Goal: Task Accomplishment & Management: Manage account settings

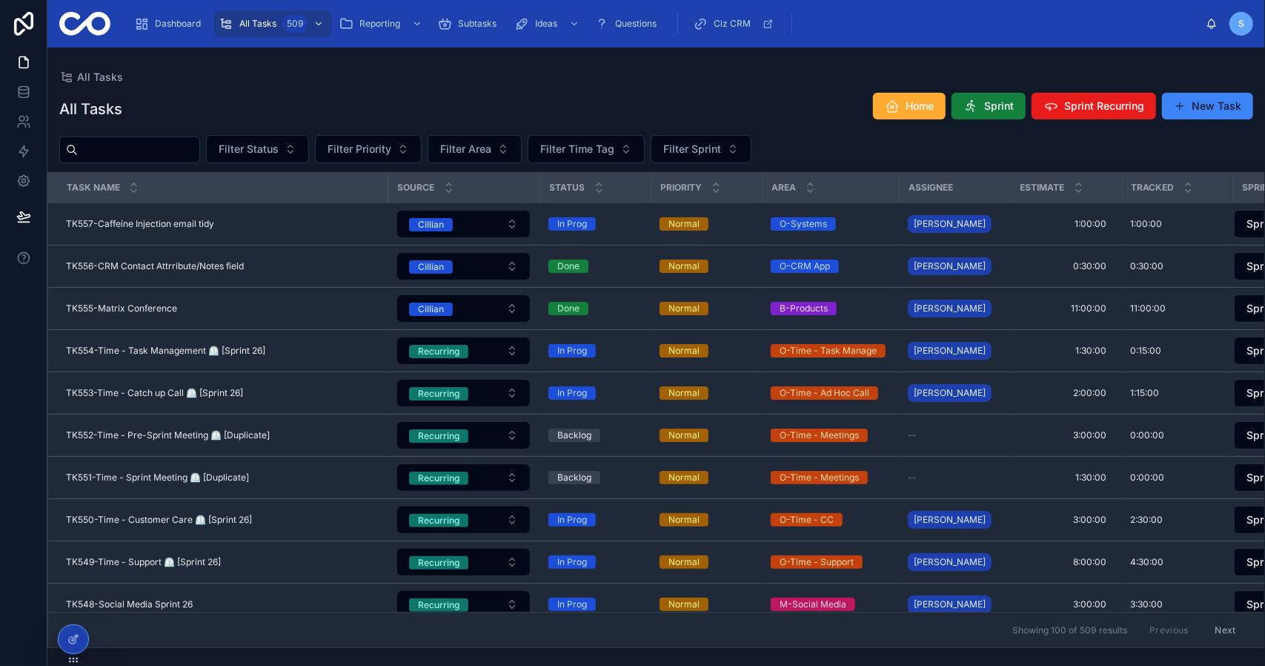
click at [983, 105] on button "Sprint" at bounding box center [989, 106] width 74 height 27
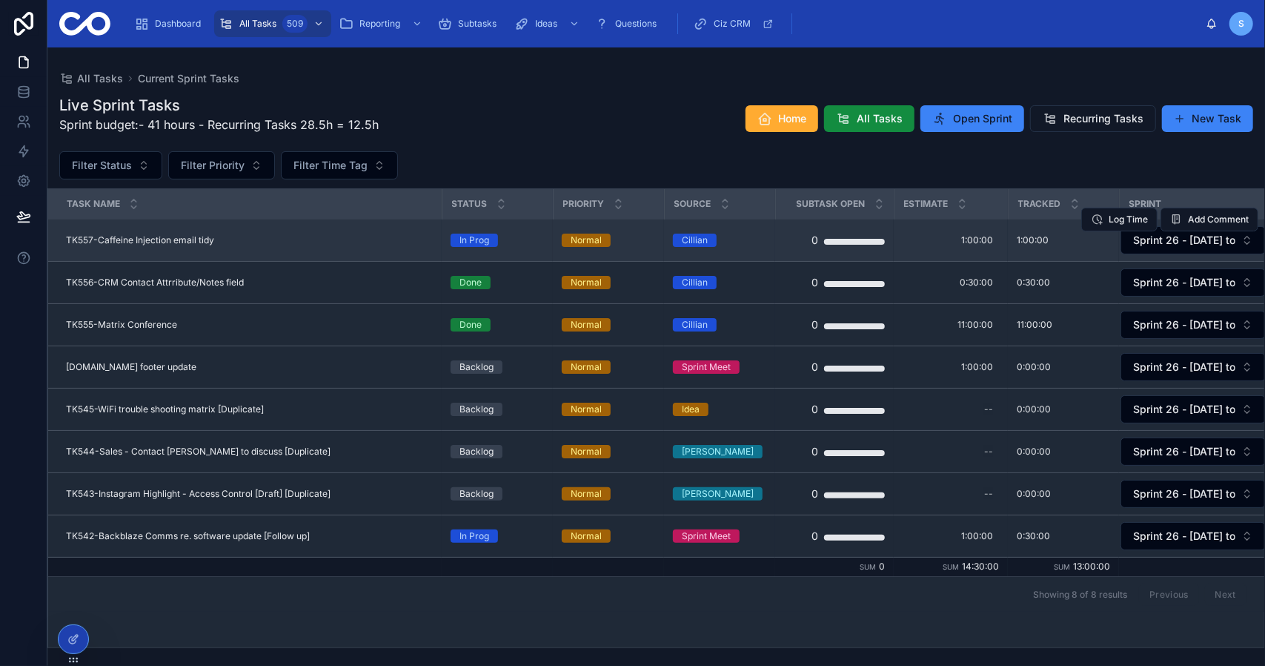
click at [193, 238] on span "TK557-Caffeine Injection email tidy" at bounding box center [140, 240] width 148 height 12
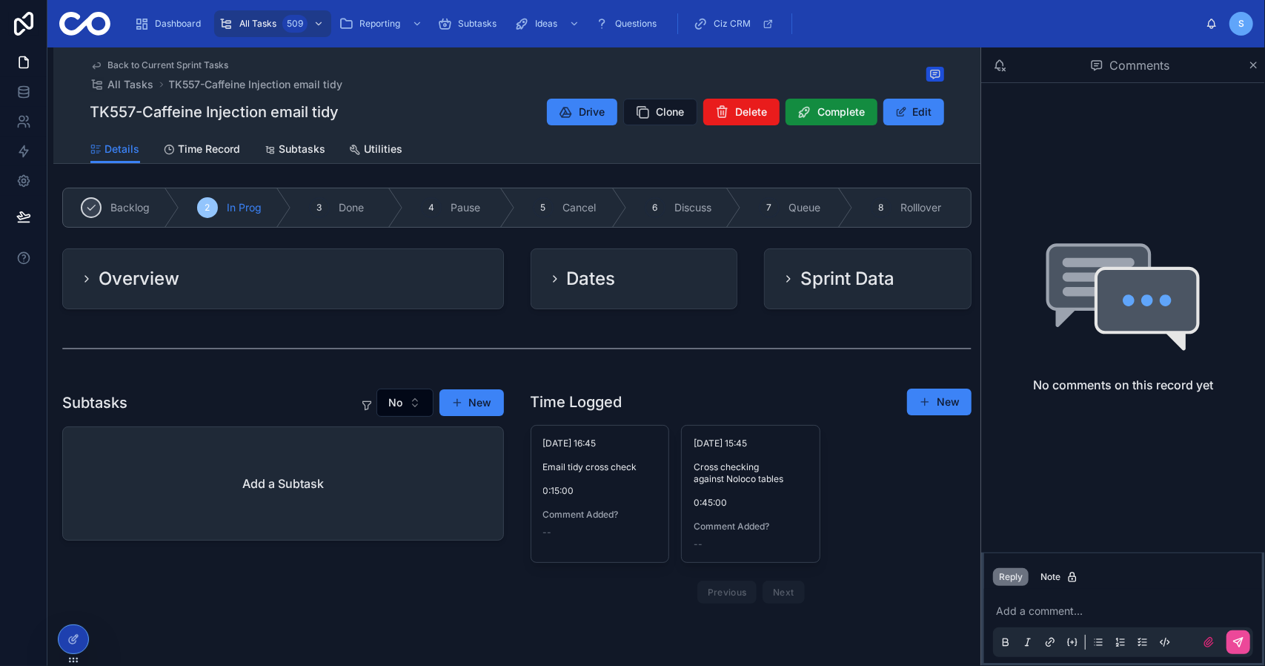
click at [333, 288] on div "Overview" at bounding box center [283, 279] width 405 height 24
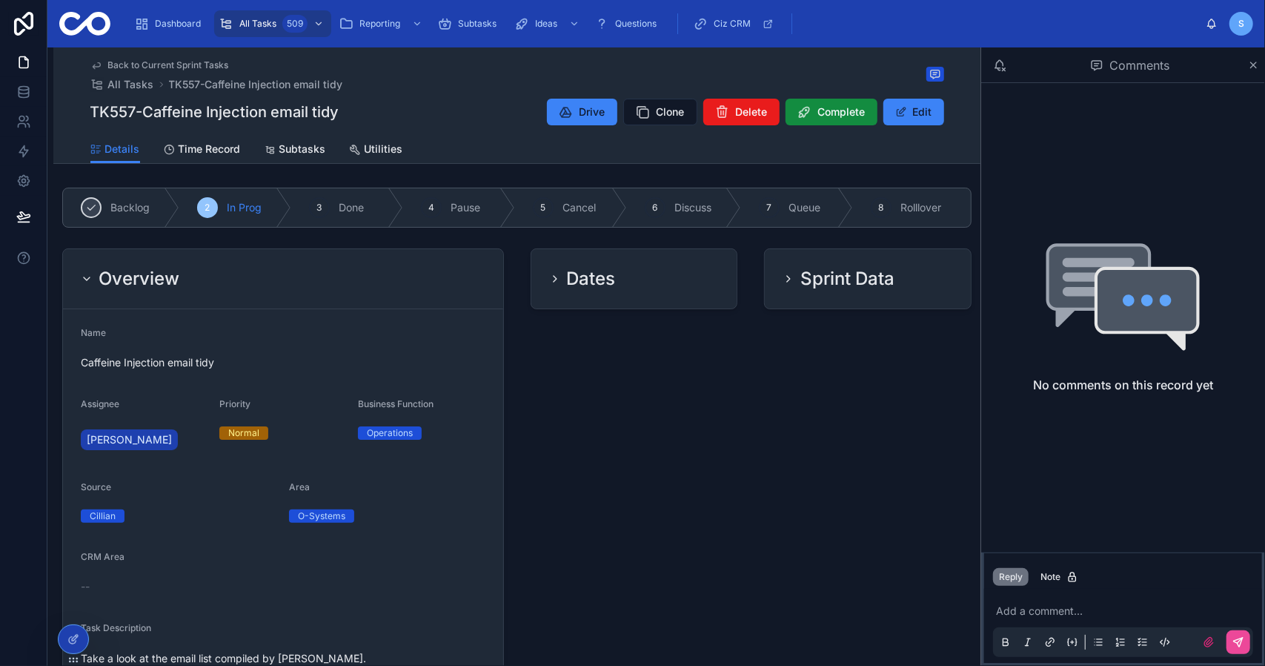
click at [334, 278] on div "Overview" at bounding box center [283, 279] width 405 height 24
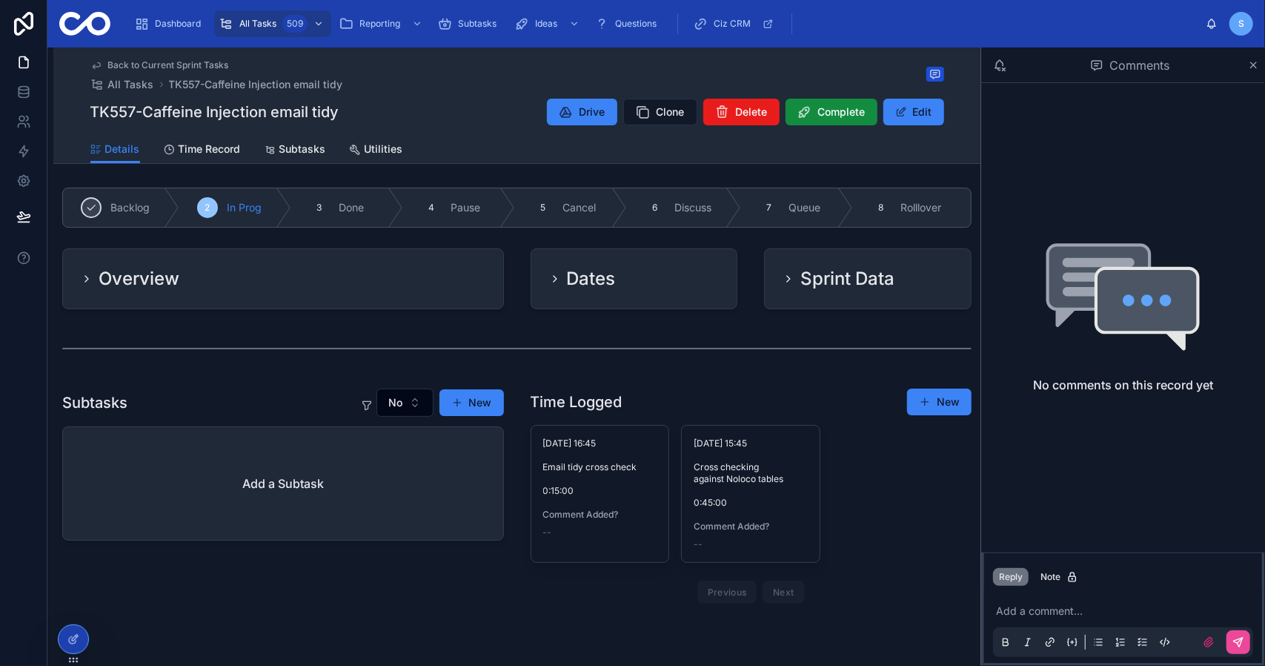
click at [197, 64] on span "Back to Current Sprint Tasks" at bounding box center [168, 65] width 121 height 12
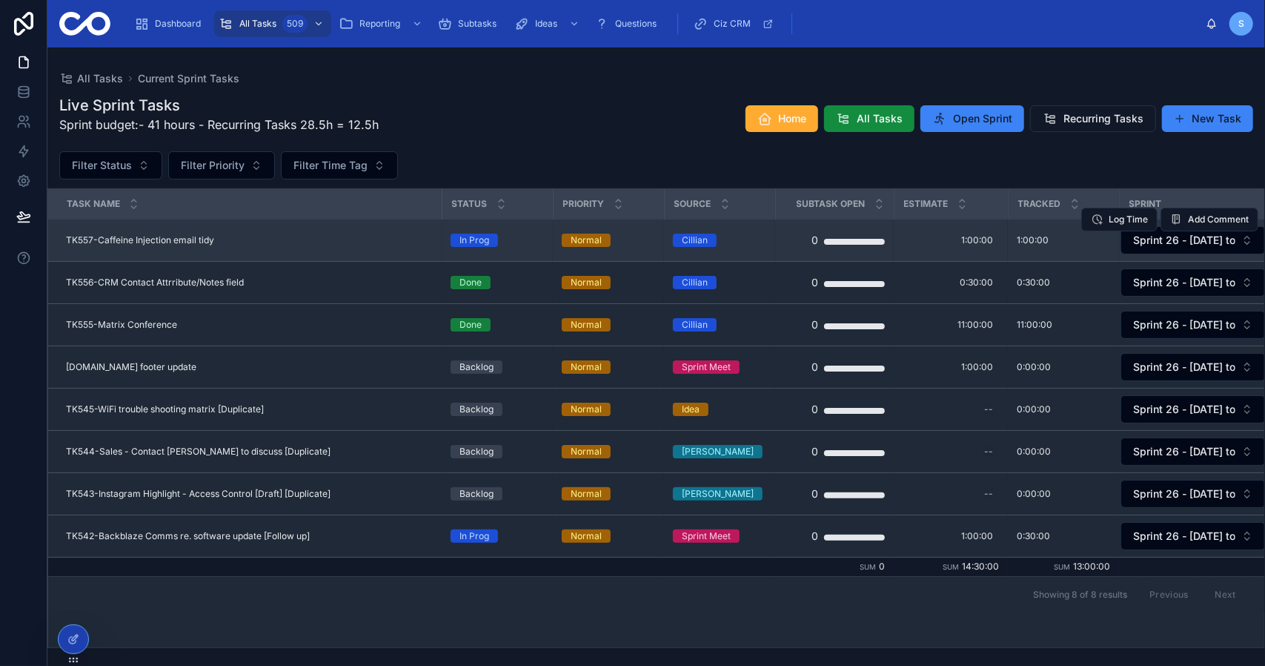
click at [307, 236] on div "TK557-Caffeine Injection email tidy TK557-Caffeine Injection email tidy" at bounding box center [249, 240] width 367 height 12
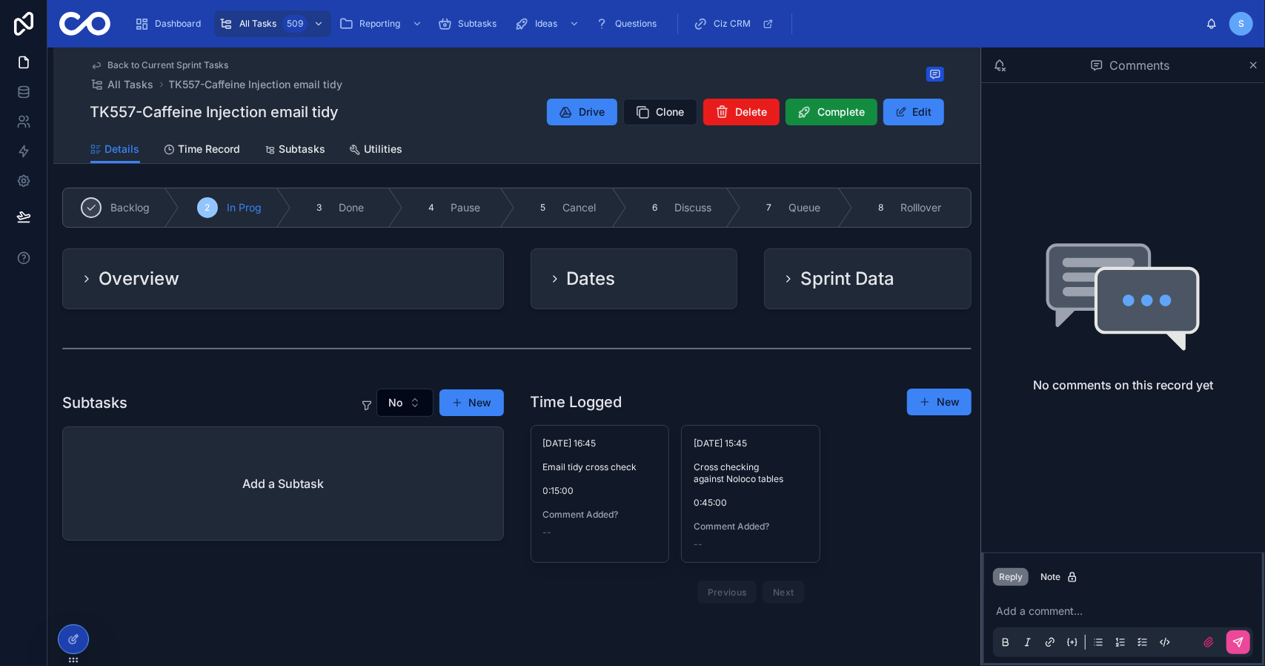
click at [176, 57] on div "Back to Current Sprint Tasks All Tasks TK557-Caffeine Injection email tidy TK55…" at bounding box center [517, 90] width 854 height 87
click at [181, 62] on span "Back to Current Sprint Tasks" at bounding box center [168, 65] width 121 height 12
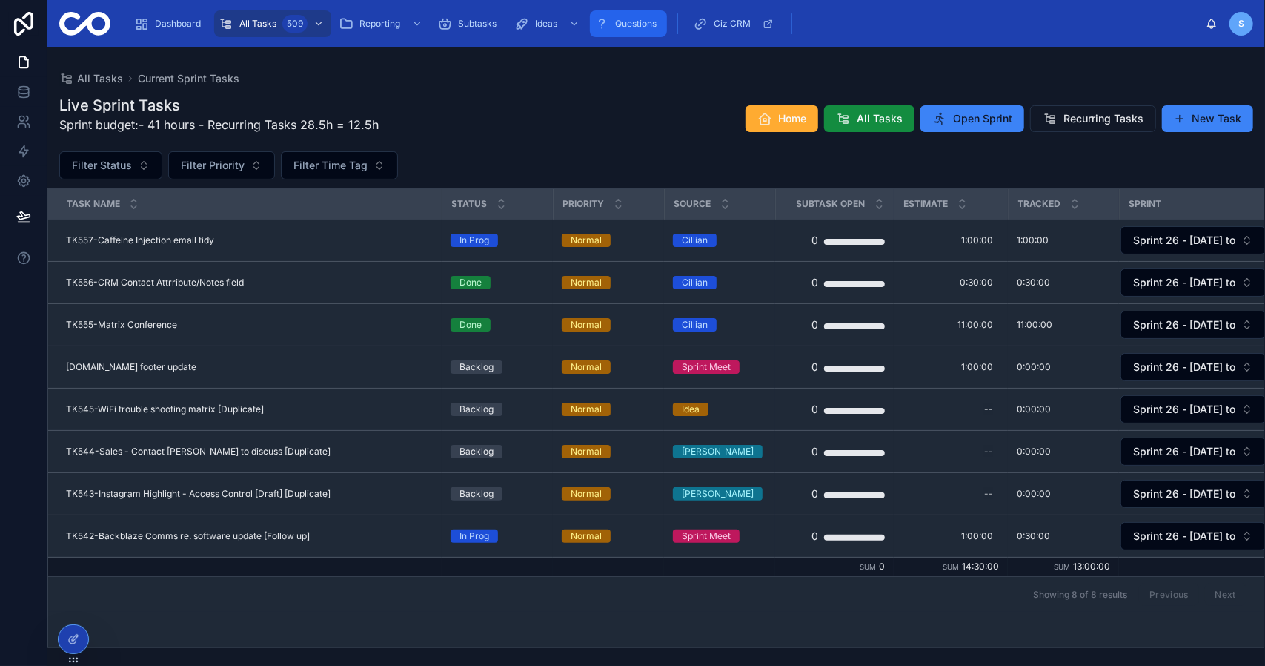
click at [623, 24] on span "Questions" at bounding box center [636, 24] width 42 height 12
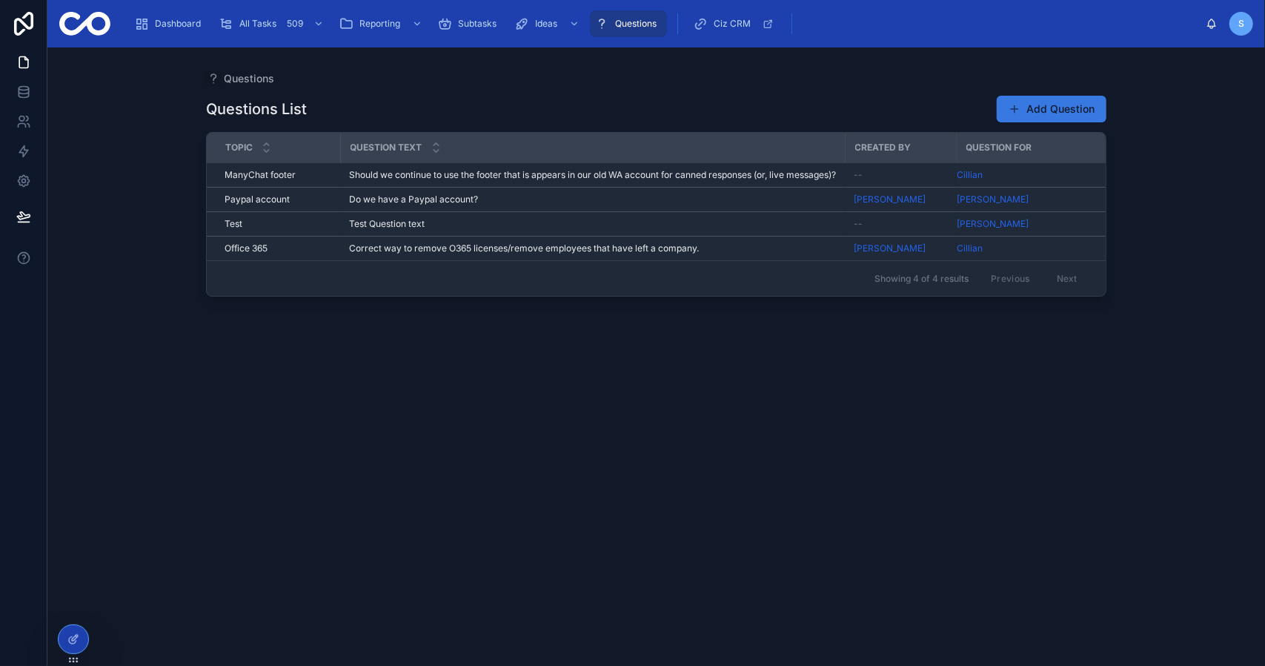
click at [1049, 105] on button "Add Question" at bounding box center [1052, 109] width 110 height 27
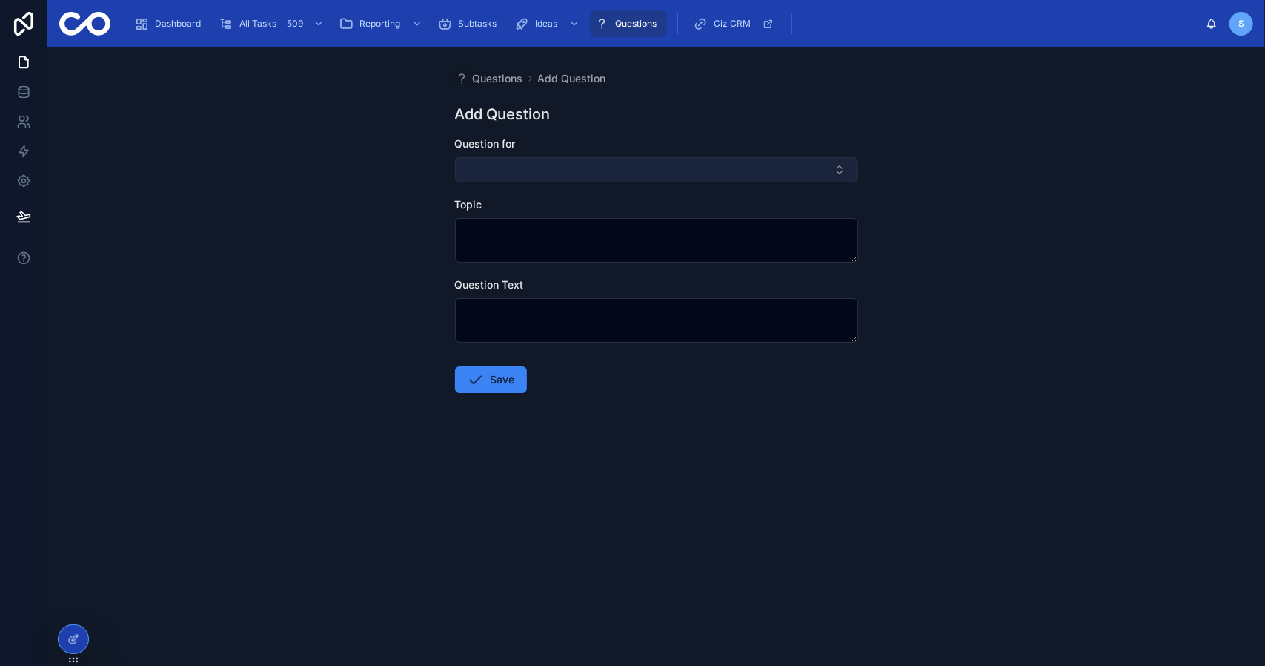
click at [584, 173] on button "Select Button" at bounding box center [656, 169] width 403 height 25
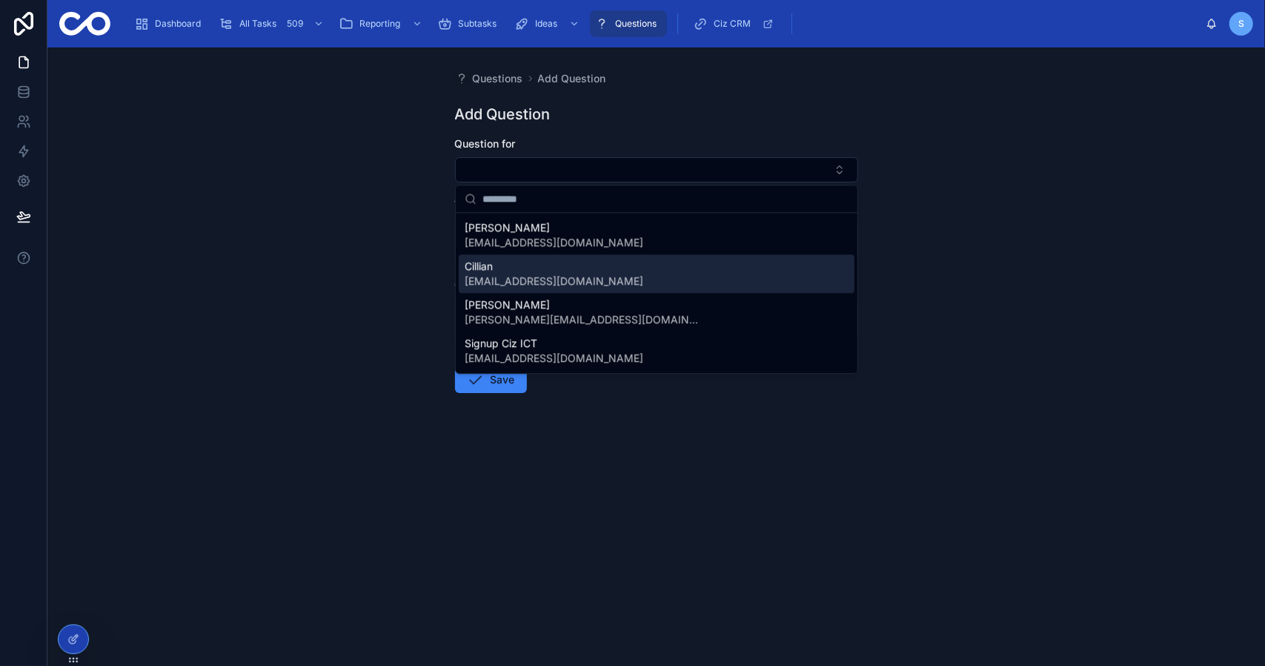
click at [559, 279] on div "Cillian [EMAIL_ADDRESS][DOMAIN_NAME]" at bounding box center [657, 273] width 396 height 39
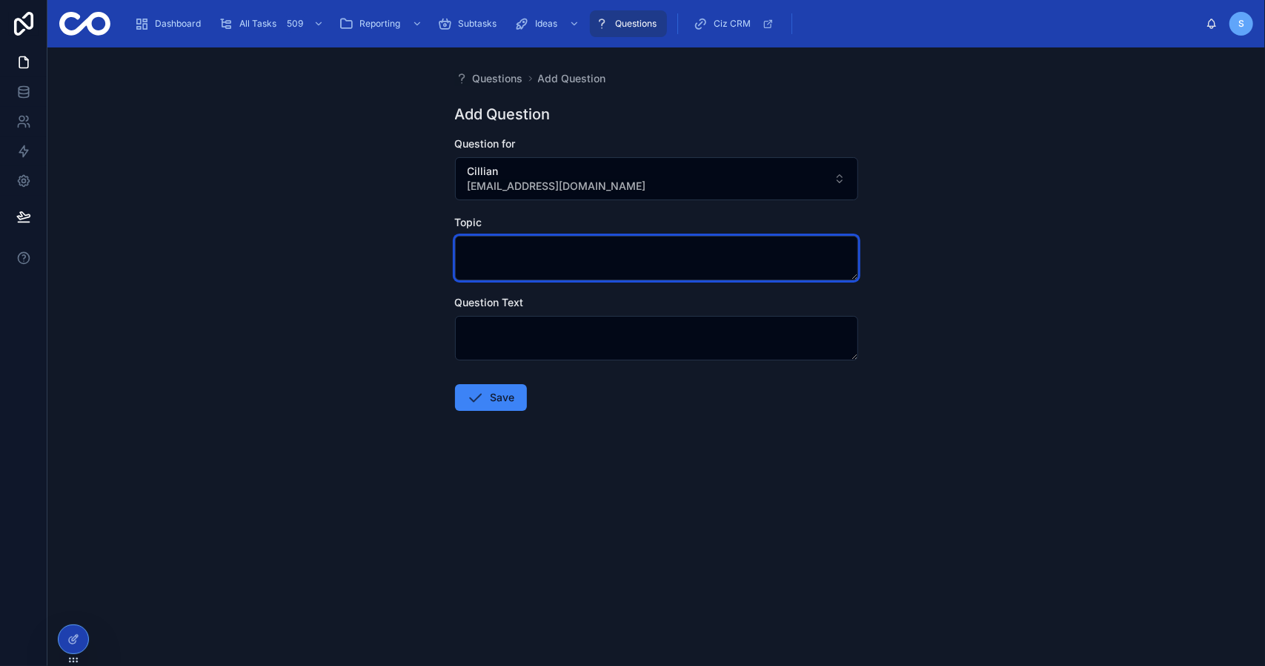
click at [550, 242] on textarea at bounding box center [656, 258] width 403 height 44
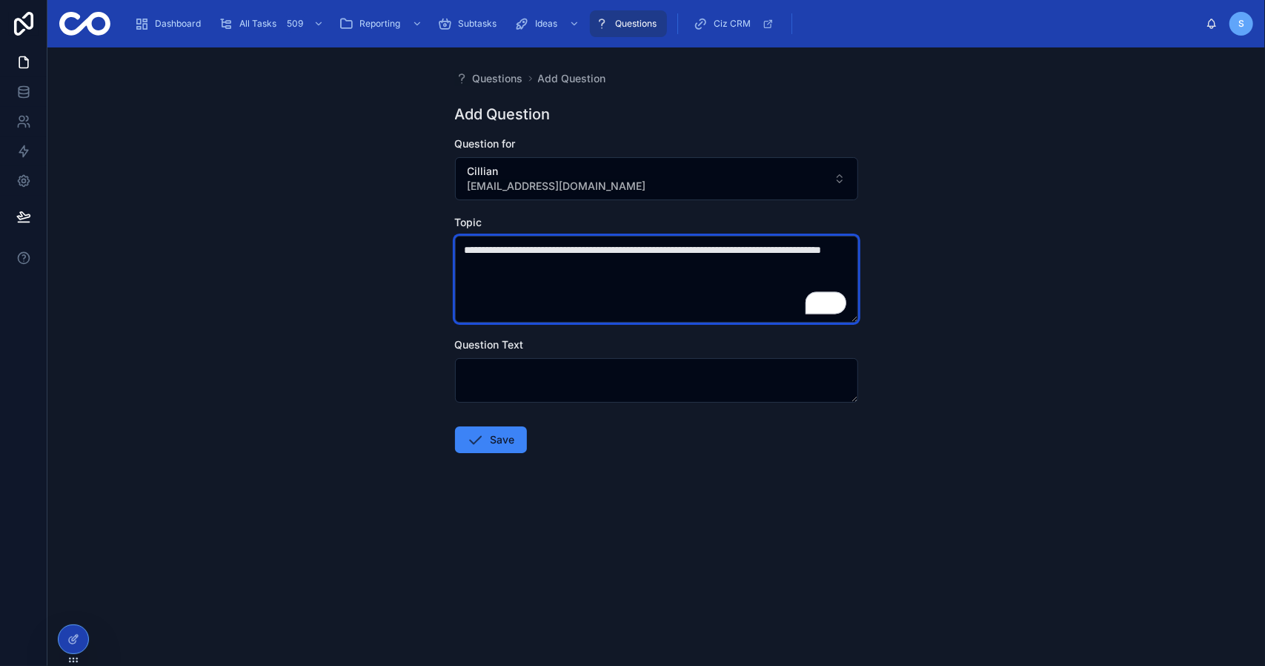
click at [465, 248] on textarea "**********" at bounding box center [656, 279] width 403 height 87
click at [514, 247] on textarea "**********" at bounding box center [656, 279] width 403 height 87
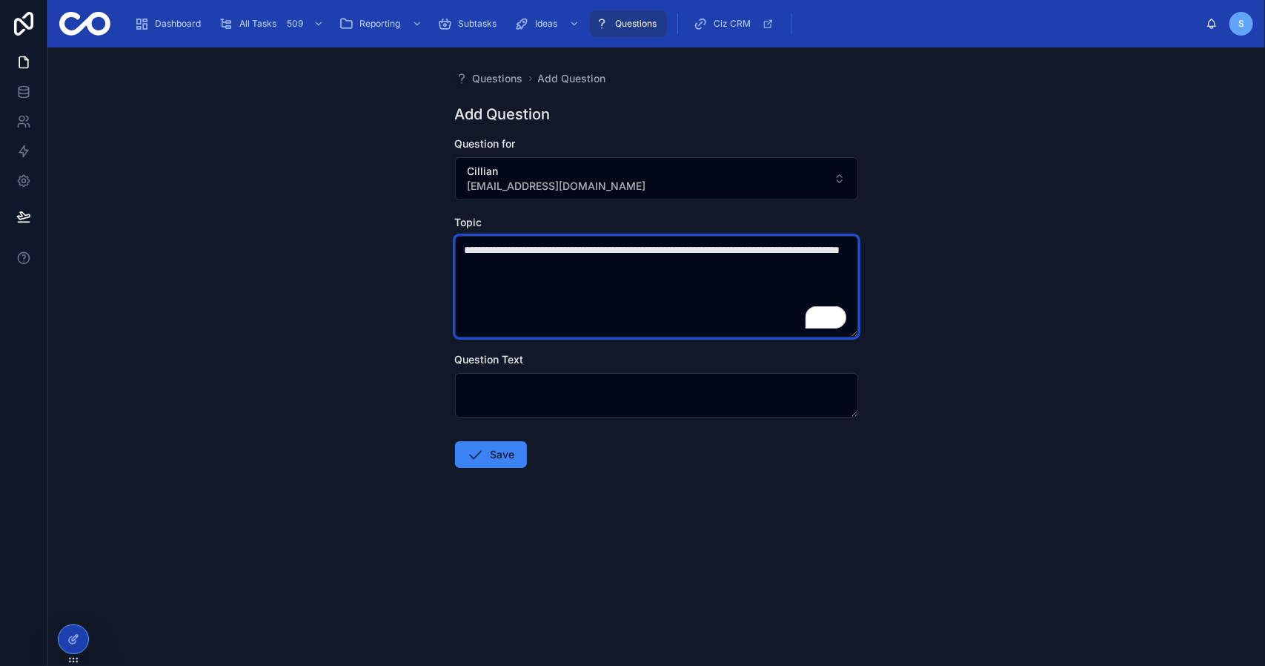
type textarea "**********"
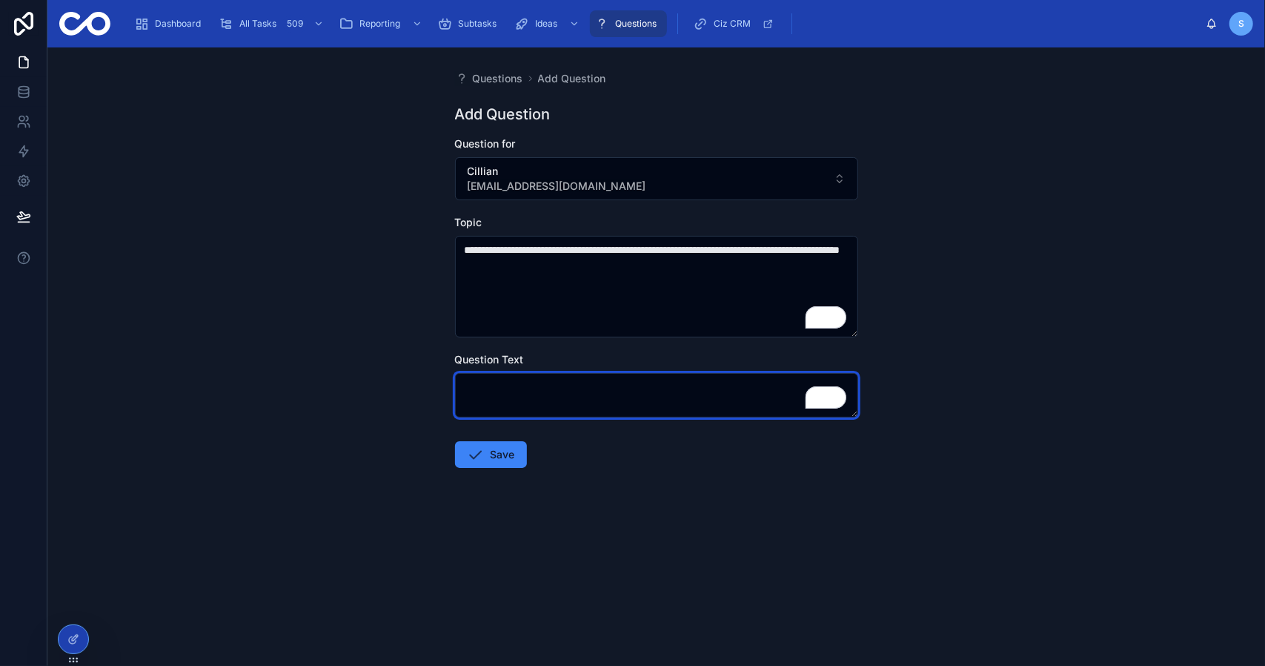
click at [550, 398] on textarea "To enrich screen reader interactions, please activate Accessibility in Grammarl…" at bounding box center [656, 395] width 403 height 44
paste textarea "**********"
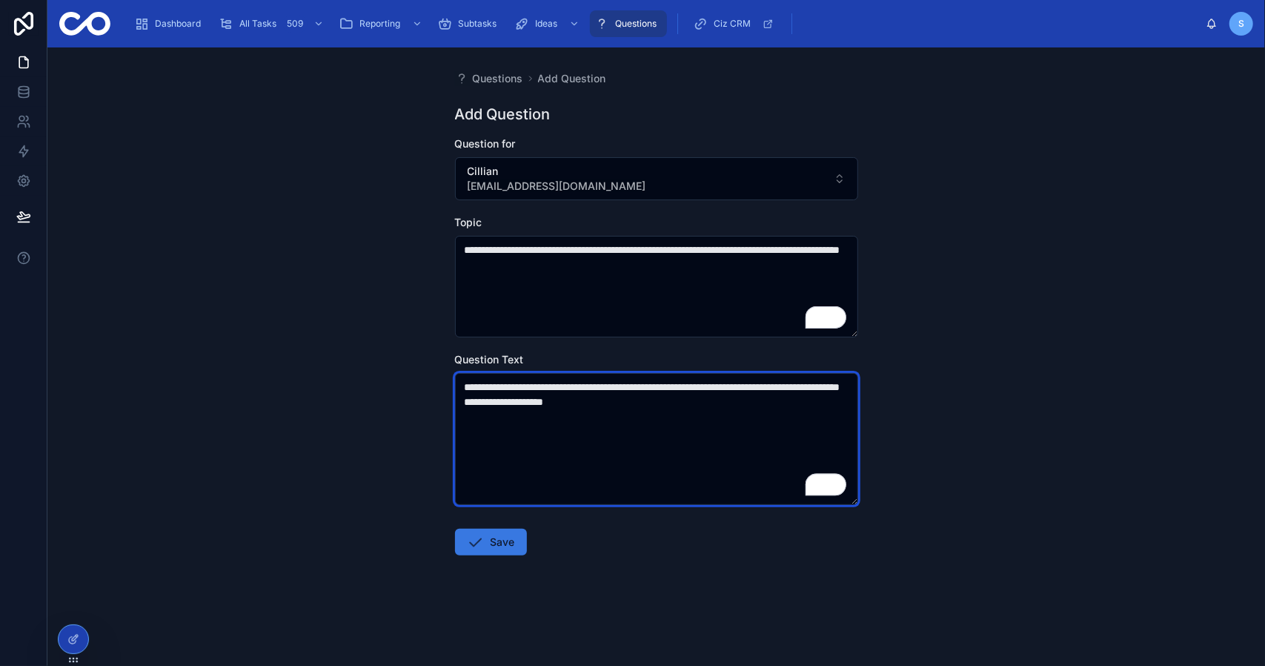
type textarea "**********"
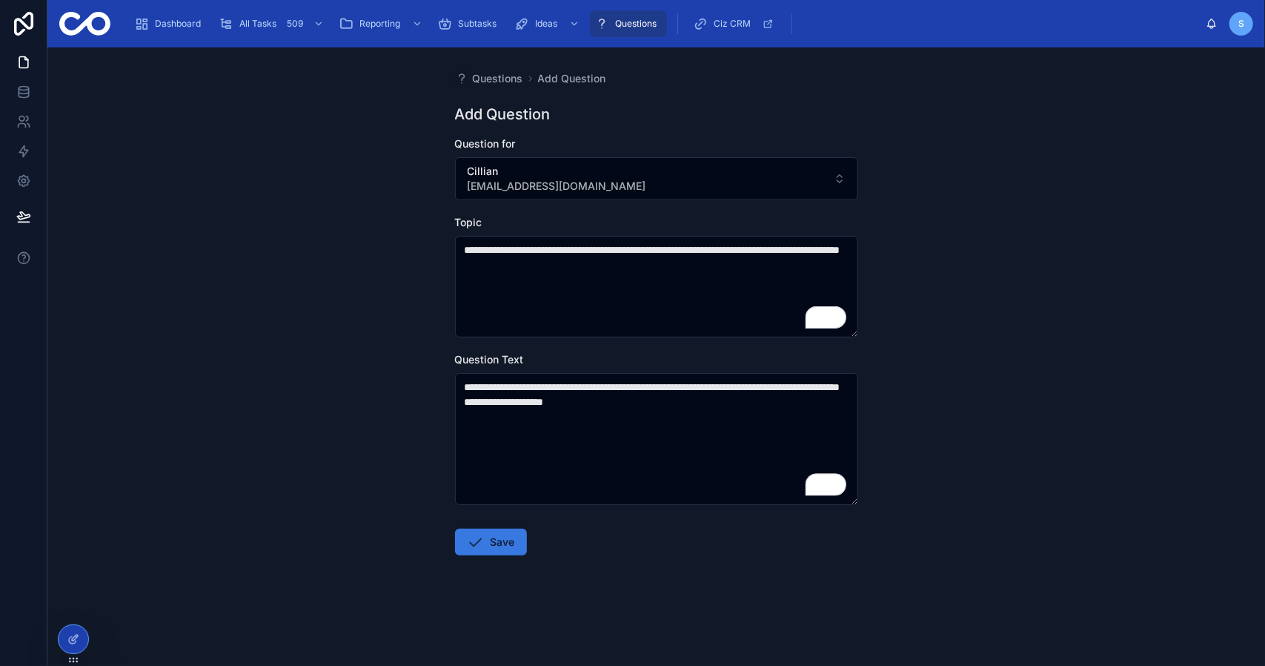
click at [511, 534] on button "Save" at bounding box center [491, 541] width 72 height 27
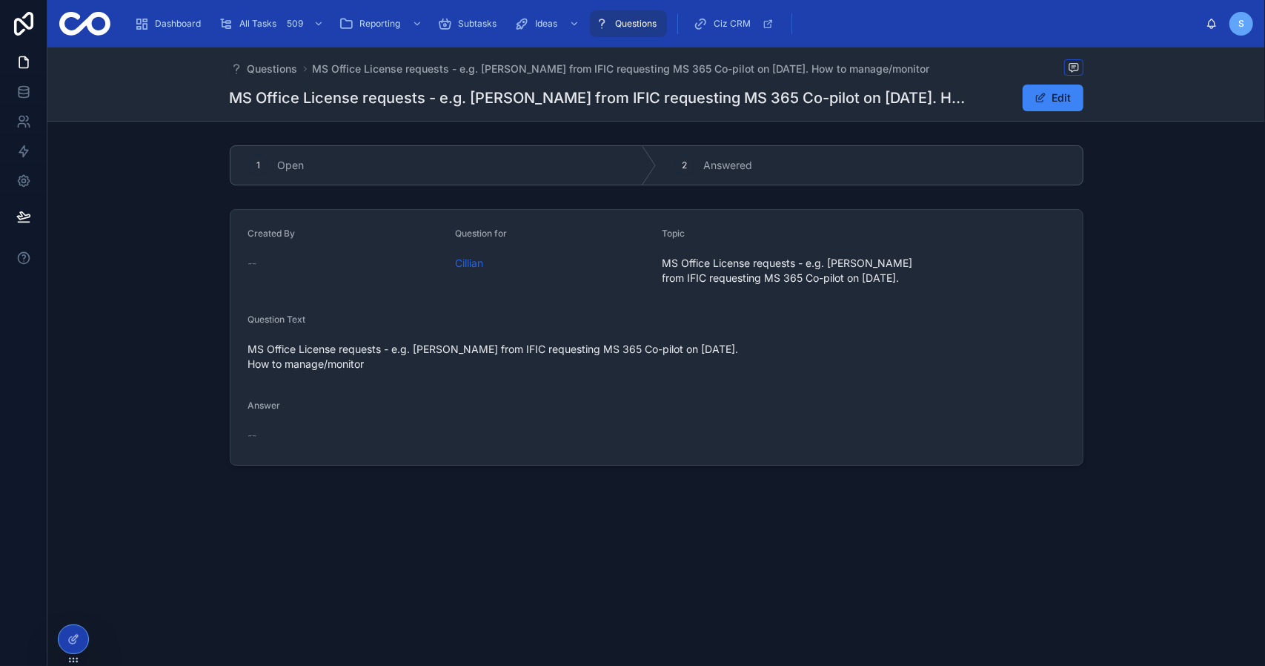
click at [621, 19] on span "Questions" at bounding box center [636, 24] width 42 height 12
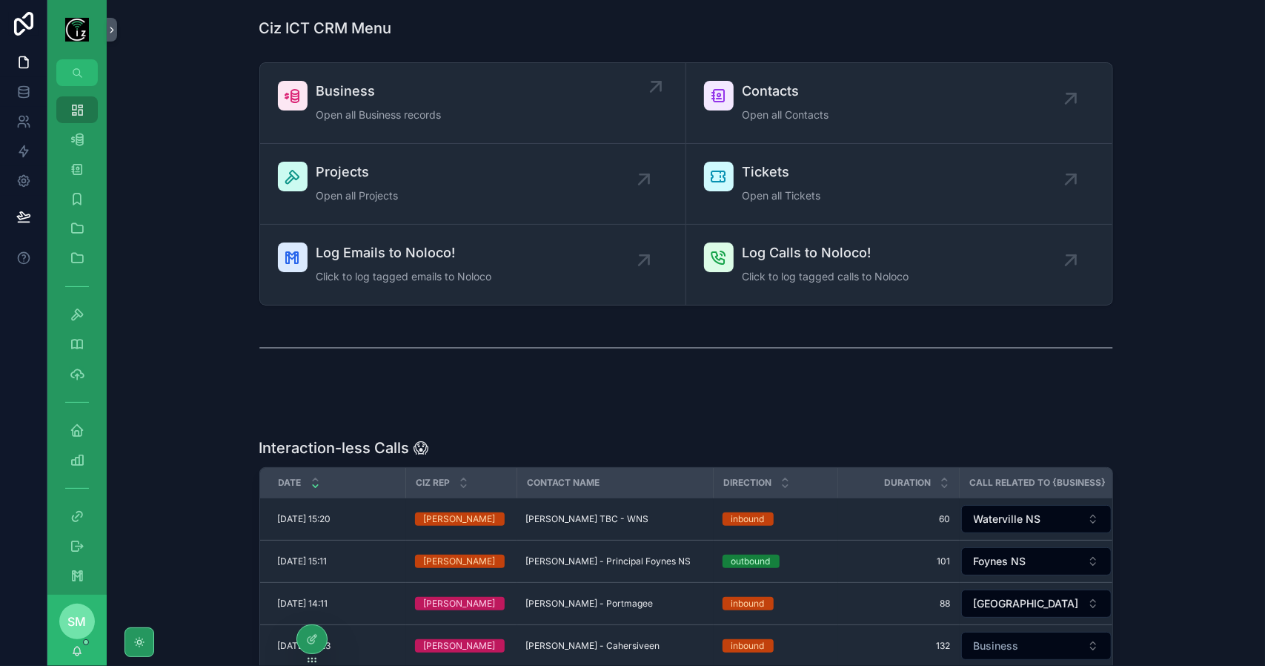
click at [445, 106] on div "Business Open all Business records" at bounding box center [473, 103] width 390 height 44
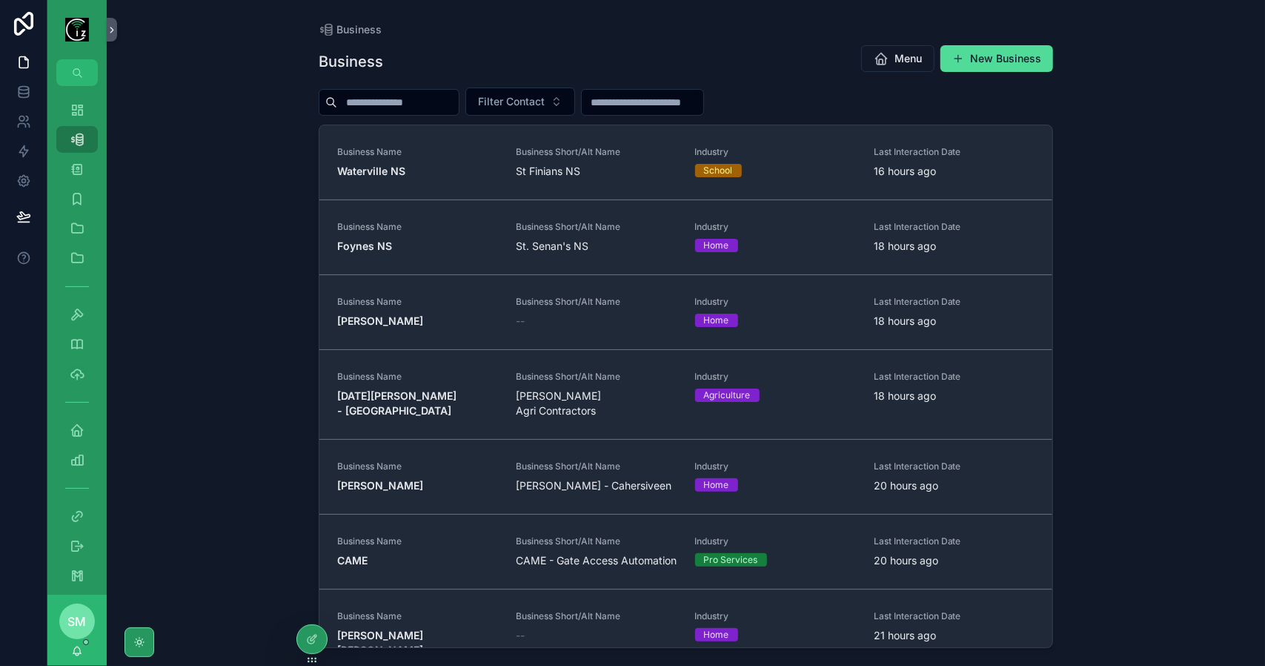
click at [452, 106] on input "scrollable content" at bounding box center [398, 102] width 122 height 21
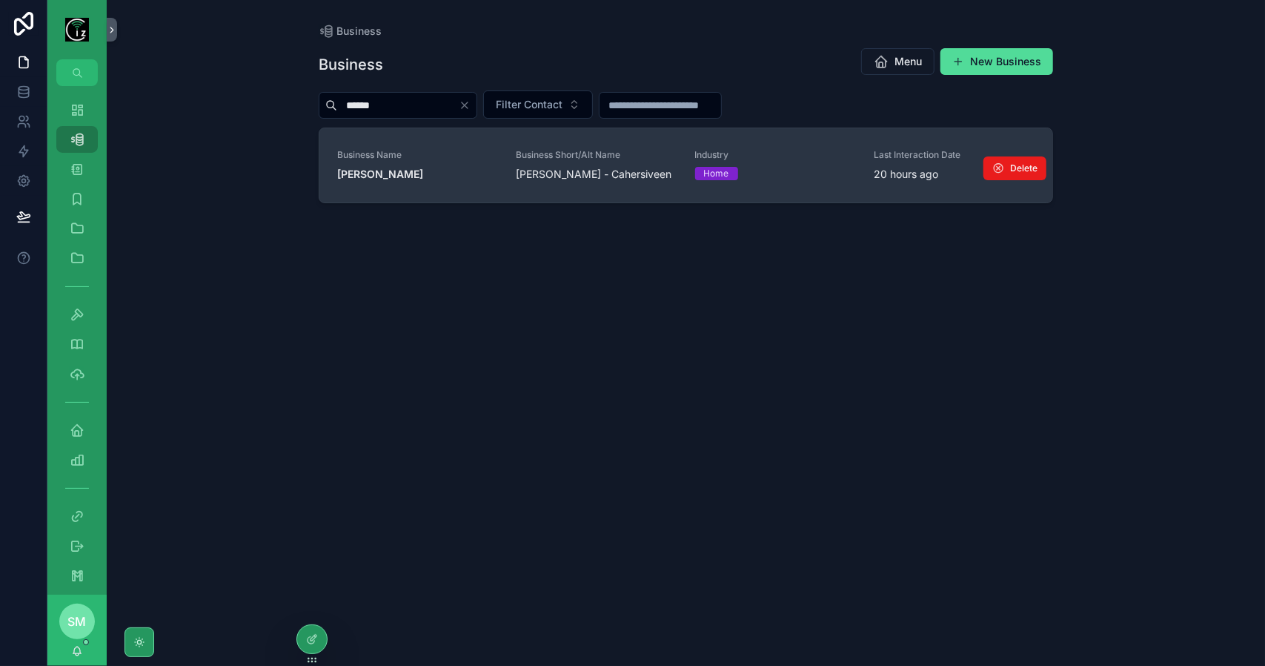
type input "******"
click at [456, 158] on span "Business Name" at bounding box center [417, 155] width 161 height 12
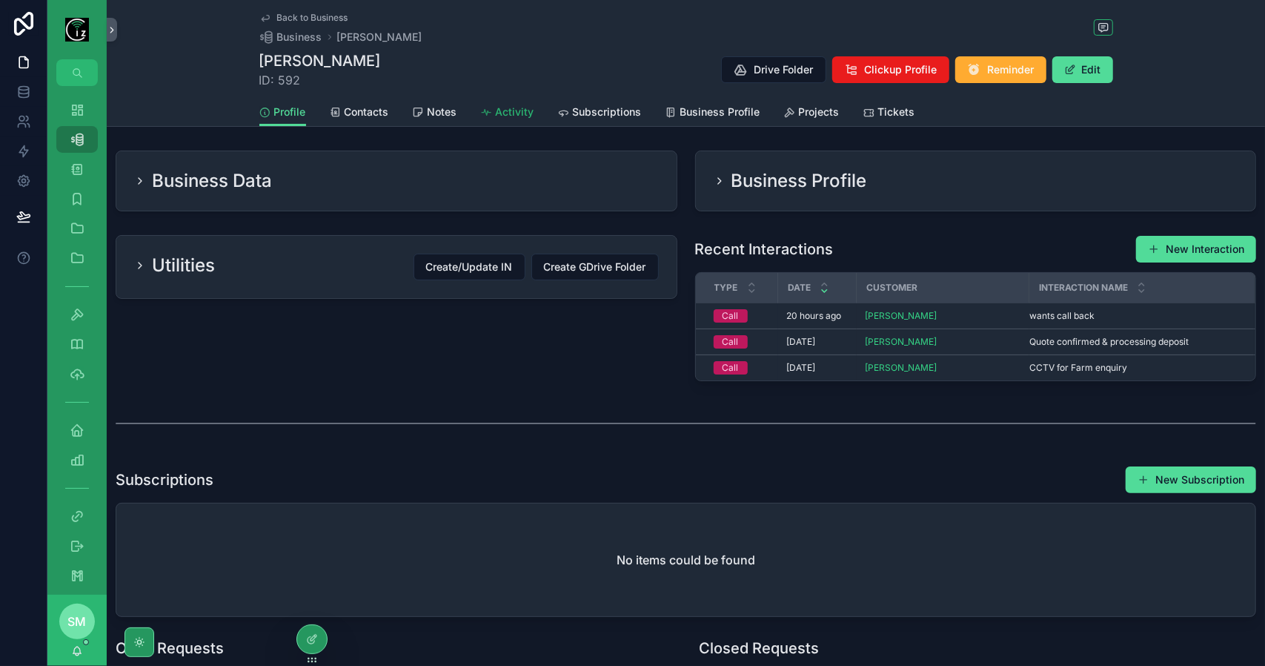
click at [522, 113] on span "Activity" at bounding box center [515, 112] width 39 height 15
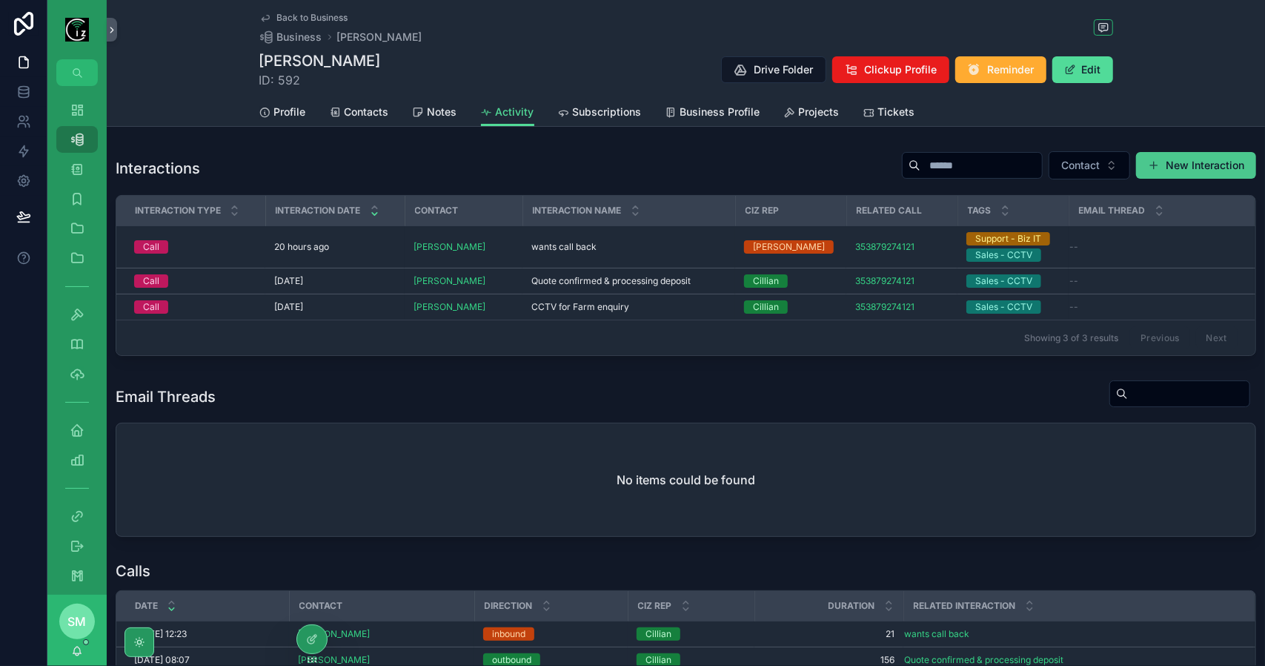
click at [1176, 169] on button "New Interaction" at bounding box center [1196, 165] width 120 height 27
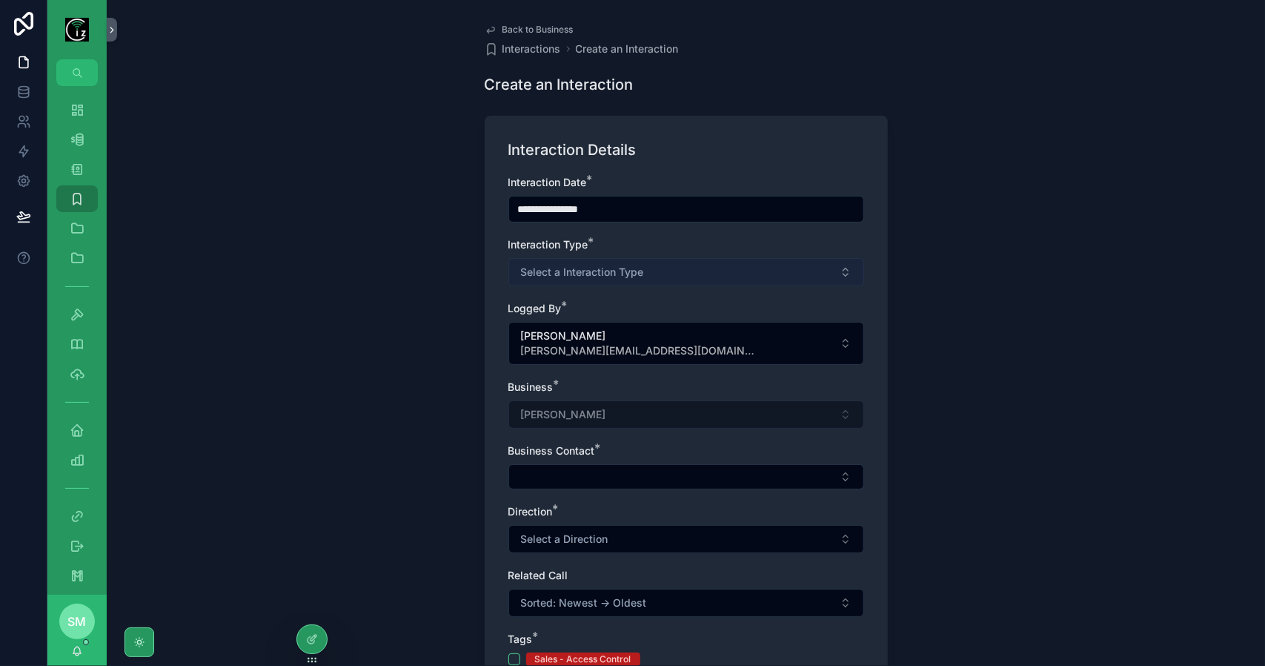
click at [584, 272] on span "Select a Interaction Type" at bounding box center [582, 272] width 123 height 15
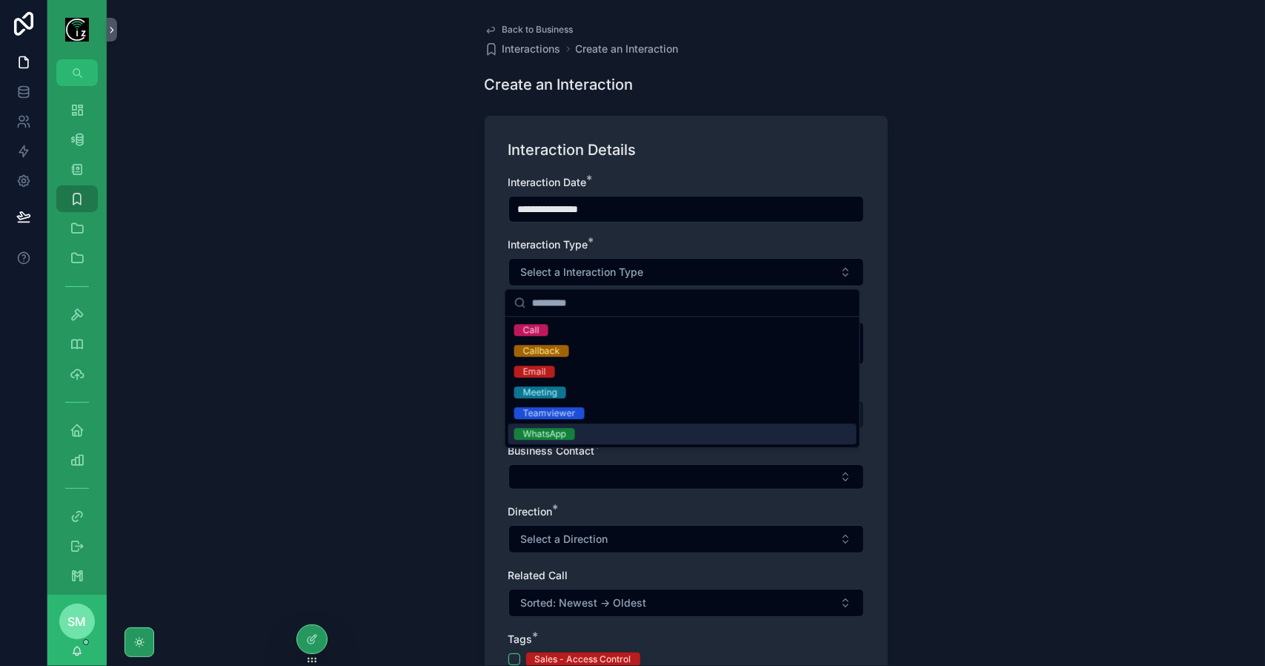
click at [569, 426] on div "WhatsApp" at bounding box center [682, 433] width 348 height 21
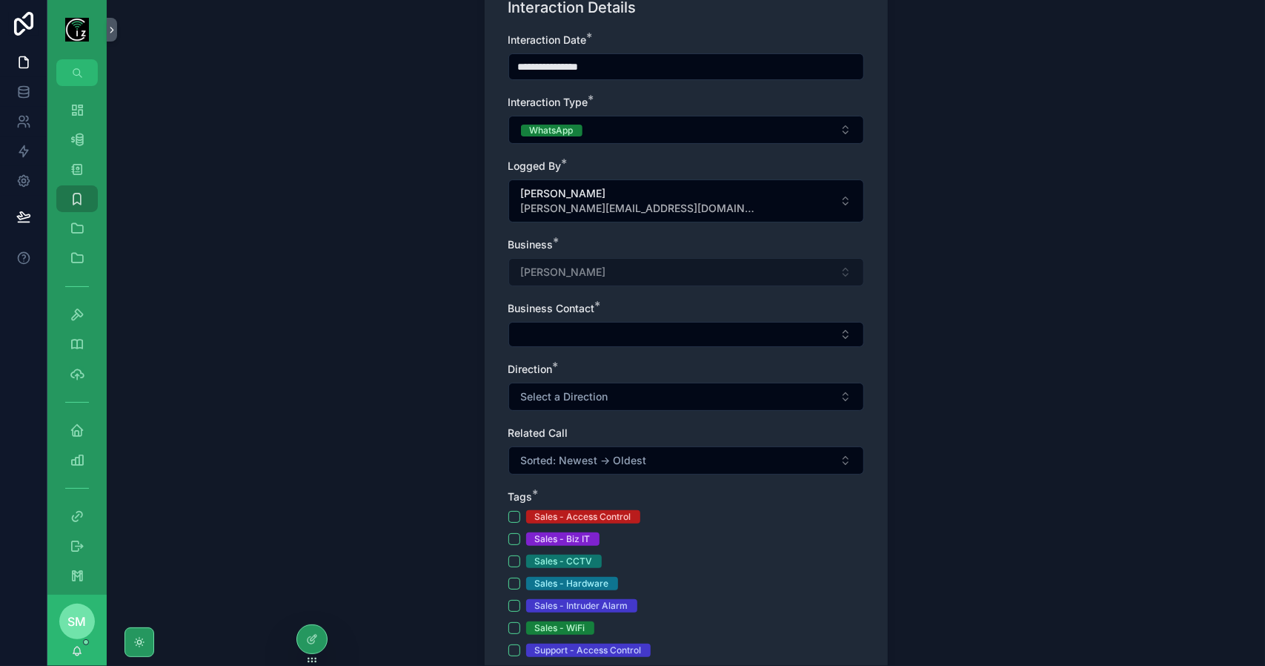
scroll to position [148, 0]
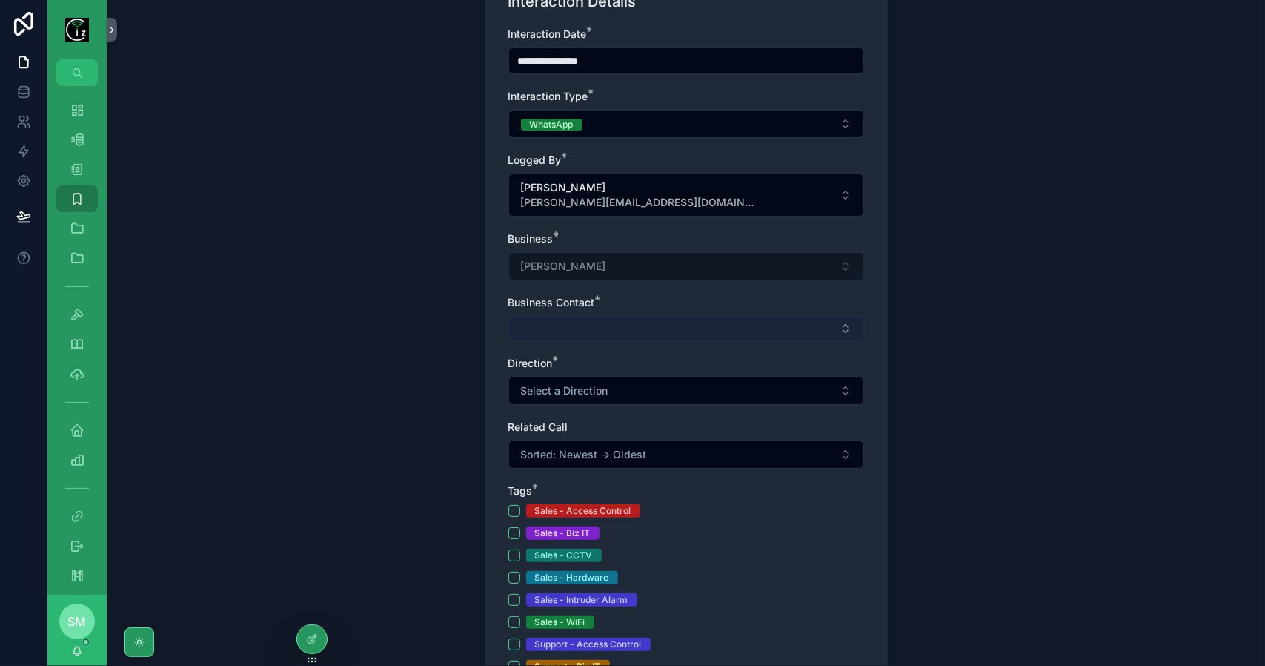
click at [565, 328] on button "Select Button" at bounding box center [686, 328] width 356 height 25
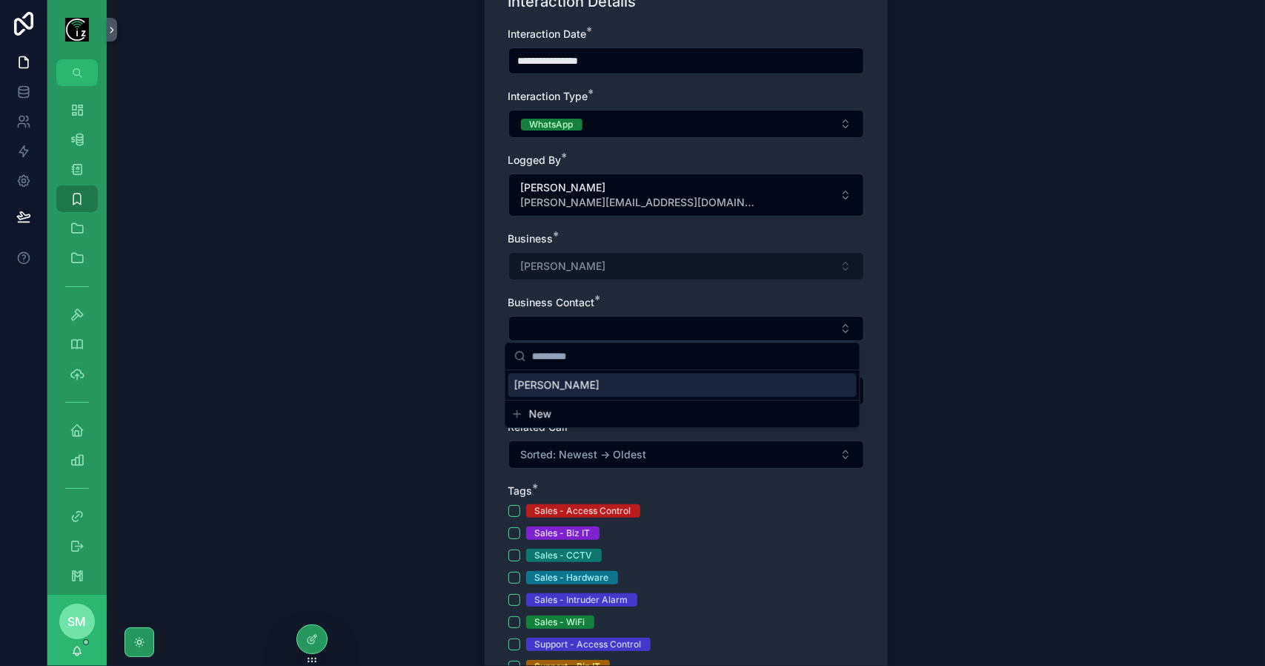
click at [560, 383] on span "[PERSON_NAME]" at bounding box center [556, 384] width 85 height 15
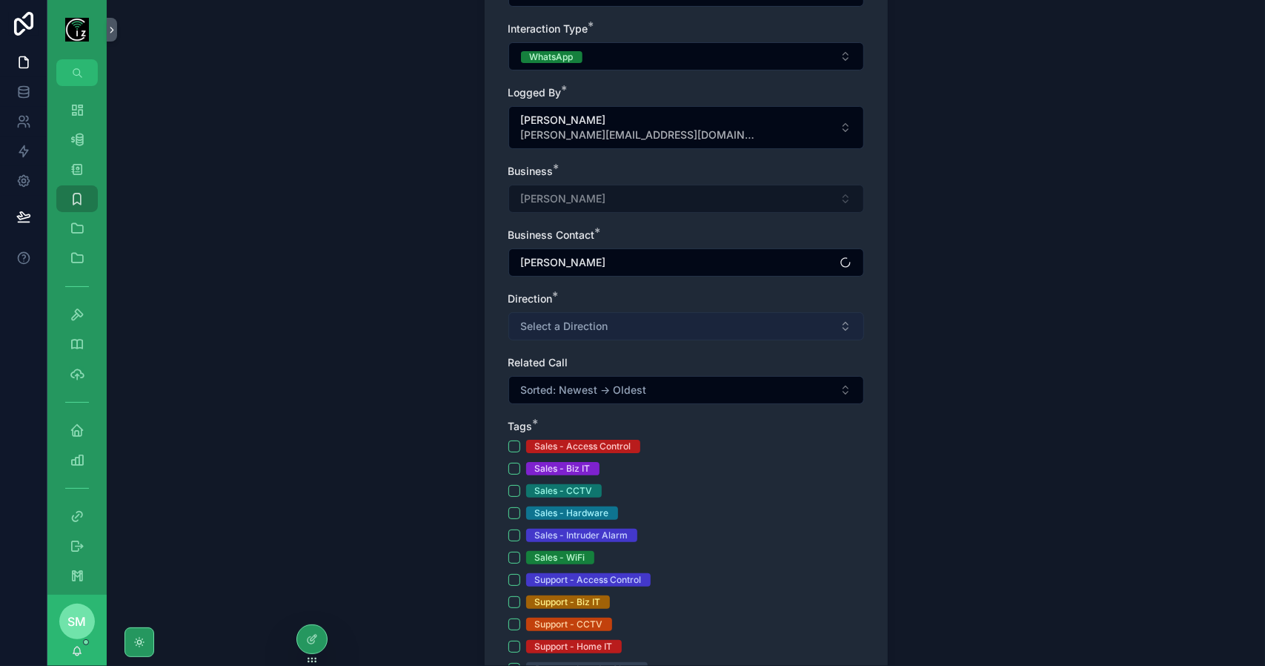
scroll to position [222, 0]
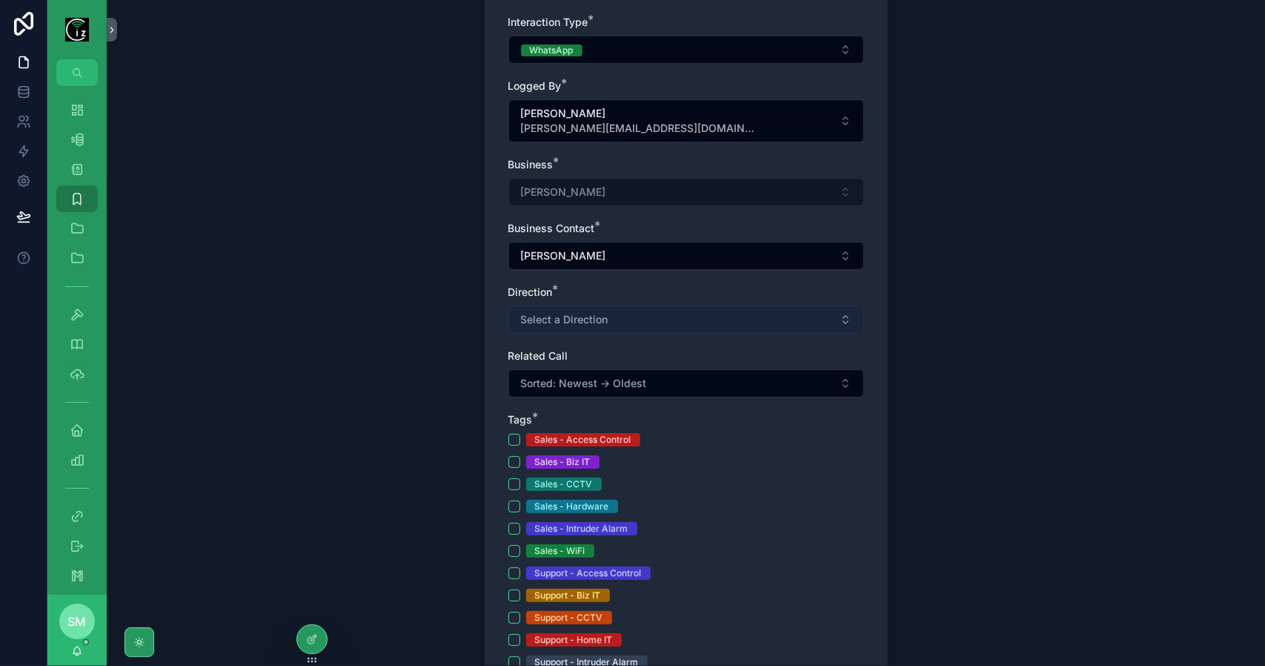
click at [571, 317] on span "Select a Direction" at bounding box center [564, 319] width 87 height 15
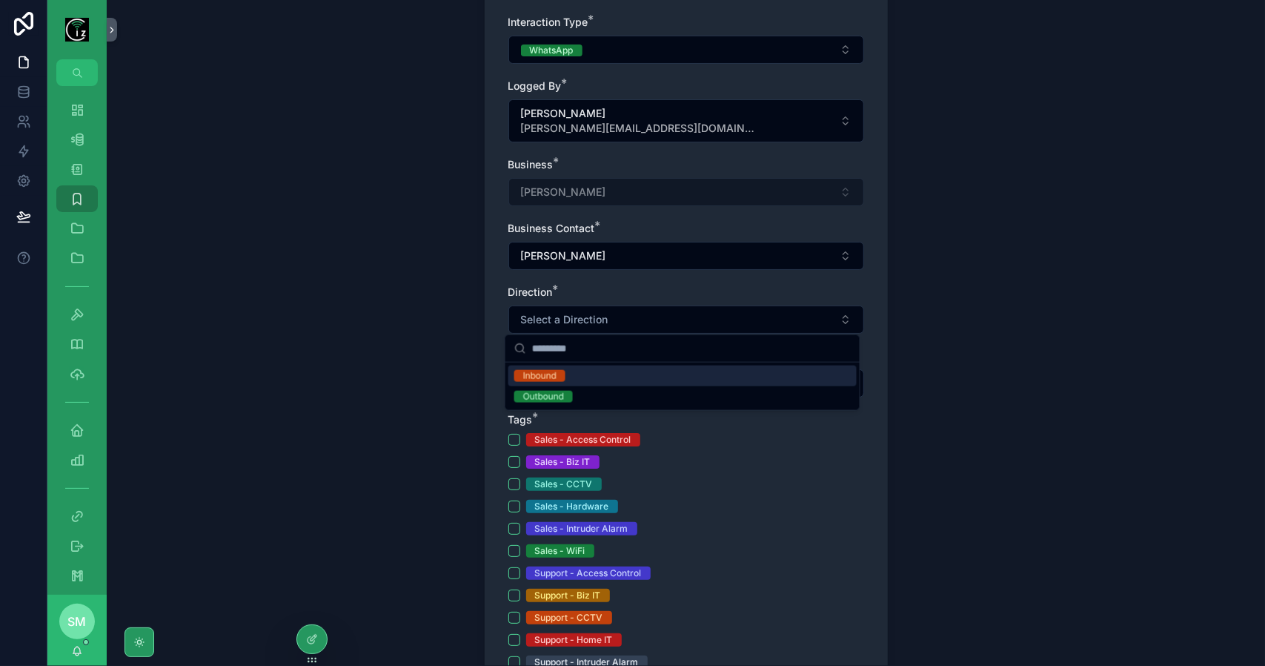
click at [571, 374] on div "Inbound" at bounding box center [682, 375] width 348 height 21
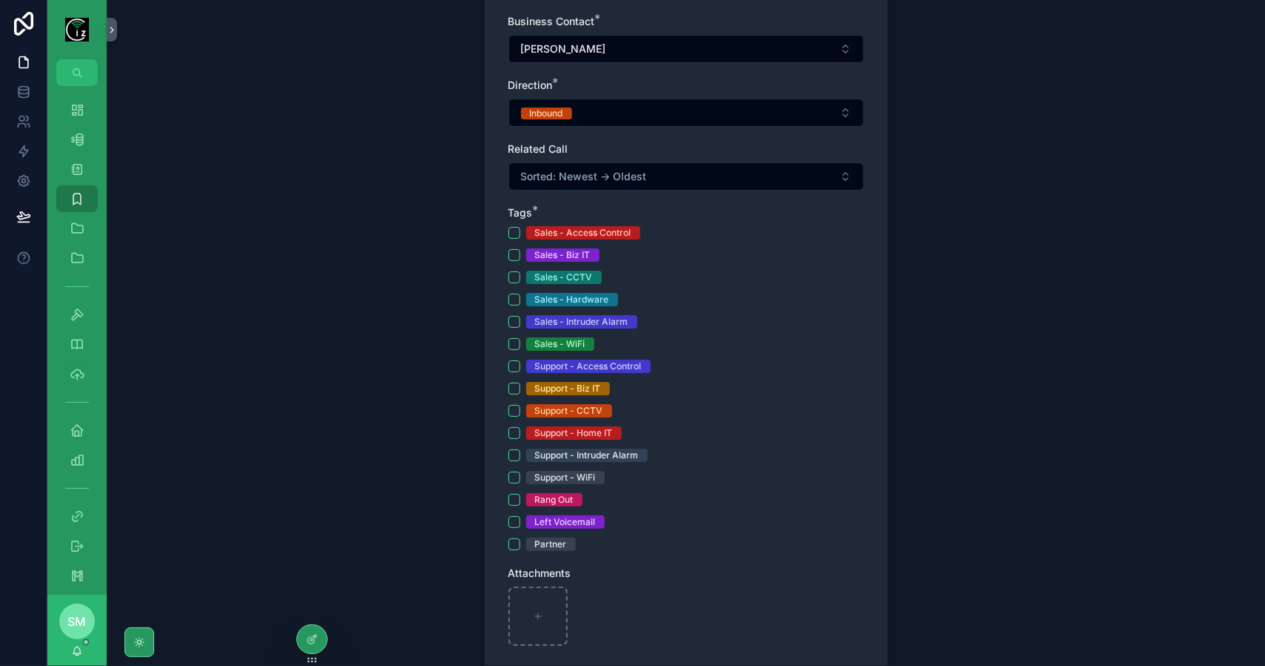
scroll to position [445, 0]
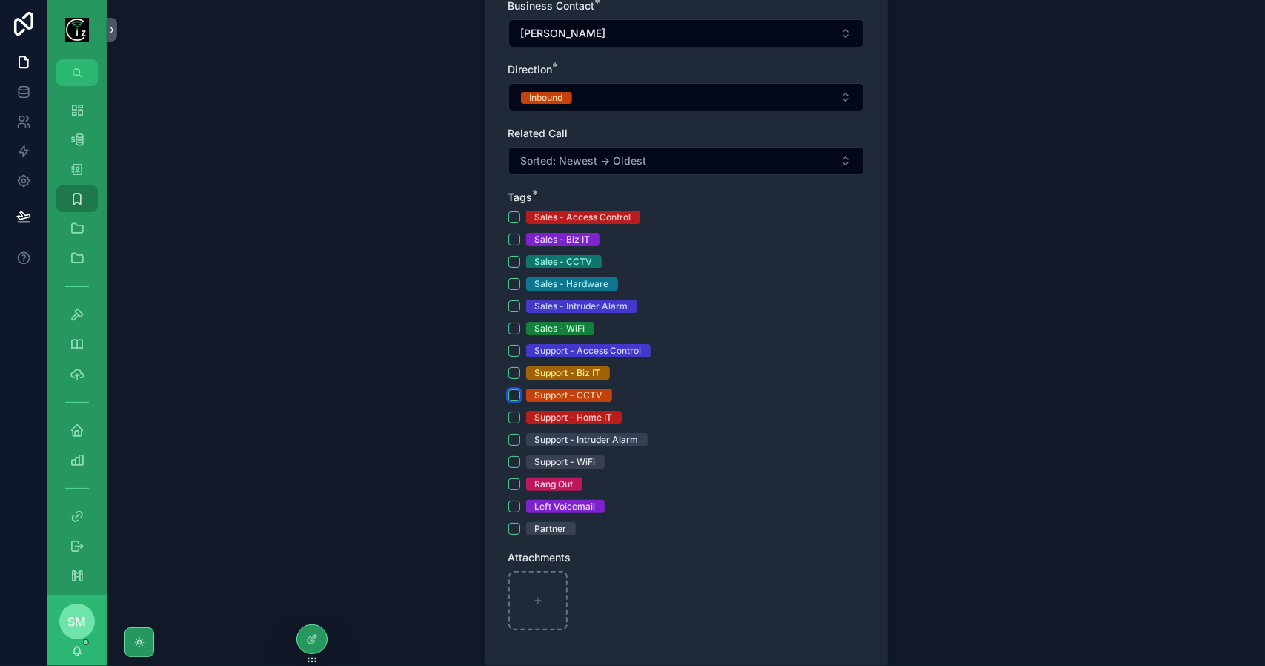
click at [511, 391] on button "Support - CCTV" at bounding box center [514, 395] width 12 height 12
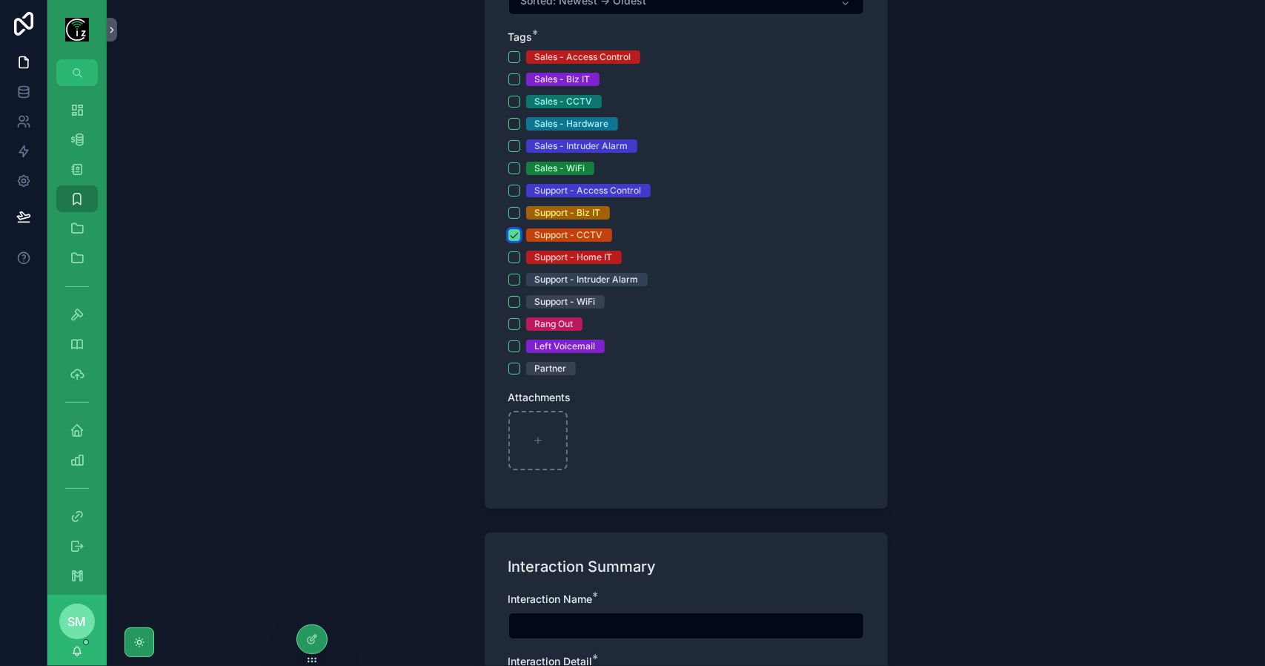
scroll to position [815, 0]
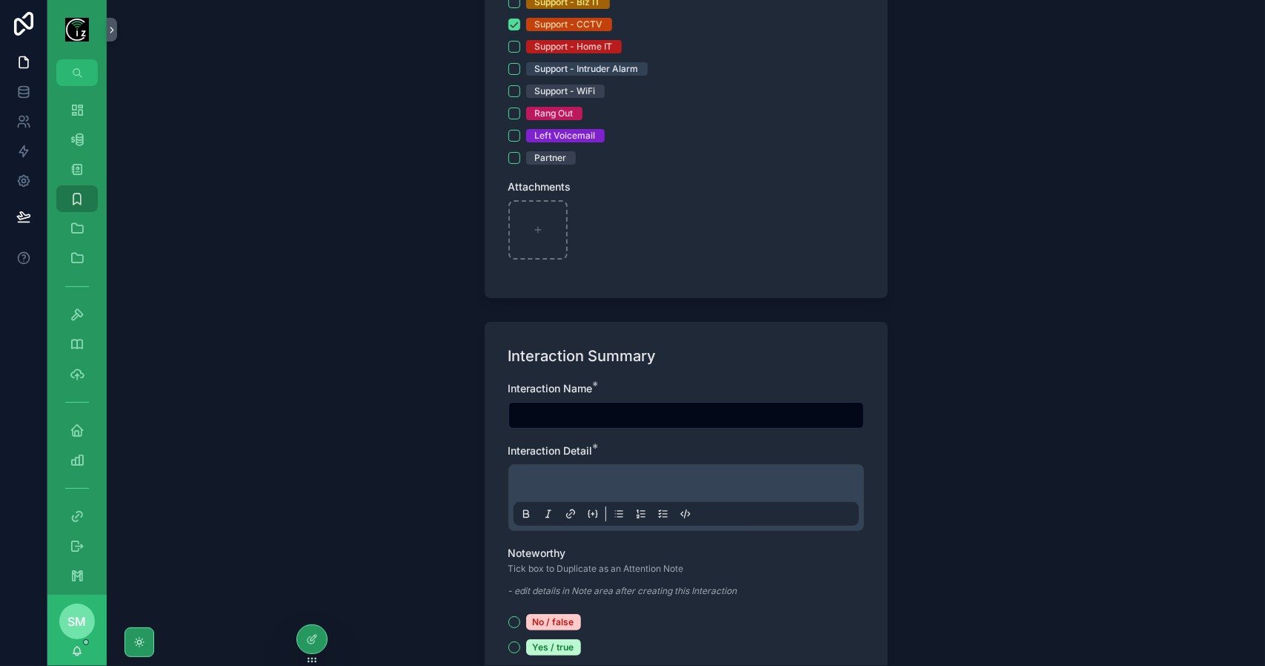
click at [542, 415] on input "scrollable content" at bounding box center [686, 415] width 354 height 21
type input "**********"
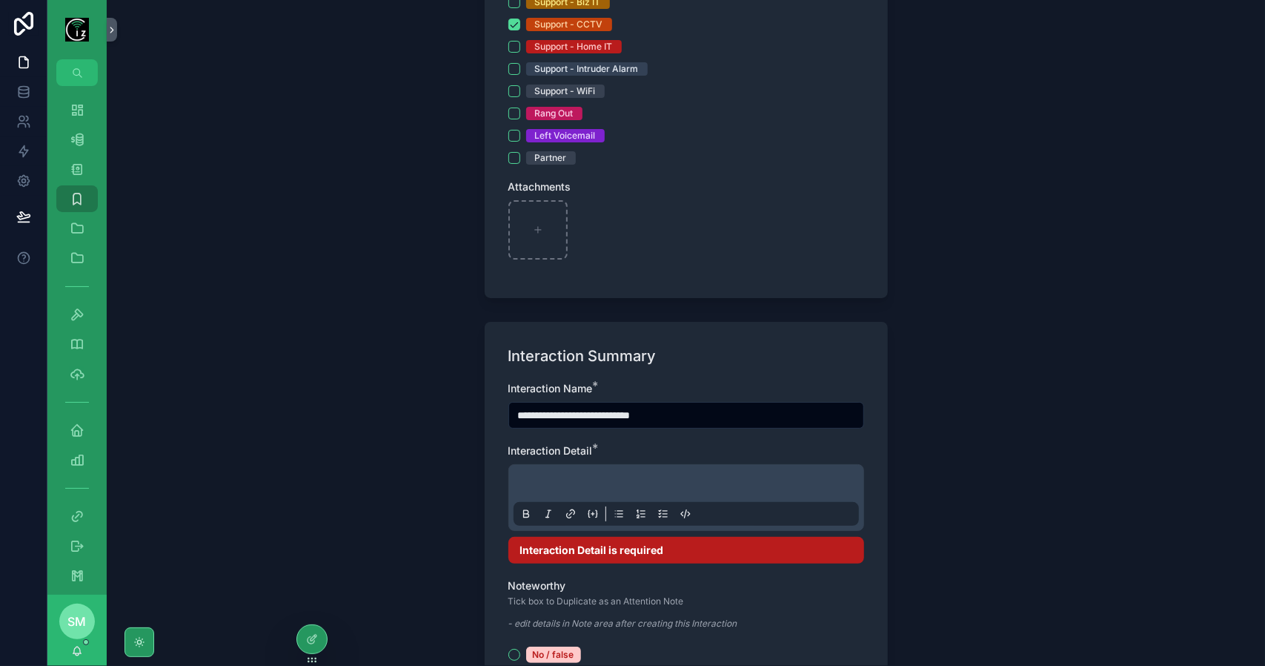
click at [599, 483] on p "scrollable content" at bounding box center [689, 485] width 345 height 15
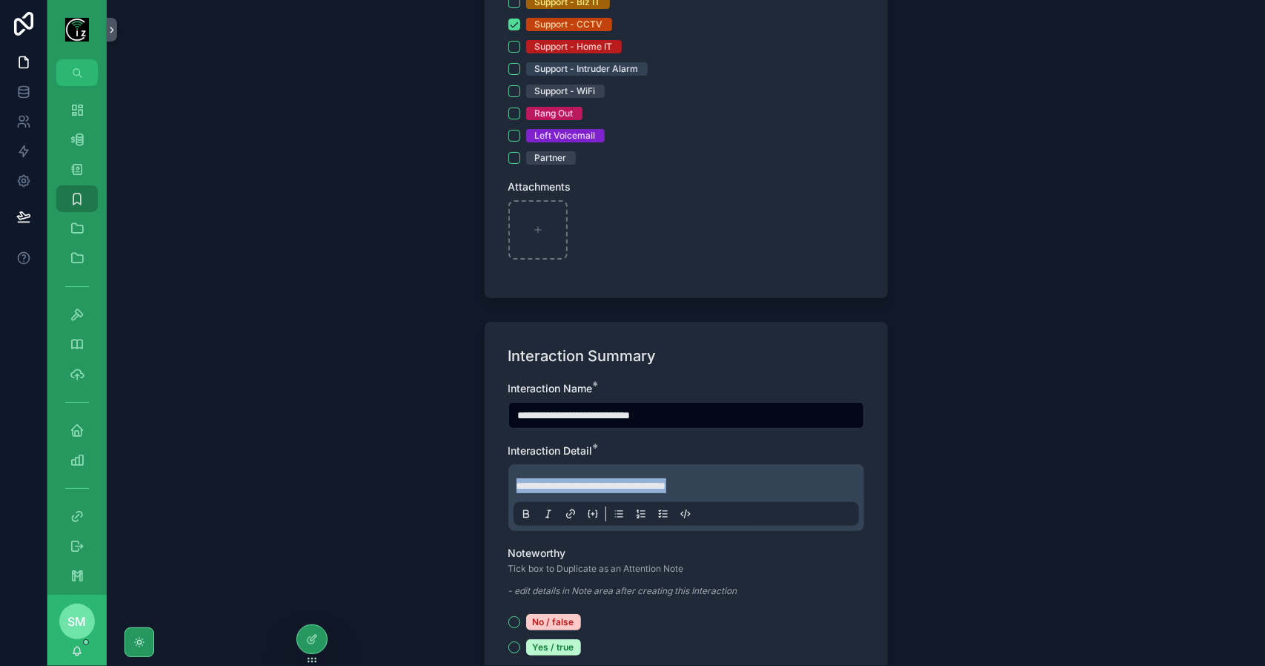
drag, startPoint x: 665, startPoint y: 483, endPoint x: 488, endPoint y: 477, distance: 176.5
click at [488, 477] on div "**********" at bounding box center [686, 508] width 403 height 372
type input "**********"
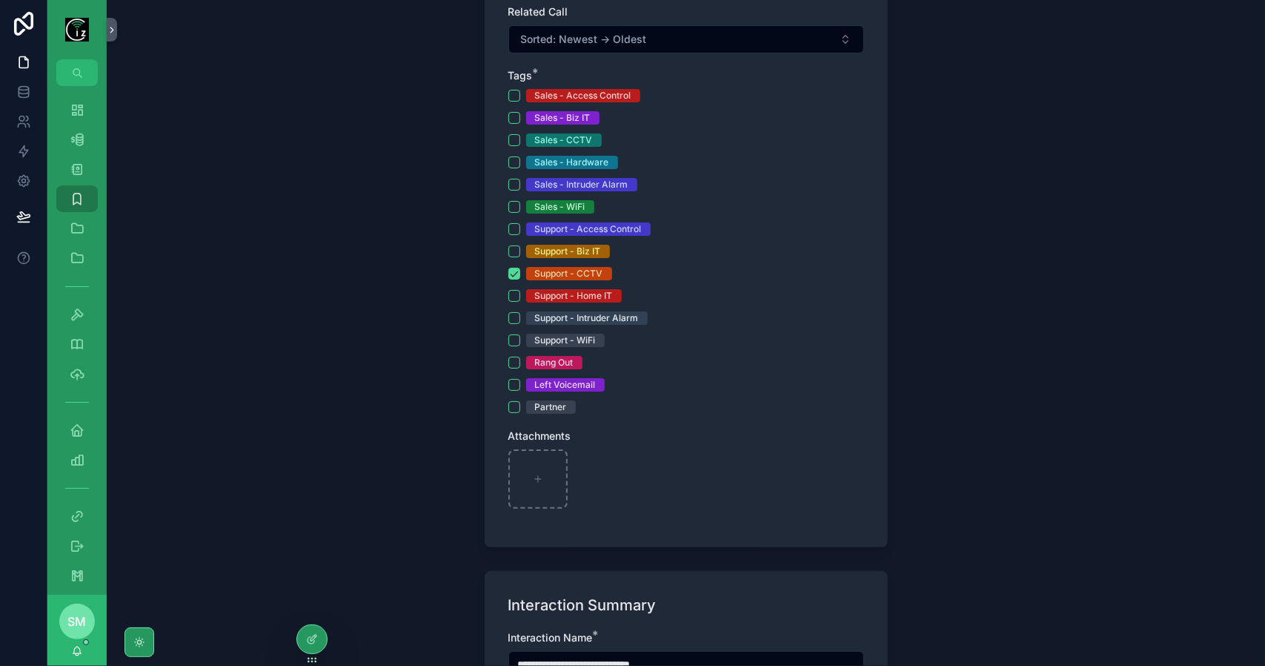
scroll to position [551, 0]
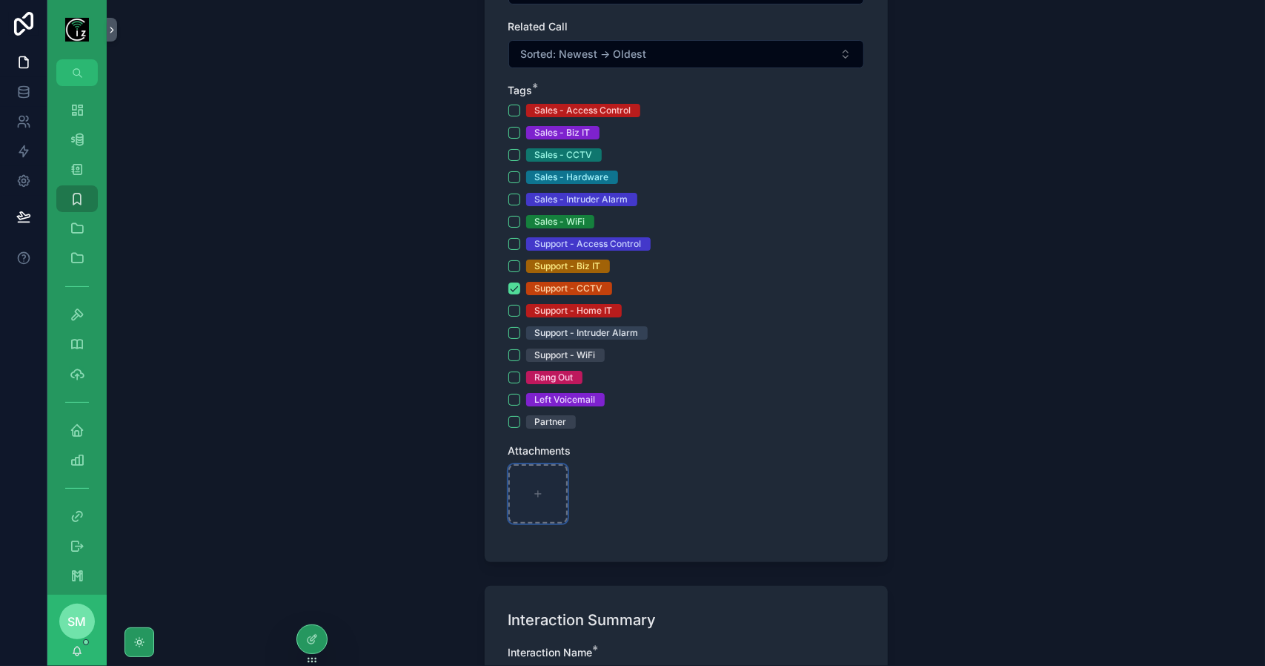
click at [529, 496] on div "scrollable content" at bounding box center [537, 493] width 59 height 59
type input "**********"
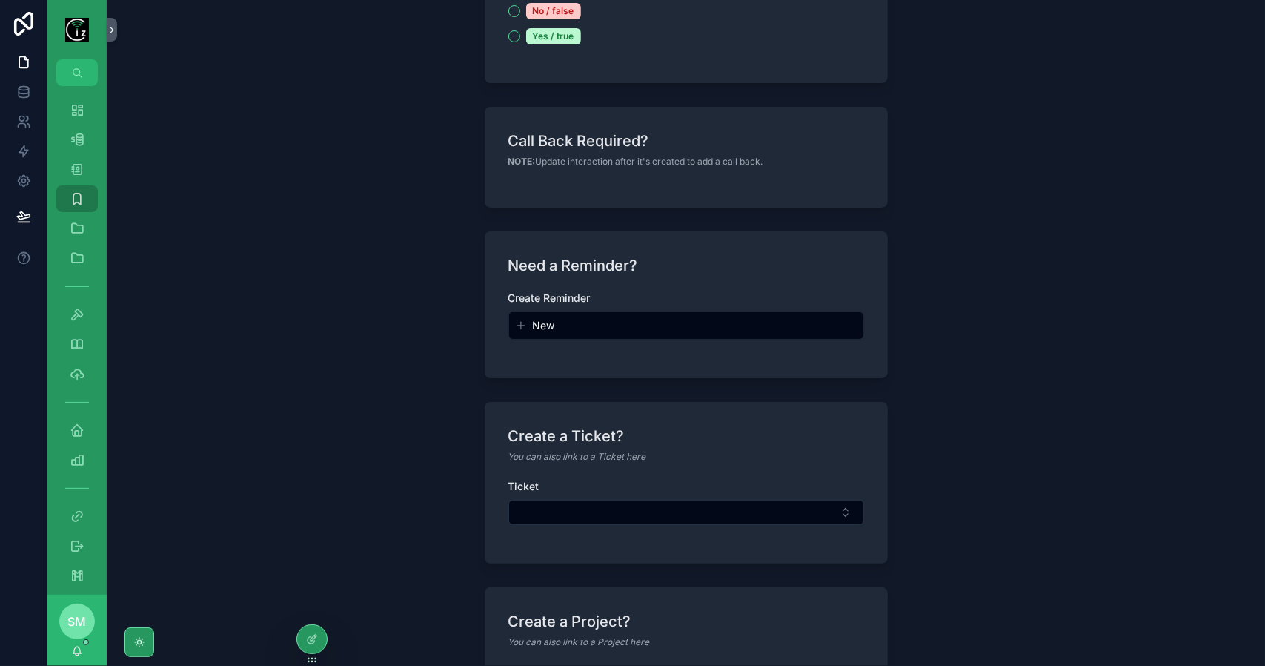
scroll to position [1663, 0]
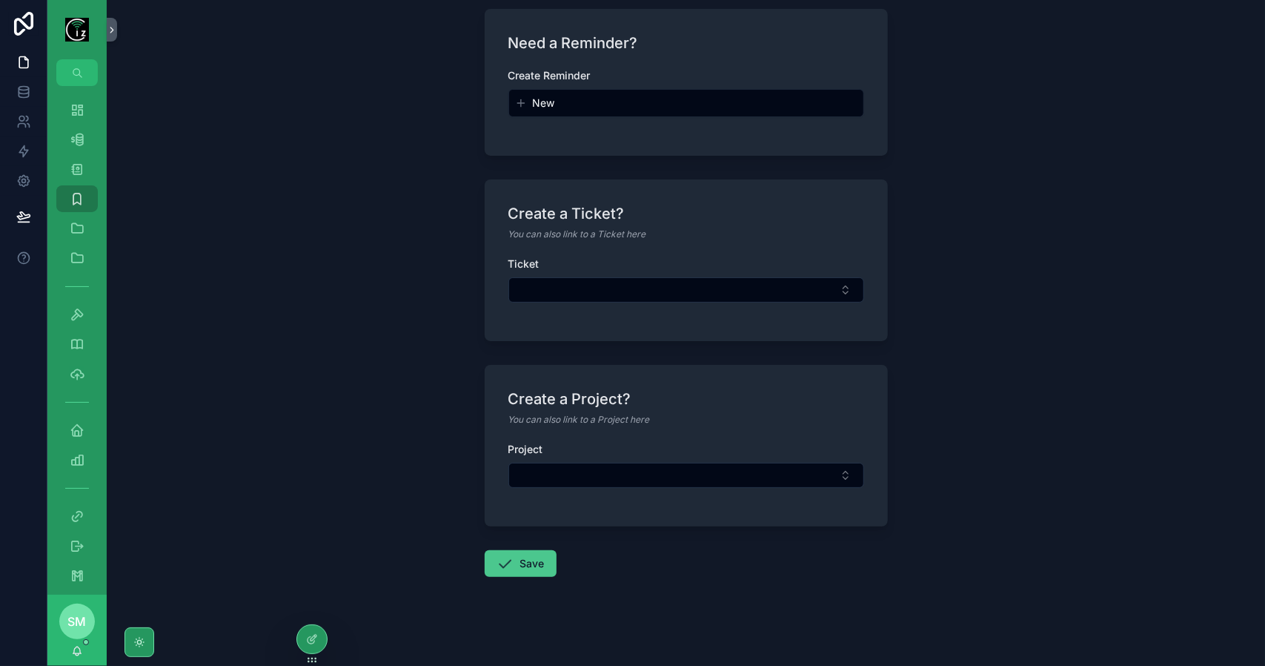
click at [522, 559] on button "Save" at bounding box center [521, 563] width 72 height 27
click at [537, 551] on button "Save" at bounding box center [521, 563] width 72 height 27
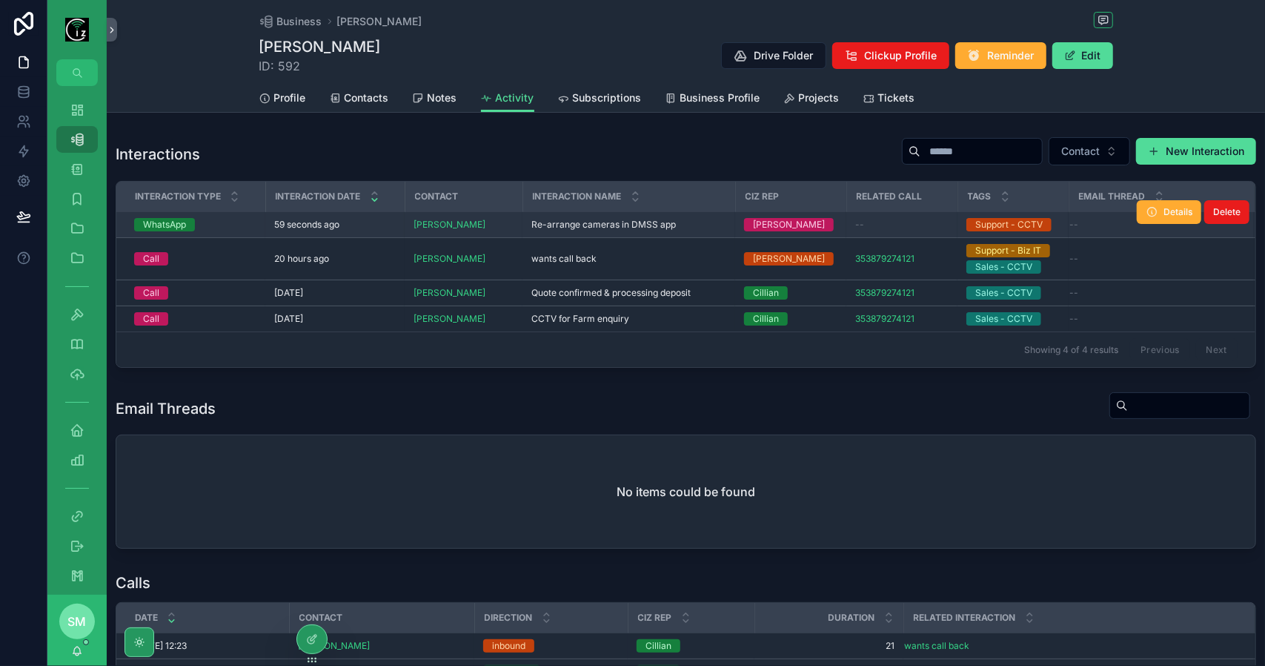
click at [644, 225] on span "Re-arrange cameras in DMSS app" at bounding box center [603, 225] width 145 height 12
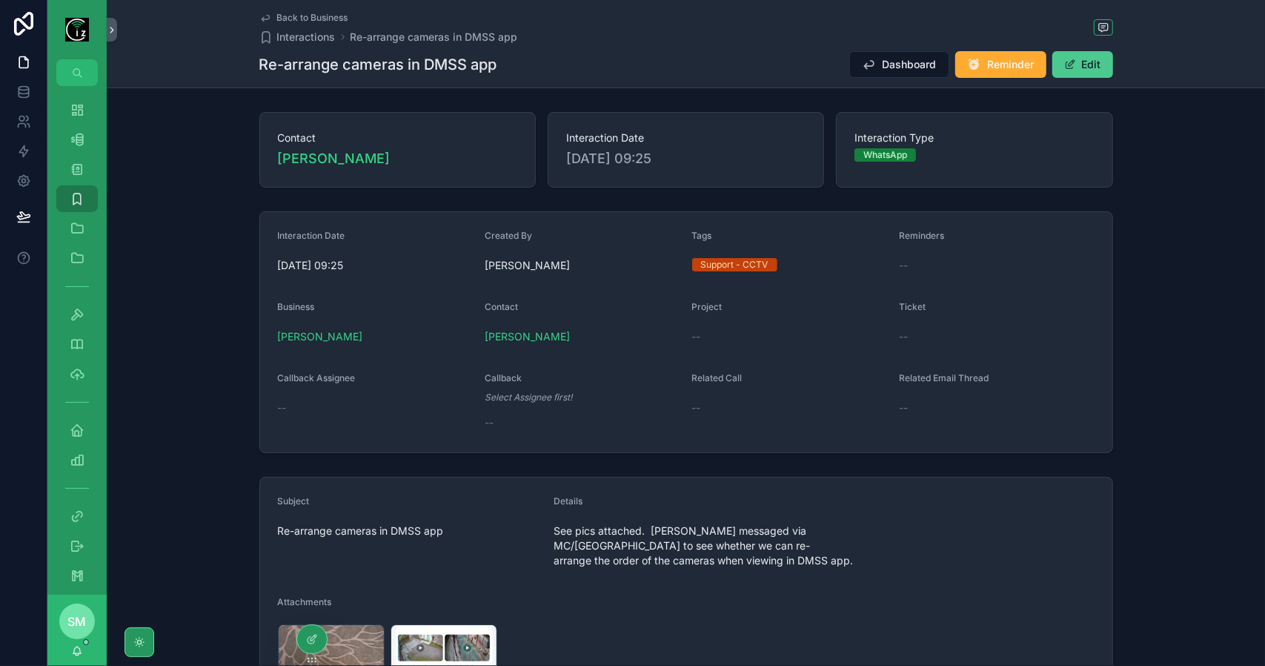
click at [1106, 63] on button "Edit" at bounding box center [1083, 64] width 61 height 27
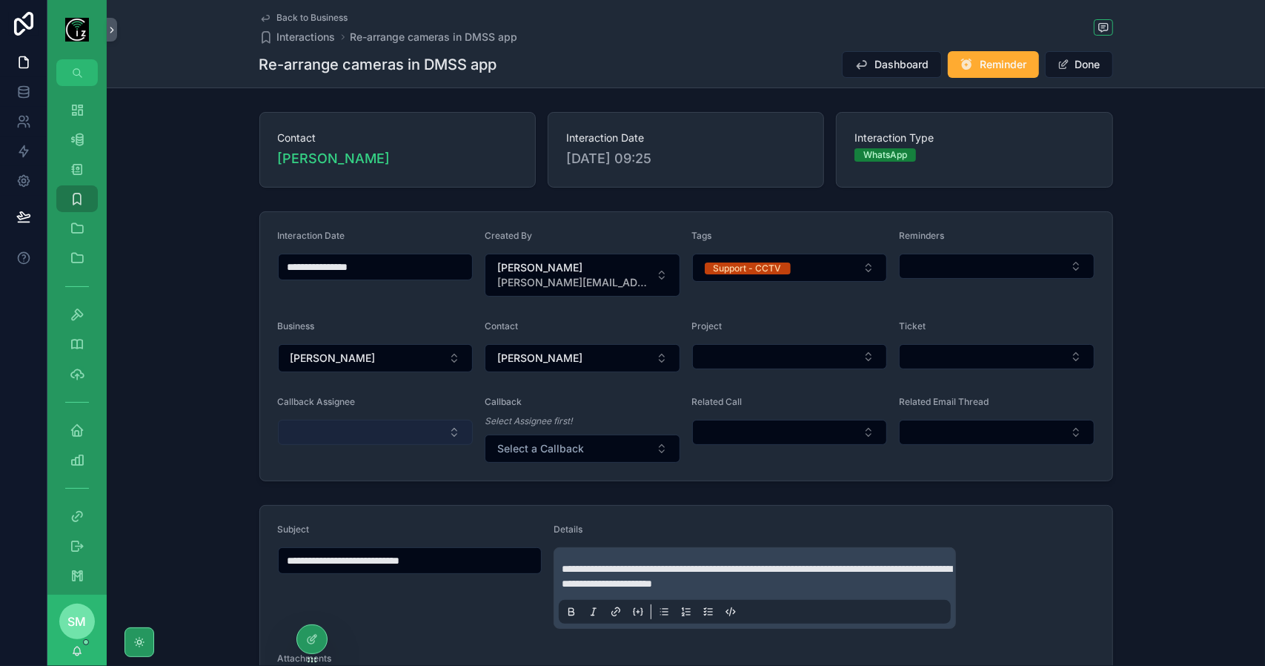
click at [366, 422] on button "Select Button" at bounding box center [376, 432] width 196 height 25
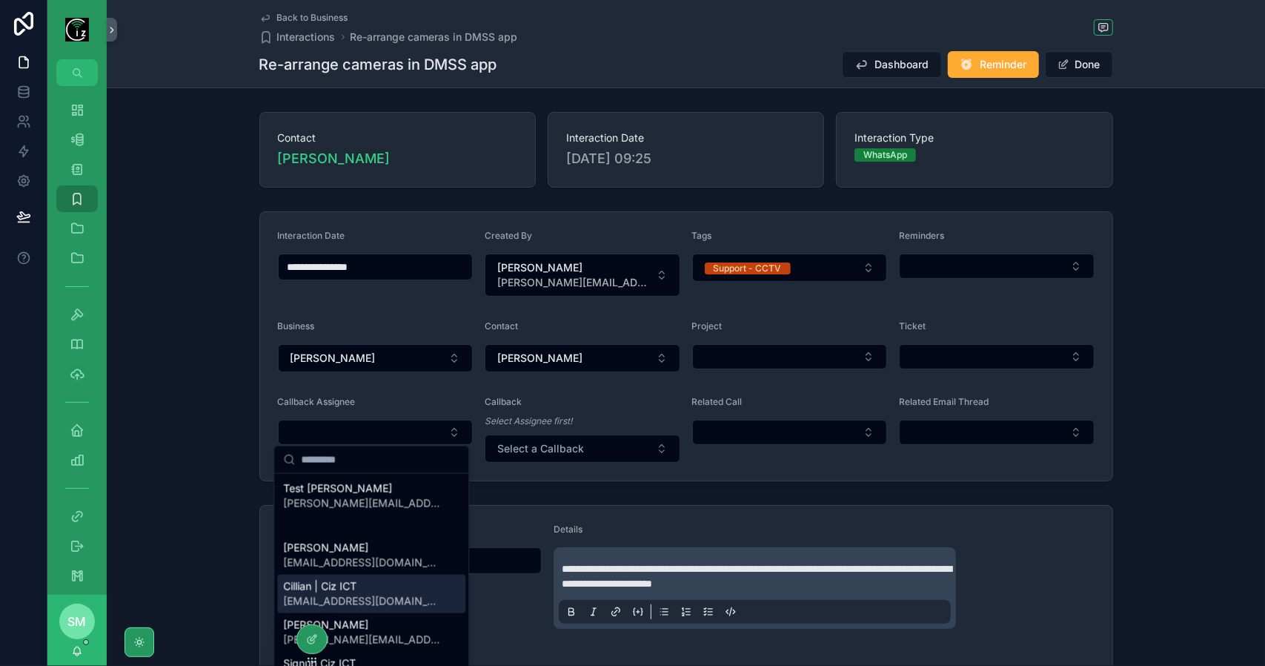
click at [379, 598] on div "Cillian | Ciz ICT cillian@cizict.com" at bounding box center [371, 593] width 188 height 39
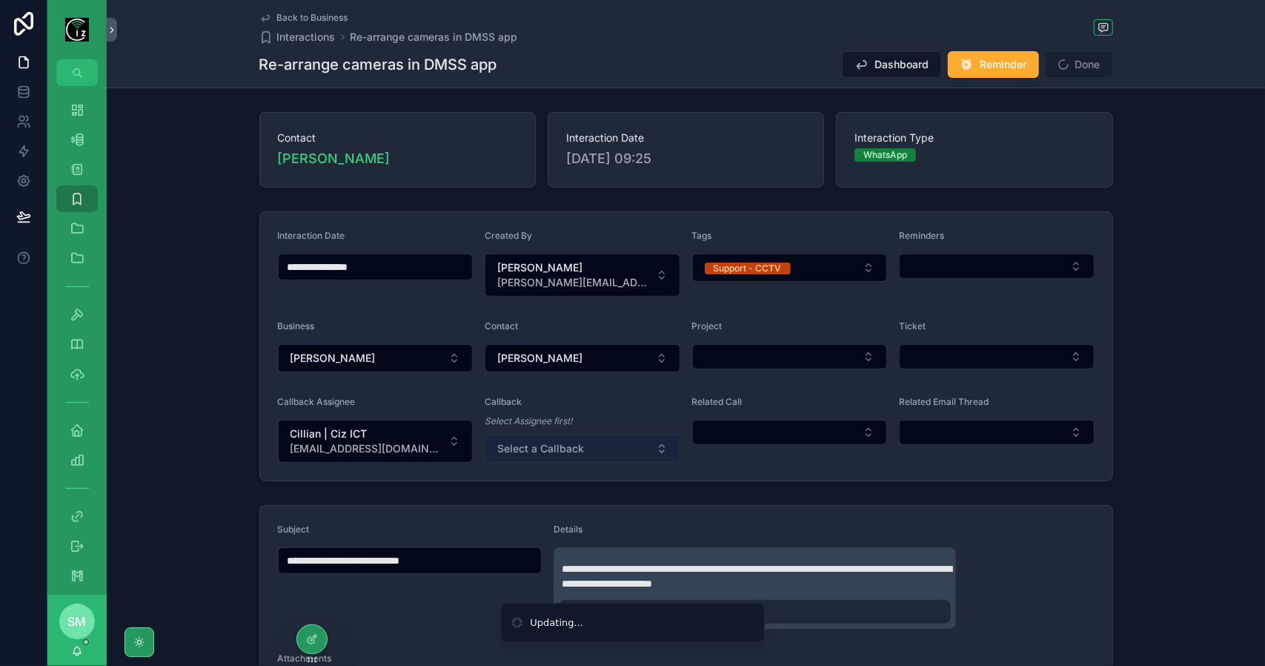
click at [548, 435] on button "Select a Callback" at bounding box center [583, 448] width 196 height 28
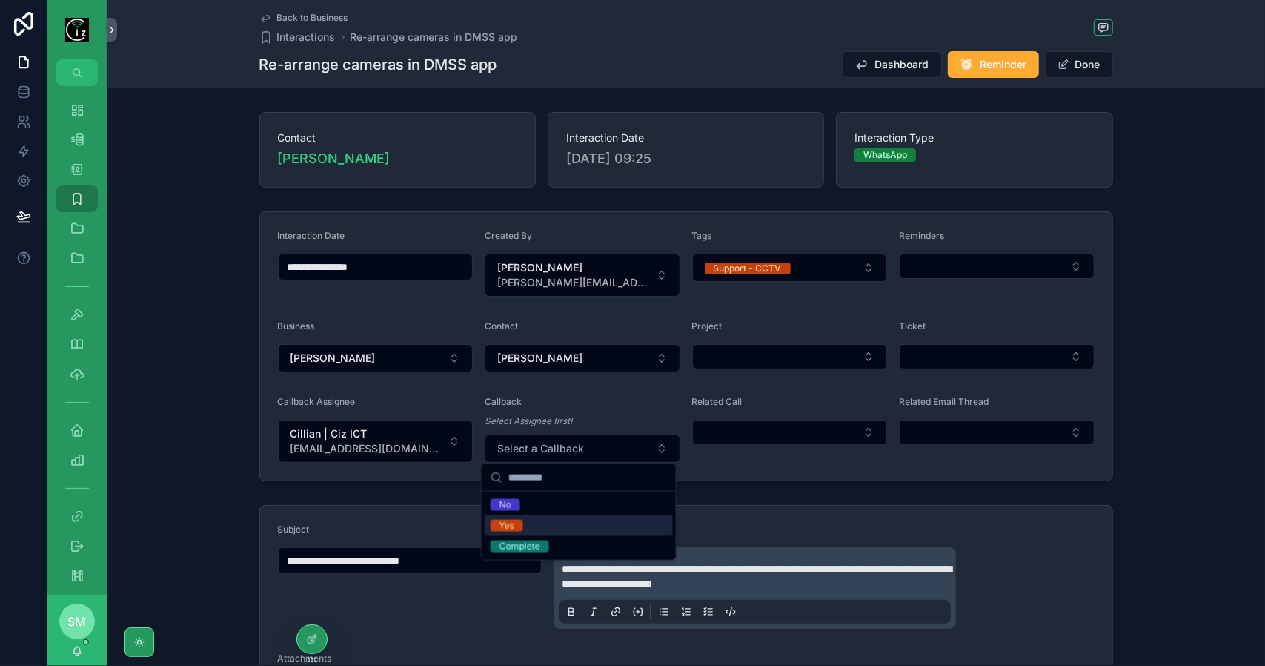
click at [550, 520] on div "Yes" at bounding box center [579, 525] width 188 height 21
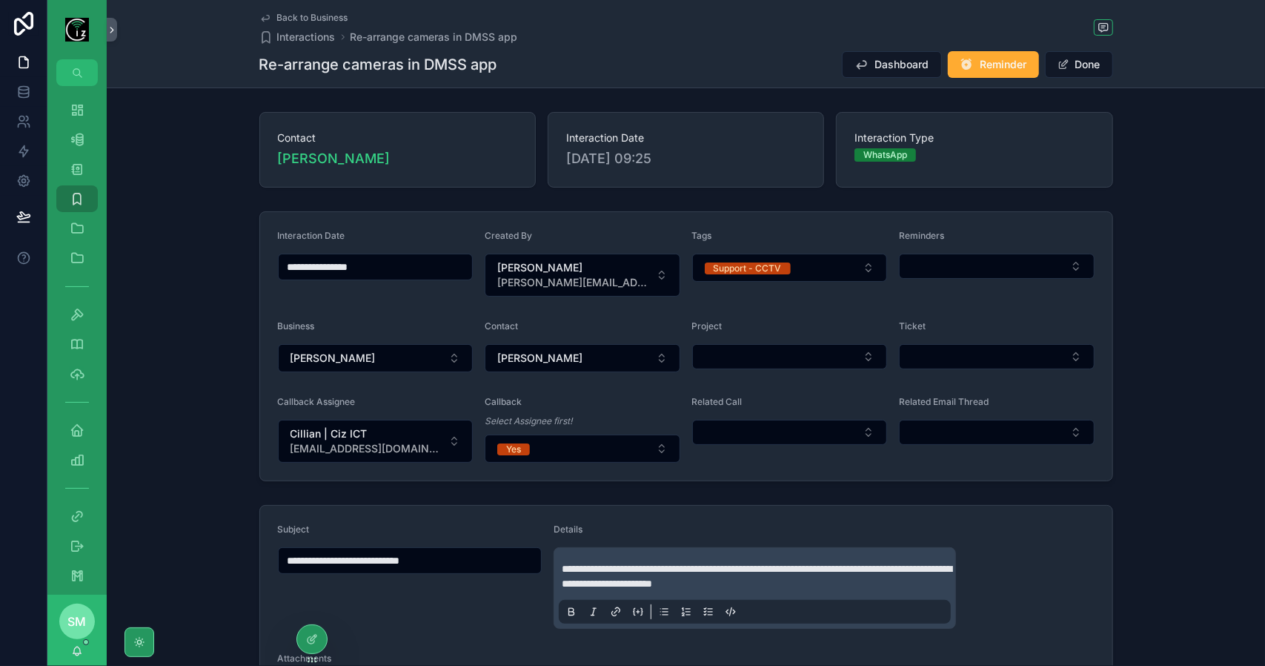
click at [783, 465] on form "**********" at bounding box center [686, 346] width 852 height 268
click at [1085, 64] on button "Done" at bounding box center [1079, 64] width 68 height 27
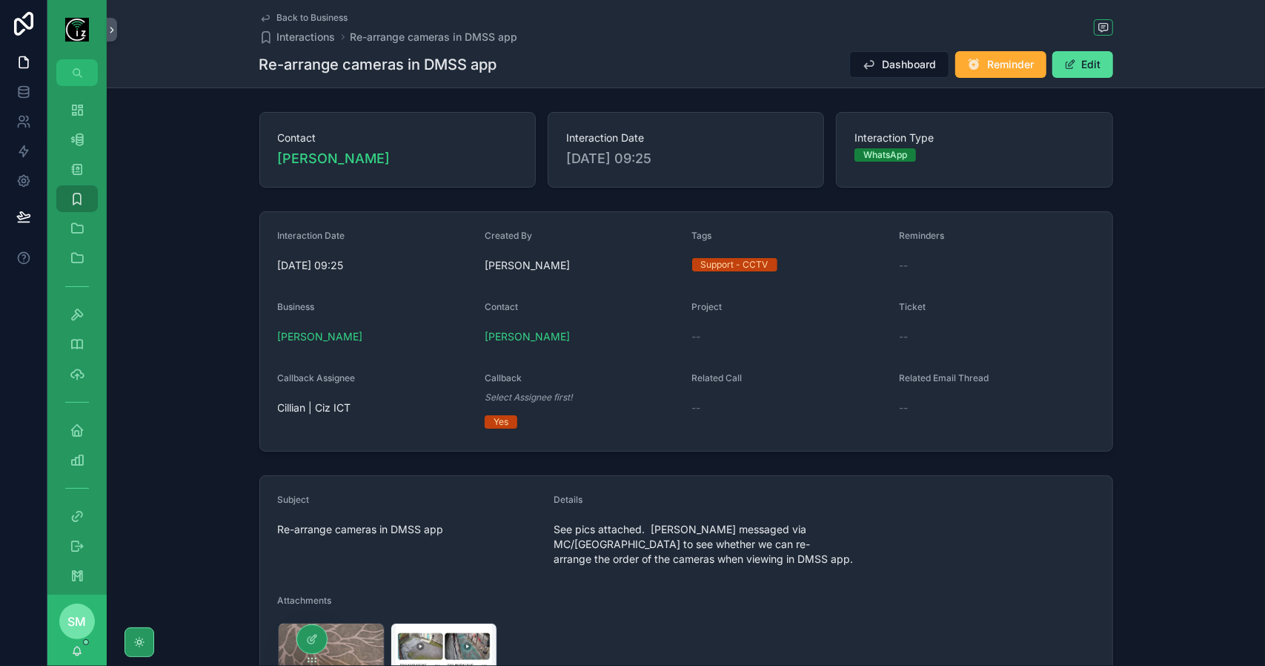
click at [292, 17] on span "Back to Business" at bounding box center [312, 18] width 71 height 12
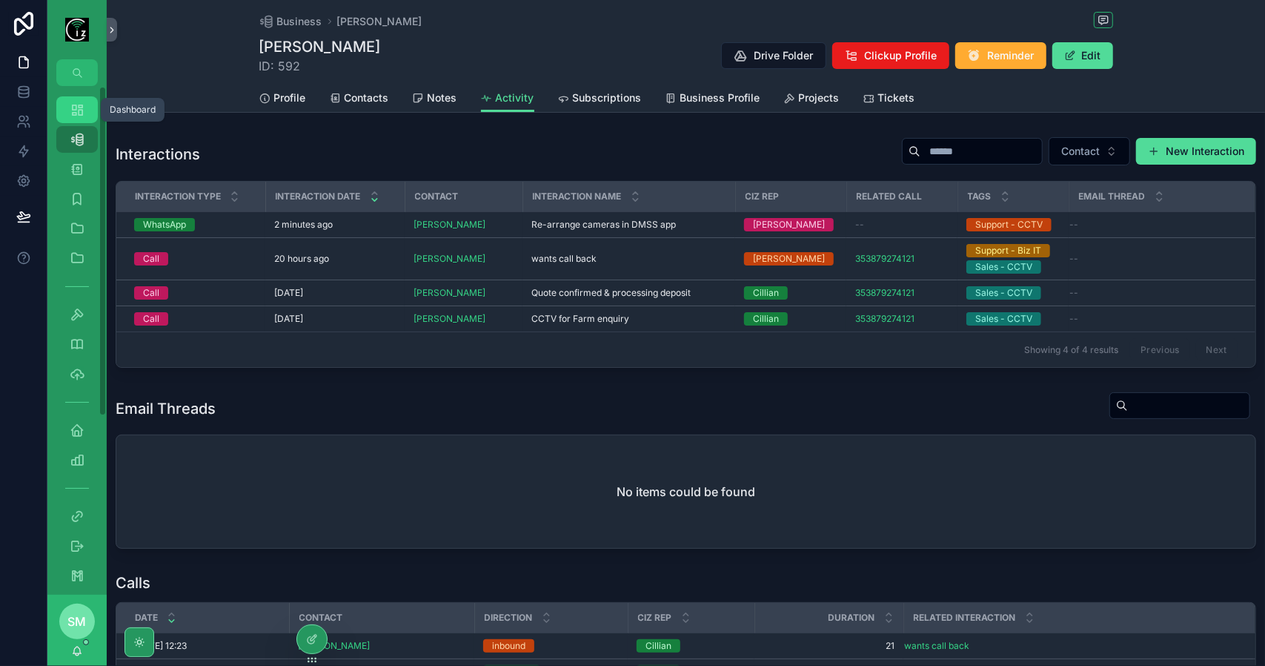
click at [71, 110] on icon "scrollable content" at bounding box center [77, 109] width 15 height 15
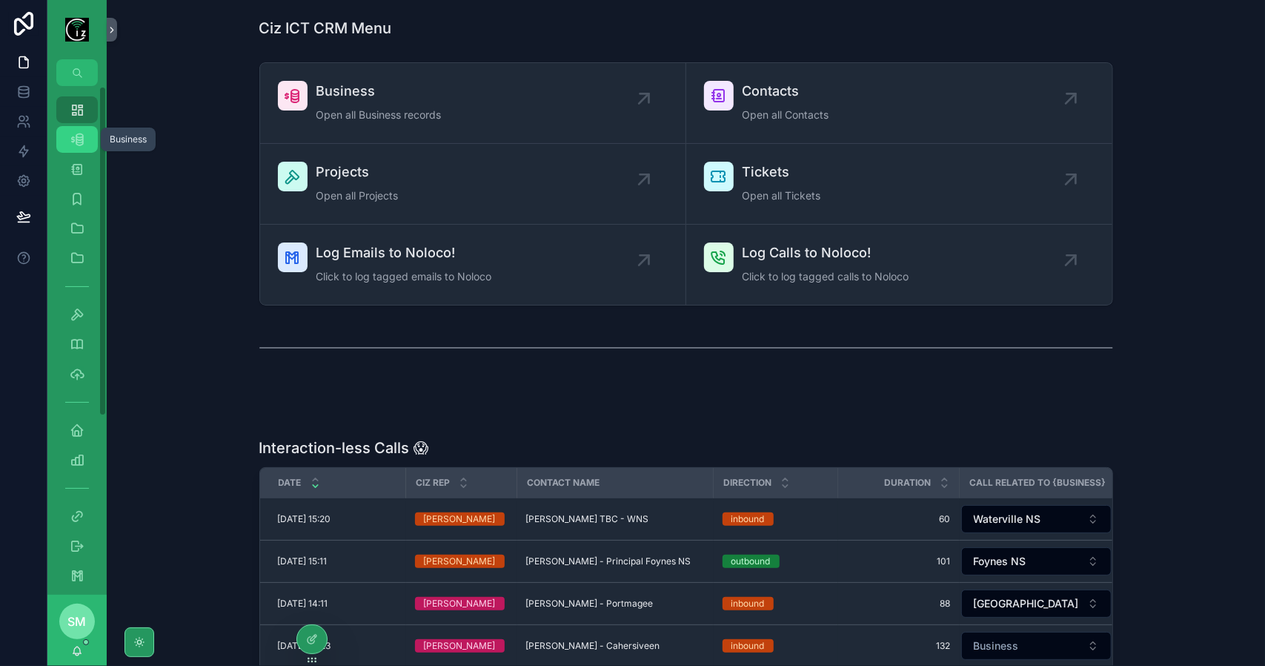
click at [83, 137] on icon "scrollable content" at bounding box center [77, 139] width 15 height 15
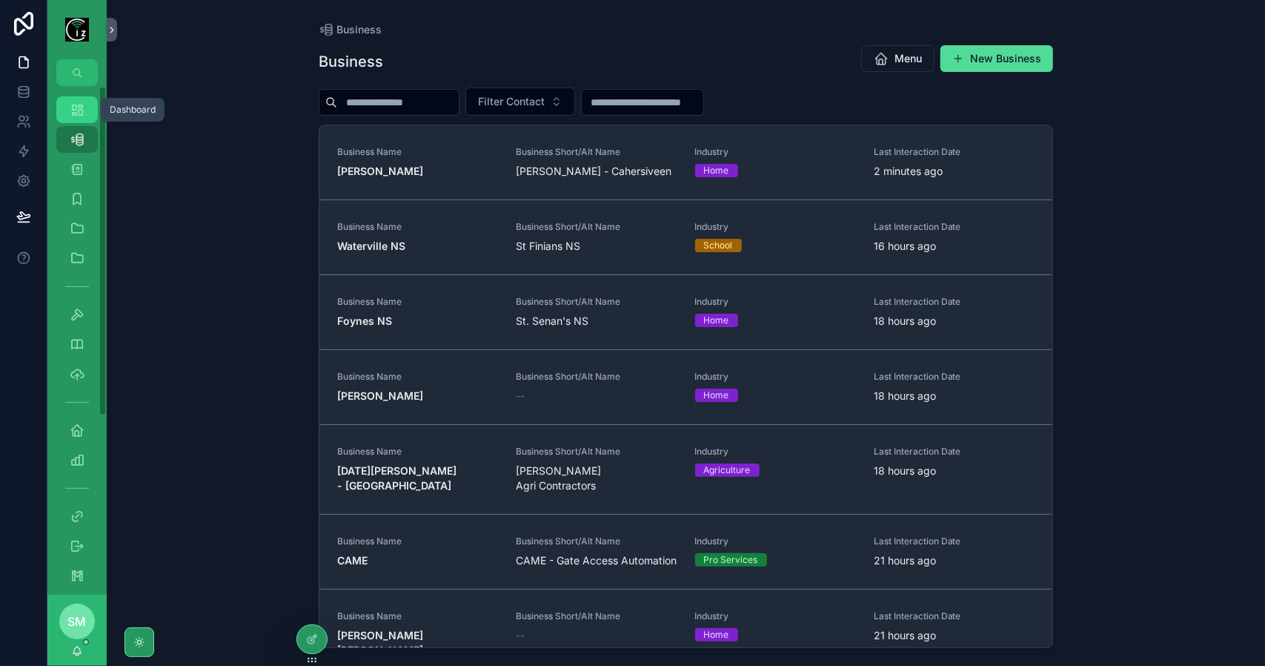
click at [83, 113] on icon "scrollable content" at bounding box center [77, 109] width 15 height 15
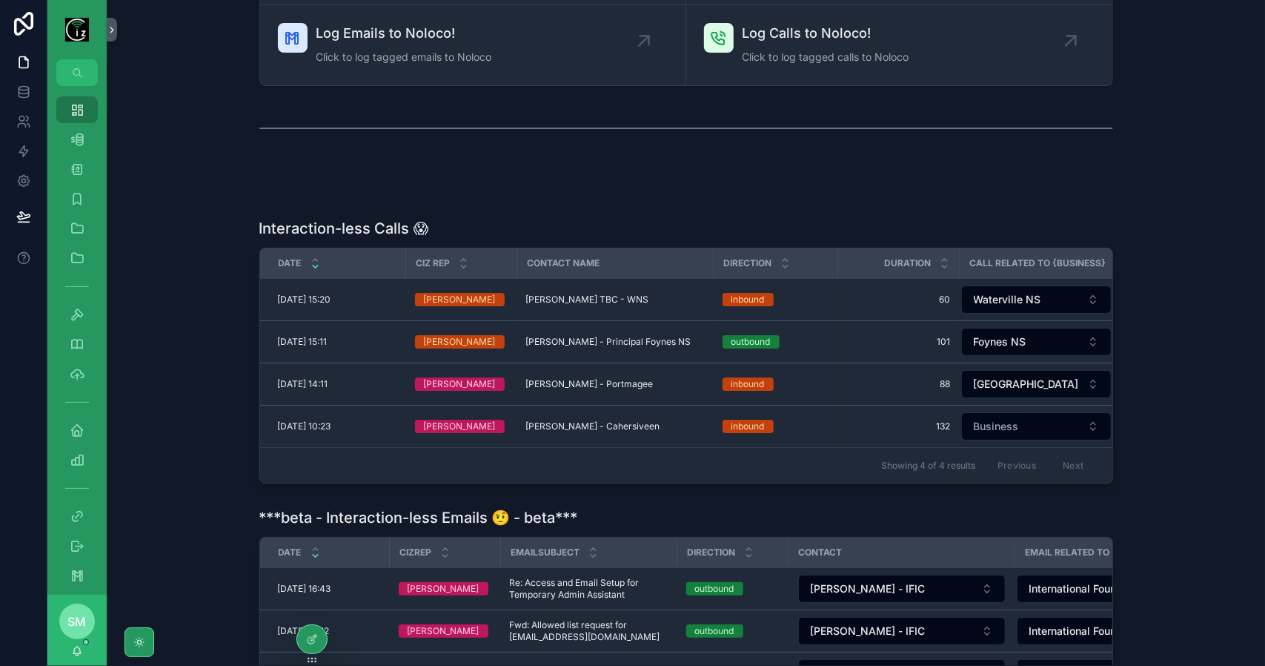
scroll to position [222, 0]
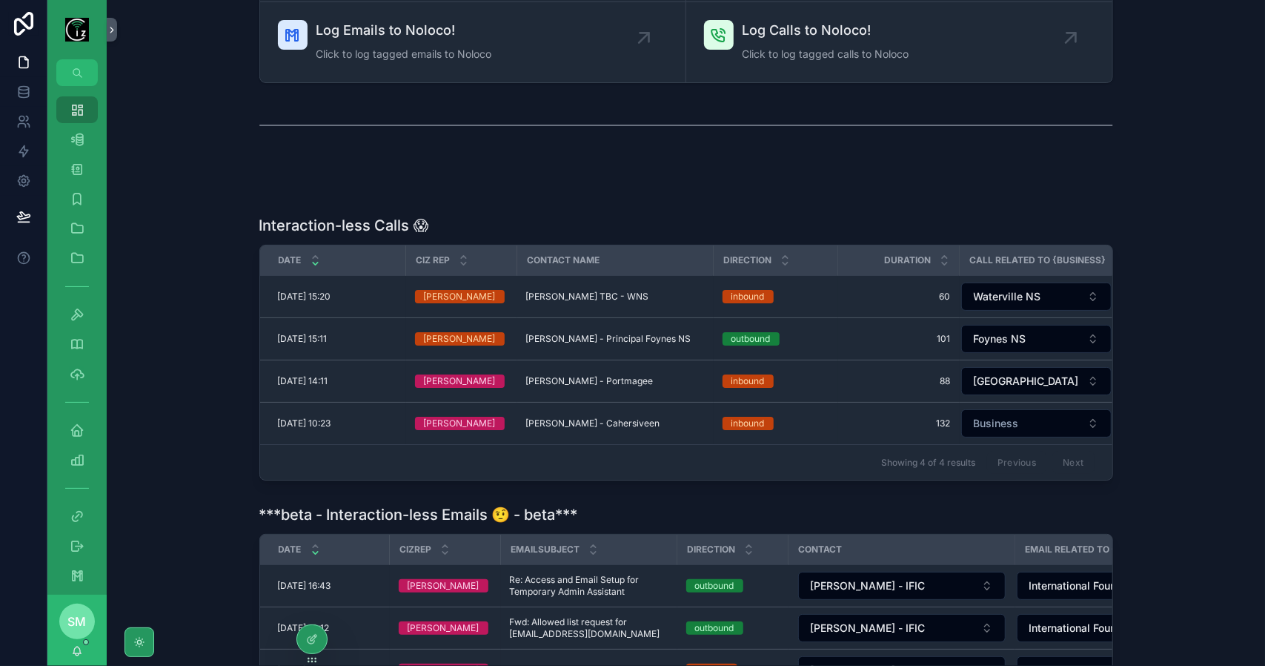
click at [323, 156] on div "Ciz ICT CRM Menu Business Open all Business records Contacts Open all Contacts …" at bounding box center [686, 324] width 1159 height 1093
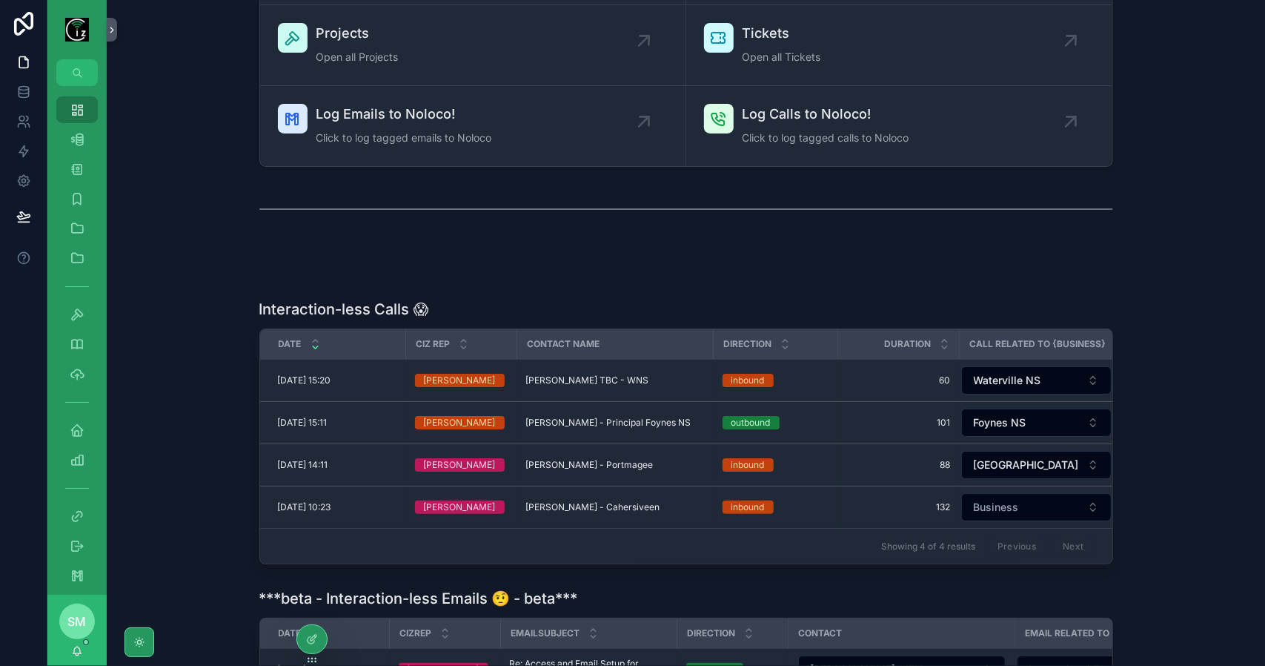
scroll to position [0, 0]
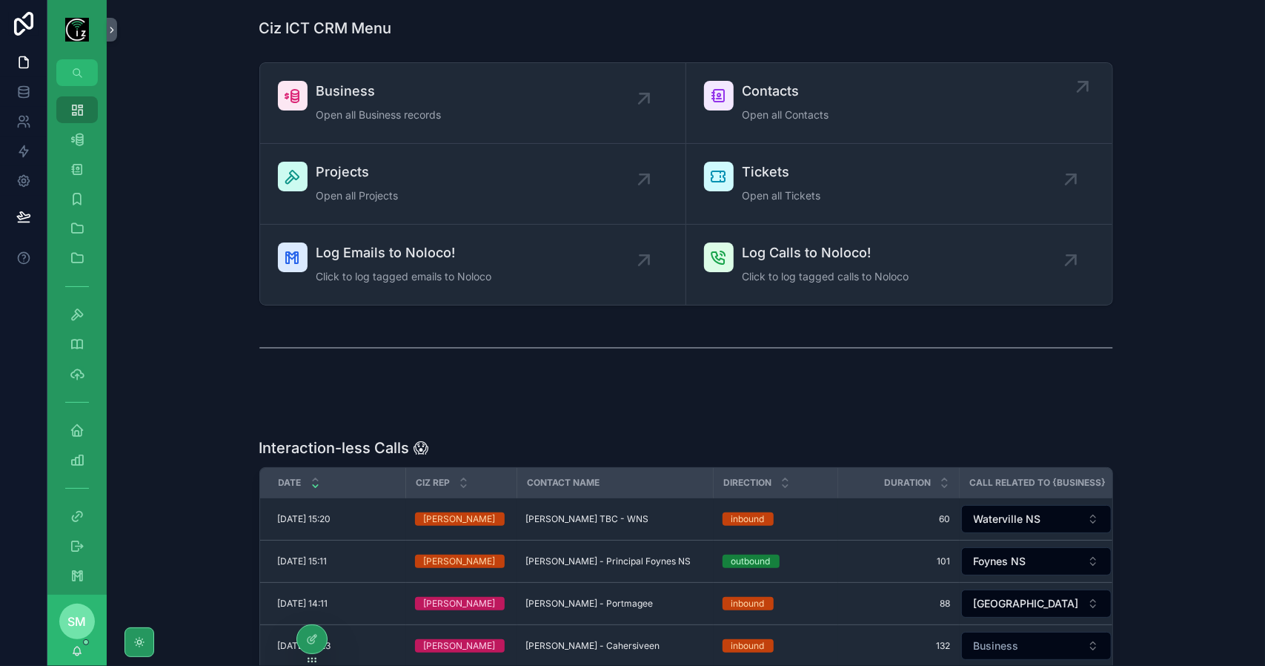
click at [807, 115] on span "Open all Contacts" at bounding box center [786, 114] width 87 height 15
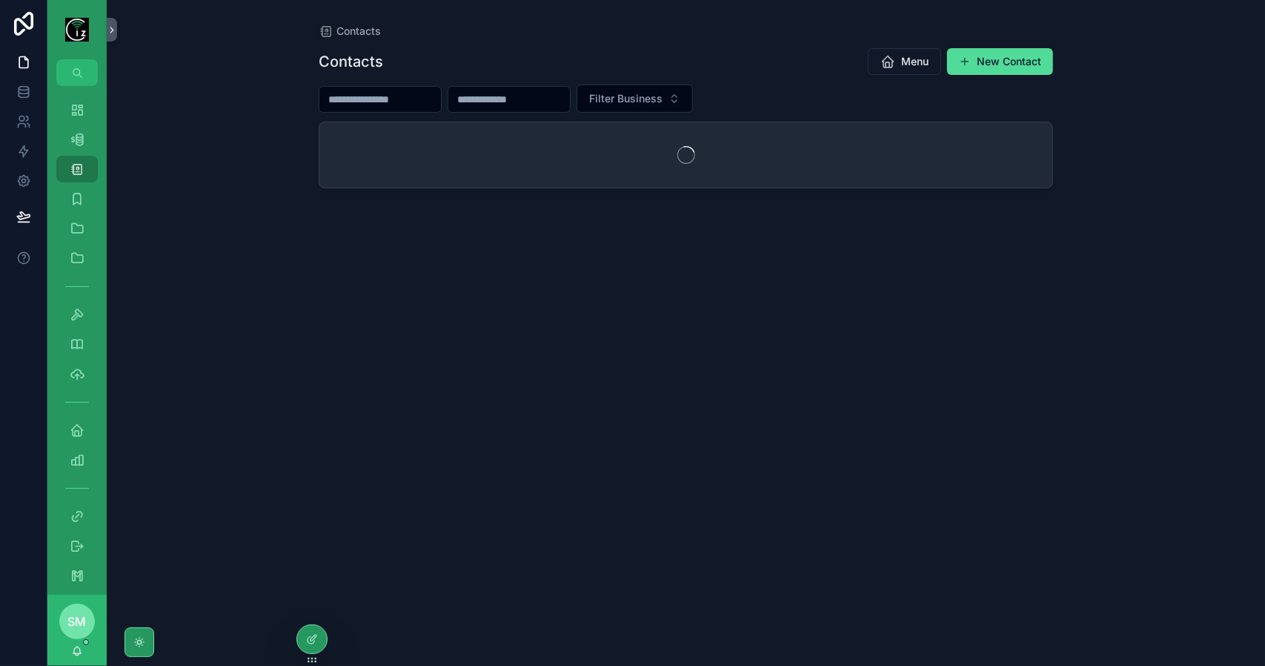
click at [431, 97] on input "scrollable content" at bounding box center [380, 99] width 122 height 21
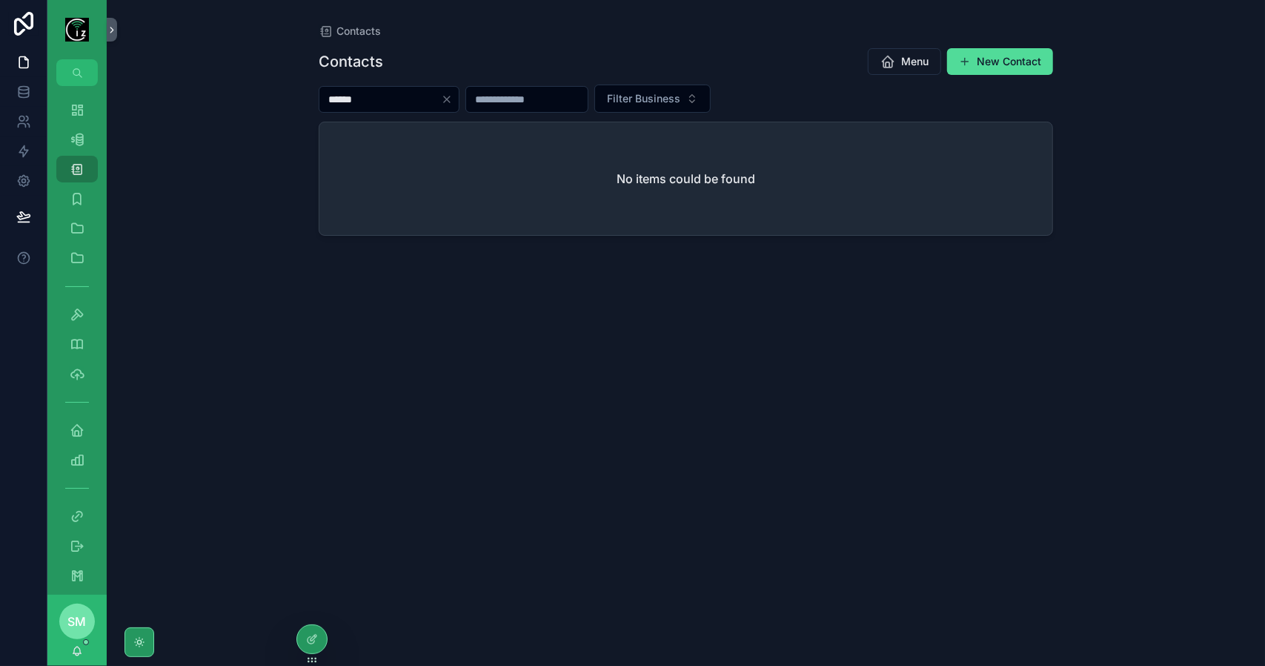
type input "******"
click at [453, 102] on icon "Clear" at bounding box center [447, 99] width 12 height 12
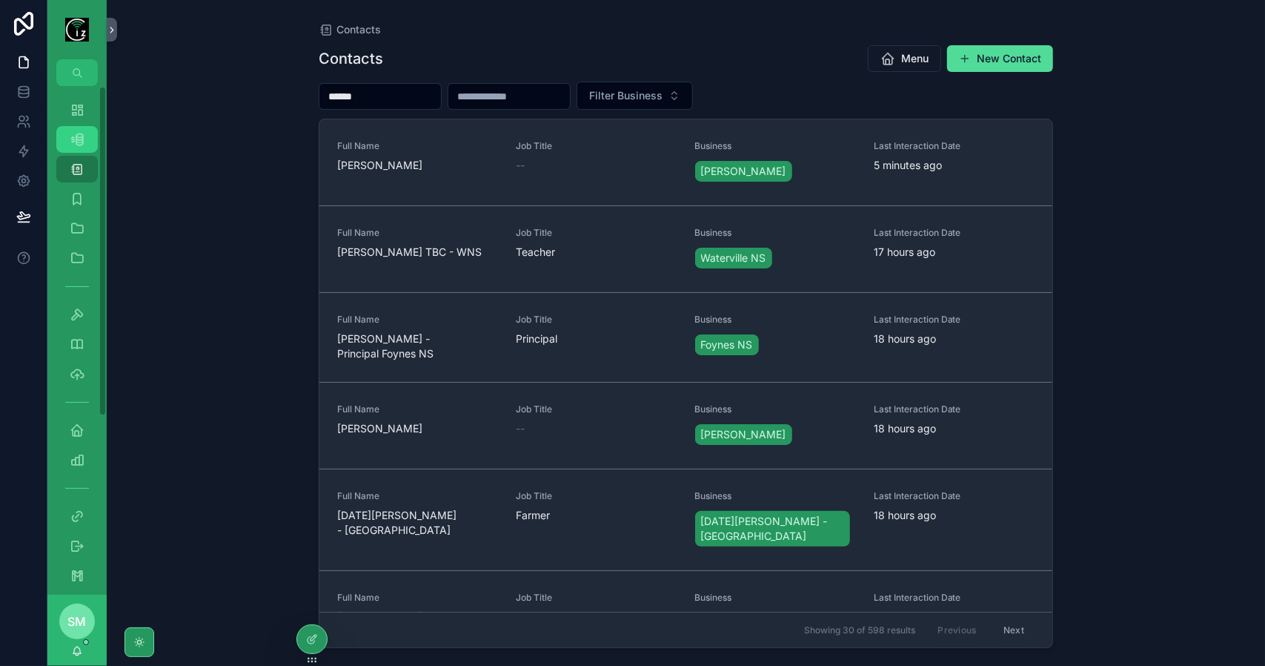
click at [90, 140] on link "Business 538" at bounding box center [77, 139] width 42 height 27
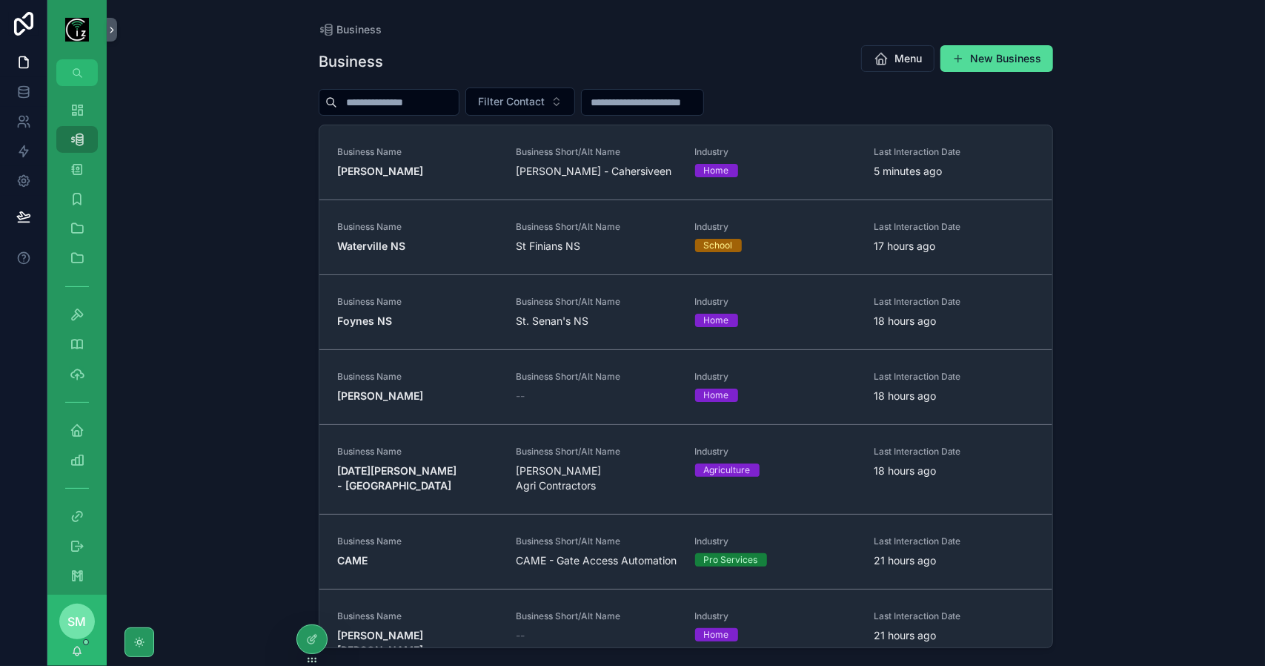
click at [403, 99] on input "scrollable content" at bounding box center [398, 102] width 122 height 21
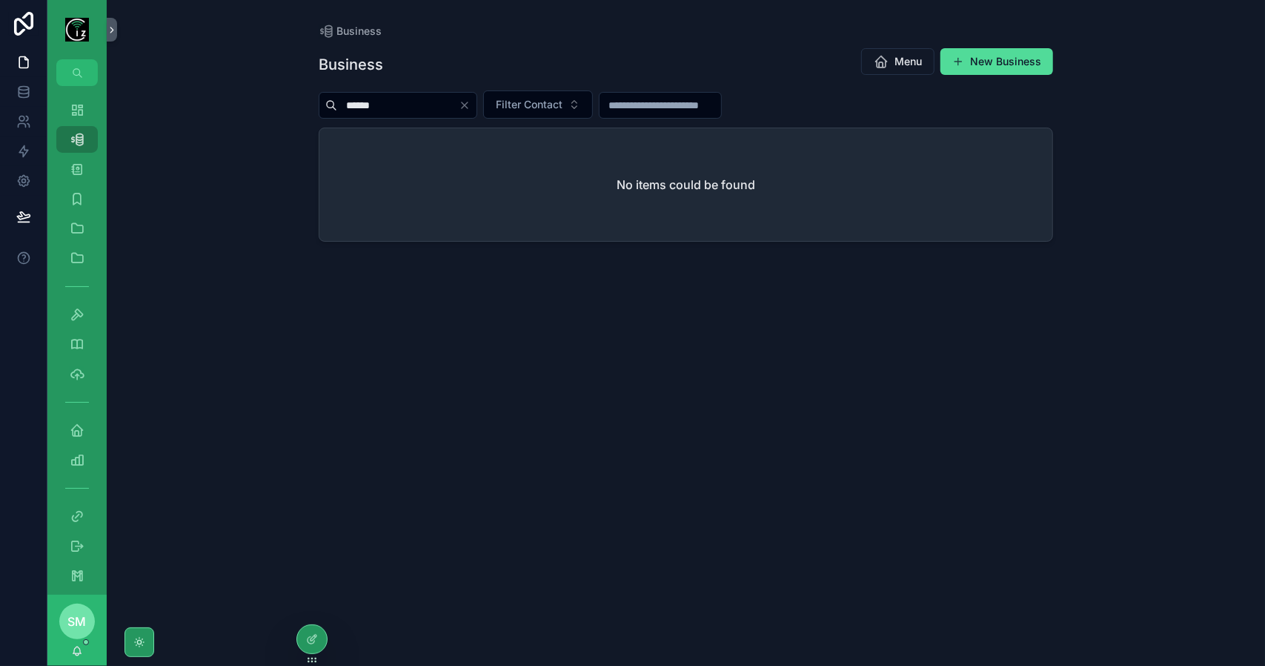
type input "******"
click at [471, 102] on icon "Clear" at bounding box center [465, 105] width 12 height 12
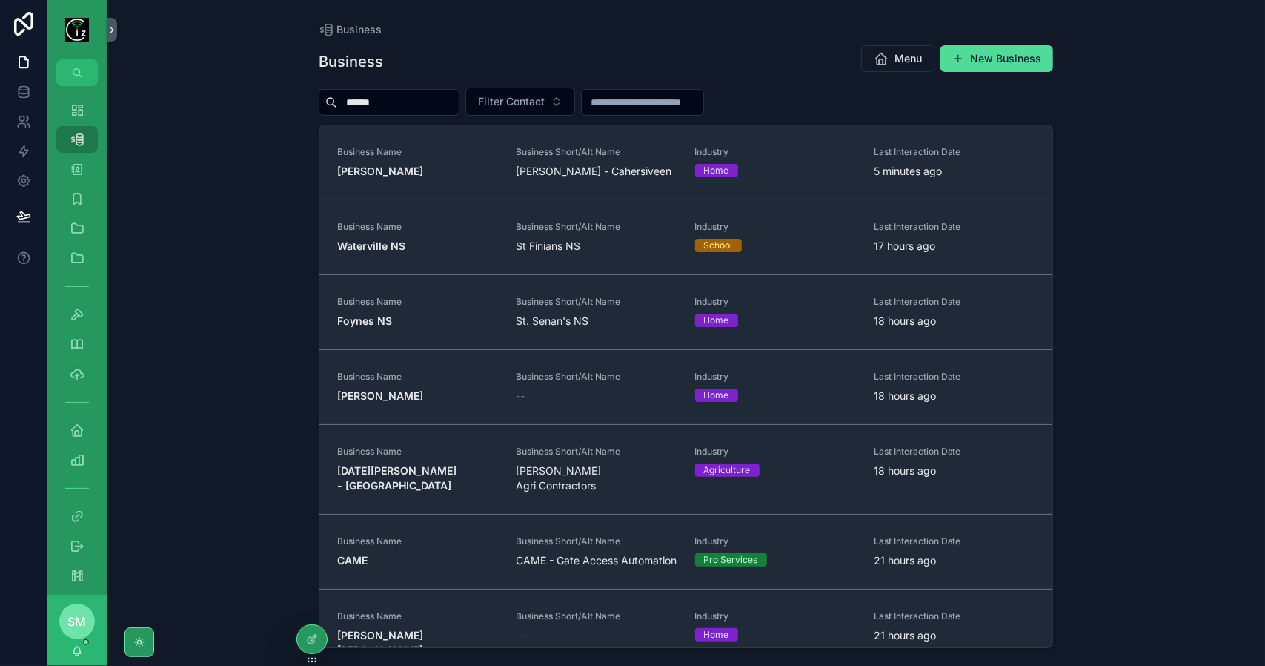
click at [285, 317] on div "Business Business Menu New Business ****** Filter Contact Business Name Edward …" at bounding box center [686, 333] width 1159 height 666
click at [65, 107] on div "Dashboard" at bounding box center [77, 110] width 24 height 24
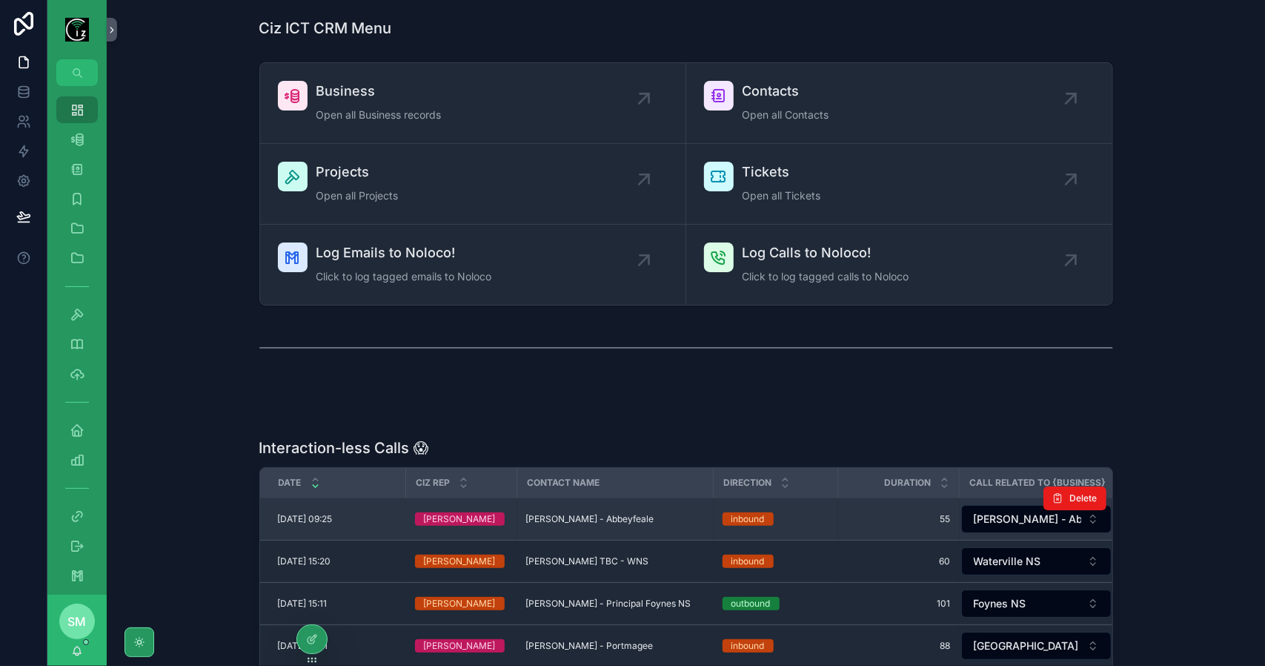
click at [615, 513] on span "[PERSON_NAME] - Abbeyfeale" at bounding box center [590, 519] width 128 height 12
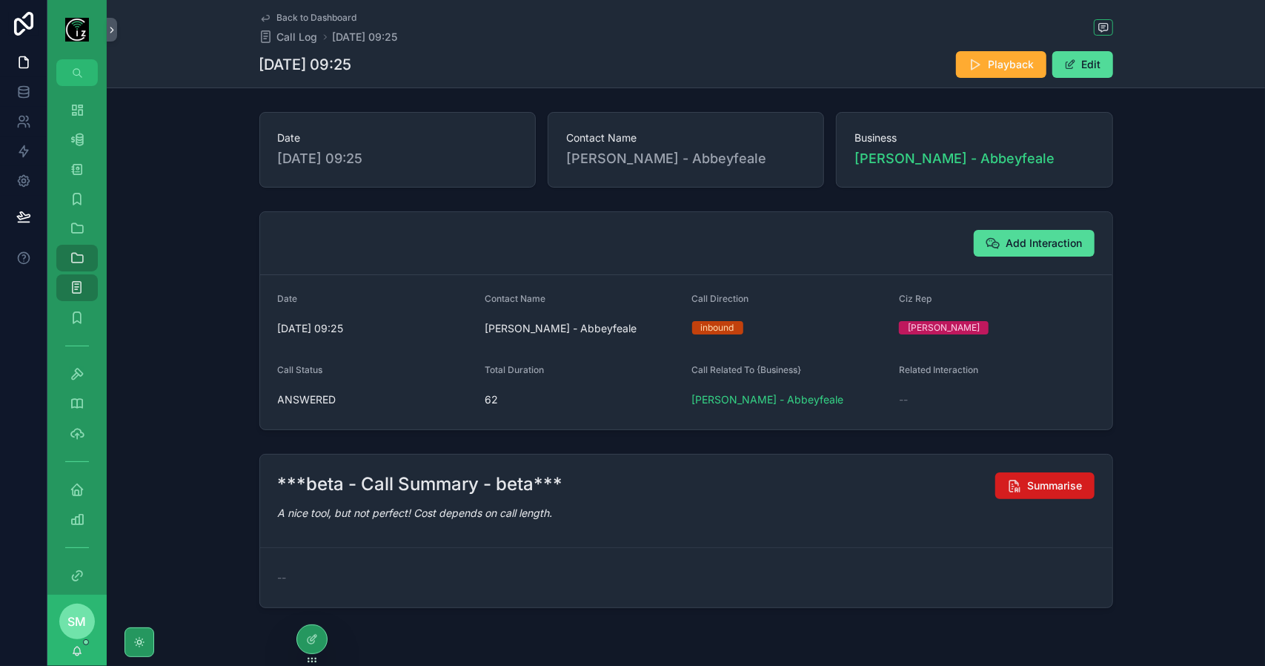
click at [1061, 490] on span "Summarise" at bounding box center [1055, 485] width 55 height 15
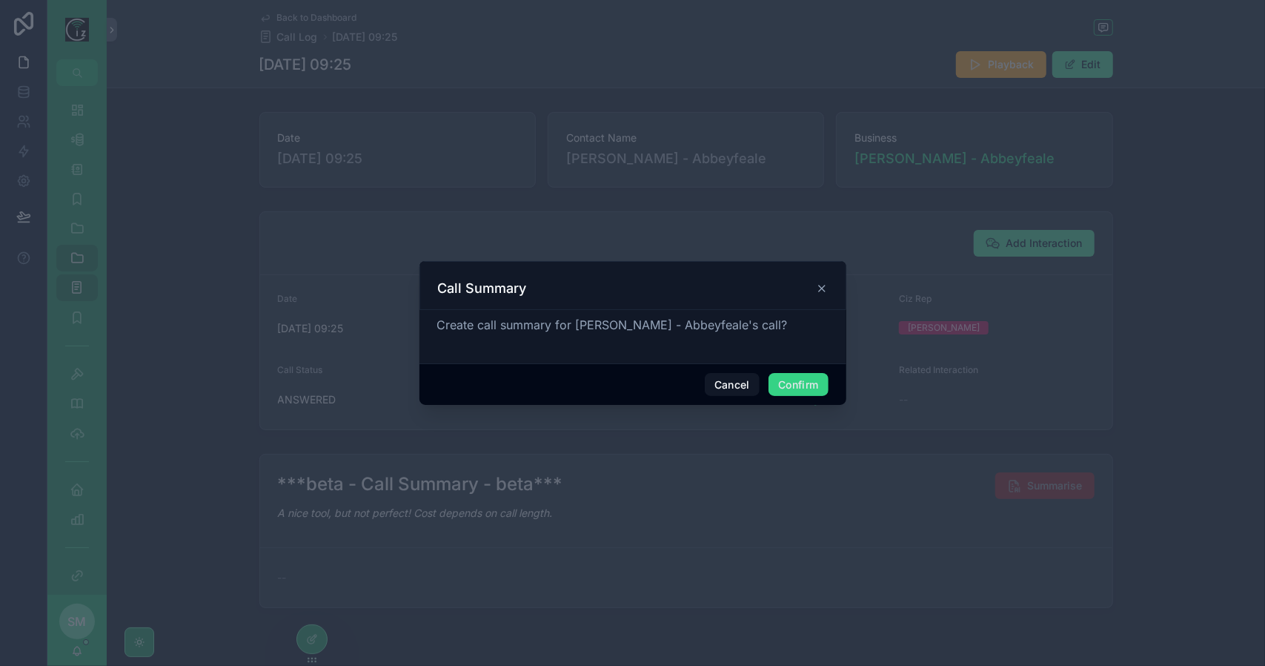
click at [805, 384] on button "Confirm" at bounding box center [798, 385] width 59 height 24
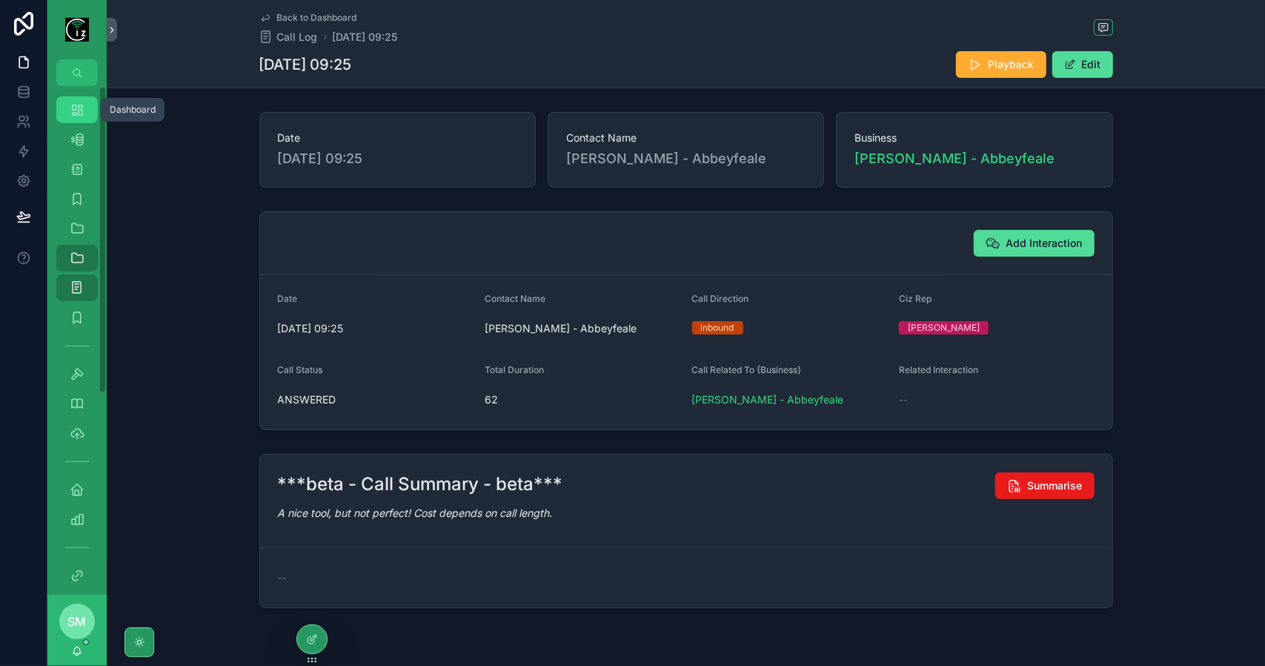
click at [87, 112] on div "Dashboard" at bounding box center [77, 110] width 24 height 24
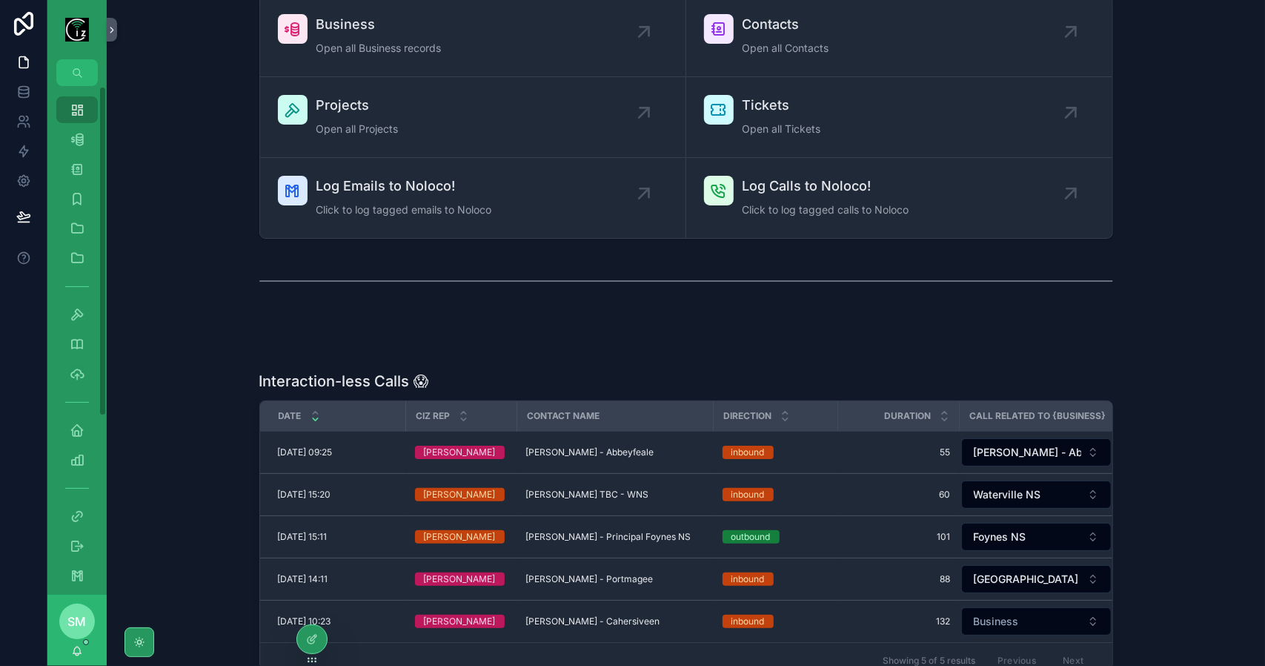
scroll to position [60, 0]
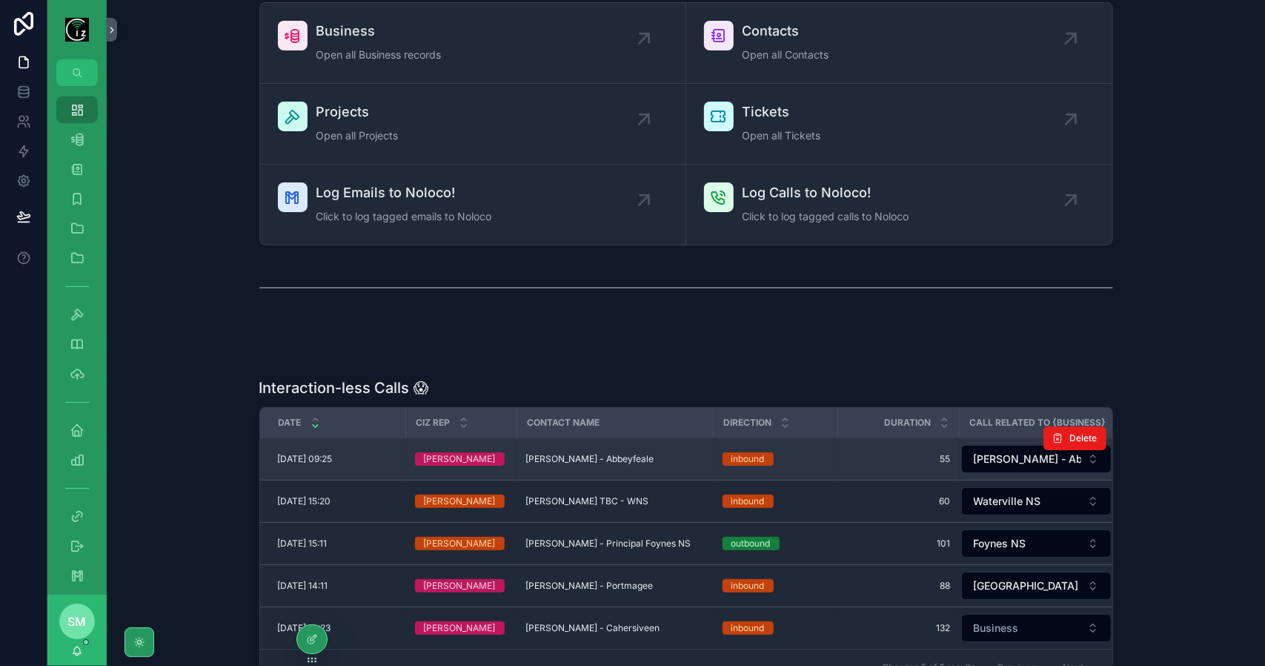
click at [596, 455] on span "[PERSON_NAME] - Abbeyfeale" at bounding box center [590, 459] width 128 height 12
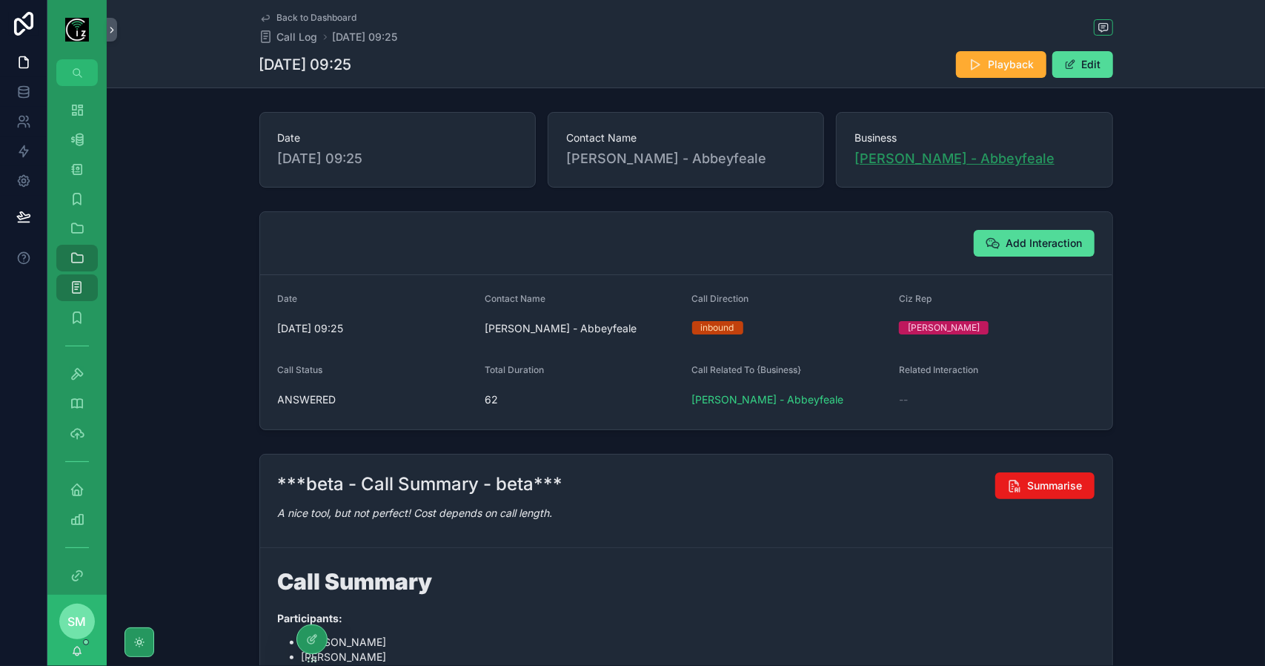
click at [936, 160] on span "[PERSON_NAME] - Abbeyfeale" at bounding box center [955, 158] width 200 height 21
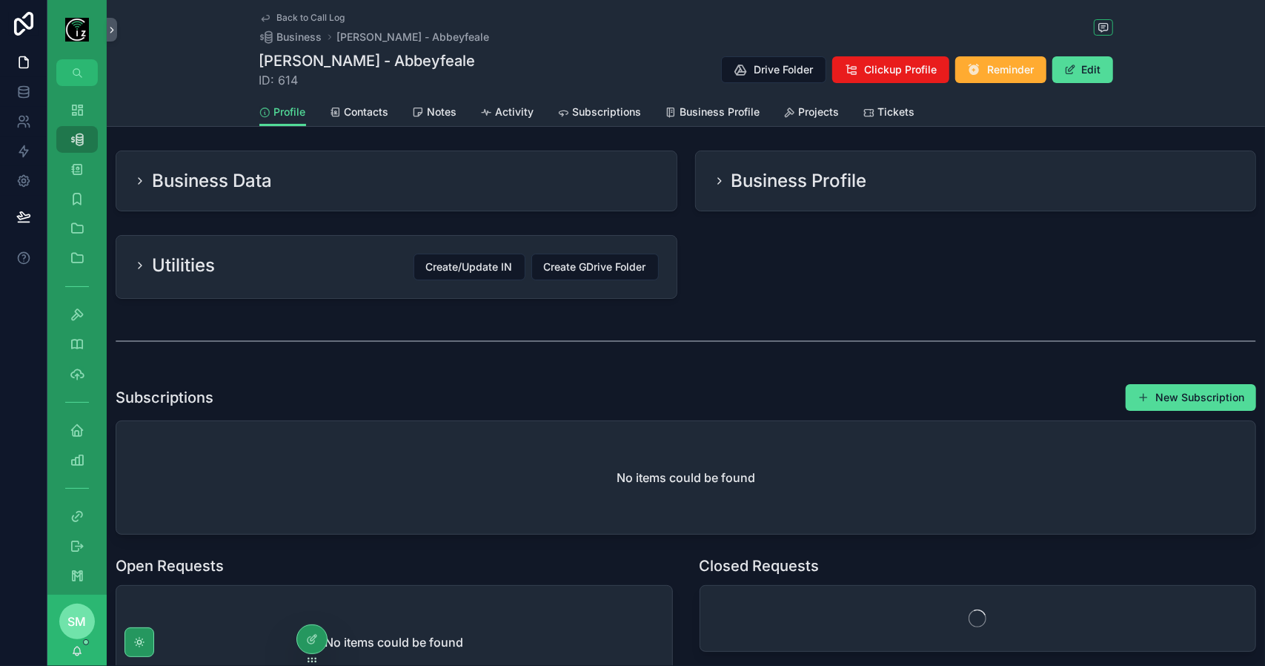
click at [849, 176] on h2 "Business Profile" at bounding box center [800, 181] width 136 height 24
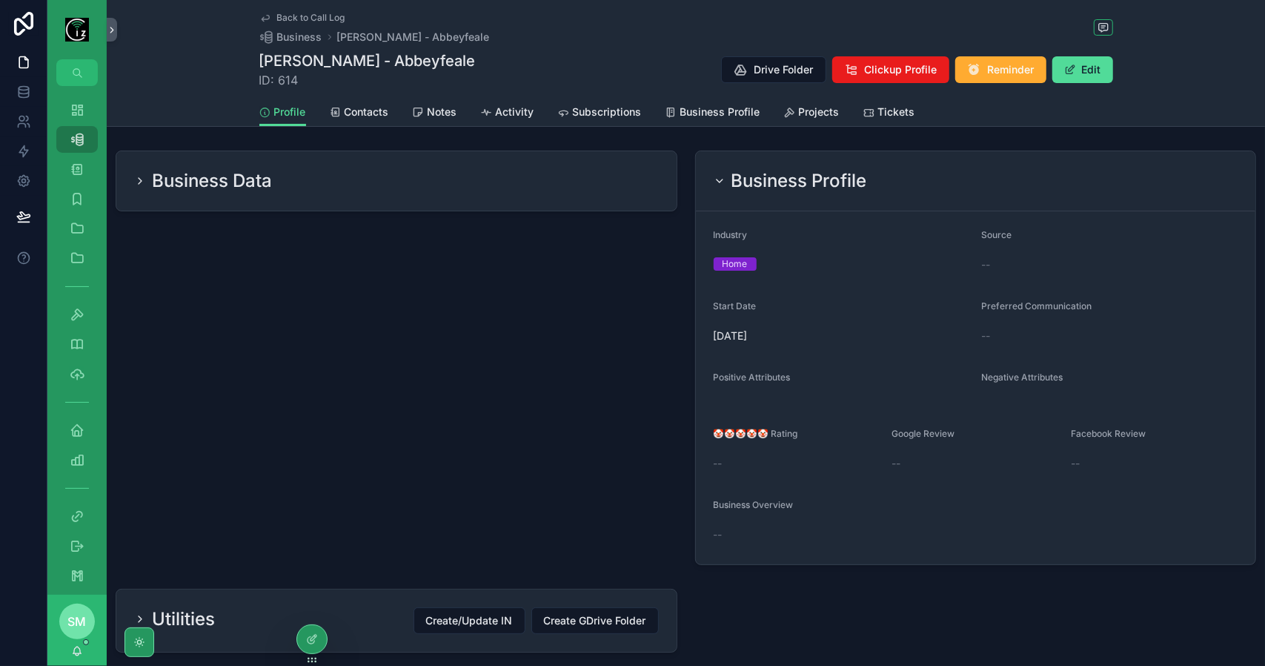
click at [740, 177] on h2 "Business Profile" at bounding box center [800, 181] width 136 height 24
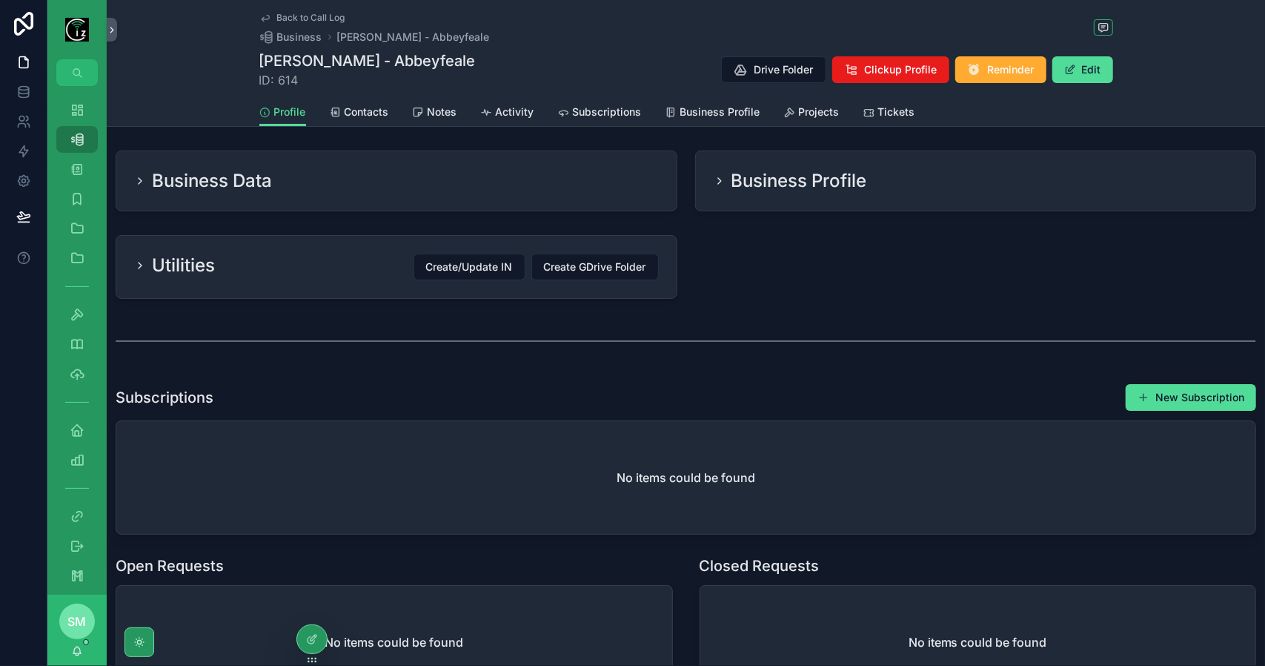
click at [549, 174] on div "Business Data" at bounding box center [396, 181] width 525 height 24
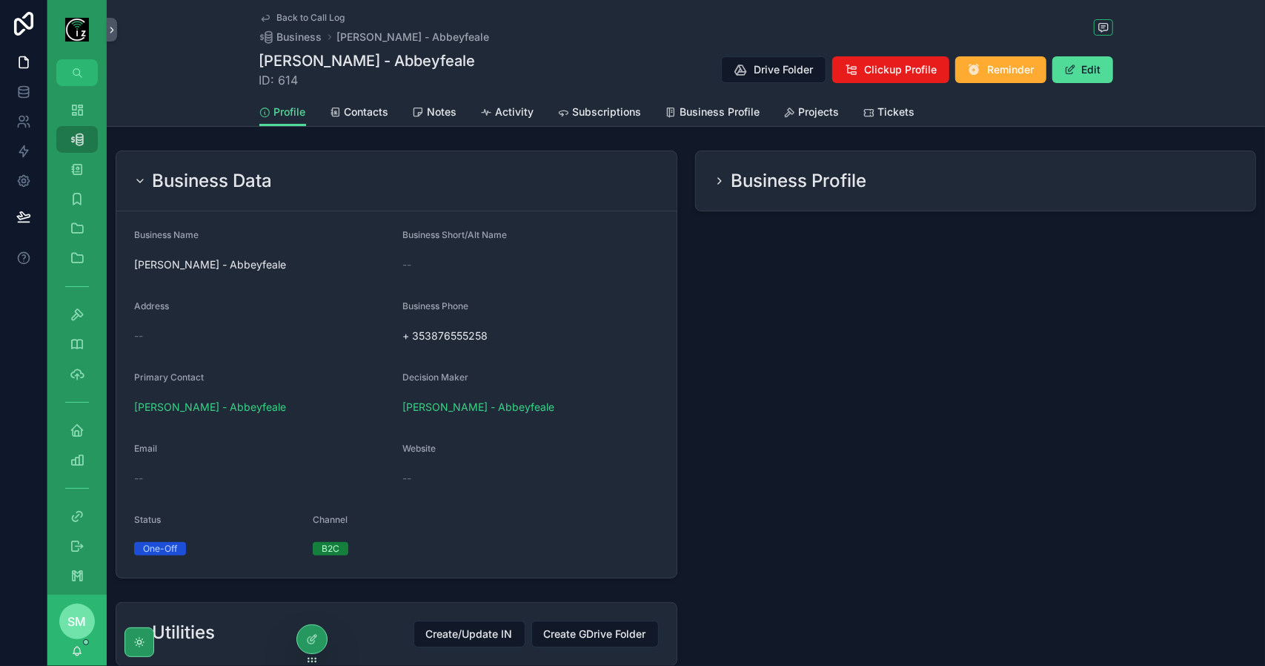
click at [549, 174] on div "Business Data" at bounding box center [396, 181] width 525 height 24
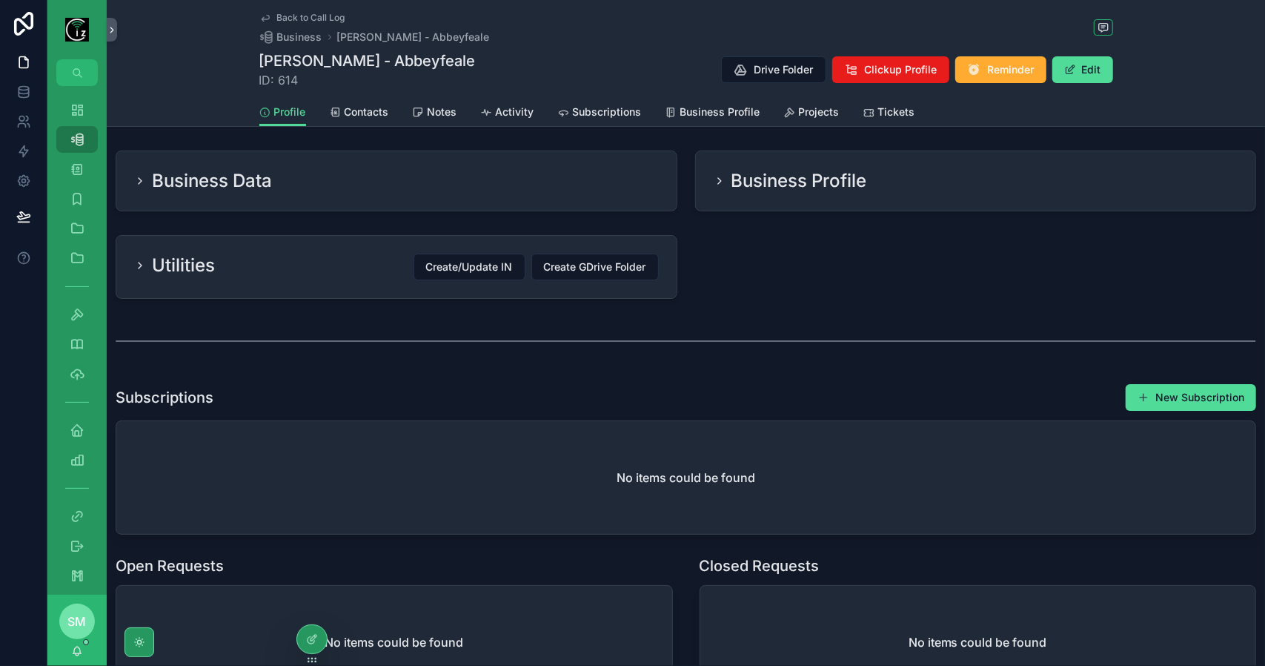
click at [260, 261] on div "Utilities Create/Update IN Create GDrive Folder" at bounding box center [396, 266] width 525 height 27
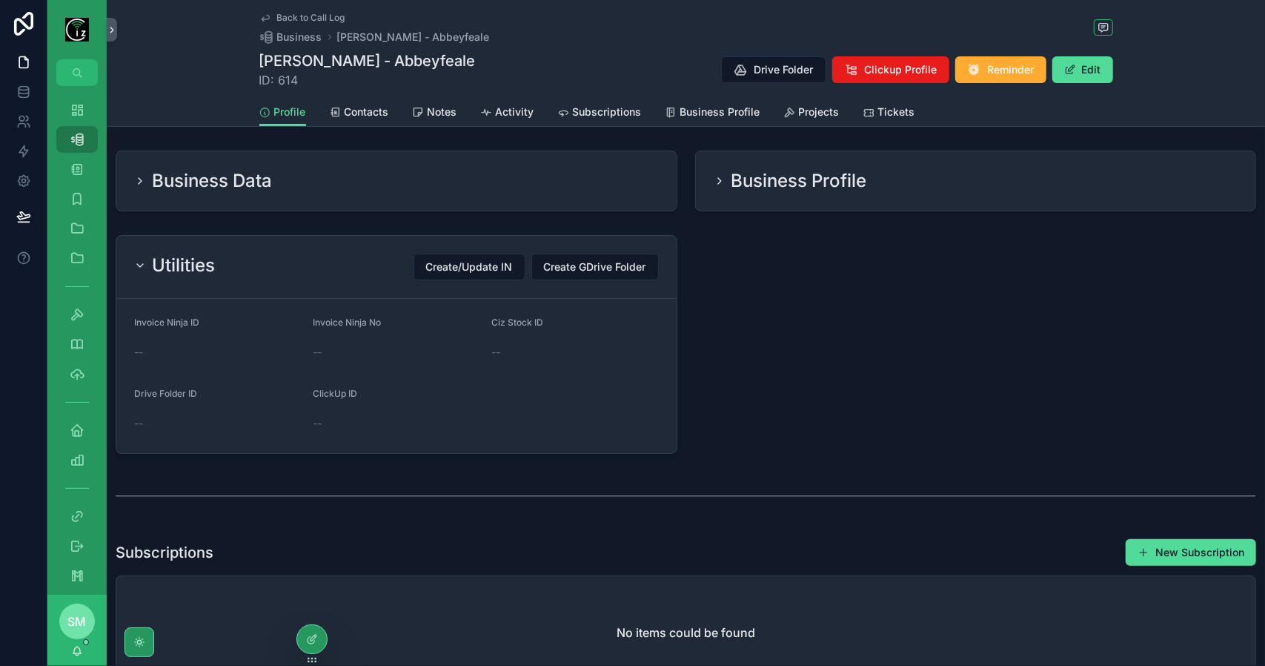
click at [260, 261] on div "Utilities Create/Update IN Create GDrive Folder" at bounding box center [396, 266] width 525 height 27
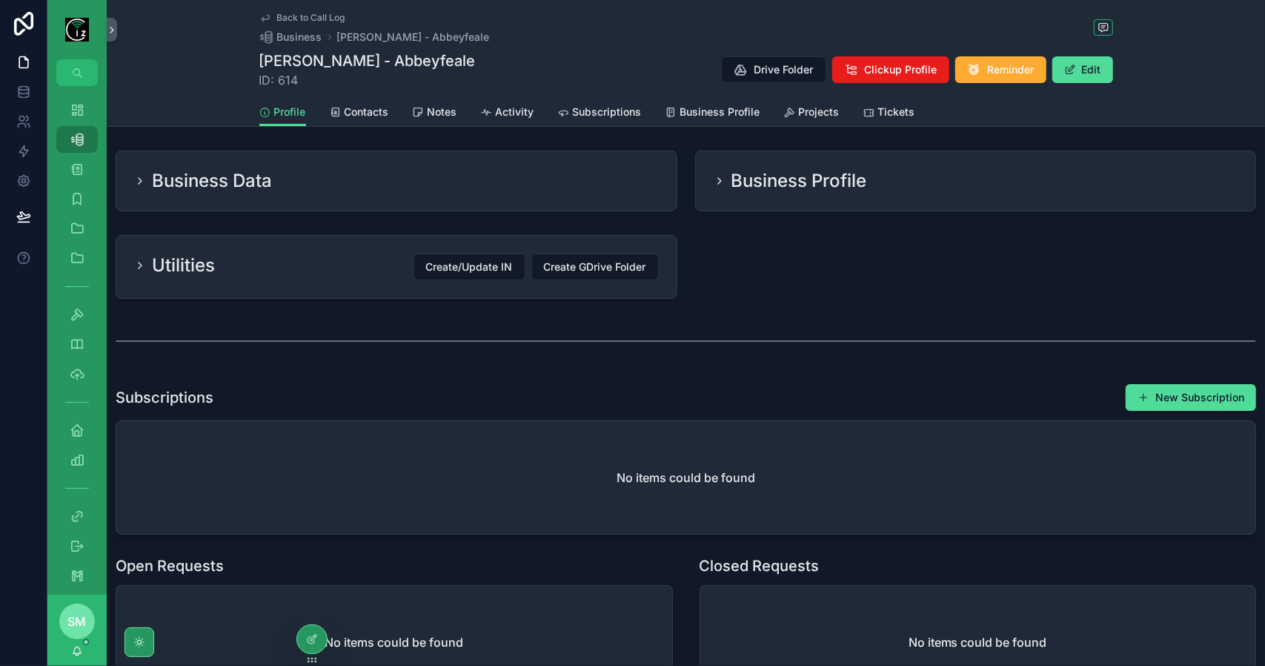
click at [802, 178] on h2 "Business Profile" at bounding box center [800, 181] width 136 height 24
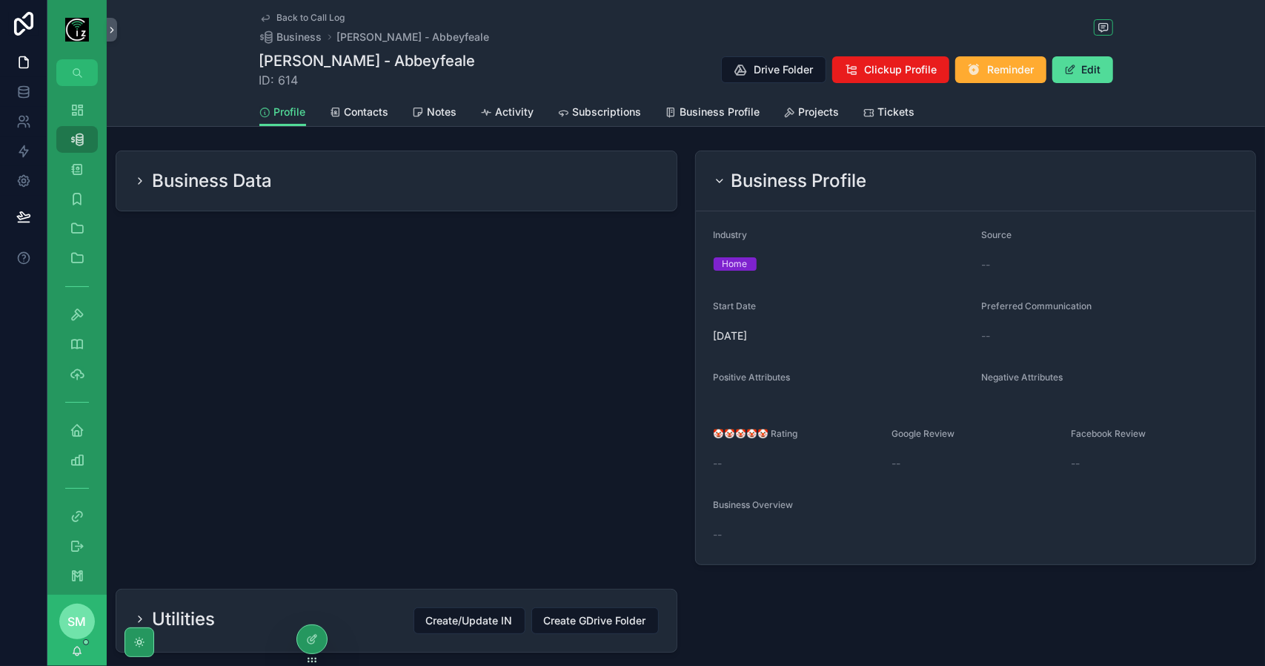
click at [802, 178] on h2 "Business Profile" at bounding box center [800, 181] width 136 height 24
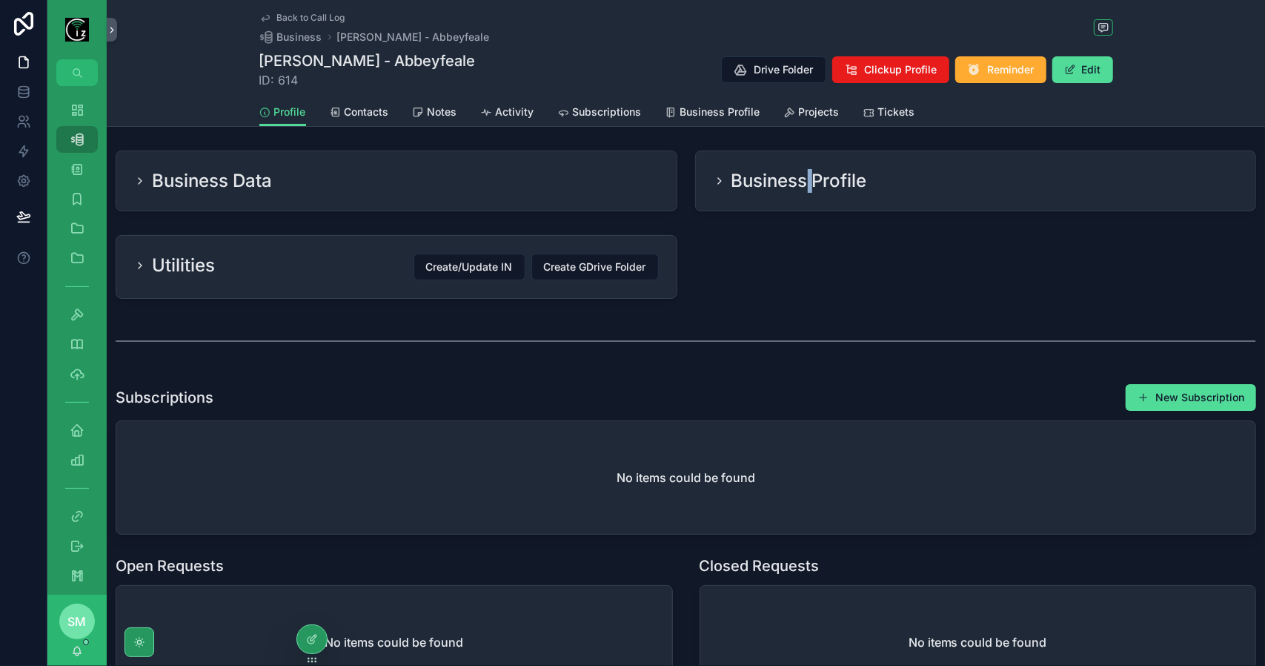
click at [802, 178] on h2 "Business Profile" at bounding box center [800, 181] width 136 height 24
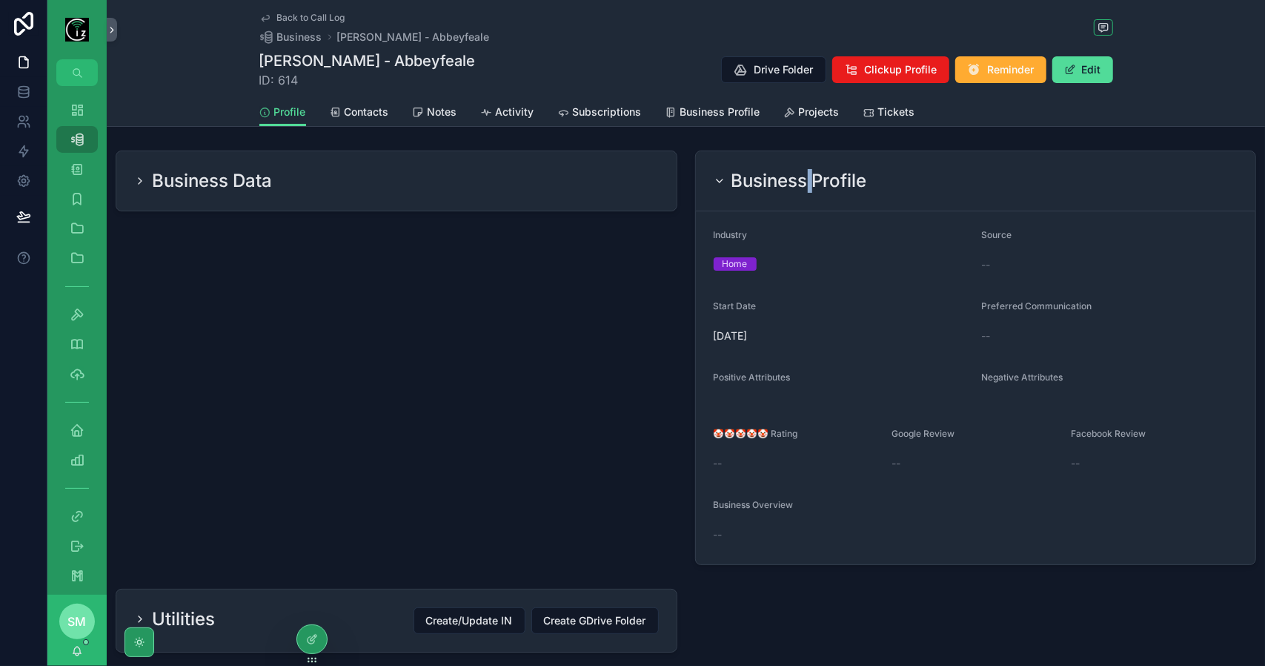
click at [802, 178] on h2 "Business Profile" at bounding box center [800, 181] width 136 height 24
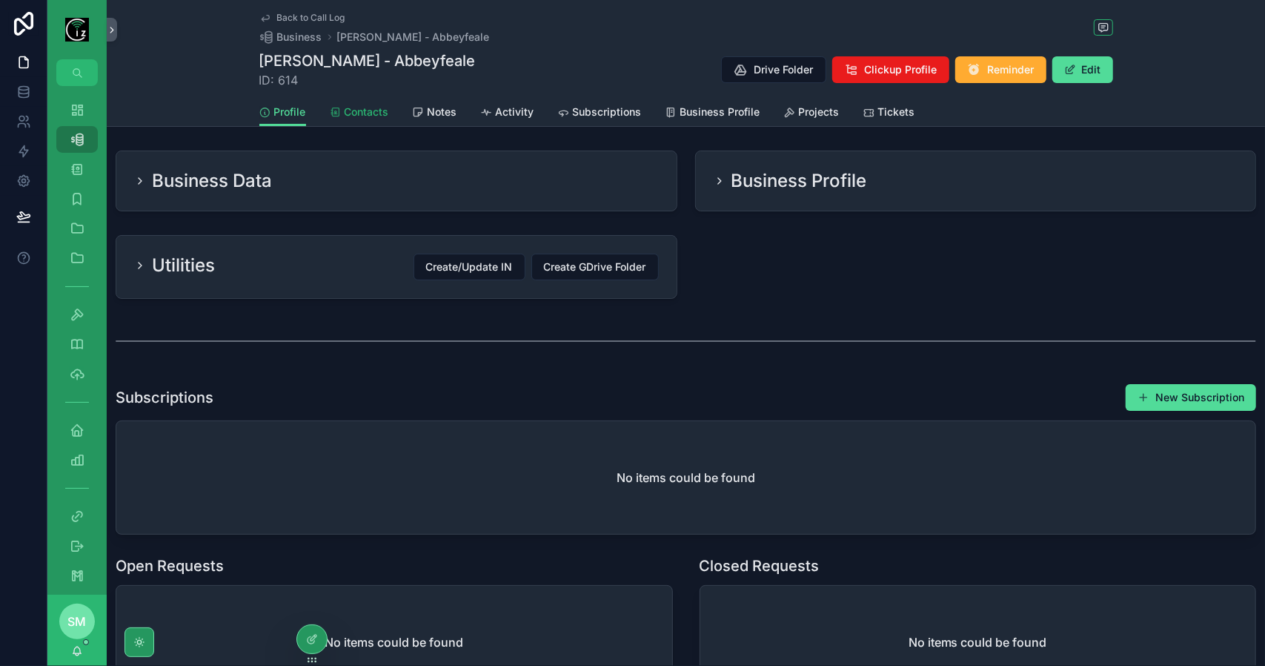
click at [334, 113] on icon "scrollable content" at bounding box center [336, 113] width 12 height 12
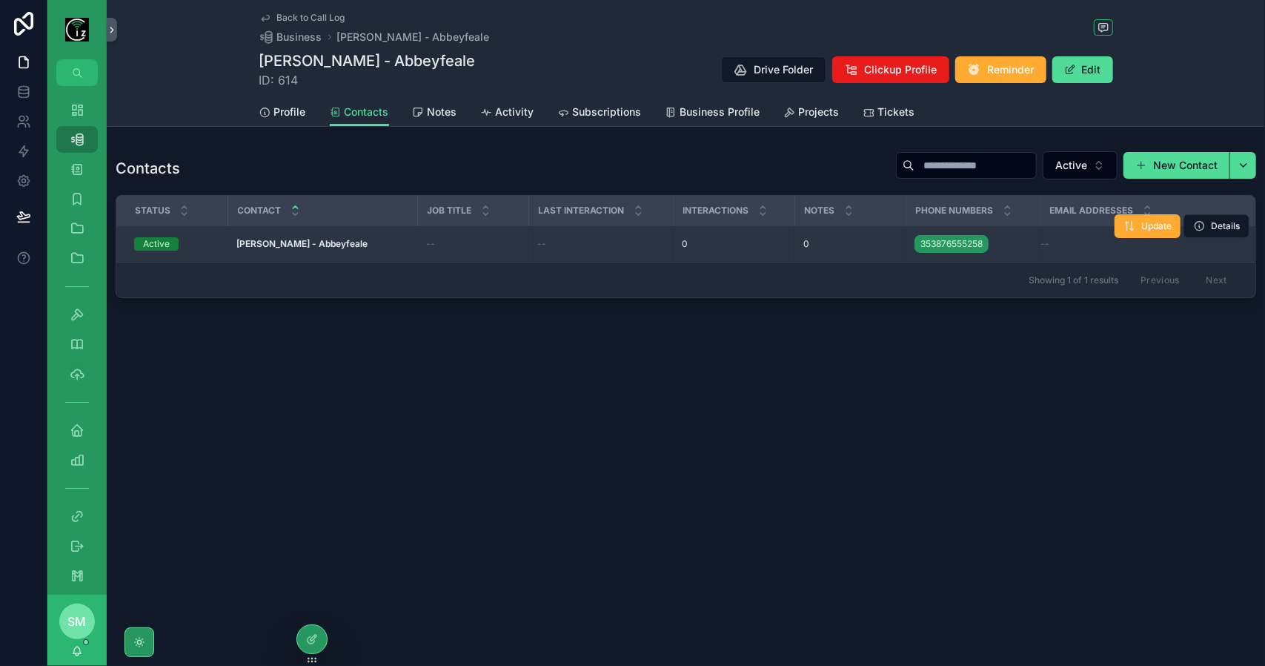
click at [345, 239] on strong "Edmond O Donnell - Abbeyfeale" at bounding box center [301, 243] width 131 height 11
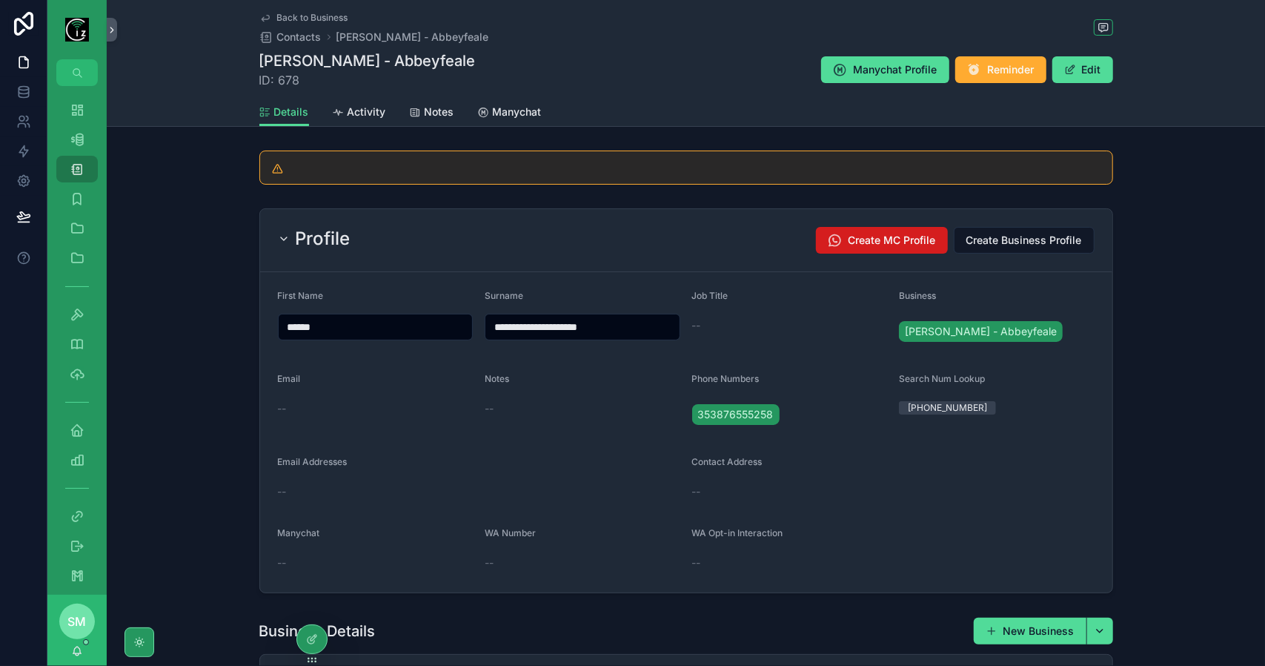
click at [904, 239] on span "Create MC Profile" at bounding box center [892, 240] width 87 height 15
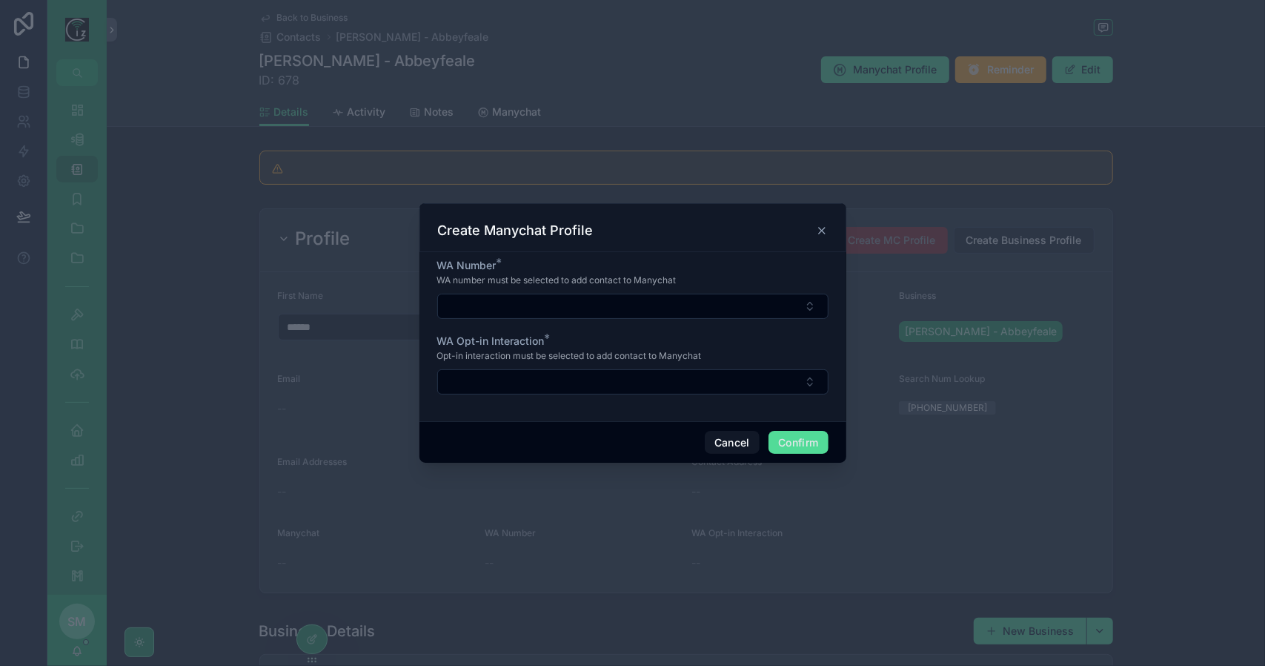
click at [823, 231] on icon at bounding box center [822, 231] width 12 height 12
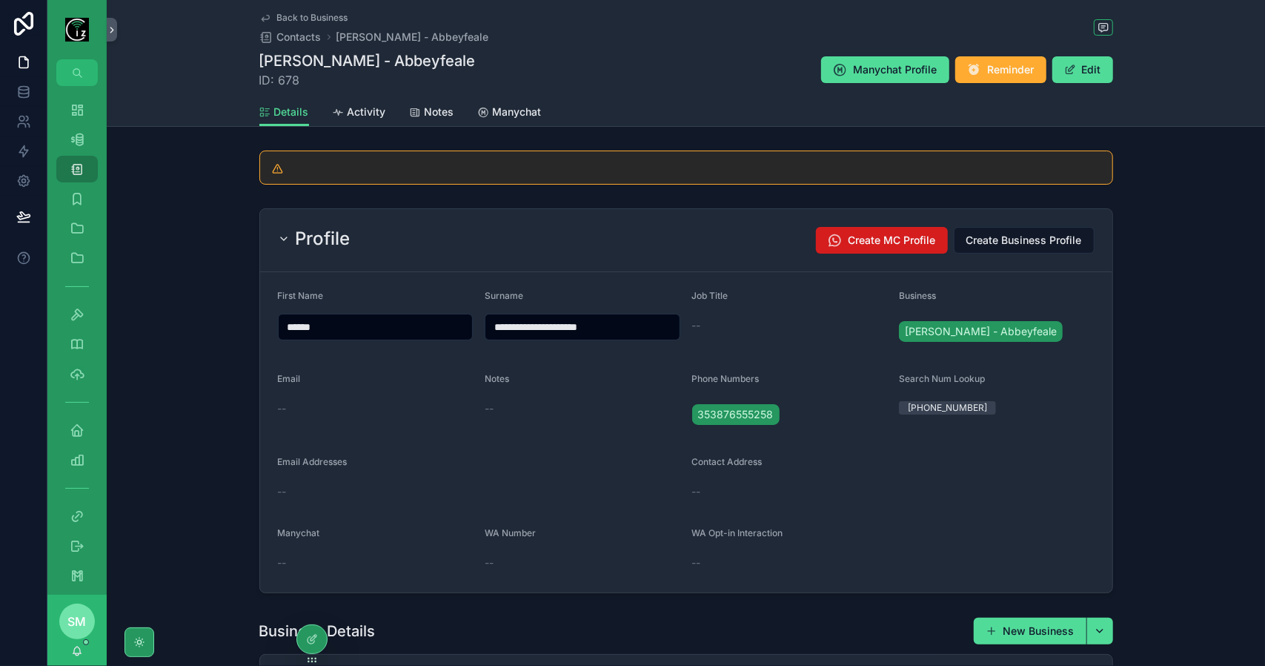
click at [866, 247] on button "Create MC Profile" at bounding box center [882, 240] width 132 height 27
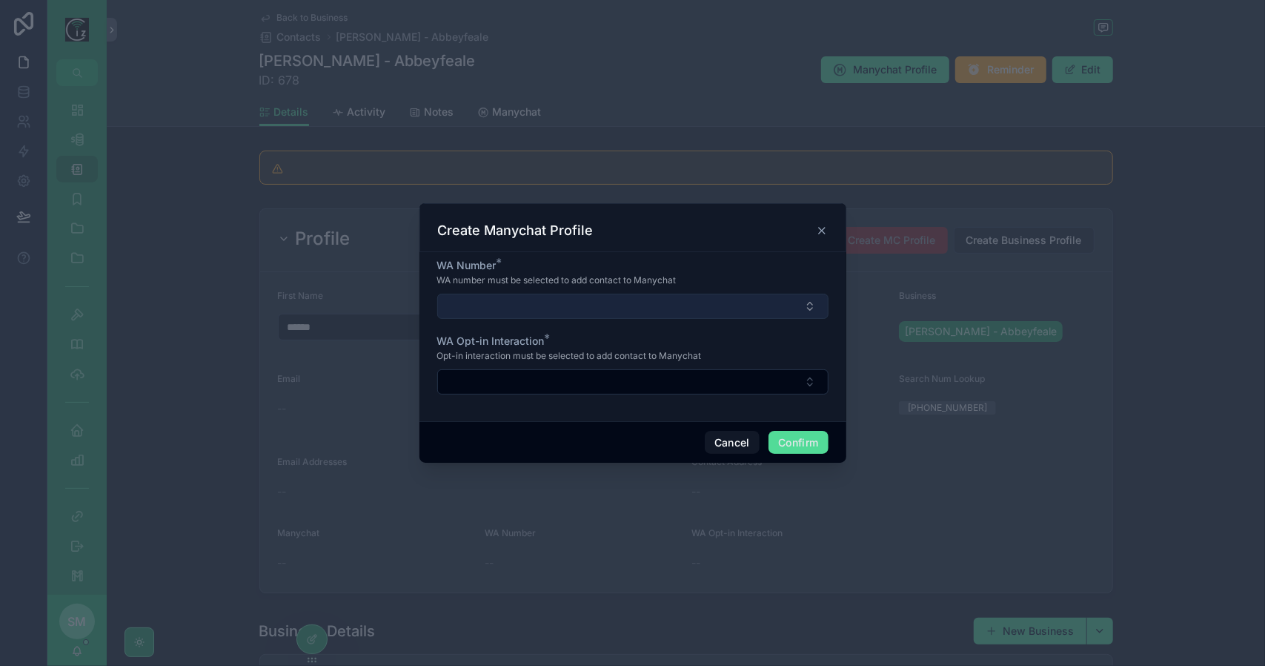
click at [535, 302] on button "Select Button" at bounding box center [632, 306] width 391 height 25
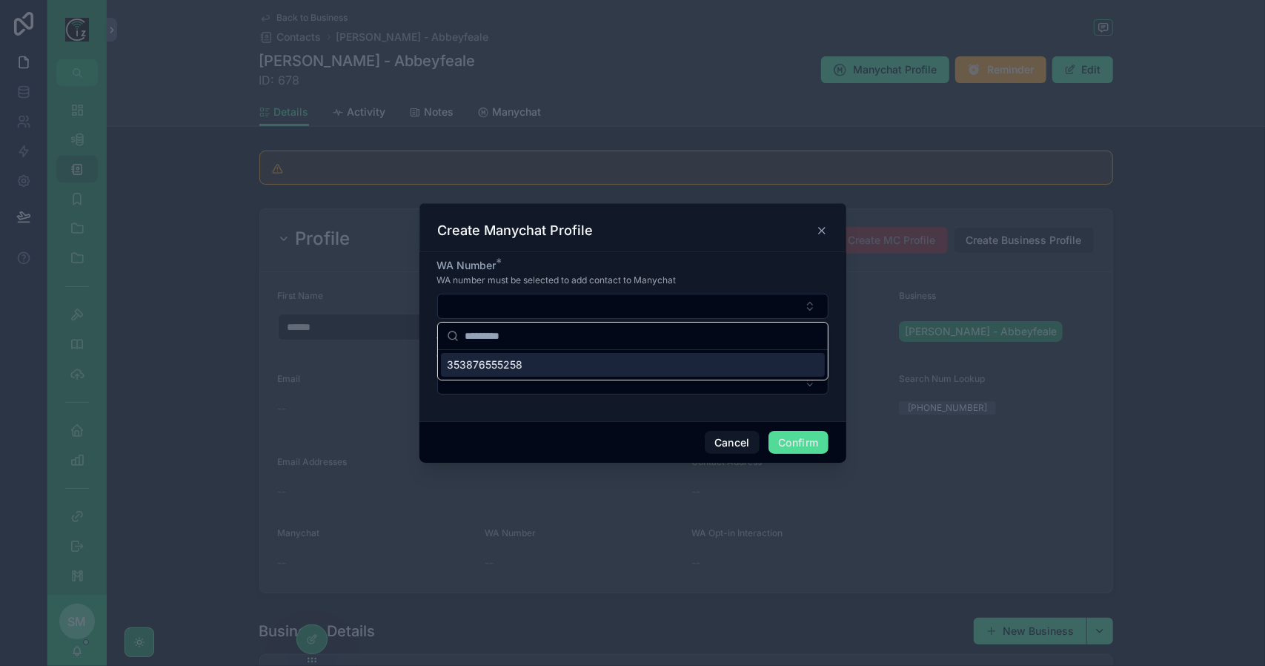
click at [577, 370] on div "353876555258" at bounding box center [633, 365] width 384 height 24
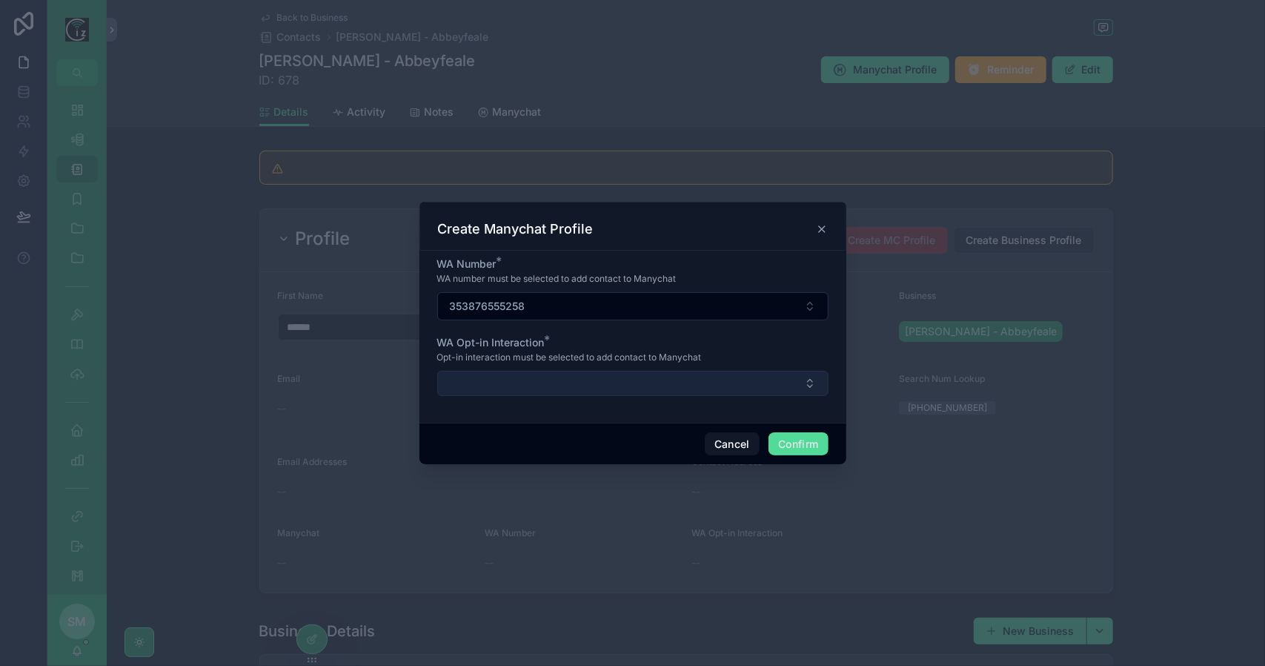
click at [571, 382] on button "Select Button" at bounding box center [632, 383] width 391 height 25
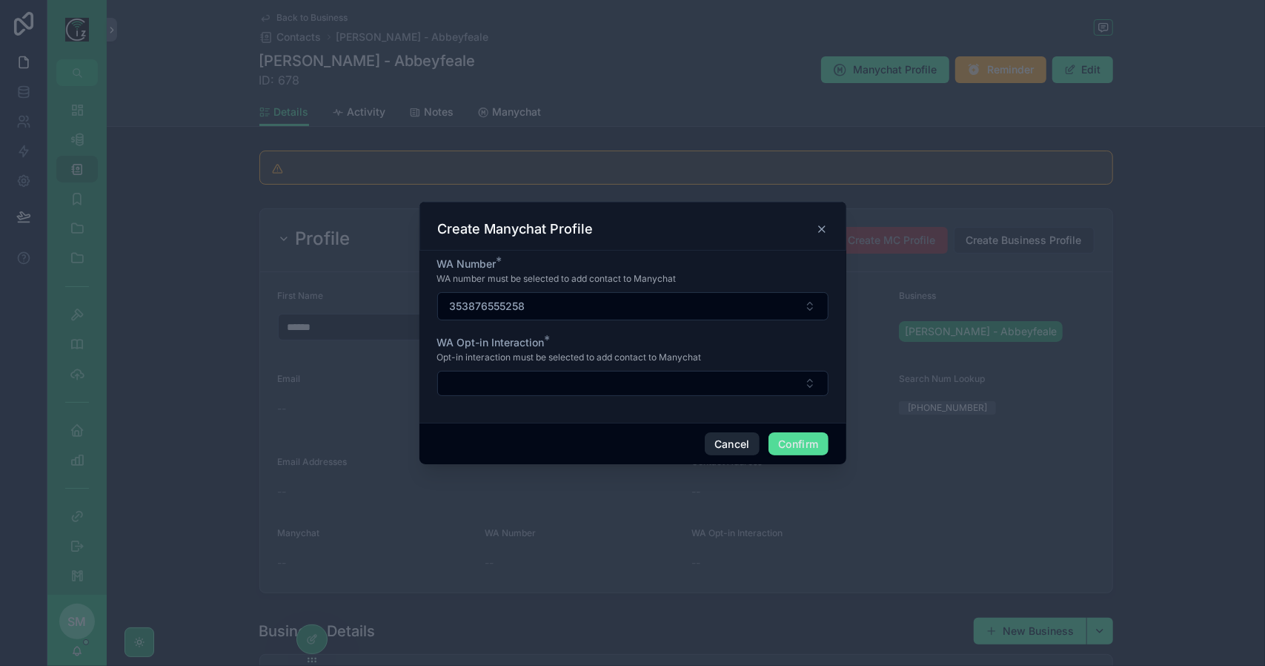
click at [719, 441] on button "Cancel" at bounding box center [732, 444] width 55 height 24
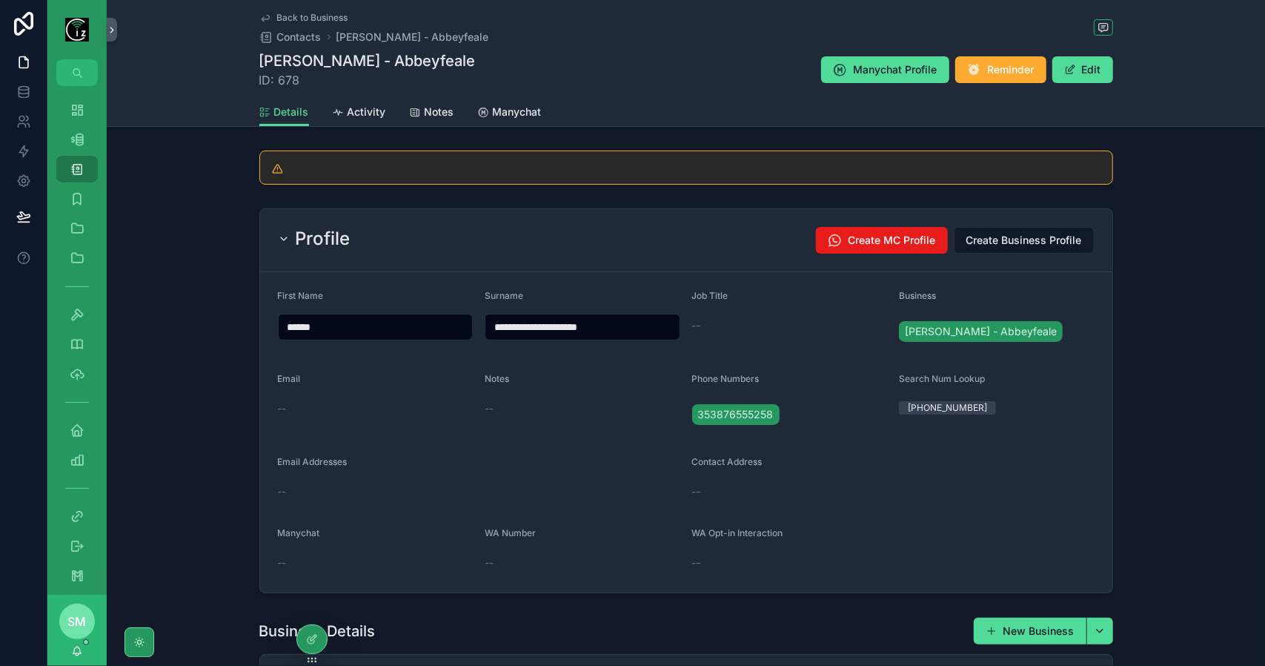
click at [326, 23] on span "Back to Business" at bounding box center [312, 18] width 71 height 12
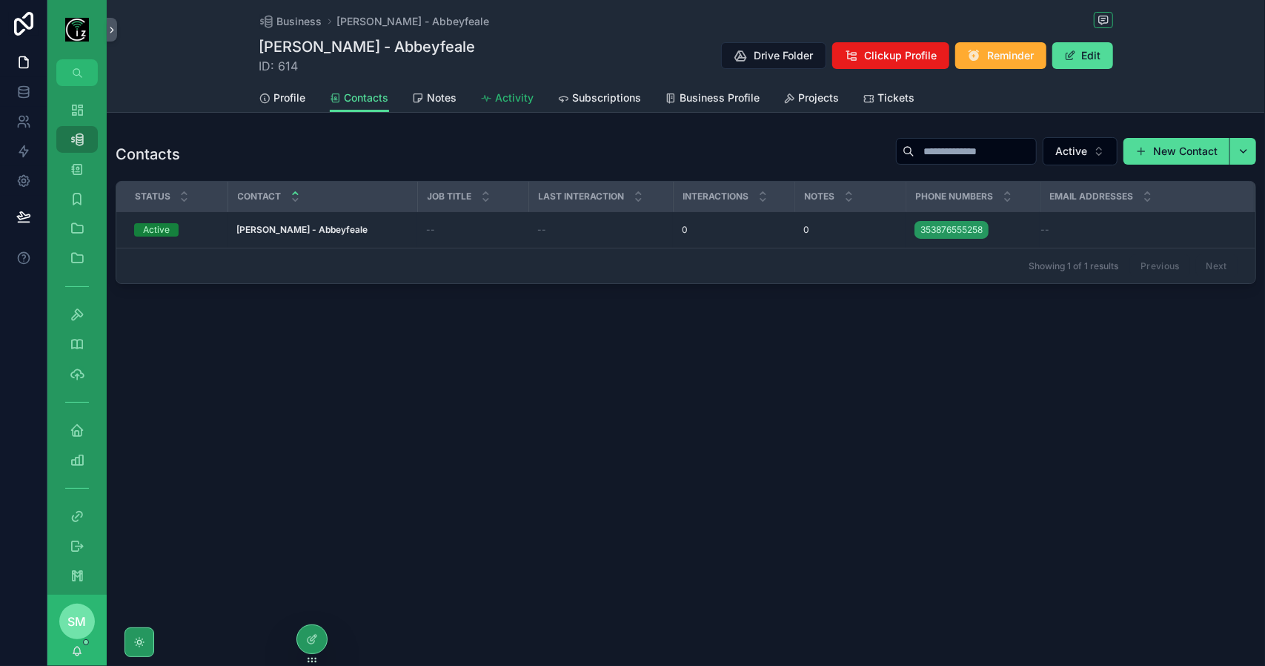
click at [511, 90] on link "Activity" at bounding box center [507, 99] width 53 height 30
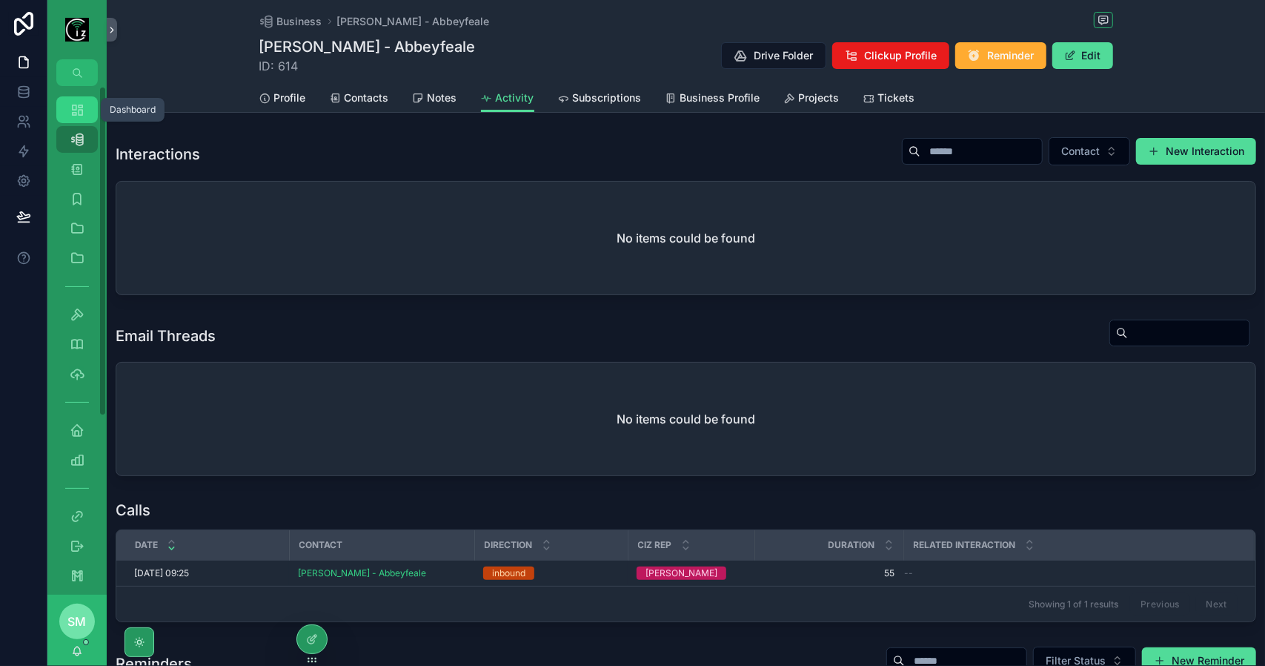
click at [87, 118] on div "Dashboard" at bounding box center [77, 110] width 24 height 24
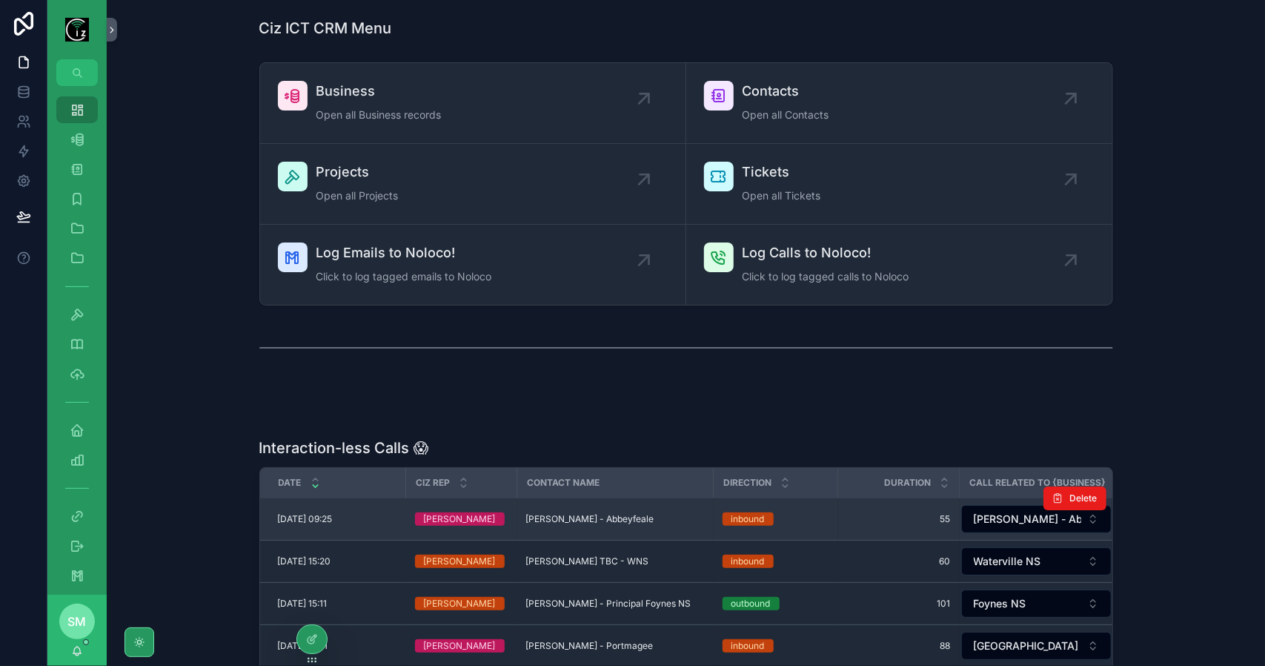
click at [594, 522] on span "Edmond O Donnell - Abbeyfeale" at bounding box center [590, 519] width 128 height 12
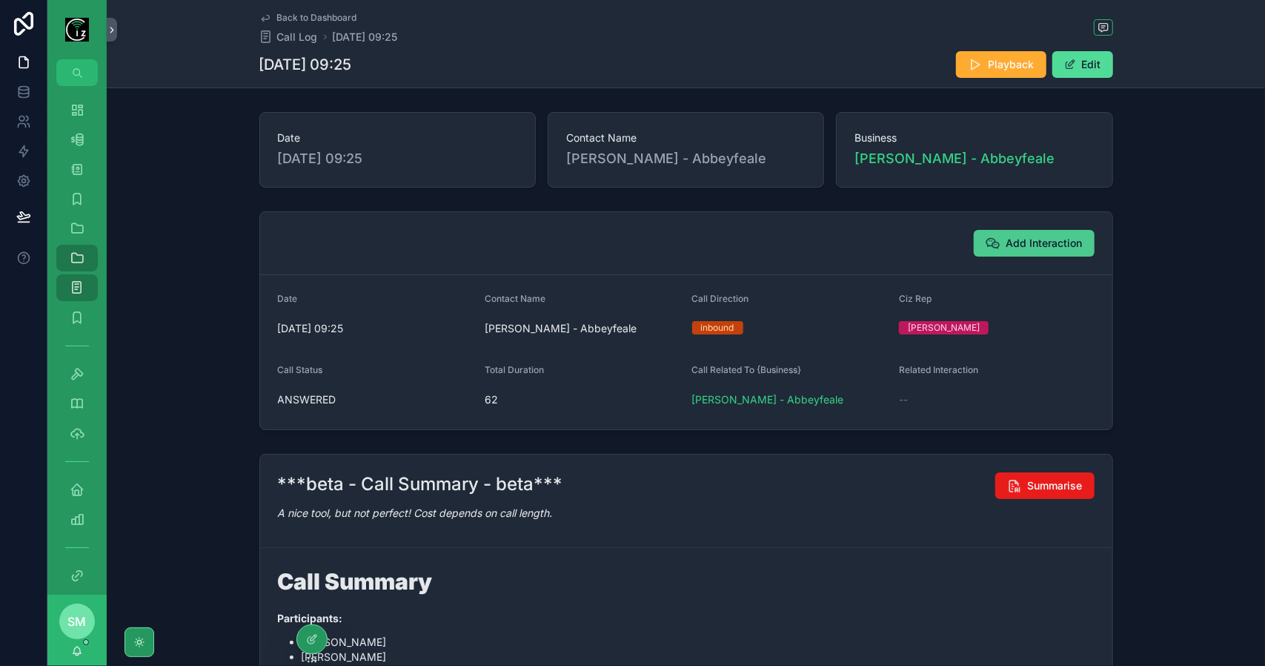
click at [1004, 251] on button "Add Interaction" at bounding box center [1034, 243] width 121 height 27
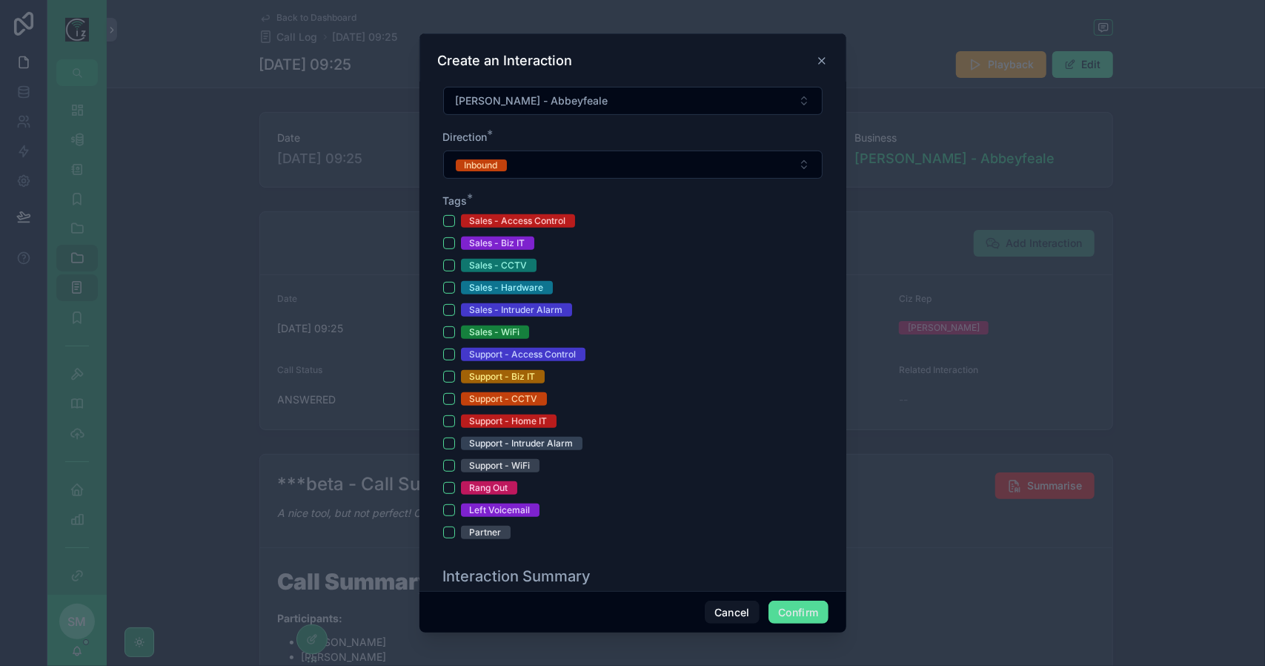
scroll to position [371, 0]
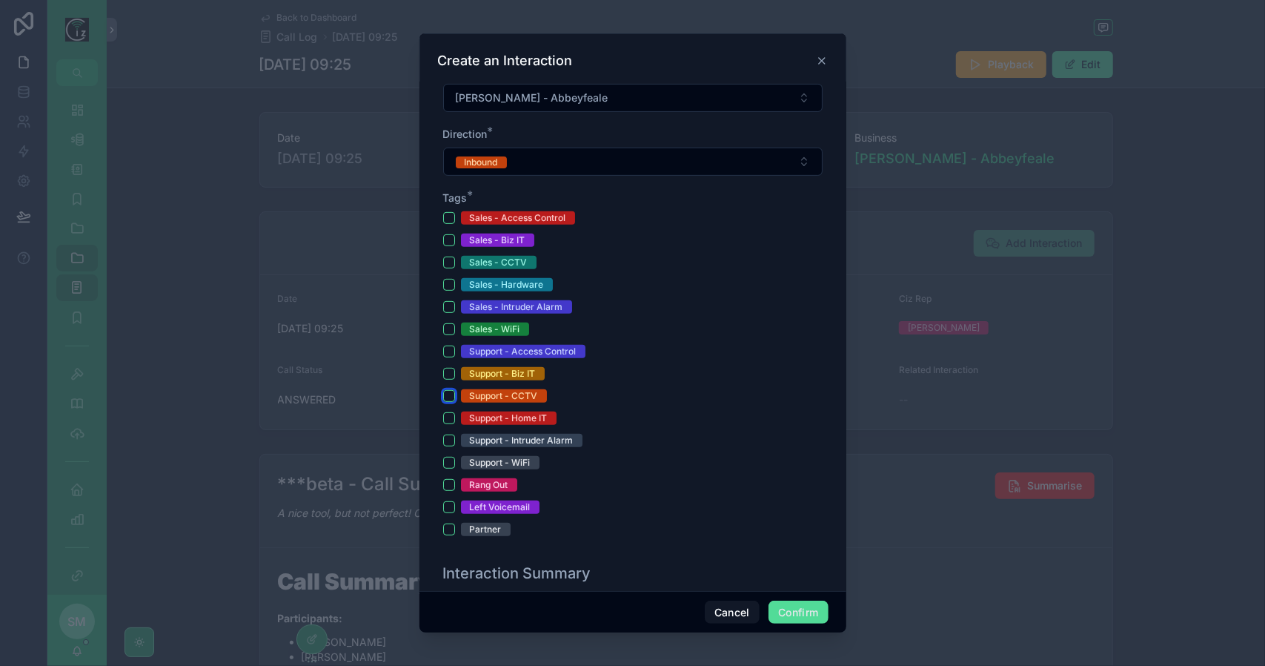
click at [454, 390] on button "Support - CCTV" at bounding box center [449, 396] width 12 height 12
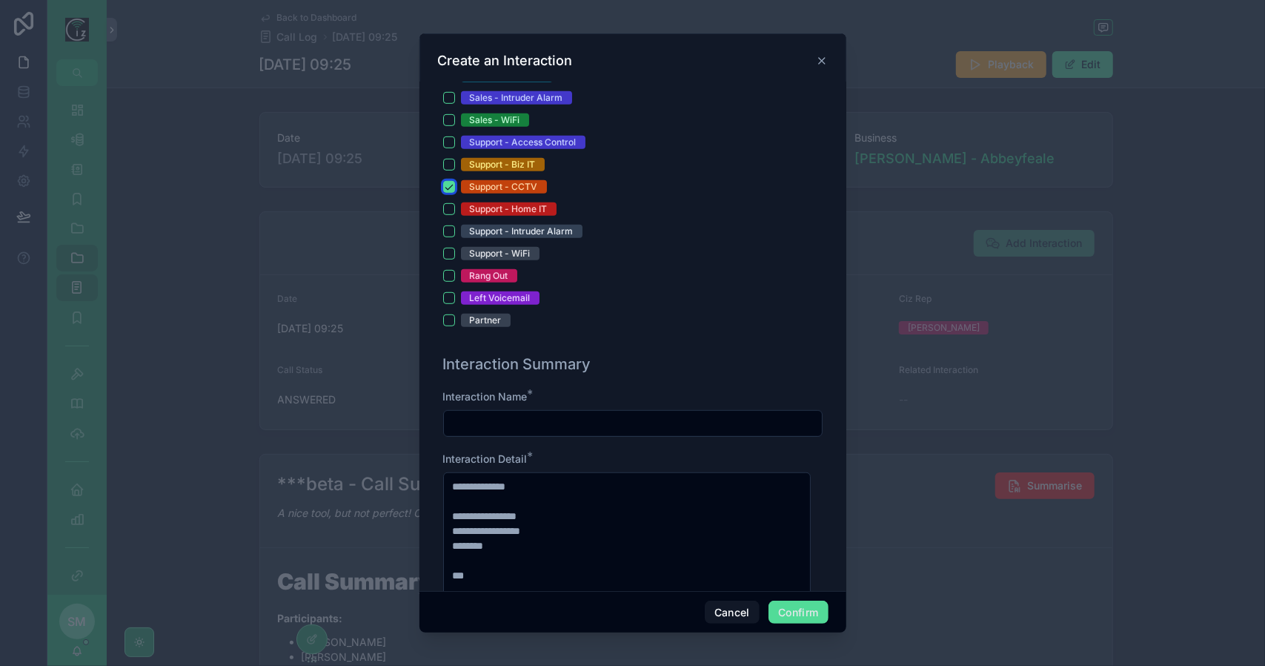
scroll to position [593, 0]
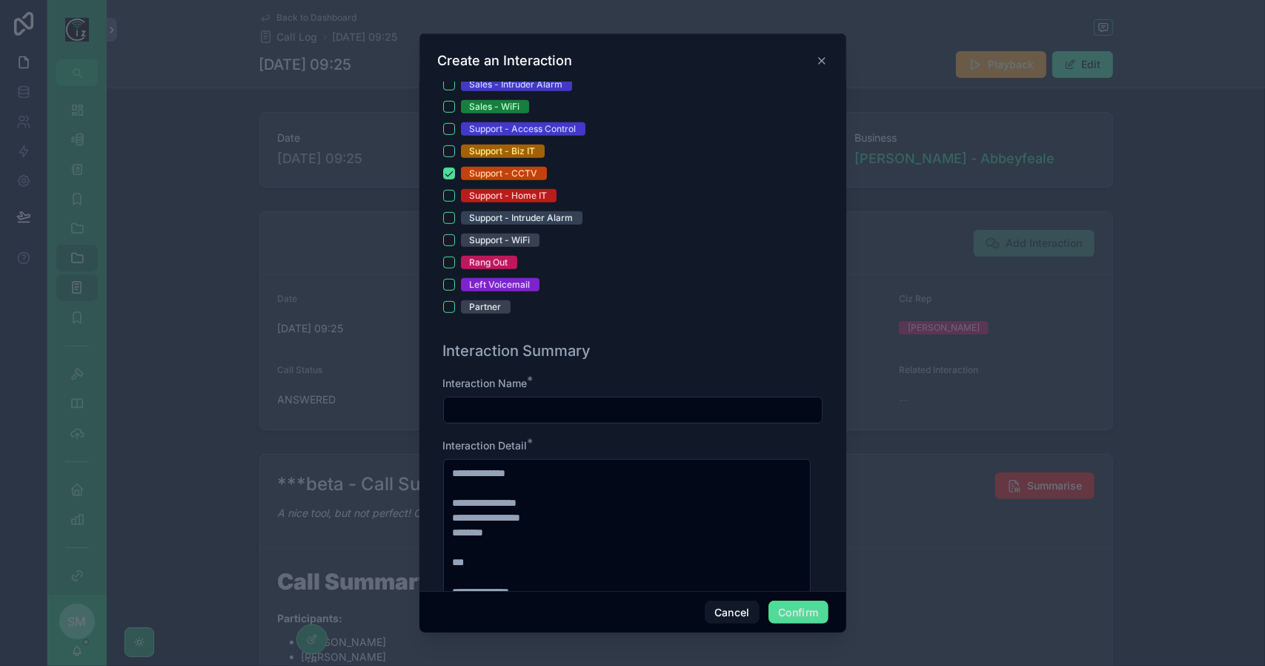
click at [485, 410] on input "text" at bounding box center [633, 410] width 378 height 21
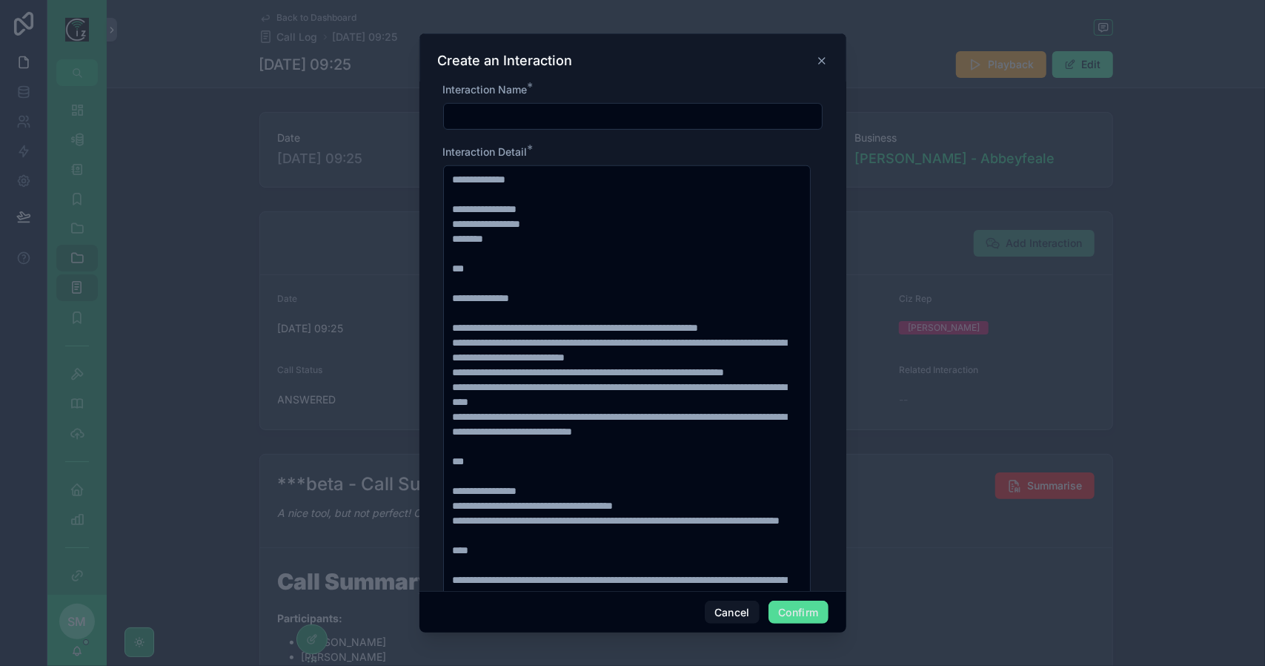
scroll to position [889, 0]
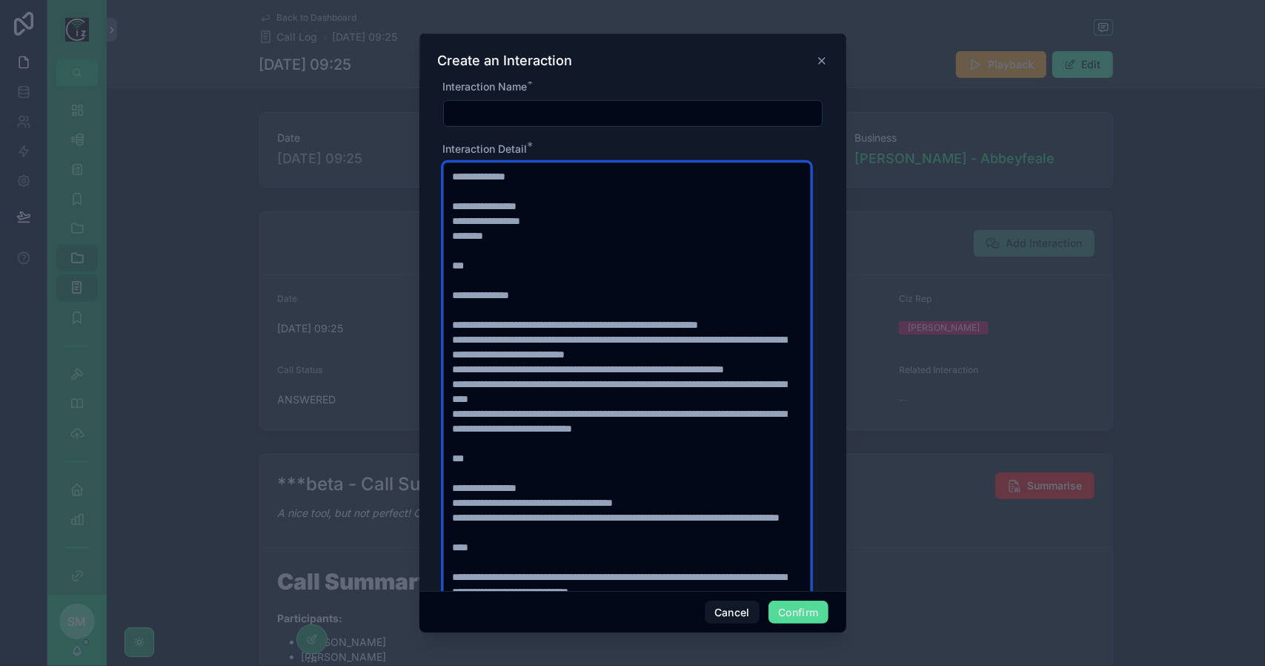
click at [663, 315] on textarea "**********" at bounding box center [627, 390] width 368 height 457
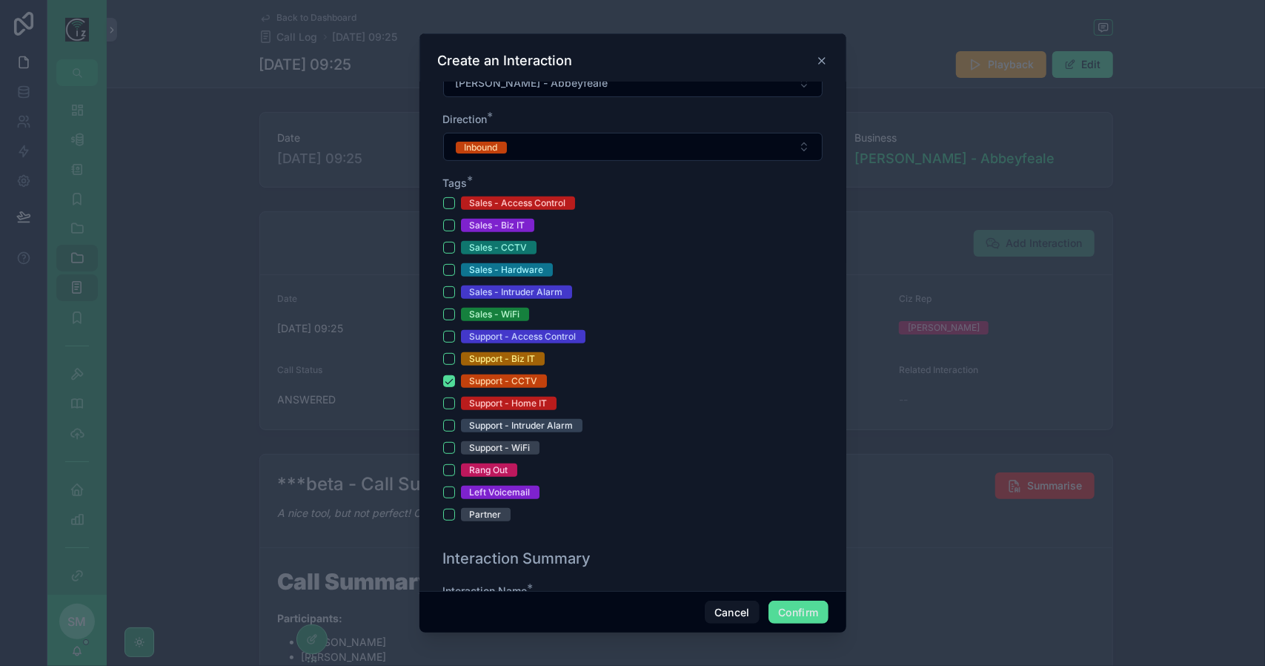
scroll to position [0, 0]
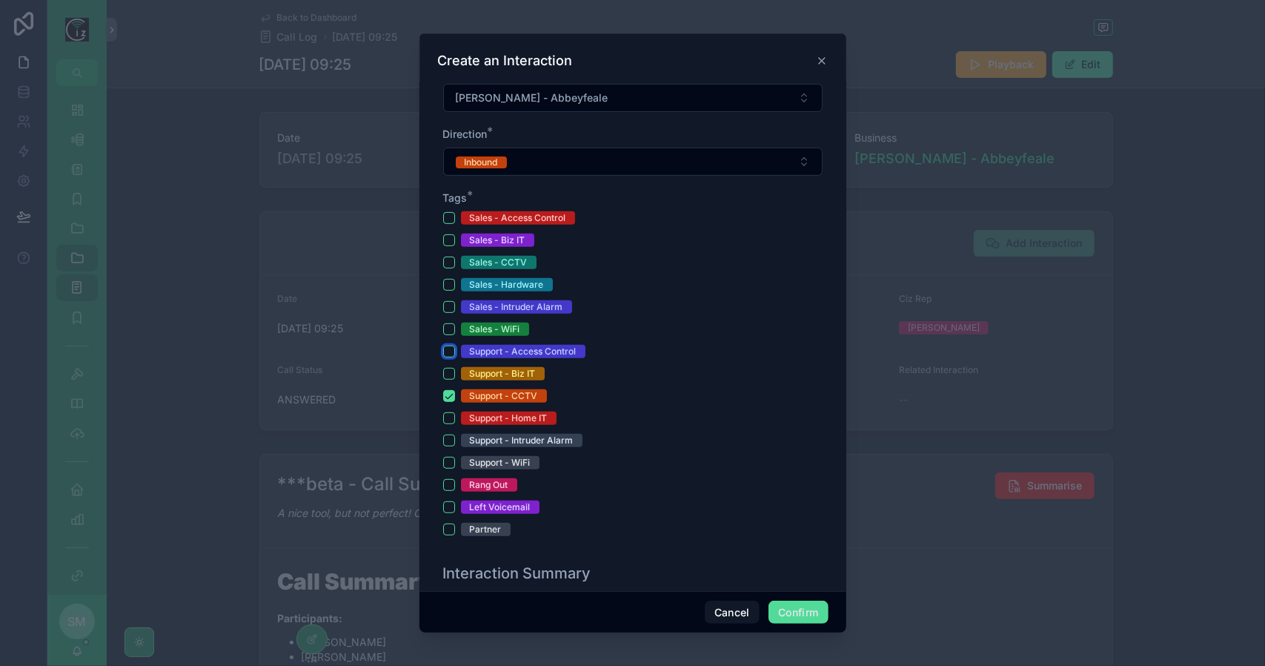
click at [452, 345] on button "Support - Access Control" at bounding box center [449, 351] width 12 height 12
click at [453, 390] on button "Support - CCTV" at bounding box center [449, 396] width 12 height 12
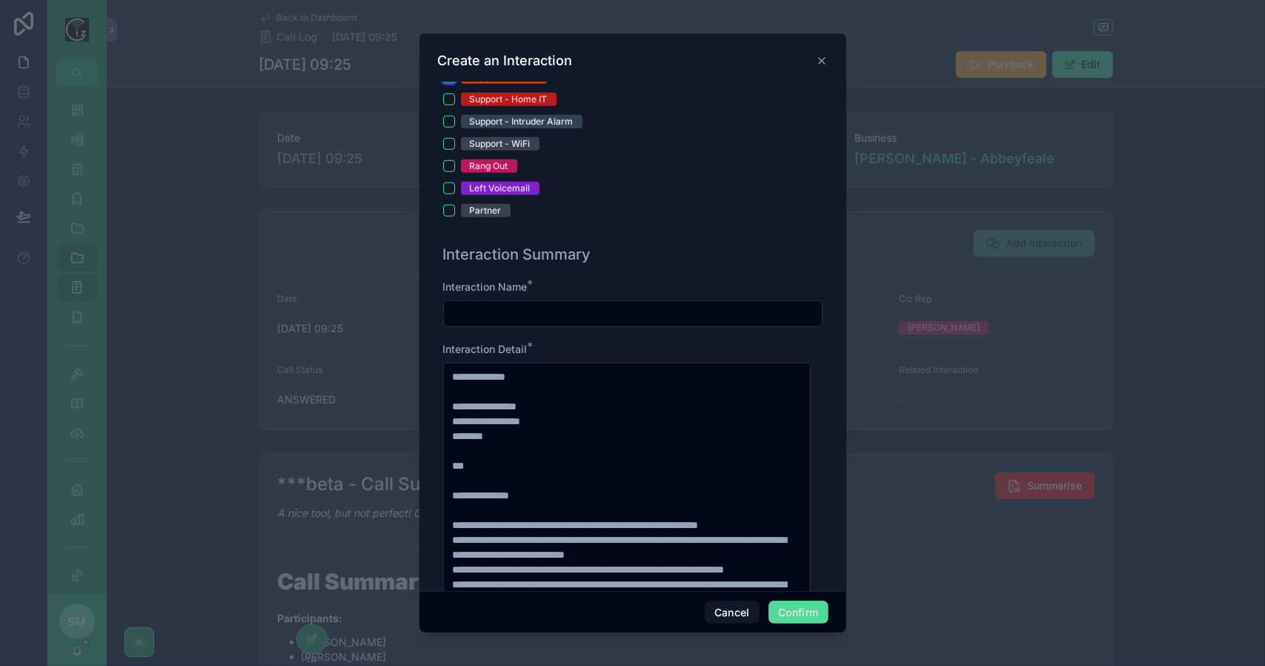
scroll to position [741, 0]
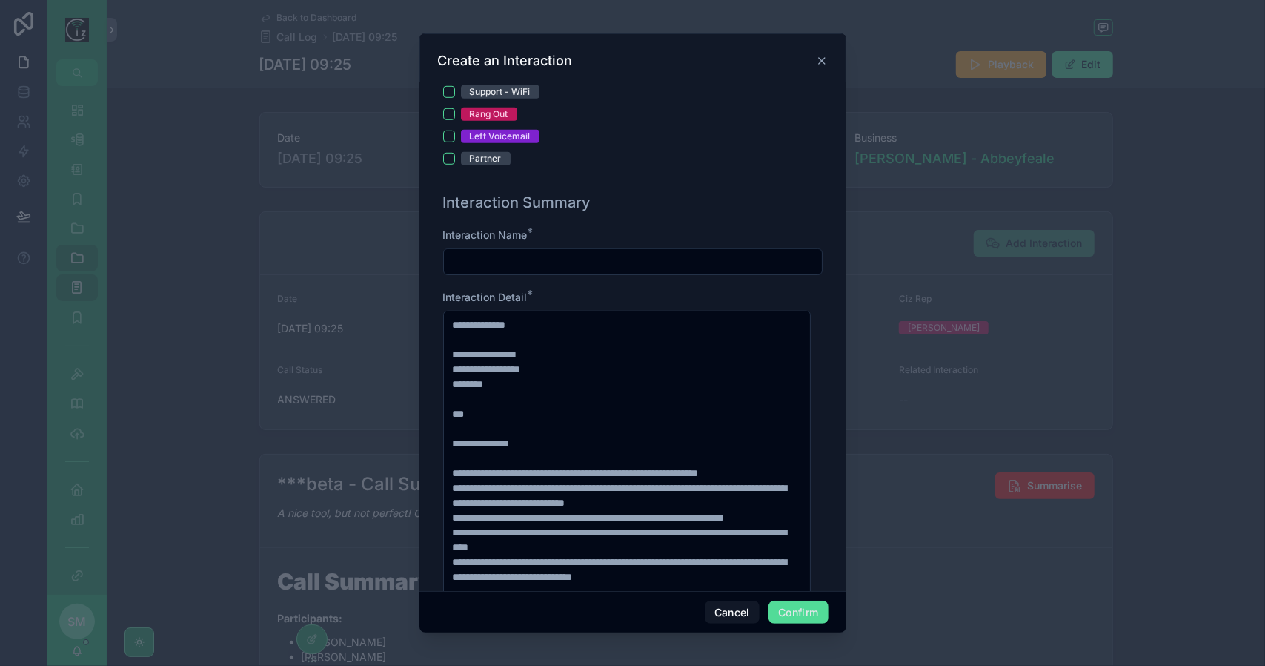
click at [521, 253] on input "text" at bounding box center [633, 261] width 378 height 21
click at [589, 255] on input "text" at bounding box center [633, 261] width 378 height 21
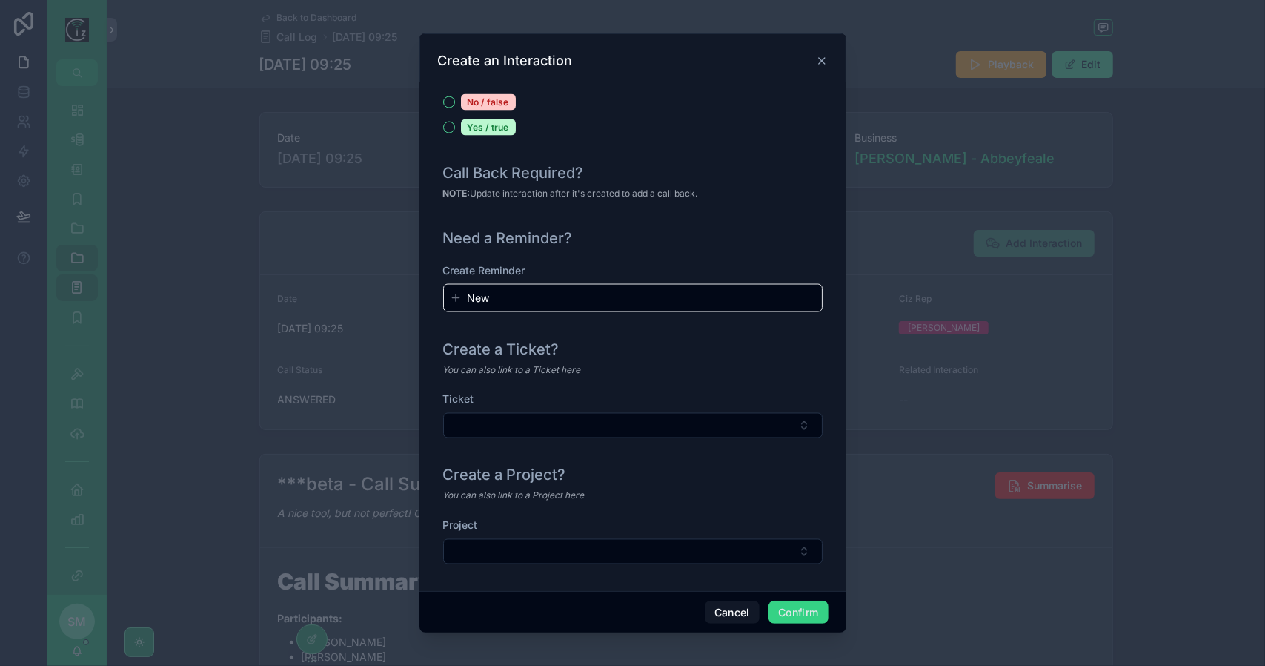
type input "**********"
click at [805, 620] on button "Confirm" at bounding box center [798, 612] width 59 height 24
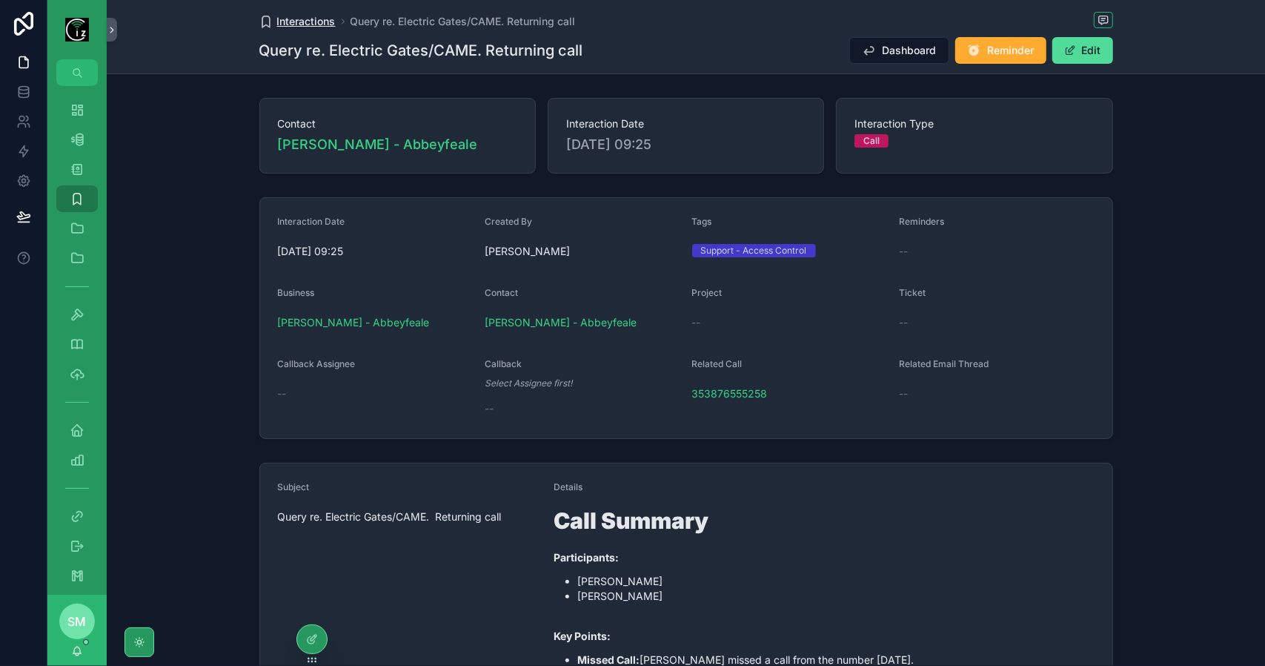
click at [319, 17] on span "Interactions" at bounding box center [306, 21] width 59 height 15
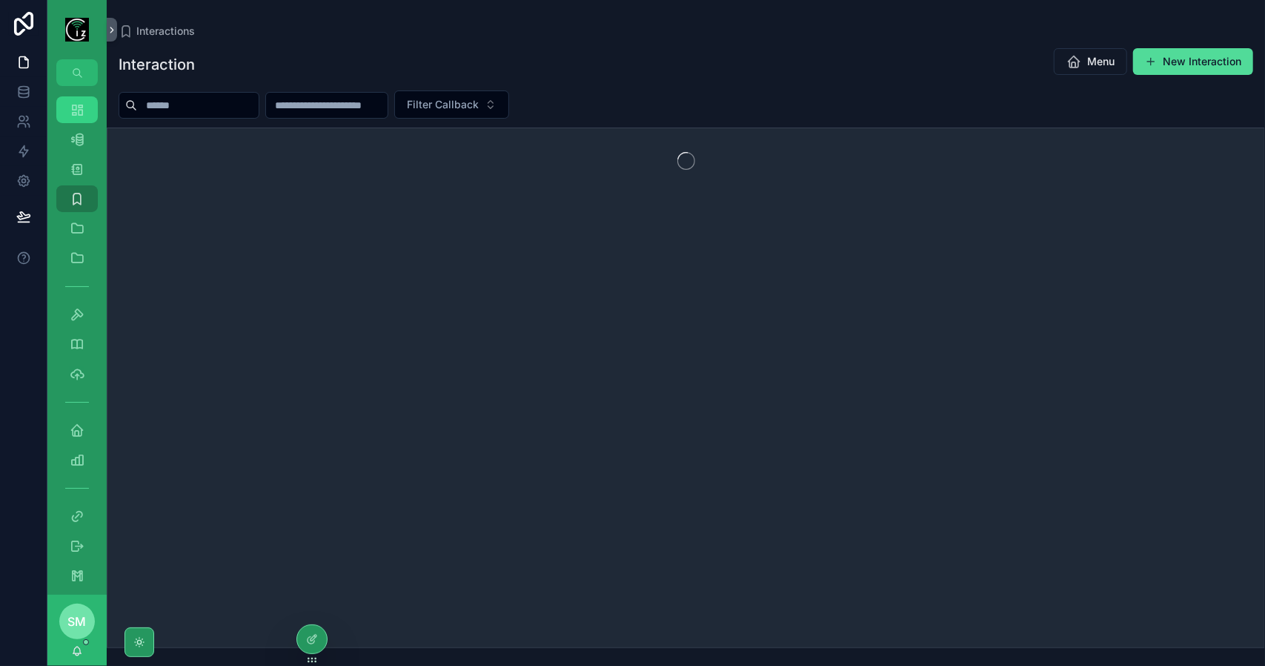
click at [74, 106] on icon "scrollable content" at bounding box center [77, 109] width 15 height 15
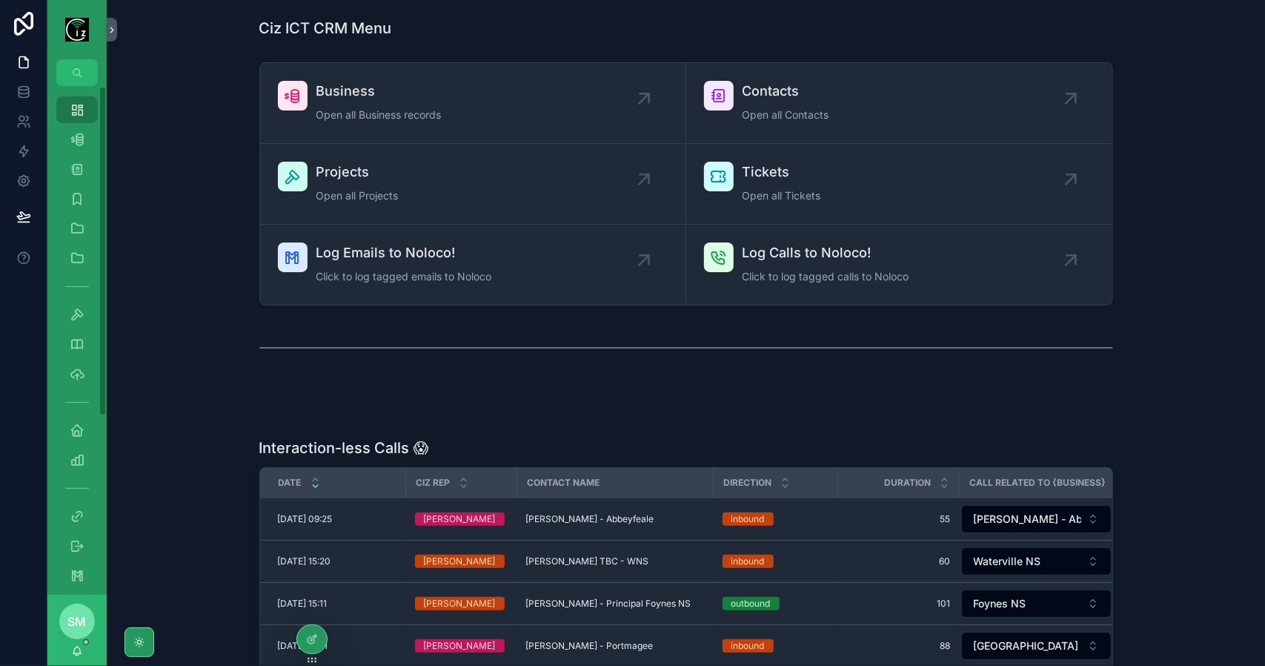
click at [77, 106] on icon "scrollable content" at bounding box center [77, 109] width 15 height 15
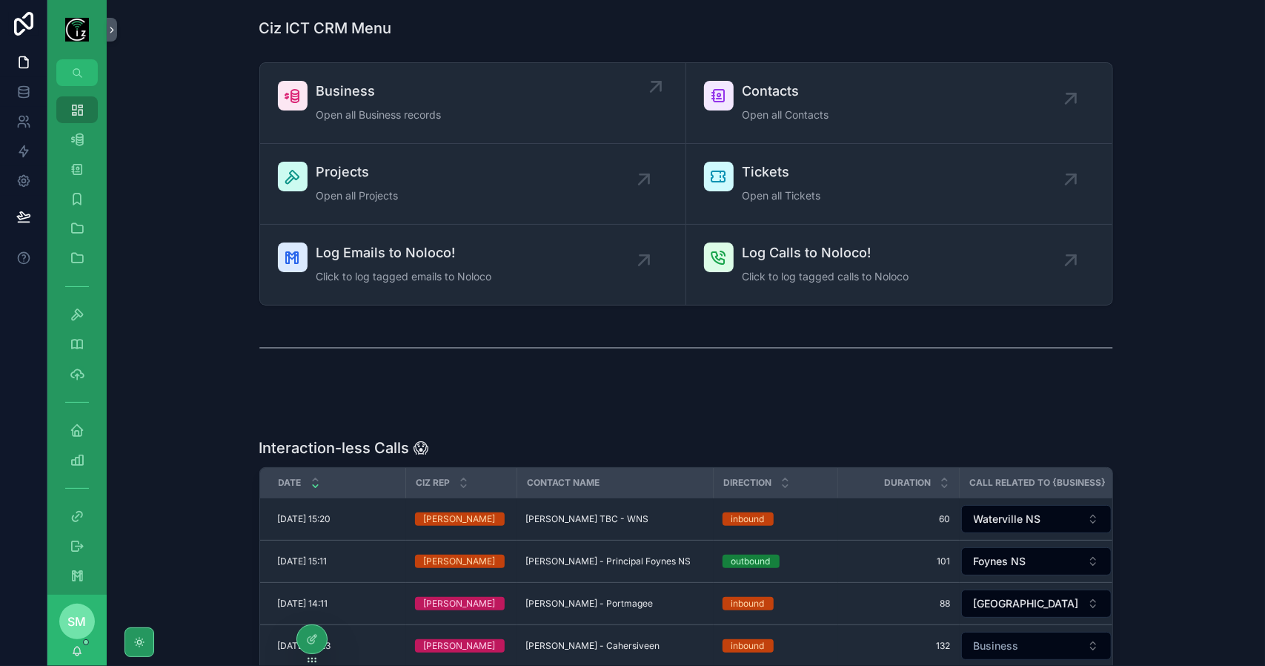
click at [447, 99] on div "Business Open all Business records" at bounding box center [473, 103] width 390 height 44
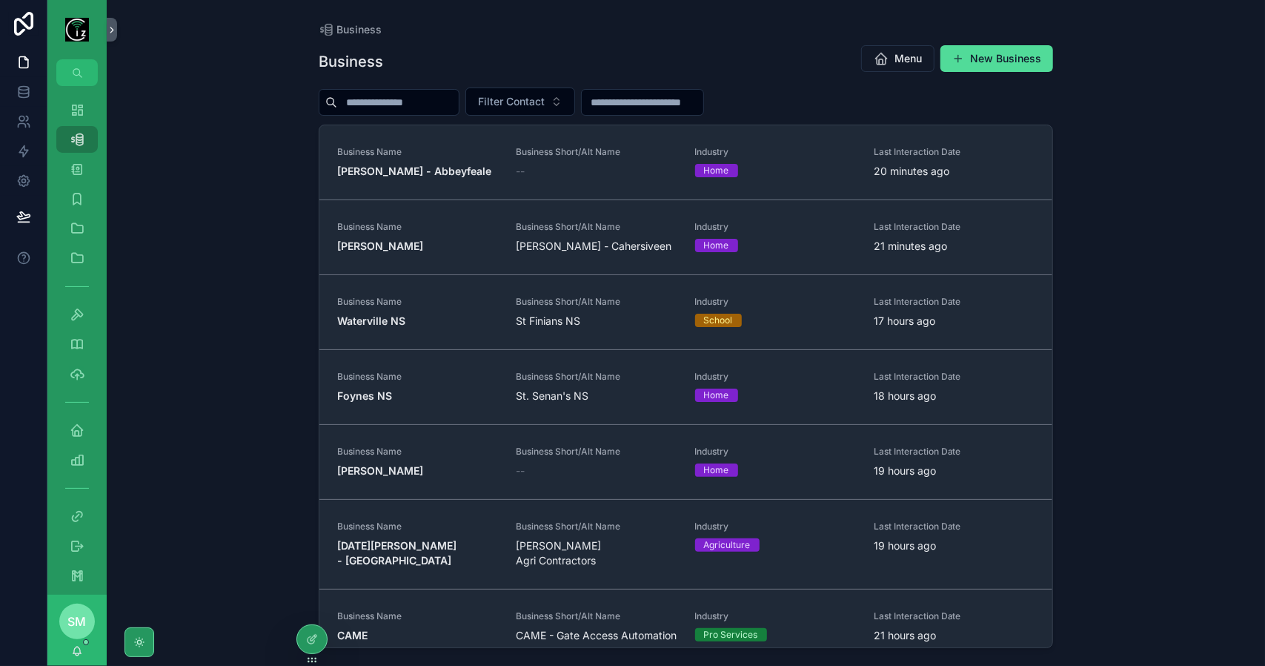
click at [459, 100] on input "scrollable content" at bounding box center [398, 102] width 122 height 21
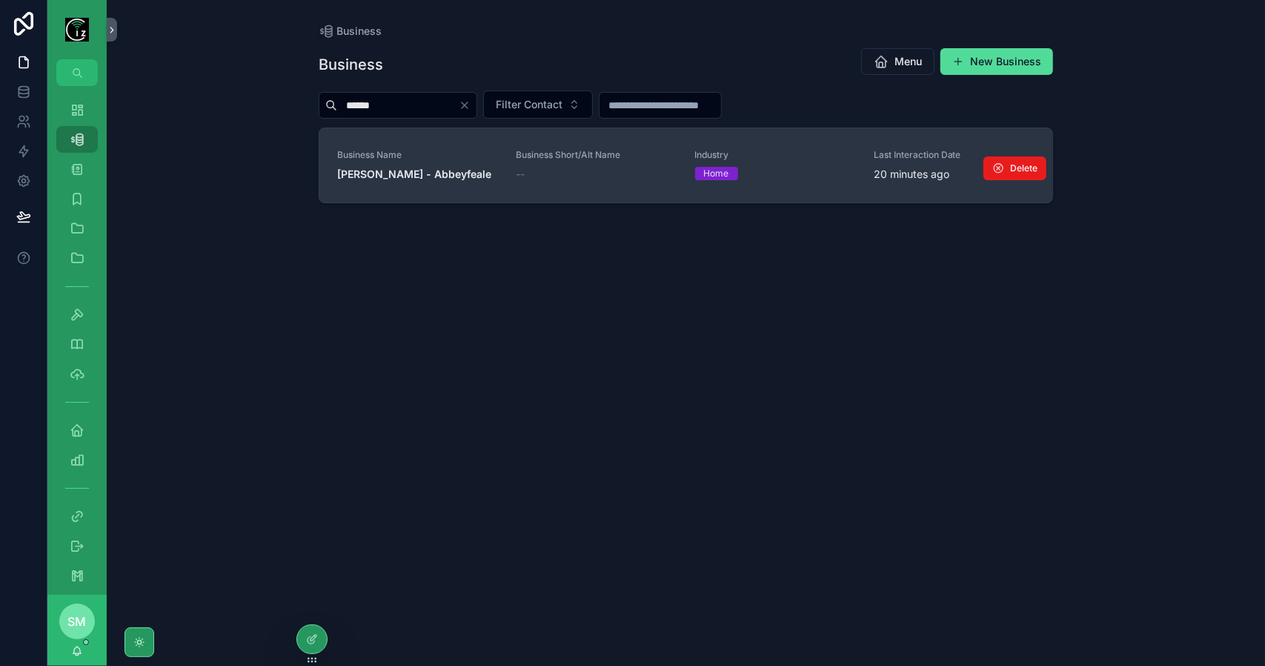
type input "******"
click at [480, 185] on link "Business Name Edmond O Donnell - Abbeyfeale Business Short/Alt Name -- Industry…" at bounding box center [685, 165] width 733 height 74
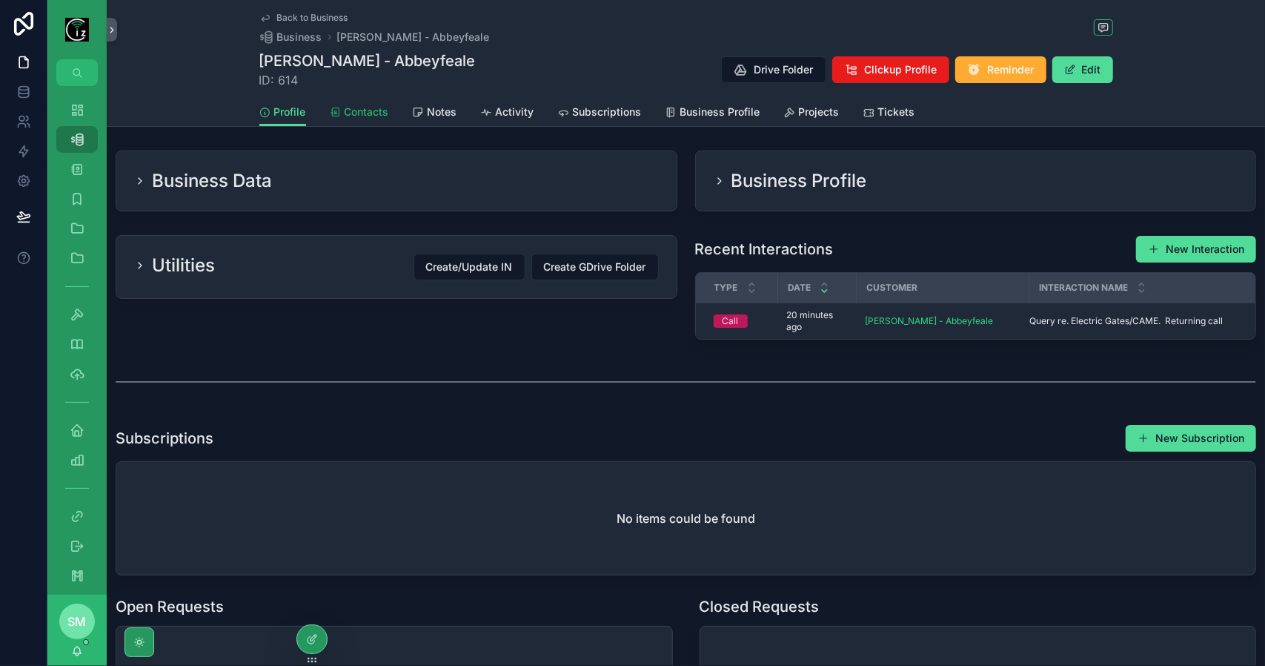
click at [353, 109] on span "Contacts" at bounding box center [367, 112] width 44 height 15
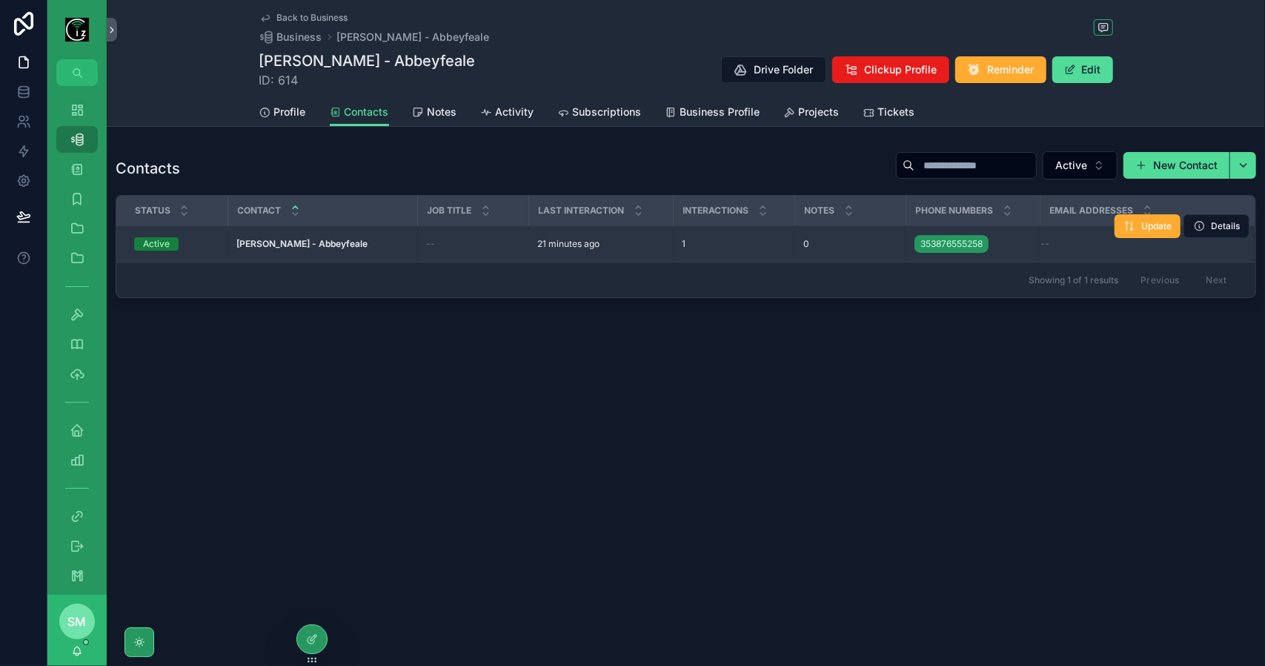
click at [445, 248] on div "--" at bounding box center [472, 244] width 93 height 12
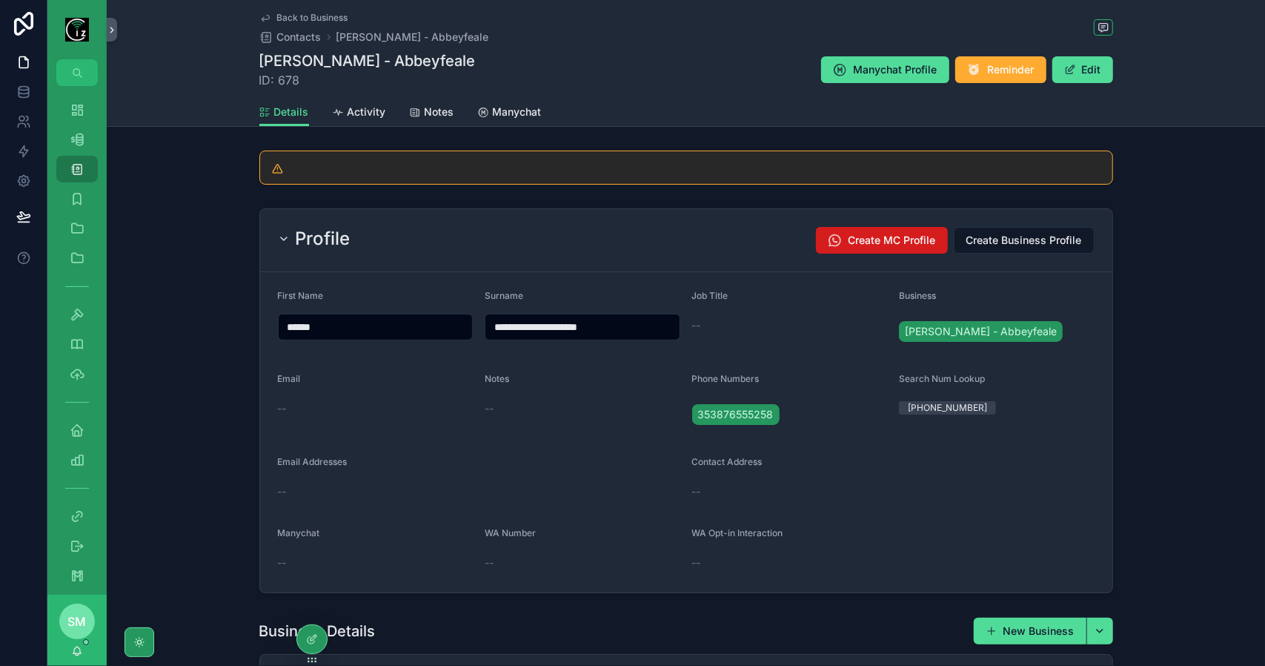
click at [887, 241] on span "Create MC Profile" at bounding box center [892, 240] width 87 height 15
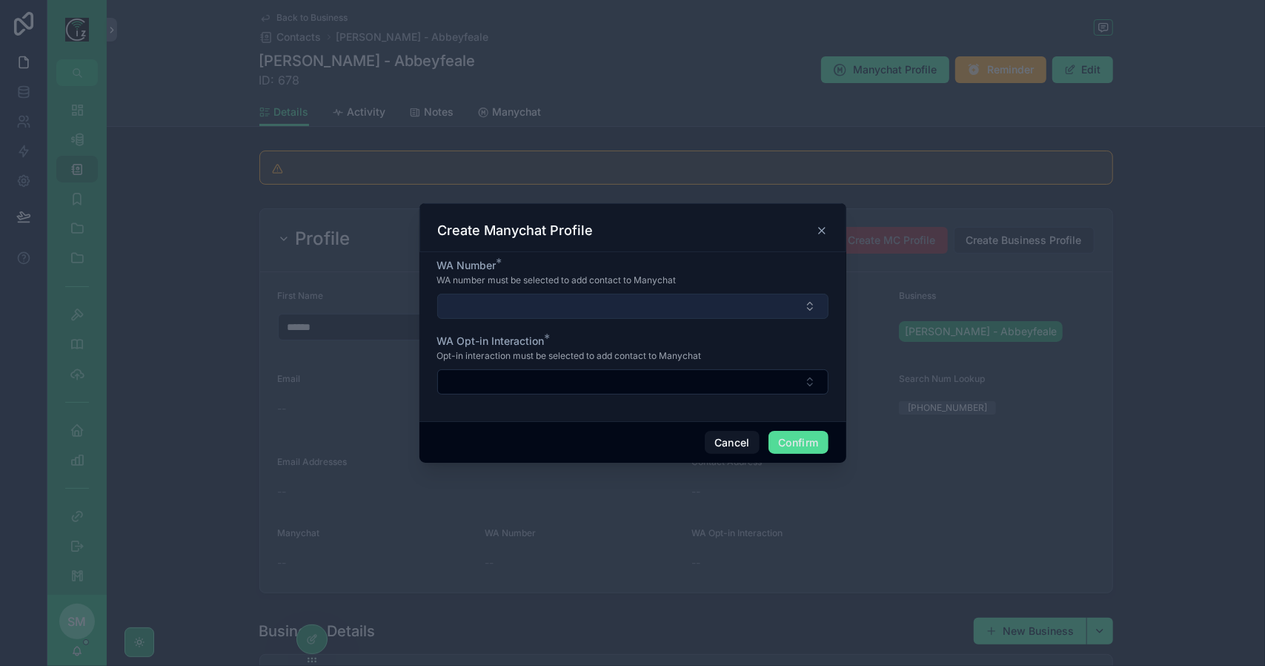
click at [734, 314] on button "Select Button" at bounding box center [632, 306] width 391 height 25
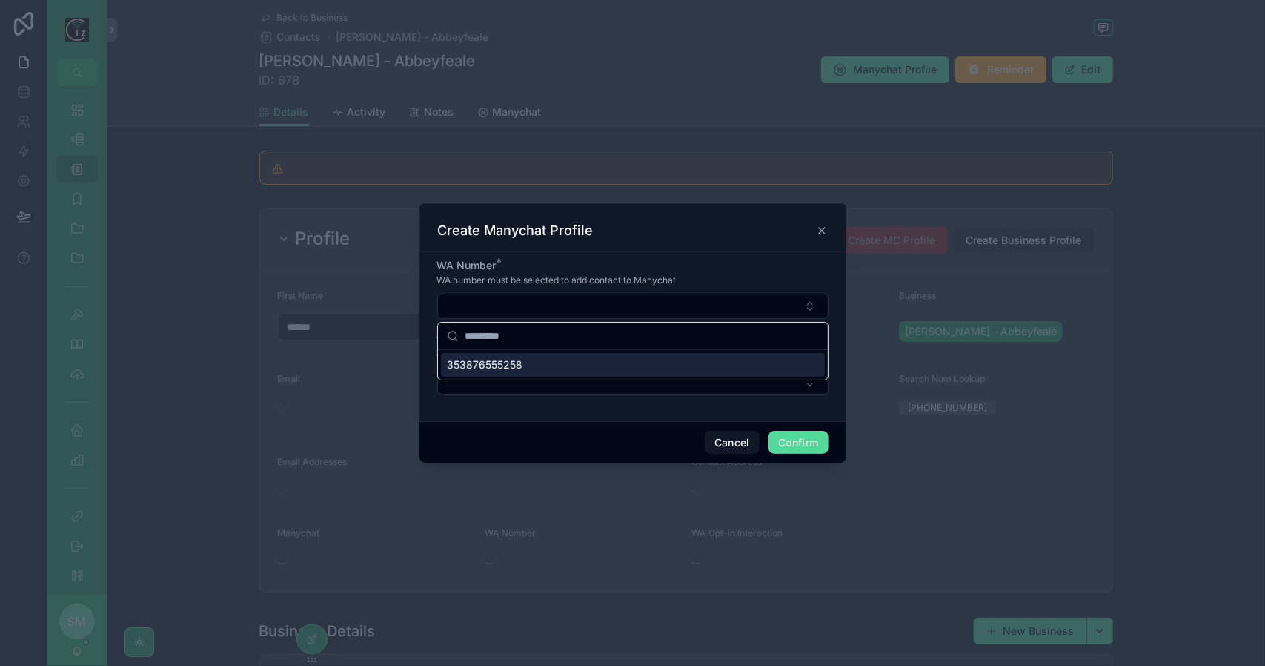
click at [677, 368] on div "353876555258" at bounding box center [633, 365] width 384 height 24
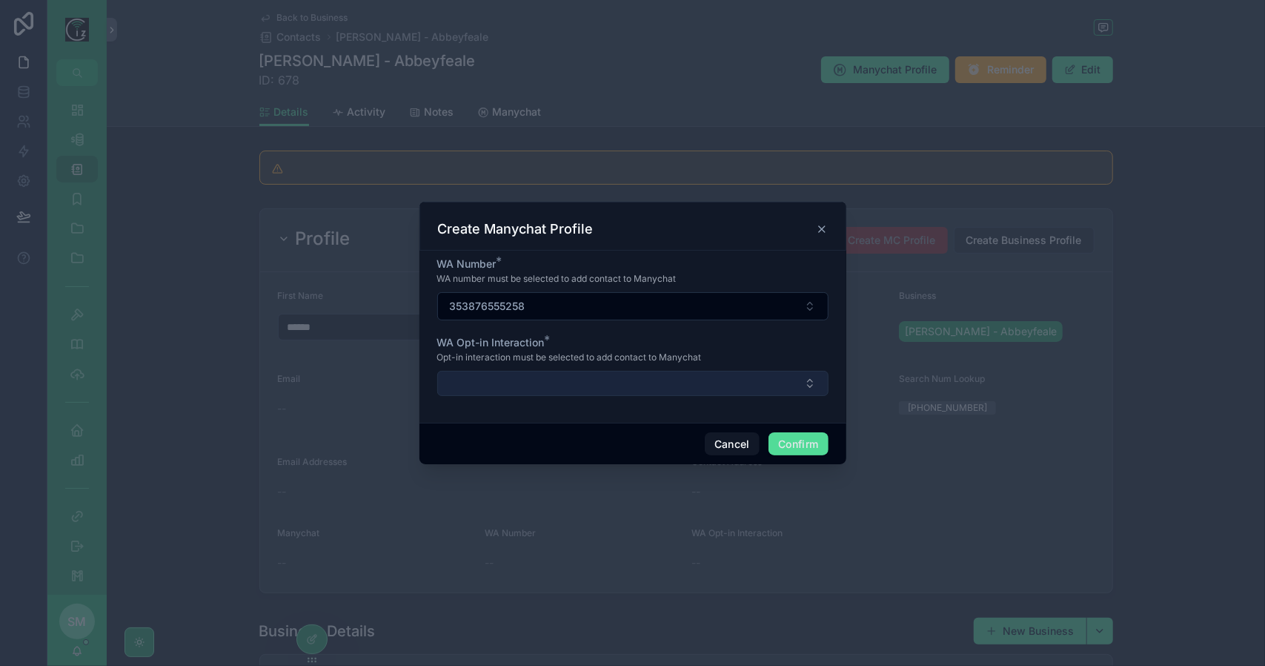
click at [672, 378] on button "Select Button" at bounding box center [632, 383] width 391 height 25
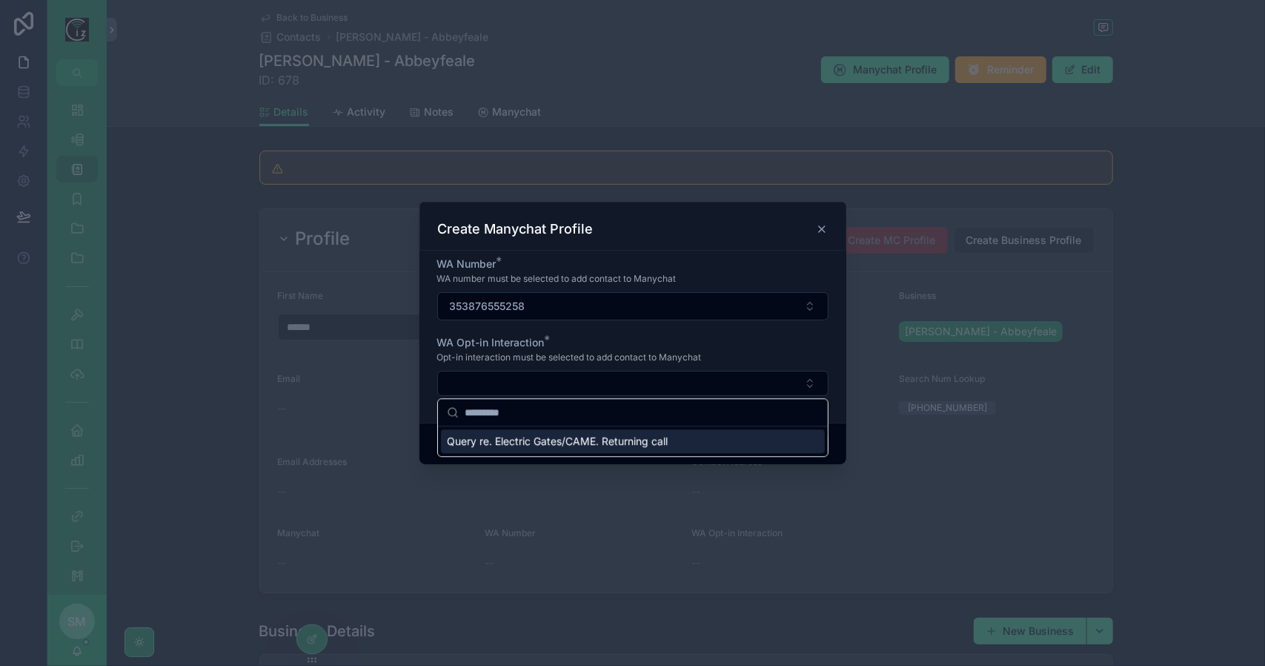
click at [637, 440] on span "Query re. Electric Gates/CAME. Returning call" at bounding box center [557, 441] width 221 height 15
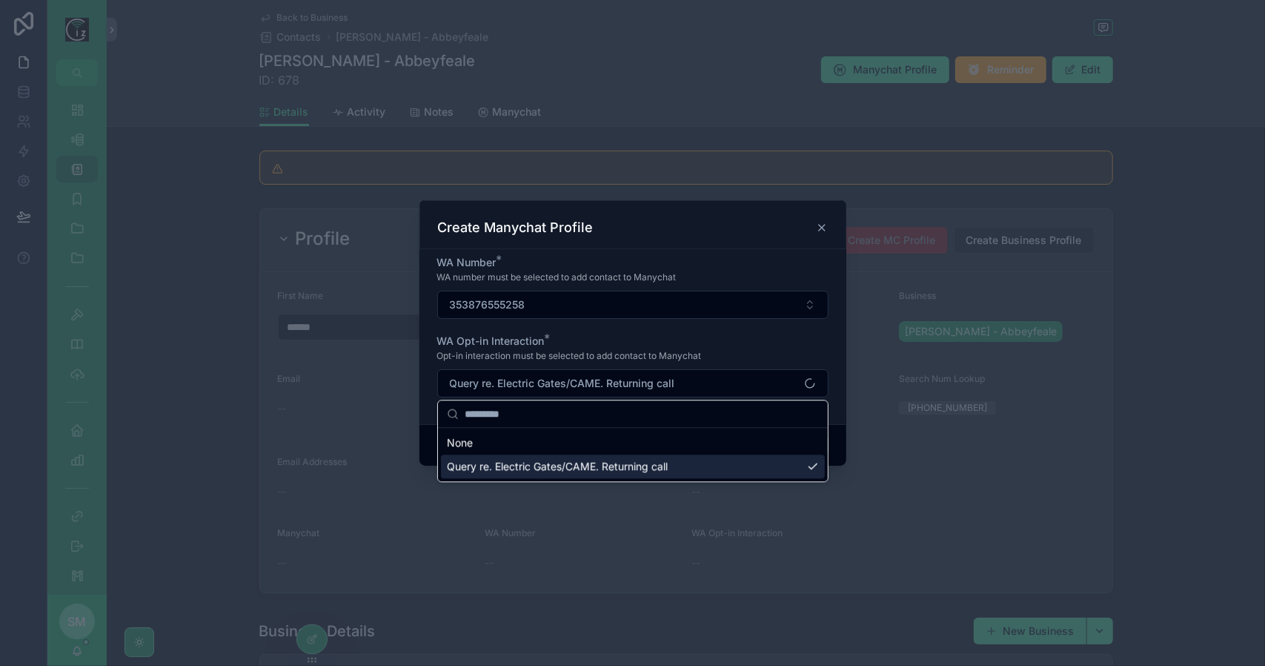
click at [637, 440] on div "None" at bounding box center [633, 443] width 384 height 24
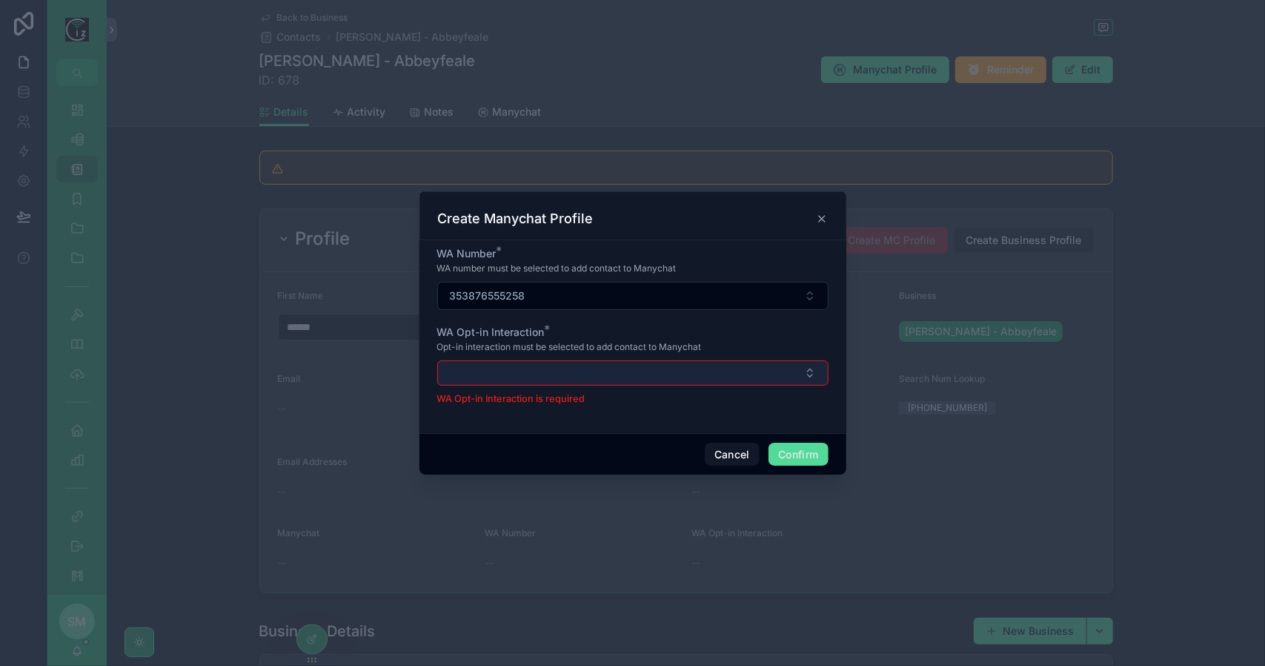
click at [656, 380] on button "Select Button" at bounding box center [632, 372] width 391 height 25
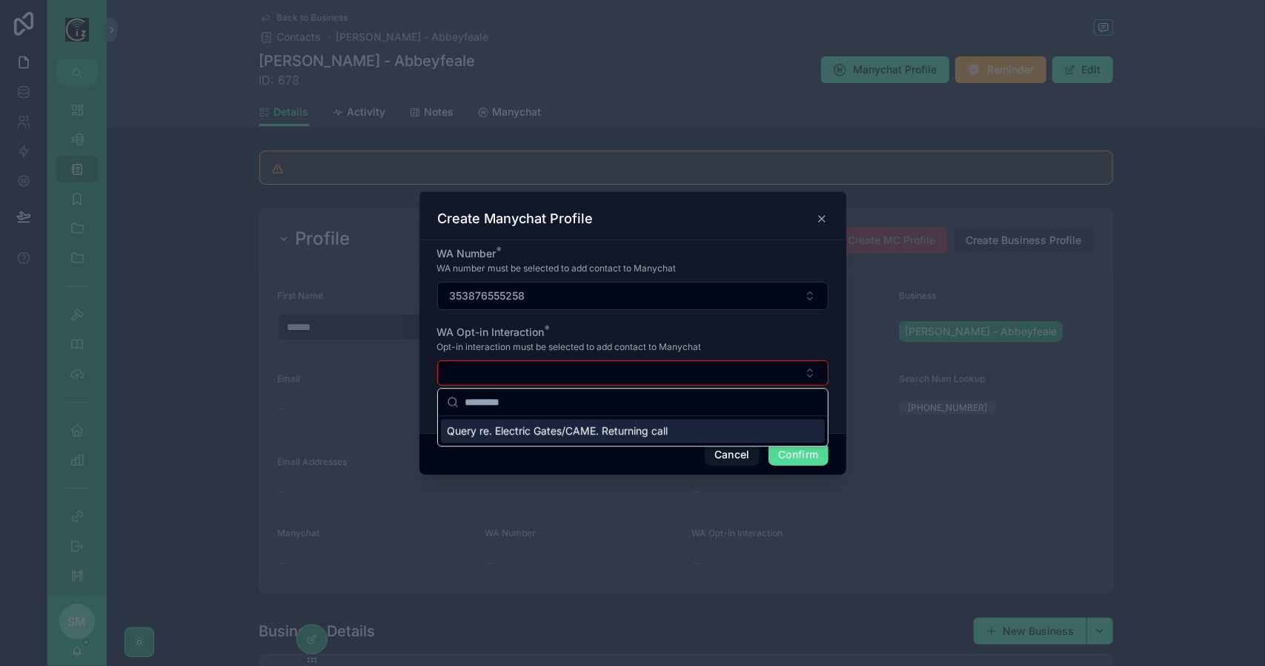
click at [647, 431] on span "Query re. Electric Gates/CAME. Returning call" at bounding box center [557, 430] width 221 height 15
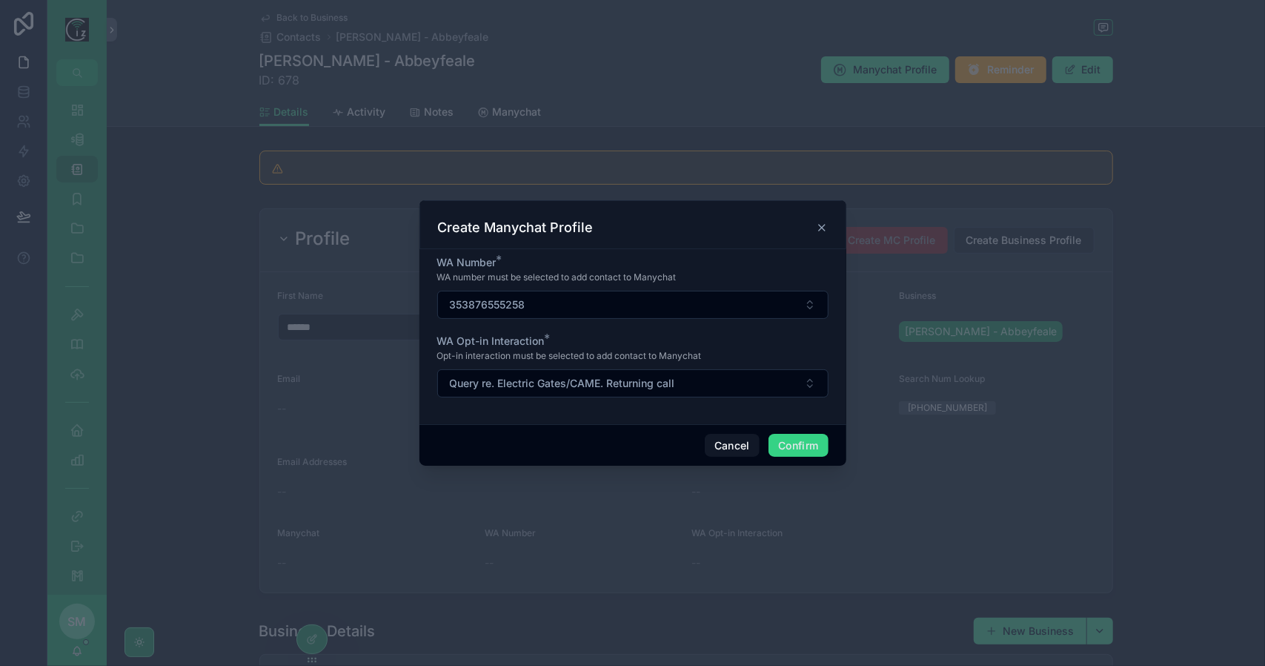
click at [806, 446] on button "Confirm" at bounding box center [798, 446] width 59 height 24
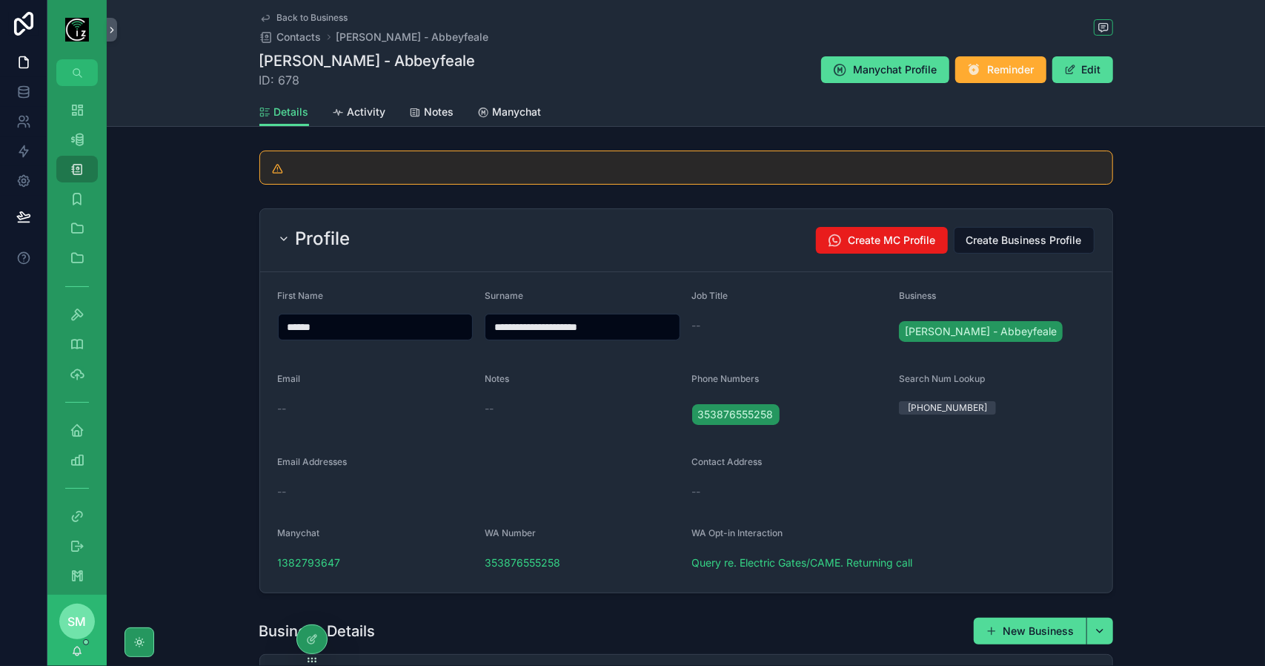
click at [608, 223] on div "Profile Create MC Profile Create Business Profile" at bounding box center [686, 240] width 852 height 63
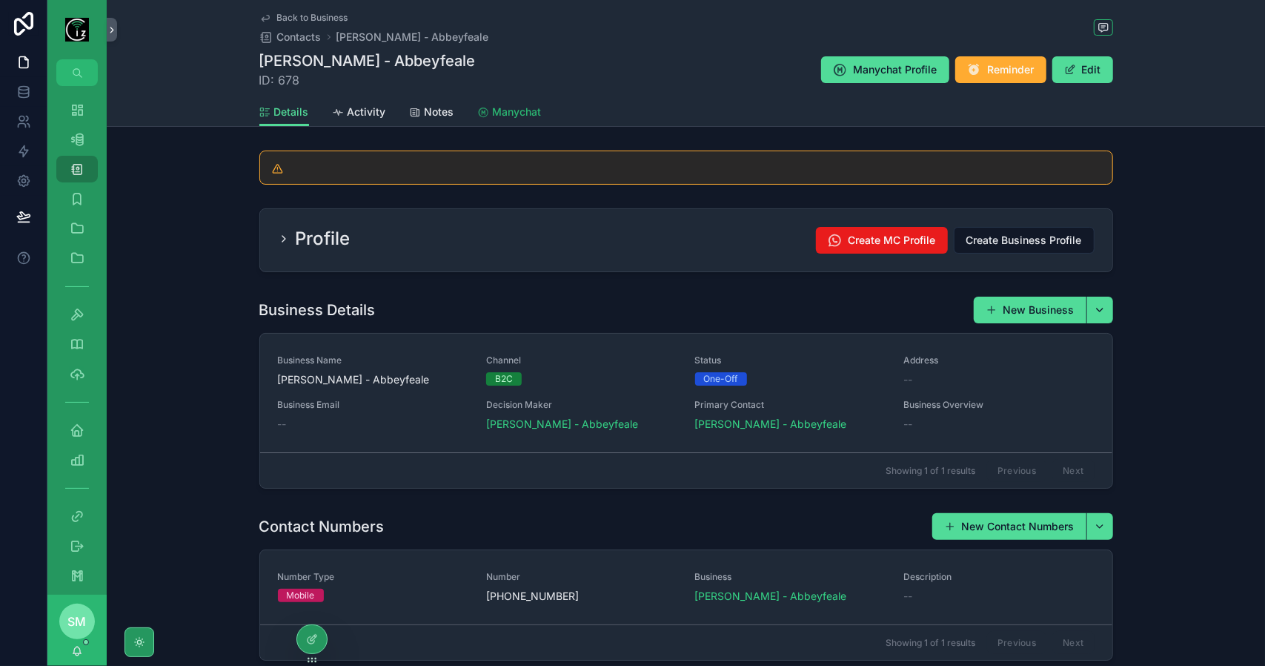
click at [517, 107] on span "Manychat" at bounding box center [517, 112] width 49 height 15
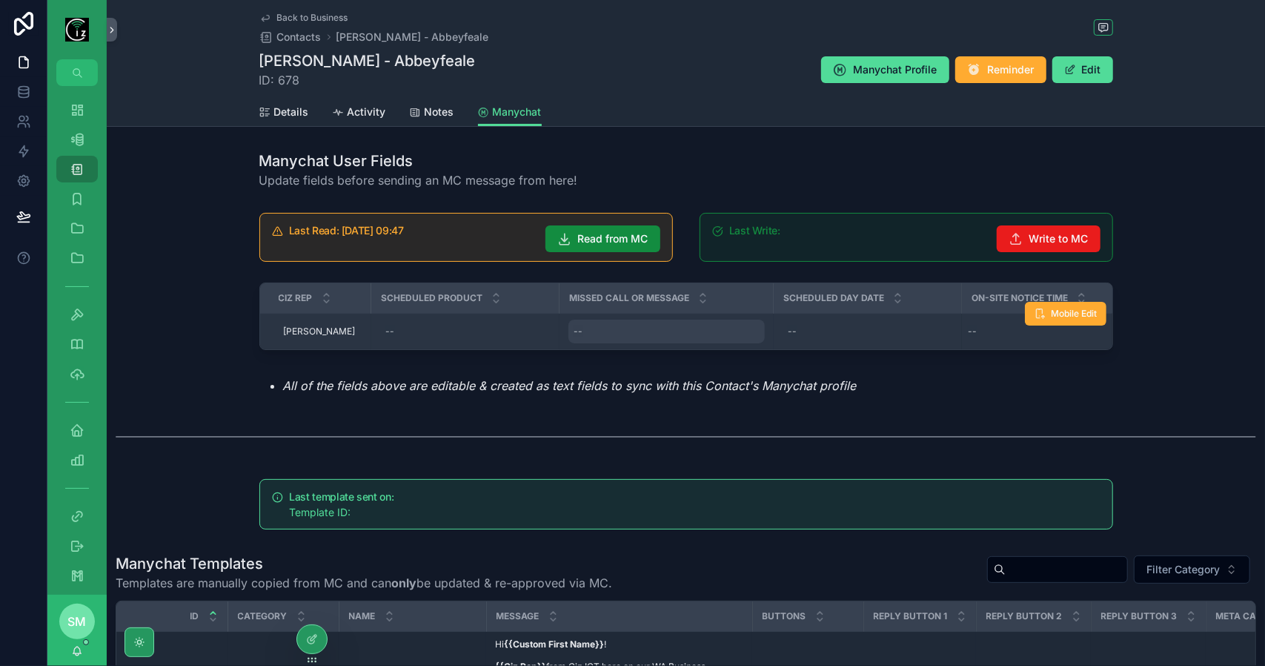
click at [634, 332] on div "--" at bounding box center [667, 331] width 196 height 24
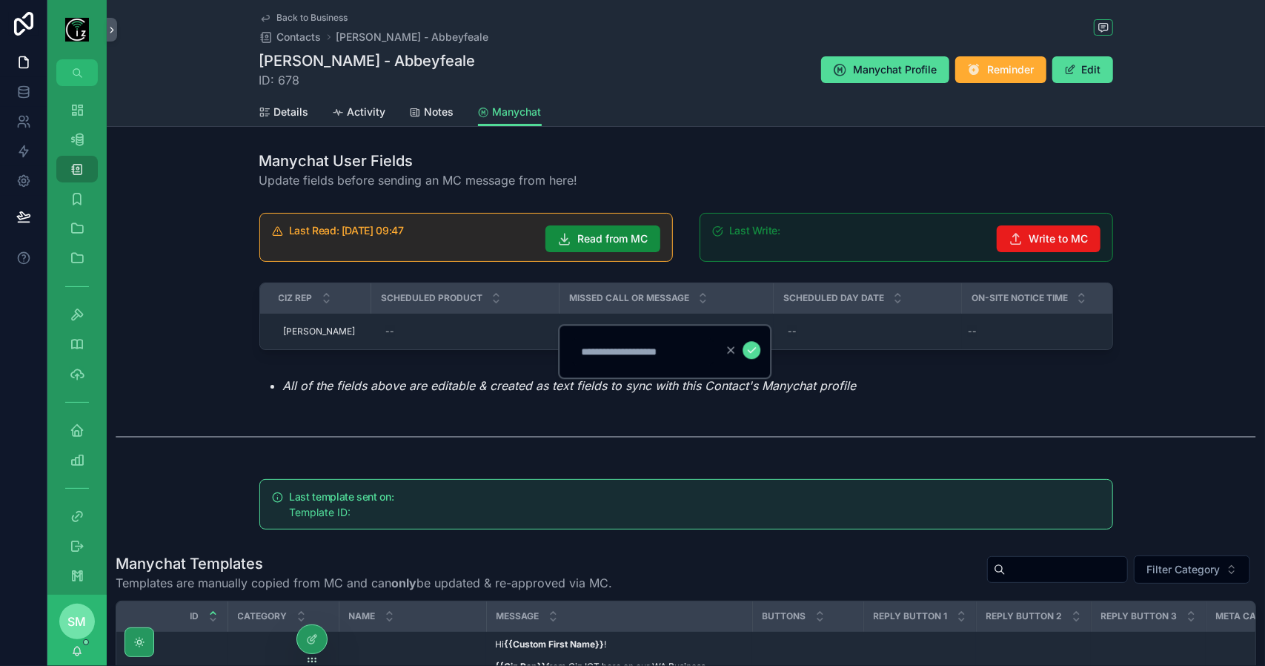
click at [1183, 342] on div "Last Read: 30/09/2025 09:47 Read from MC Last Write: Write to MC CIz Rep Schedu…" at bounding box center [686, 303] width 1159 height 193
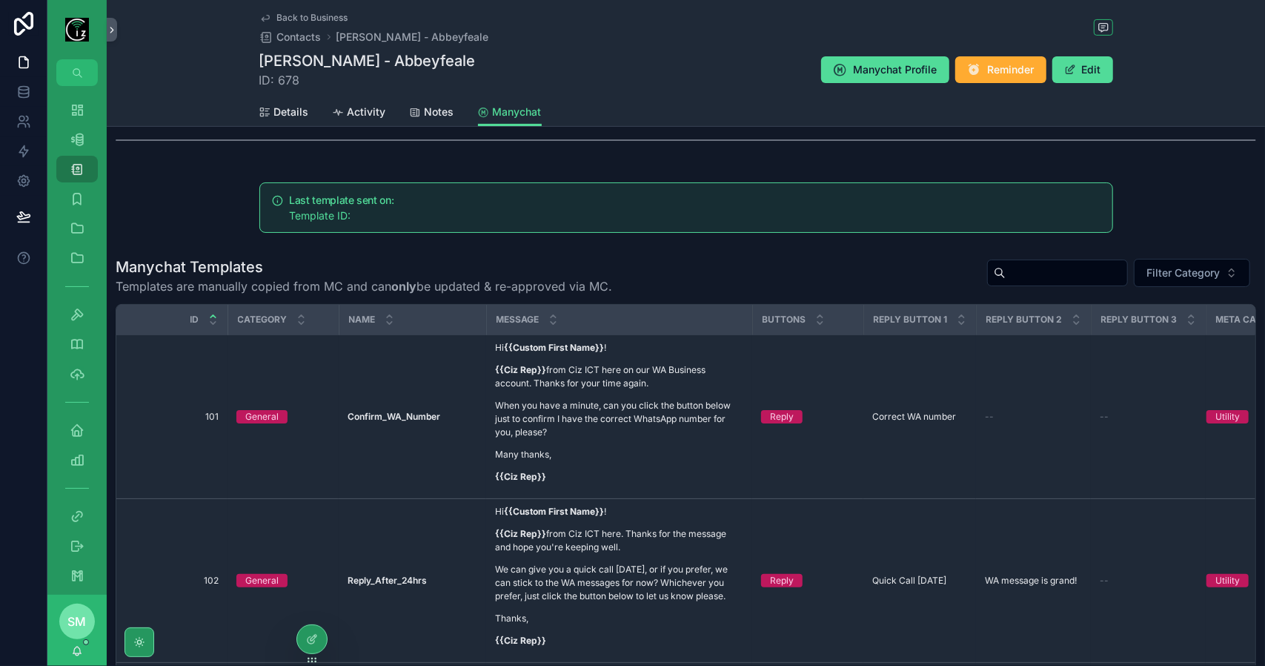
click at [291, 20] on span "Back to Business" at bounding box center [312, 18] width 71 height 12
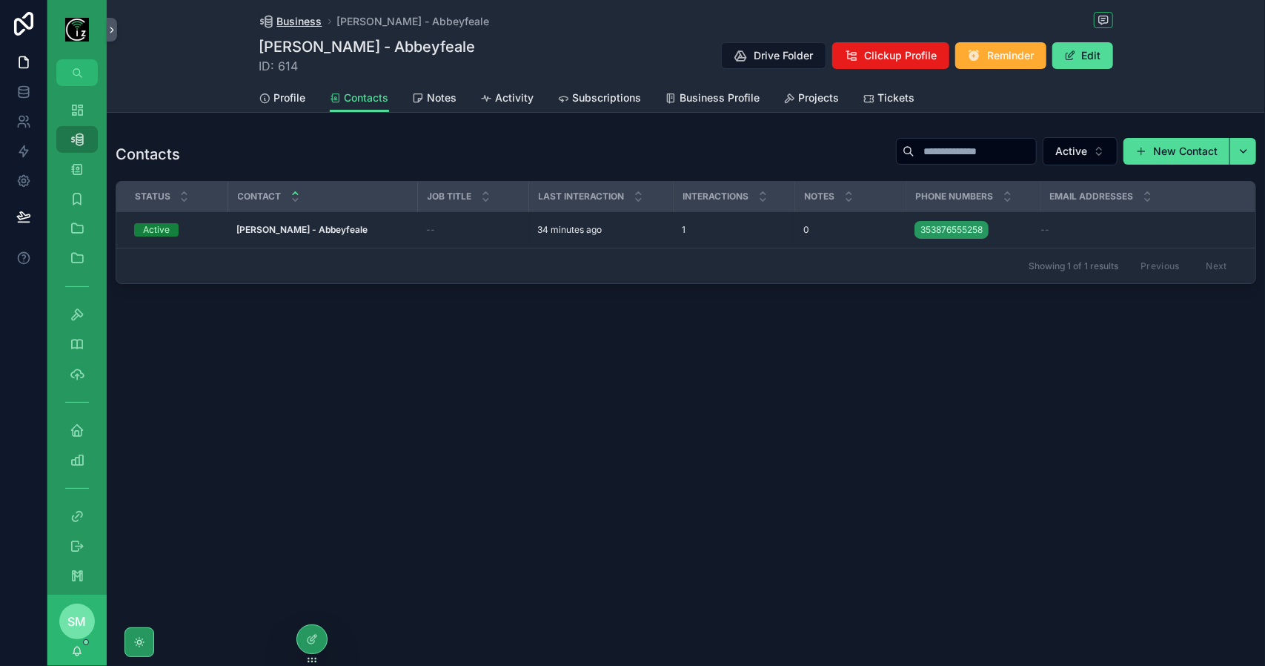
click at [294, 14] on span "Business" at bounding box center [299, 21] width 45 height 15
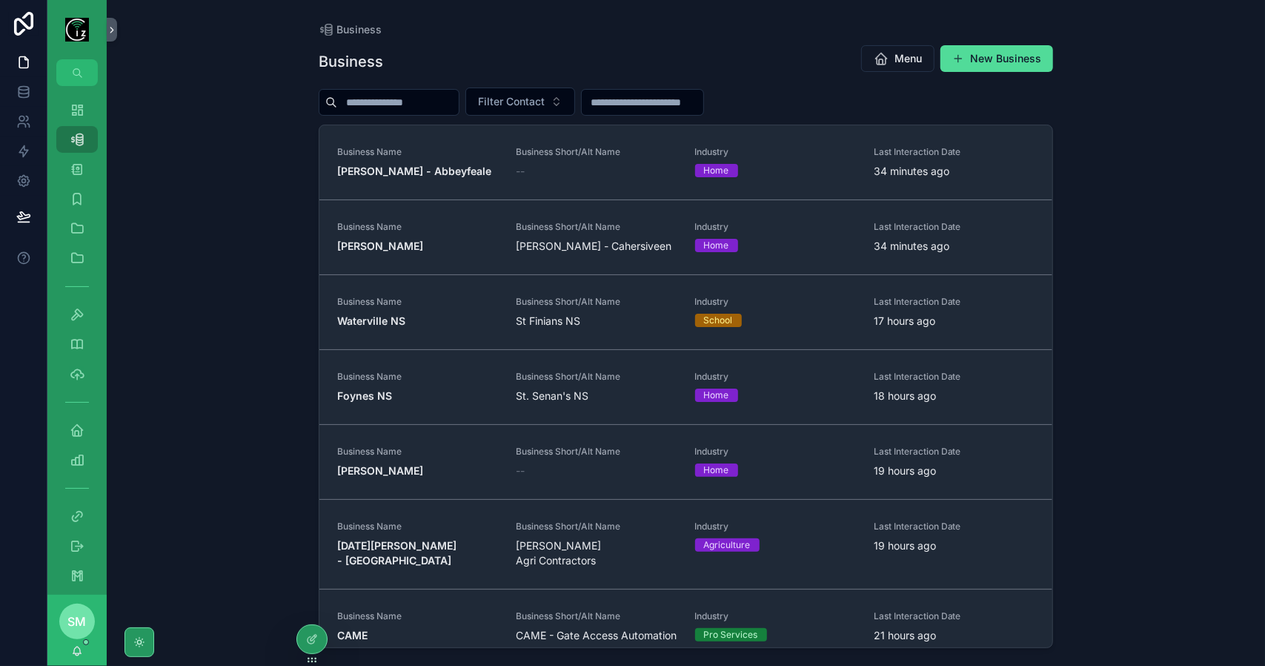
click at [437, 97] on input "scrollable content" at bounding box center [398, 102] width 122 height 21
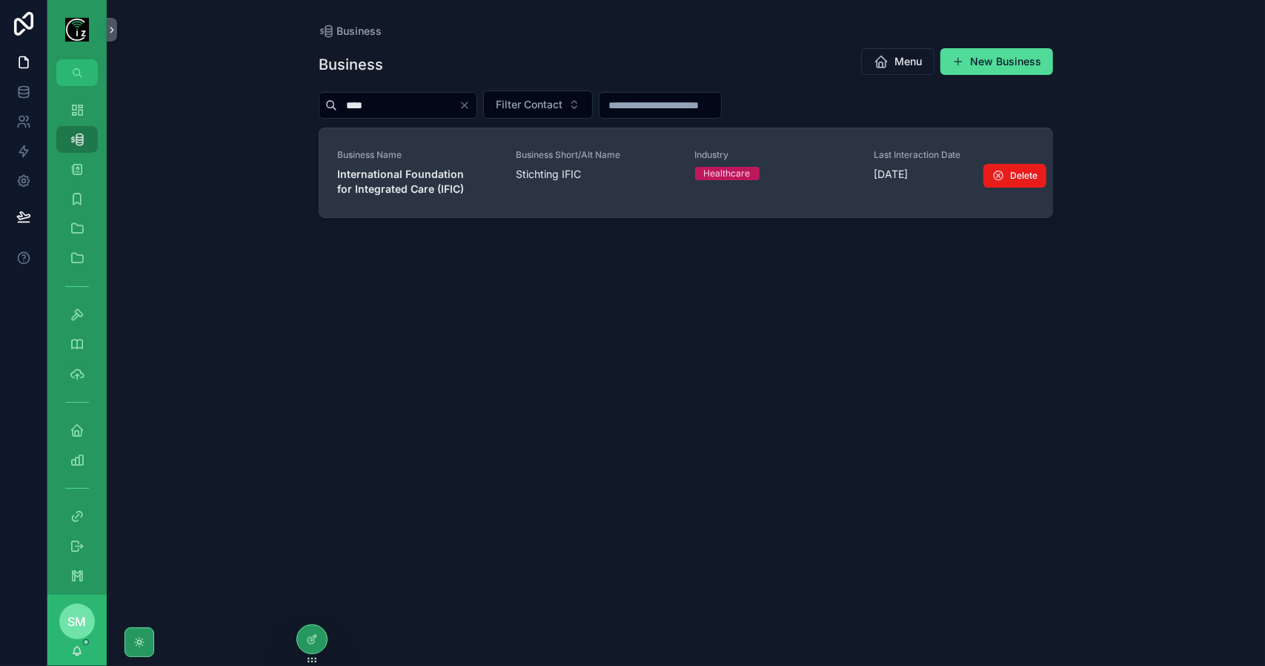
type input "****"
click at [430, 179] on span "International Foundation for Integrated Care (IFIC)" at bounding box center [417, 182] width 161 height 30
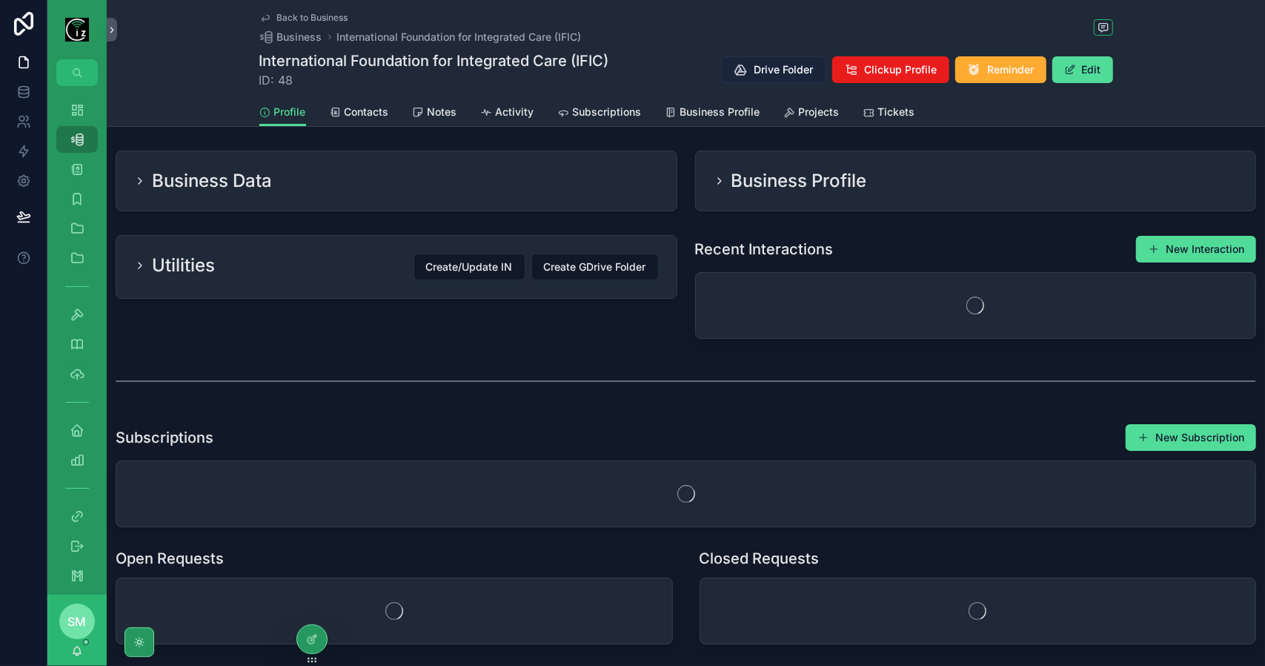
click at [780, 71] on span "Drive Folder" at bounding box center [784, 69] width 59 height 15
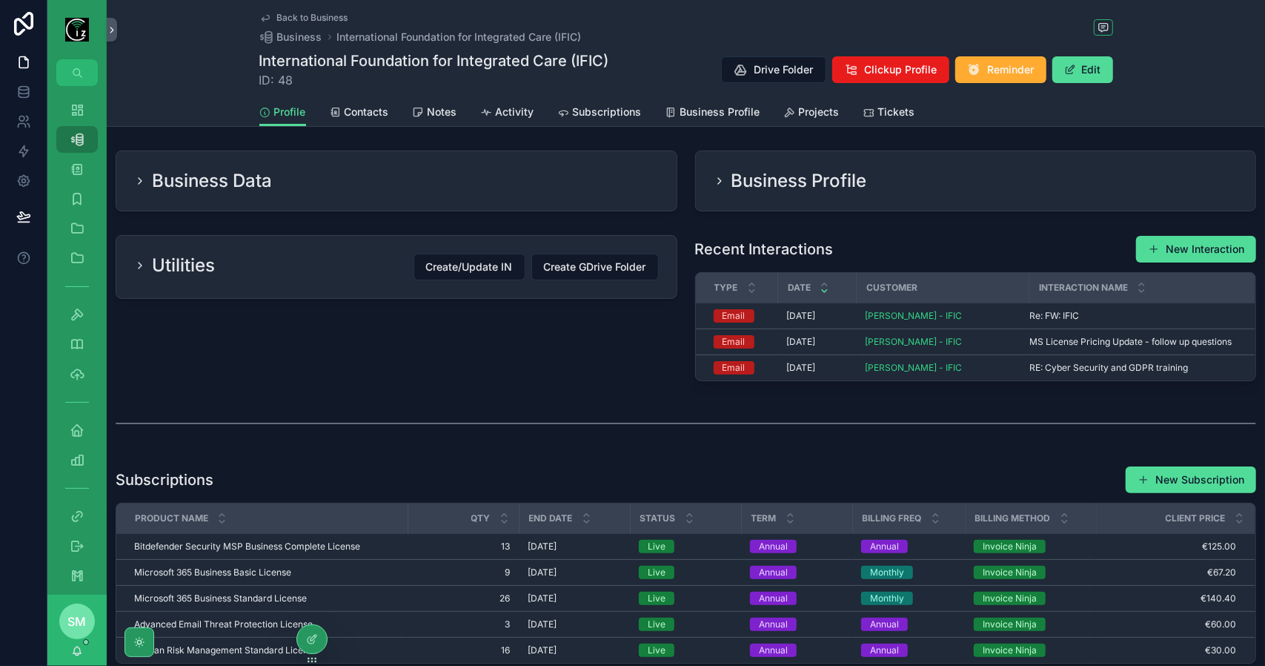
click at [299, 18] on span "Back to Business" at bounding box center [312, 18] width 71 height 12
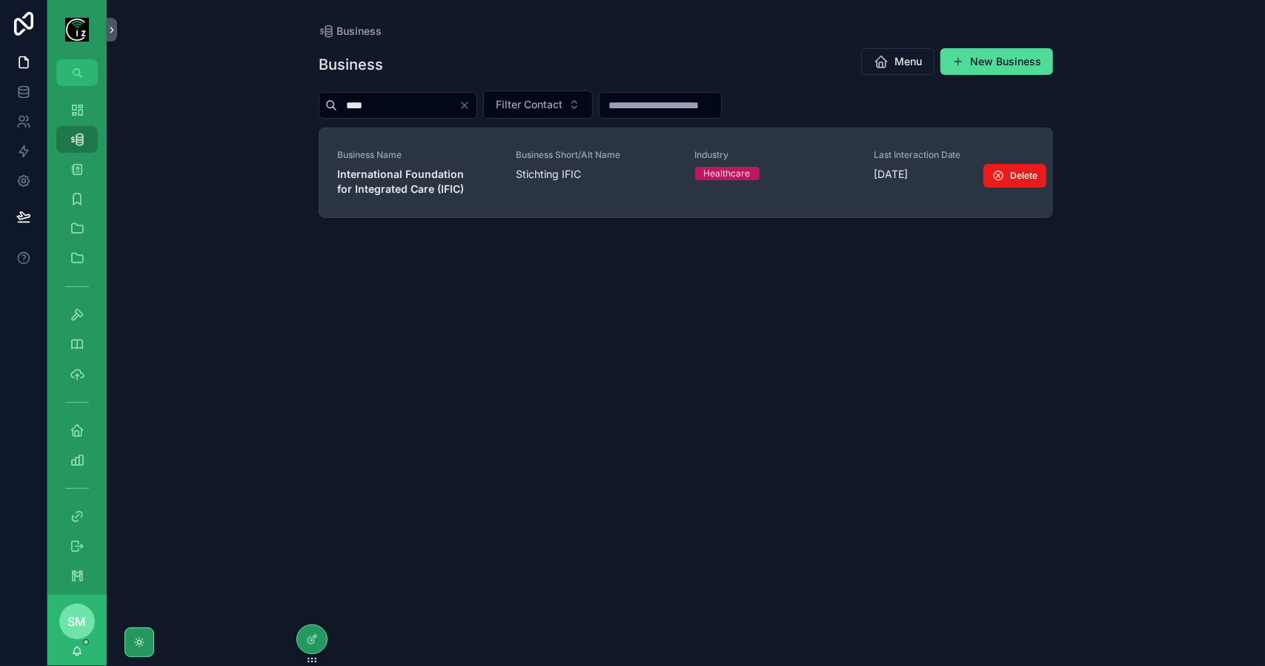
click at [414, 165] on div "Business Name International Foundation for Integrated Care (IFIC)" at bounding box center [417, 172] width 161 height 47
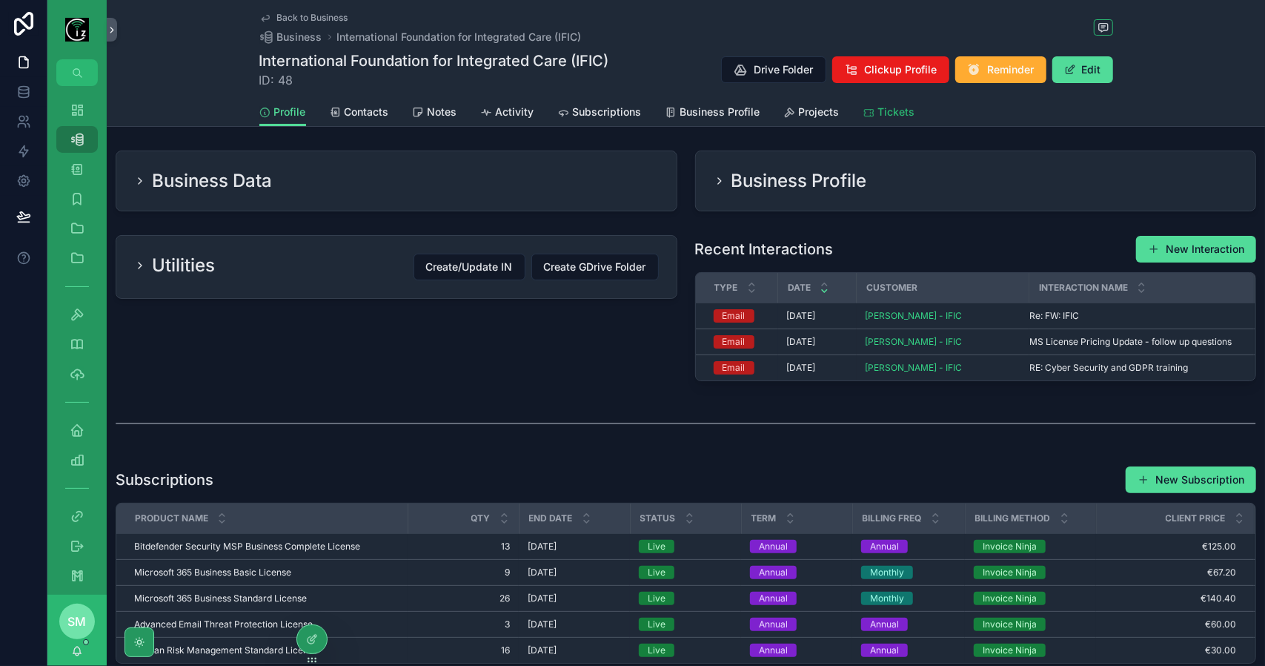
click at [891, 113] on span "Tickets" at bounding box center [896, 112] width 37 height 15
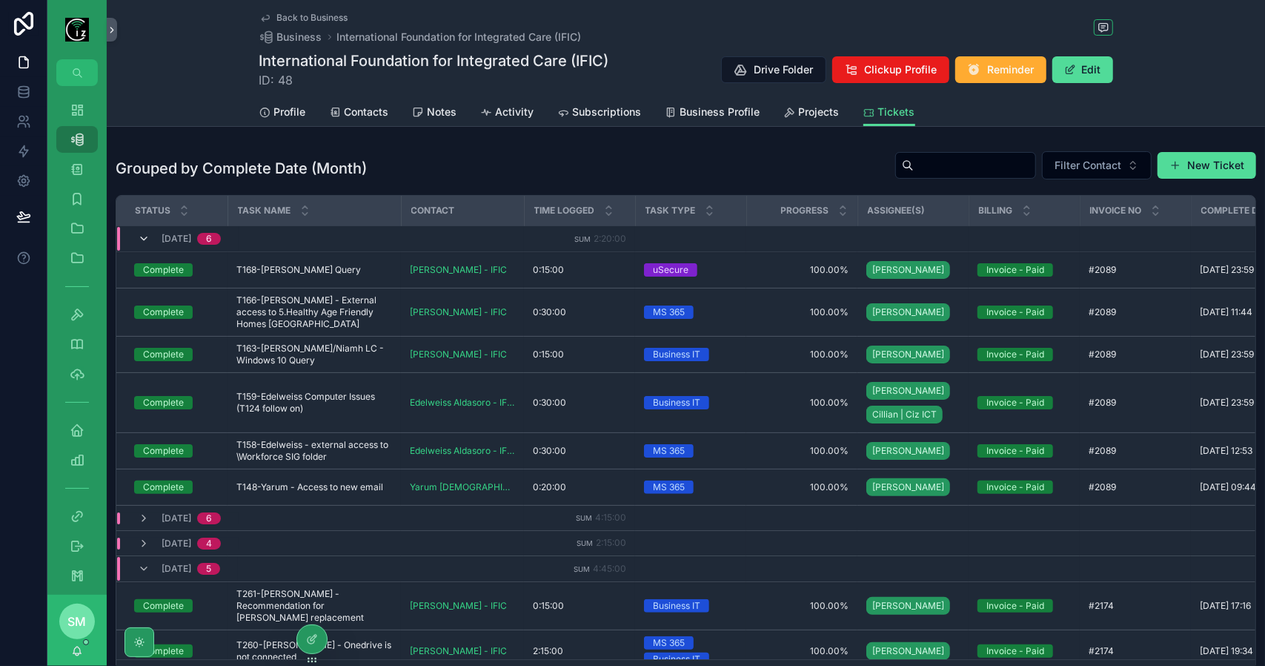
click at [138, 235] on icon "scrollable content" at bounding box center [144, 239] width 12 height 12
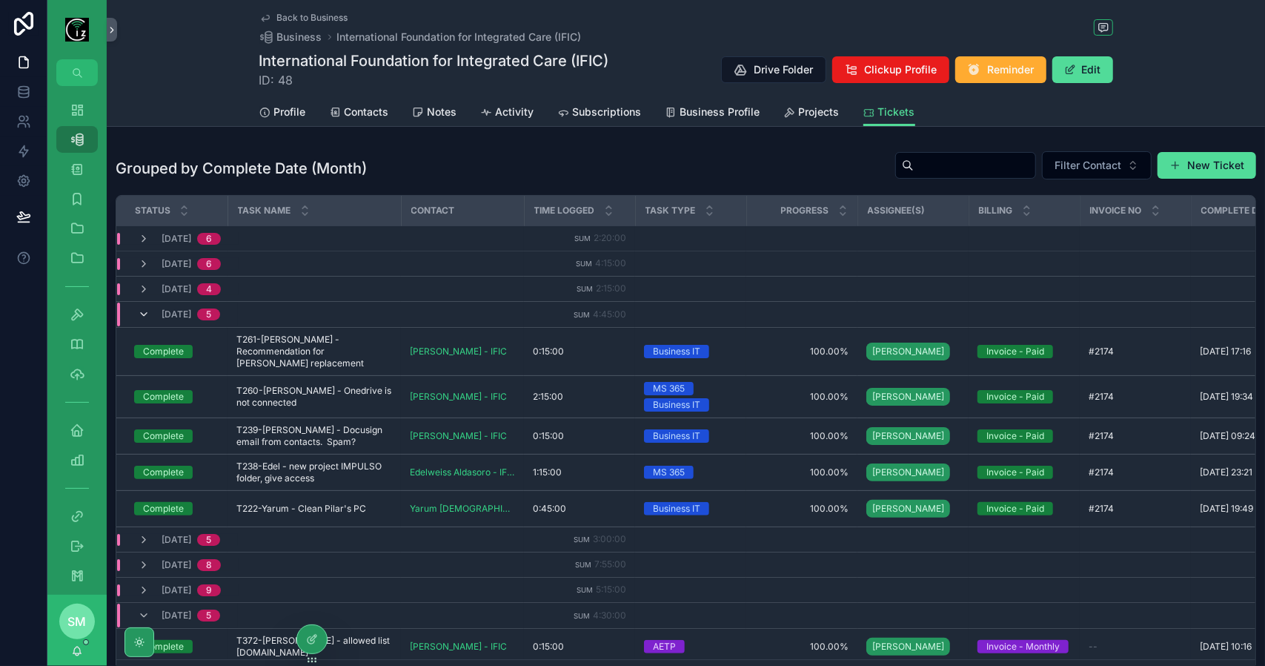
click at [147, 308] on icon "scrollable content" at bounding box center [144, 314] width 12 height 12
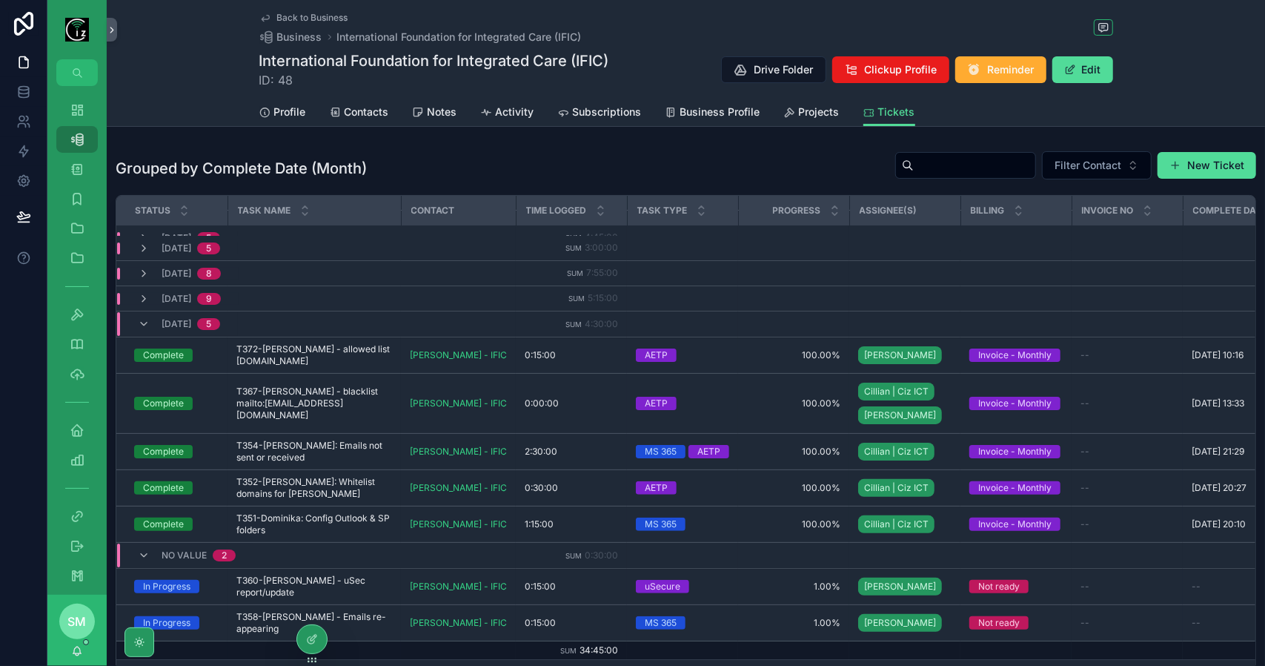
scroll to position [99, 0]
click at [148, 318] on icon "scrollable content" at bounding box center [144, 324] width 12 height 12
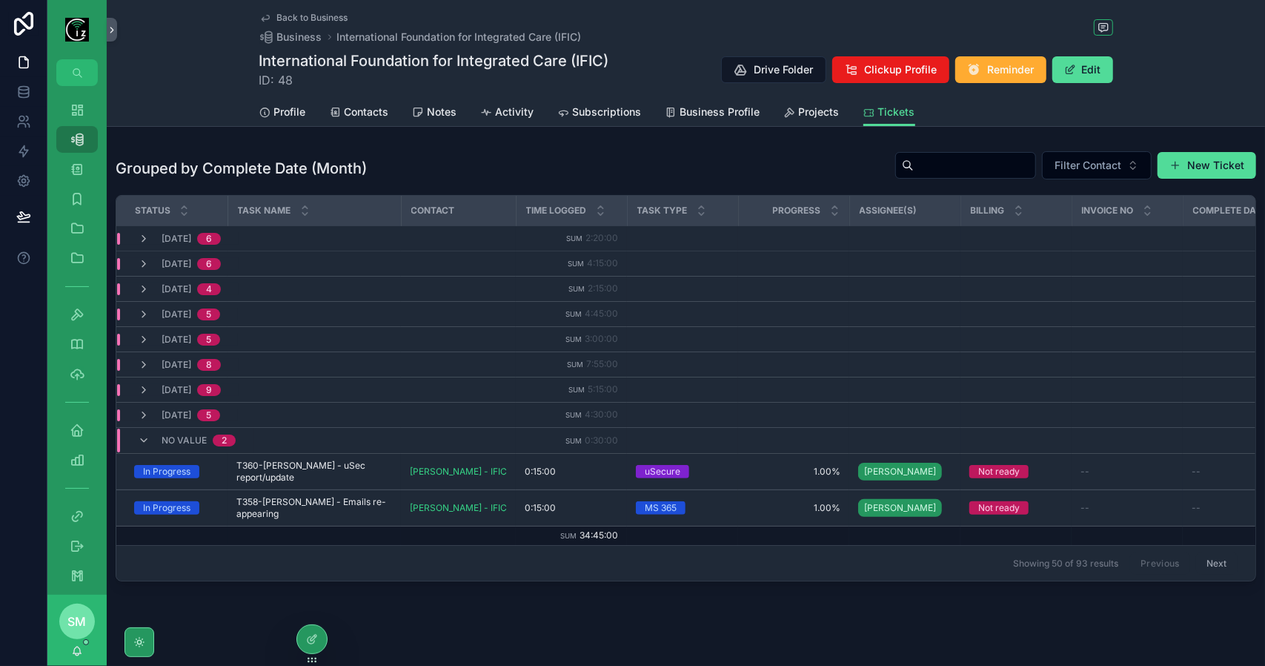
scroll to position [0, 0]
click at [1220, 155] on button "New Ticket" at bounding box center [1207, 165] width 99 height 27
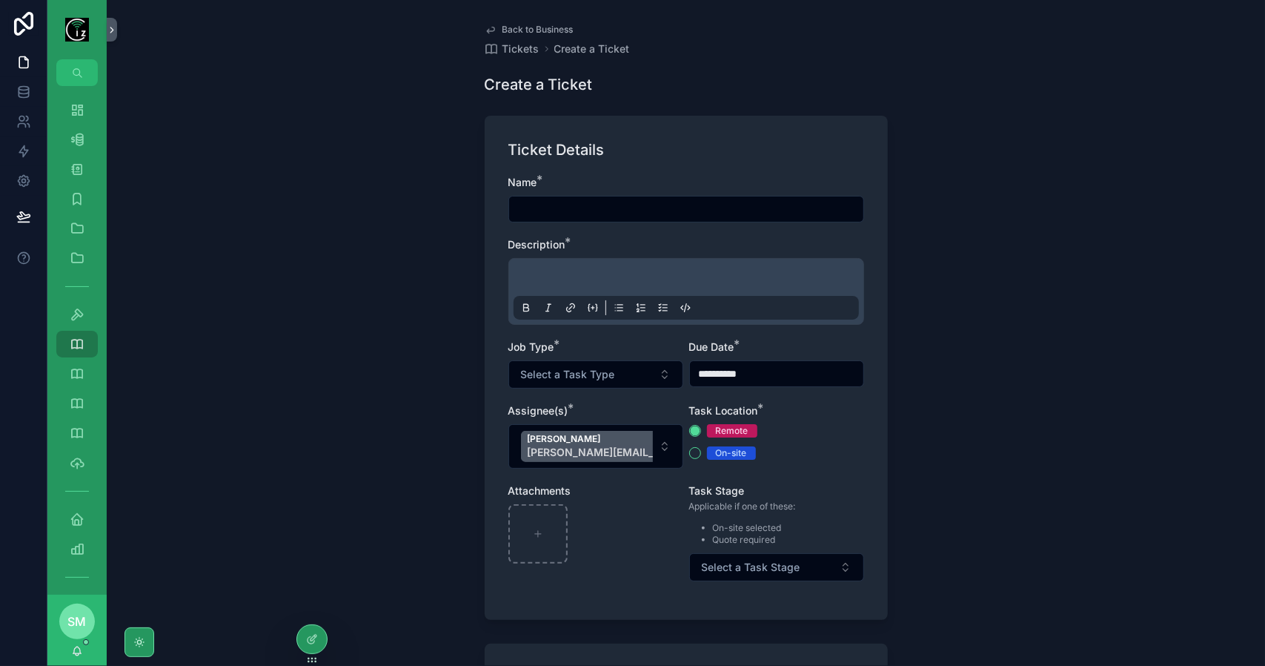
click at [629, 205] on input "scrollable content" at bounding box center [686, 209] width 354 height 21
type input "**********"
click at [580, 275] on p "scrollable content" at bounding box center [689, 279] width 345 height 15
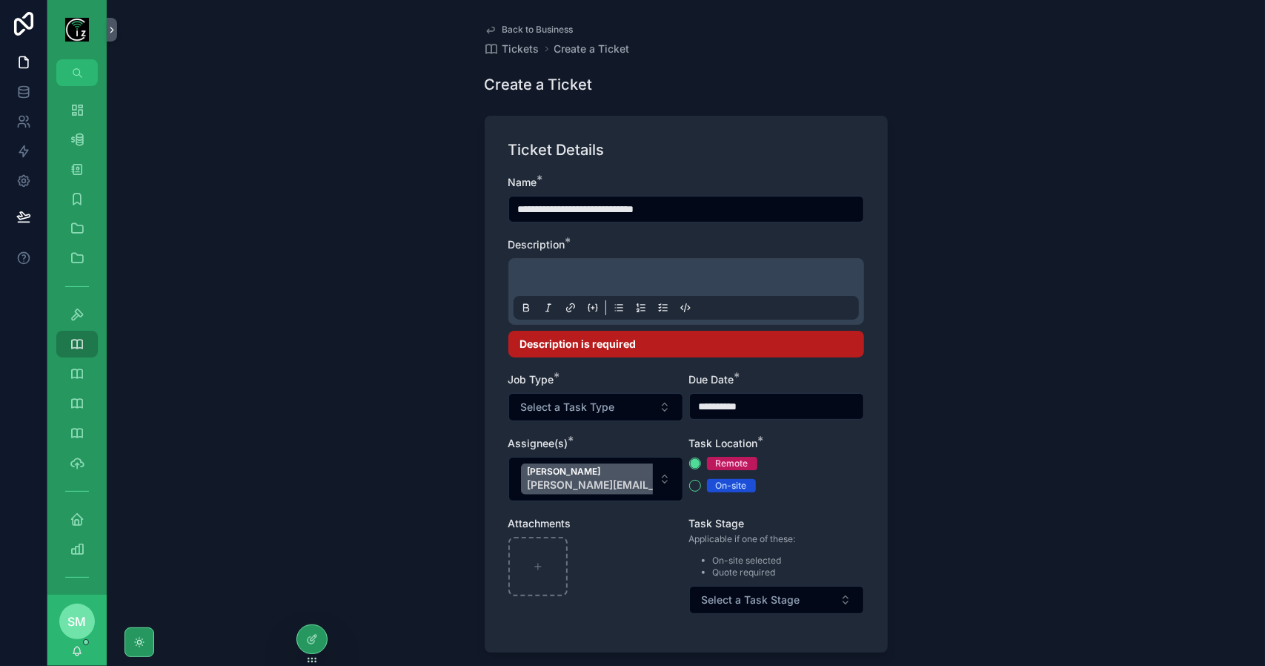
click at [566, 275] on p "scrollable content" at bounding box center [689, 279] width 345 height 15
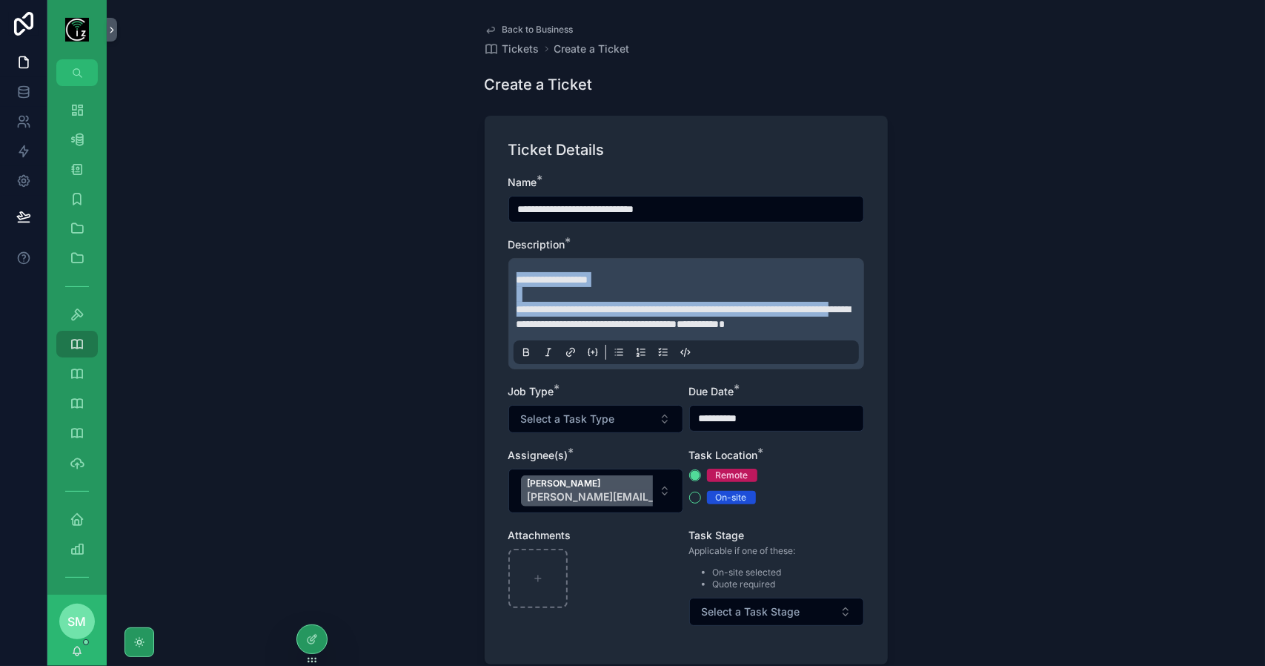
drag, startPoint x: 586, startPoint y: 330, endPoint x: 500, endPoint y: 268, distance: 105.7
click at [500, 268] on div "**********" at bounding box center [686, 390] width 403 height 548
click at [544, 330] on p "**********" at bounding box center [689, 317] width 345 height 30
drag, startPoint x: 570, startPoint y: 340, endPoint x: 497, endPoint y: 266, distance: 104.3
click at [497, 266] on div "**********" at bounding box center [686, 390] width 403 height 548
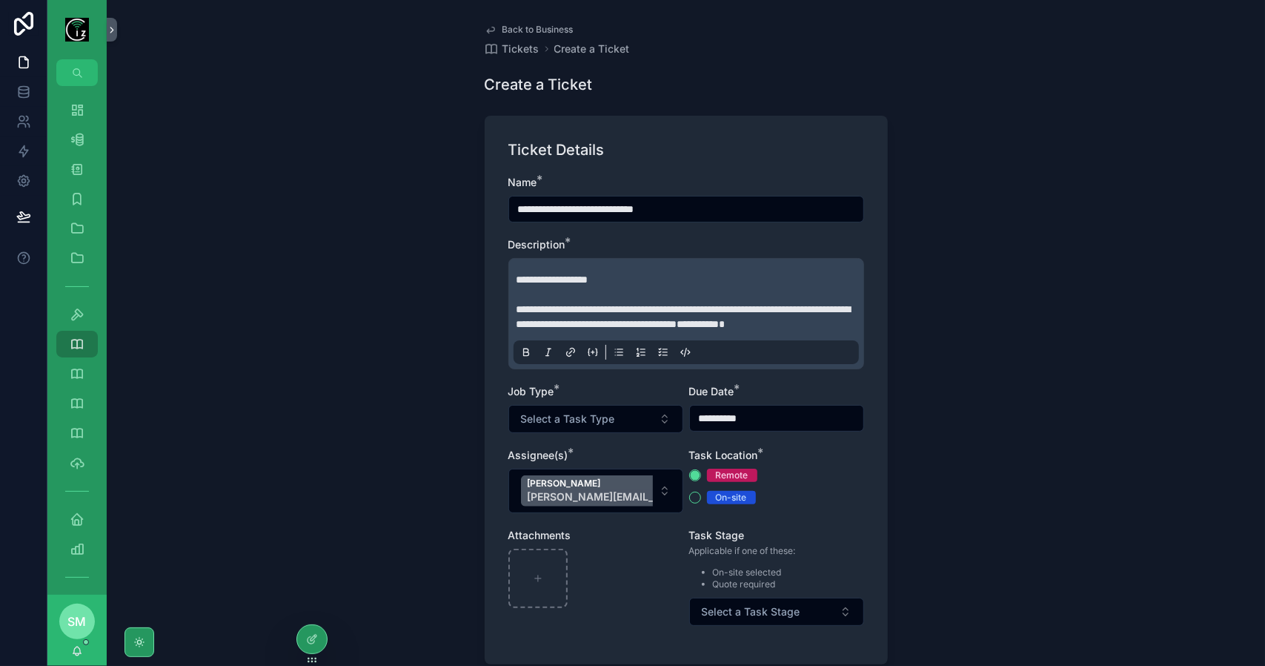
click at [377, 262] on div "**********" at bounding box center [686, 333] width 1159 height 666
click at [581, 331] on p "**********" at bounding box center [689, 317] width 345 height 30
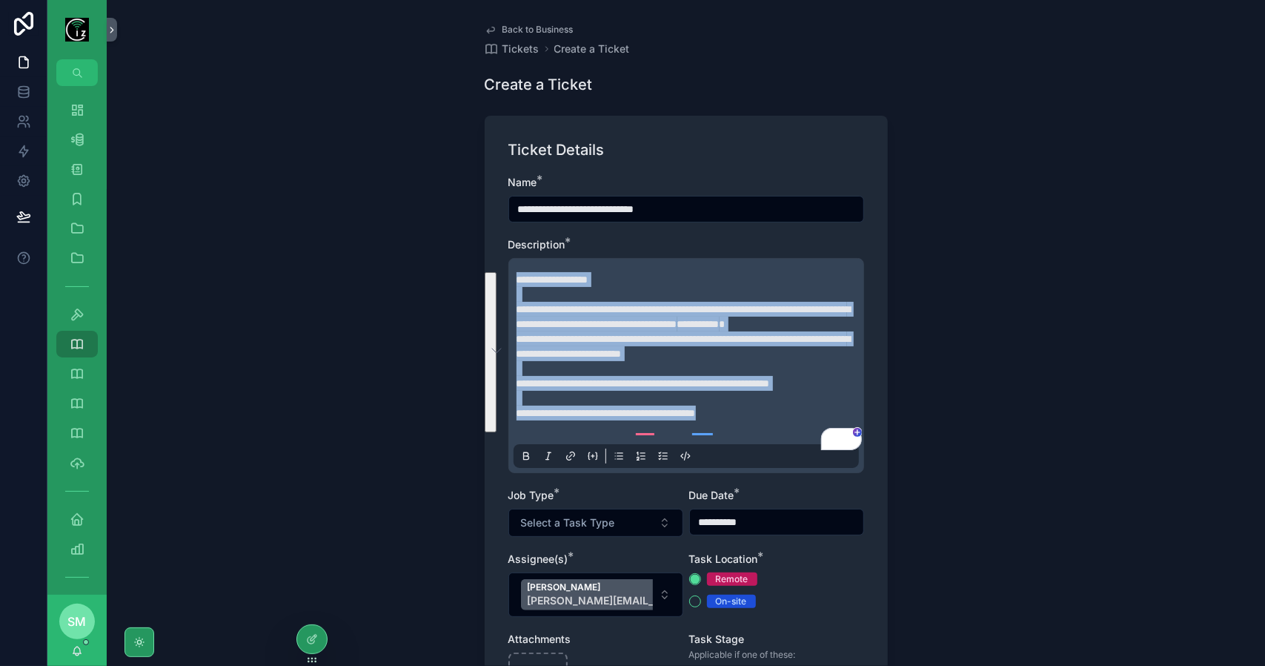
drag, startPoint x: 776, startPoint y: 426, endPoint x: 458, endPoint y: 273, distance: 353.1
click at [458, 273] on div "**********" at bounding box center [686, 333] width 1159 height 666
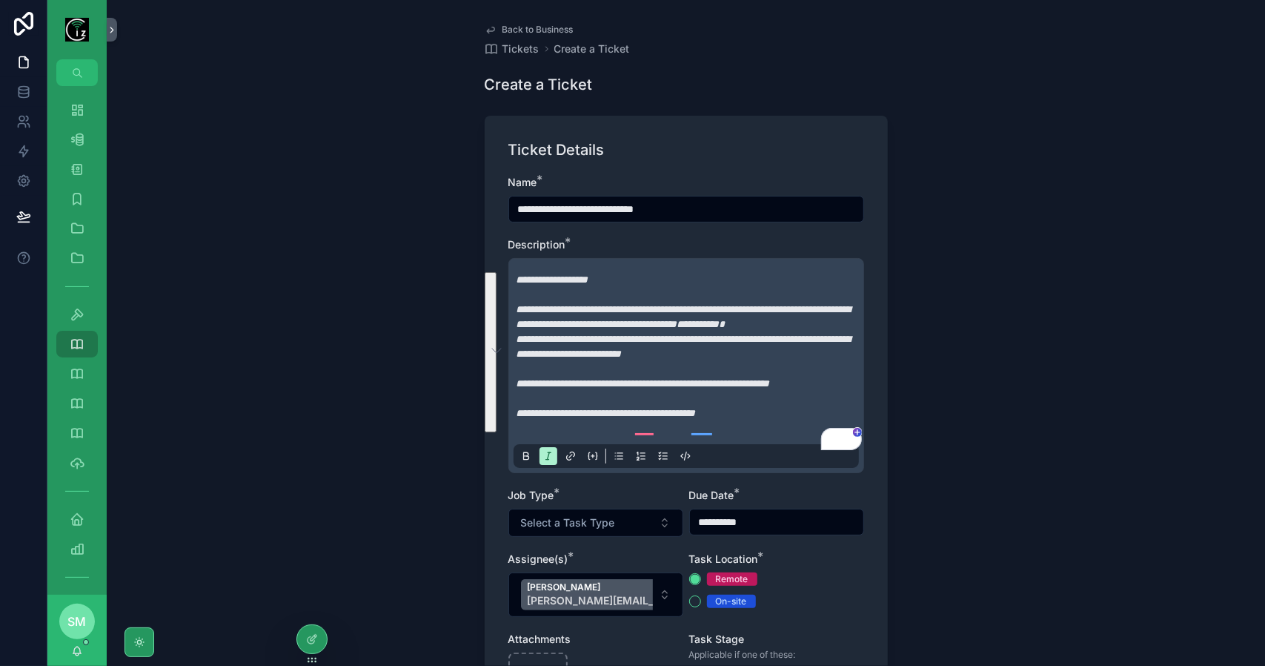
click at [387, 347] on div "**********" at bounding box center [686, 333] width 1159 height 666
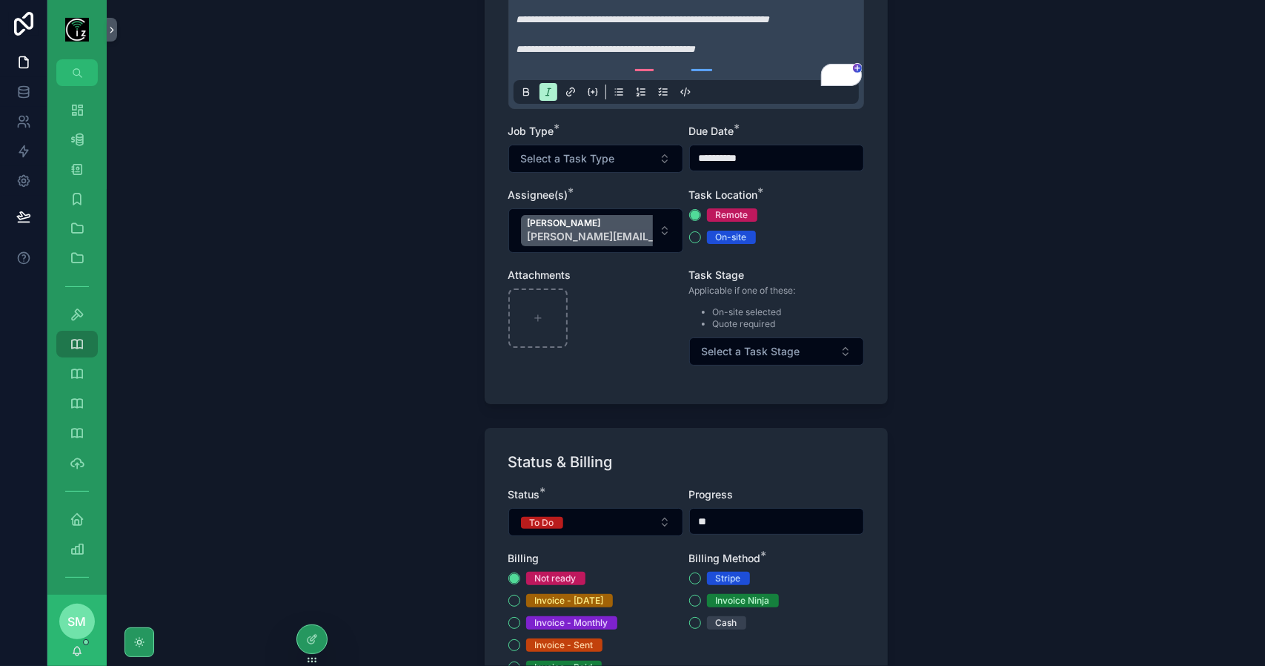
scroll to position [296, 0]
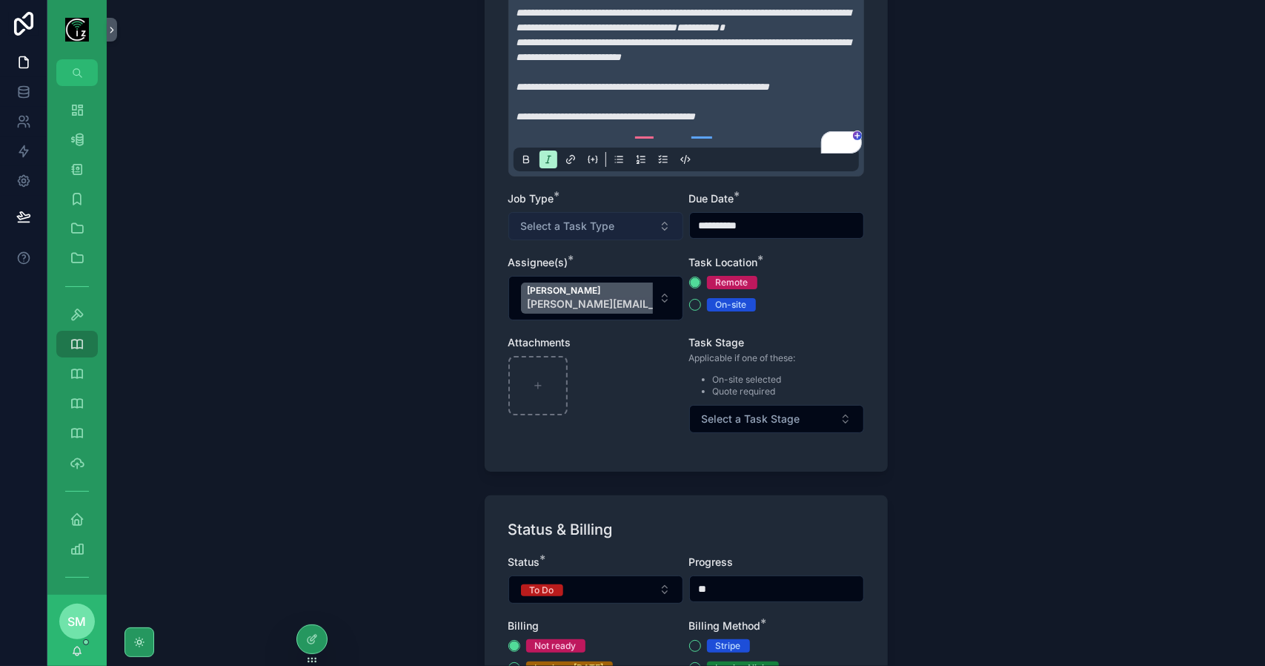
click at [594, 233] on span "Select a Task Type" at bounding box center [568, 226] width 94 height 15
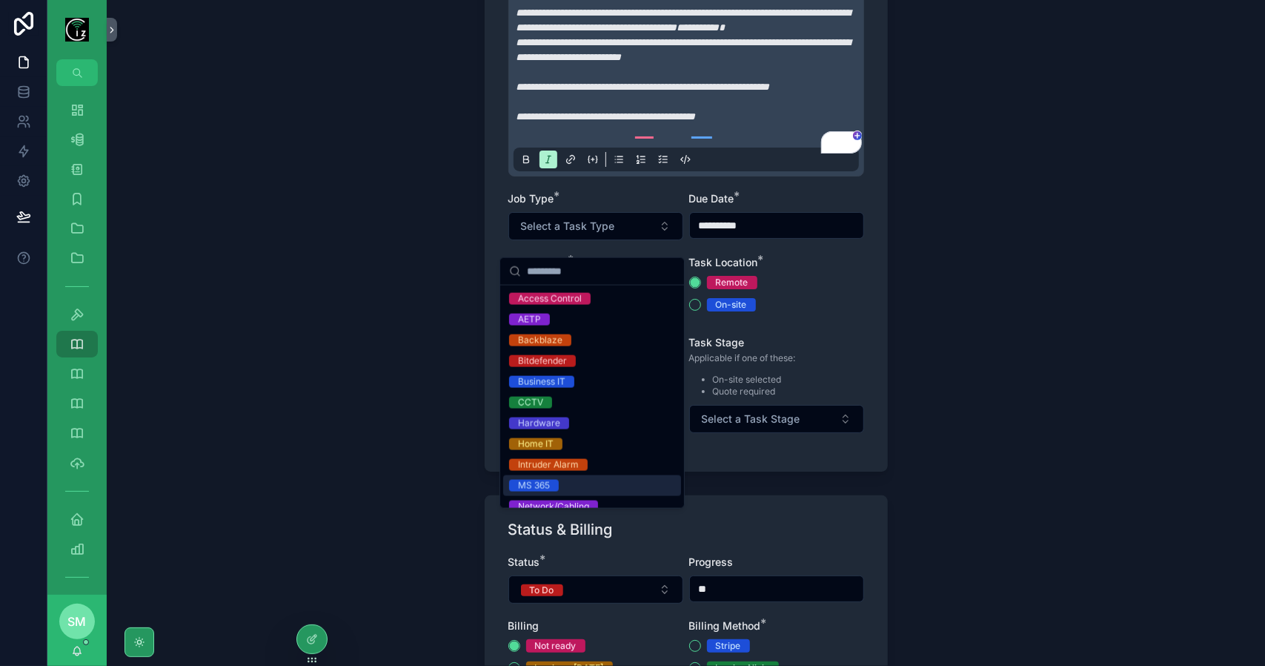
click at [570, 481] on div "MS 365" at bounding box center [592, 485] width 178 height 21
click at [881, 351] on div "**********" at bounding box center [686, 145] width 403 height 652
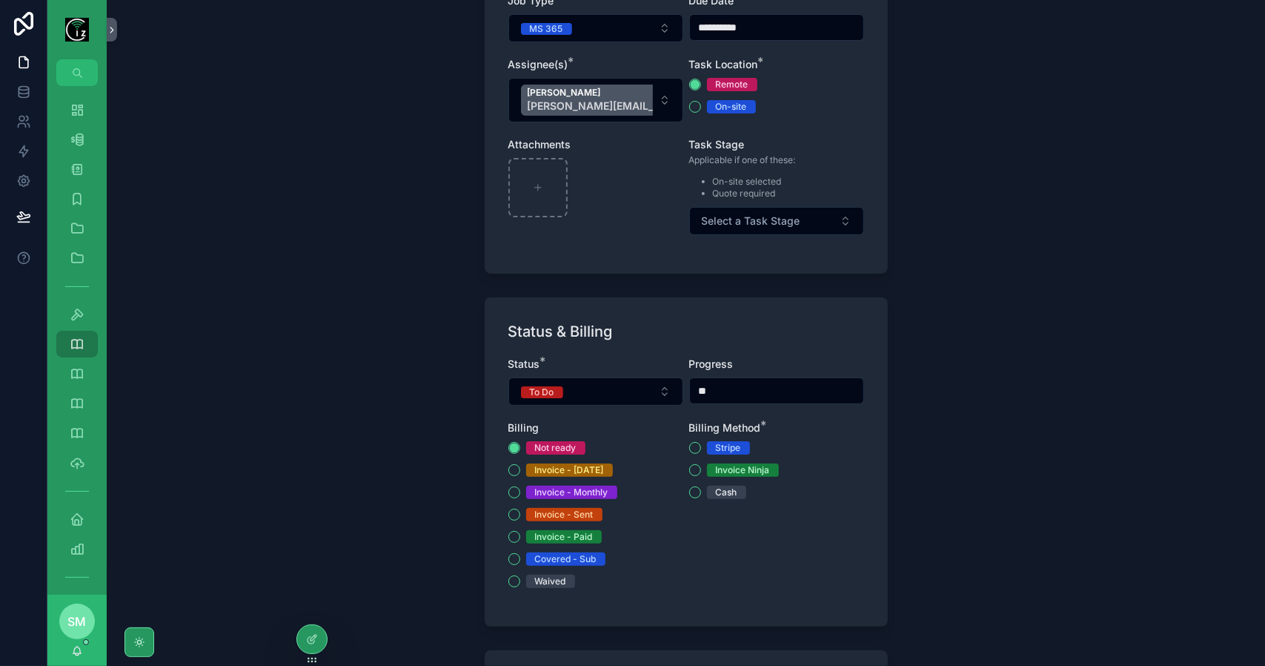
scroll to position [519, 0]
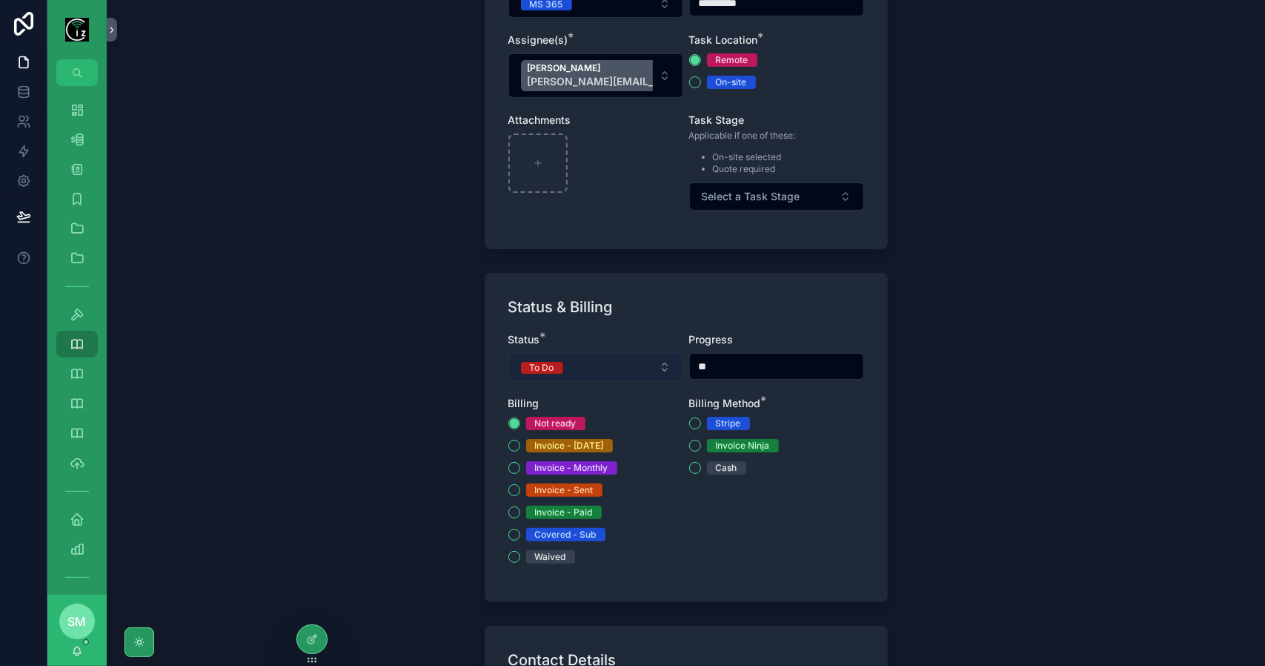
drag, startPoint x: 644, startPoint y: 377, endPoint x: 642, endPoint y: 389, distance: 12.8
click at [643, 377] on button "To Do" at bounding box center [595, 367] width 175 height 28
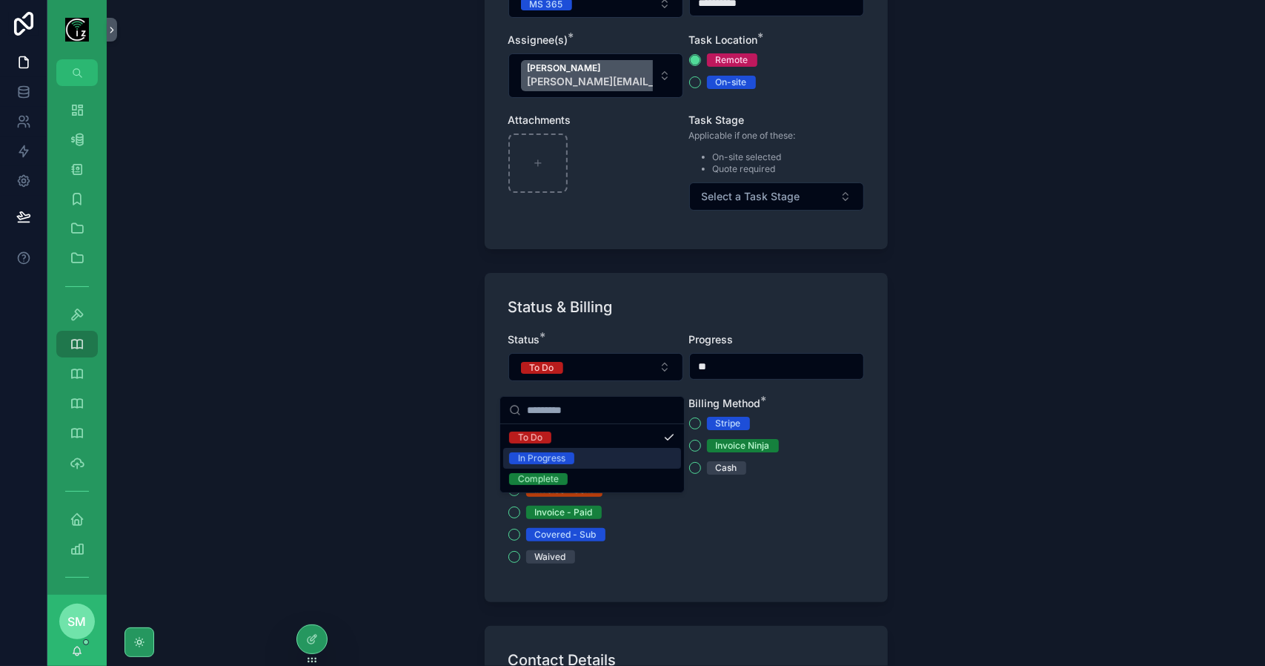
click at [620, 454] on div "In Progress" at bounding box center [592, 458] width 178 height 21
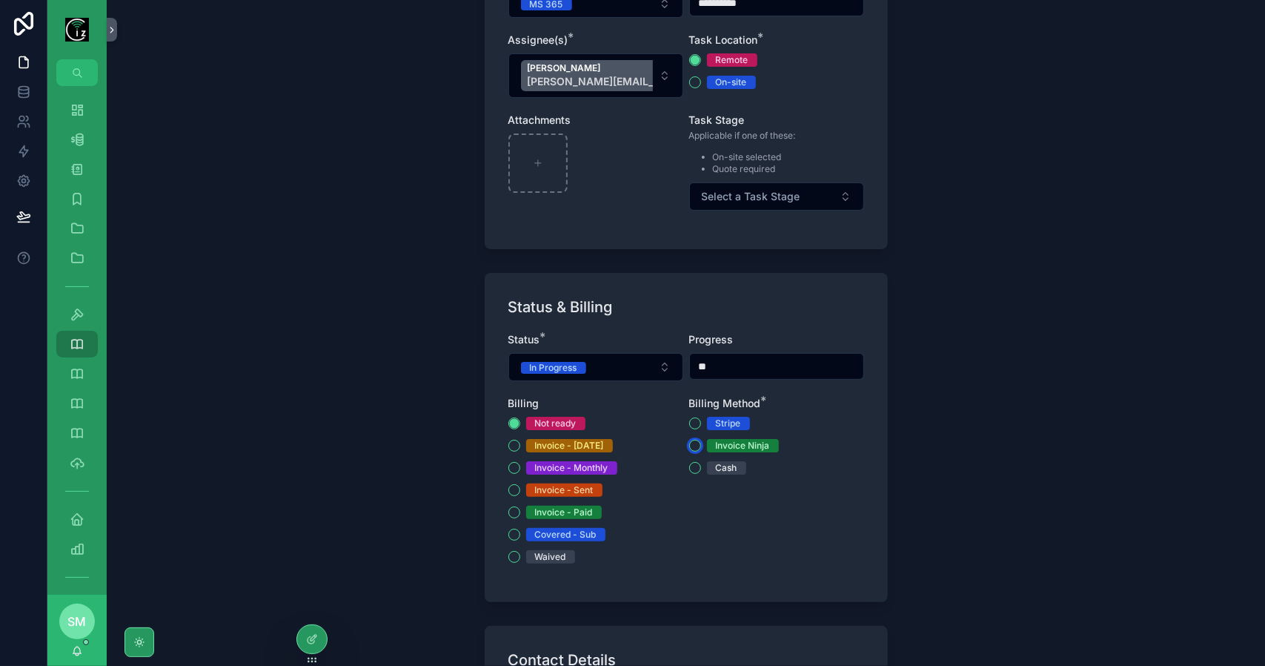
click at [695, 451] on button "Invoice Ninja" at bounding box center [695, 446] width 12 height 12
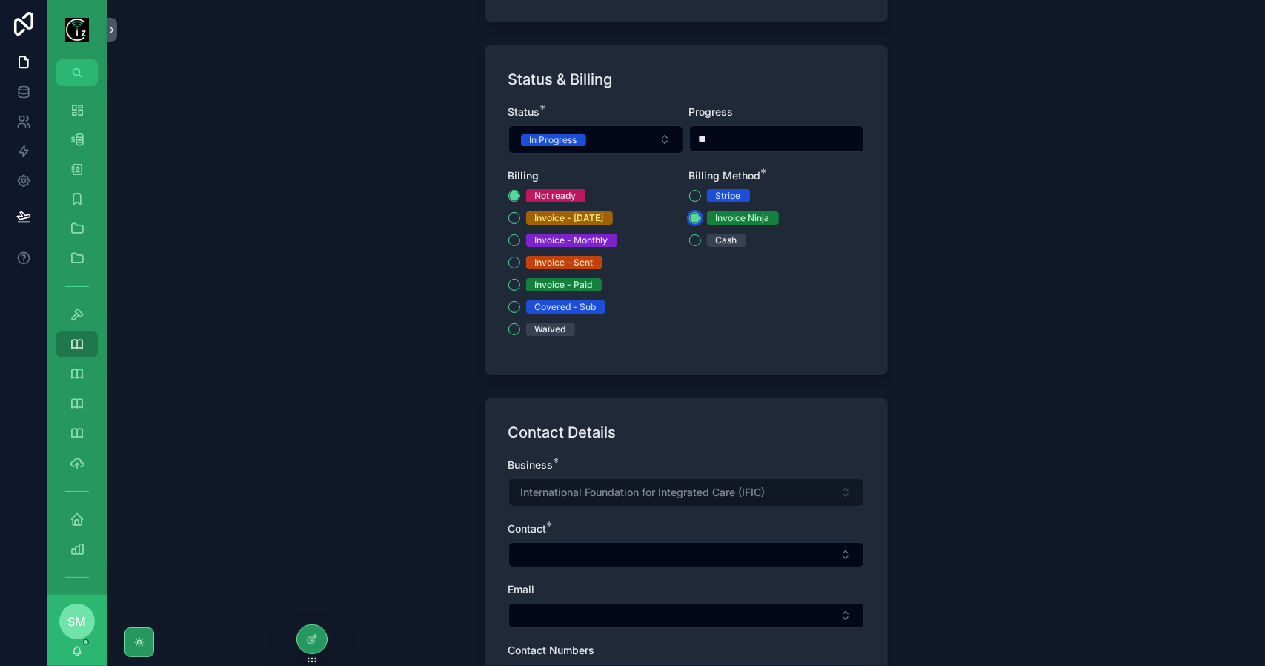
scroll to position [815, 0]
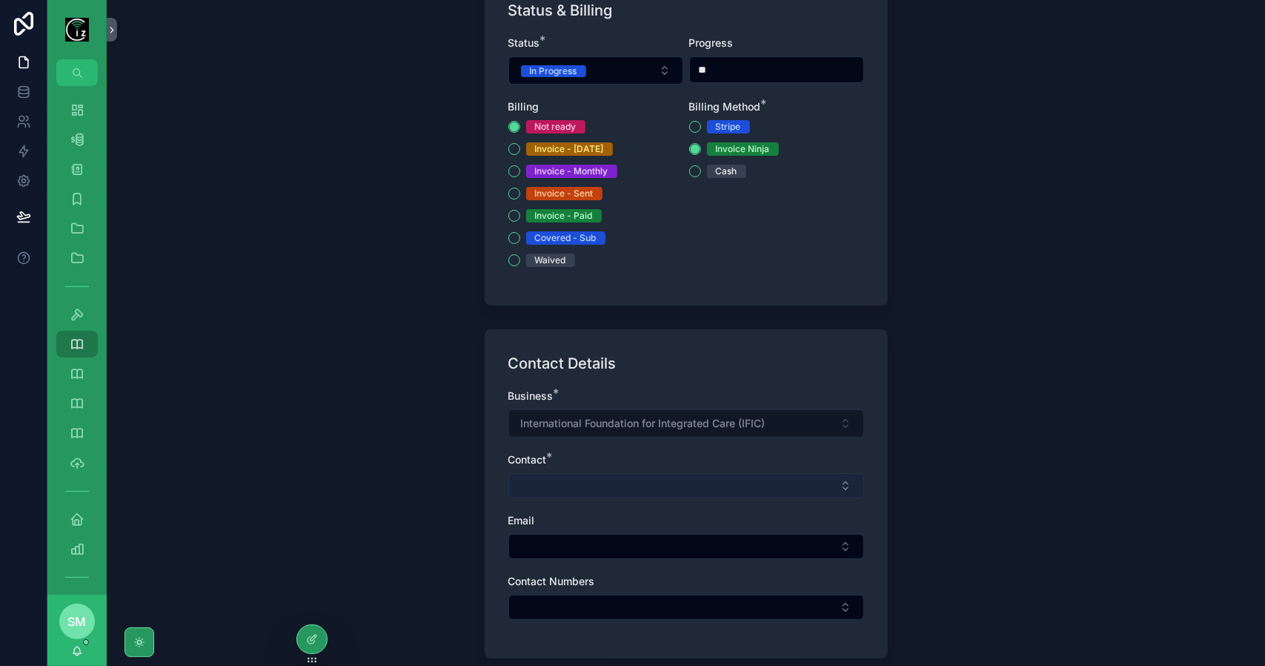
click at [684, 488] on button "Select Button" at bounding box center [686, 485] width 356 height 25
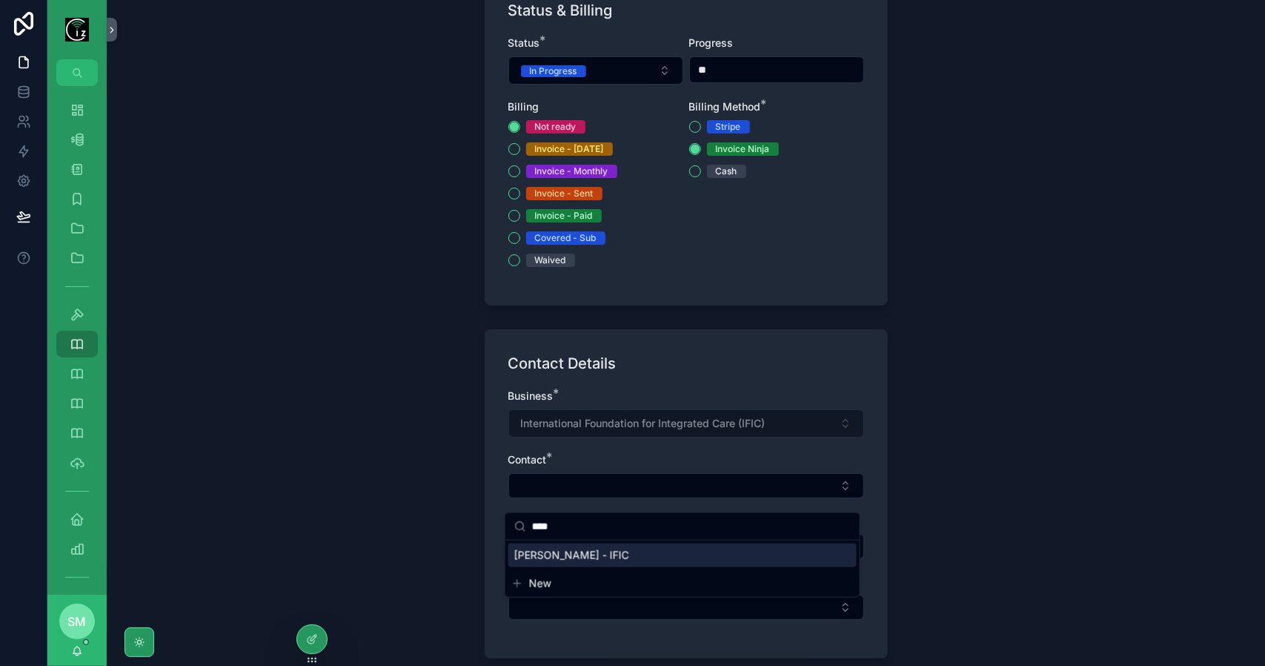
type input "****"
click at [627, 552] on div "Georgina Ferrer - IFIC" at bounding box center [682, 555] width 348 height 24
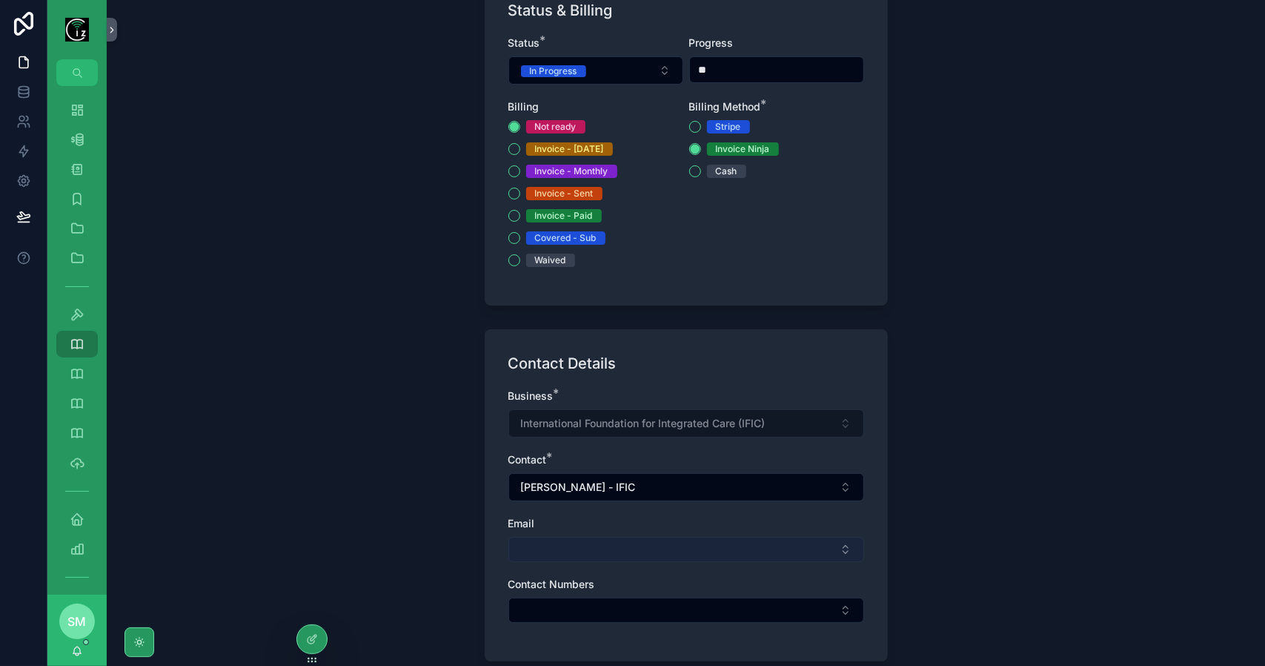
click at [628, 558] on button "Select Button" at bounding box center [686, 549] width 356 height 25
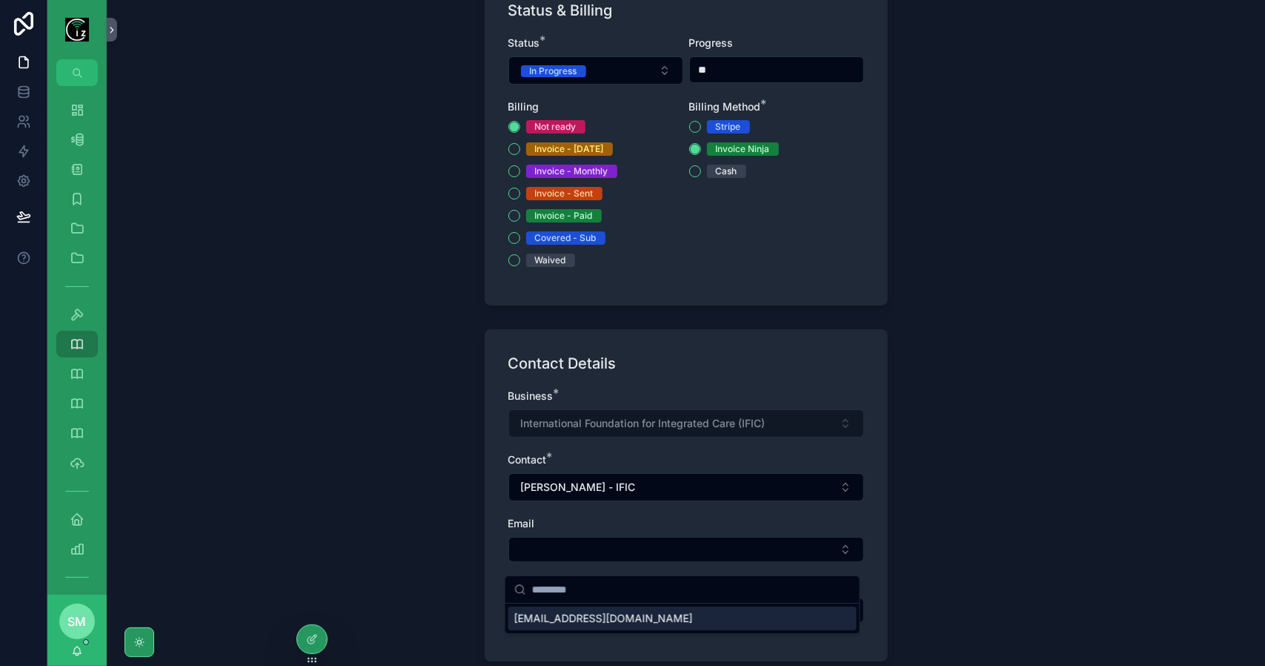
click at [626, 614] on span "georginaferrer@integratedcarefoundation.org" at bounding box center [603, 618] width 179 height 15
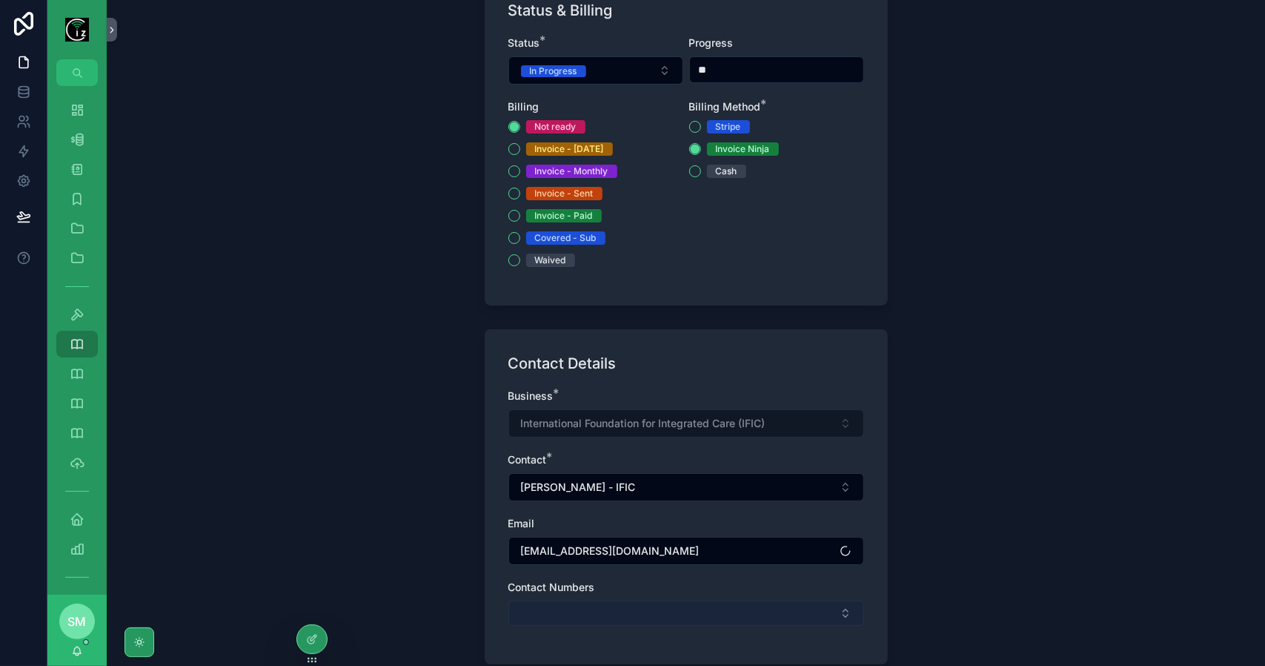
click at [626, 620] on button "Select Button" at bounding box center [686, 612] width 356 height 25
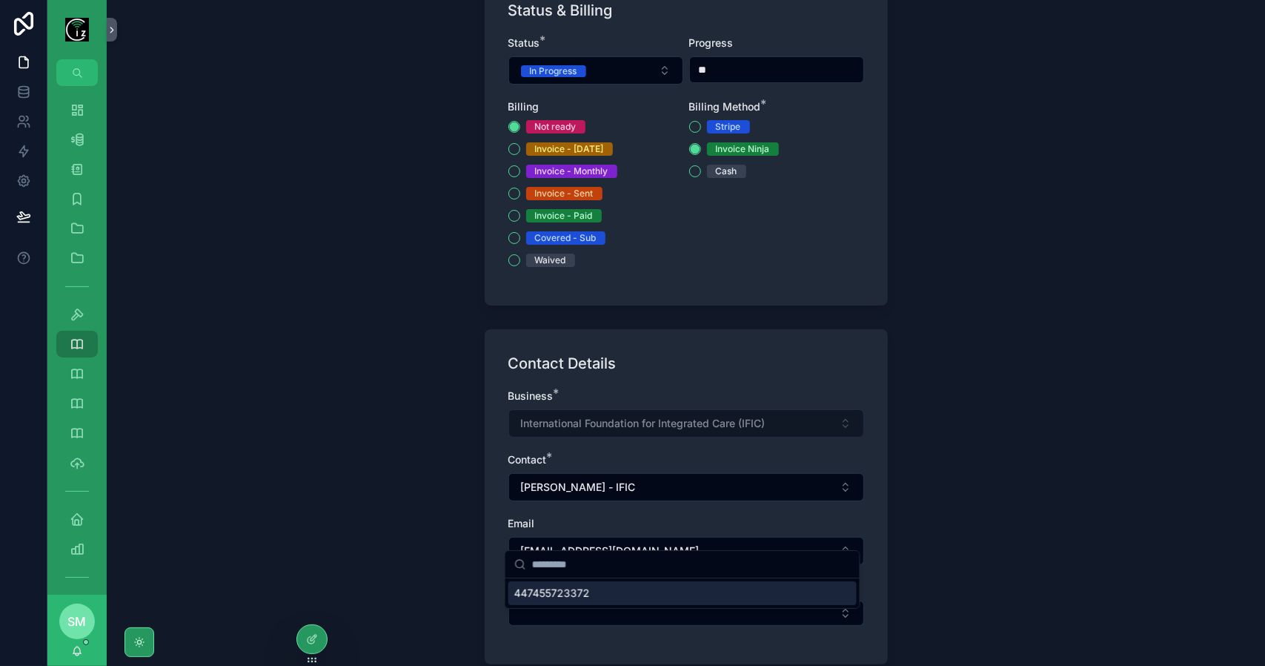
click at [621, 591] on div "447455723372" at bounding box center [682, 593] width 348 height 24
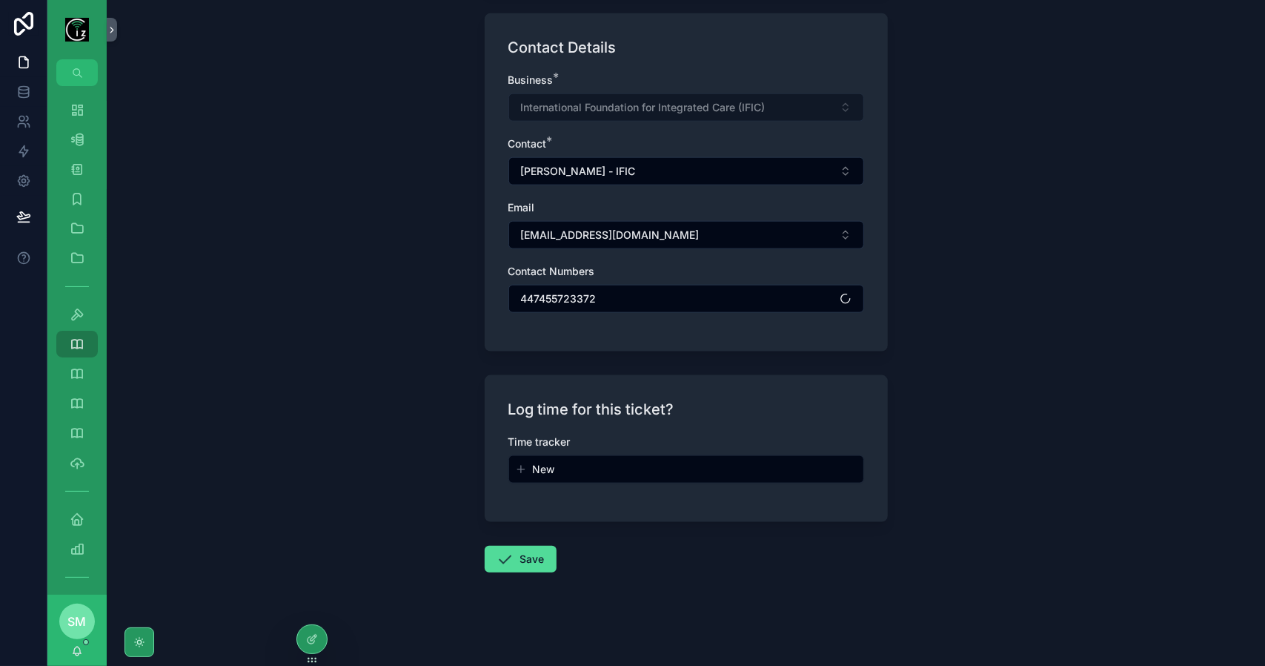
scroll to position [1141, 0]
click at [485, 557] on button "Save" at bounding box center [521, 557] width 72 height 27
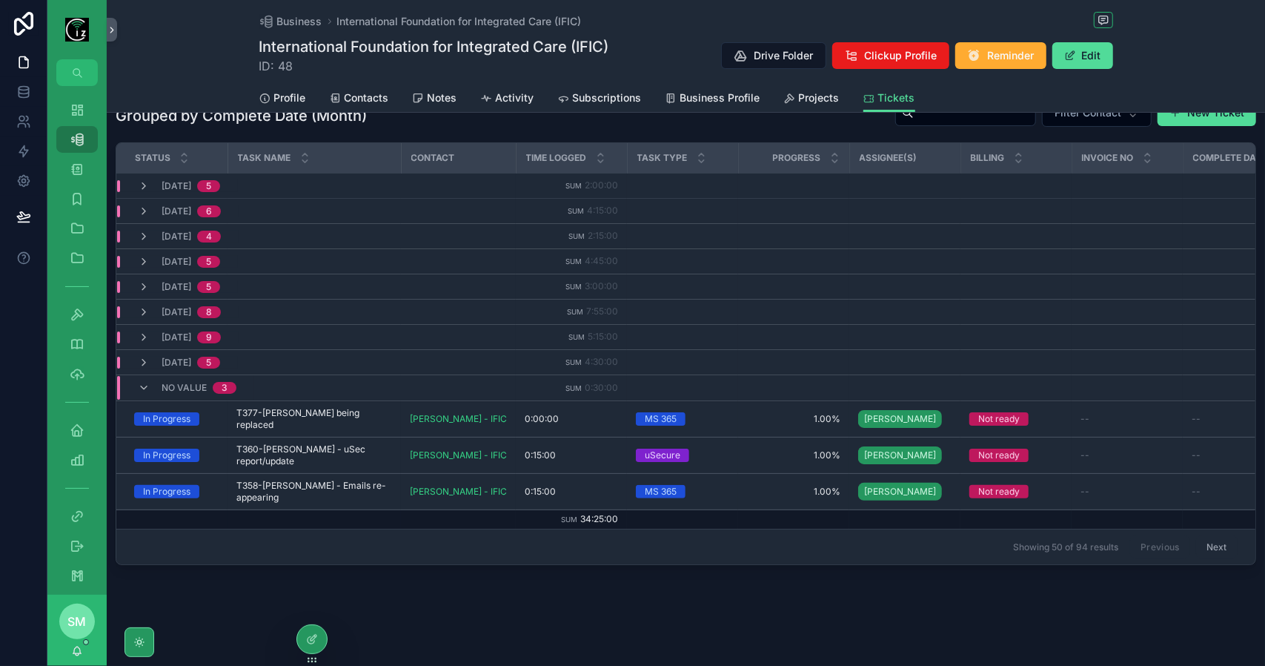
scroll to position [39, 0]
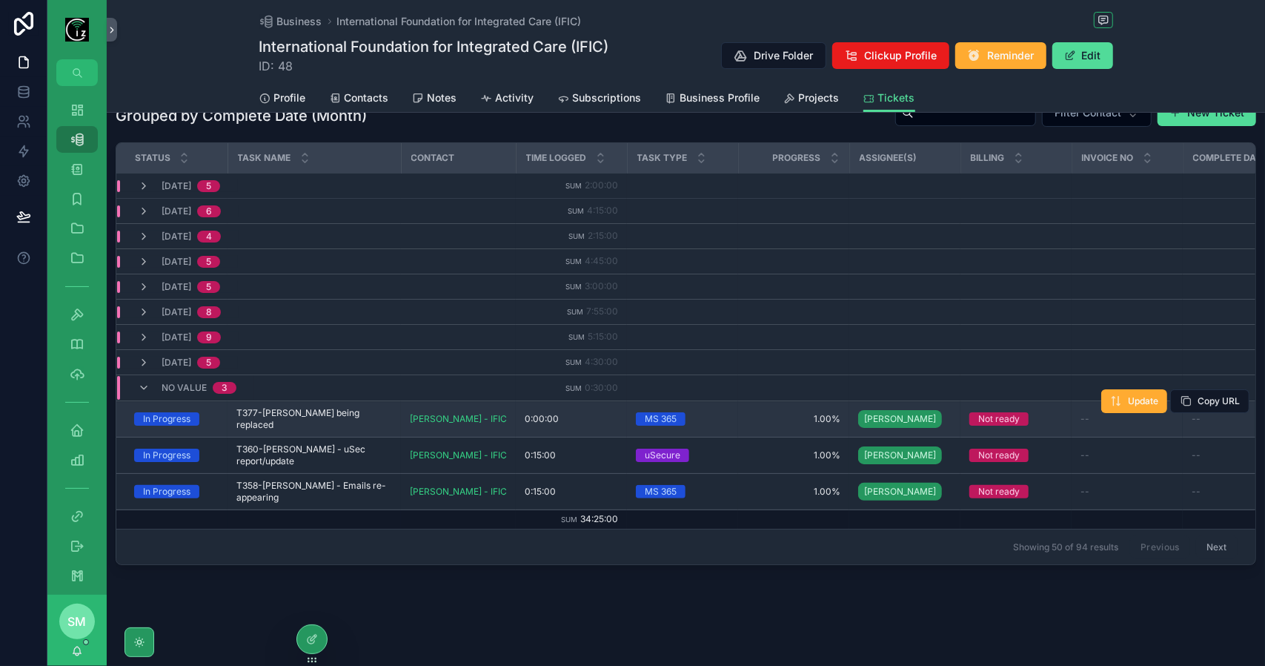
click at [337, 416] on span "T377-Georgina - Yarum being replaced" at bounding box center [314, 419] width 156 height 24
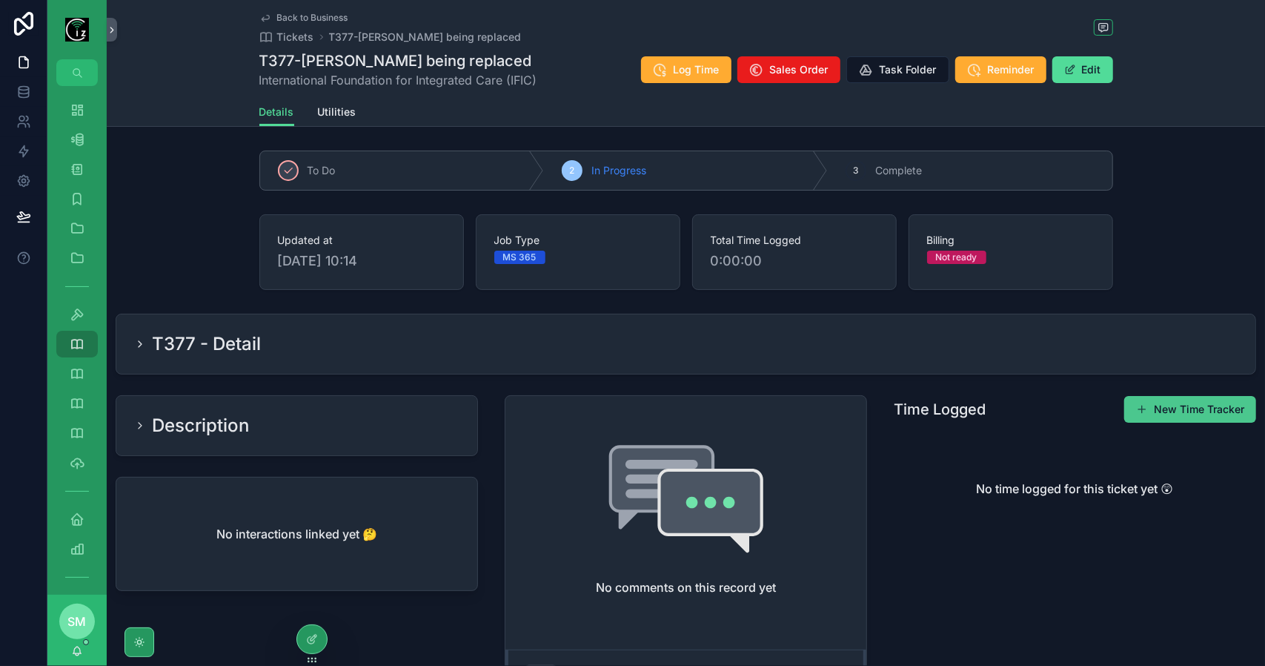
click at [1136, 404] on span "scrollable content" at bounding box center [1142, 409] width 12 height 12
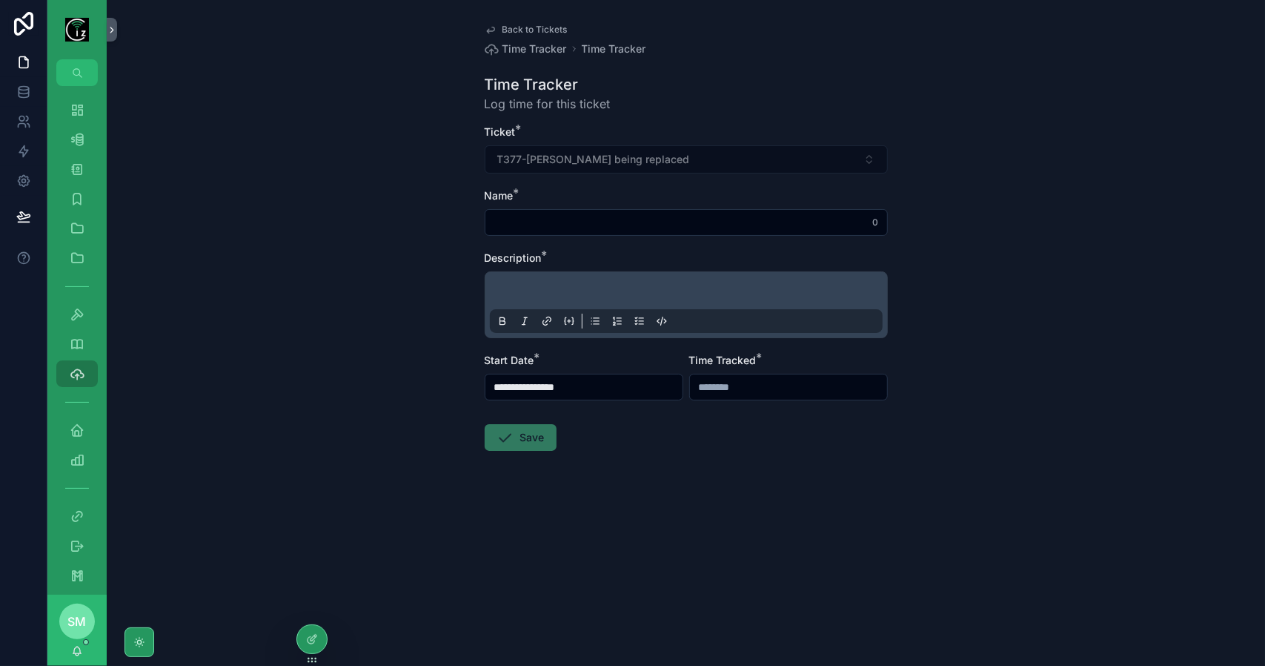
click at [584, 207] on div "Name * 0" at bounding box center [686, 211] width 403 height 47
click at [580, 216] on input "scrollable content" at bounding box center [686, 222] width 402 height 21
type input "**********"
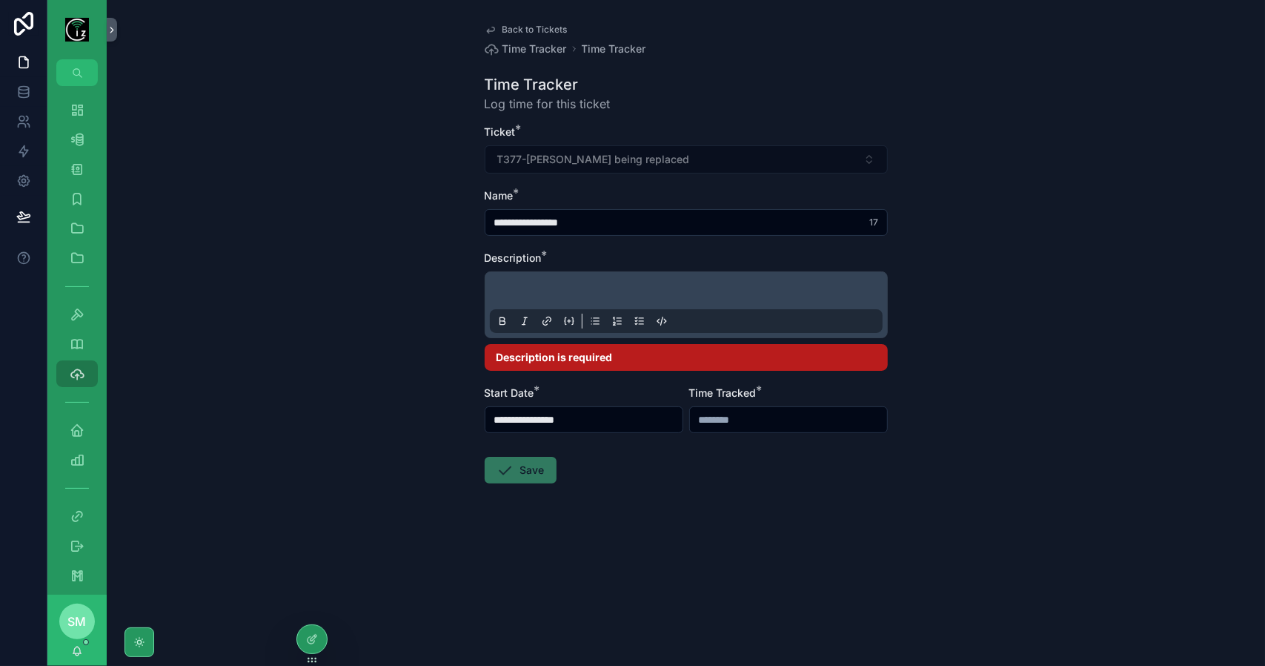
click at [597, 287] on p "scrollable content" at bounding box center [689, 292] width 393 height 15
click at [571, 288] on p "scrollable content" at bounding box center [689, 292] width 393 height 15
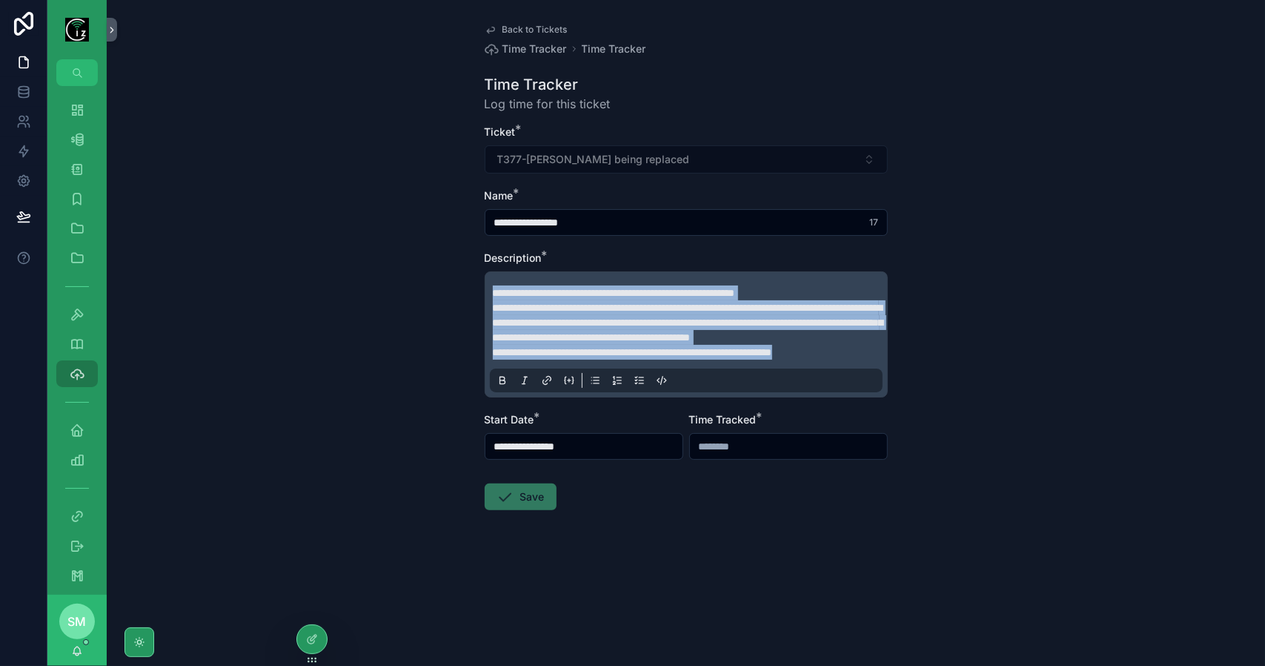
drag, startPoint x: 868, startPoint y: 364, endPoint x: 404, endPoint y: 274, distance: 472.7
click at [404, 274] on div "**********" at bounding box center [686, 333] width 1159 height 666
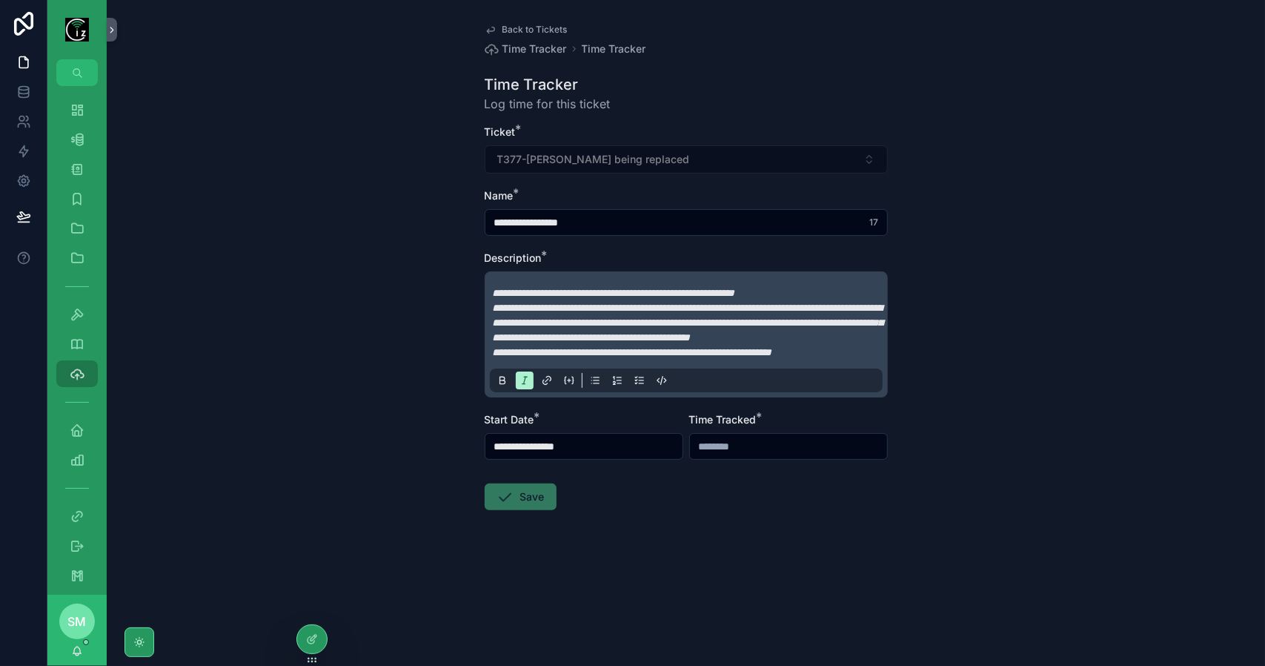
click at [617, 217] on input "**********" at bounding box center [686, 222] width 402 height 21
type input "**********"
click at [621, 457] on input "**********" at bounding box center [583, 446] width 197 height 21
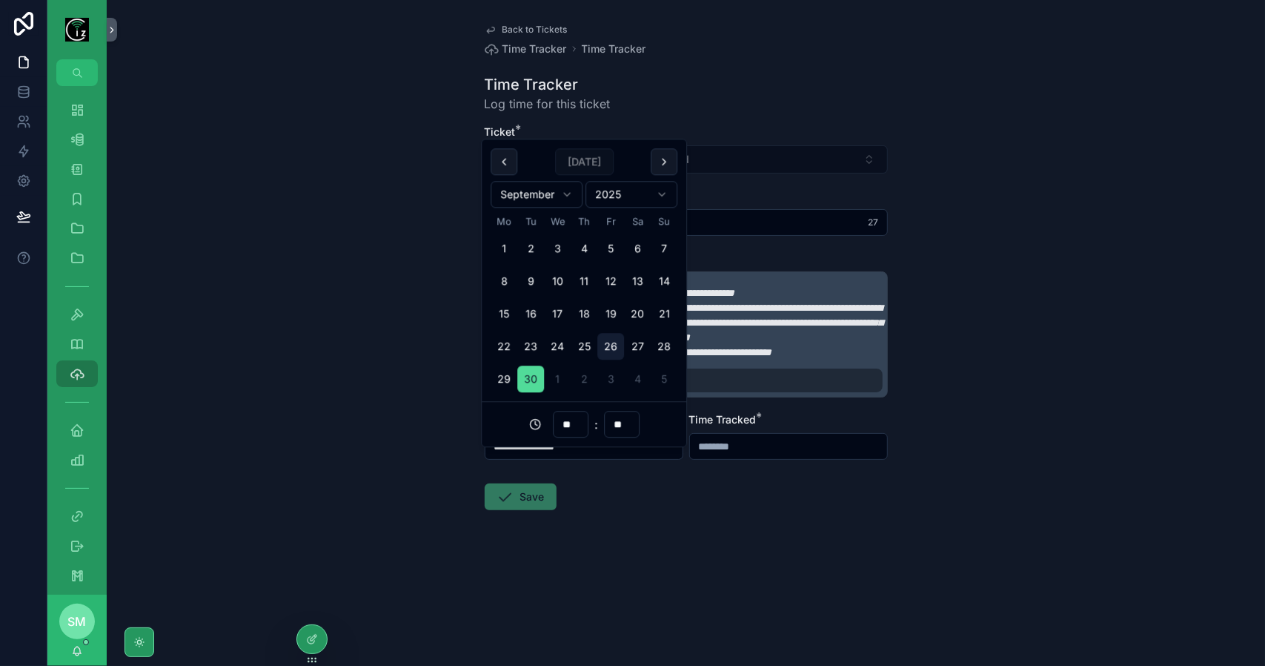
click at [609, 345] on button "26" at bounding box center [610, 347] width 27 height 27
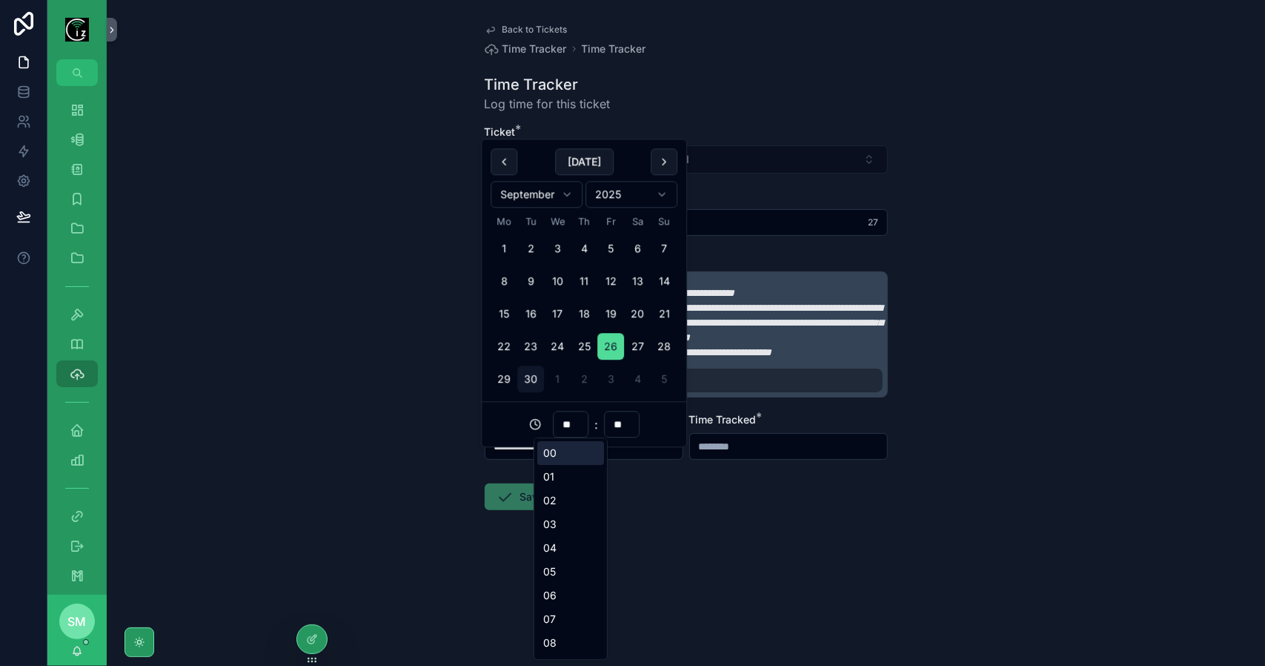
click at [575, 424] on input "**" at bounding box center [571, 424] width 34 height 21
click at [575, 507] on div "17" at bounding box center [570, 503] width 67 height 24
type input "**********"
type input "**"
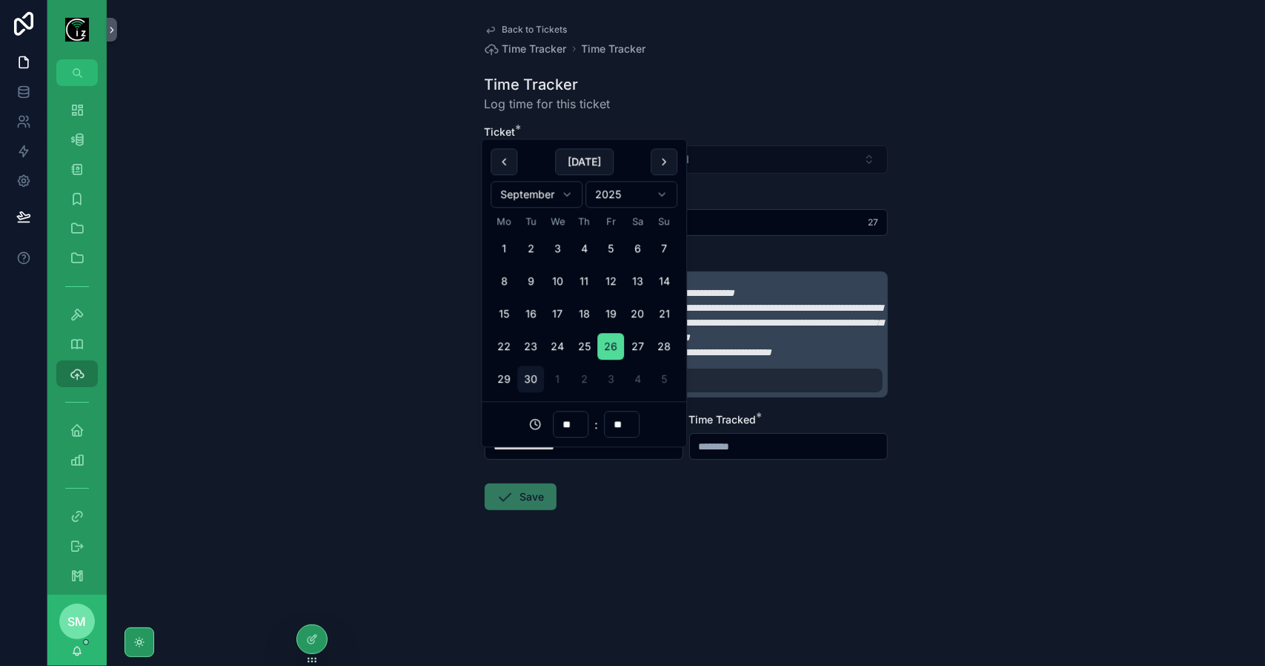
click at [625, 428] on input "**" at bounding box center [622, 424] width 34 height 21
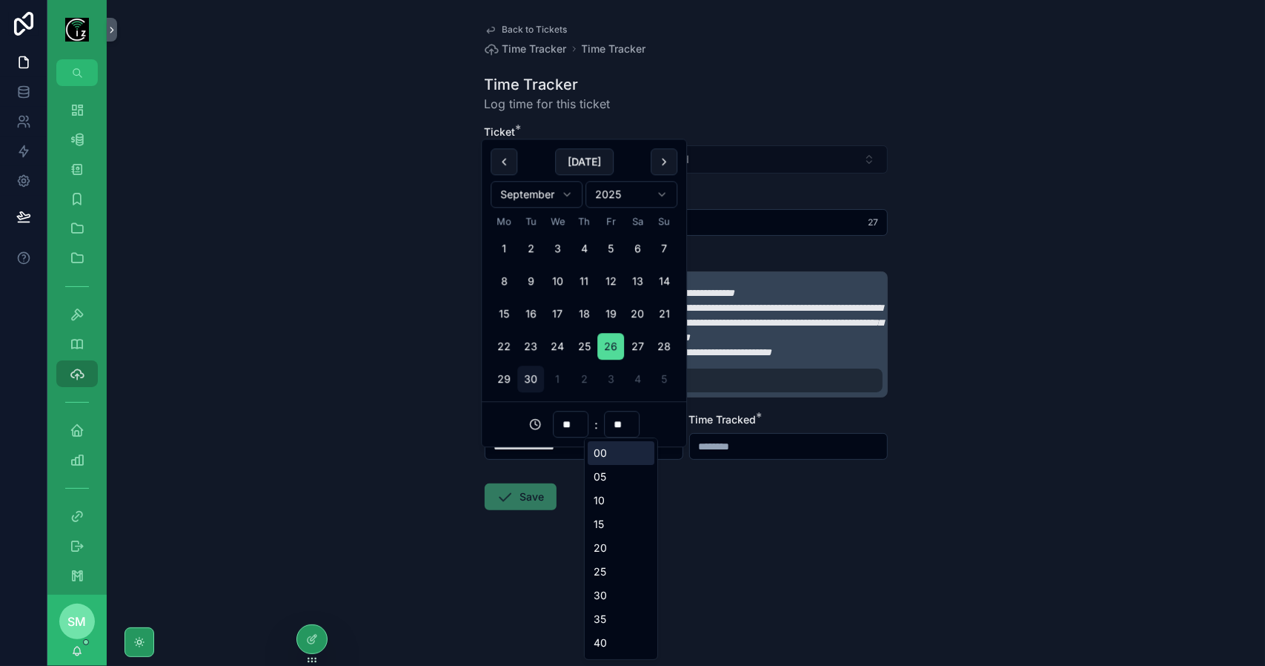
click at [623, 453] on div "00" at bounding box center [621, 453] width 67 height 24
type input "**********"
type input "**"
click at [747, 456] on input "scrollable content" at bounding box center [788, 446] width 197 height 21
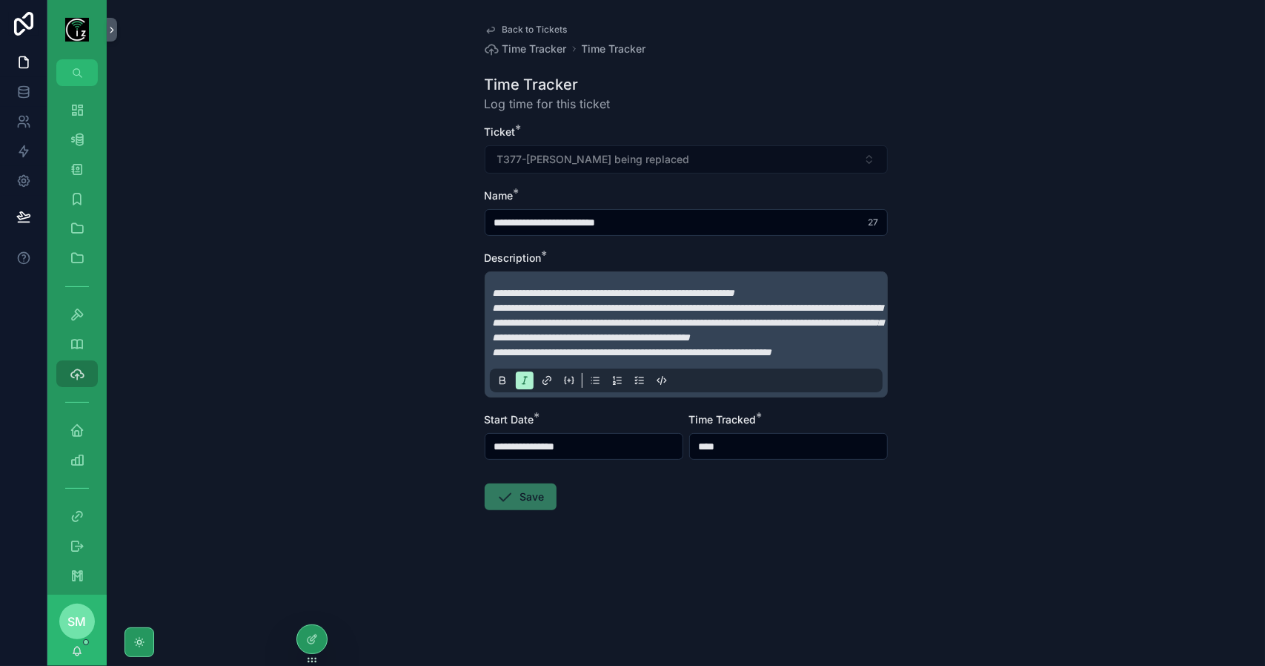
type input "*******"
click at [691, 517] on form "**********" at bounding box center [686, 365] width 403 height 480
click at [531, 509] on button "Save" at bounding box center [521, 496] width 72 height 27
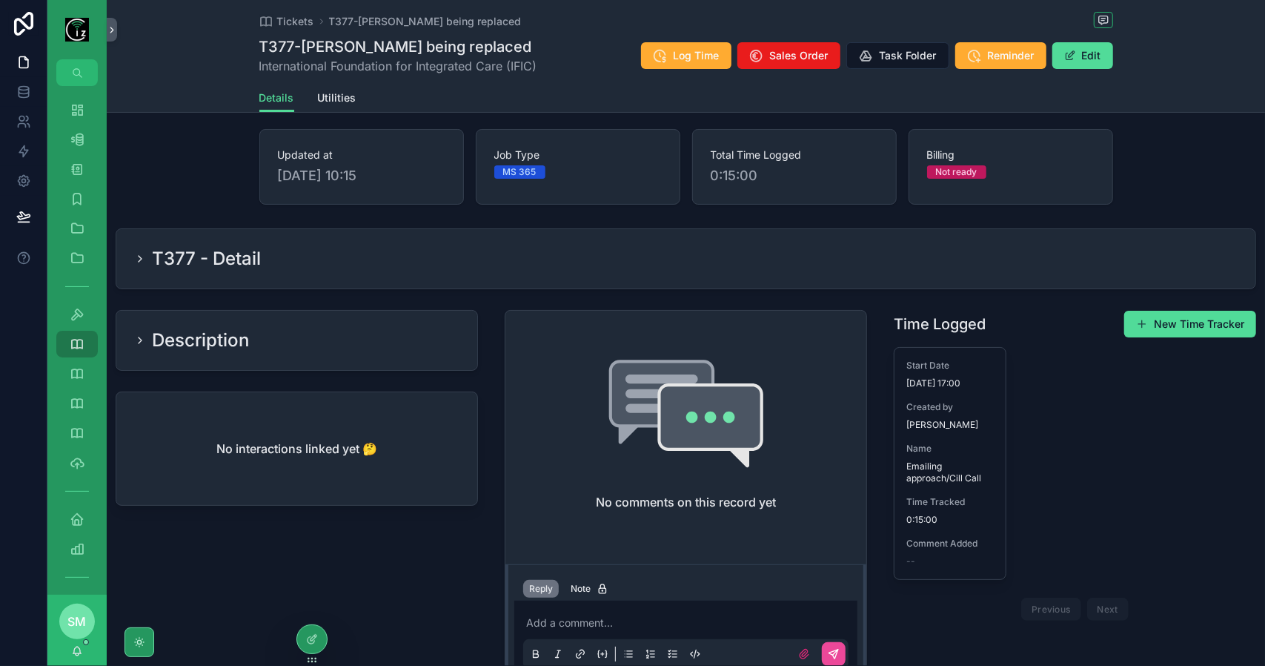
scroll to position [74, 0]
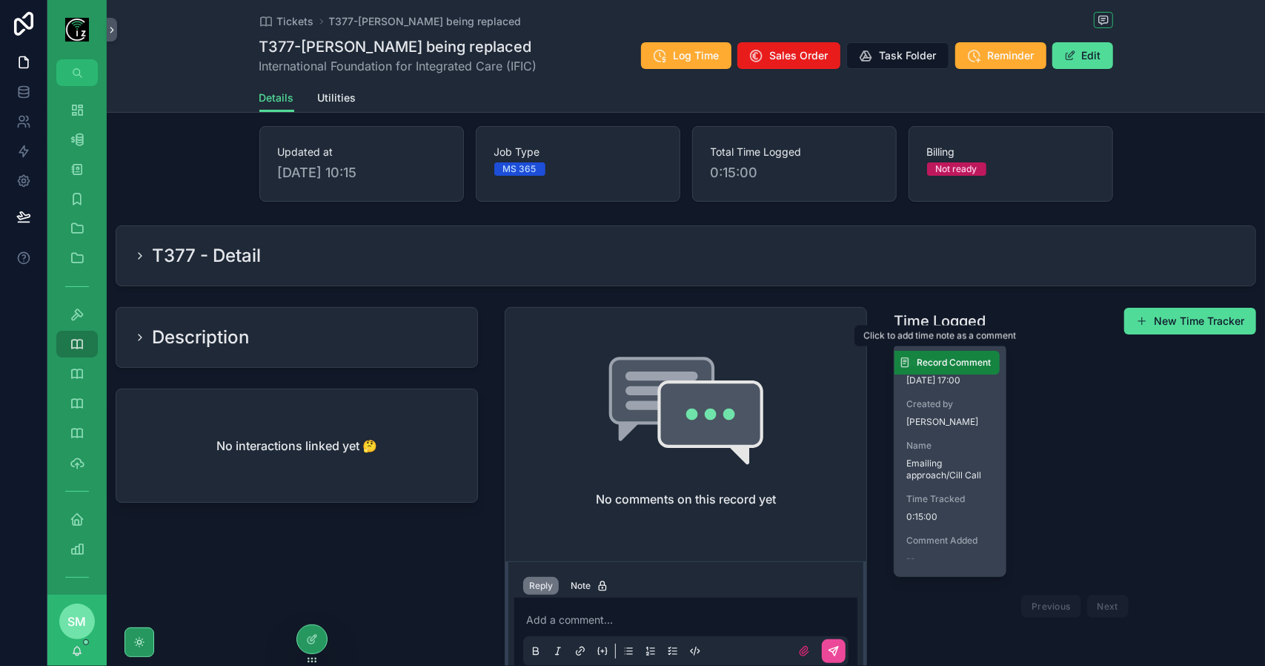
click at [944, 362] on span "Record Comment" at bounding box center [954, 363] width 74 height 12
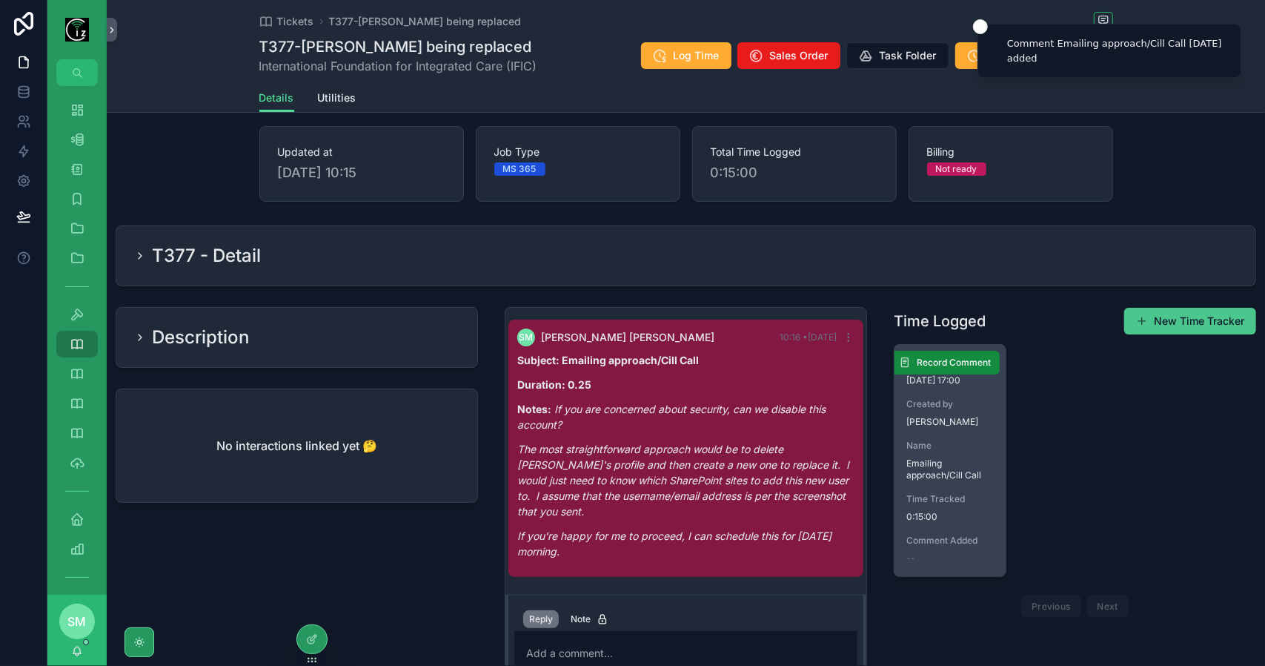
click at [1196, 325] on button "New Time Tracker" at bounding box center [1190, 321] width 132 height 27
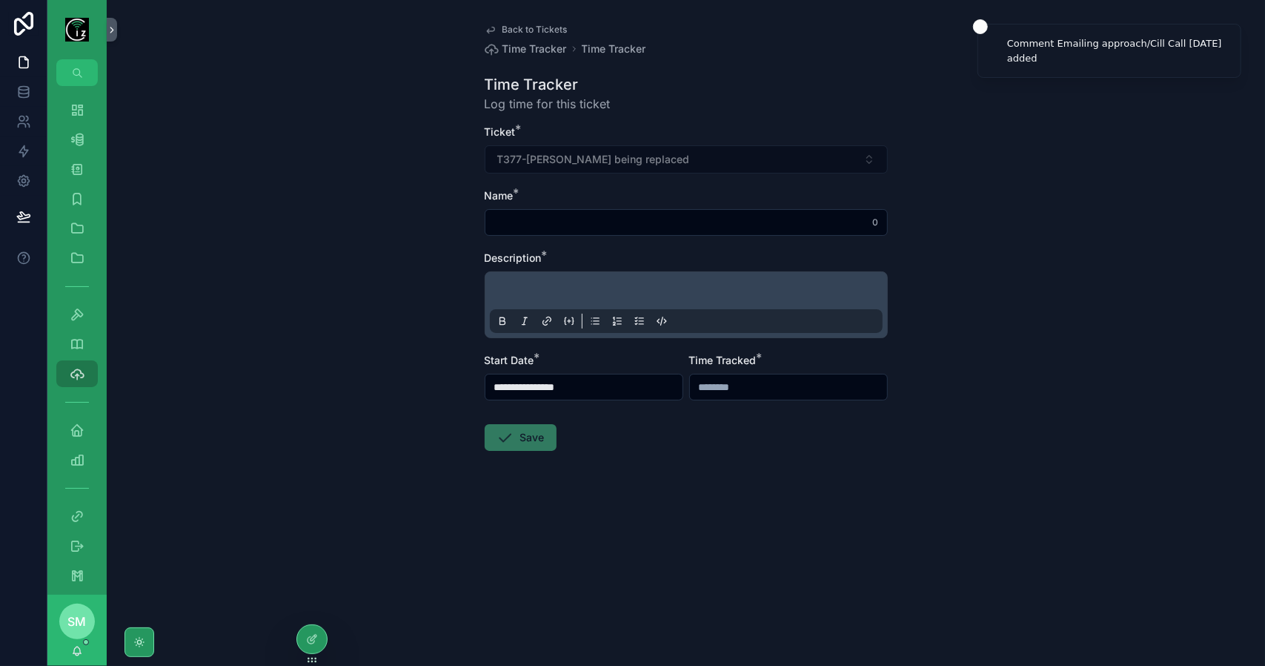
click at [590, 224] on input "scrollable content" at bounding box center [686, 222] width 402 height 21
type input "********"
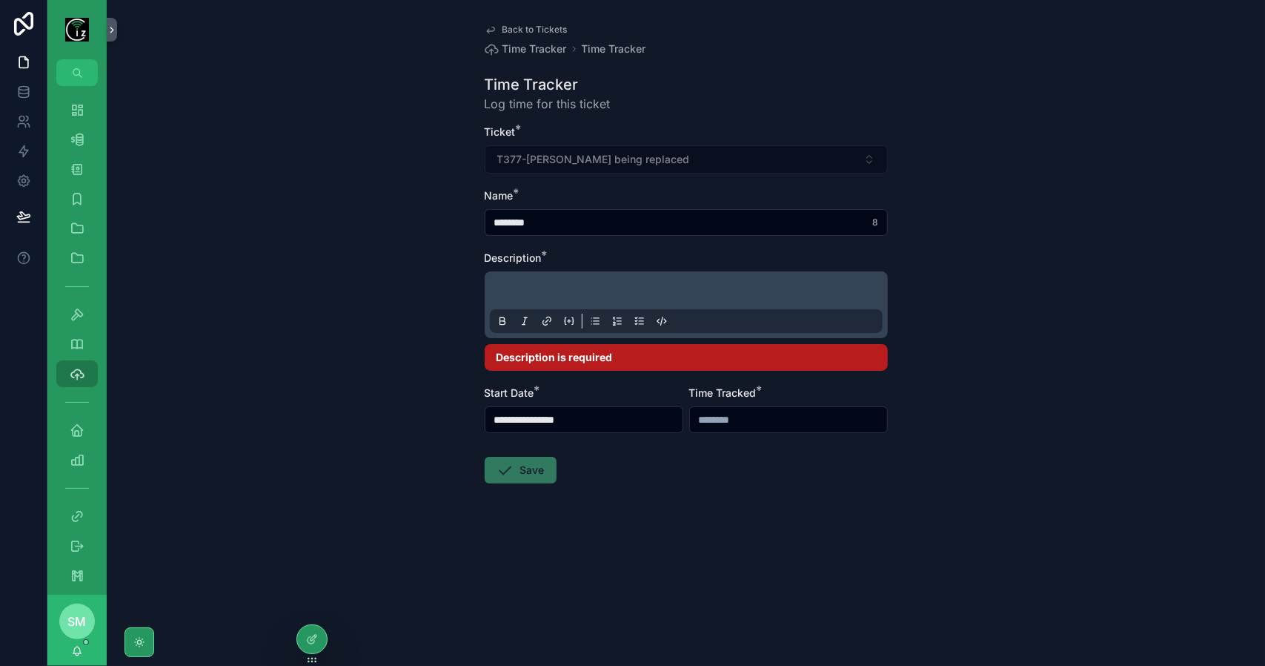
click at [596, 321] on icon "scrollable content" at bounding box center [596, 321] width 5 height 0
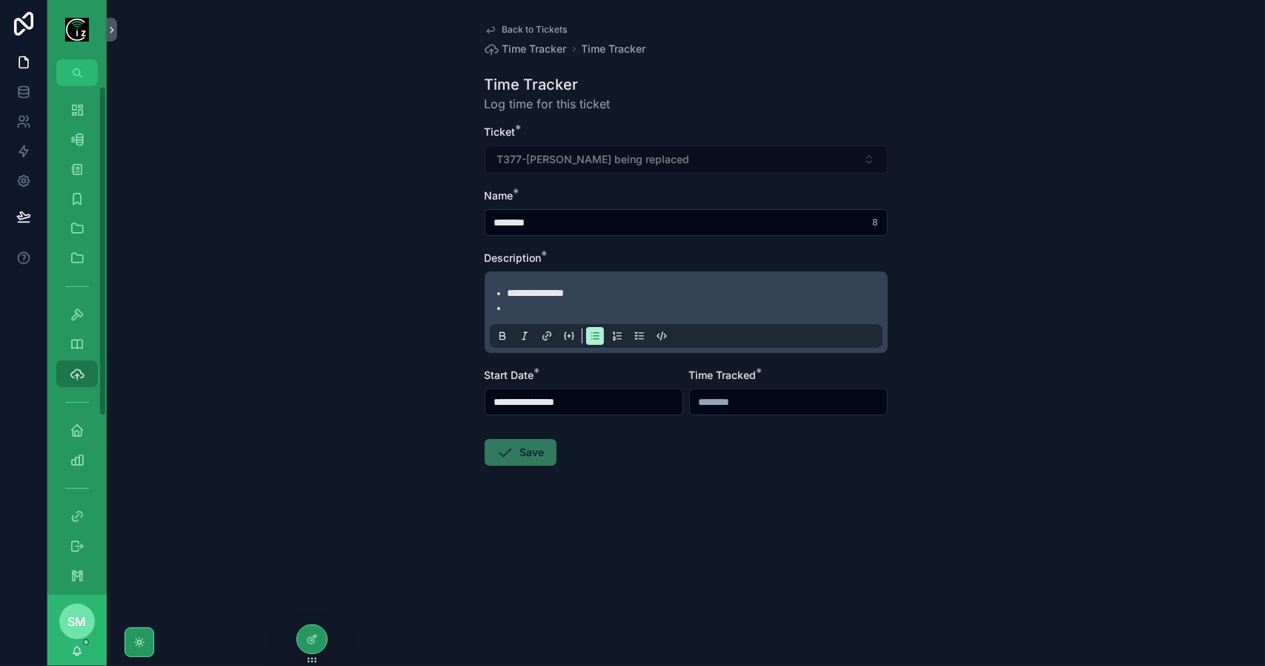
click at [558, 303] on li "scrollable content" at bounding box center [697, 307] width 378 height 15
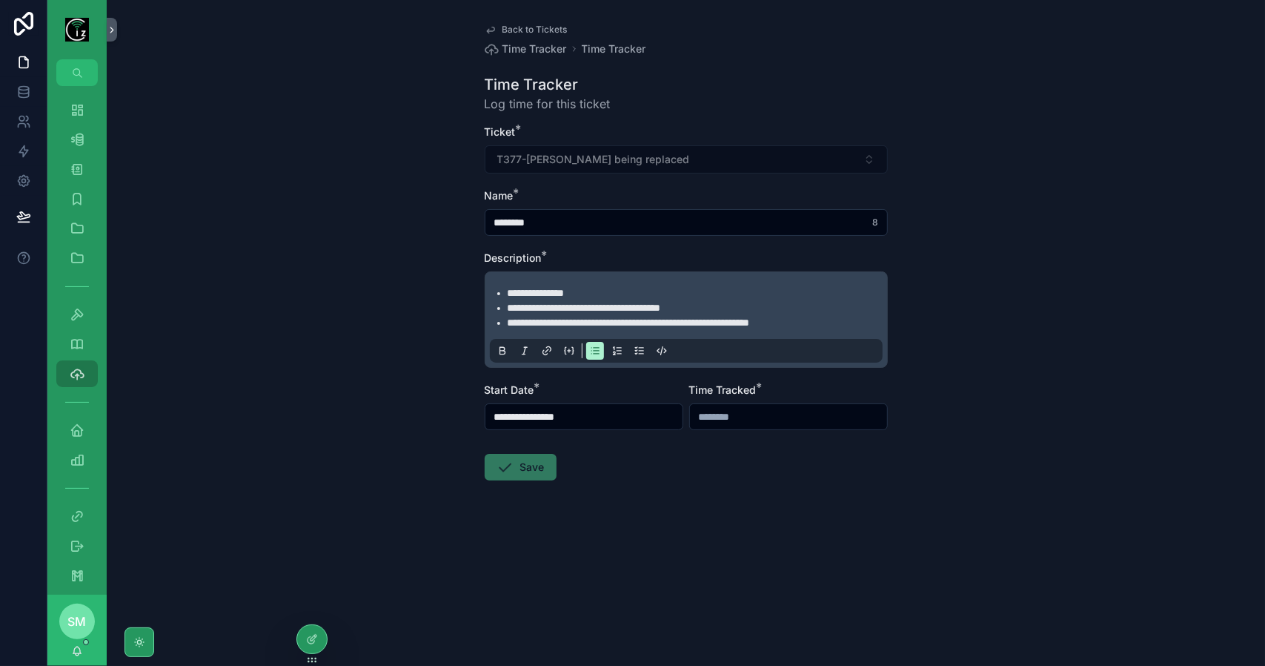
click at [627, 416] on input "**********" at bounding box center [583, 416] width 197 height 21
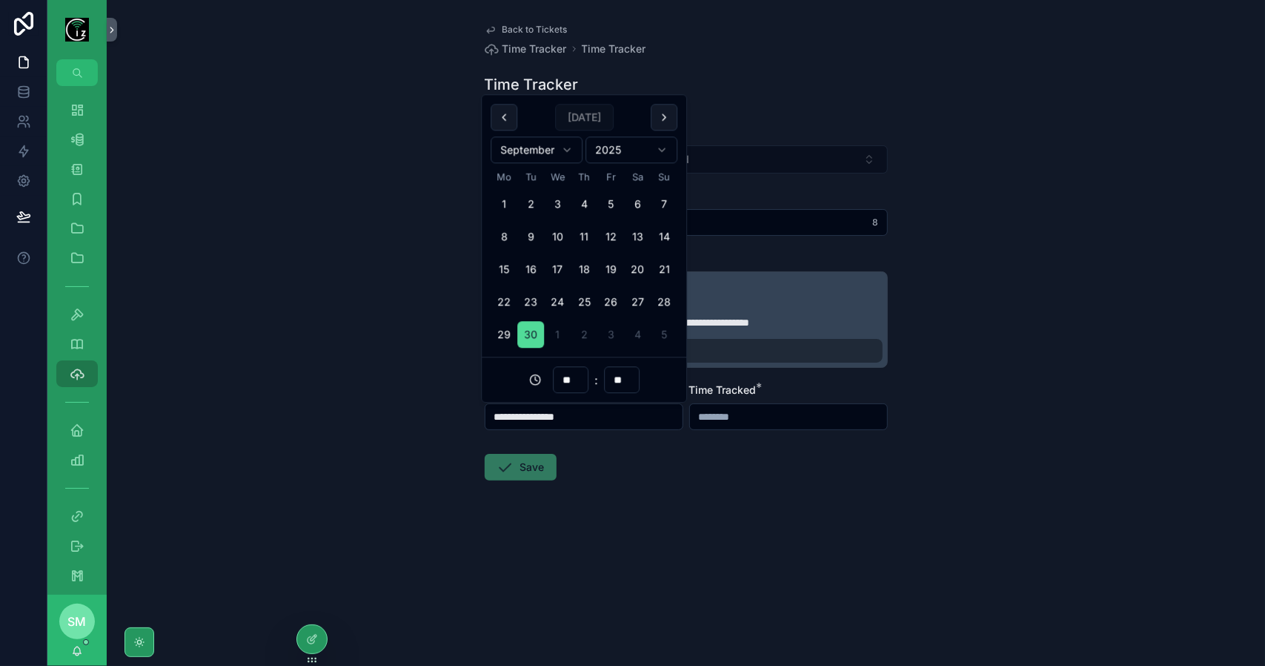
click at [574, 381] on input "**" at bounding box center [571, 380] width 34 height 21
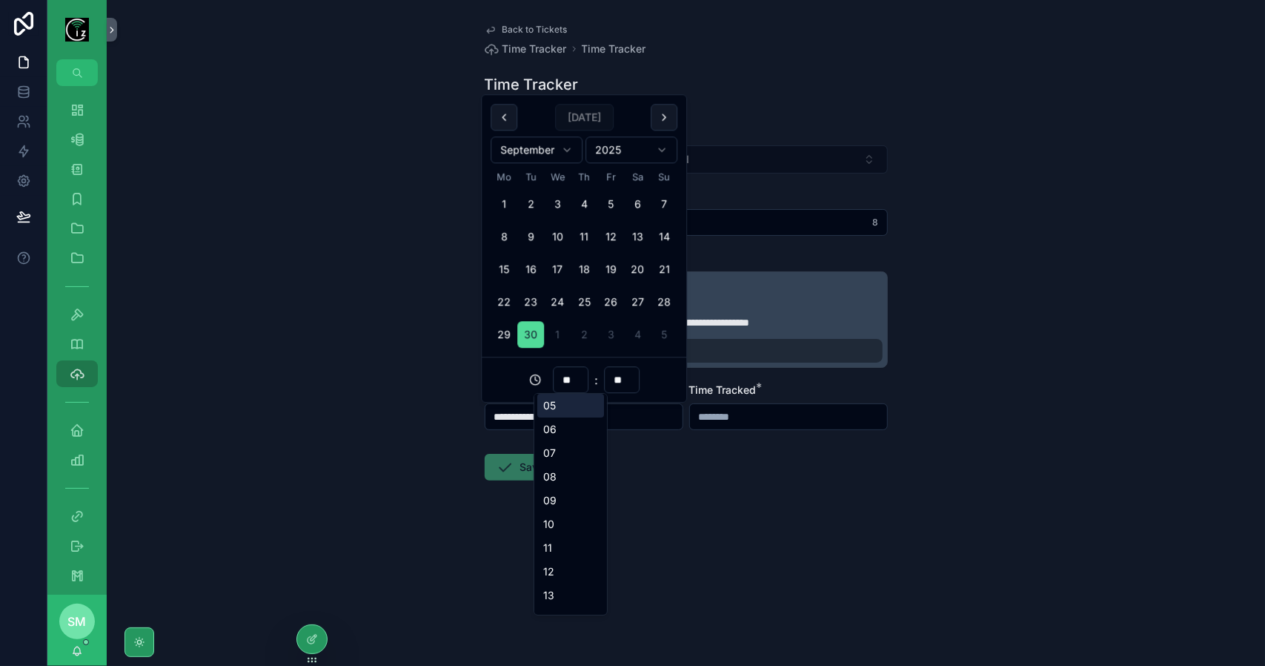
scroll to position [148, 0]
click at [562, 471] on div "09" at bounding box center [570, 474] width 67 height 24
type input "**********"
type input "**"
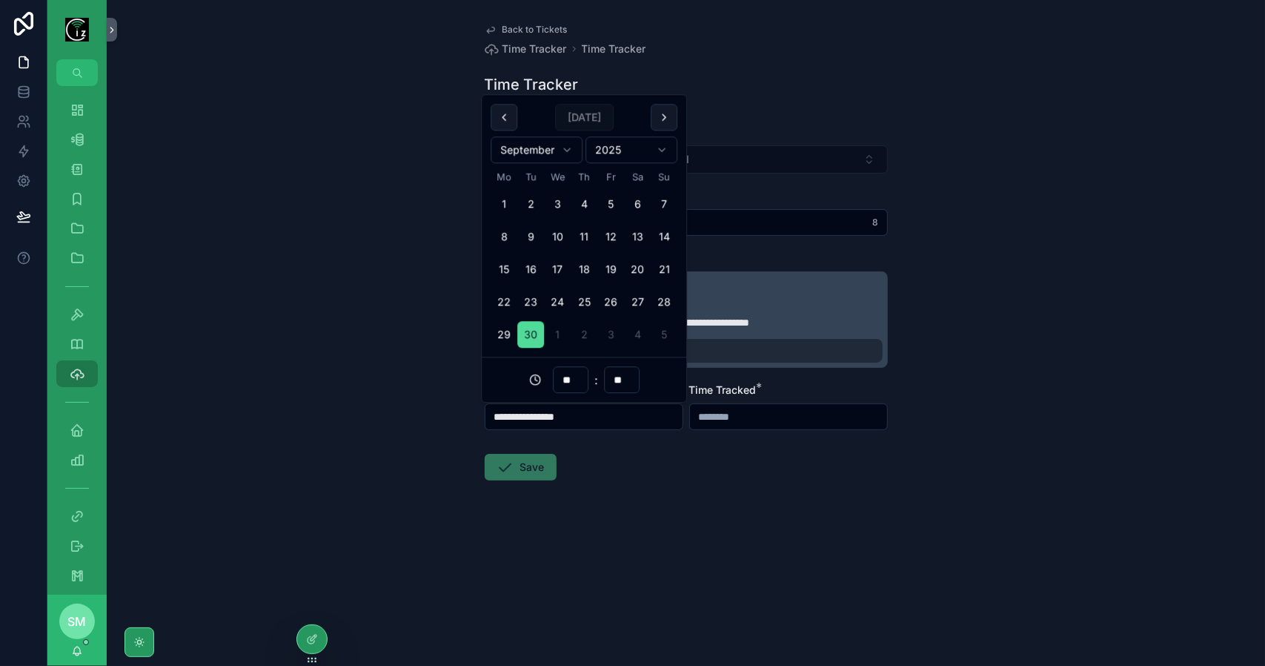
click at [632, 381] on input "**" at bounding box center [622, 380] width 34 height 21
click at [612, 549] on div "45" at bounding box center [621, 553] width 67 height 24
type input "**********"
type input "**"
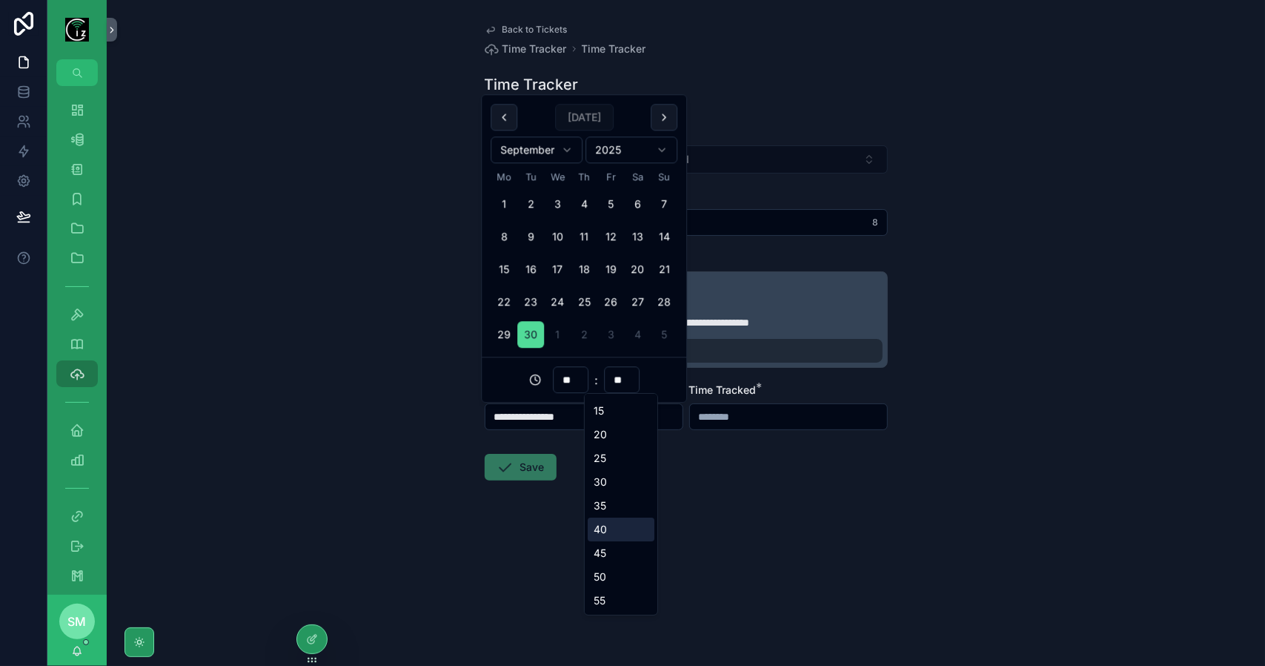
click at [722, 493] on form "**********" at bounding box center [686, 350] width 403 height 451
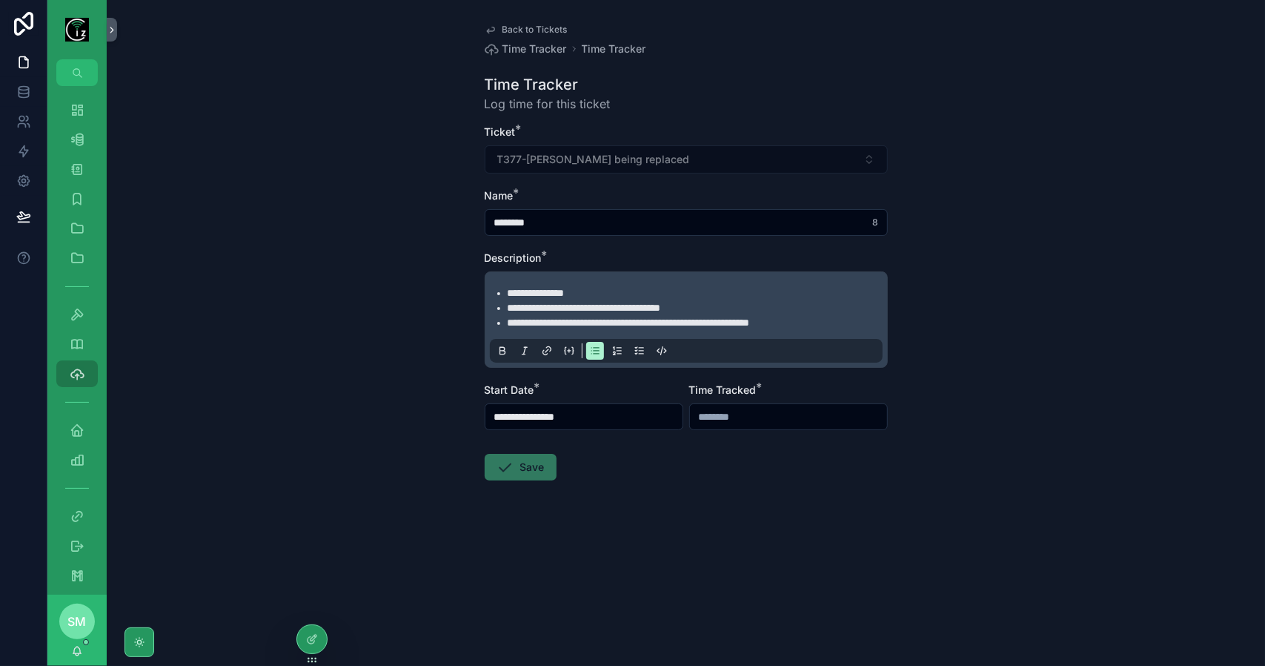
click at [735, 411] on input "scrollable content" at bounding box center [788, 416] width 197 height 21
type input "*******"
click at [645, 509] on form "**********" at bounding box center [686, 350] width 403 height 451
click at [526, 465] on button "Save" at bounding box center [521, 467] width 72 height 27
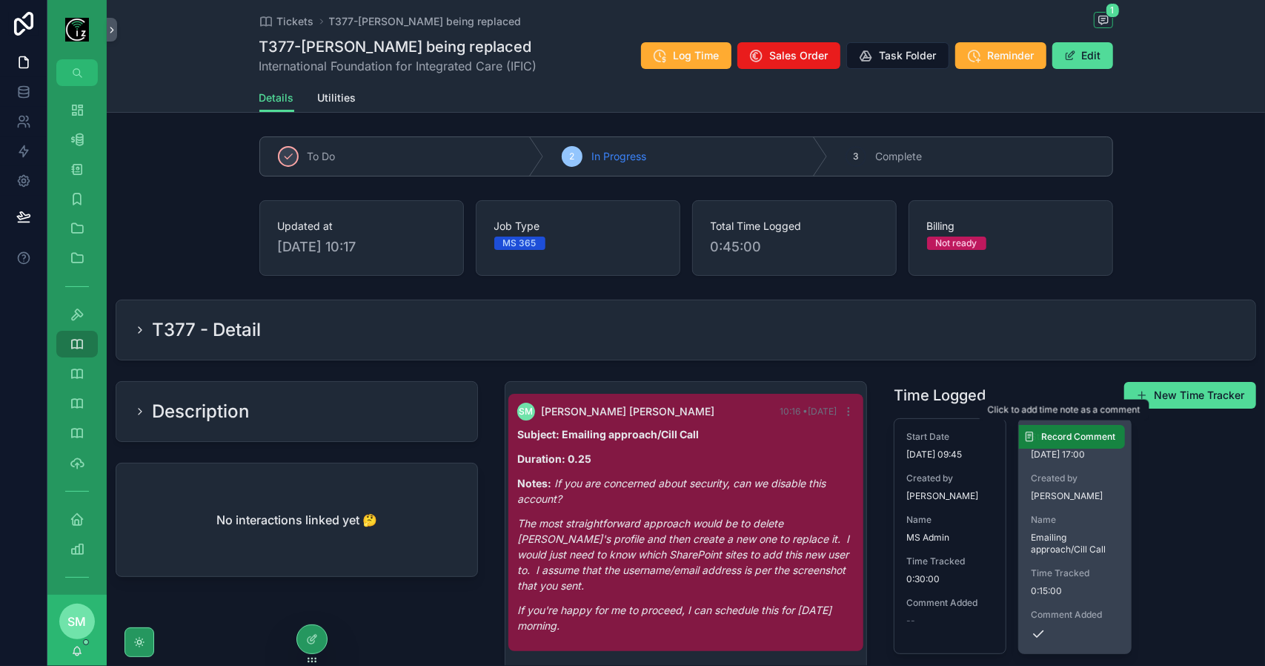
click at [1042, 438] on span "Record Comment" at bounding box center [1079, 437] width 74 height 12
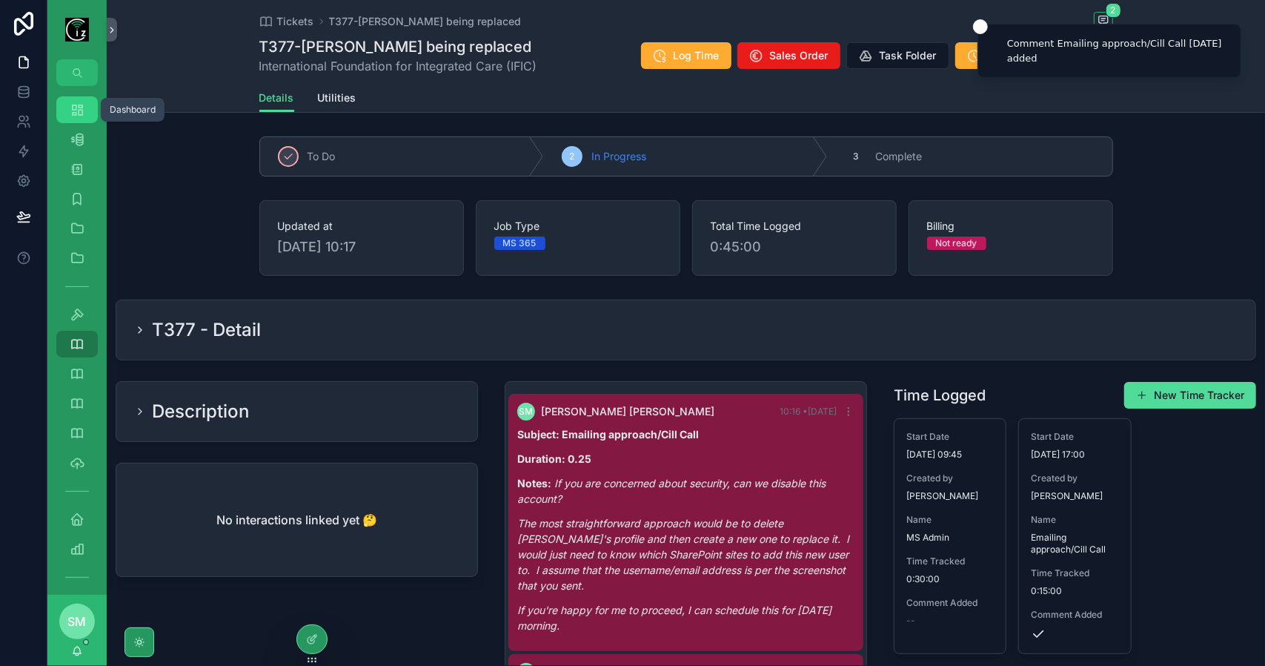
click at [79, 110] on icon "scrollable content" at bounding box center [77, 109] width 15 height 15
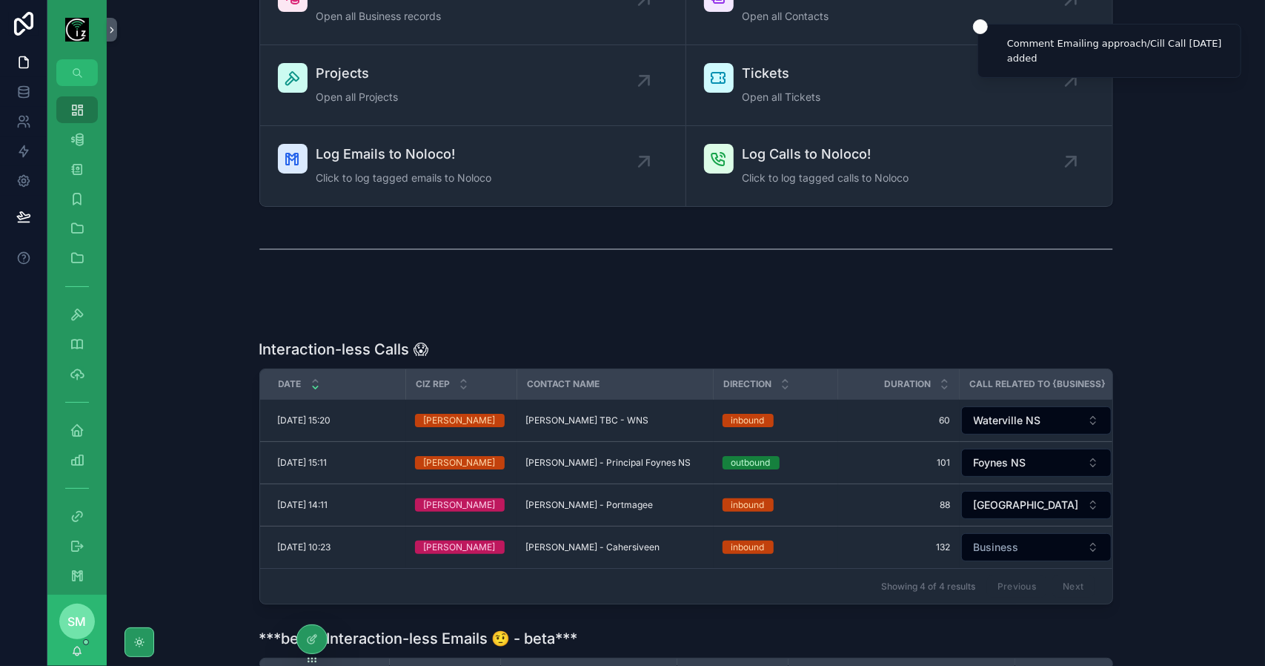
scroll to position [463, 0]
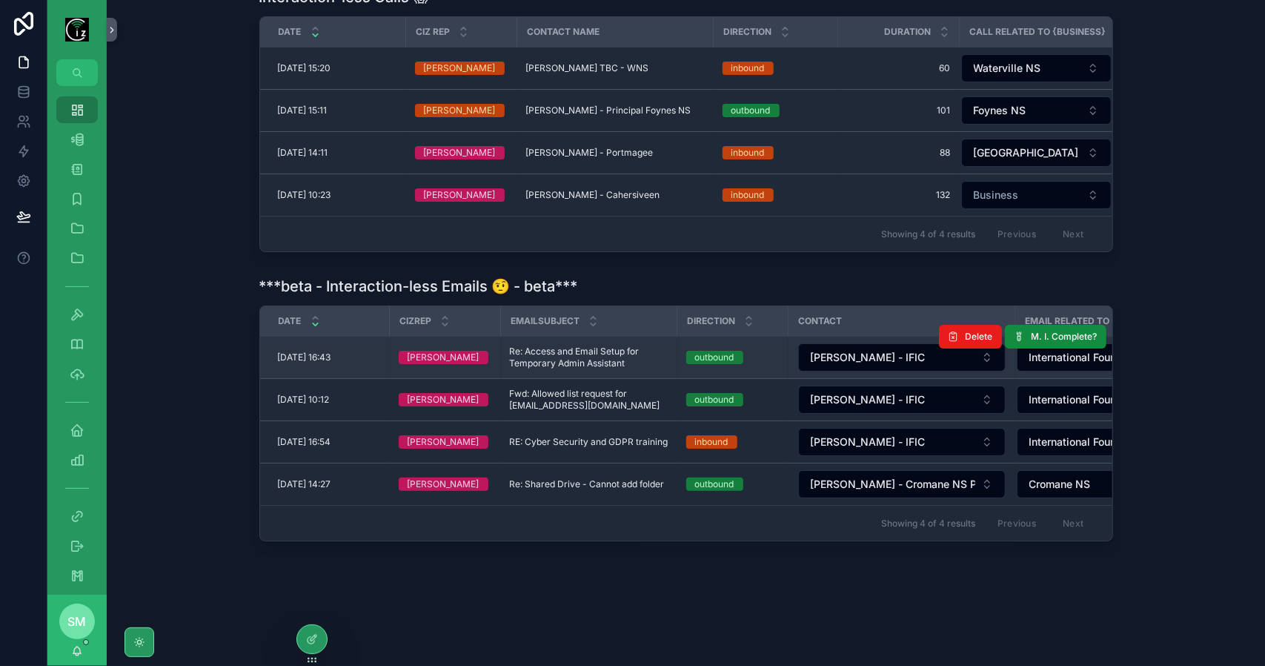
click at [654, 350] on span "Re: Access and Email Setup for Temporary Admin Assistant" at bounding box center [589, 357] width 159 height 24
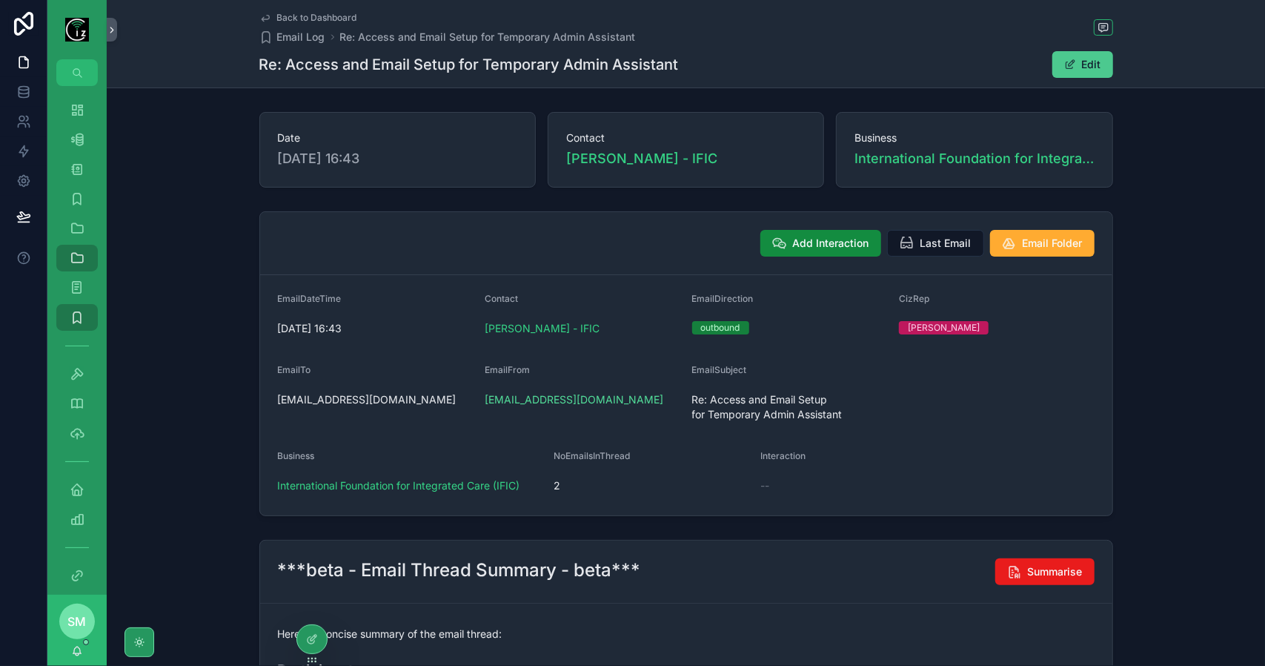
click at [1095, 69] on button "Edit" at bounding box center [1083, 64] width 61 height 27
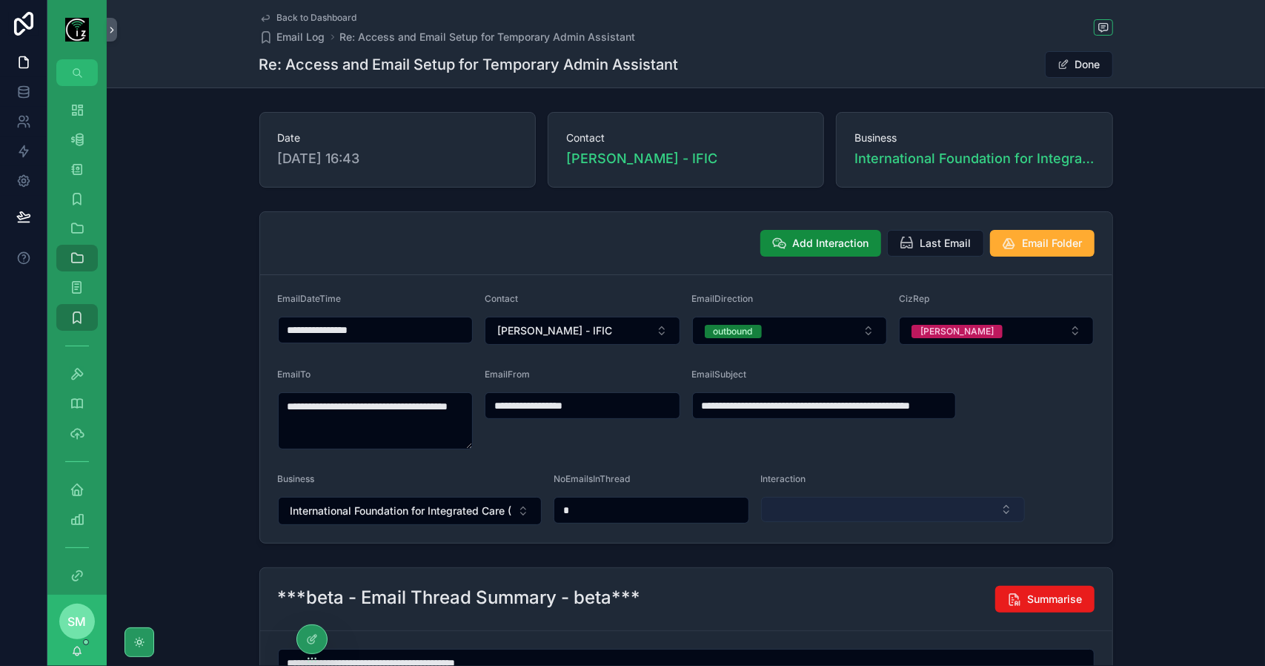
click at [829, 497] on button "Select Button" at bounding box center [893, 509] width 265 height 25
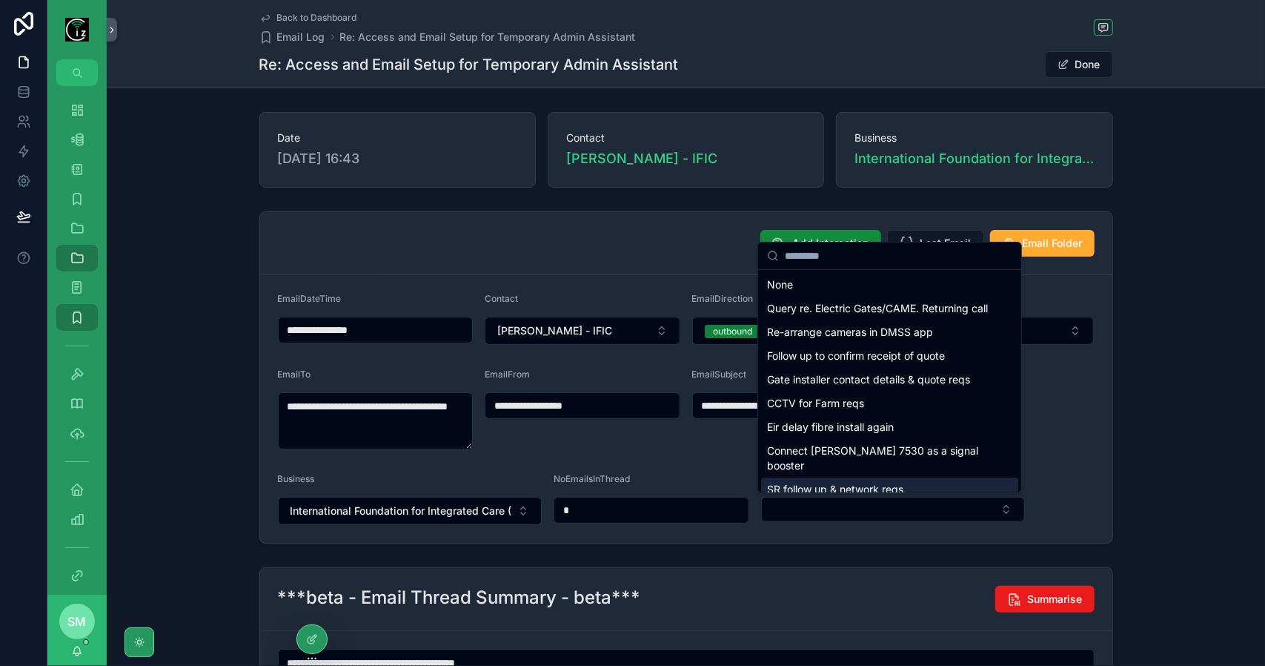
click at [1076, 469] on form "**********" at bounding box center [686, 409] width 852 height 268
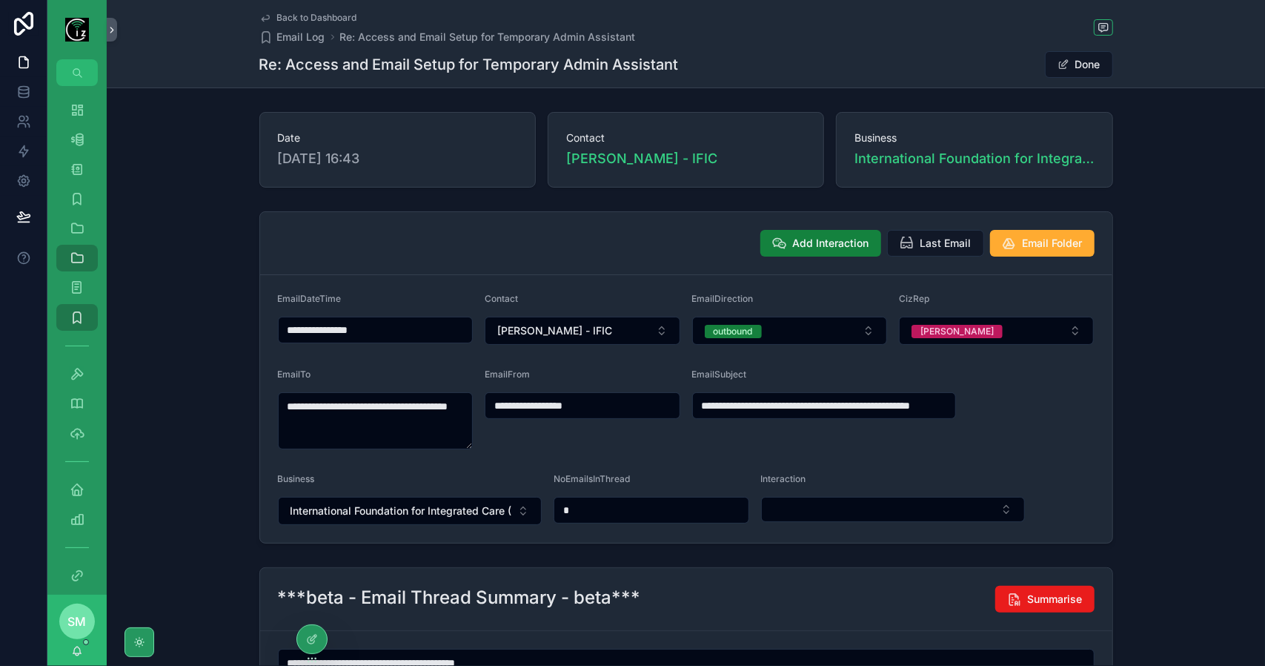
click at [835, 249] on span "Add Interaction" at bounding box center [831, 243] width 76 height 15
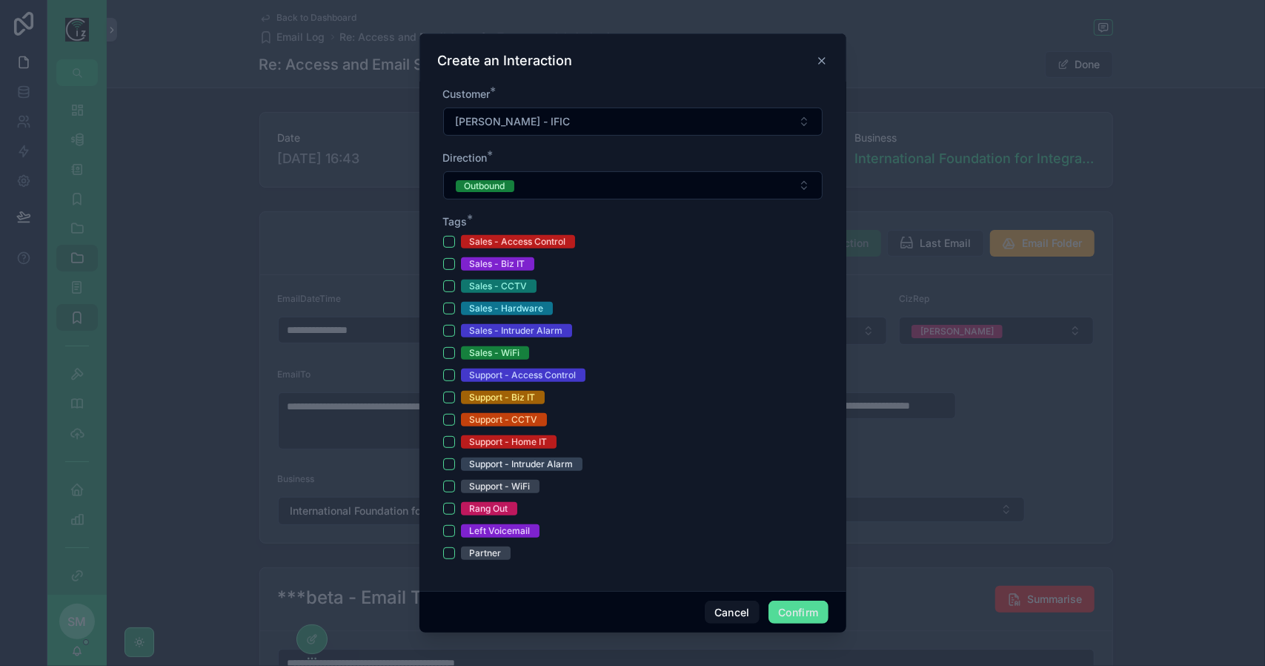
scroll to position [371, 0]
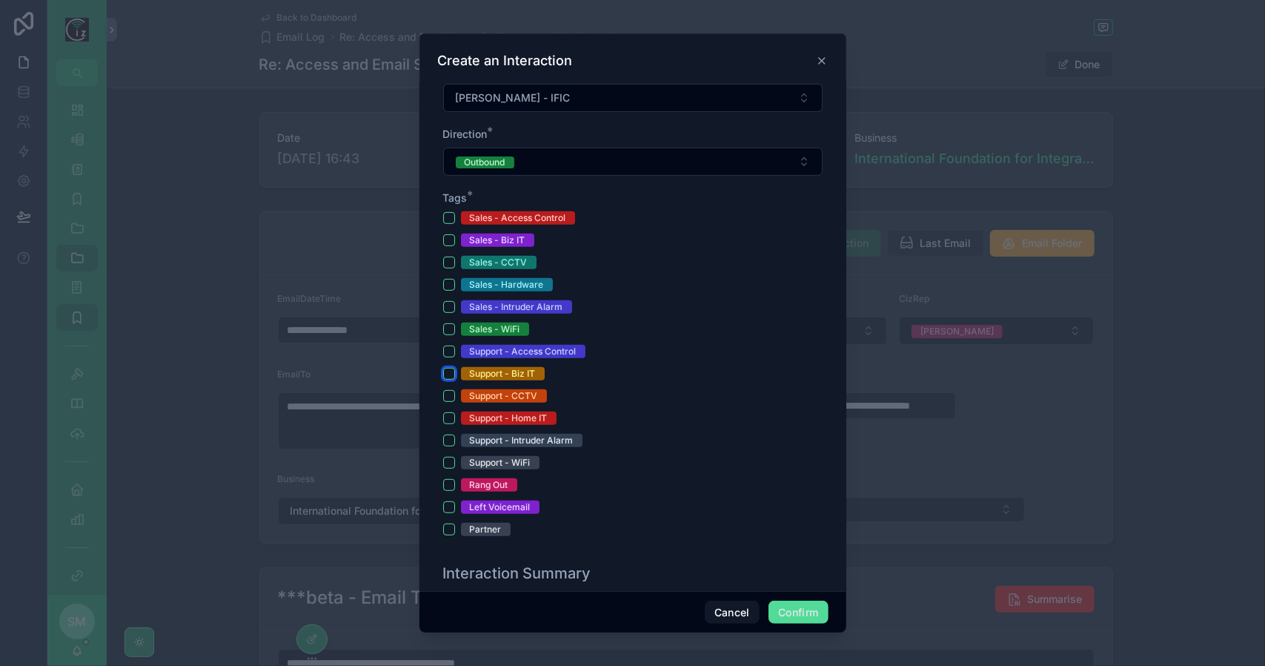
click at [450, 369] on button "Support - Biz IT" at bounding box center [449, 374] width 12 height 12
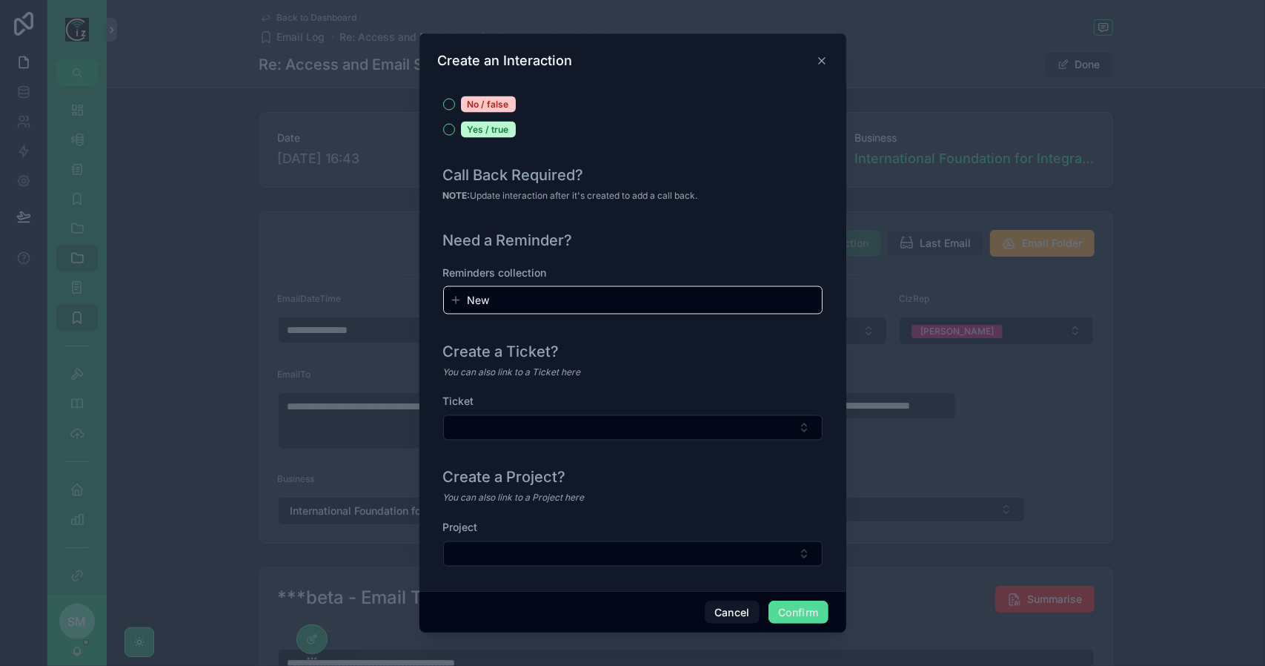
scroll to position [1593, 0]
click at [658, 427] on button "Select Button" at bounding box center [632, 425] width 379 height 25
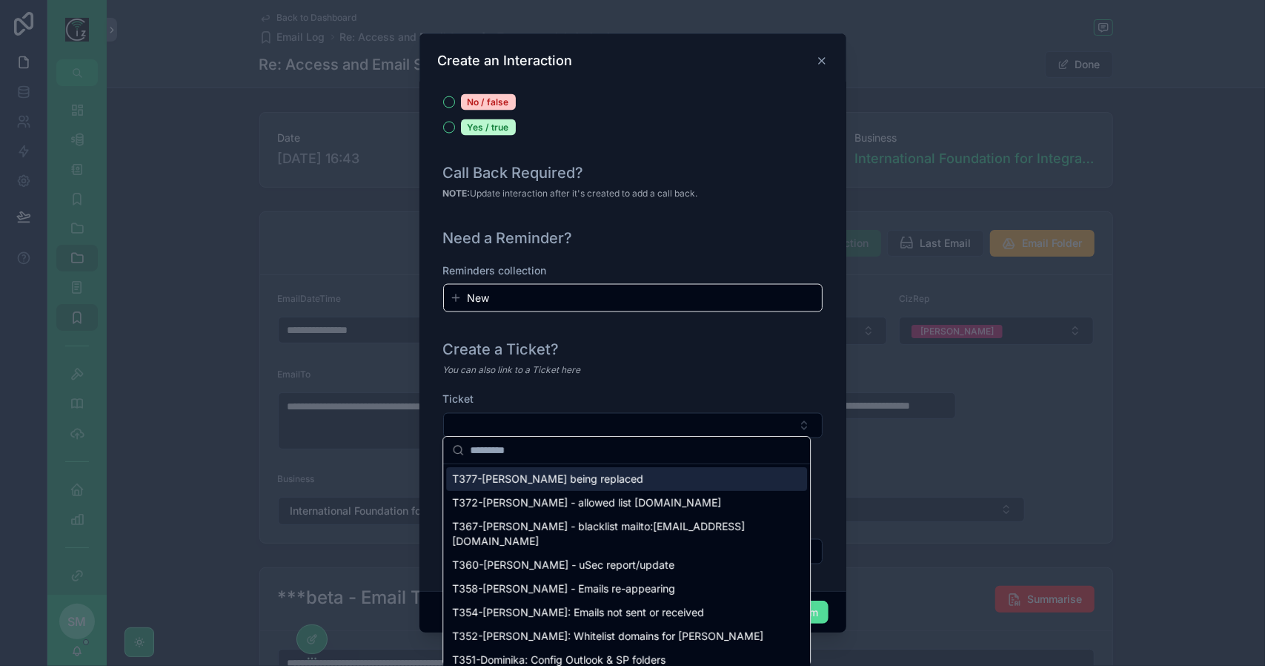
click at [649, 474] on div "T377-Georgina - Yarum being replaced" at bounding box center [626, 479] width 361 height 24
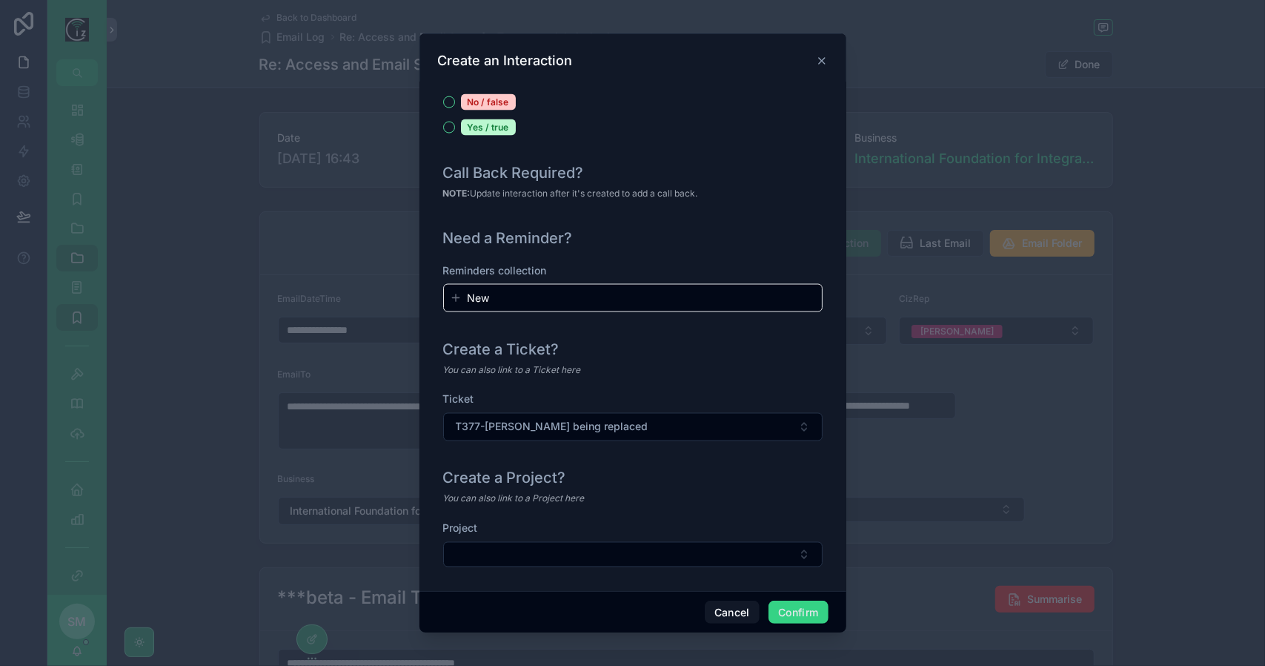
click at [787, 611] on button "Confirm" at bounding box center [798, 612] width 59 height 24
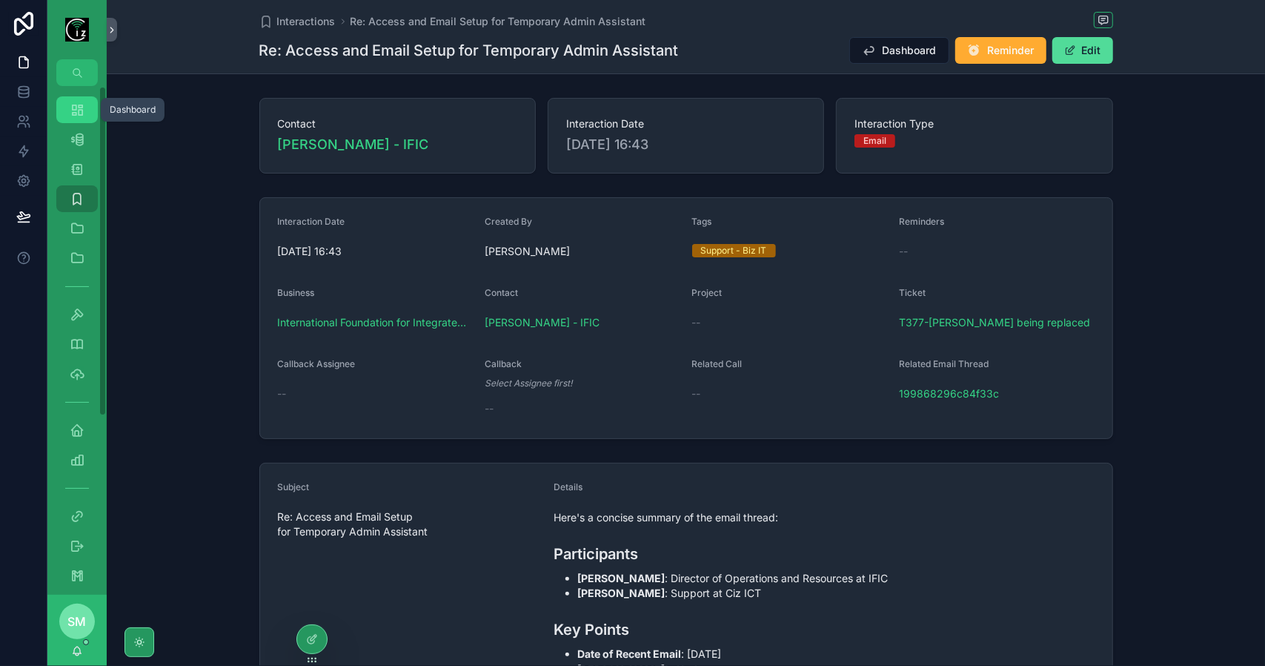
click at [79, 119] on div "Dashboard" at bounding box center [77, 110] width 24 height 24
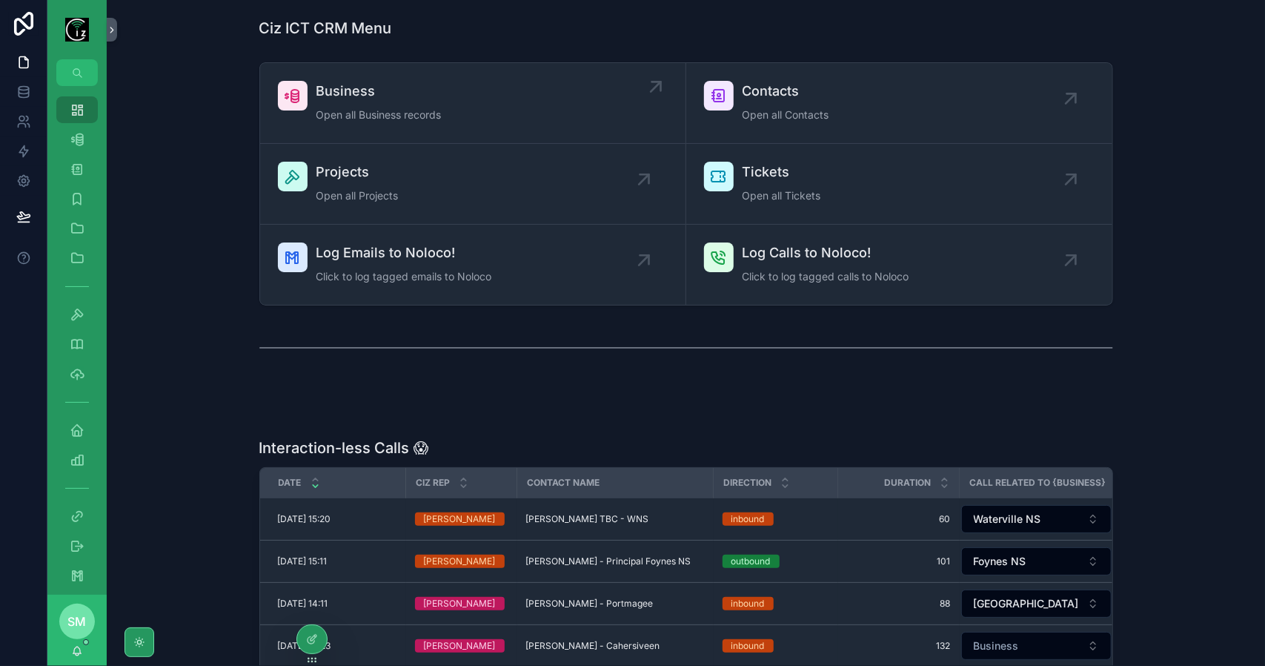
click at [474, 96] on div "Business Open all Business records" at bounding box center [473, 103] width 390 height 44
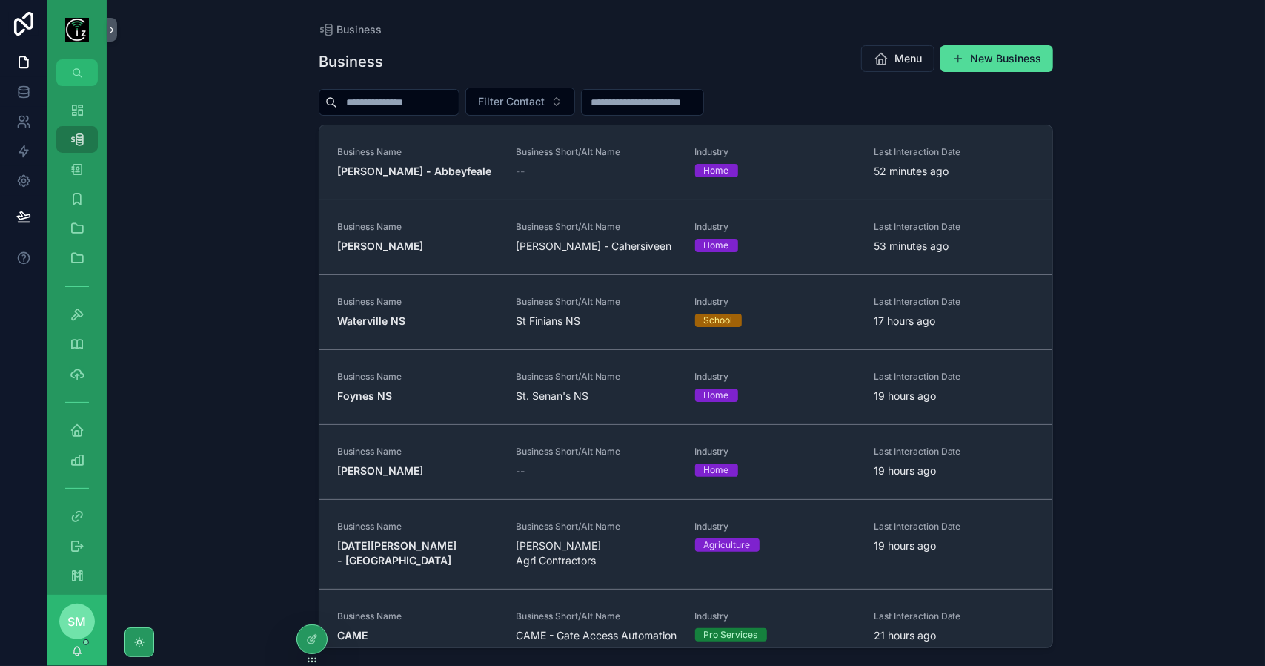
click at [436, 105] on input "scrollable content" at bounding box center [398, 102] width 122 height 21
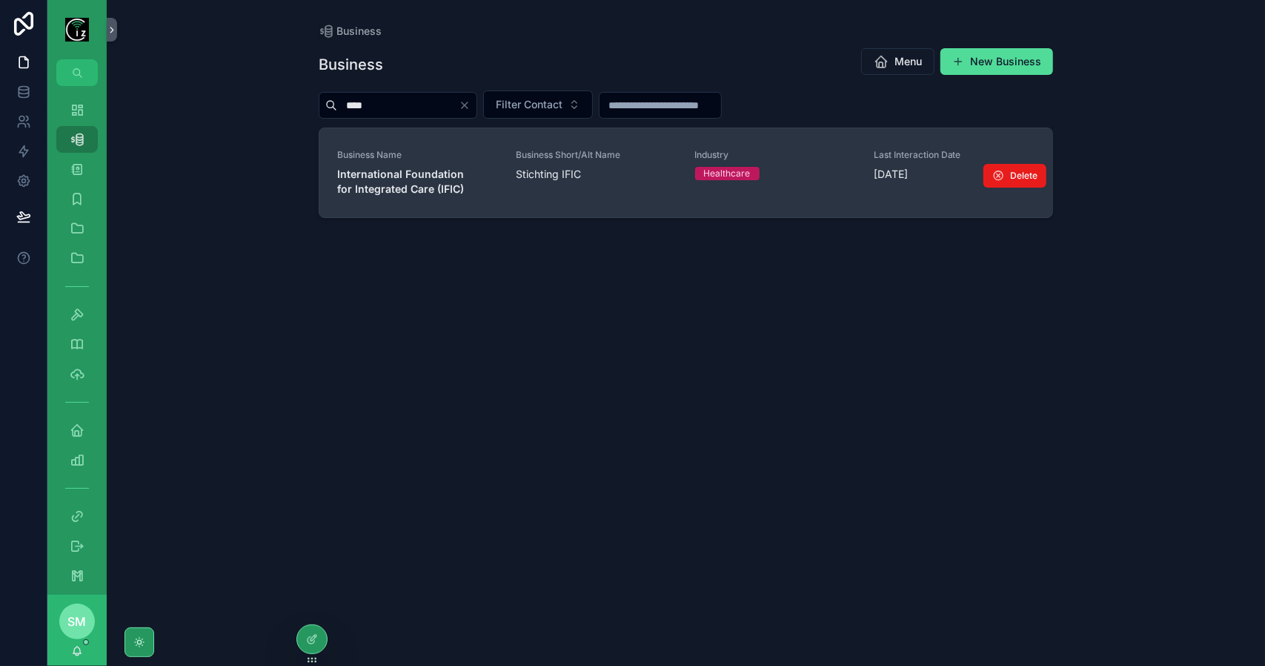
type input "****"
click at [387, 182] on strong "International Foundation for Integrated Care (IFIC)" at bounding box center [402, 181] width 130 height 27
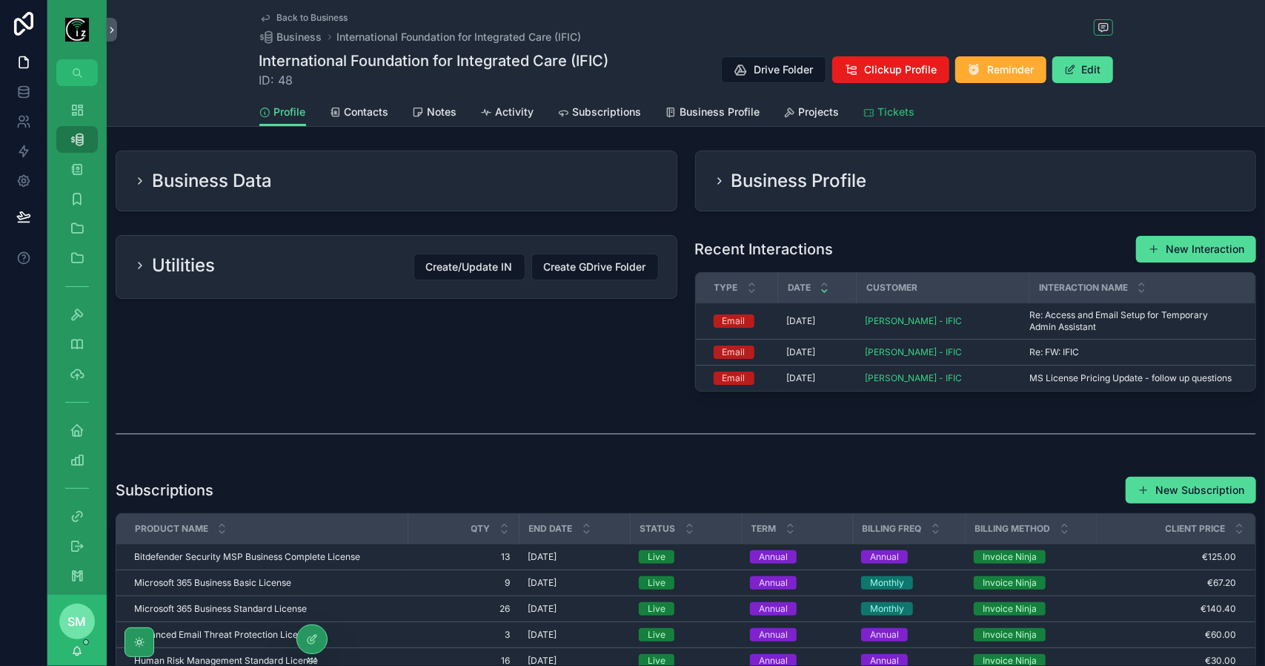
click at [906, 115] on span "Tickets" at bounding box center [896, 112] width 37 height 15
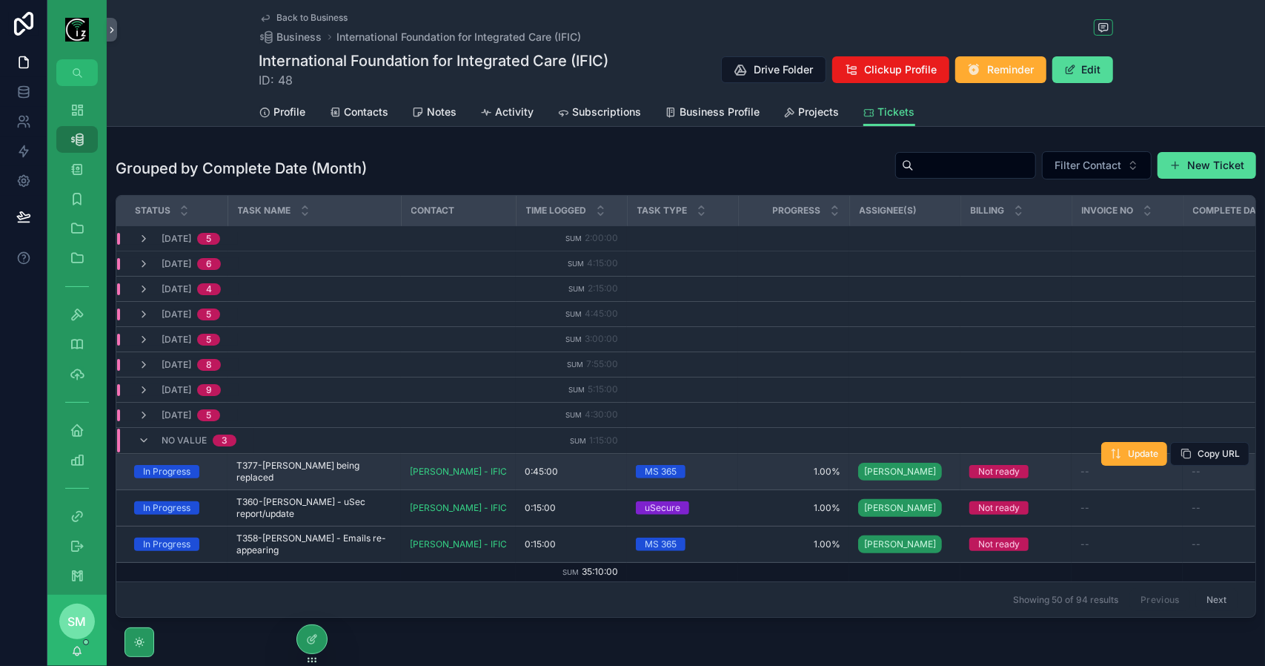
click at [337, 465] on span "T377-Georgina - Yarum being replaced" at bounding box center [314, 472] width 156 height 24
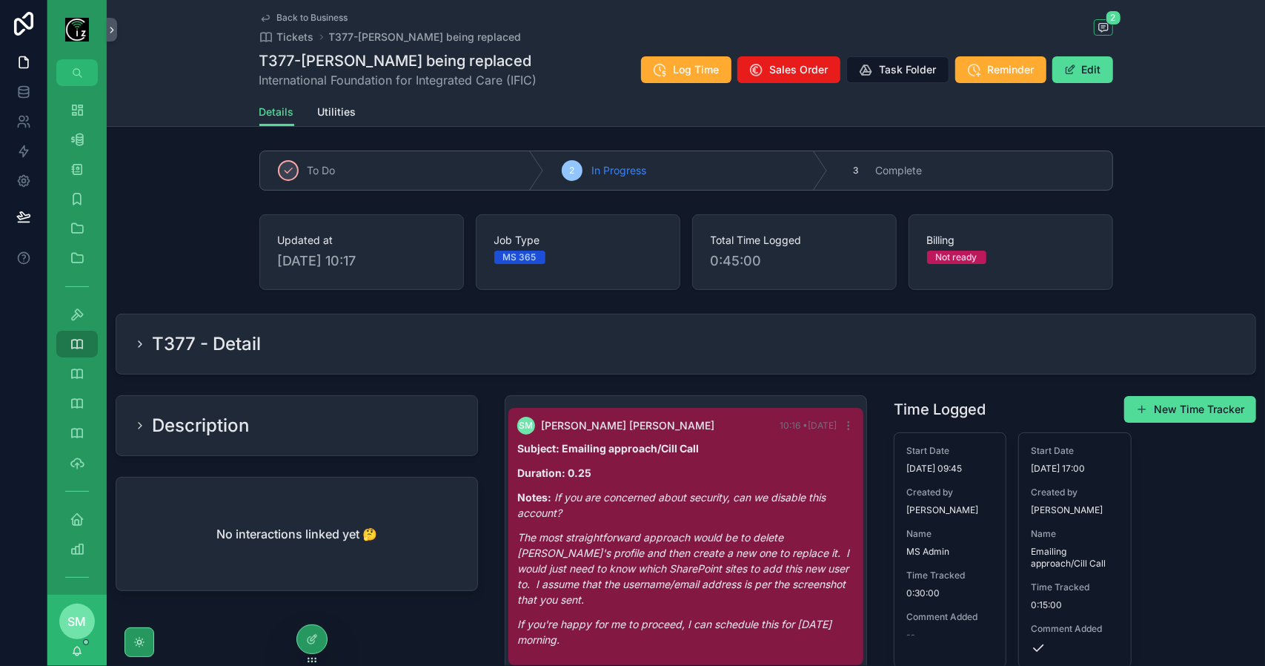
scroll to position [156, 0]
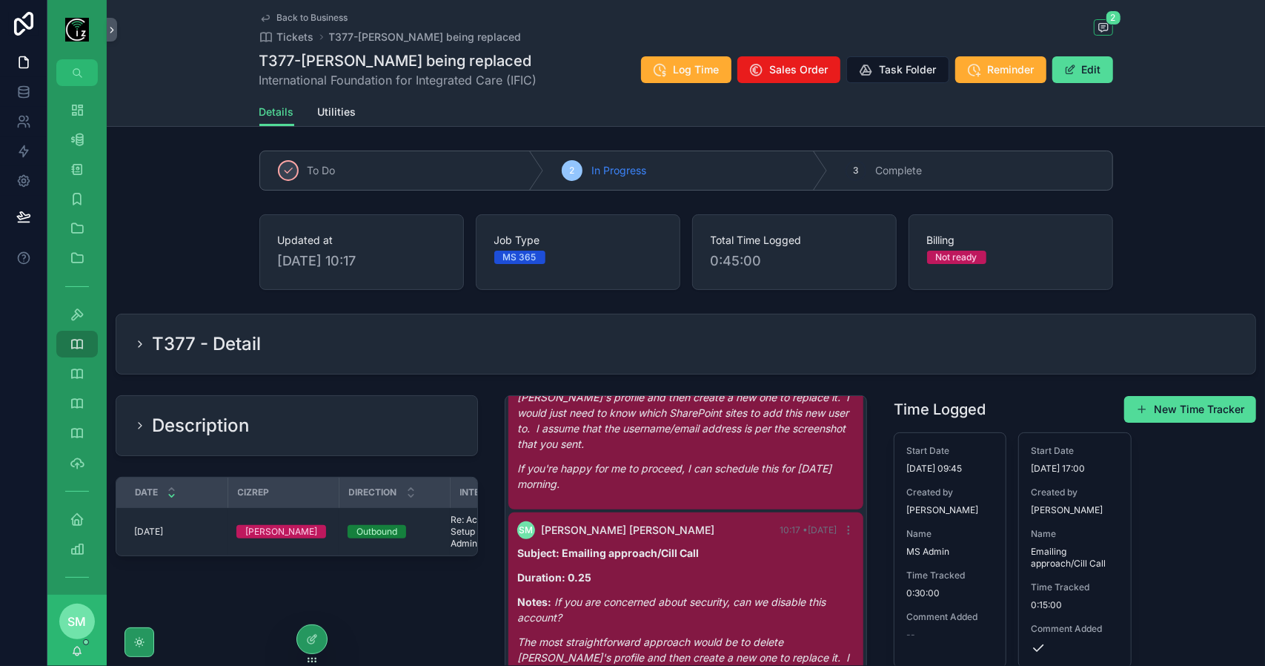
click at [377, 343] on div "T377 - Detail" at bounding box center [686, 344] width 1104 height 24
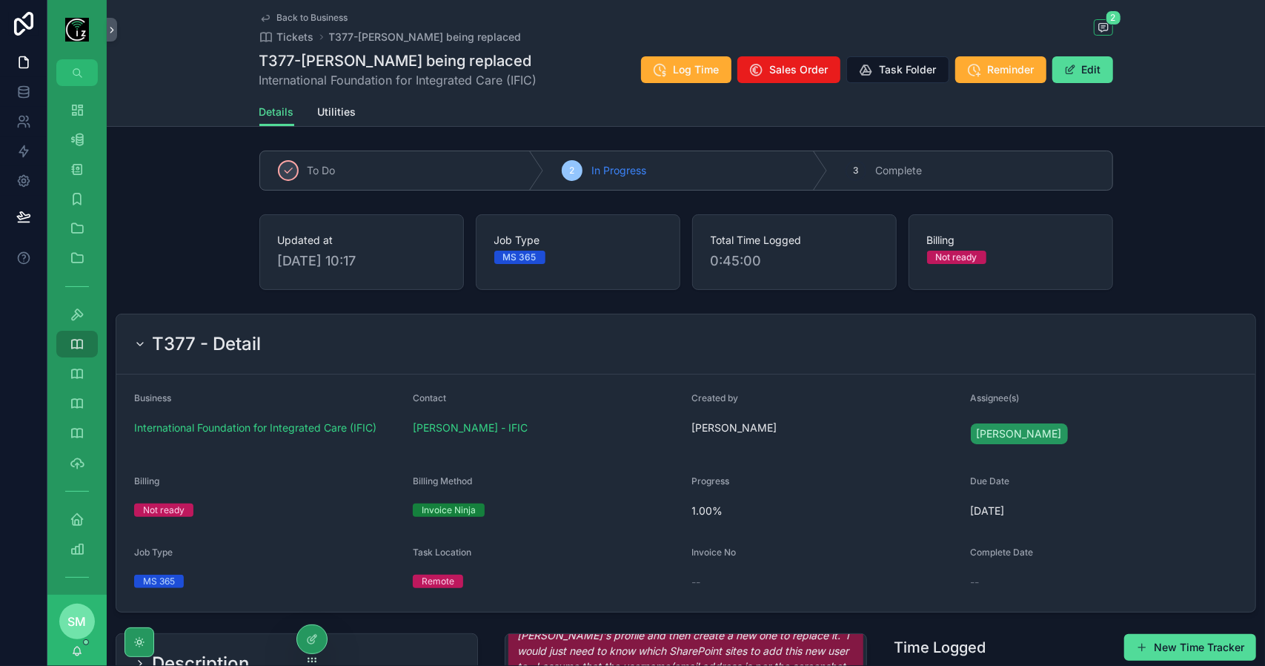
click at [1113, 62] on div "Back to Business Tickets T377-Georgina - Yarum being replaced 2 T377-Georgina -…" at bounding box center [686, 63] width 1159 height 127
click at [1090, 70] on button "Edit" at bounding box center [1083, 69] width 61 height 27
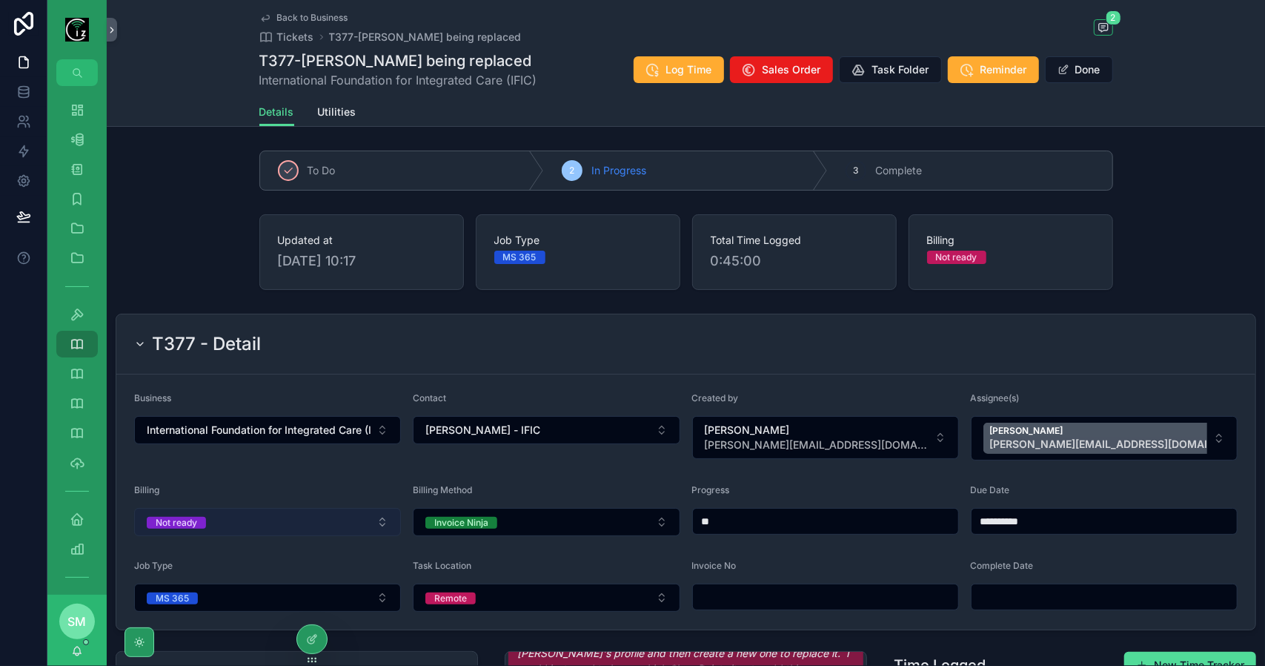
click at [313, 516] on button "Not ready" at bounding box center [267, 522] width 267 height 28
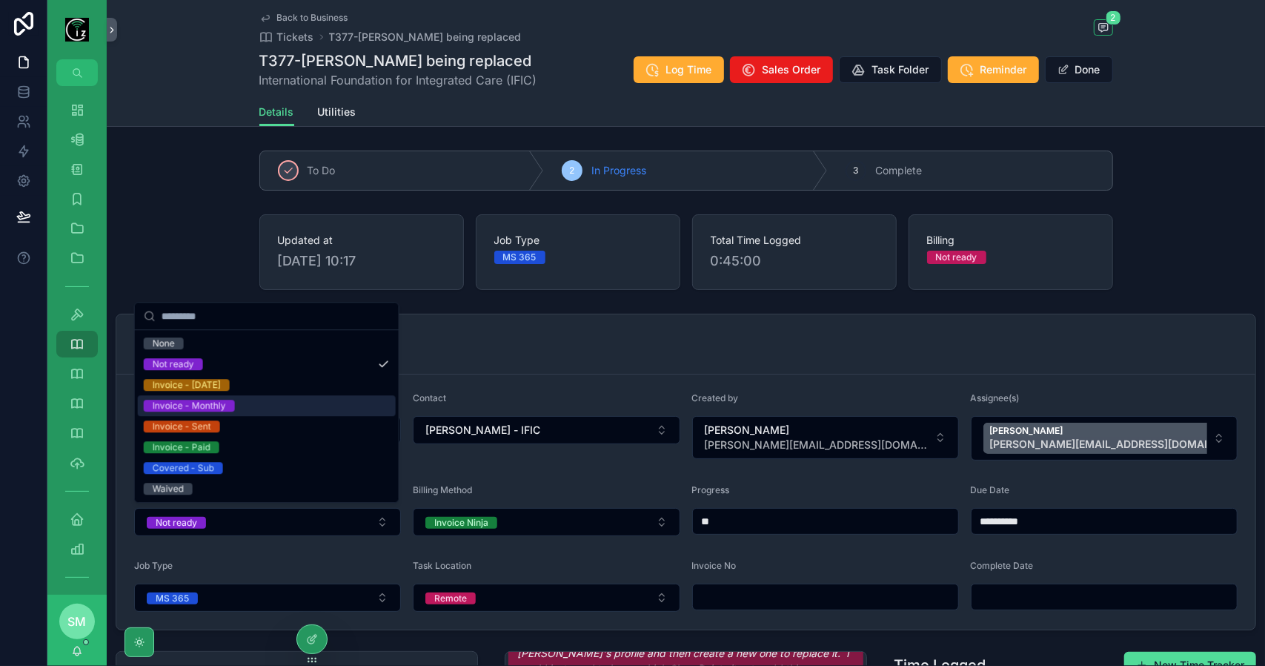
click at [297, 408] on div "Invoice - Monthly" at bounding box center [267, 405] width 258 height 21
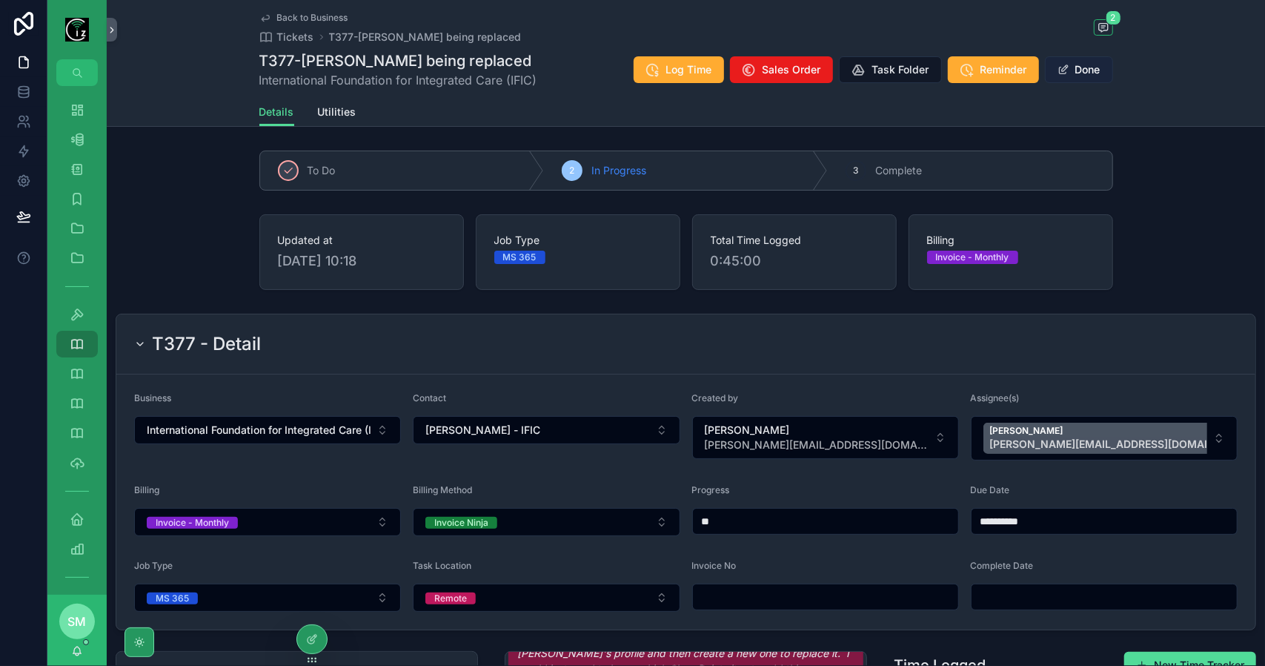
click at [1081, 68] on button "Done" at bounding box center [1079, 69] width 68 height 27
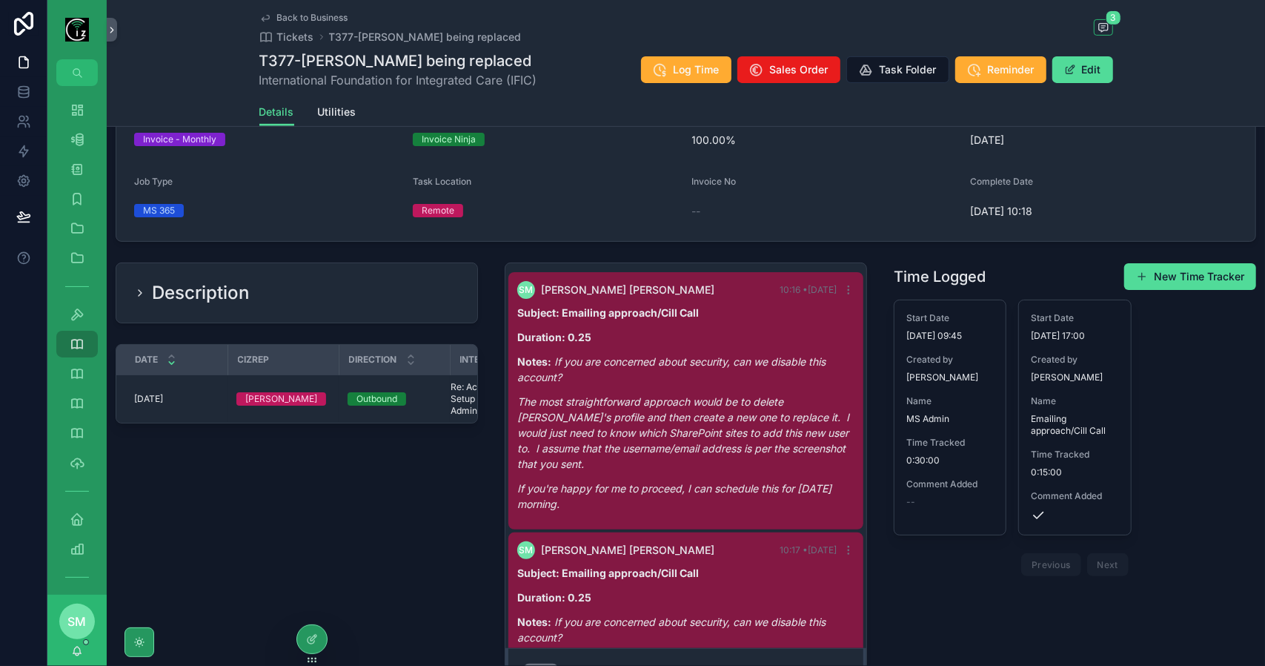
scroll to position [0, 0]
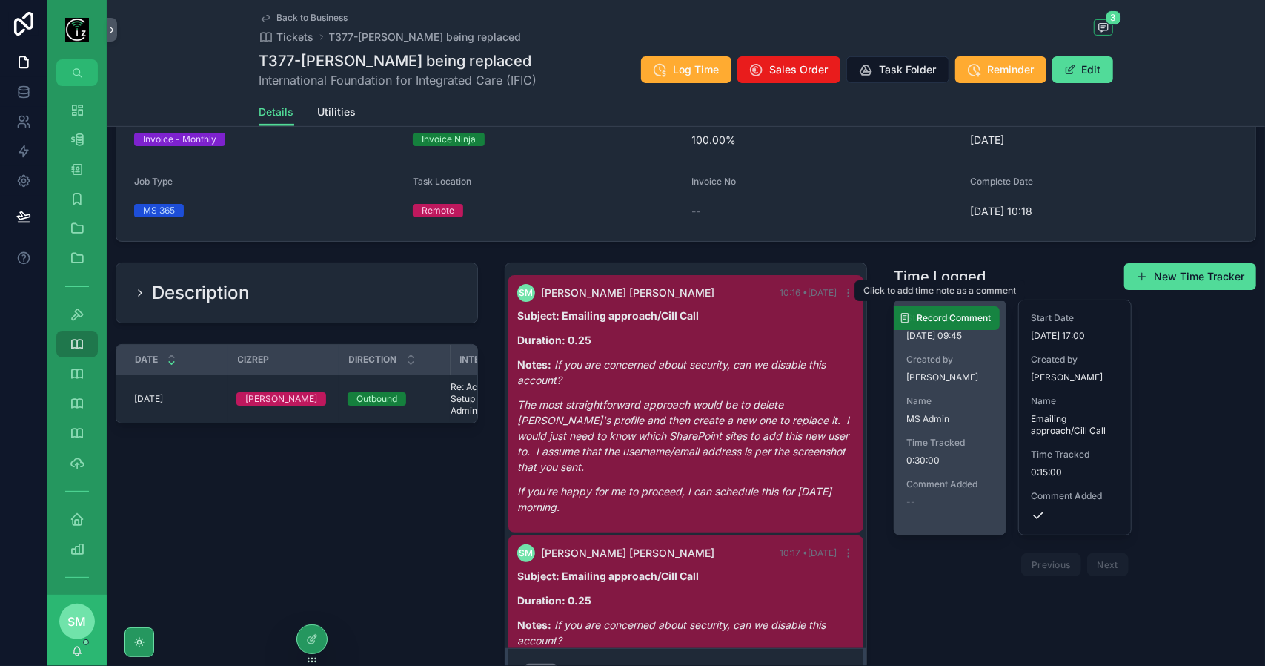
click at [930, 322] on button "Record Comment" at bounding box center [945, 318] width 110 height 24
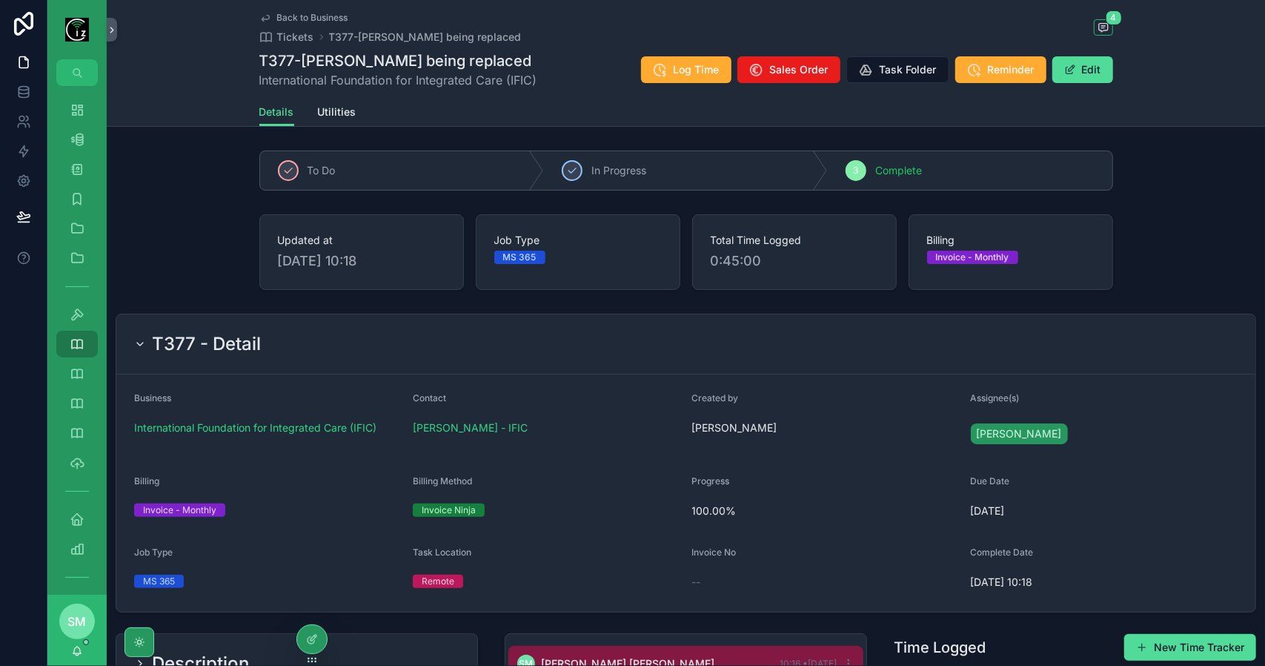
click at [322, 17] on span "Back to Business" at bounding box center [312, 18] width 71 height 12
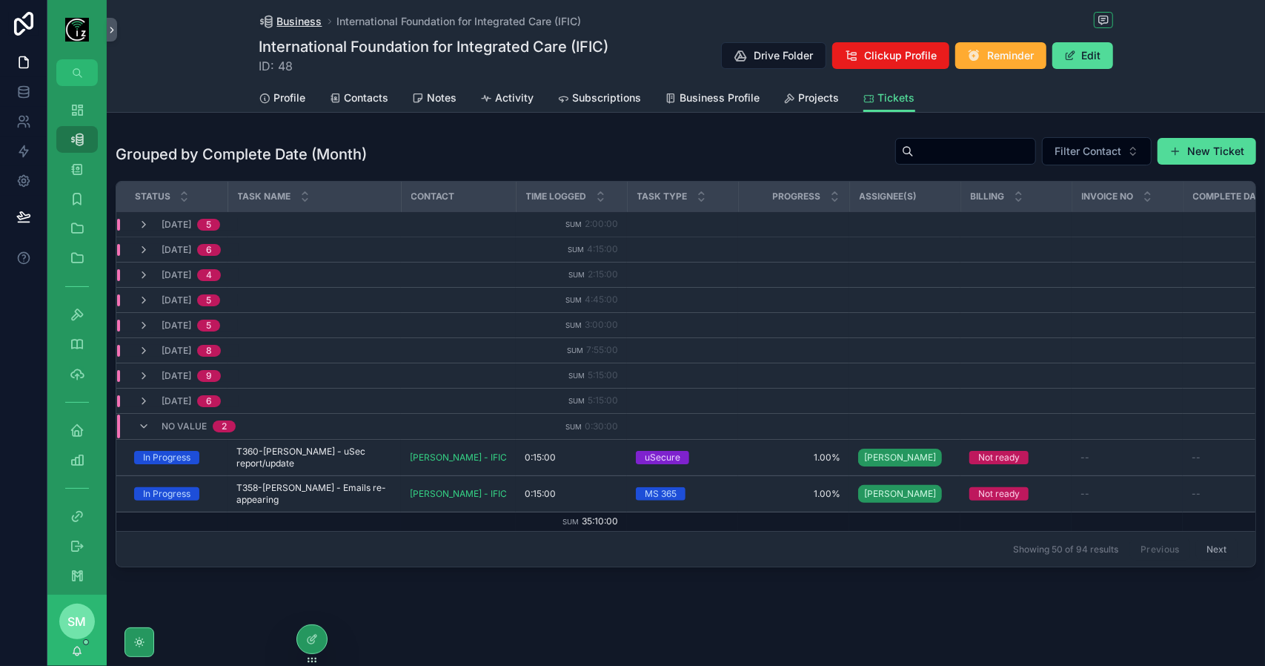
click at [301, 21] on span "Business" at bounding box center [299, 21] width 45 height 15
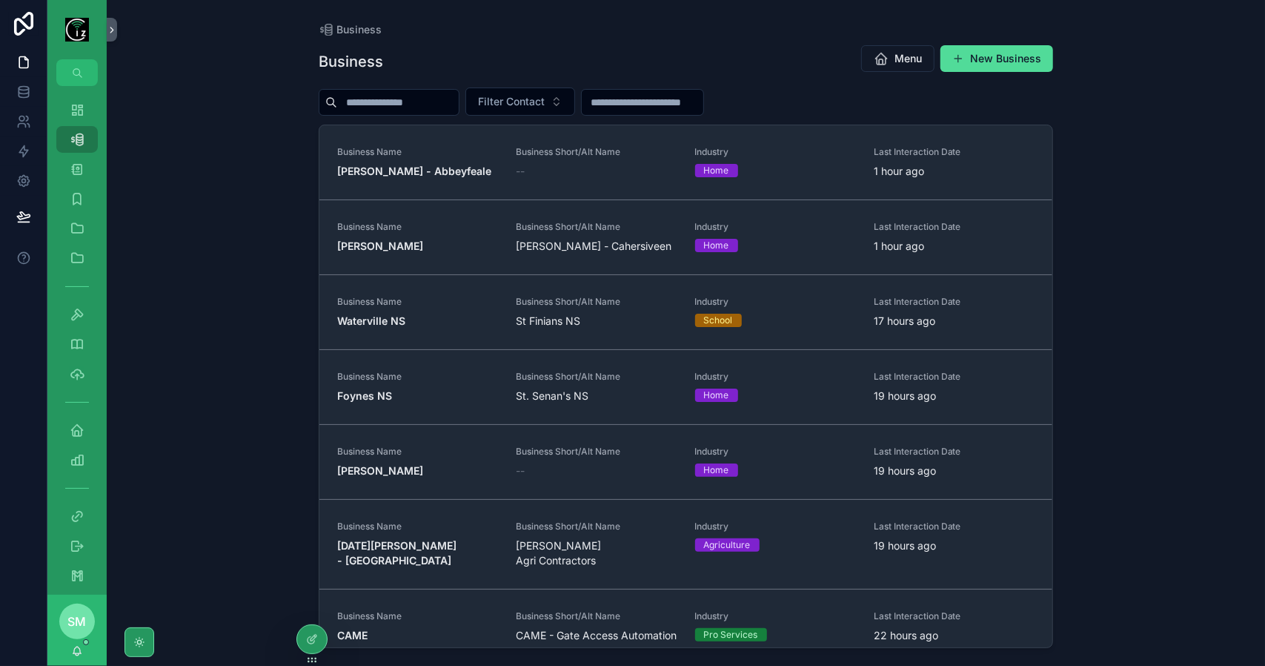
click at [396, 102] on input "scrollable content" at bounding box center [398, 102] width 122 height 21
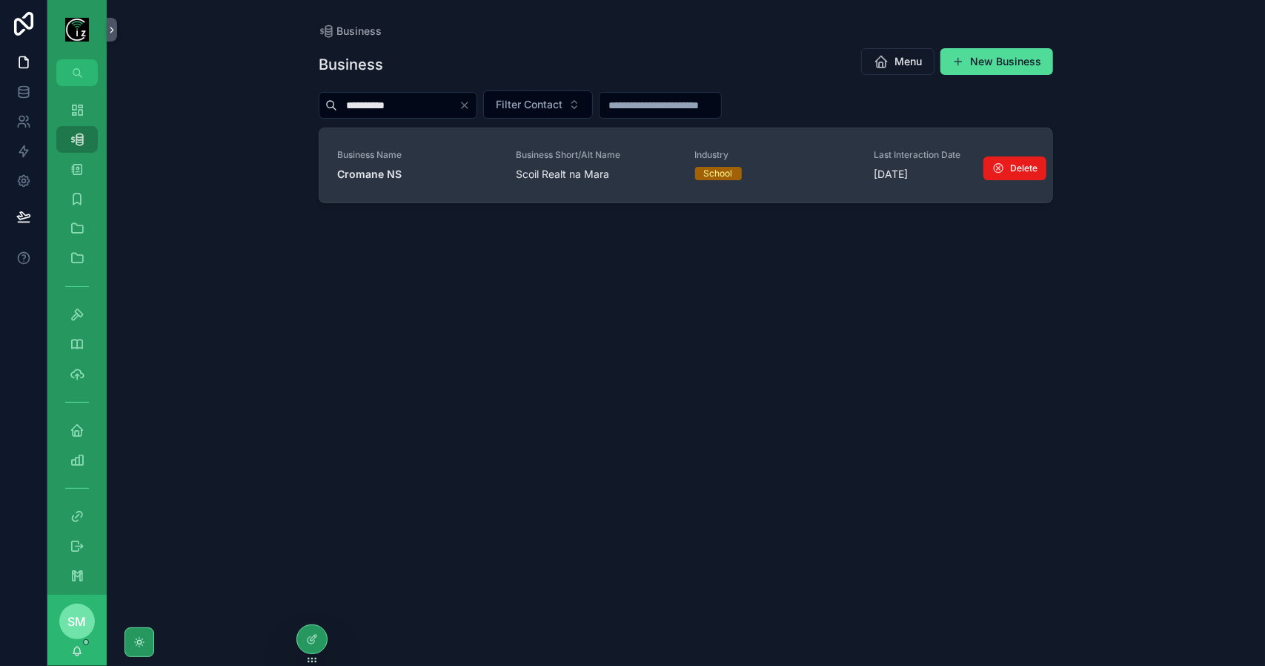
type input "**********"
click at [414, 189] on link "Business Name Cromane NS Business Short/Alt Name Scoil Realt na Mara Industry S…" at bounding box center [685, 165] width 733 height 74
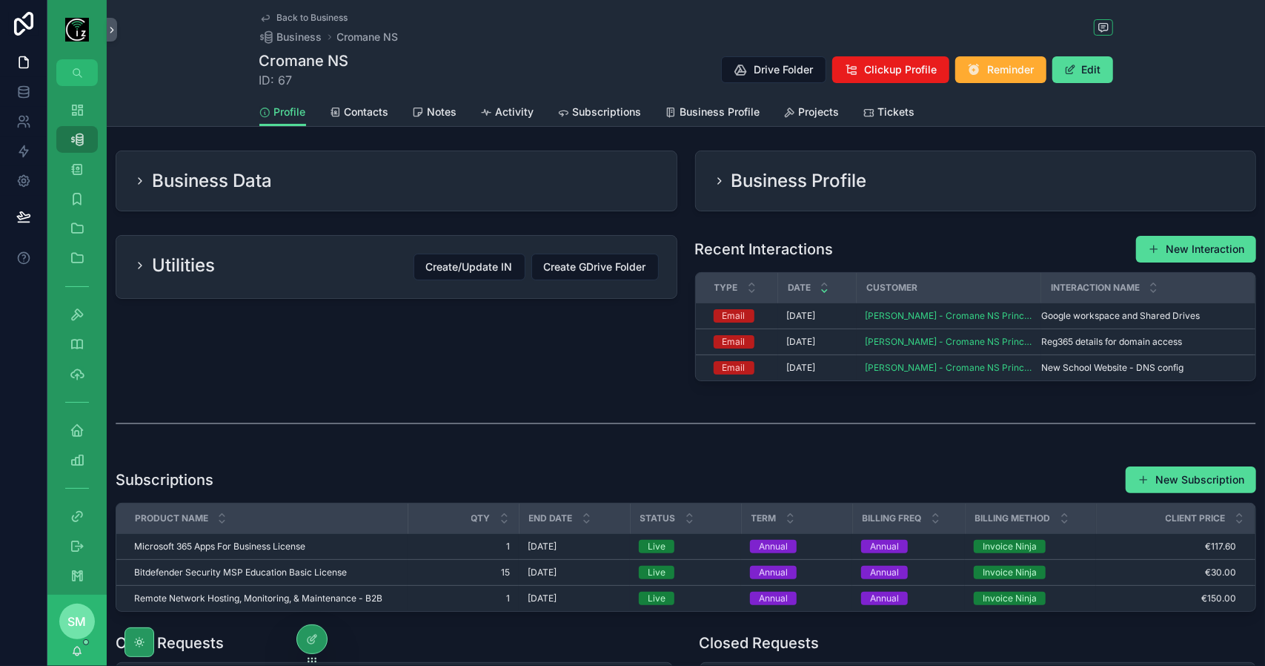
click at [414, 189] on div "Business Data" at bounding box center [396, 181] width 525 height 24
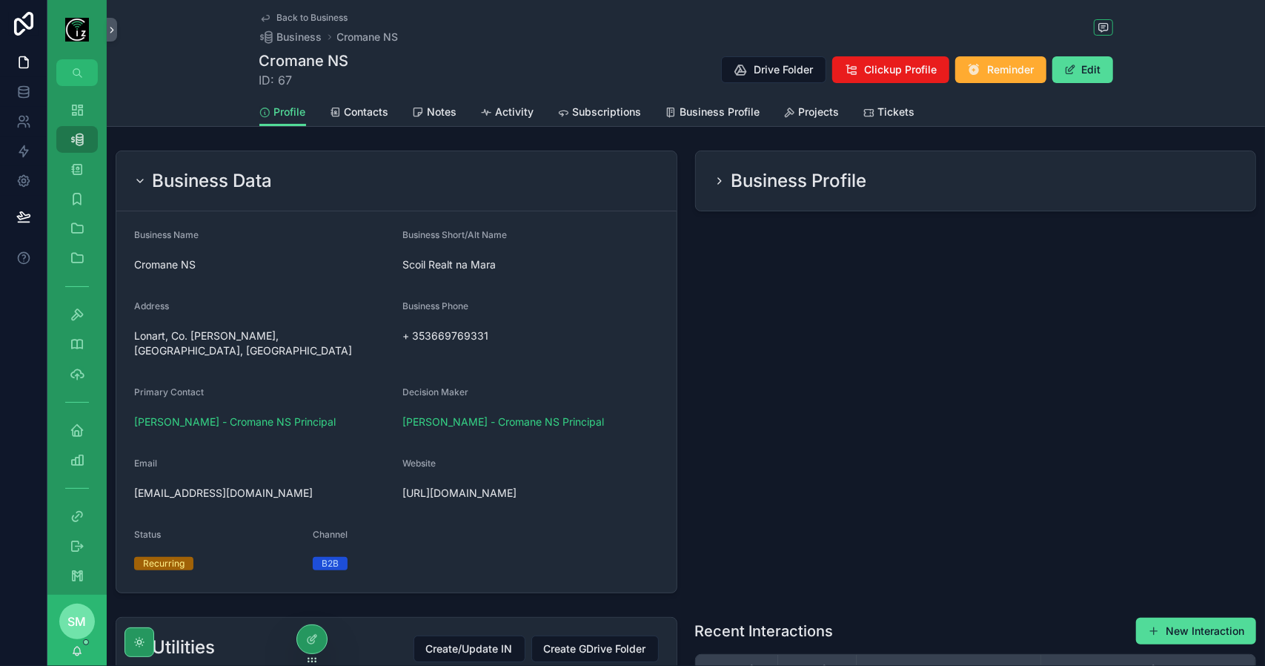
click at [809, 187] on h2 "Business Profile" at bounding box center [800, 181] width 136 height 24
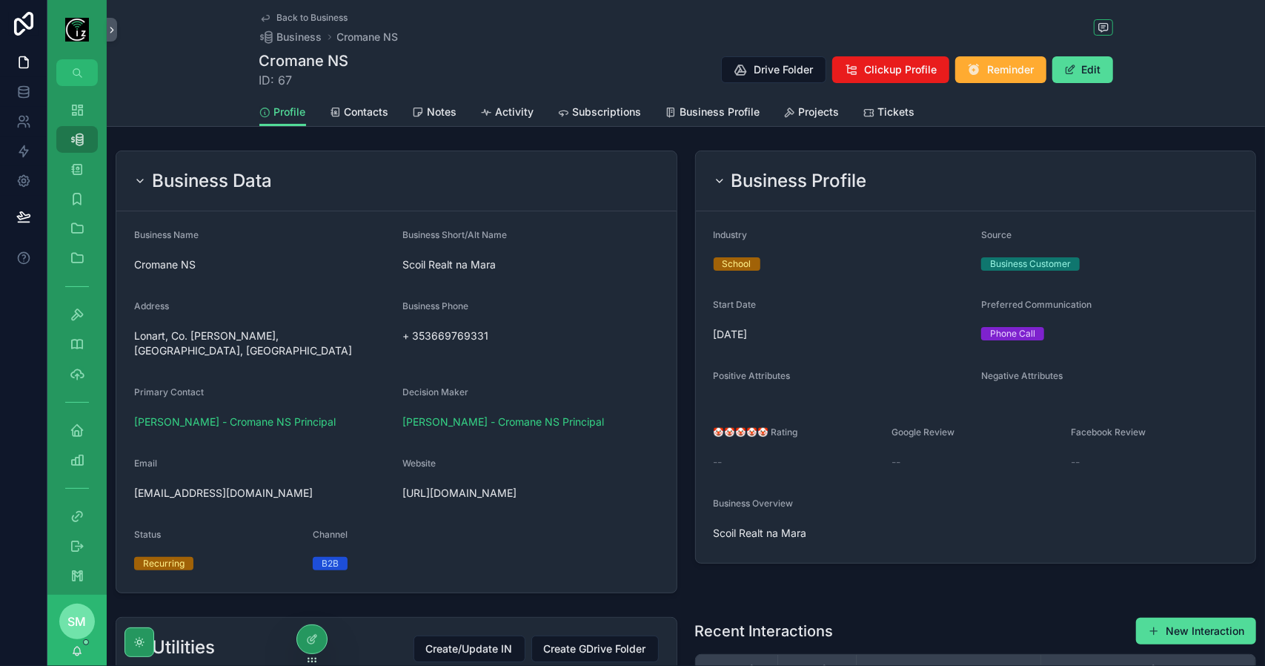
click at [809, 187] on h2 "Business Profile" at bounding box center [800, 181] width 136 height 24
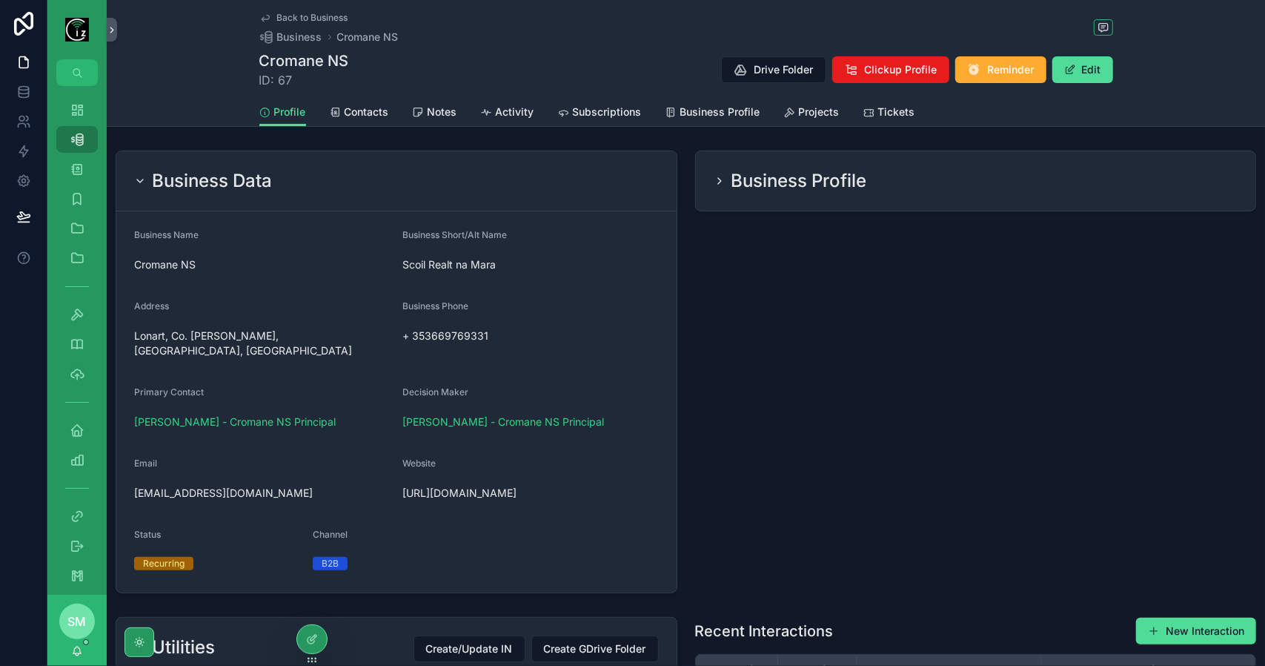
click at [553, 182] on div "Business Data" at bounding box center [396, 181] width 525 height 24
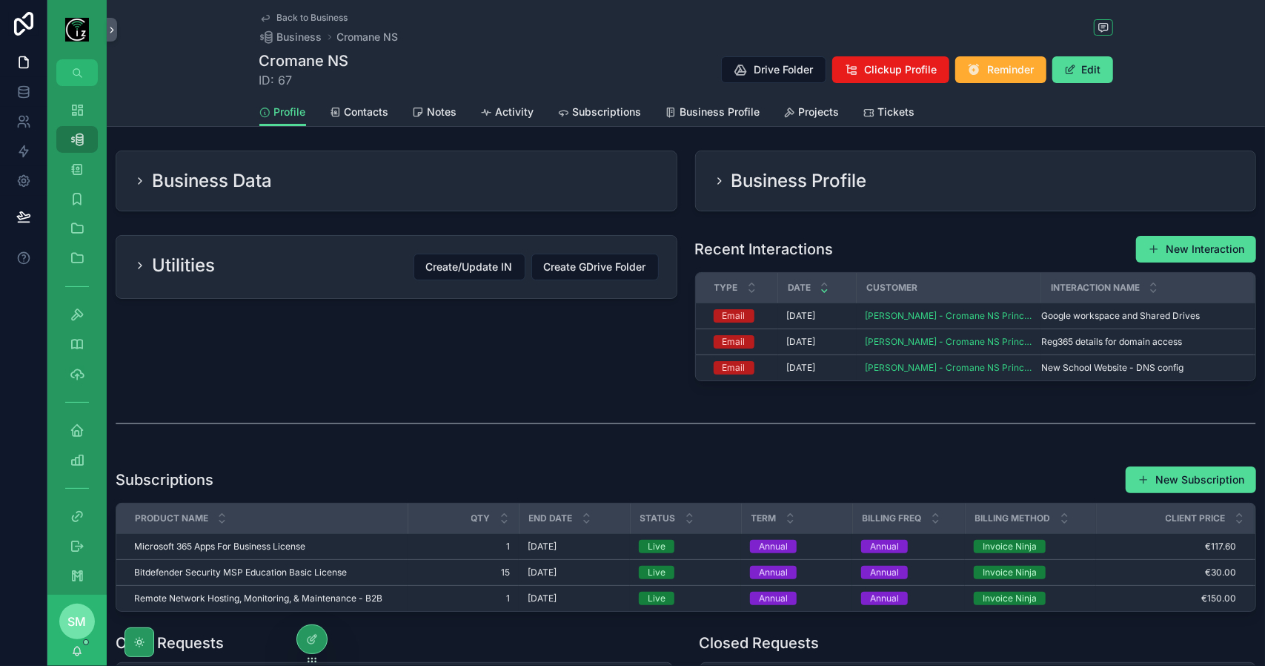
click at [916, 109] on div "Profile Contacts Notes Activity Subscriptions Business Profile Projects Tickets" at bounding box center [686, 112] width 854 height 28
click at [888, 108] on span "Tickets" at bounding box center [896, 112] width 37 height 15
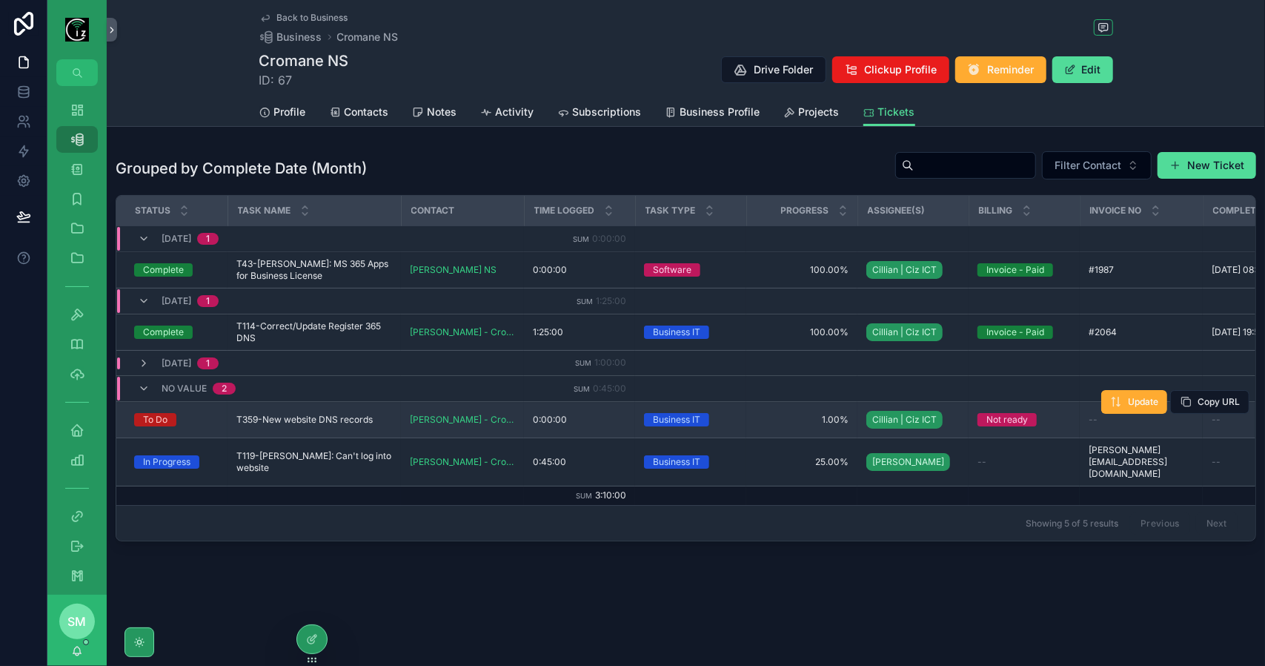
click at [328, 417] on span "T359-New website DNS records" at bounding box center [304, 420] width 136 height 12
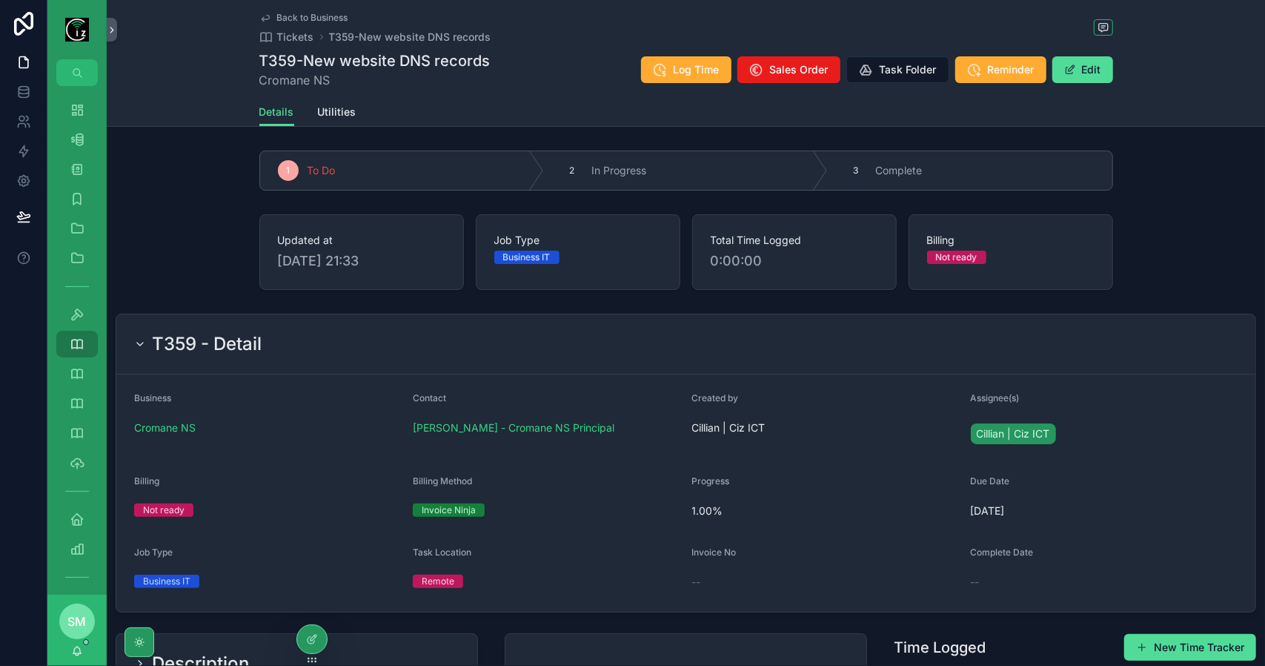
scroll to position [302, 0]
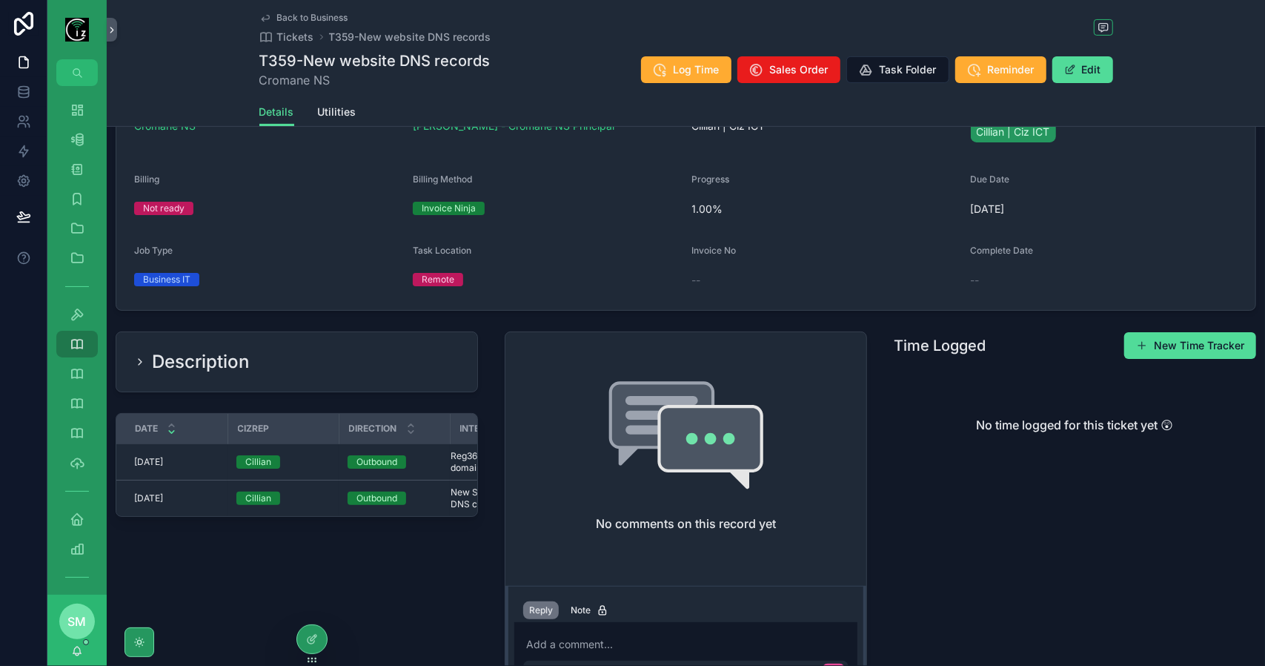
click at [405, 373] on div "Description" at bounding box center [296, 361] width 361 height 59
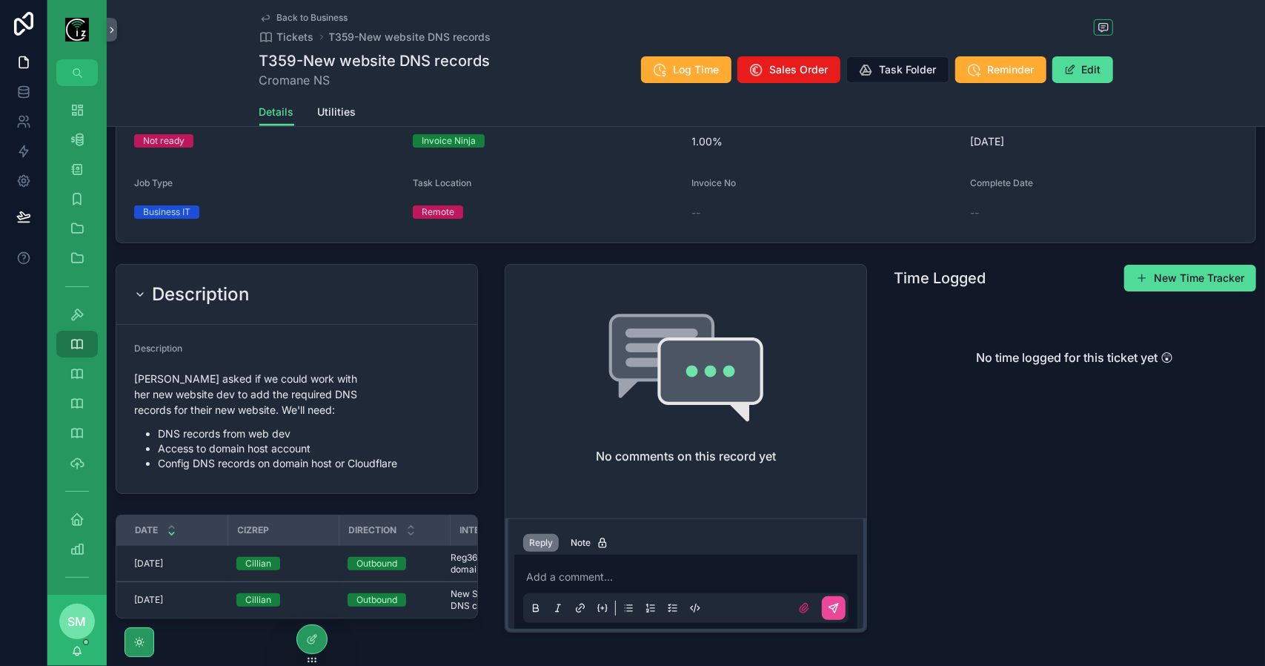
scroll to position [376, 0]
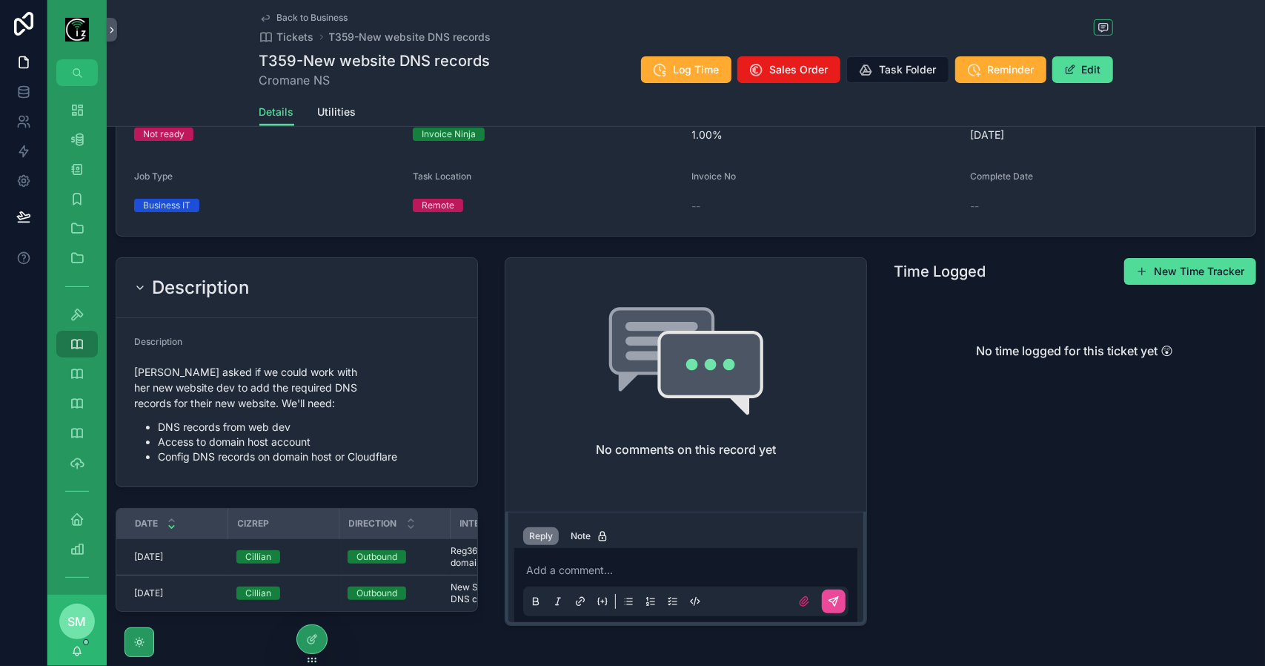
click at [294, 16] on span "Back to Business" at bounding box center [312, 18] width 71 height 12
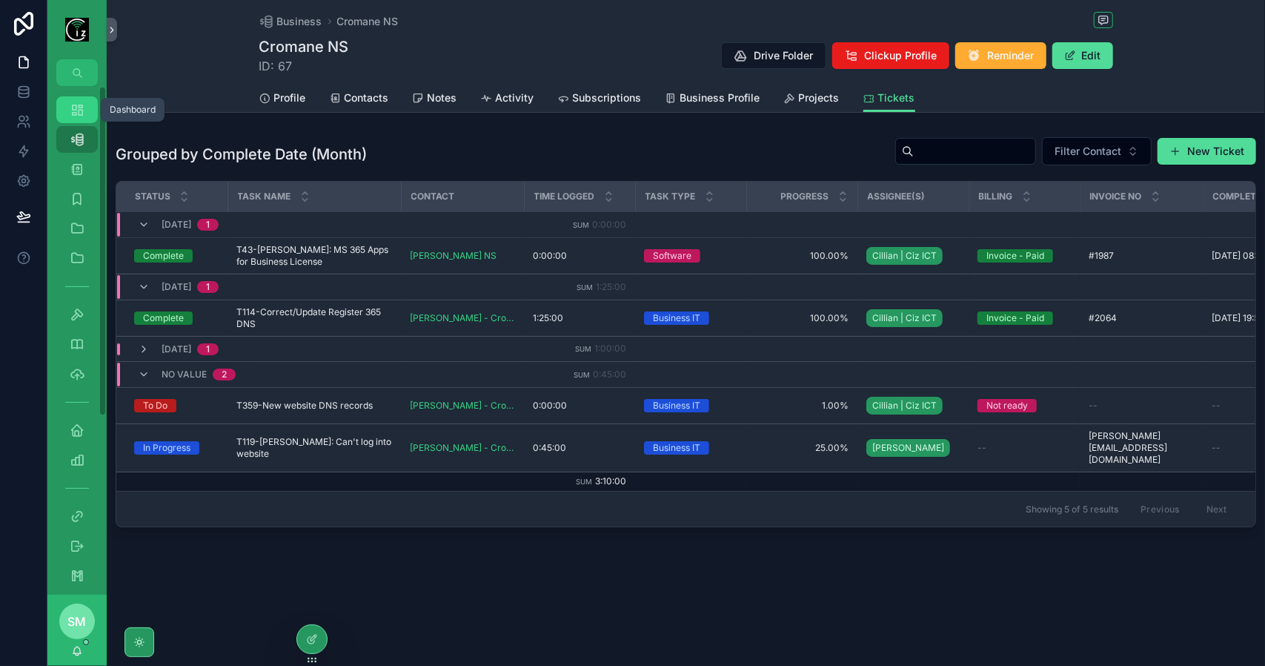
click at [81, 119] on div "Dashboard" at bounding box center [77, 110] width 24 height 24
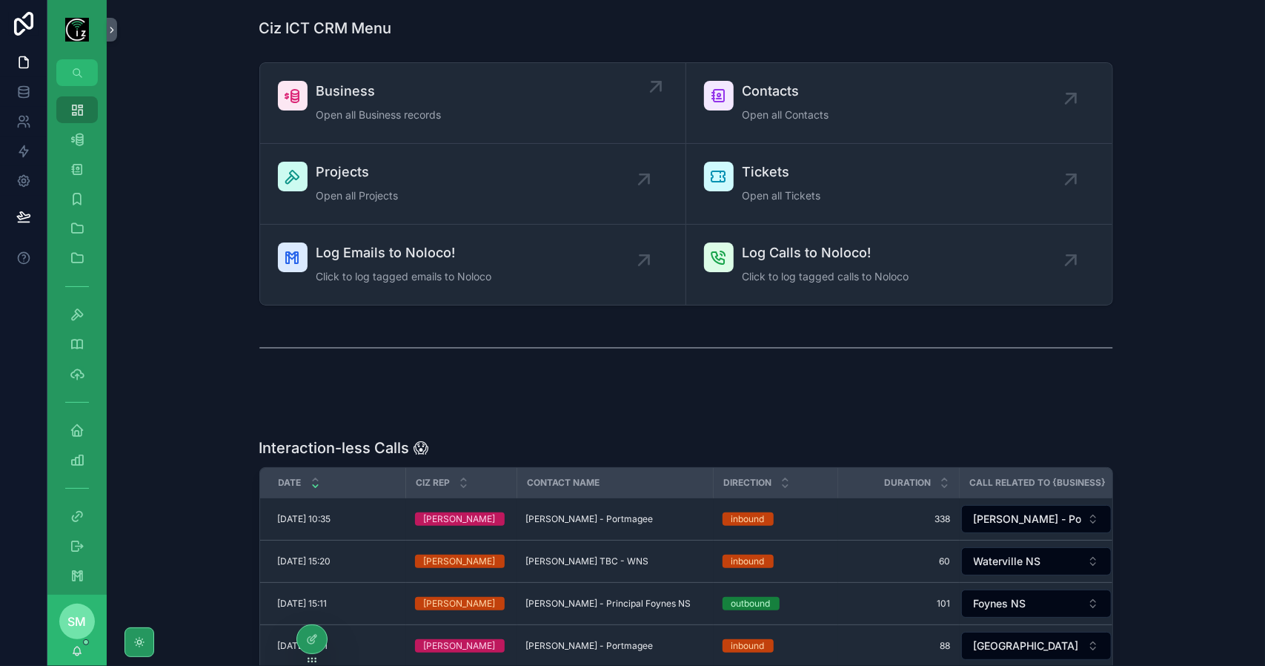
click at [428, 110] on span "Open all Business records" at bounding box center [378, 114] width 125 height 15
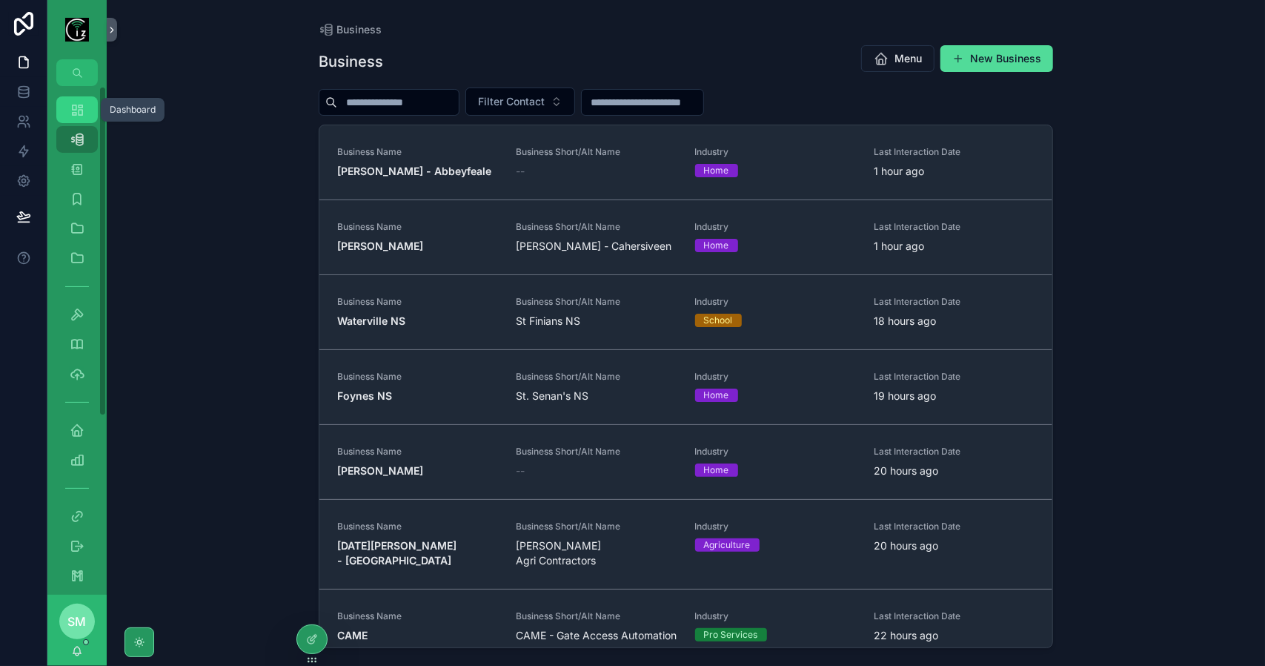
click at [86, 113] on div "Dashboard" at bounding box center [77, 110] width 24 height 24
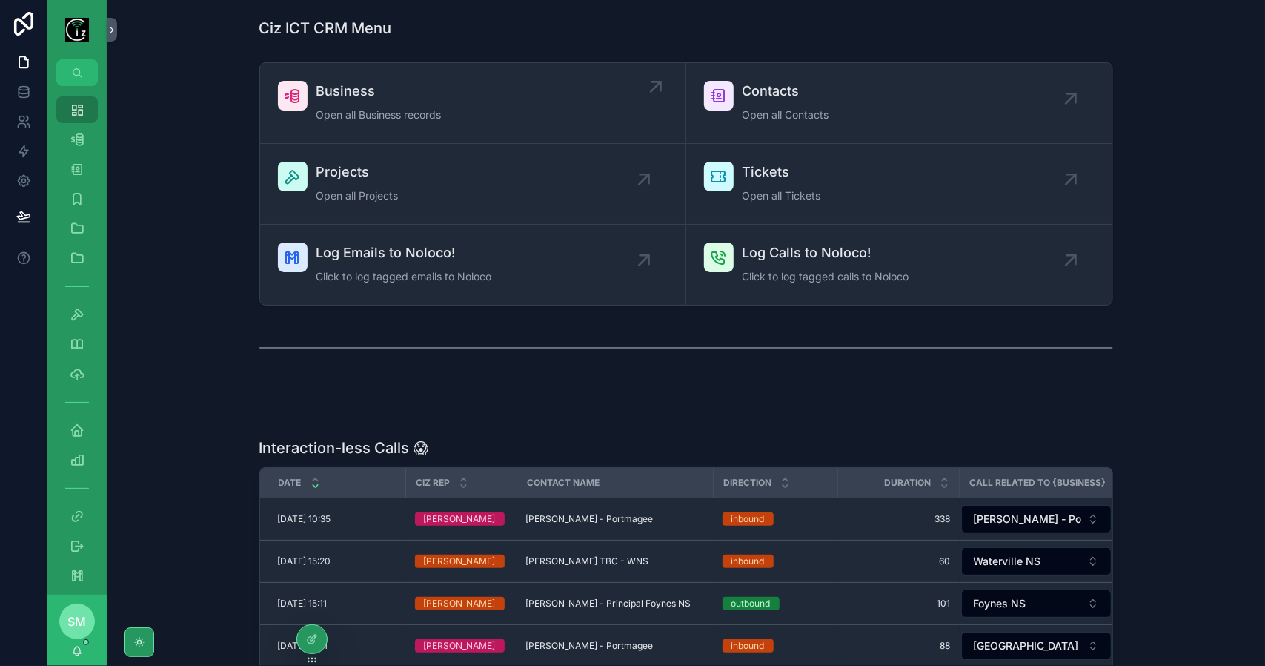
click at [417, 117] on span "Open all Business records" at bounding box center [378, 114] width 125 height 15
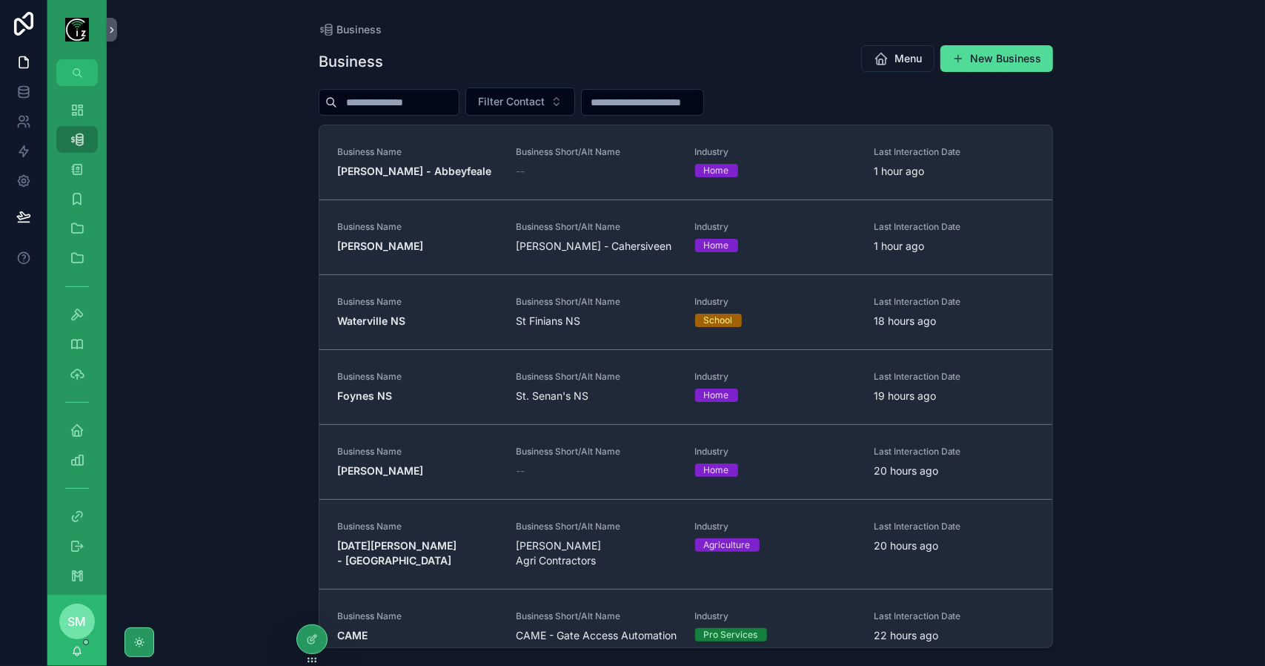
click at [417, 100] on input "scrollable content" at bounding box center [398, 102] width 122 height 21
click at [377, 169] on strong "Edmond O Donnell - Abbeyfeale" at bounding box center [414, 171] width 154 height 13
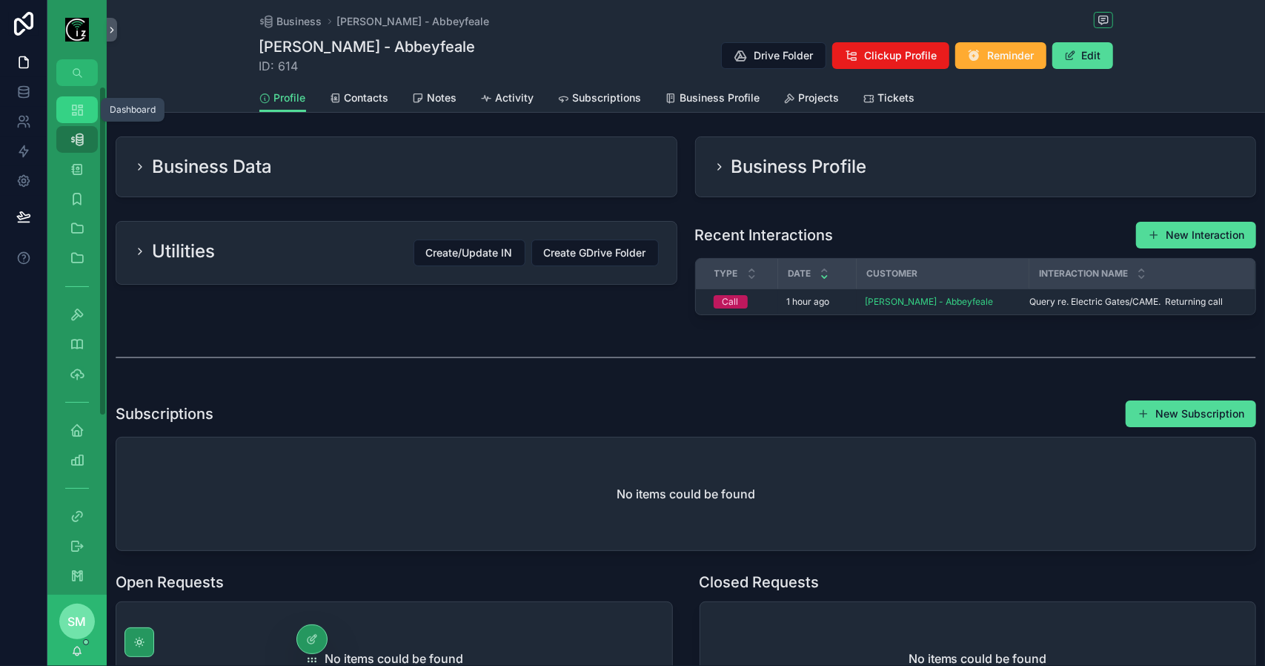
click at [90, 107] on link "Dashboard" at bounding box center [77, 109] width 42 height 27
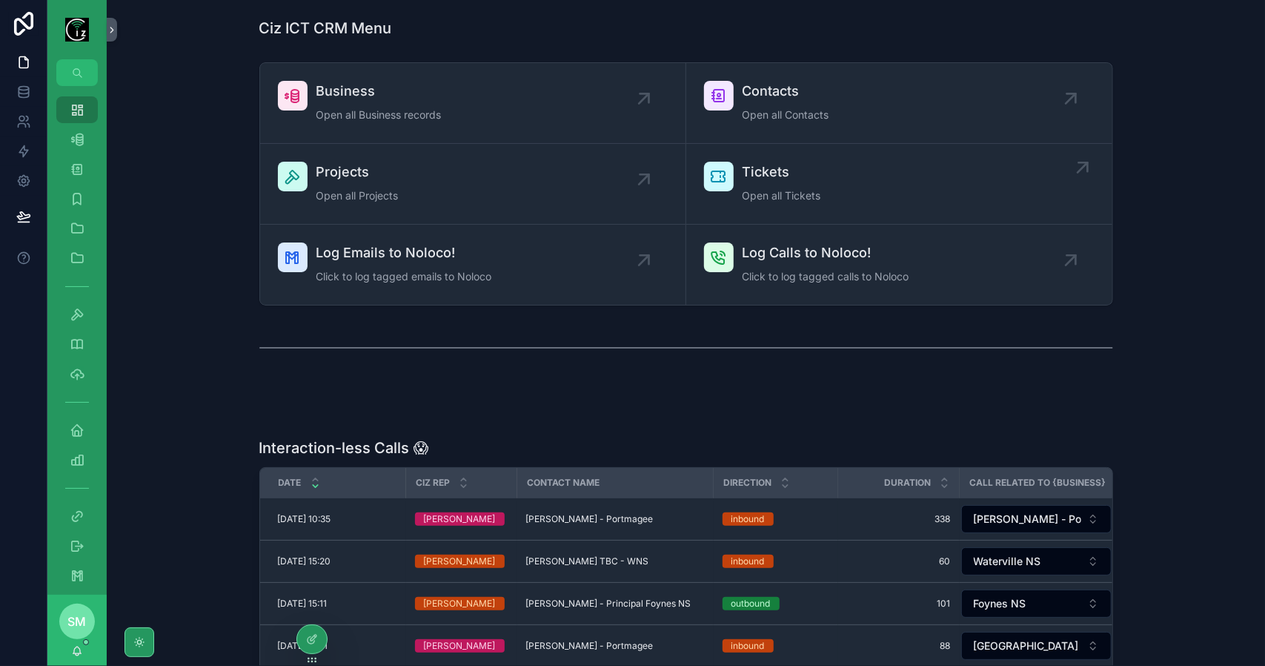
click at [734, 173] on div "Tickets Open all Tickets" at bounding box center [899, 184] width 391 height 44
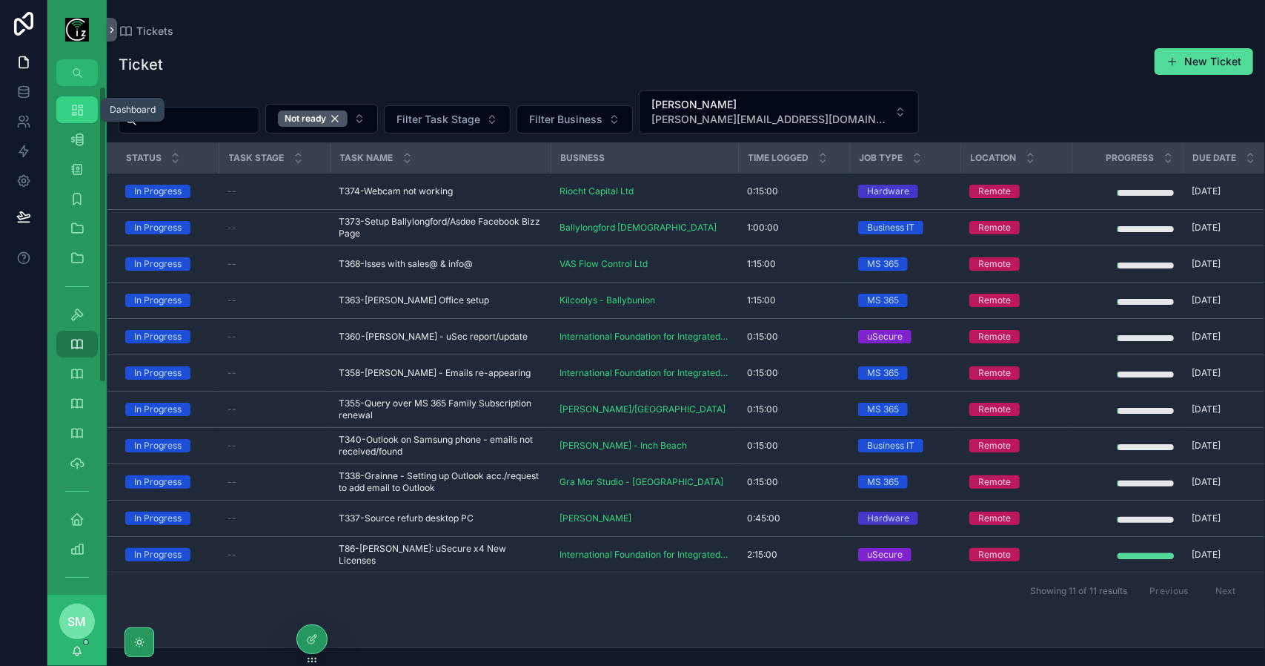
click at [83, 110] on icon "scrollable content" at bounding box center [77, 109] width 15 height 15
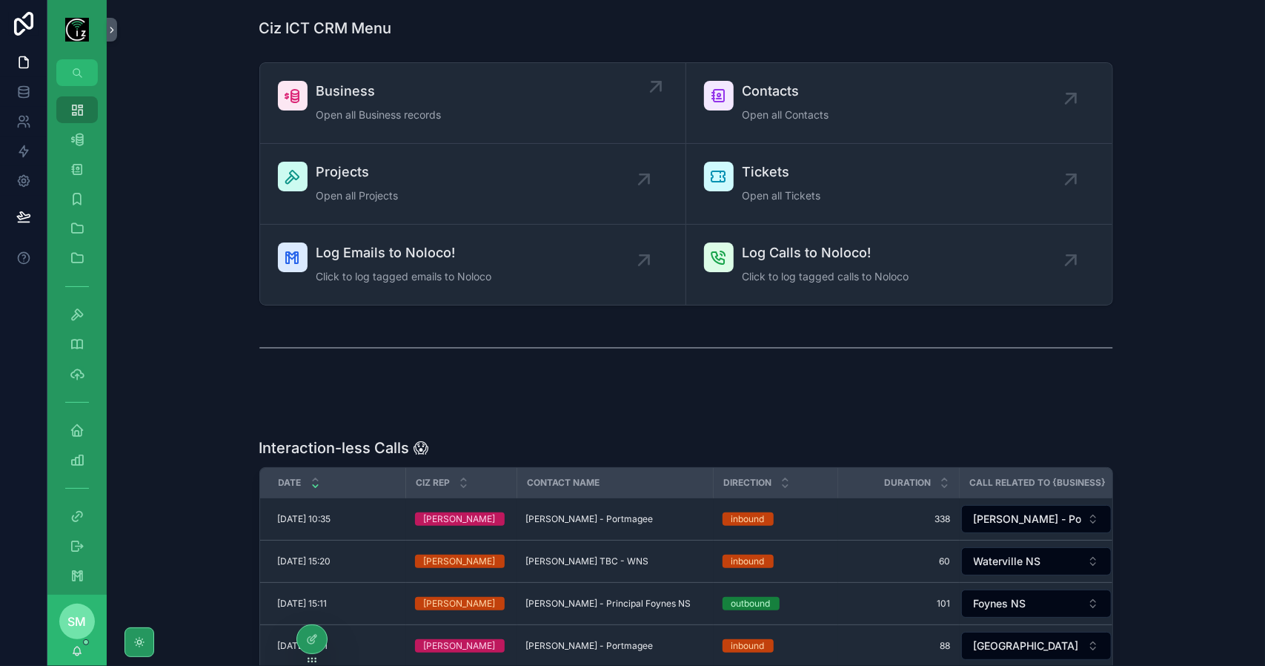
click at [381, 107] on span "Open all Business records" at bounding box center [378, 114] width 125 height 15
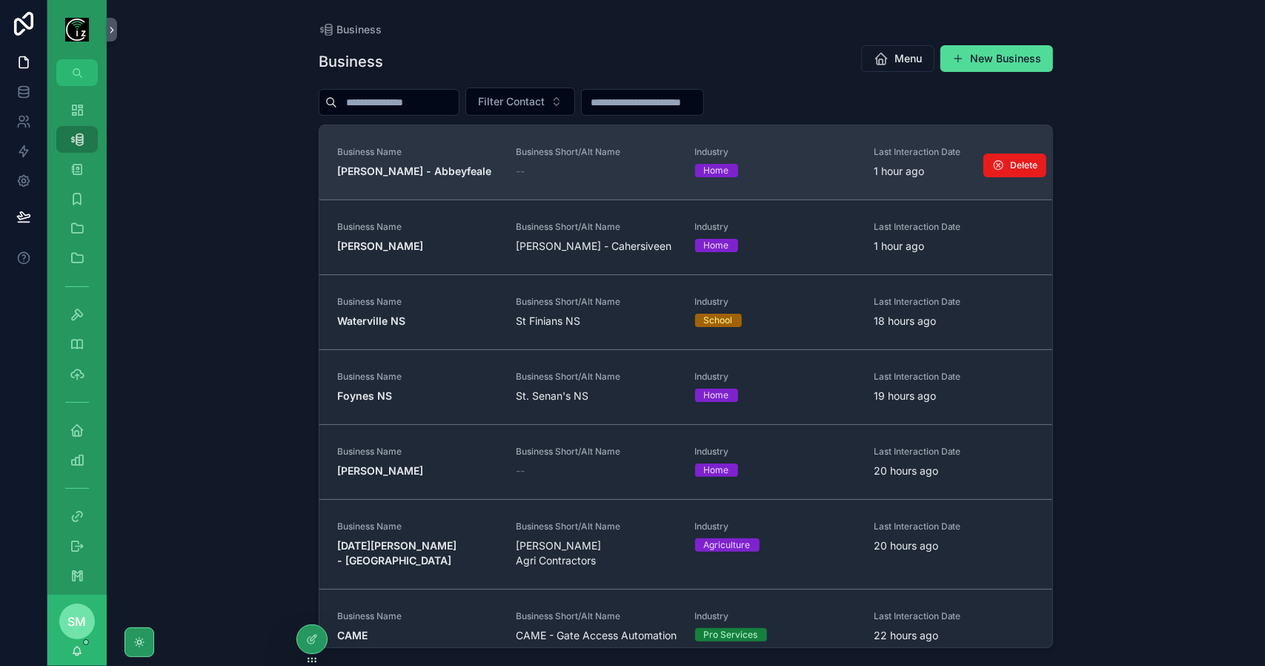
click at [422, 168] on strong "Edmond O Donnell - Abbeyfeale" at bounding box center [414, 171] width 154 height 13
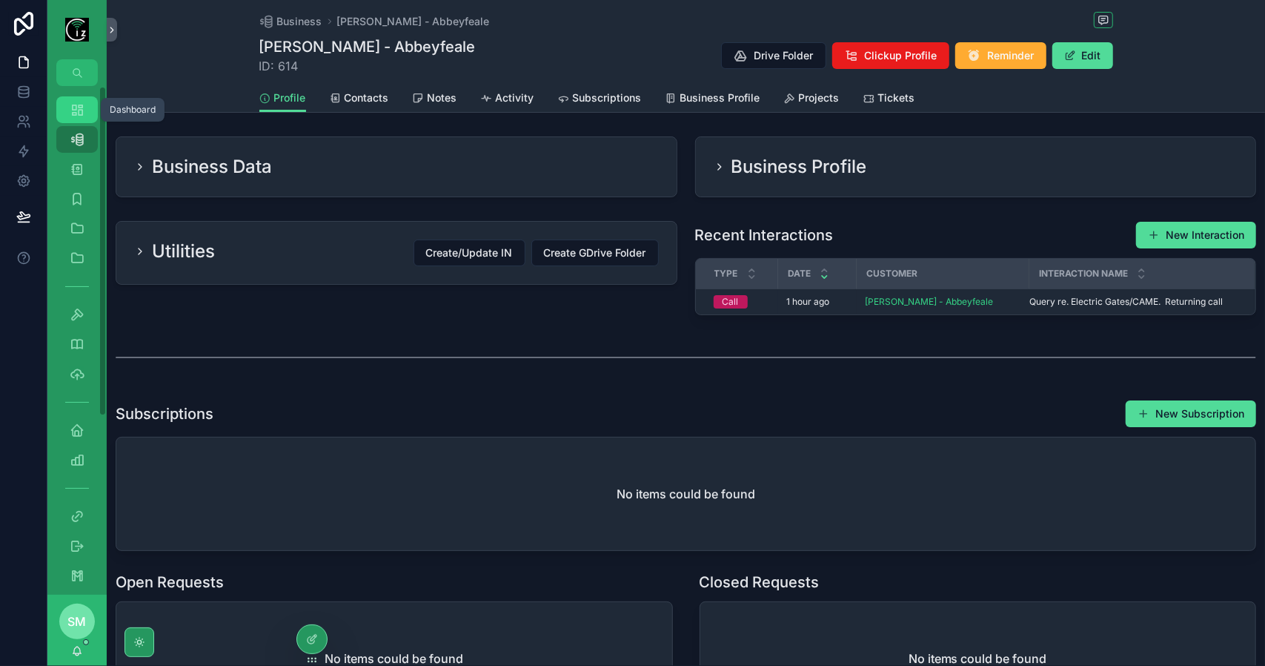
click at [74, 107] on icon "scrollable content" at bounding box center [77, 109] width 15 height 15
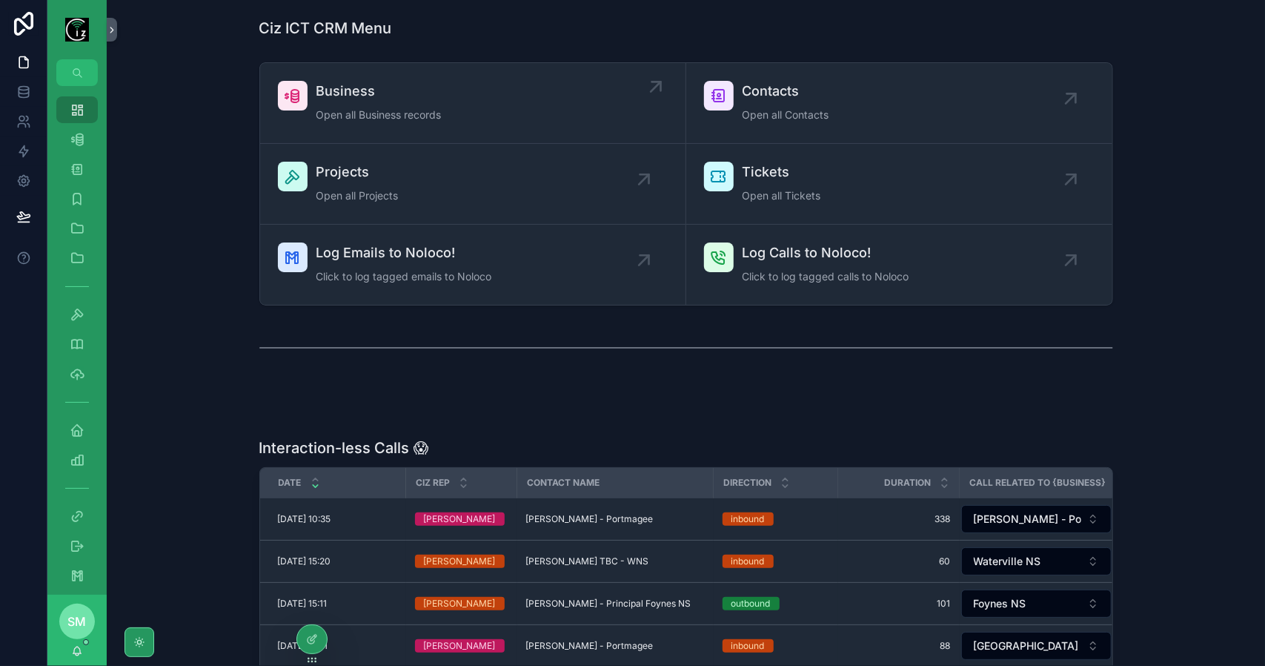
click at [365, 101] on span "Business" at bounding box center [378, 91] width 125 height 21
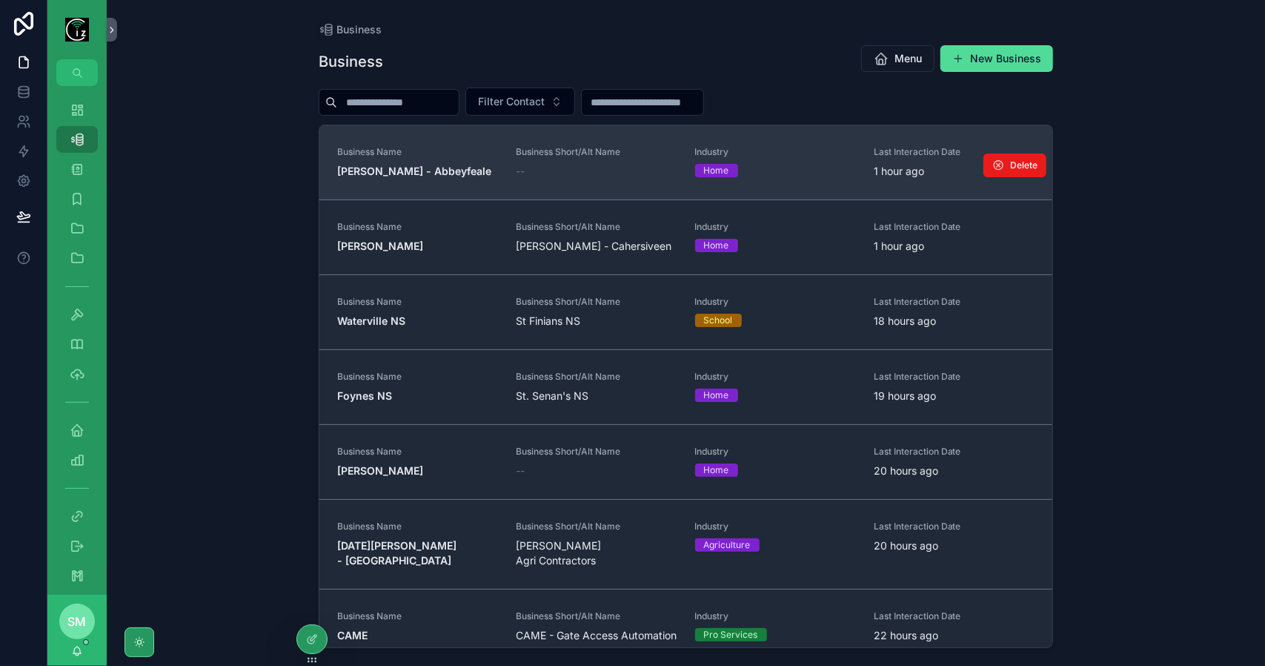
click at [425, 167] on strong "Edmond O Donnell - Abbeyfeale" at bounding box center [414, 171] width 154 height 13
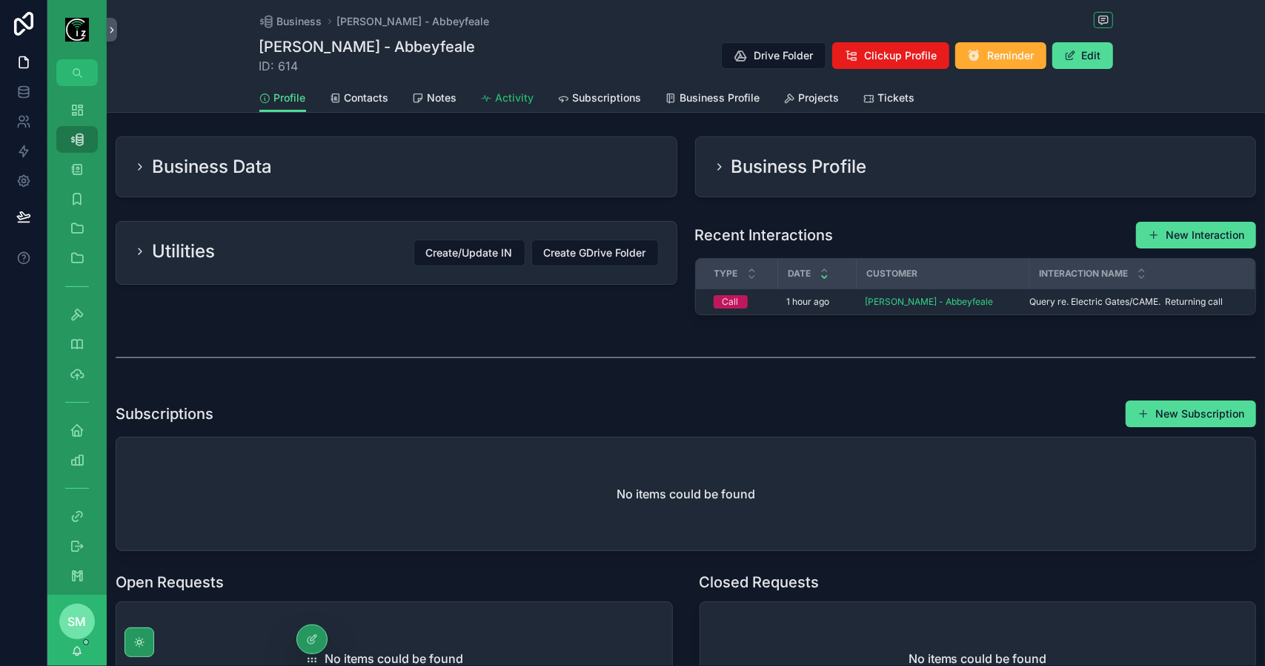
click at [514, 93] on span "Activity" at bounding box center [515, 97] width 39 height 15
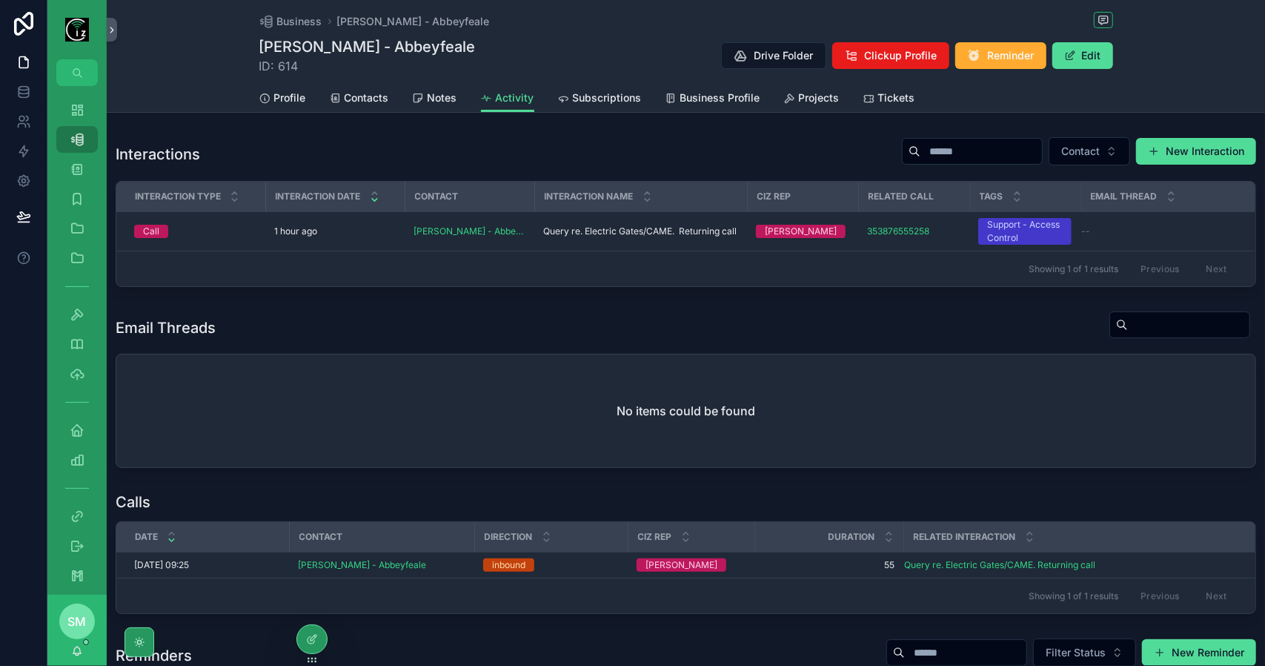
click at [345, 233] on div "1 hour ago" at bounding box center [335, 231] width 122 height 12
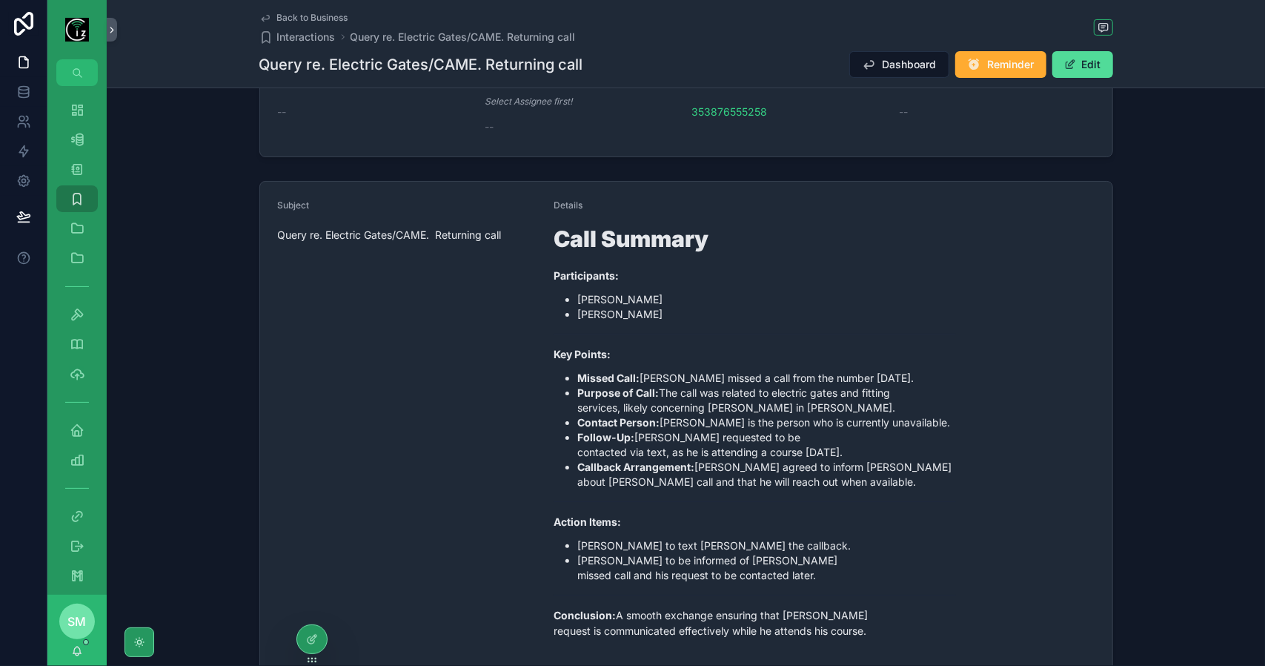
scroll to position [296, 0]
click at [1092, 65] on button "Edit" at bounding box center [1083, 64] width 61 height 27
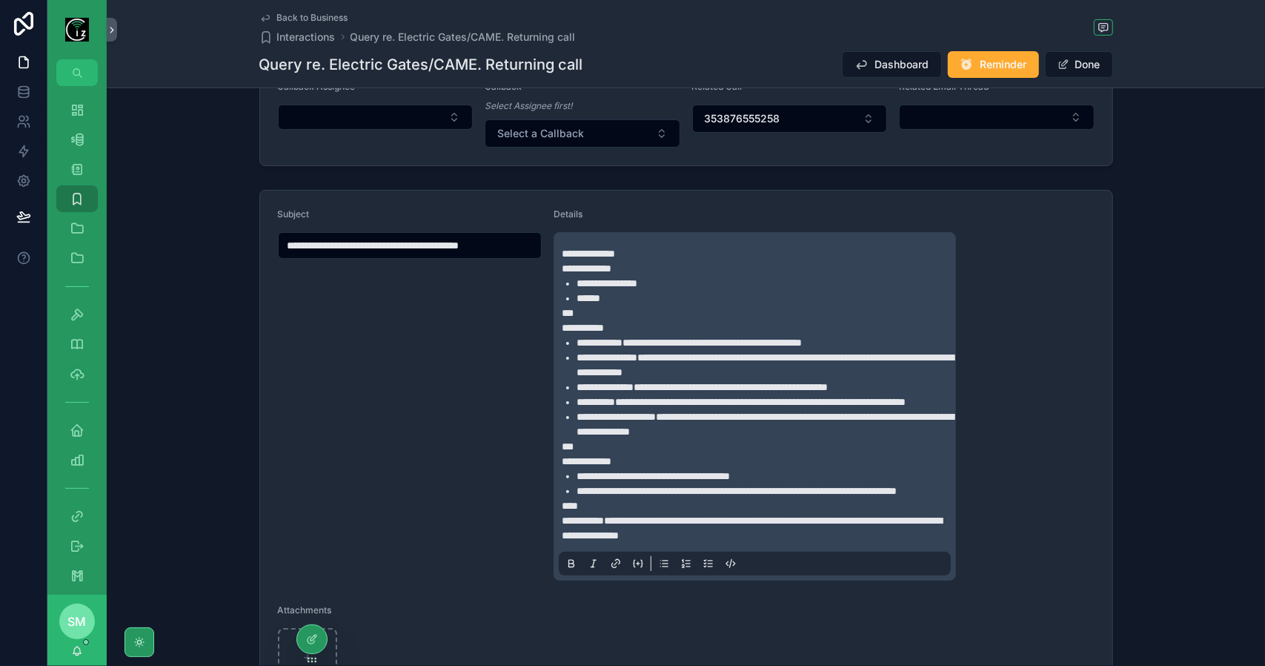
click at [583, 299] on span "******" at bounding box center [589, 298] width 24 height 10
click at [829, 398] on span "**********" at bounding box center [760, 402] width 291 height 10
click at [839, 409] on li "**********" at bounding box center [765, 401] width 377 height 15
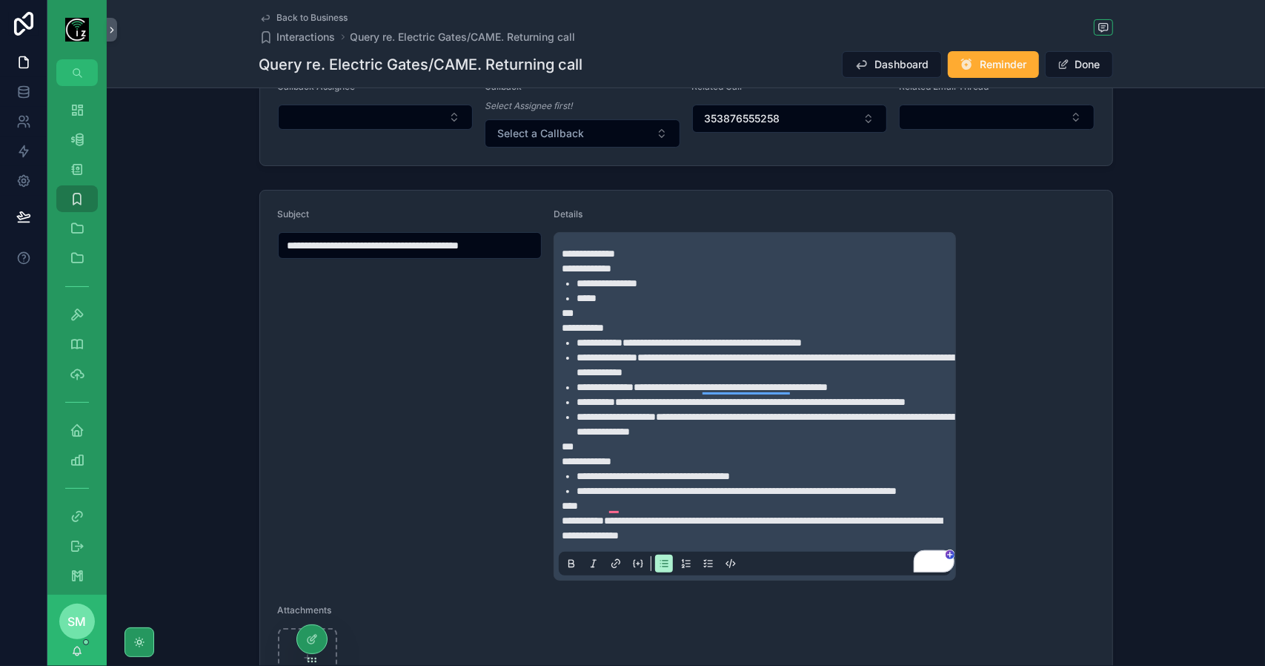
click at [839, 397] on span "**********" at bounding box center [760, 402] width 291 height 10
drag, startPoint x: 838, startPoint y: 397, endPoint x: 671, endPoint y: 397, distance: 166.8
click at [671, 397] on span "**********" at bounding box center [760, 402] width 291 height 10
click at [891, 399] on span "**********" at bounding box center [753, 402] width 276 height 10
click at [720, 431] on span "**********" at bounding box center [767, 423] width 380 height 25
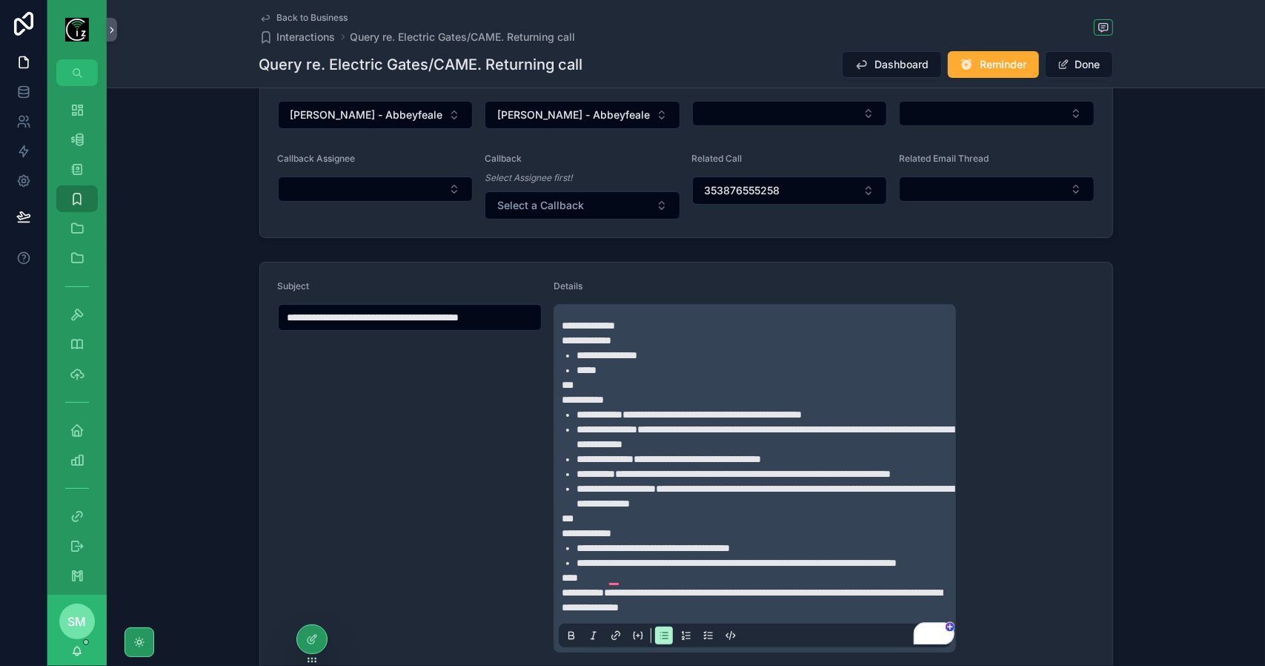
scroll to position [241, 0]
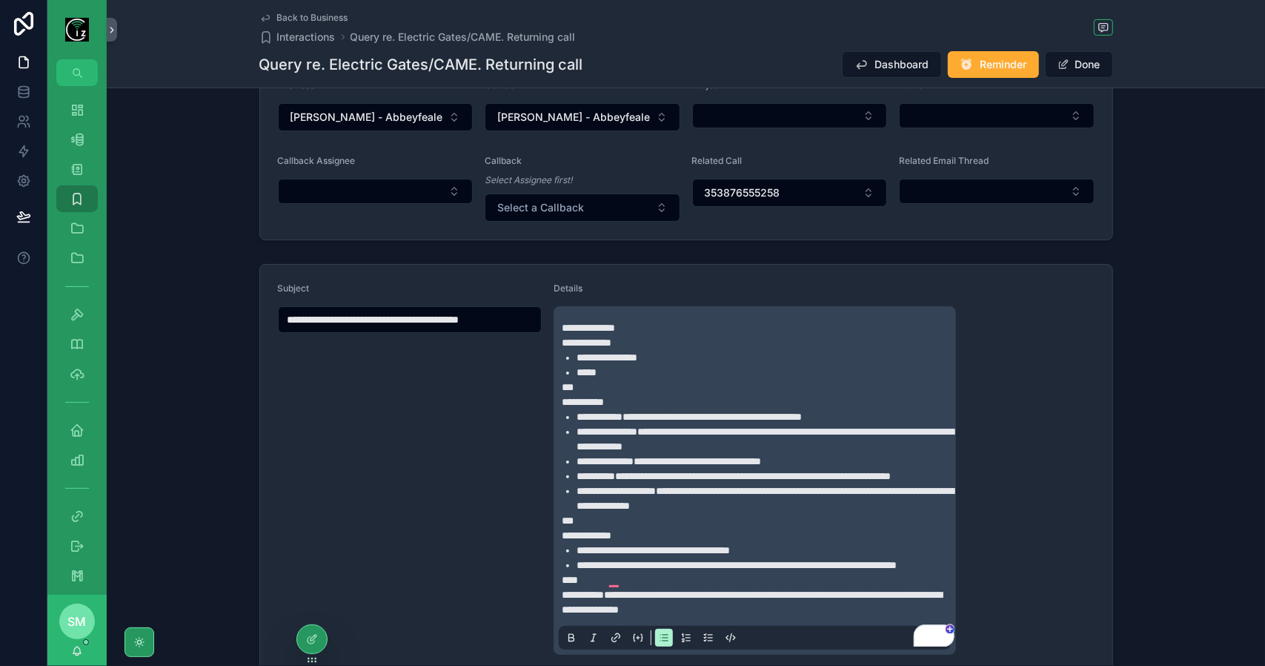
click at [694, 371] on li "*****" at bounding box center [765, 372] width 377 height 15
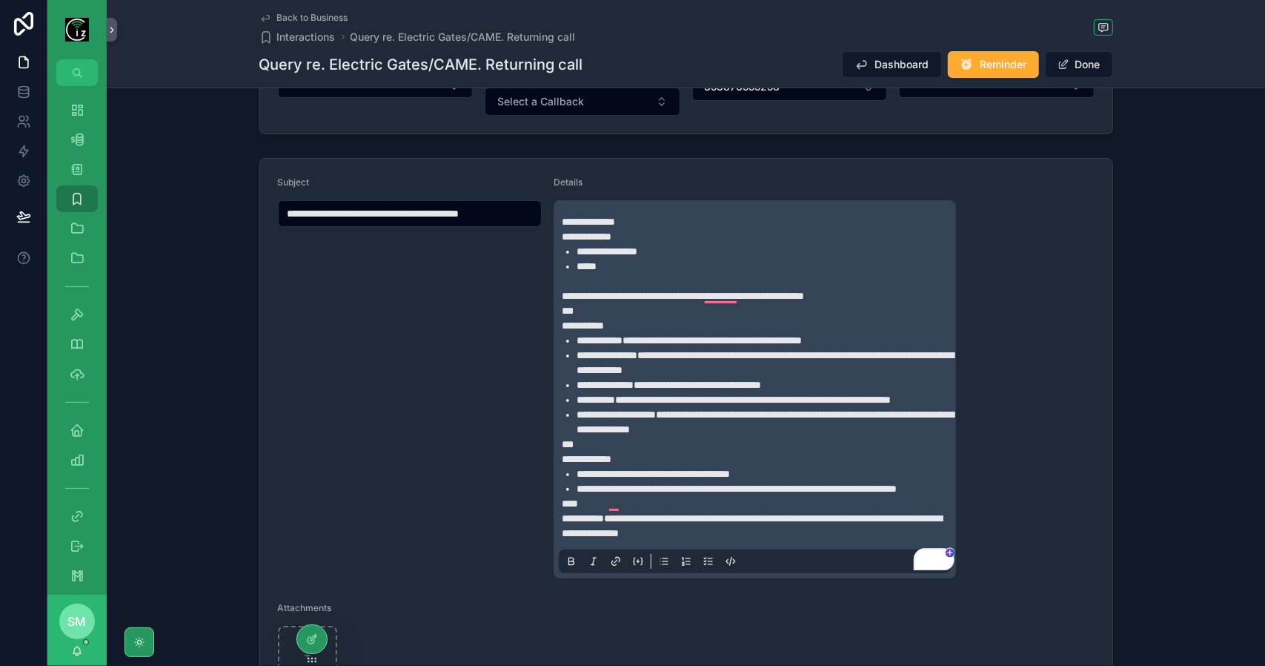
scroll to position [389, 0]
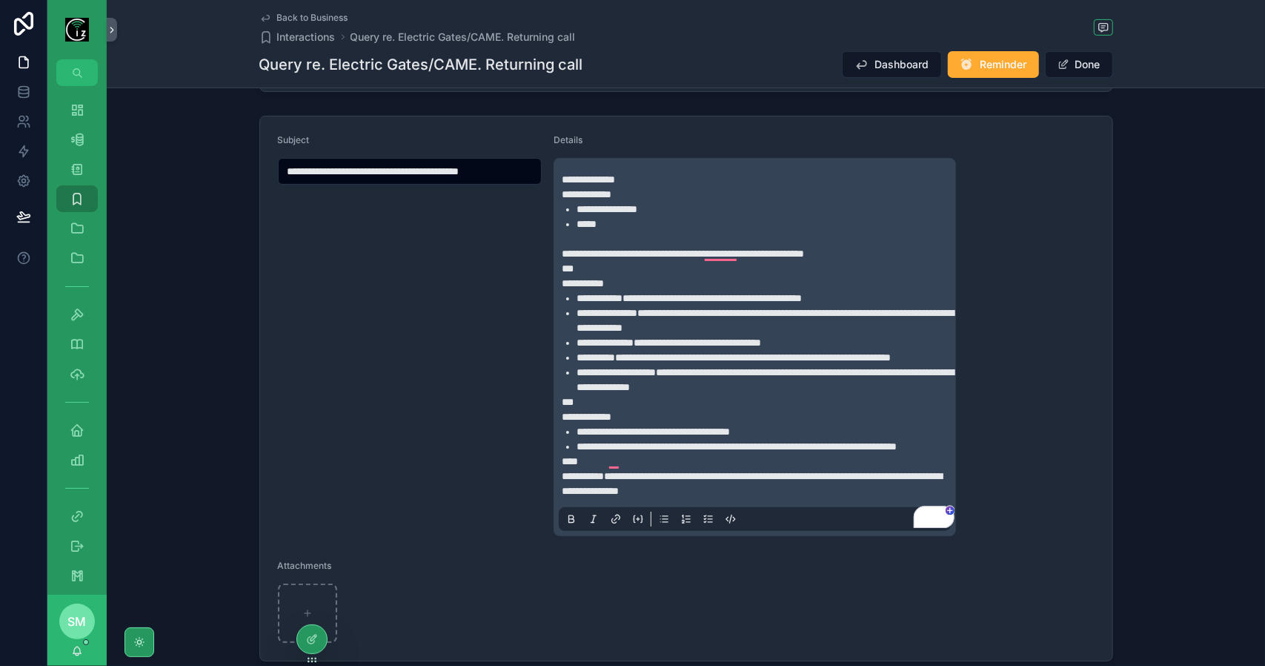
click at [580, 437] on span "**********" at bounding box center [653, 431] width 153 height 10
click at [862, 454] on li "**********" at bounding box center [765, 446] width 377 height 15
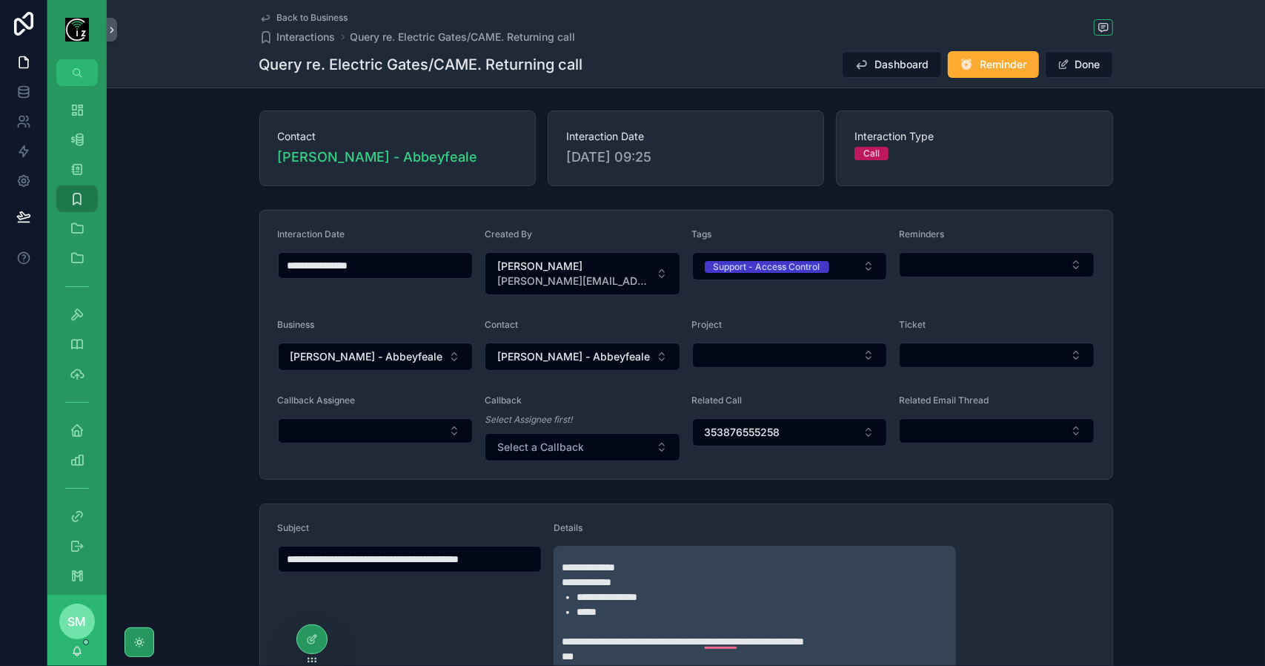
scroll to position [0, 0]
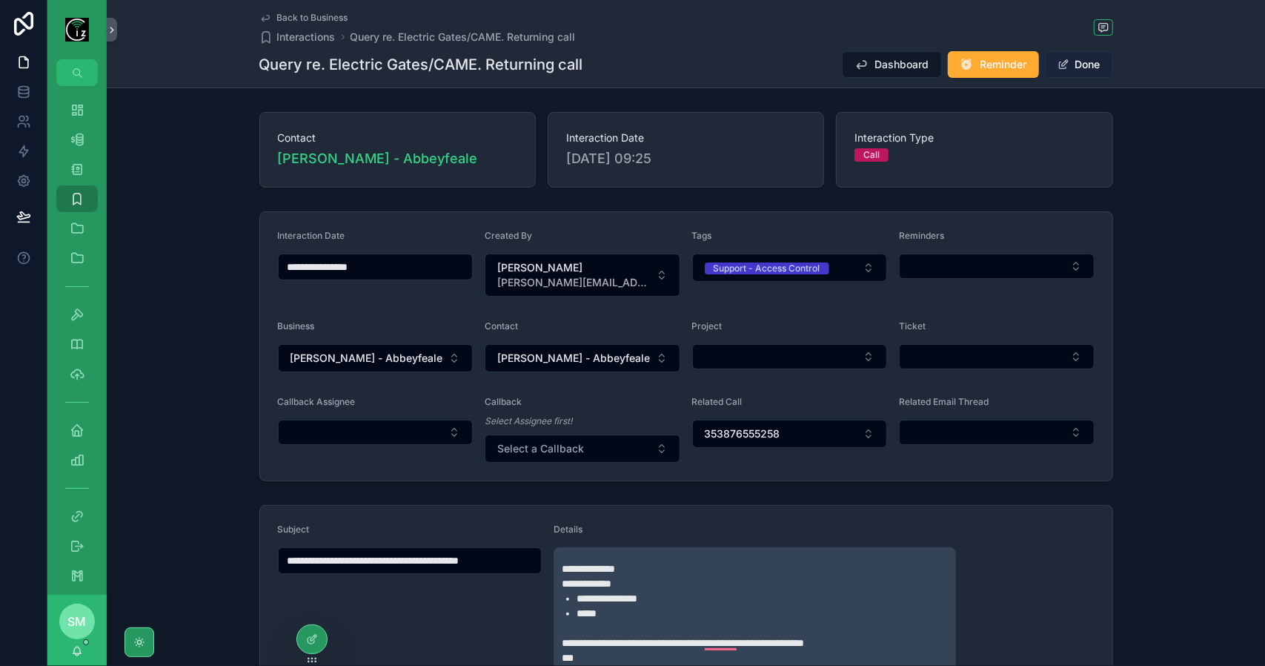
click at [1094, 64] on button "Done" at bounding box center [1079, 64] width 68 height 27
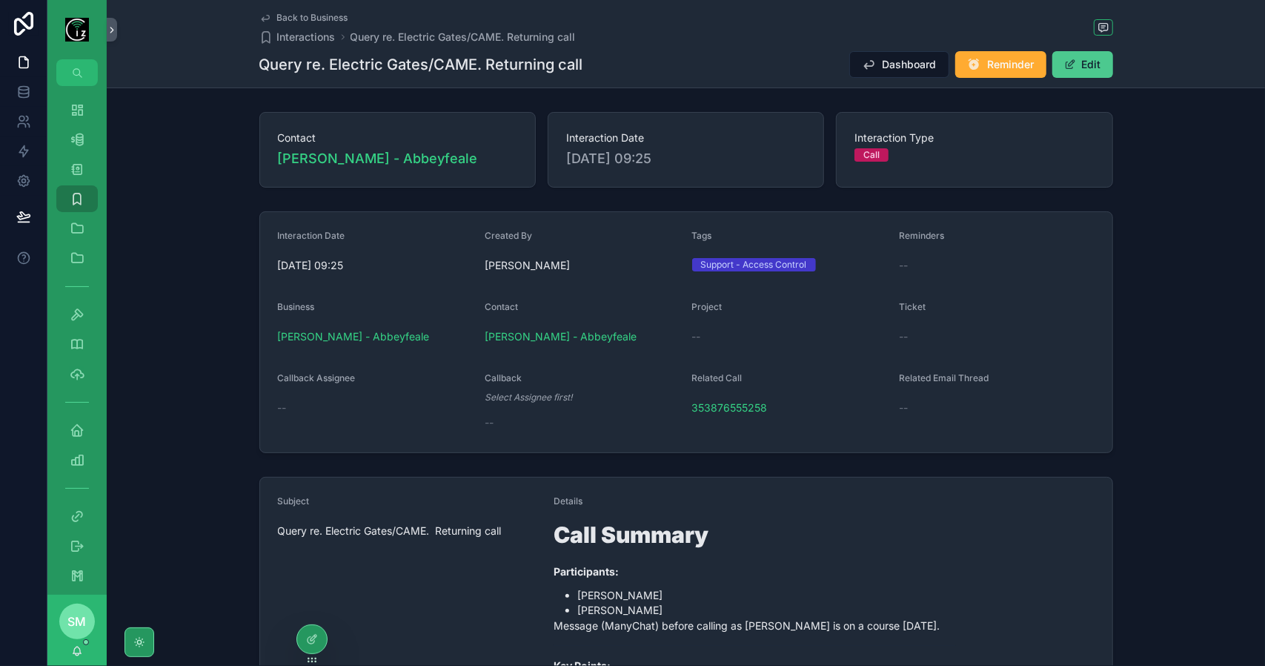
click at [1093, 67] on button "Edit" at bounding box center [1083, 64] width 61 height 27
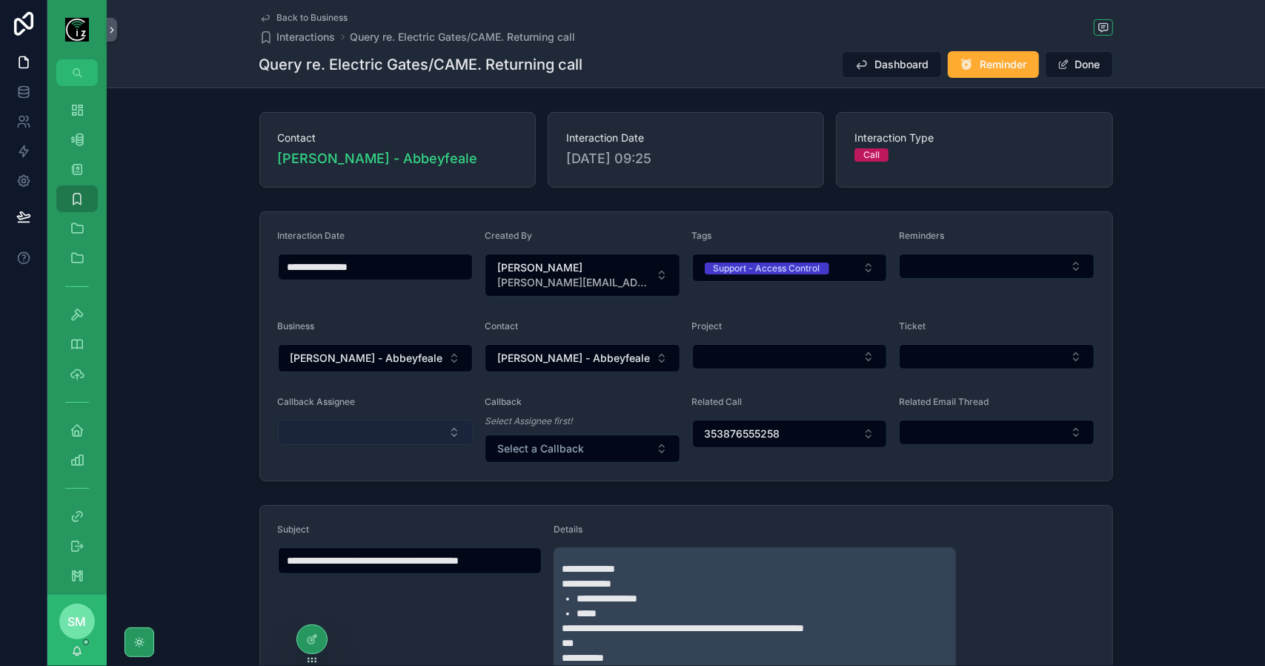
click at [446, 423] on button "Select Button" at bounding box center [376, 432] width 196 height 25
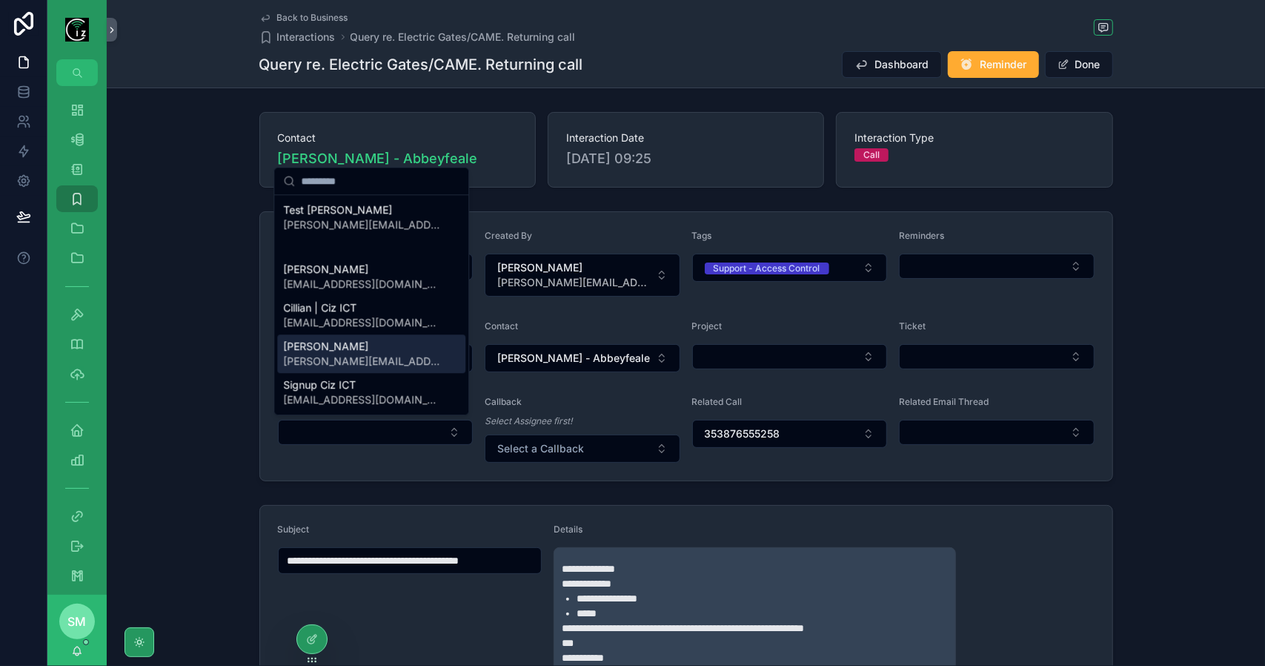
click at [394, 358] on div "Simon Murphy simon@cizict.com" at bounding box center [371, 353] width 188 height 39
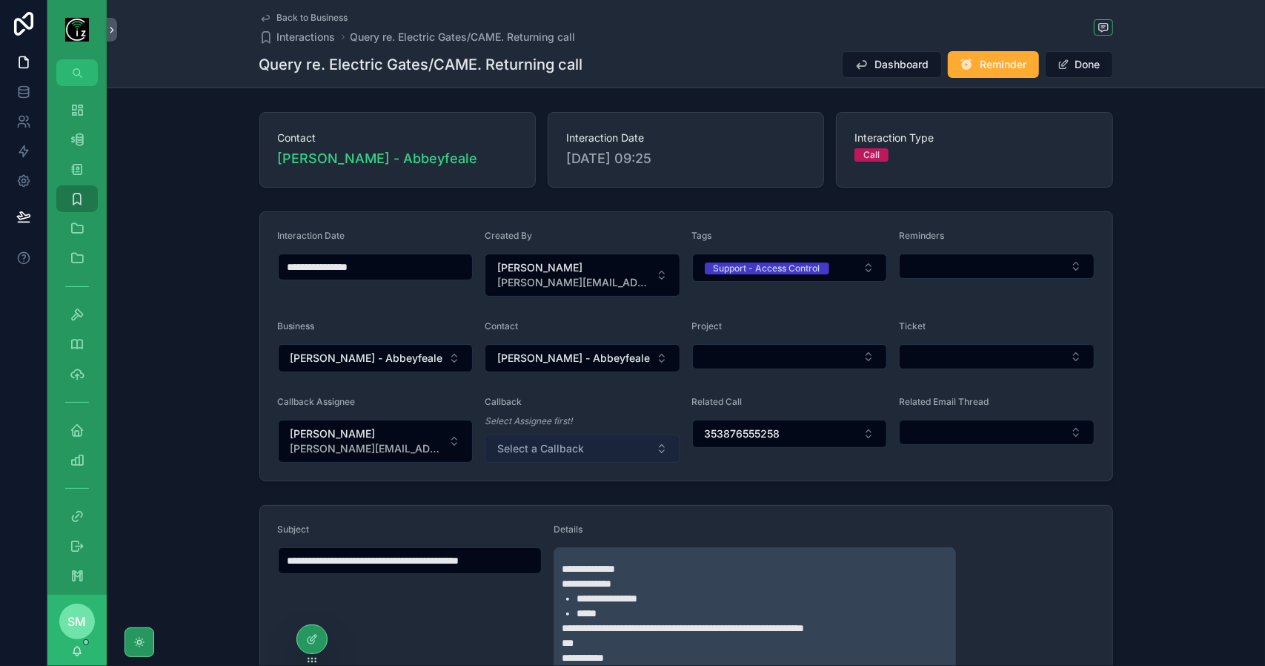
click at [584, 451] on button "Select a Callback" at bounding box center [583, 448] width 196 height 28
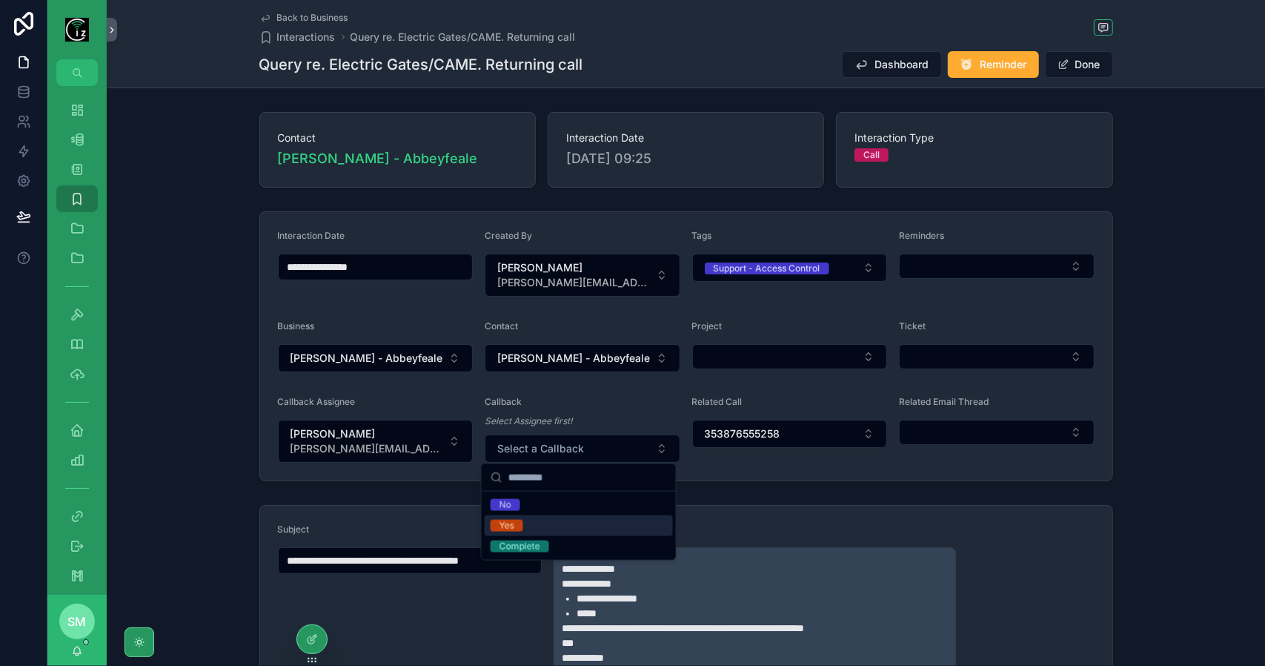
click at [563, 528] on div "Yes" at bounding box center [579, 525] width 188 height 21
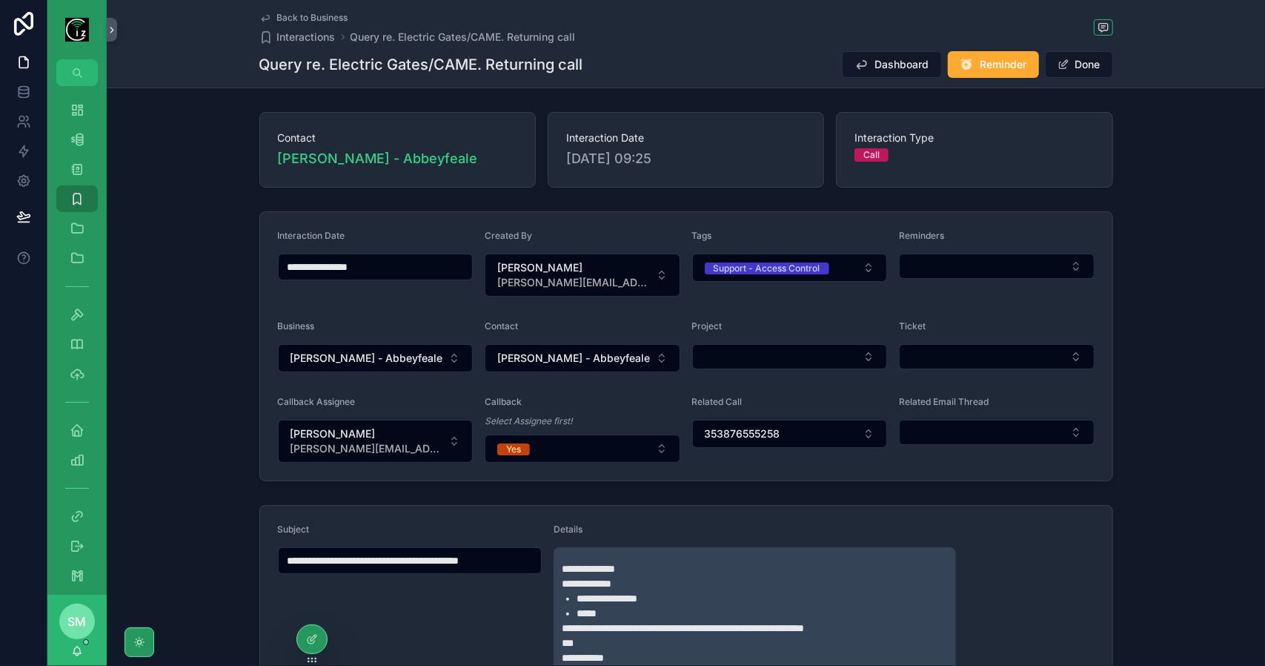
click at [744, 472] on form "**********" at bounding box center [686, 346] width 852 height 268
click at [339, 449] on span "[PERSON_NAME][EMAIL_ADDRESS][DOMAIN_NAME]" at bounding box center [367, 448] width 153 height 15
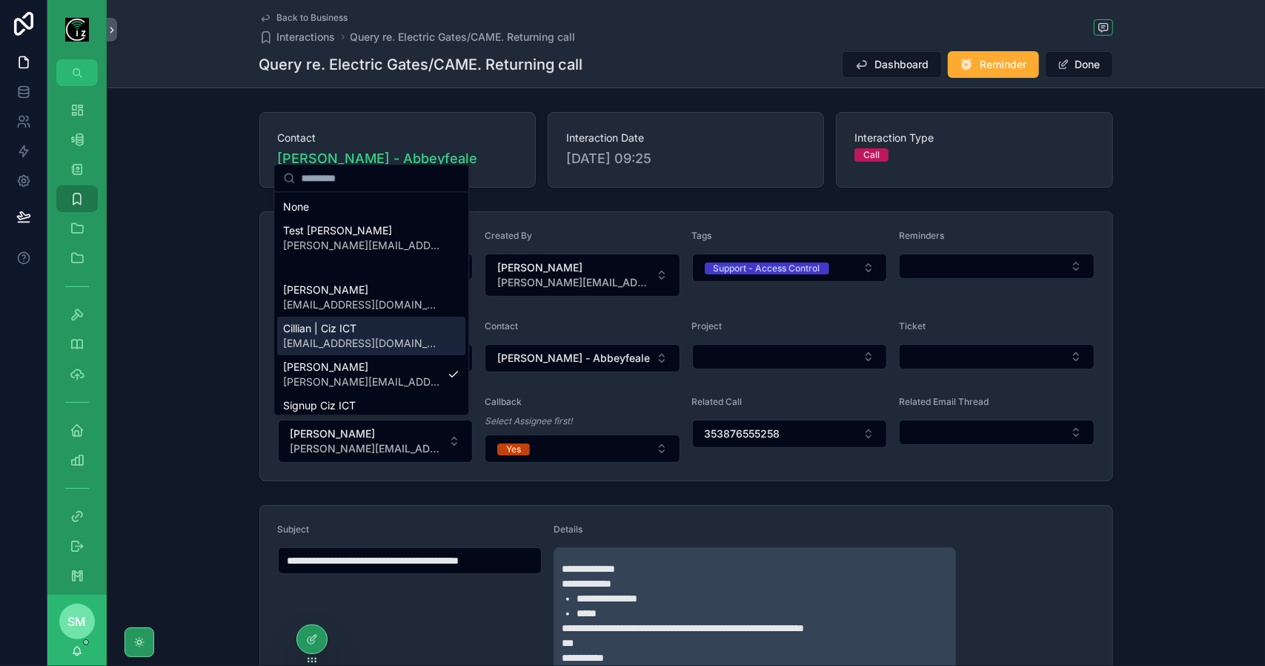
click at [353, 322] on span "Cillian | Ciz ICT" at bounding box center [362, 328] width 159 height 15
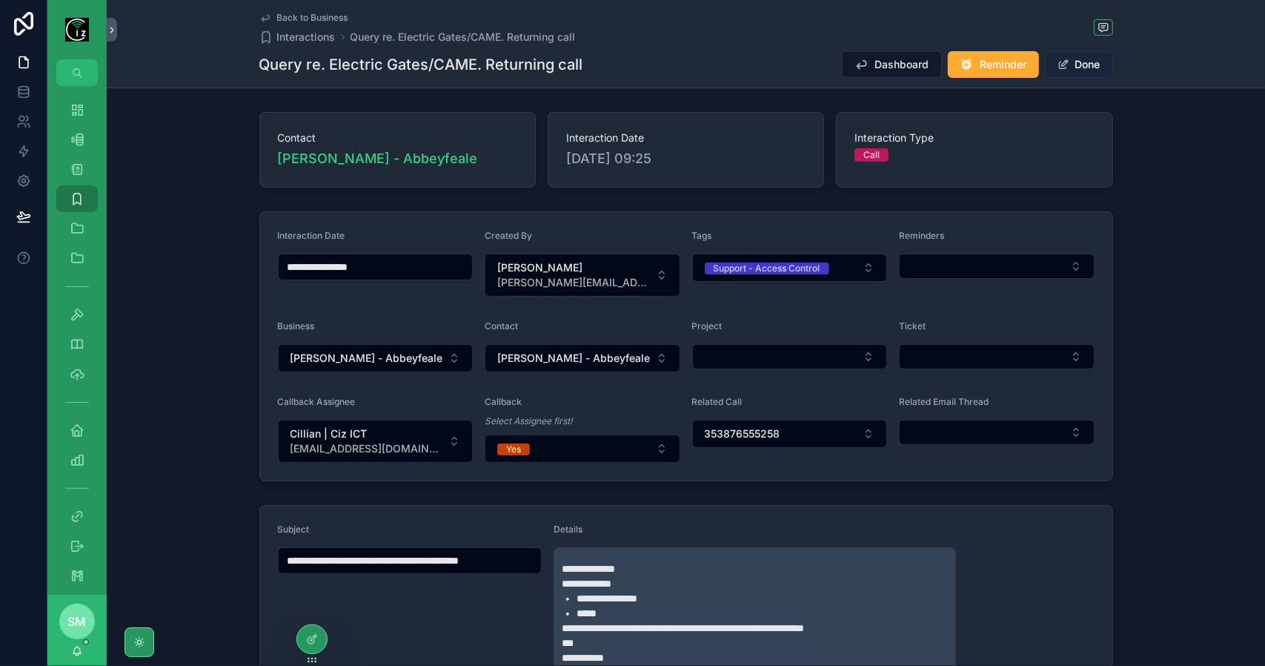
click at [1096, 68] on button "Done" at bounding box center [1079, 64] width 68 height 27
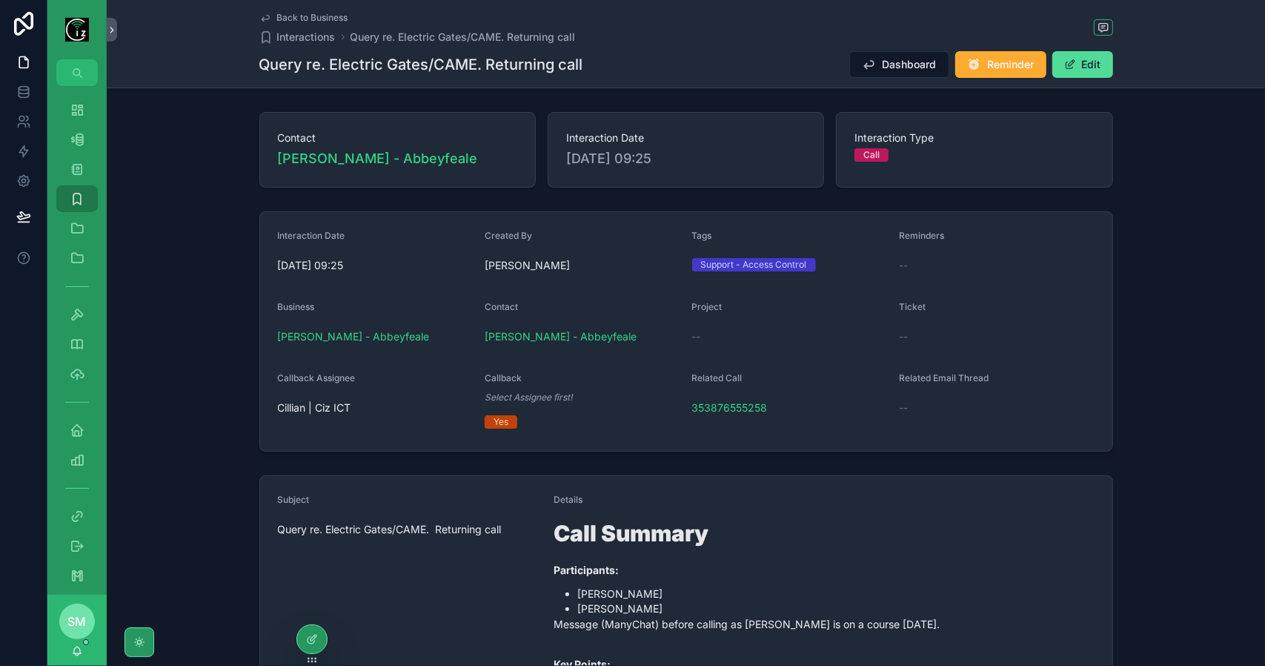
click at [314, 20] on span "Back to Business" at bounding box center [312, 18] width 71 height 12
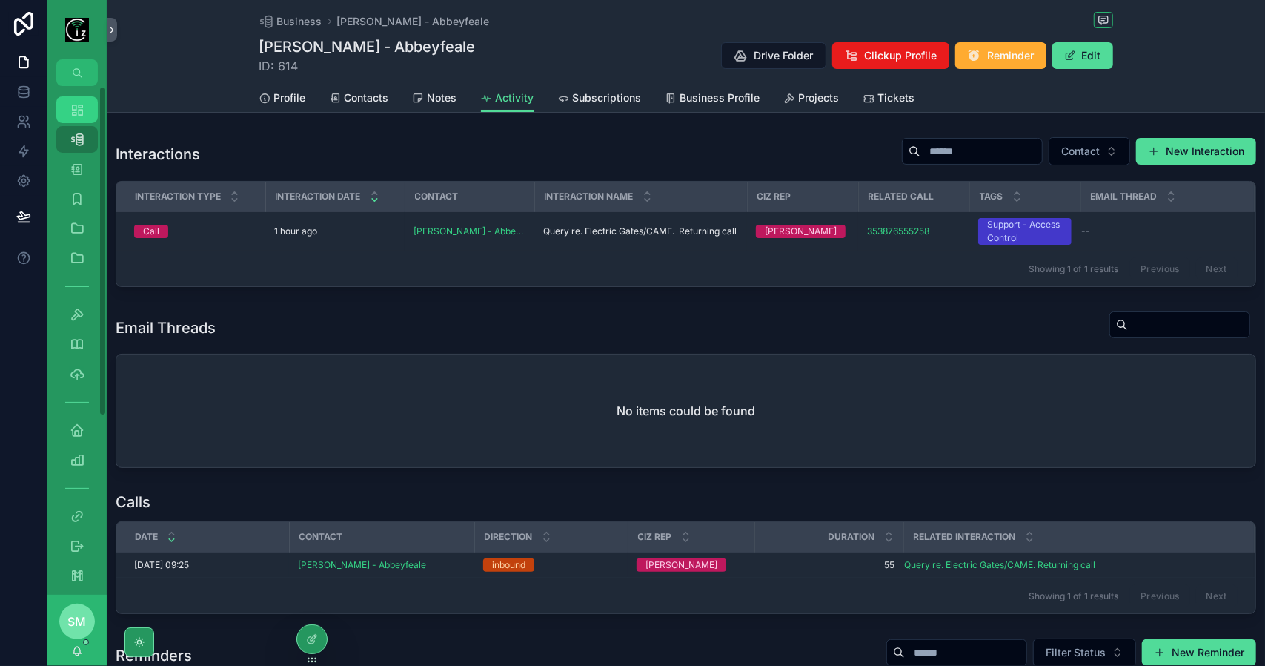
click at [76, 118] on div "Dashboard" at bounding box center [77, 110] width 24 height 24
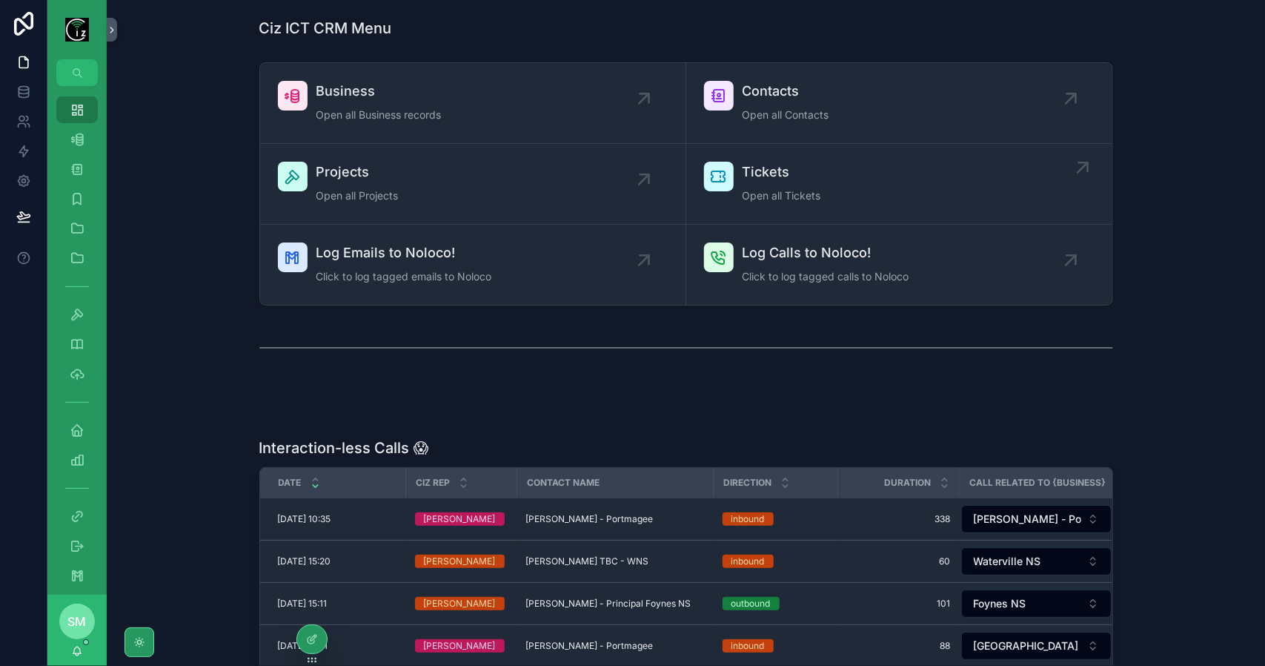
click at [799, 192] on span "Open all Tickets" at bounding box center [782, 195] width 79 height 15
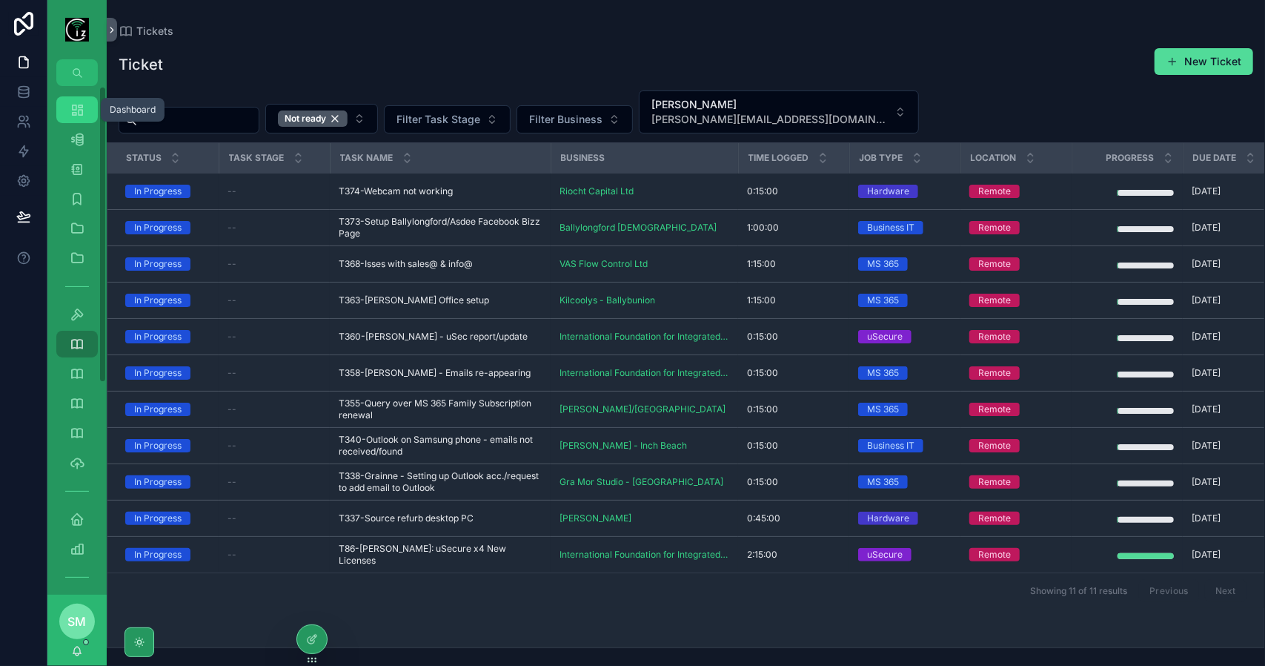
click at [80, 107] on icon "scrollable content" at bounding box center [77, 109] width 15 height 15
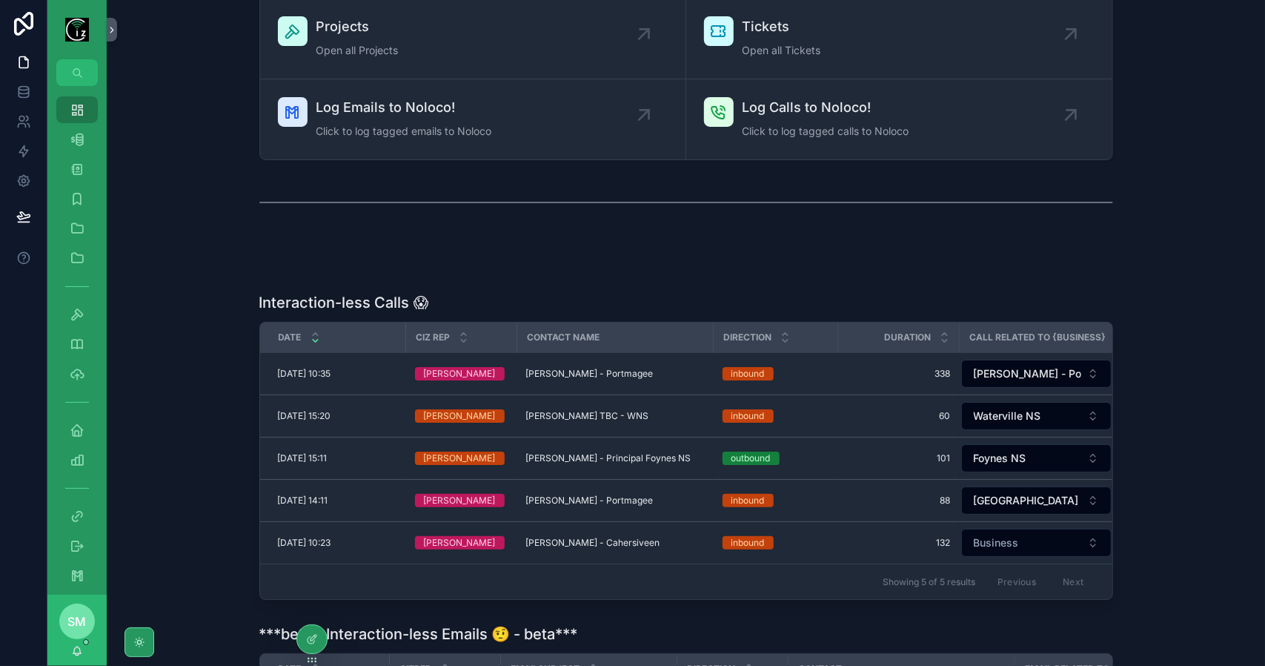
scroll to position [148, 0]
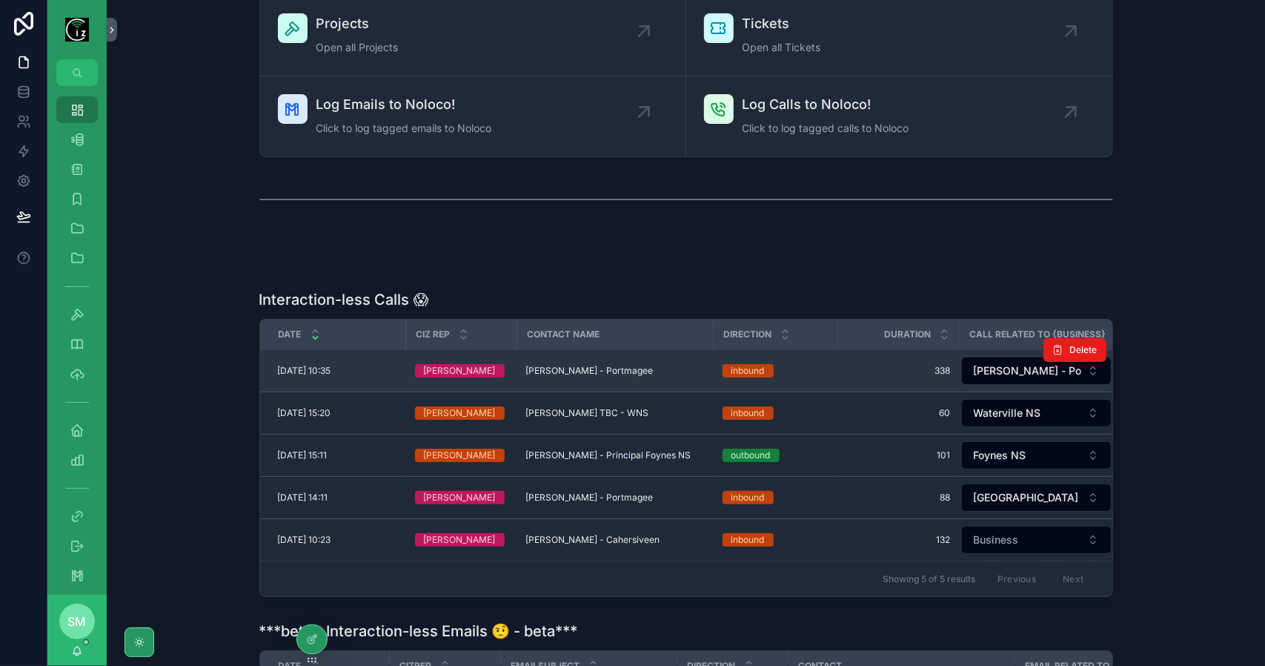
click at [609, 368] on span "Anne Sugrue - Portmagee" at bounding box center [589, 371] width 127 height 12
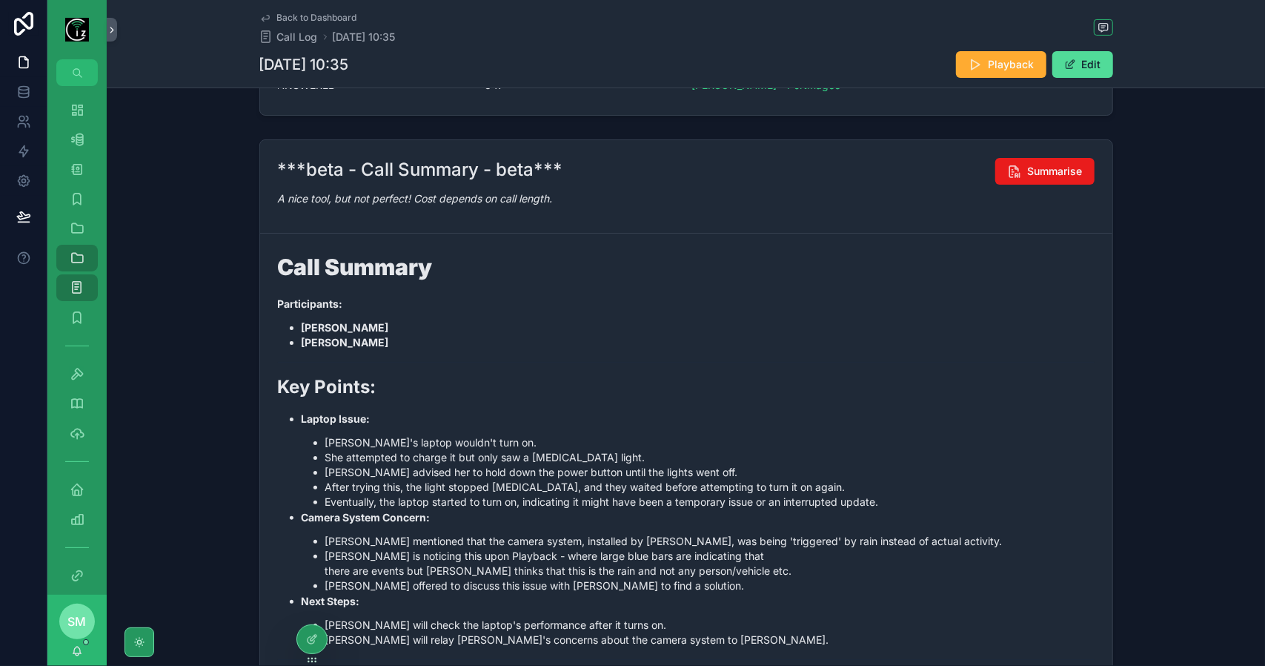
scroll to position [371, 0]
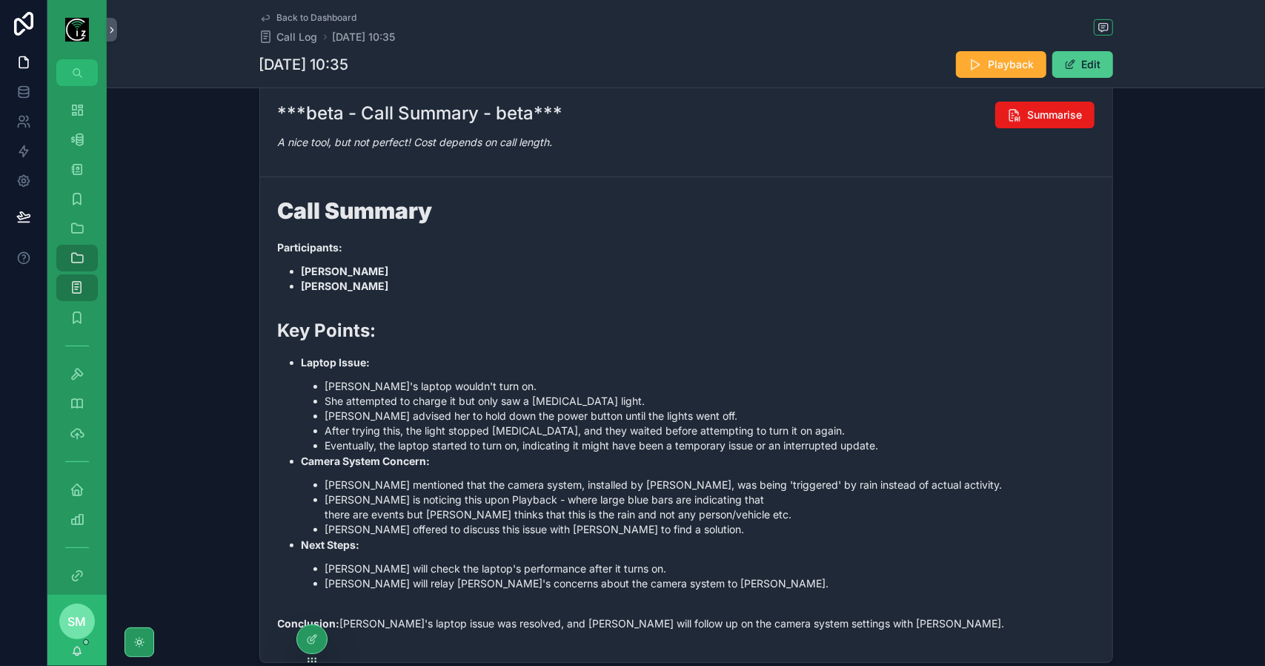
click at [1097, 67] on button "Edit" at bounding box center [1083, 64] width 61 height 27
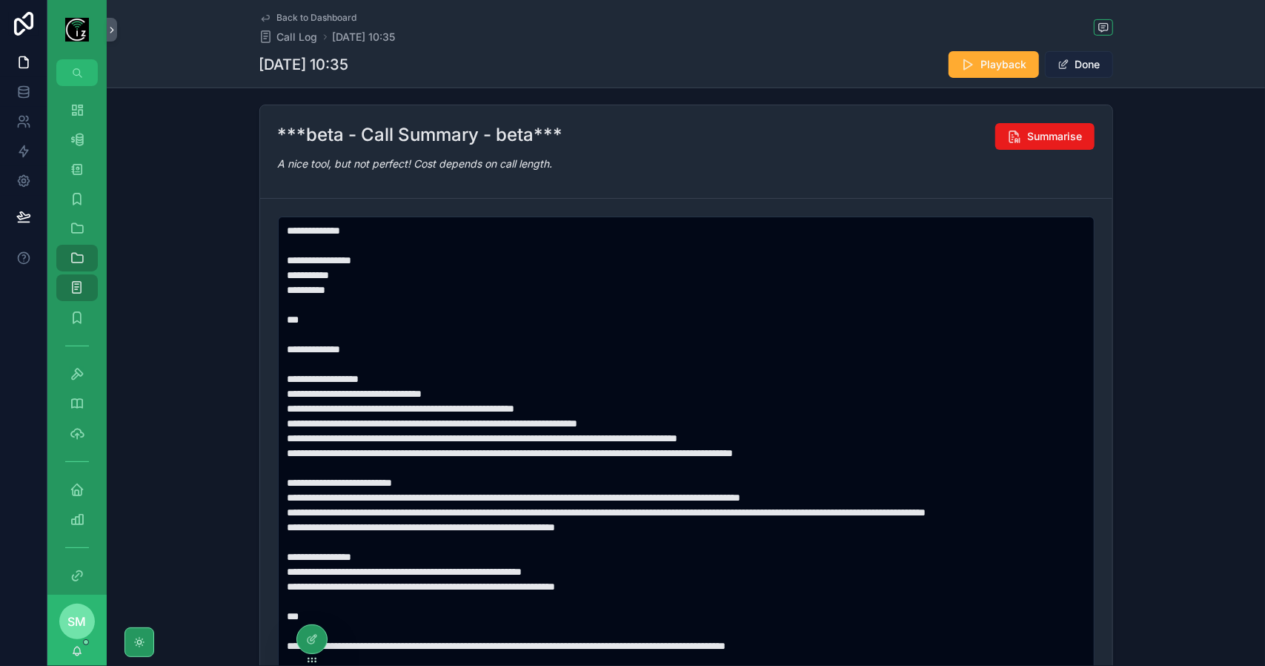
click at [1079, 60] on button "Done" at bounding box center [1079, 64] width 68 height 27
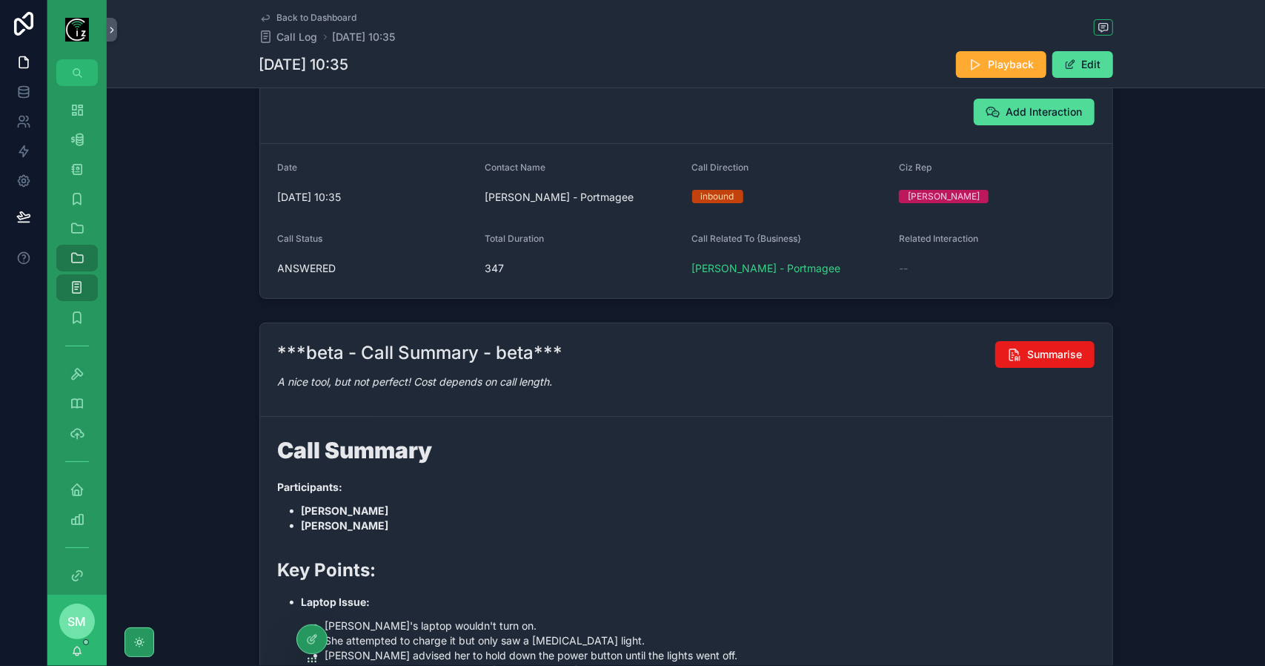
scroll to position [0, 0]
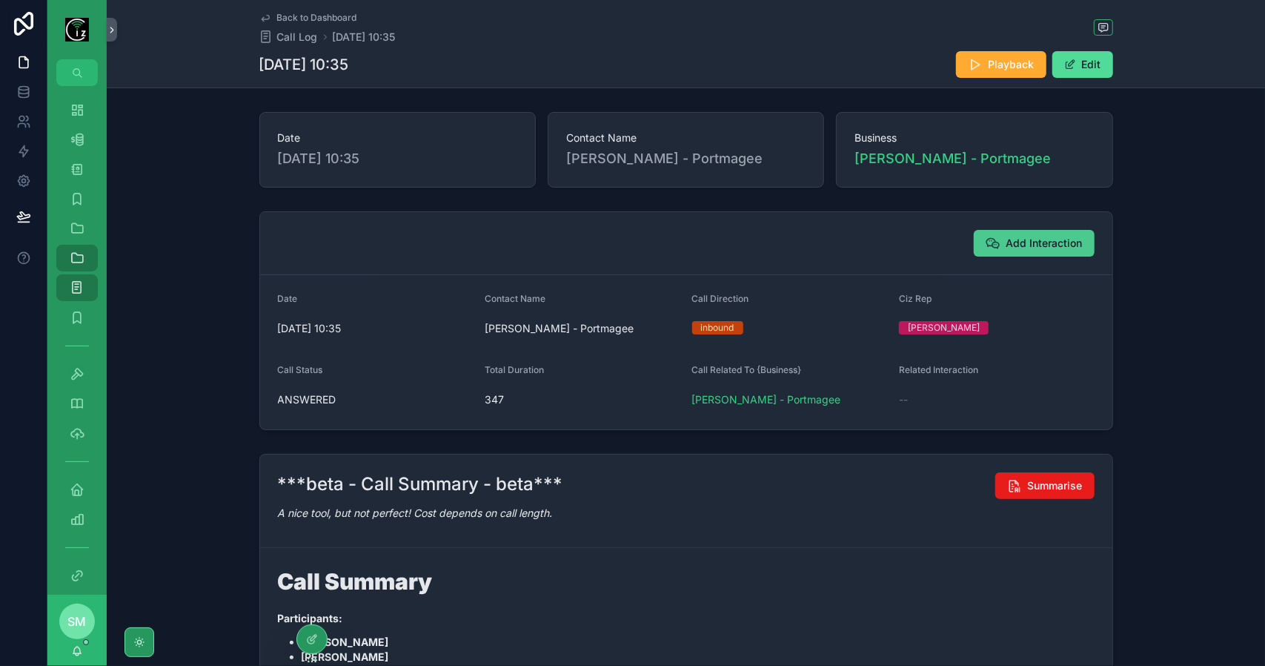
click at [1018, 251] on button "Add Interaction" at bounding box center [1034, 243] width 121 height 27
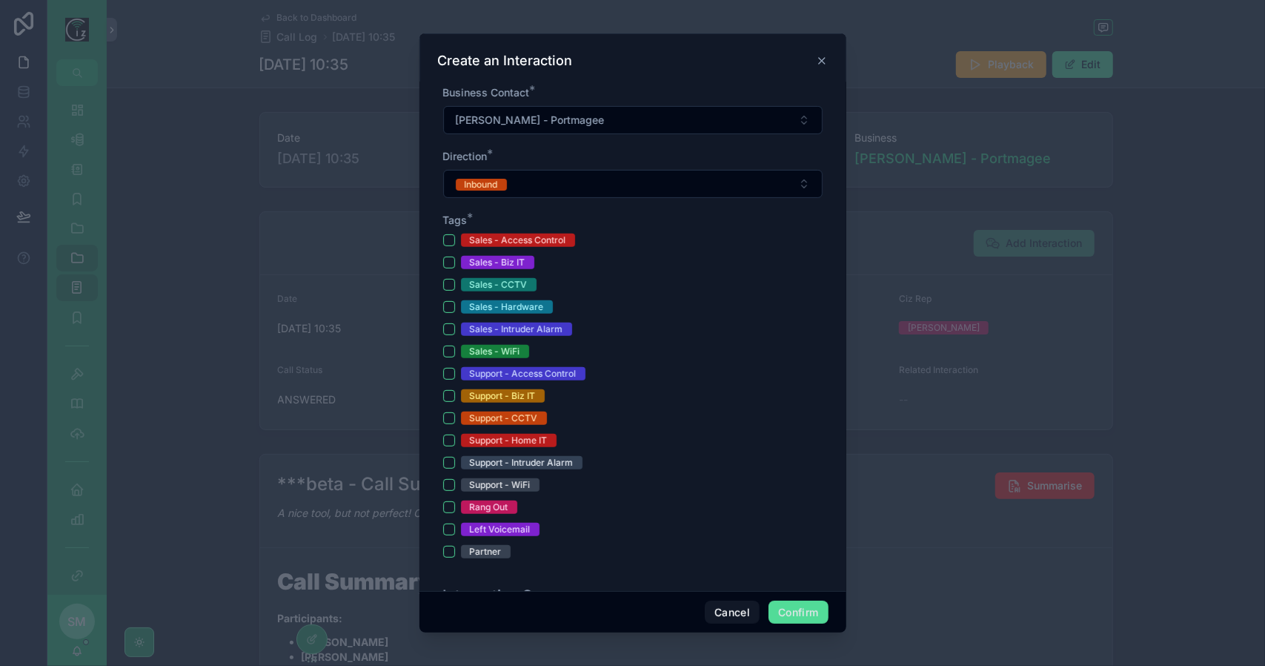
scroll to position [371, 0]
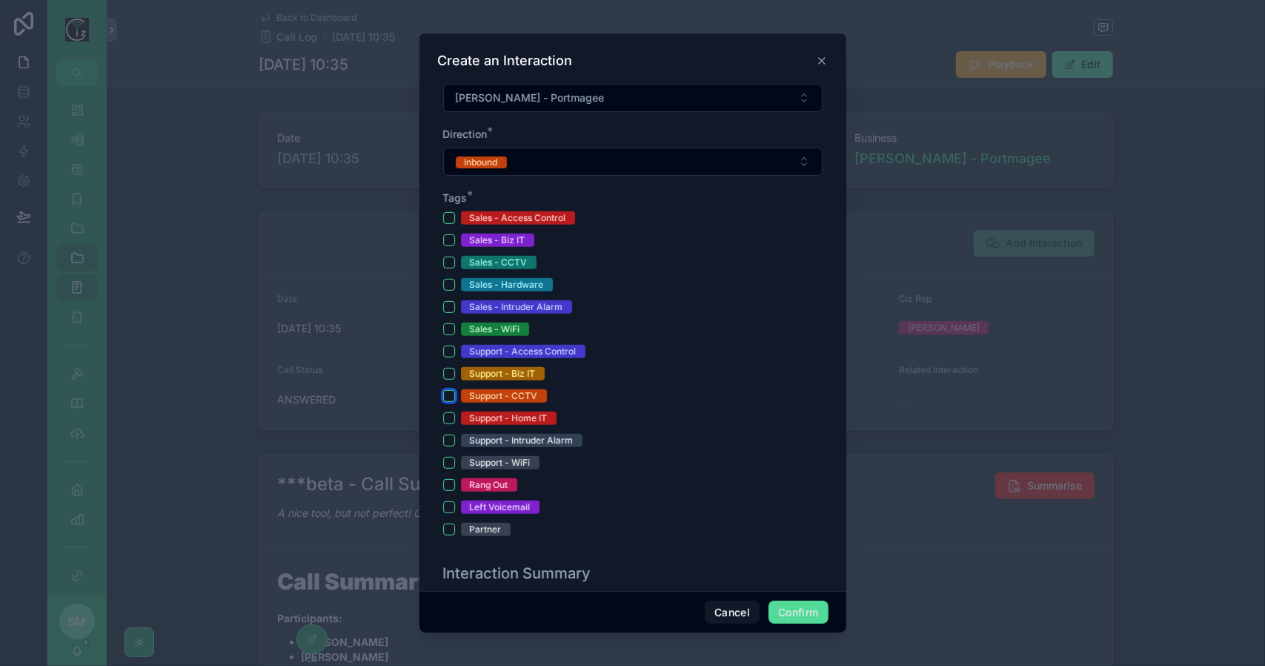
click at [454, 392] on button "Support - CCTV" at bounding box center [449, 396] width 12 height 12
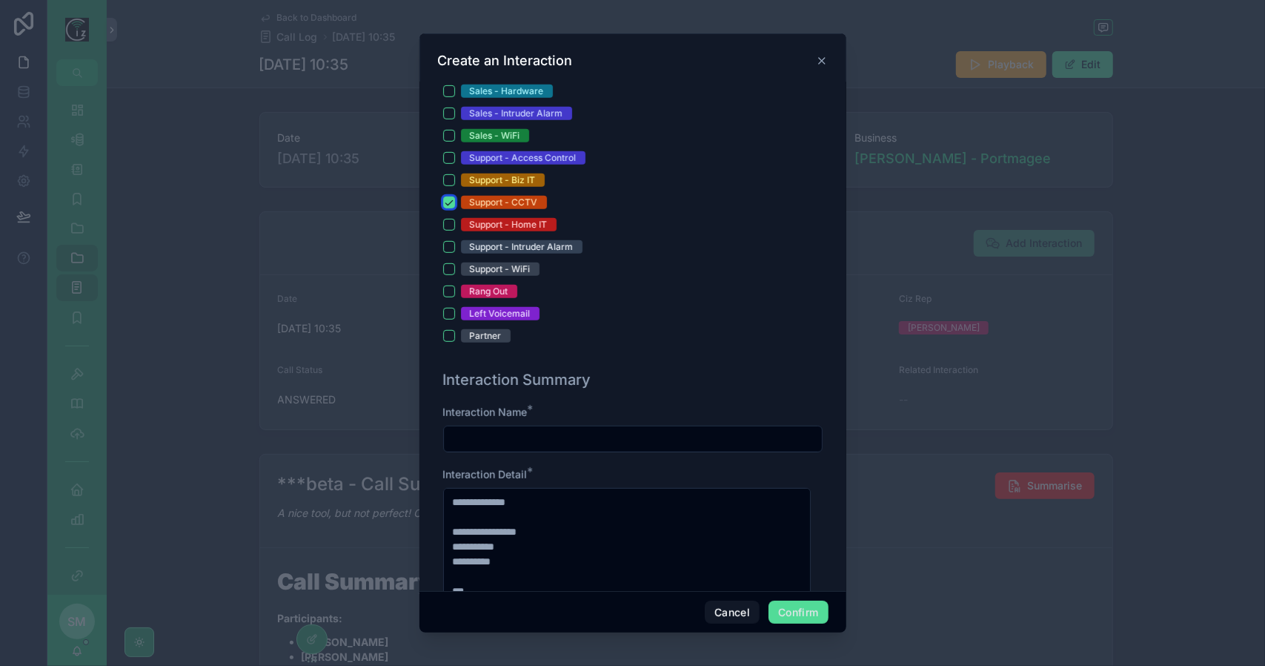
scroll to position [593, 0]
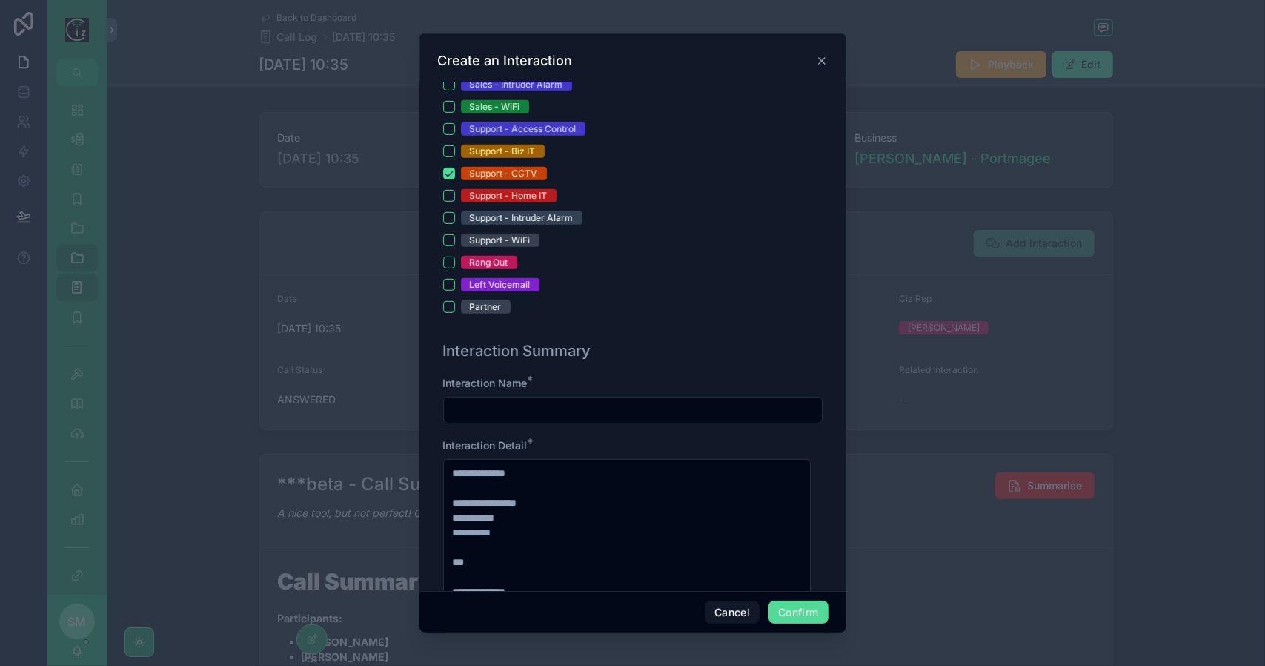
click at [566, 413] on input "text" at bounding box center [633, 410] width 378 height 21
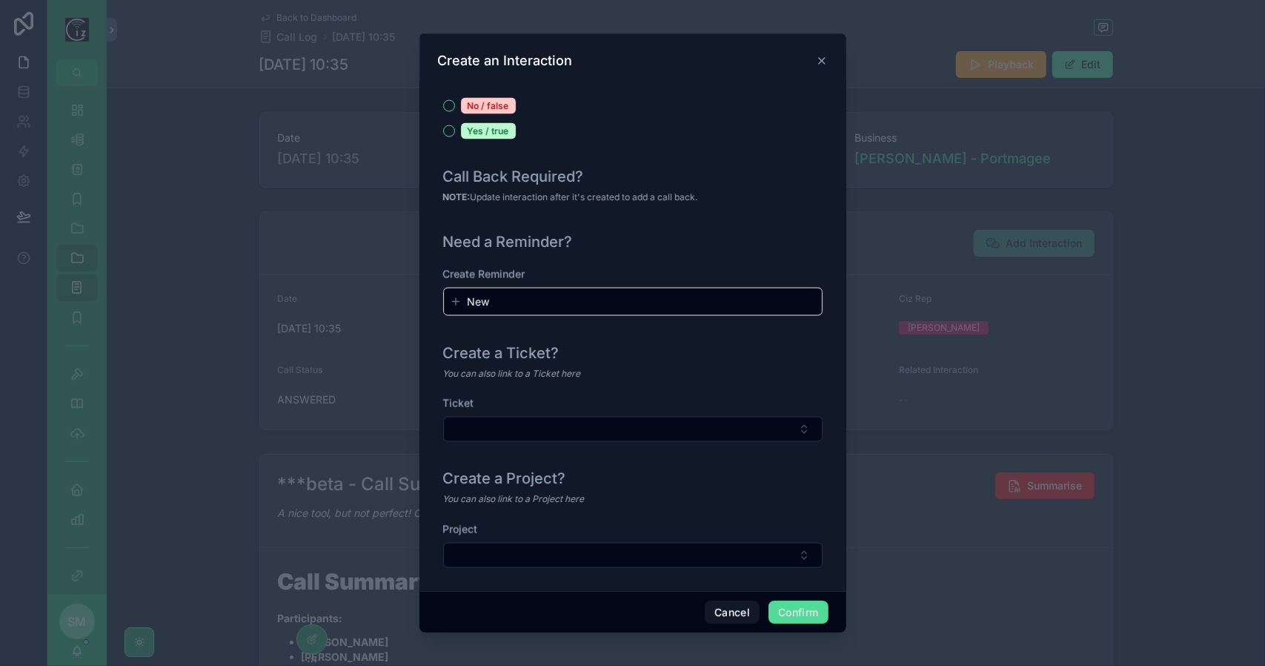
scroll to position [1593, 0]
type input "**********"
click at [797, 608] on button "Confirm" at bounding box center [798, 612] width 59 height 24
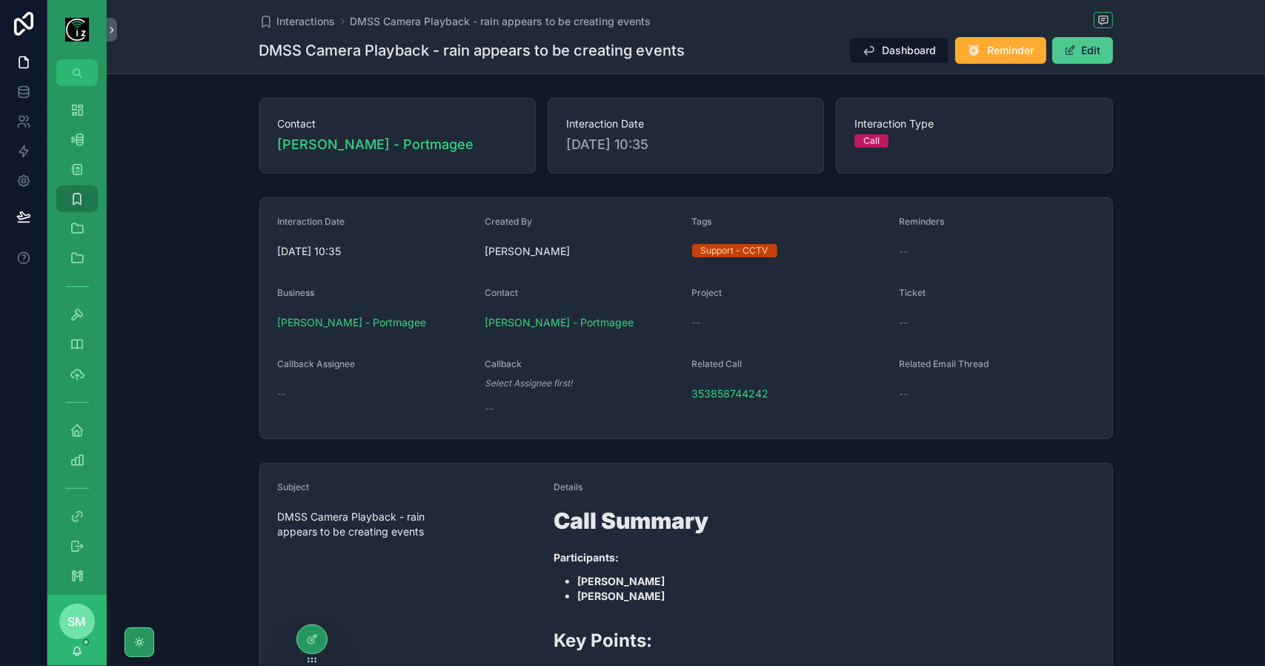
click at [1101, 48] on button "Edit" at bounding box center [1083, 50] width 61 height 27
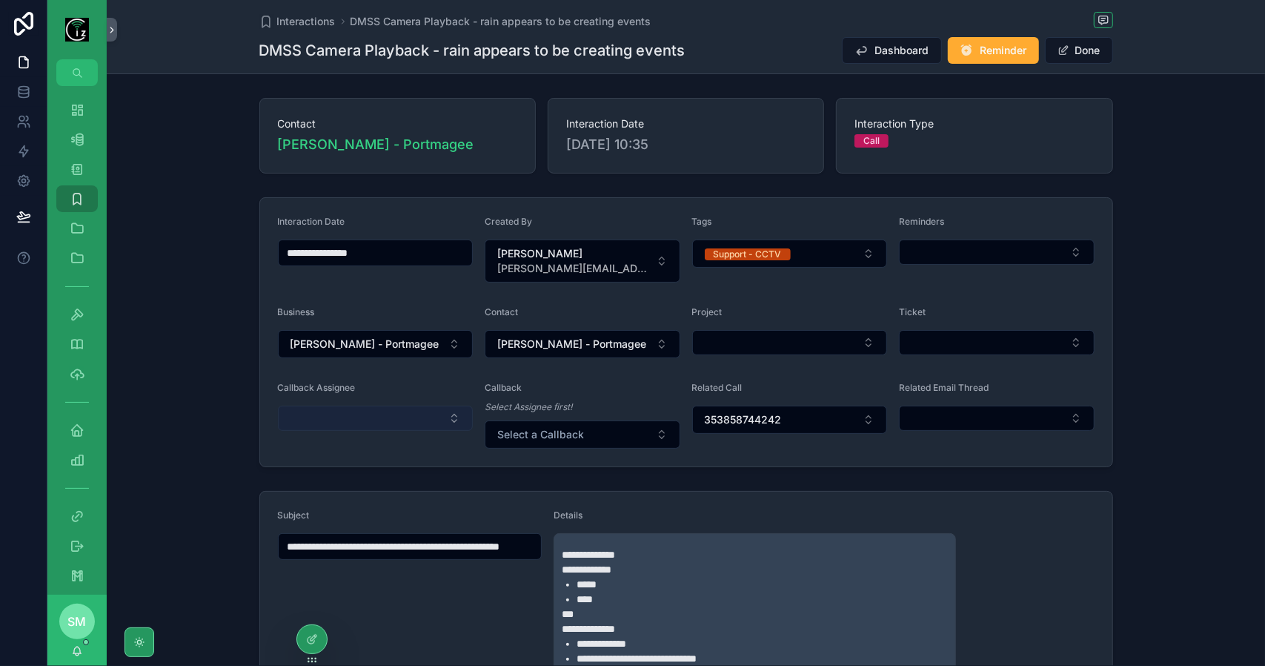
click at [377, 405] on button "Select Button" at bounding box center [376, 417] width 196 height 25
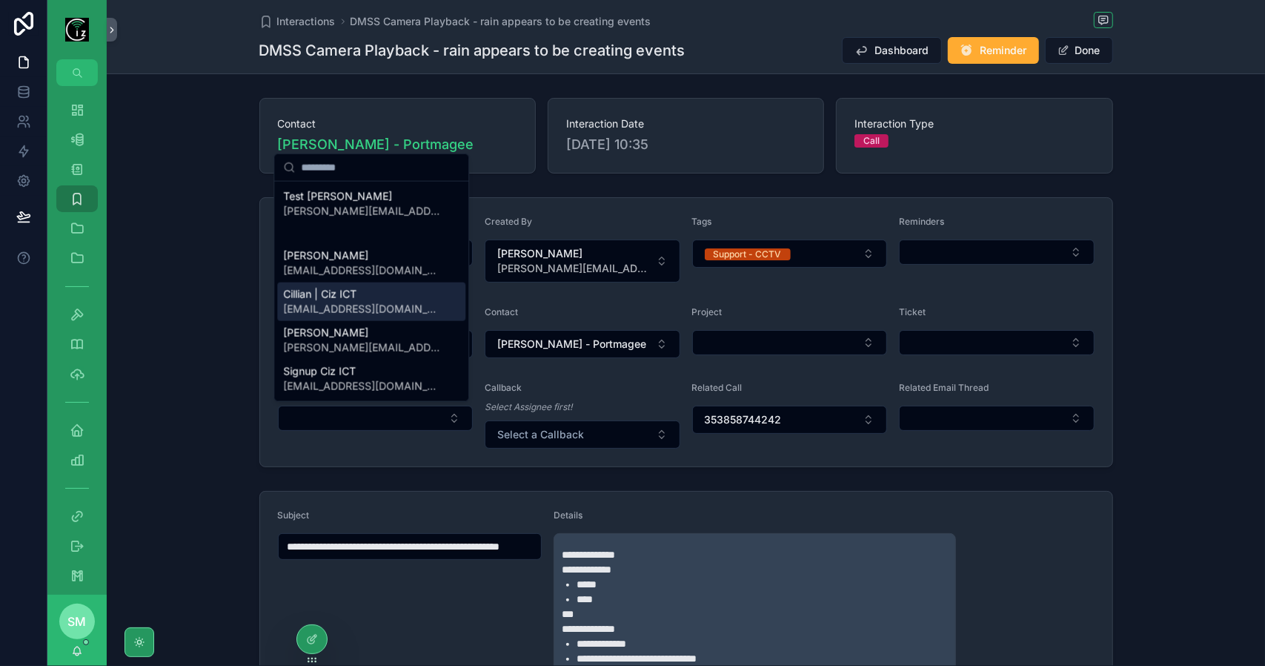
click at [388, 305] on div "Cillian | Ciz ICT cillian@cizict.com" at bounding box center [371, 301] width 188 height 39
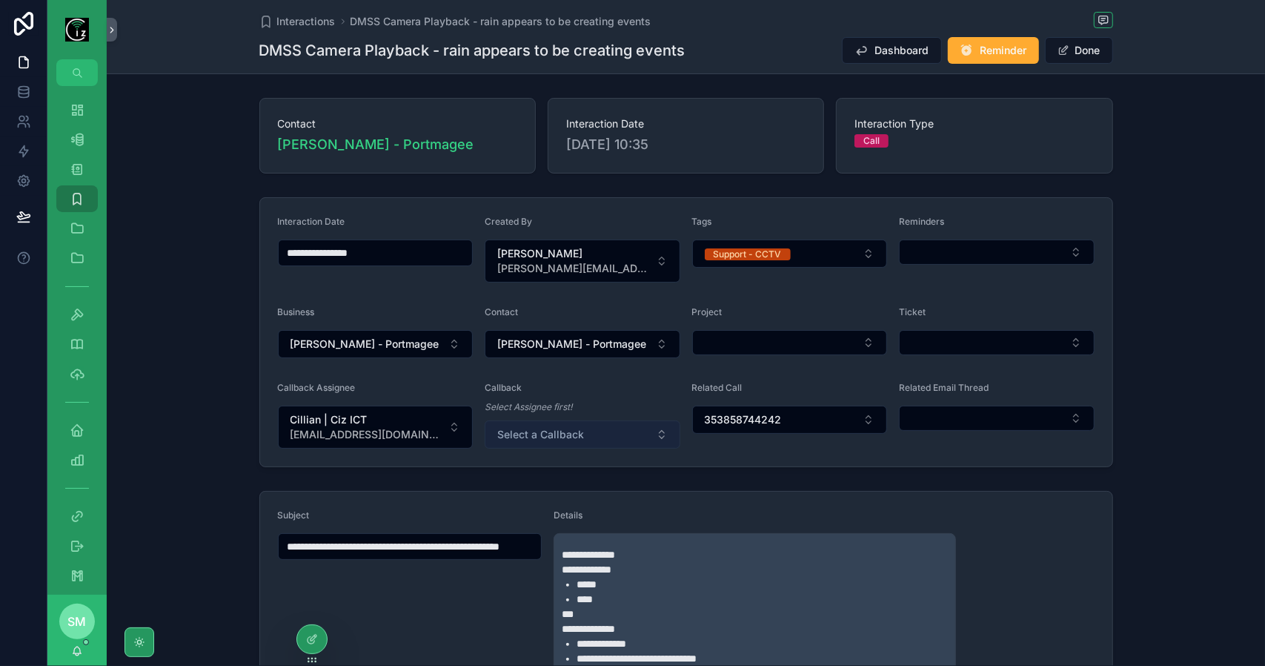
click at [595, 432] on button "Select a Callback" at bounding box center [583, 434] width 196 height 28
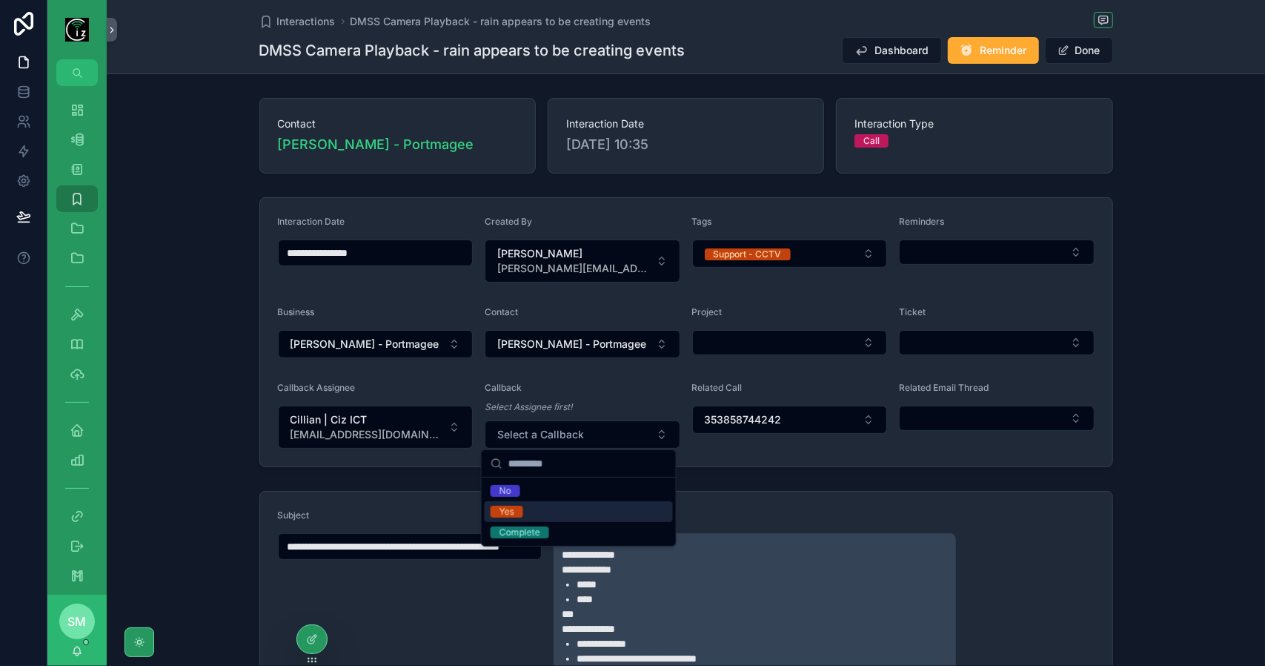
click at [555, 518] on div "Yes" at bounding box center [579, 511] width 188 height 21
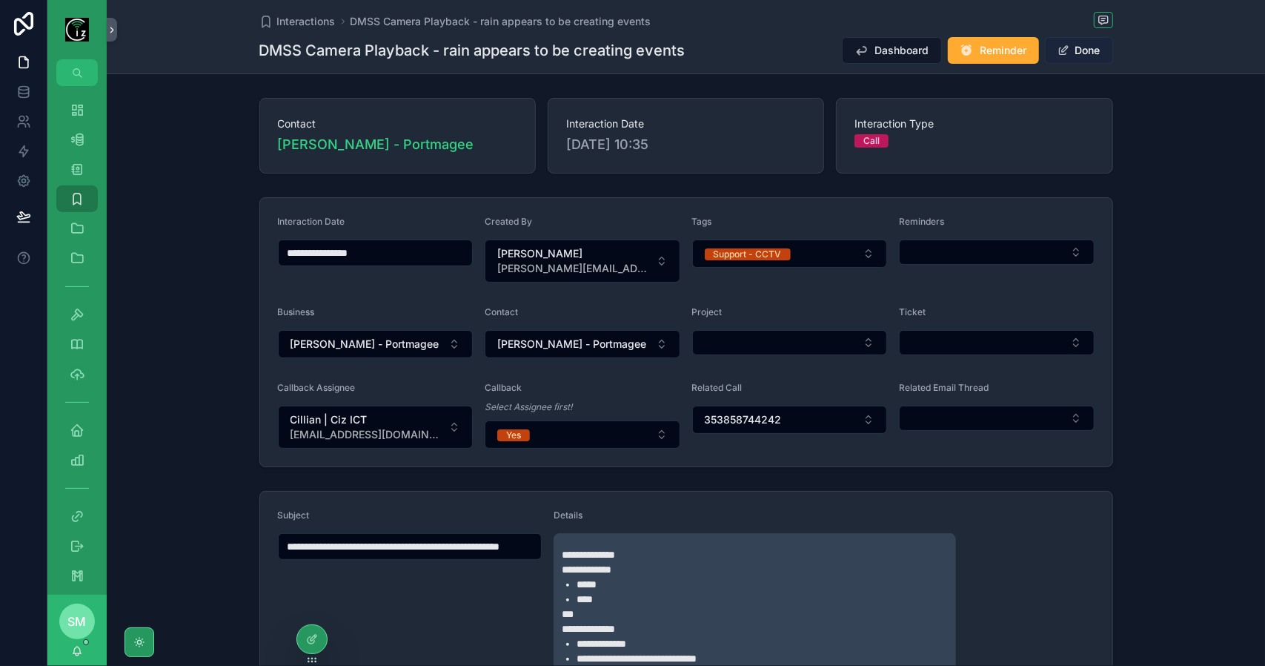
click at [1079, 53] on button "Done" at bounding box center [1079, 50] width 68 height 27
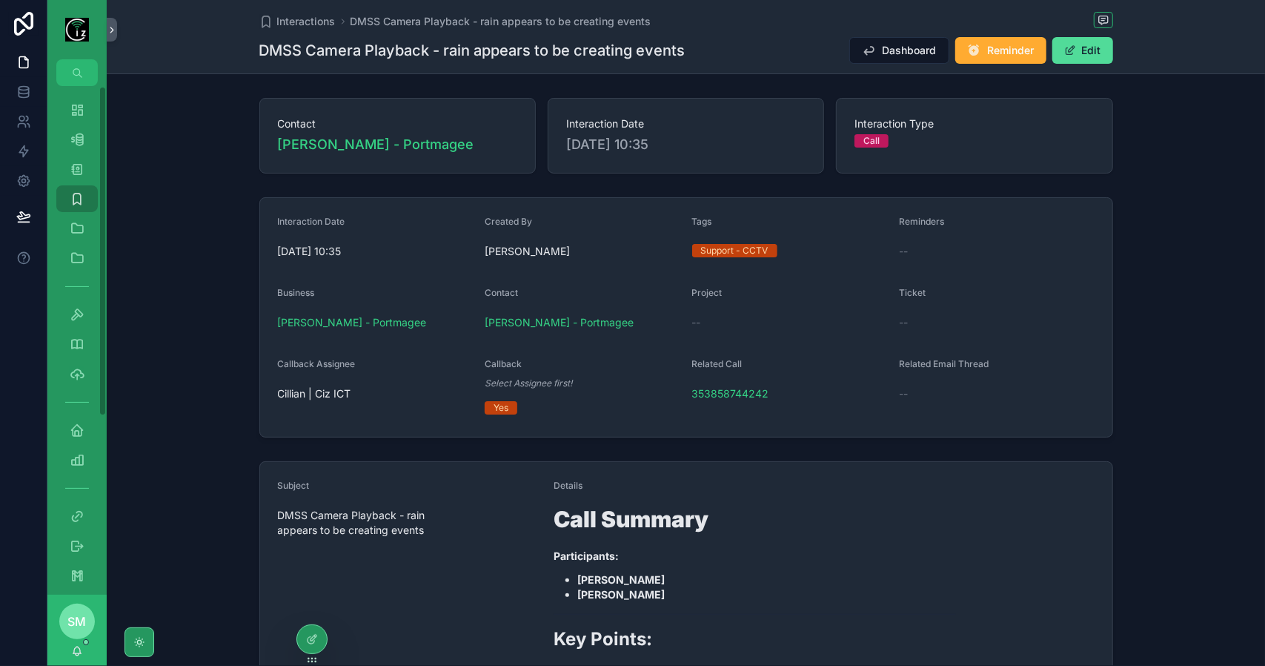
click at [252, 239] on div "Interaction Date 30/09/2025 10:35 Created By Simon Murphy Tags Support - CCTV R…" at bounding box center [686, 317] width 1159 height 252
click at [80, 107] on icon "scrollable content" at bounding box center [77, 109] width 15 height 15
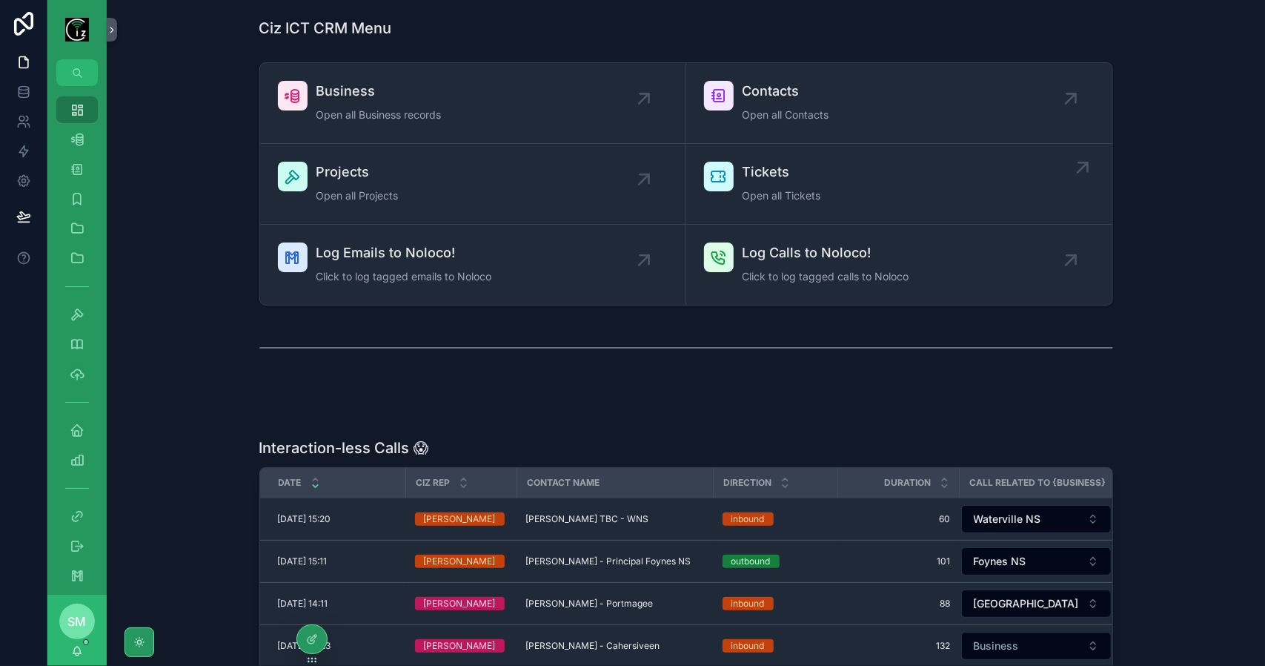
click at [799, 185] on div "Tickets Open all Tickets" at bounding box center [782, 184] width 79 height 44
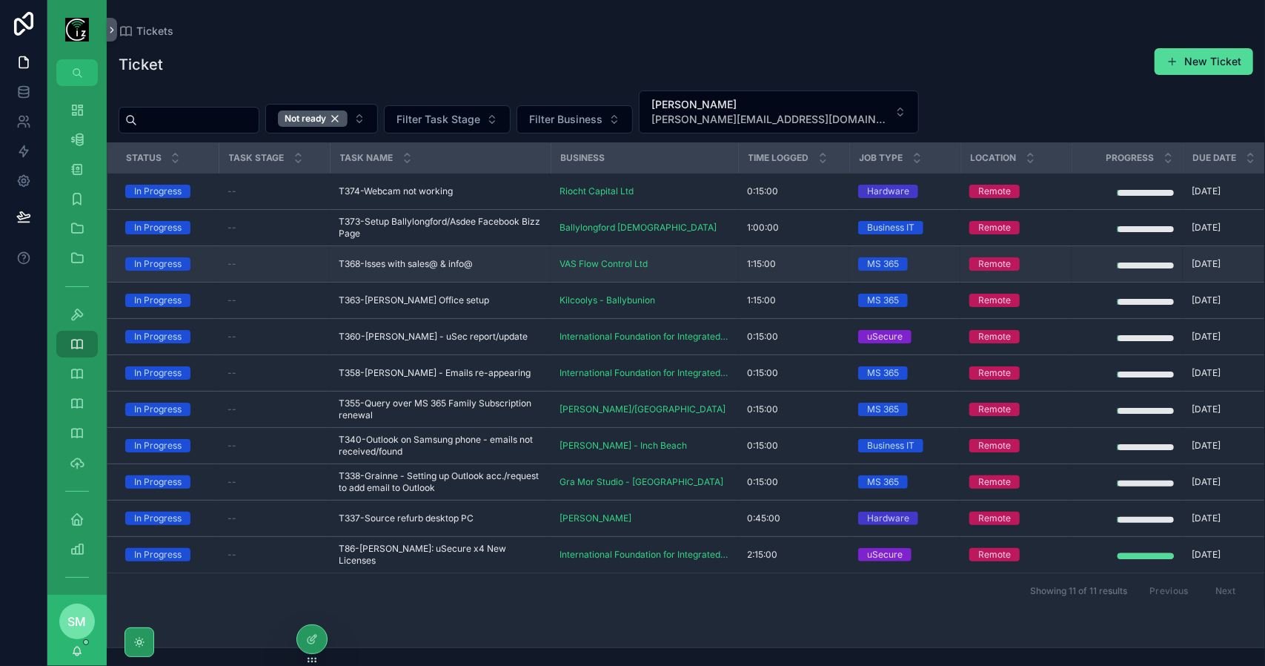
click at [414, 263] on span "T368-Isses with sales@ & info@" at bounding box center [406, 264] width 134 height 12
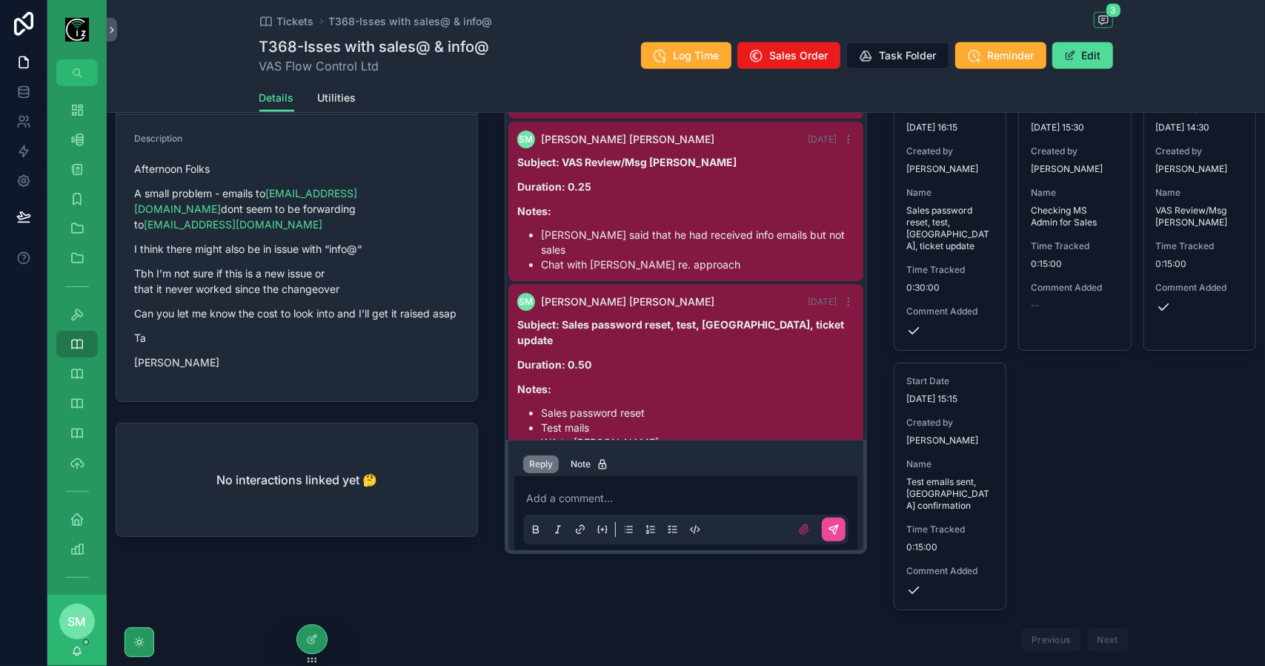
scroll to position [556, 0]
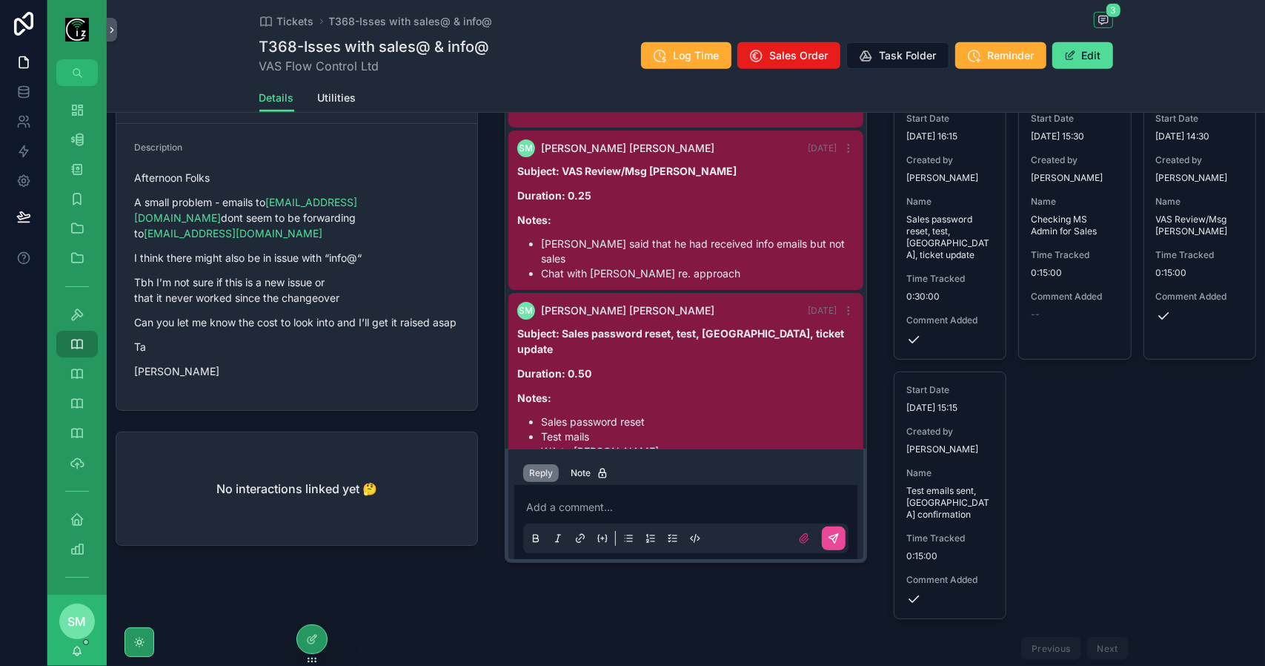
click at [647, 506] on p "scrollable content" at bounding box center [688, 507] width 325 height 15
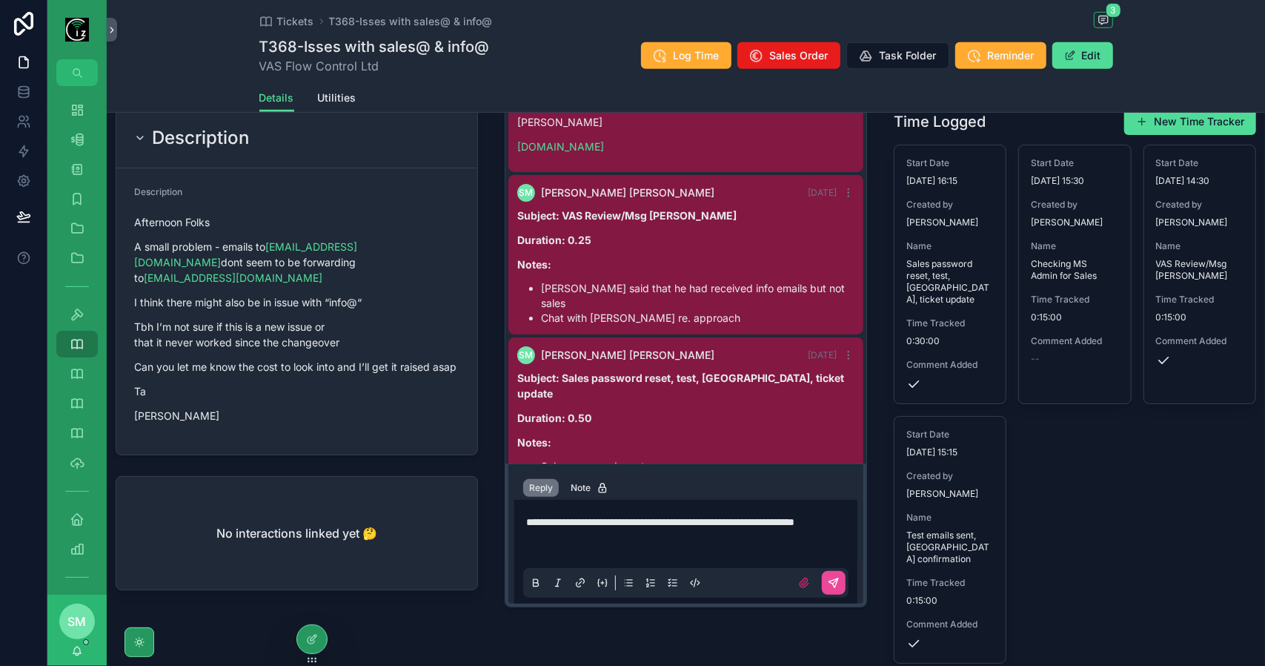
scroll to position [447, 0]
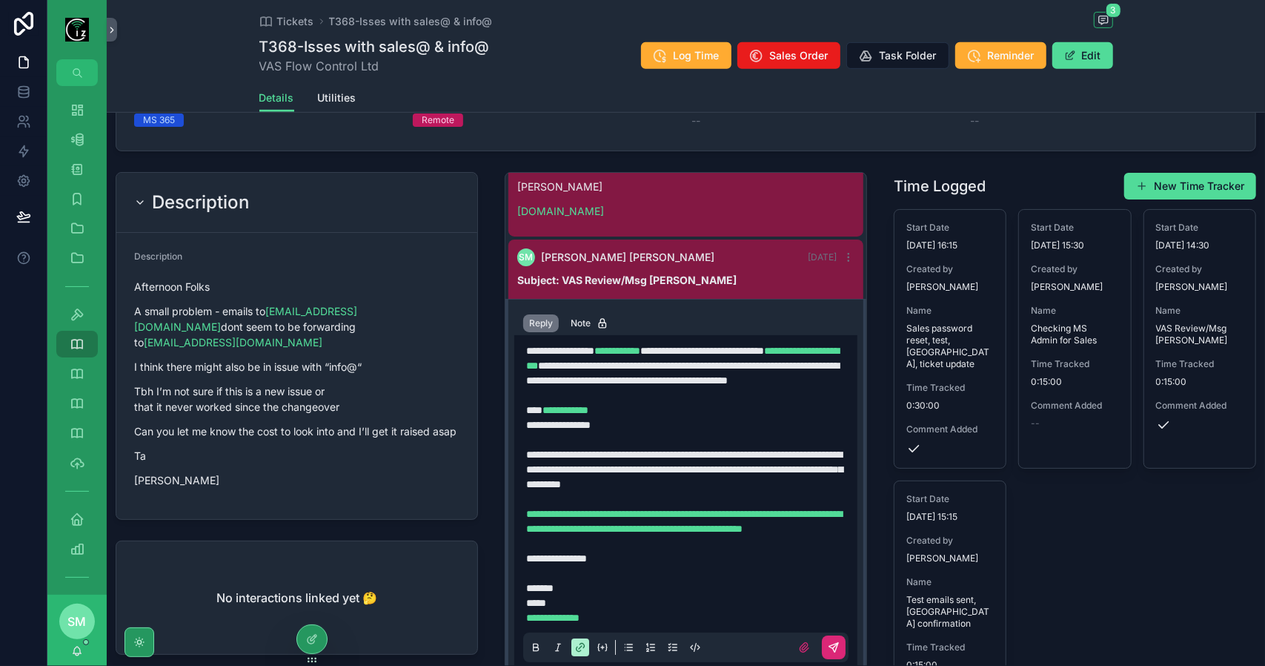
click at [828, 646] on icon "scrollable content" at bounding box center [834, 647] width 12 height 12
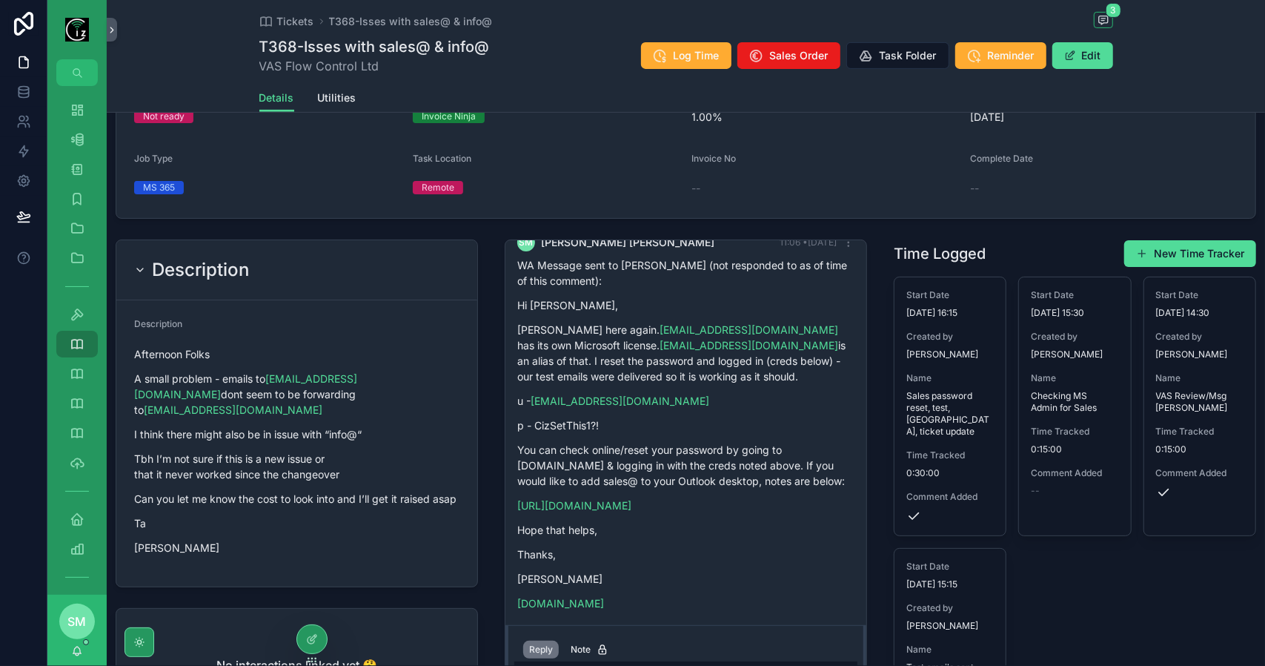
scroll to position [373, 0]
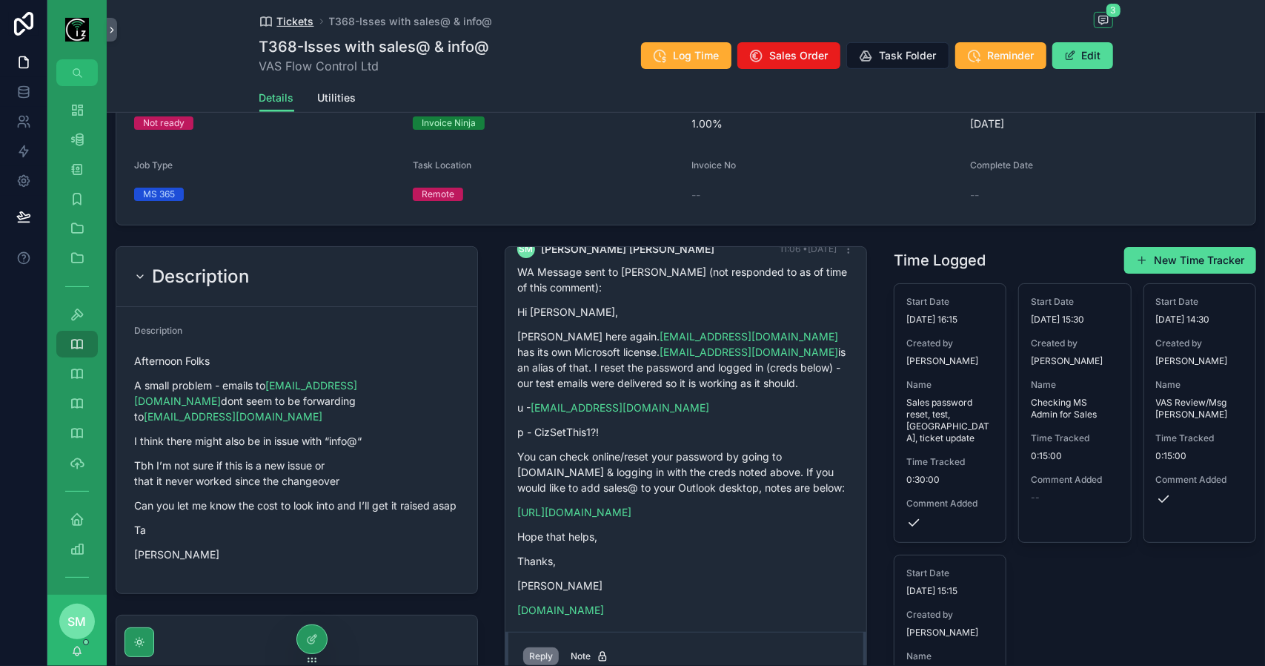
click at [299, 24] on span "Tickets" at bounding box center [295, 21] width 37 height 15
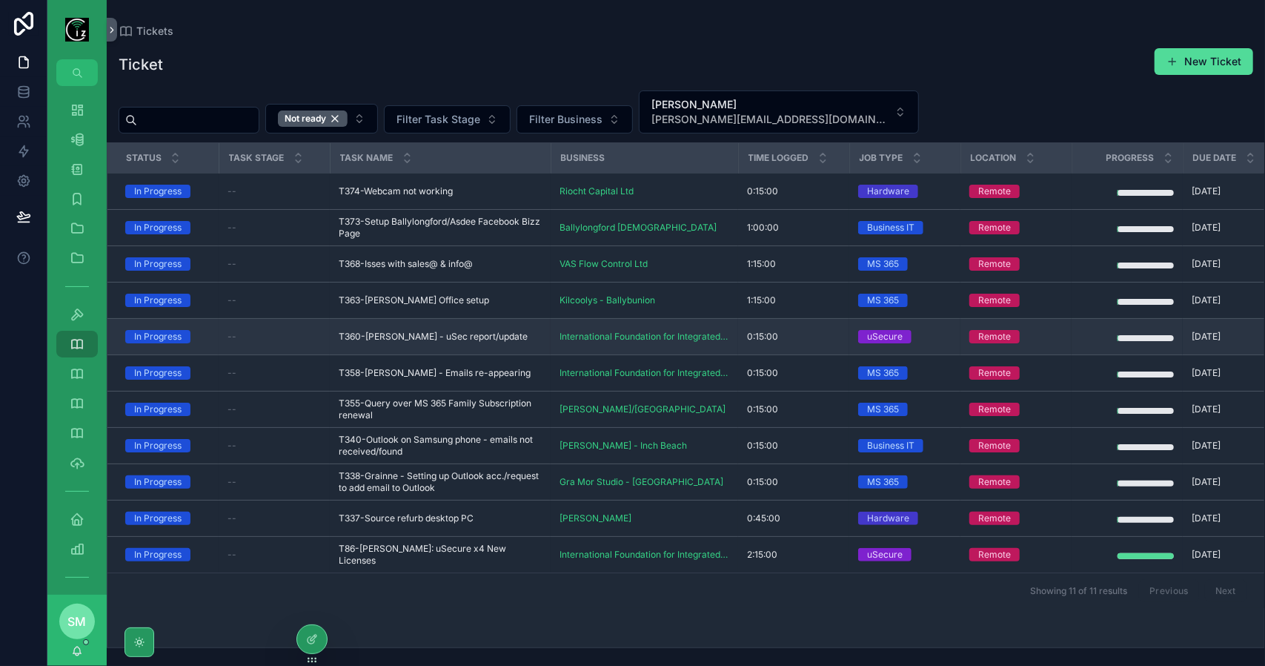
click at [458, 337] on span "T360-Georgina - uSec report/update" at bounding box center [433, 337] width 189 height 12
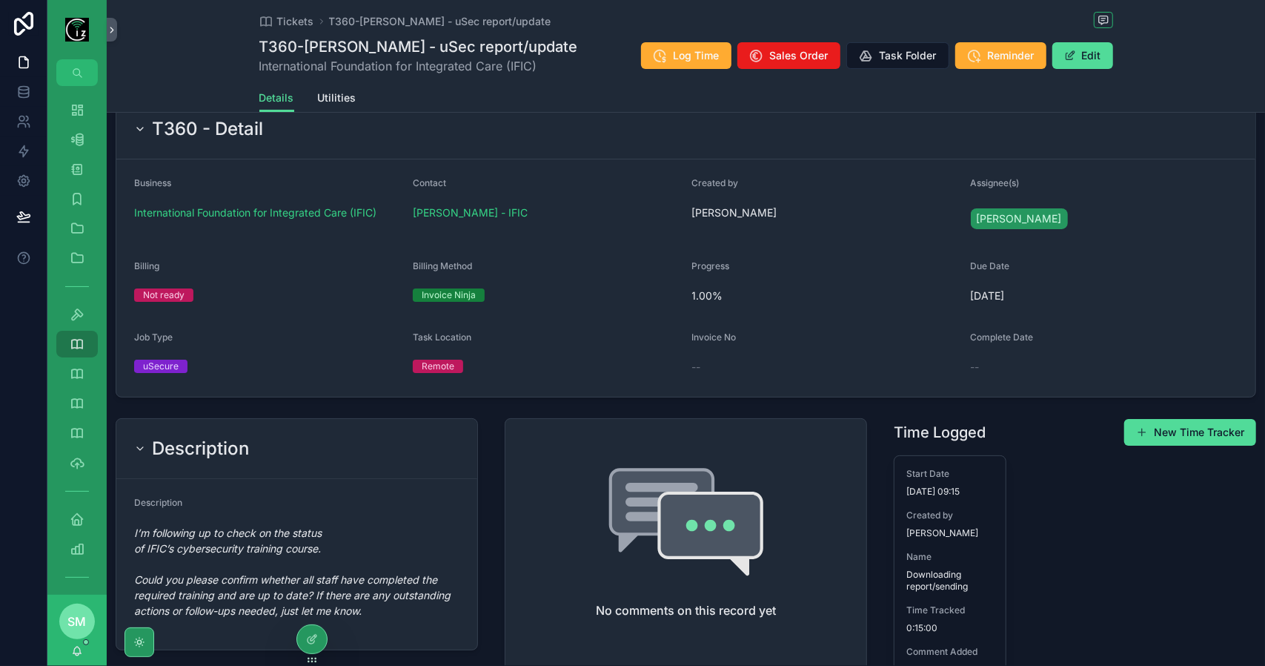
scroll to position [296, 0]
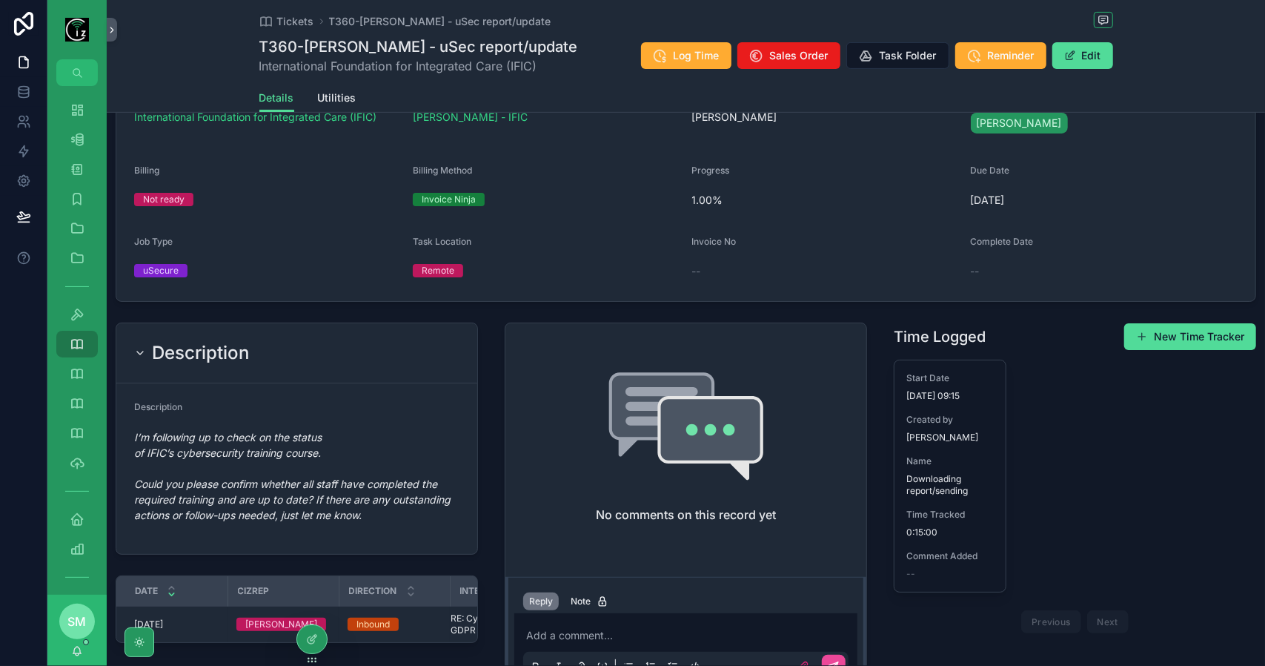
click at [604, 625] on div "Add a comment..." at bounding box center [685, 650] width 325 height 62
click at [581, 623] on div "Add a comment..." at bounding box center [685, 650] width 325 height 62
click at [562, 630] on p "scrollable content" at bounding box center [688, 635] width 325 height 15
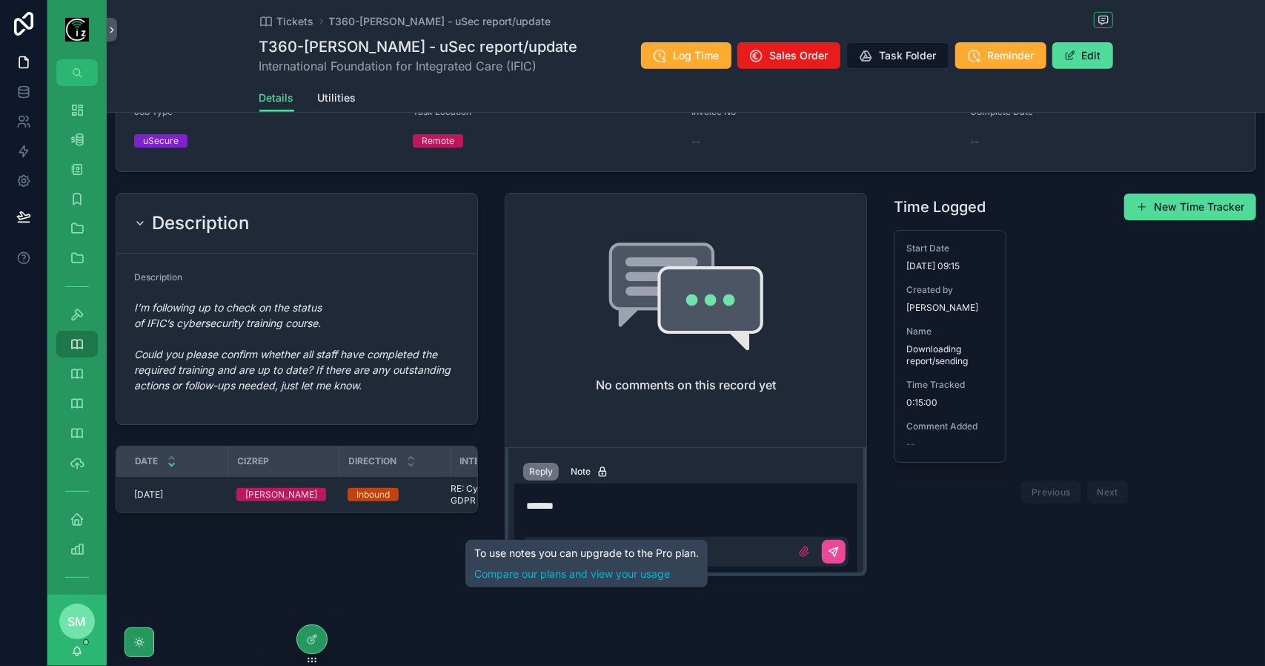
scroll to position [434, 0]
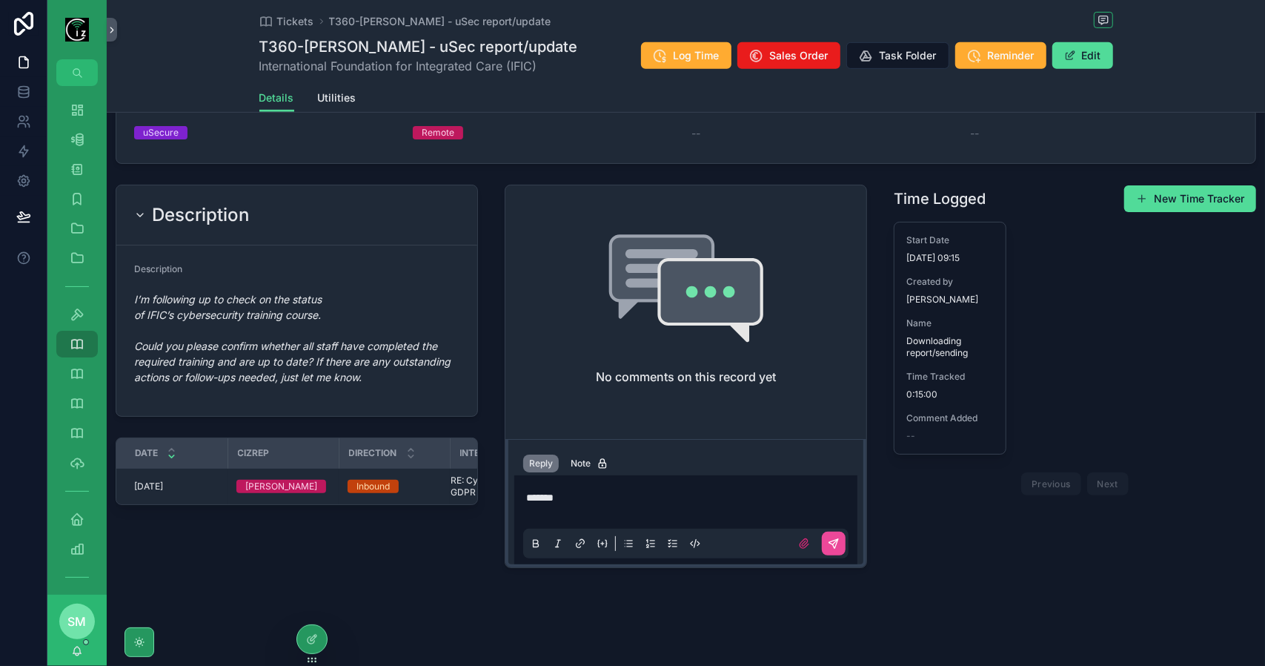
click at [626, 540] on icon "scrollable content" at bounding box center [629, 543] width 12 height 12
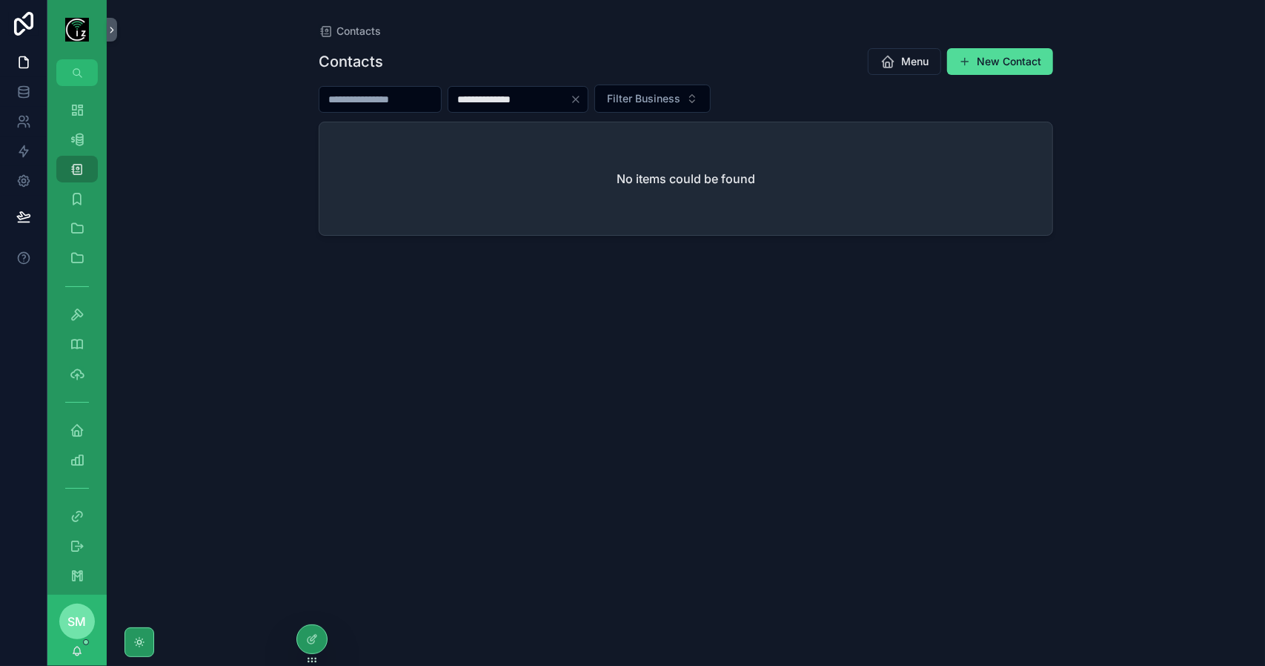
click at [497, 94] on input "**********" at bounding box center [509, 99] width 122 height 21
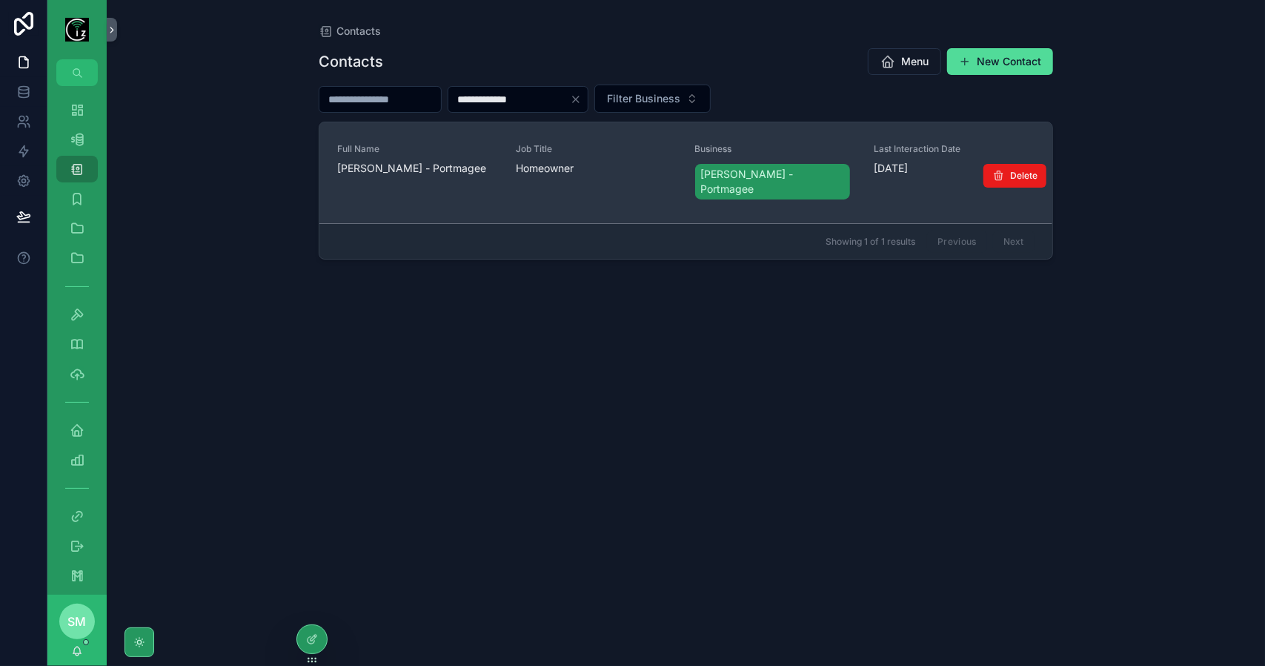
type input "**********"
click at [439, 164] on span "[PERSON_NAME] - Portmagee" at bounding box center [417, 168] width 161 height 15
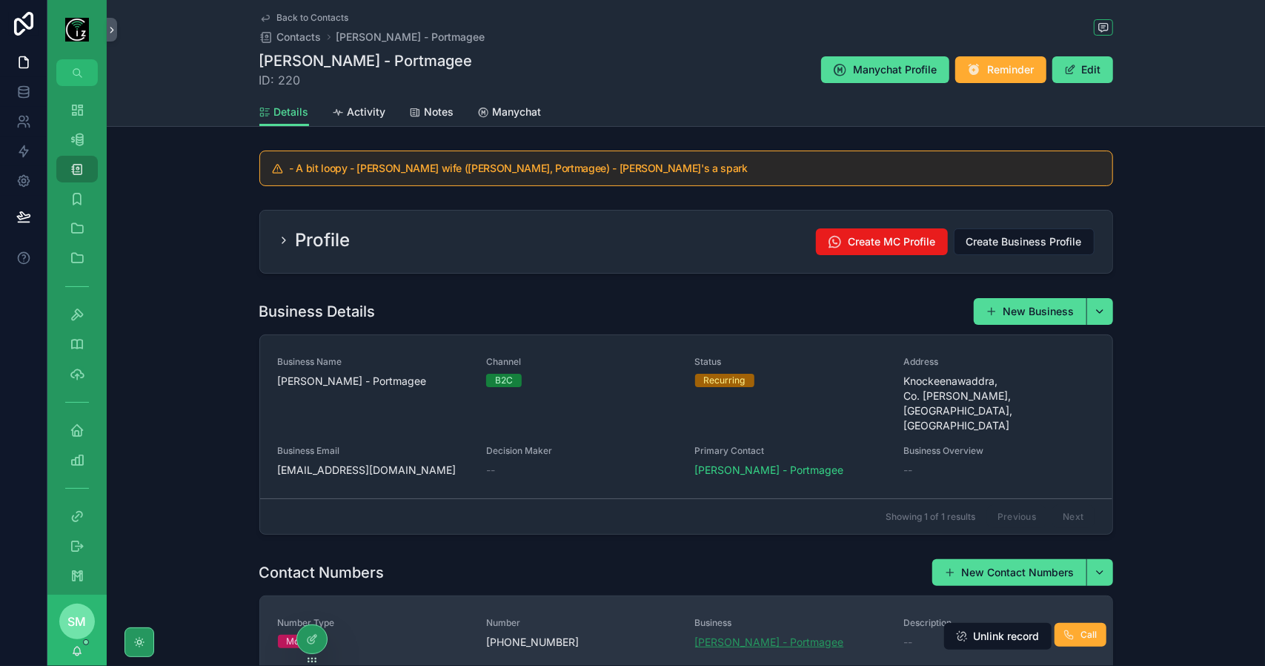
click at [774, 634] on span "Anne Sugrue - Portmagee" at bounding box center [769, 641] width 149 height 15
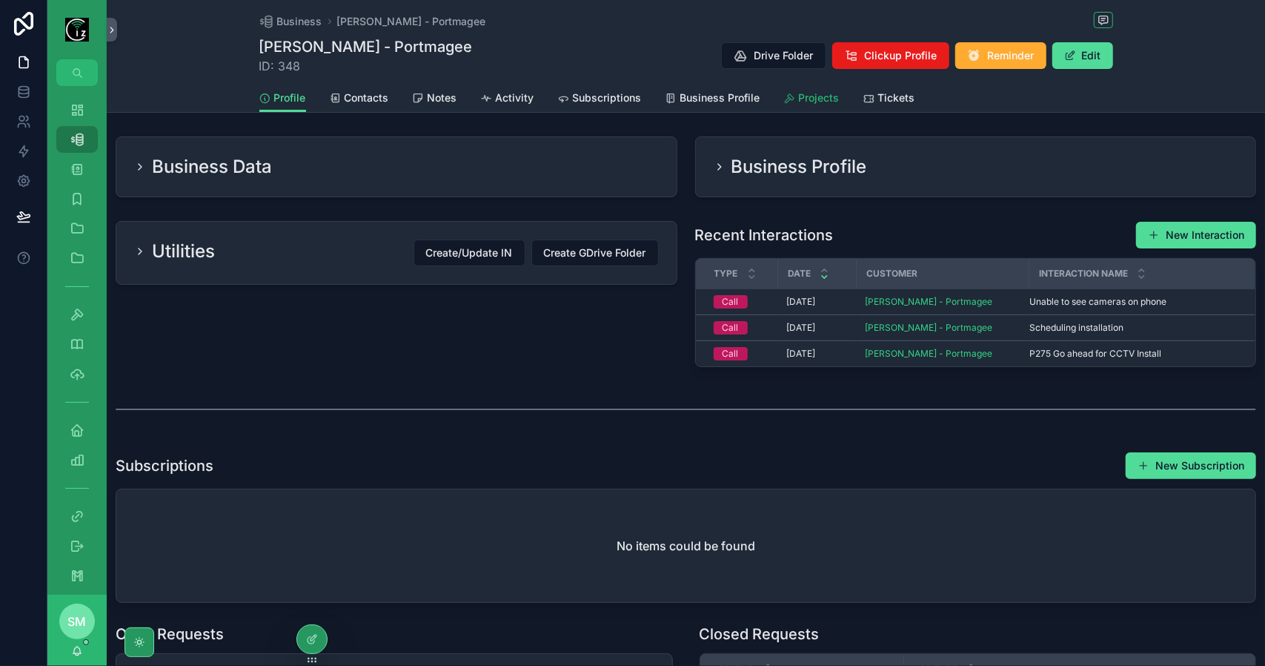
click at [803, 89] on link "Projects" at bounding box center [812, 99] width 56 height 30
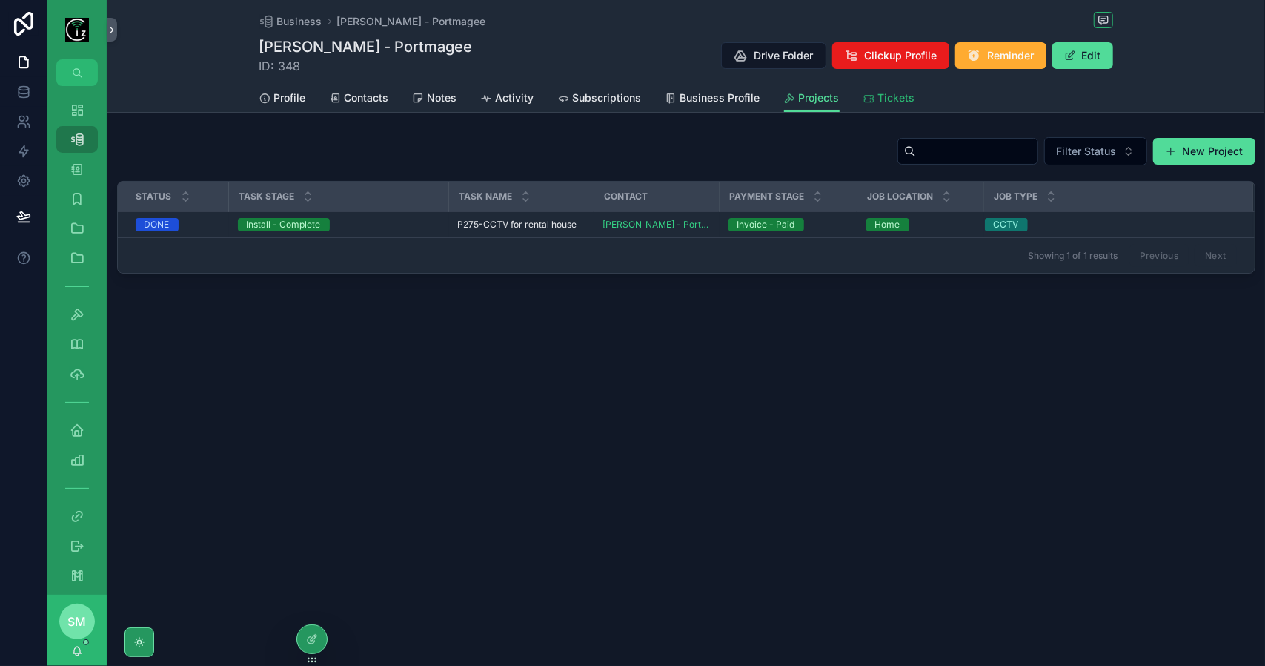
click at [912, 97] on span "Tickets" at bounding box center [896, 97] width 37 height 15
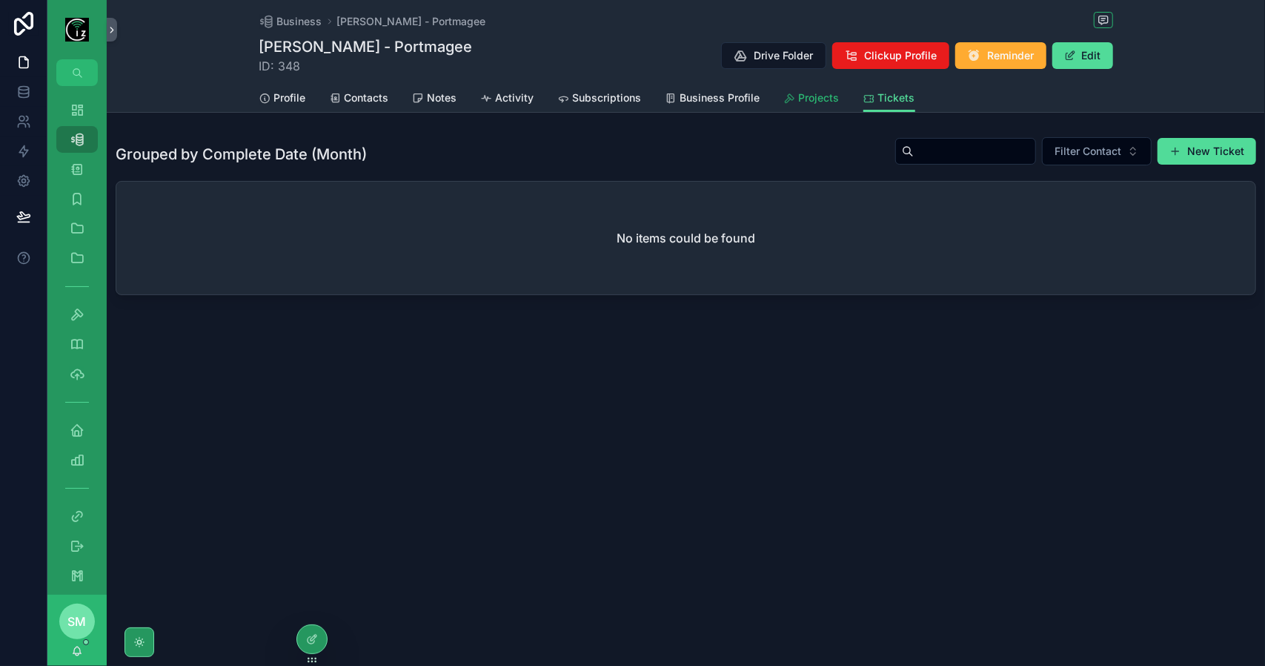
click at [801, 105] on link "Projects" at bounding box center [812, 99] width 56 height 30
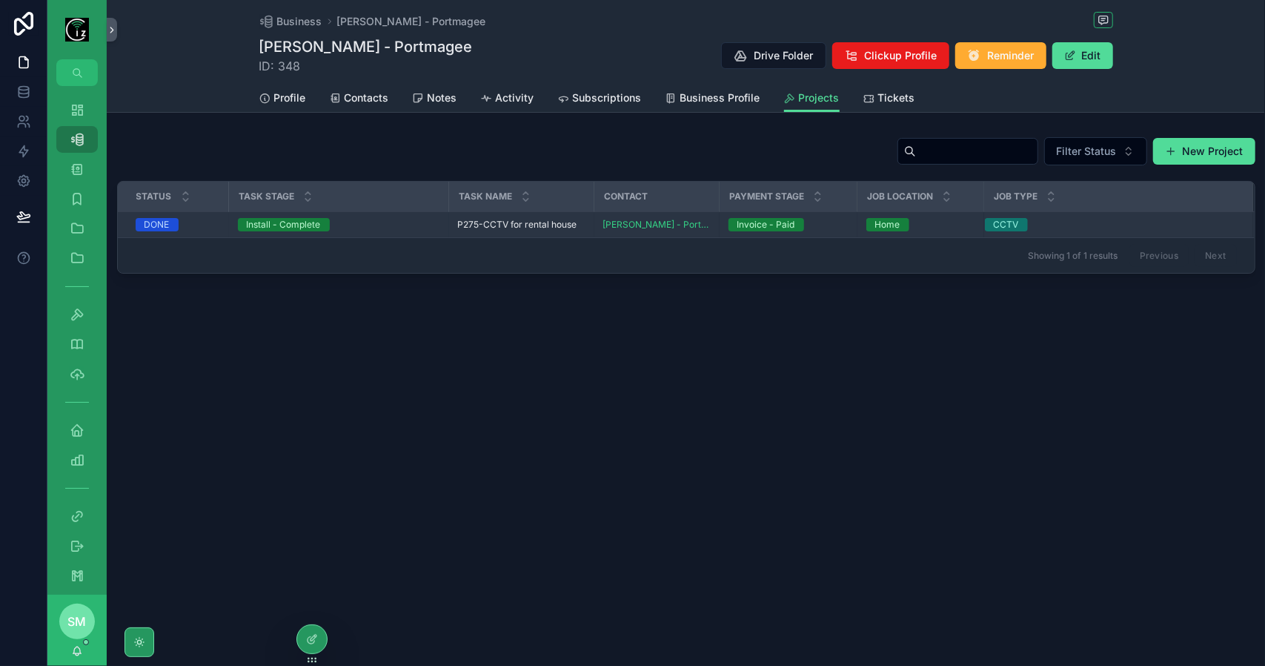
click at [465, 228] on span "P275-CCTV for rental house" at bounding box center [517, 225] width 119 height 12
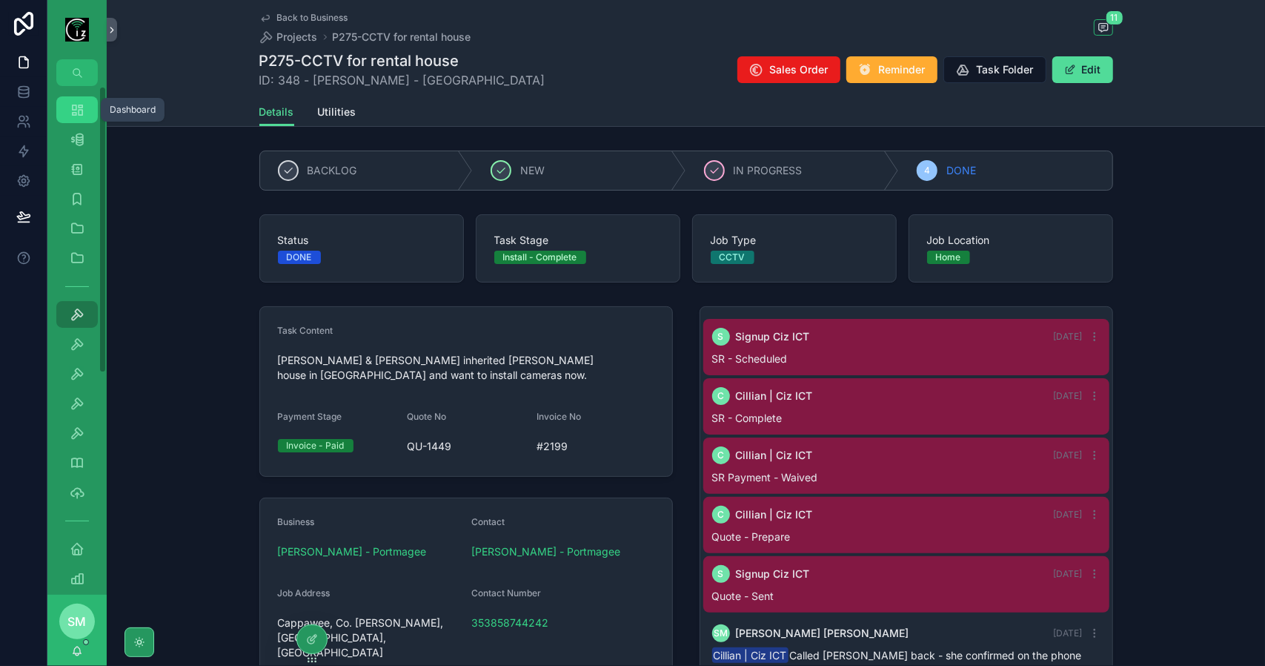
click at [72, 105] on icon "scrollable content" at bounding box center [77, 109] width 15 height 15
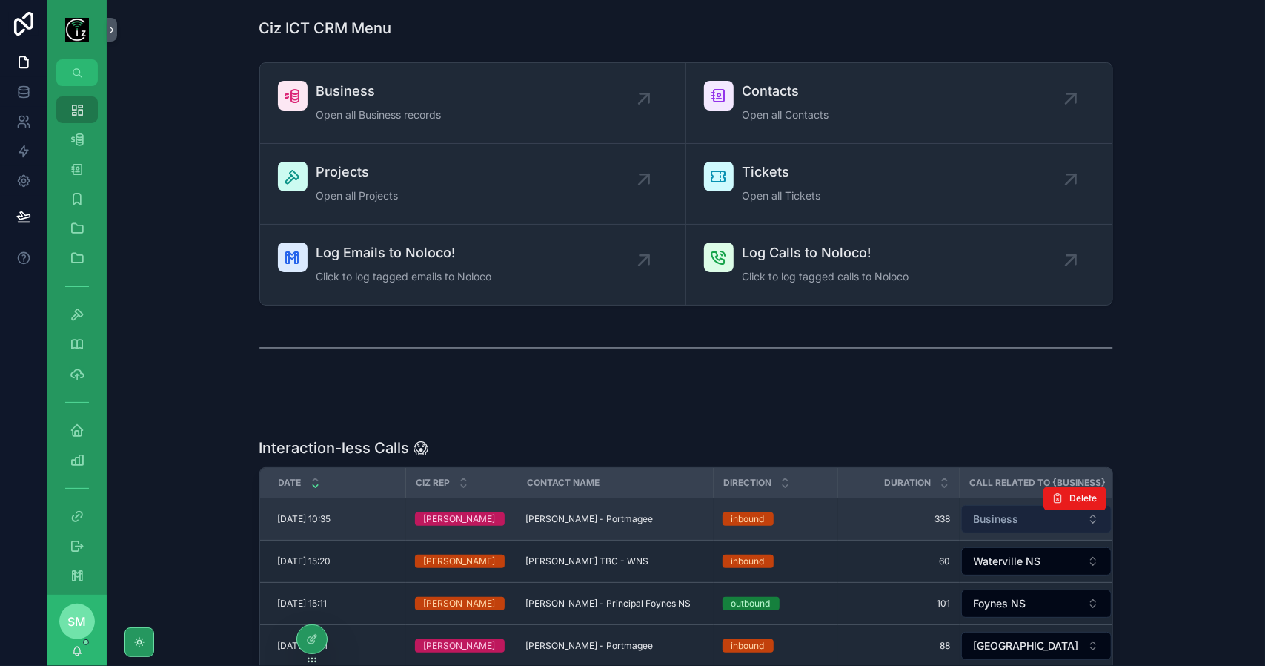
click at [1004, 513] on span "Business" at bounding box center [996, 518] width 45 height 15
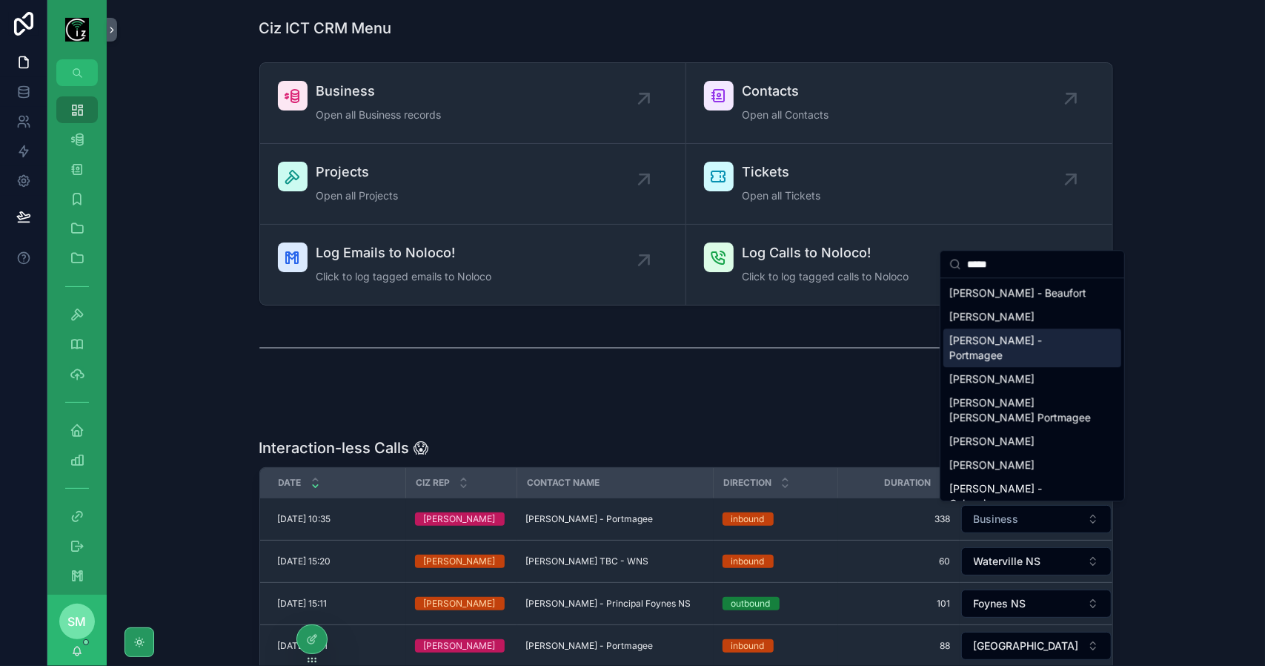
type input "****"
click at [1038, 334] on span "Anne Sugrue - Portmagee" at bounding box center [1023, 348] width 148 height 30
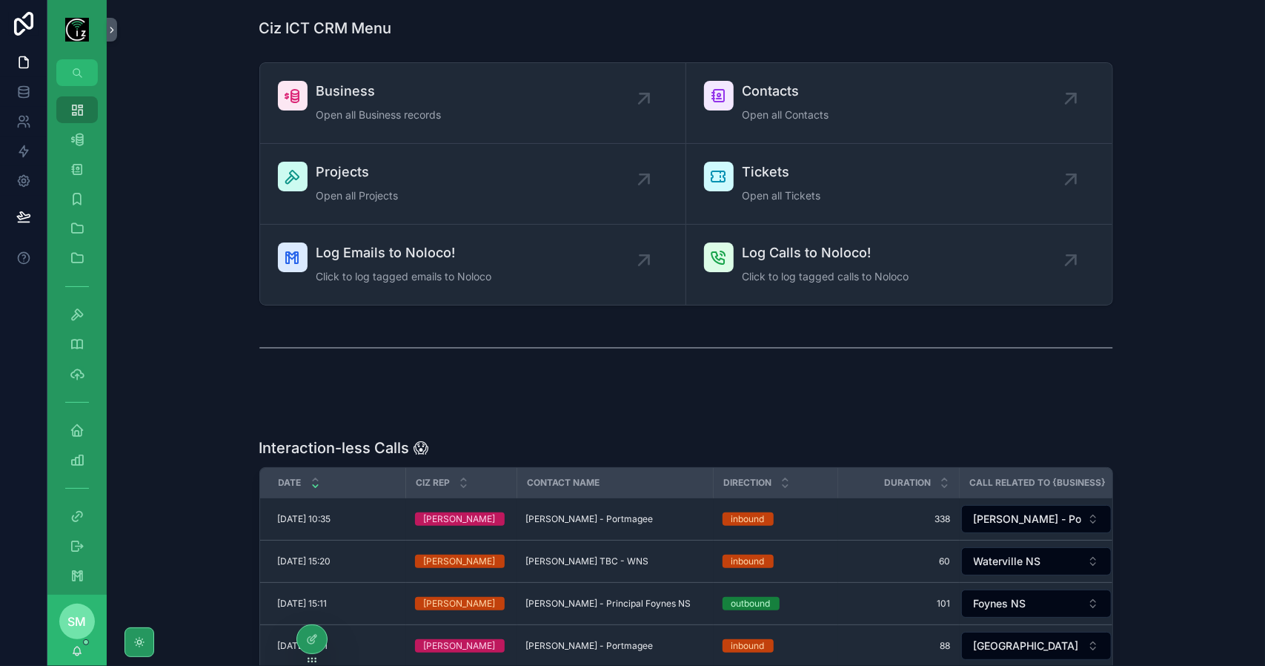
click at [567, 519] on span "Anne Sugrue - Portmagee" at bounding box center [589, 519] width 127 height 12
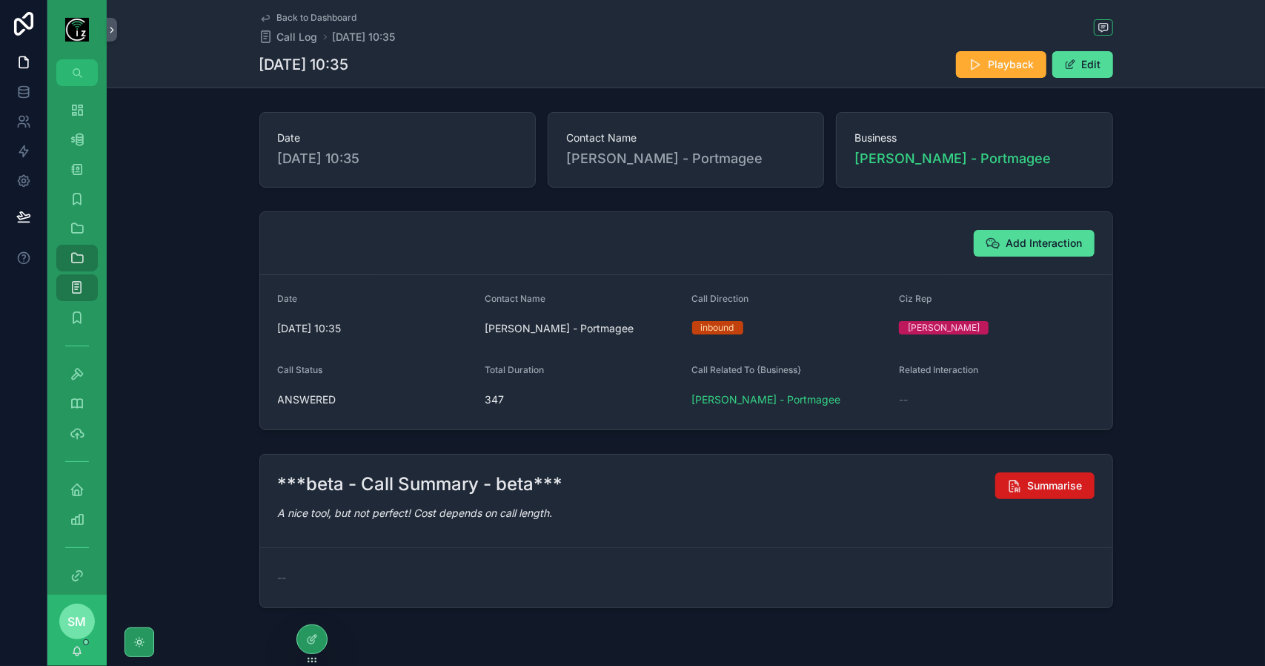
click at [1068, 481] on span "Summarise" at bounding box center [1055, 485] width 55 height 15
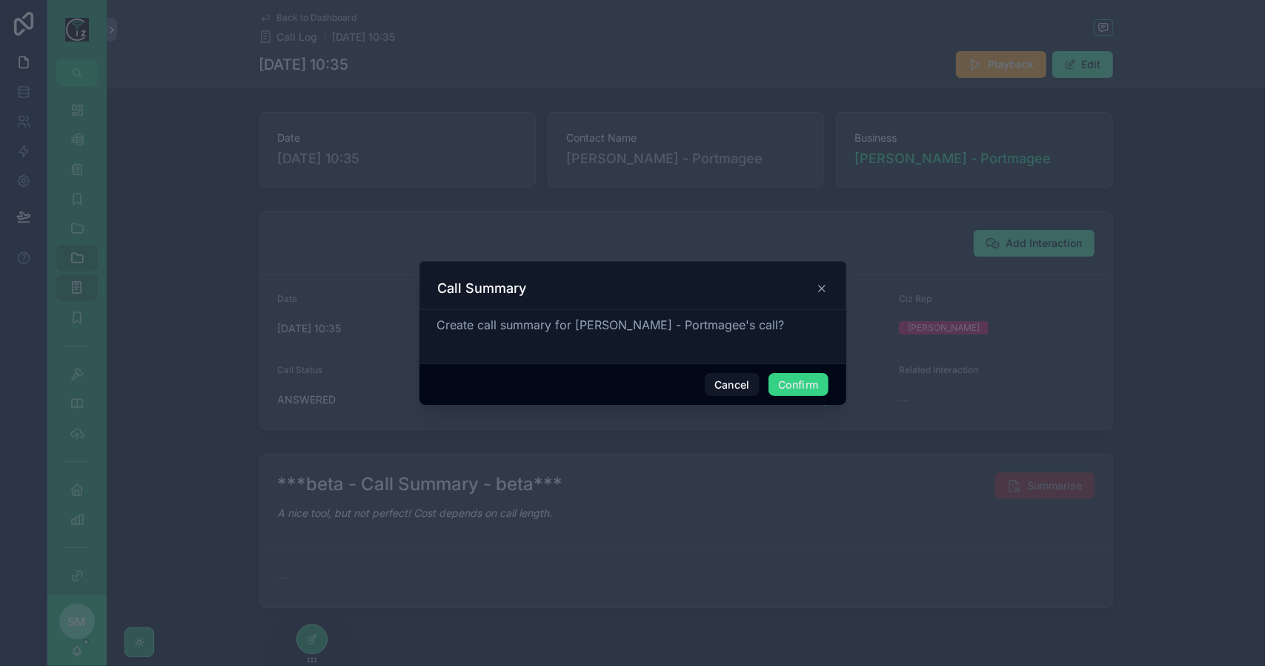
click at [806, 385] on button "Confirm" at bounding box center [798, 385] width 59 height 24
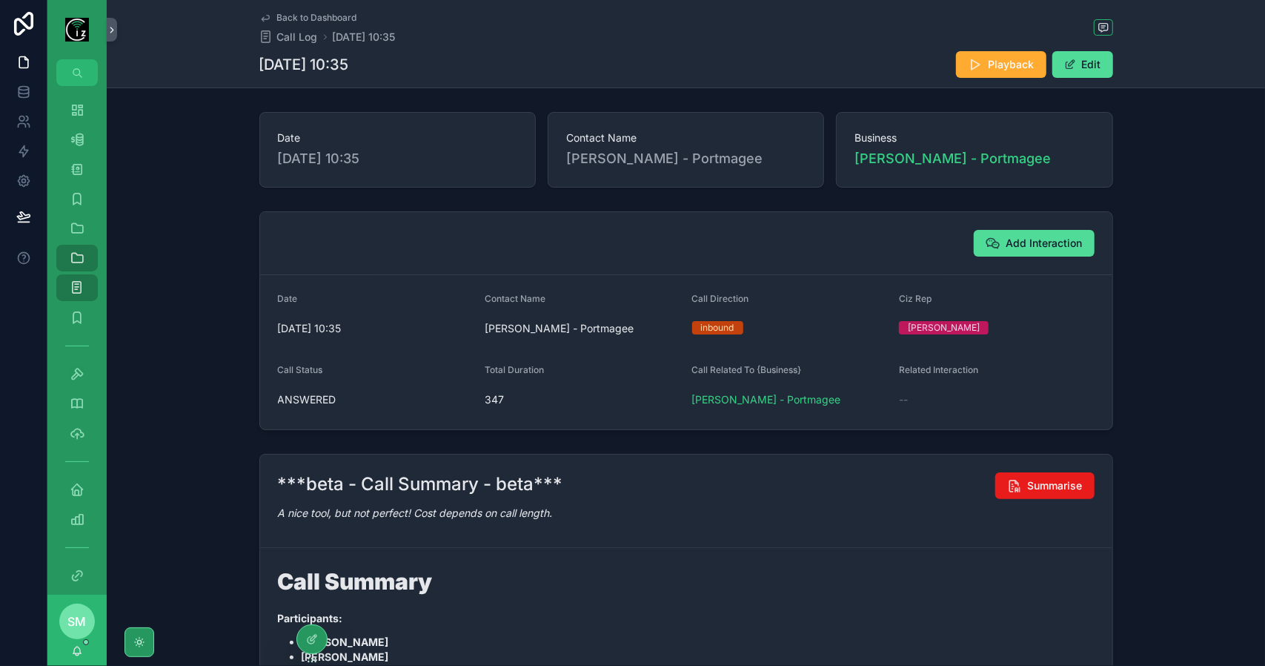
click at [264, 443] on div "Date 30/09/2025 10:35 Contact Name Anne Sugrue - Portmagee Business Anne Sugrue…" at bounding box center [686, 565] width 1159 height 918
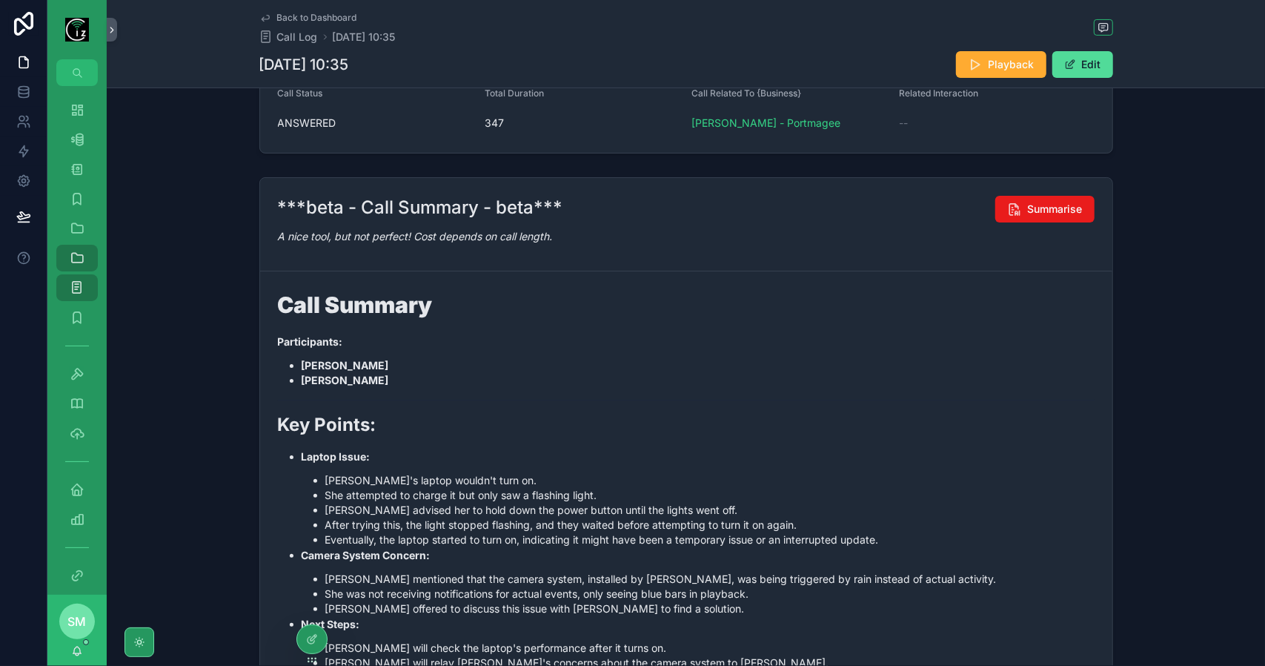
scroll to position [296, 0]
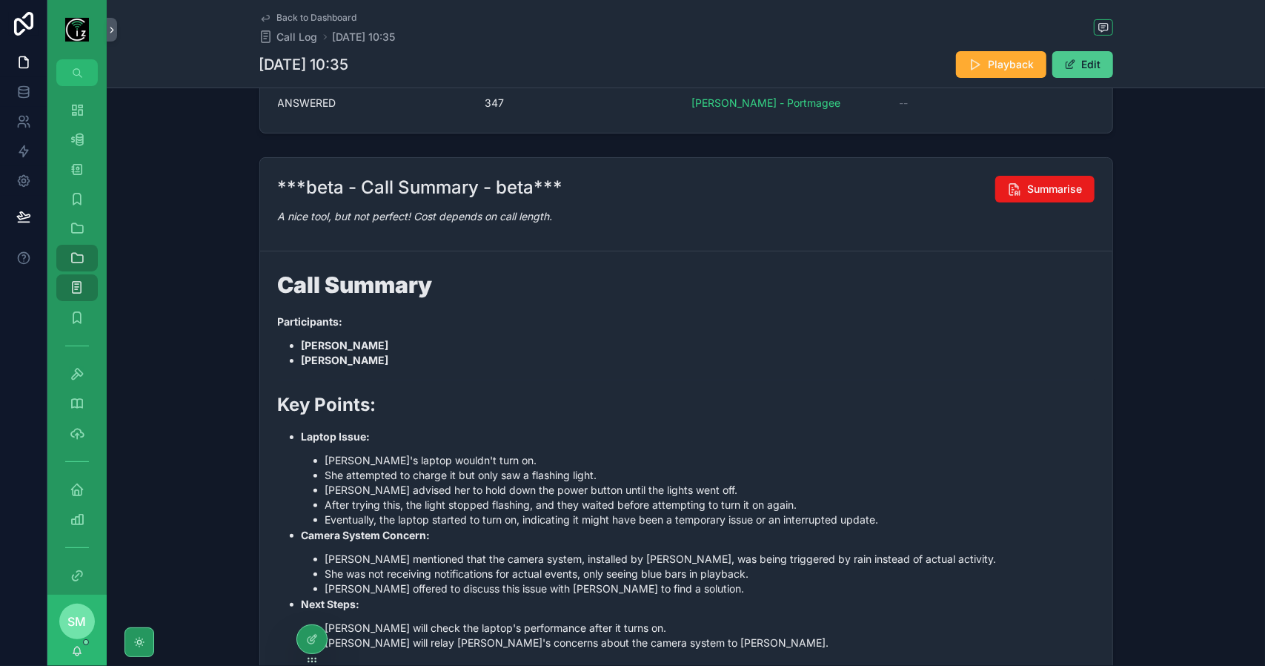
click at [1098, 66] on button "Edit" at bounding box center [1083, 64] width 61 height 27
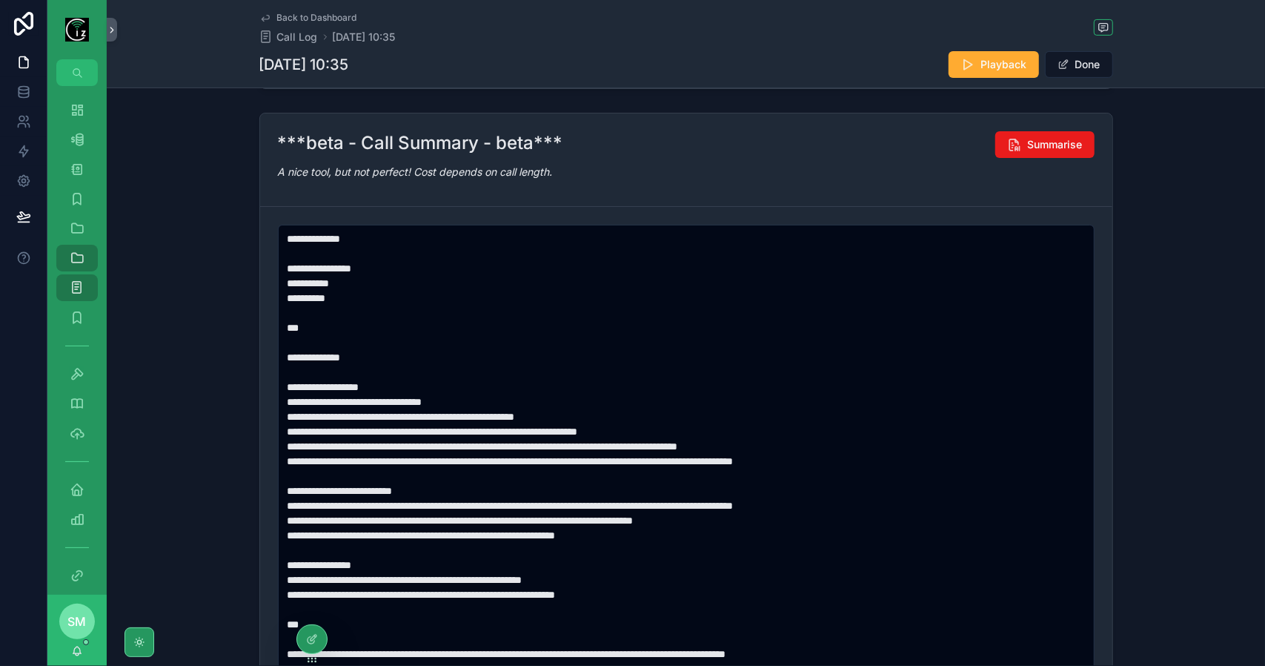
scroll to position [371, 0]
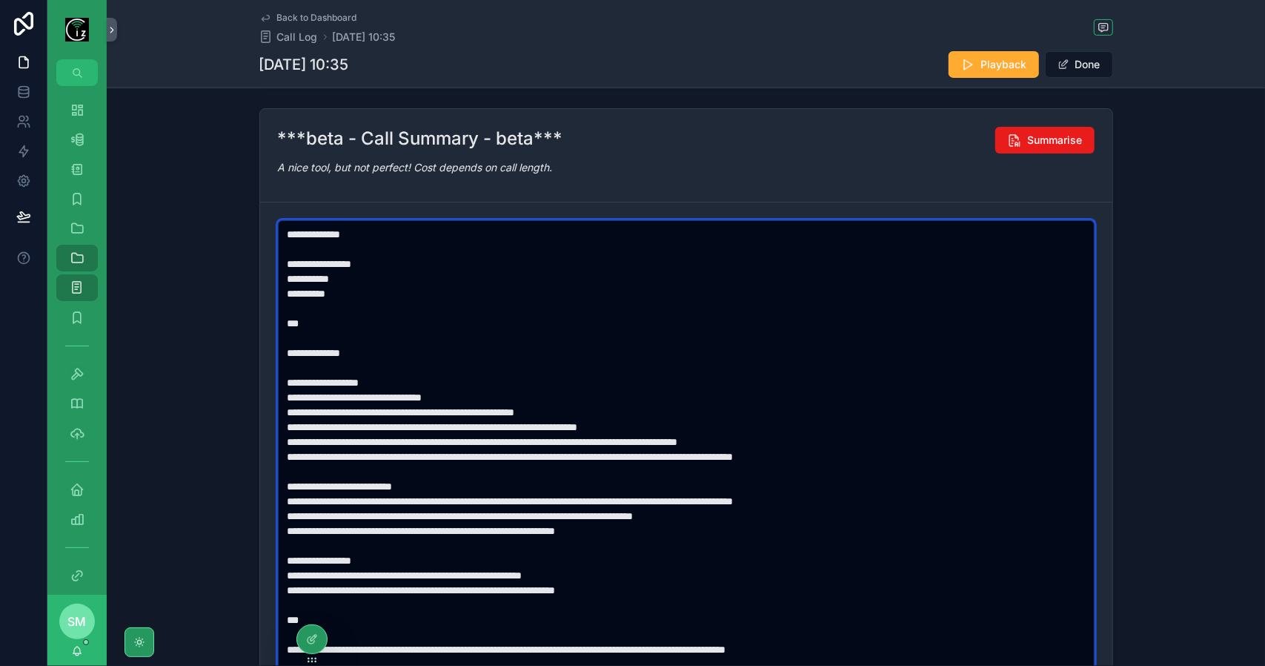
click at [719, 510] on textarea "scrollable content" at bounding box center [687, 448] width 818 height 457
click at [648, 499] on textarea "To enrich screen reader interactions, please activate Accessibility in Grammarl…" at bounding box center [687, 448] width 818 height 457
click at [695, 498] on textarea "To enrich screen reader interactions, please activate Accessibility in Grammarl…" at bounding box center [687, 448] width 818 height 457
drag, startPoint x: 556, startPoint y: 514, endPoint x: 297, endPoint y: 511, distance: 258.7
click at [297, 511] on textarea "To enrich screen reader interactions, please activate Accessibility in Grammarl…" at bounding box center [687, 448] width 818 height 457
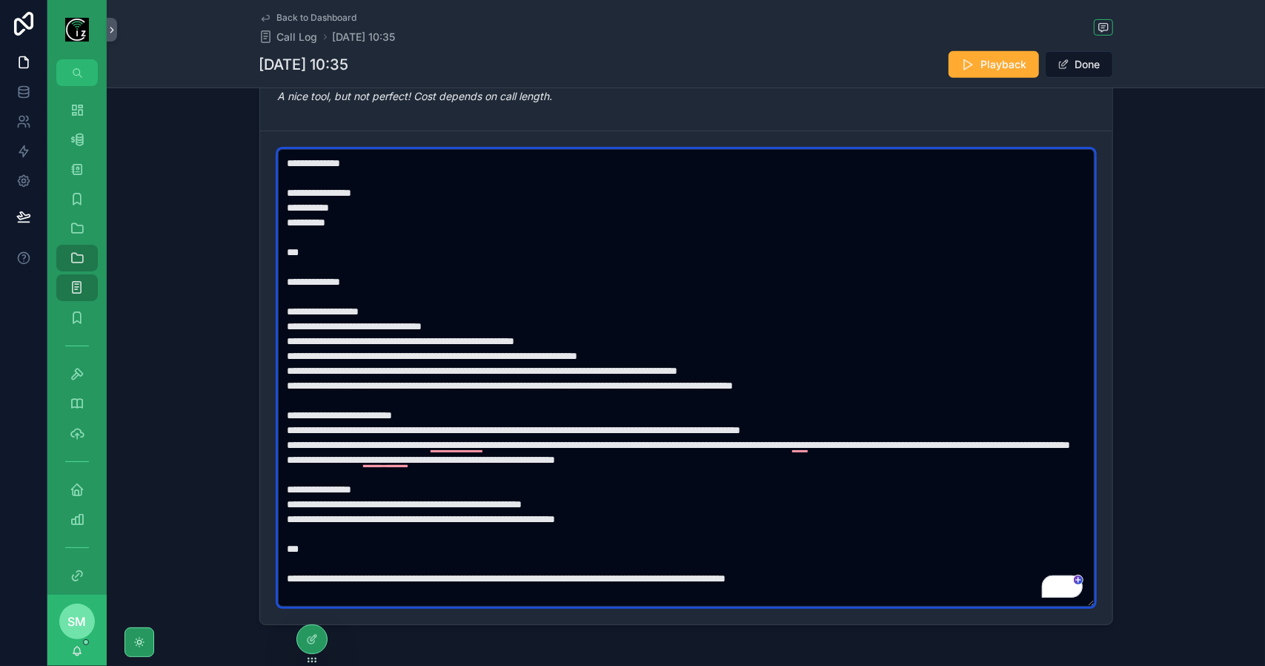
scroll to position [445, 0]
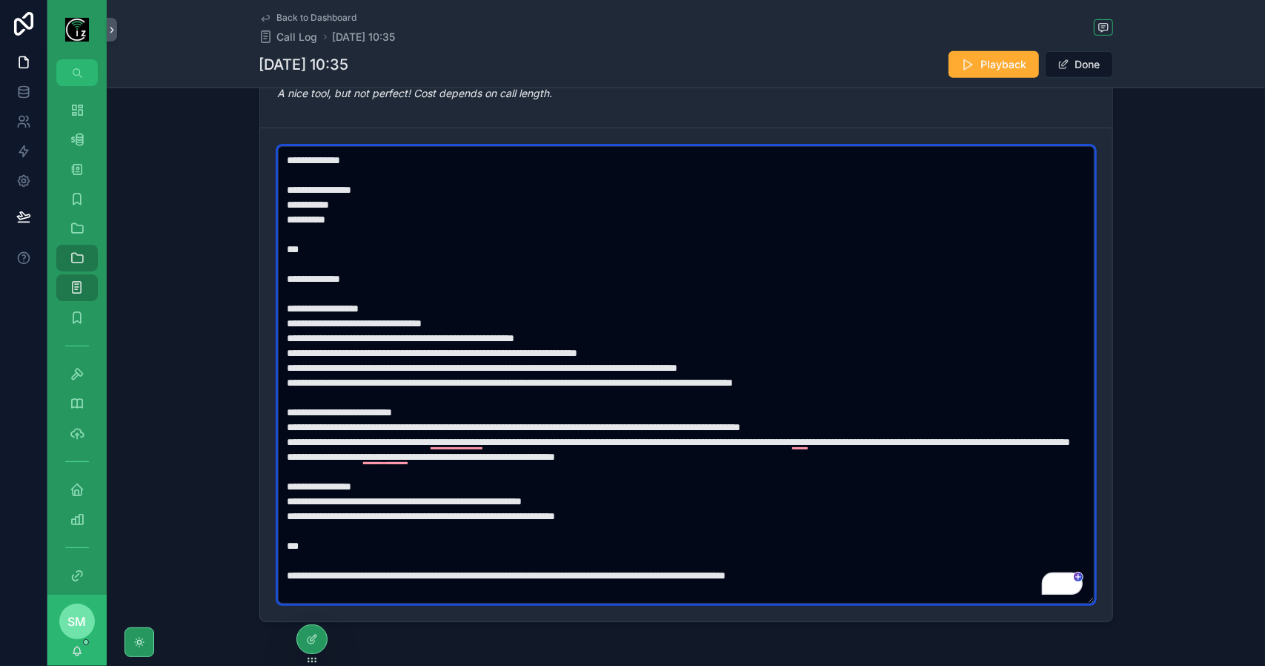
click at [742, 438] on textarea "To enrich screen reader interactions, please activate Accessibility in Grammarl…" at bounding box center [687, 374] width 818 height 457
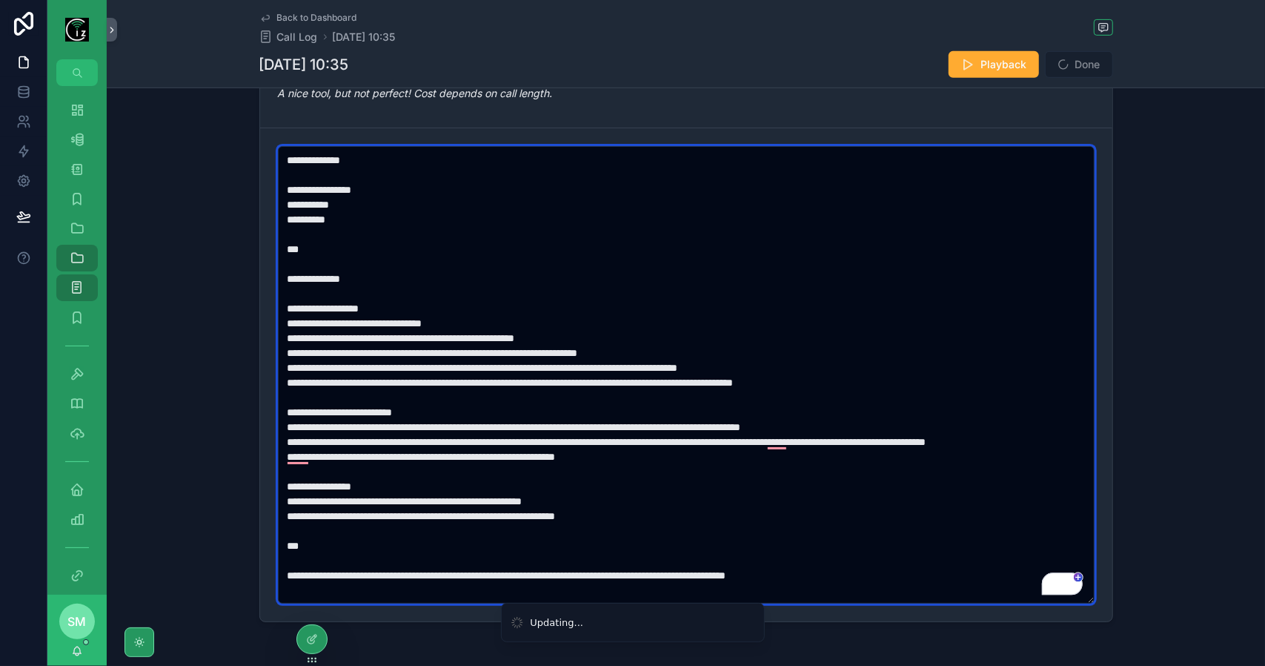
click at [666, 513] on textarea "To enrich screen reader interactions, please activate Accessibility in Grammarl…" at bounding box center [687, 374] width 818 height 457
type textarea "**********"
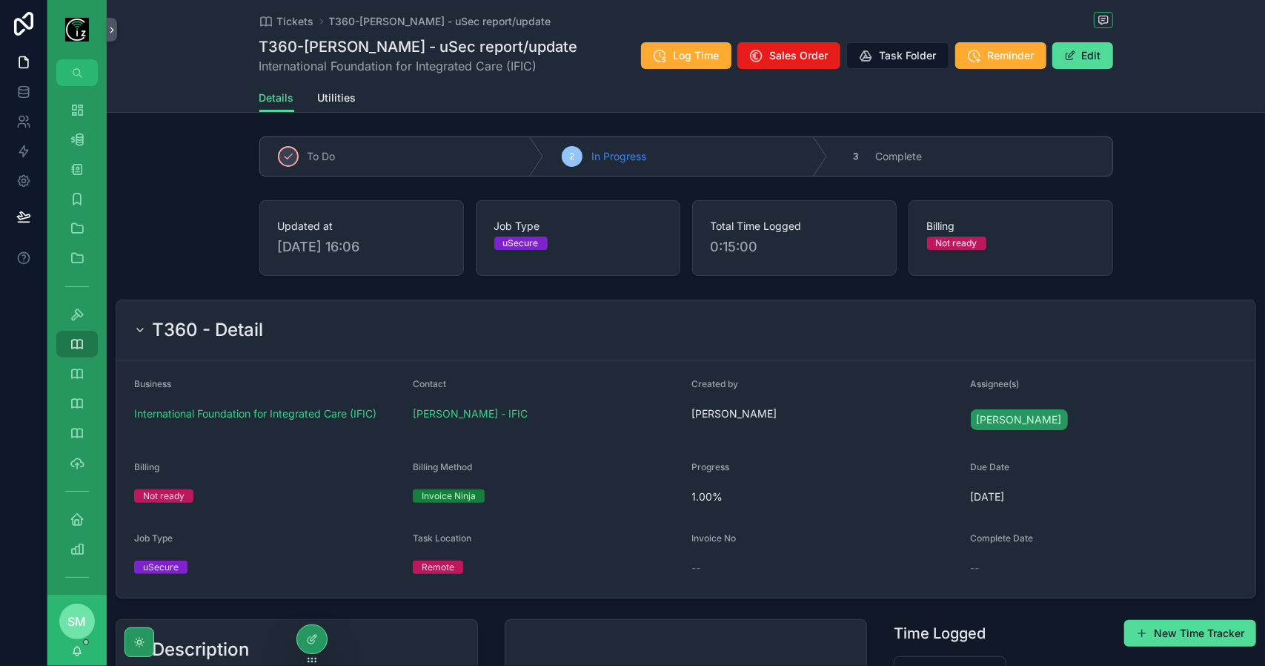
scroll to position [434, 0]
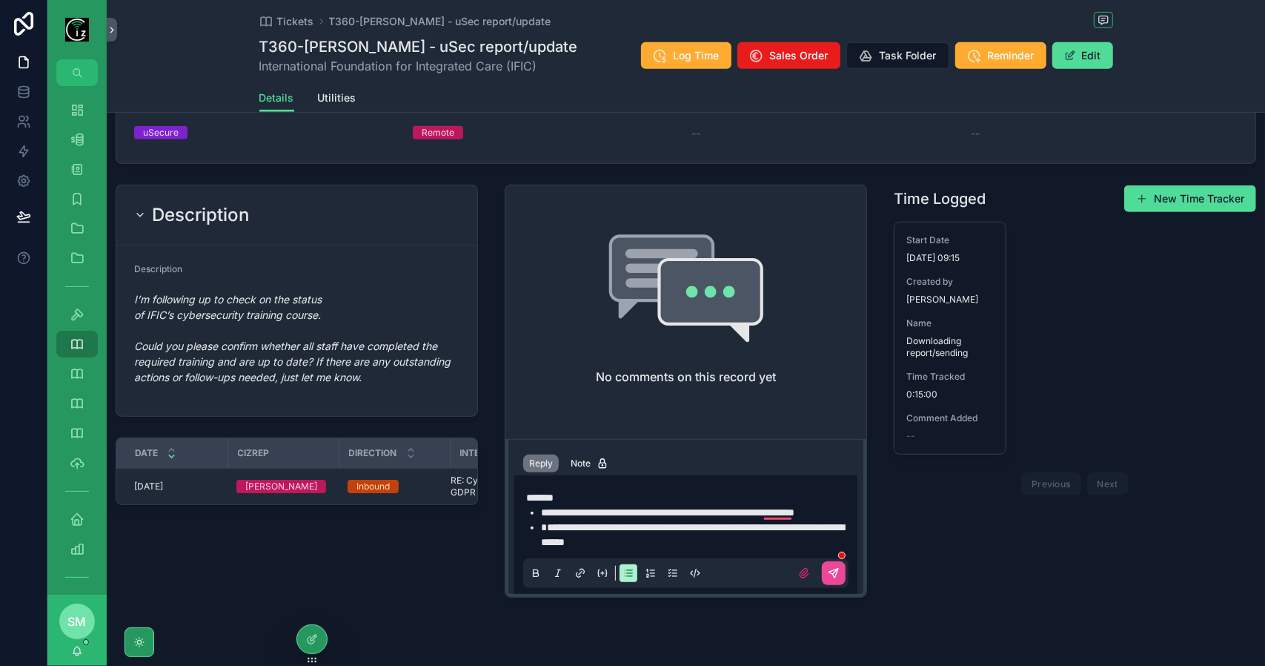
click at [537, 542] on ul "**********" at bounding box center [688, 527] width 325 height 44
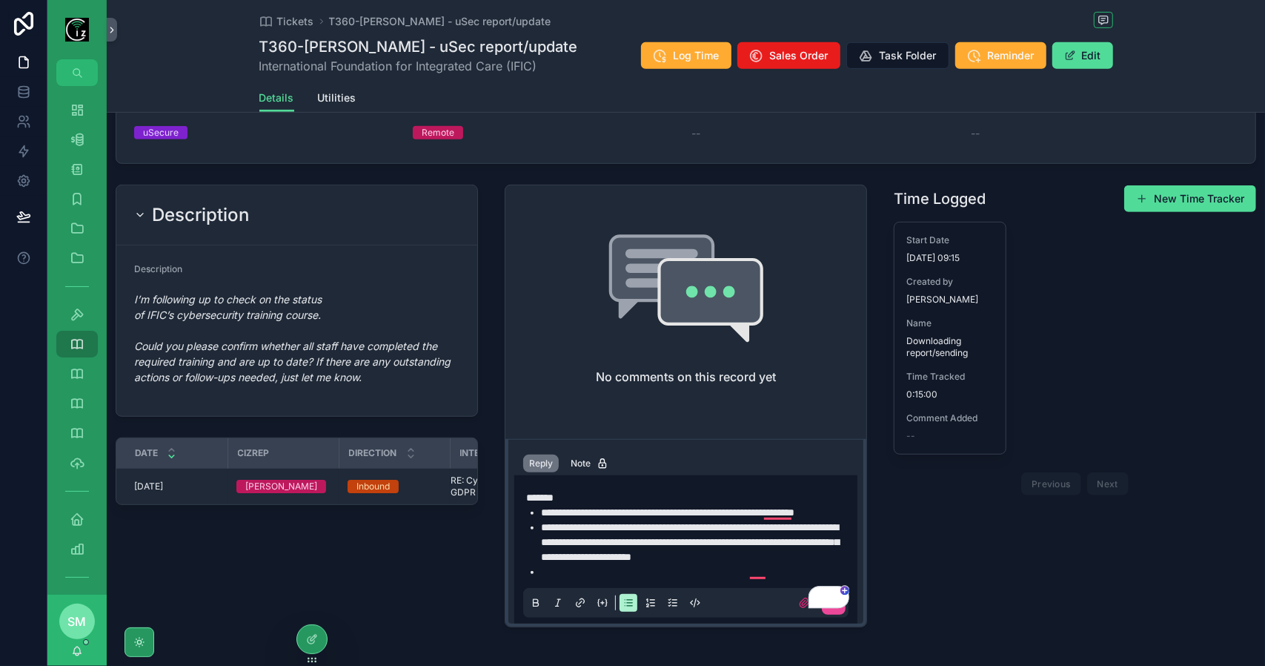
click at [605, 579] on li "To enrich screen reader interactions, please activate Accessibility in Grammarl…" at bounding box center [696, 571] width 311 height 15
click at [833, 603] on icon "scrollable content" at bounding box center [835, 600] width 5 height 5
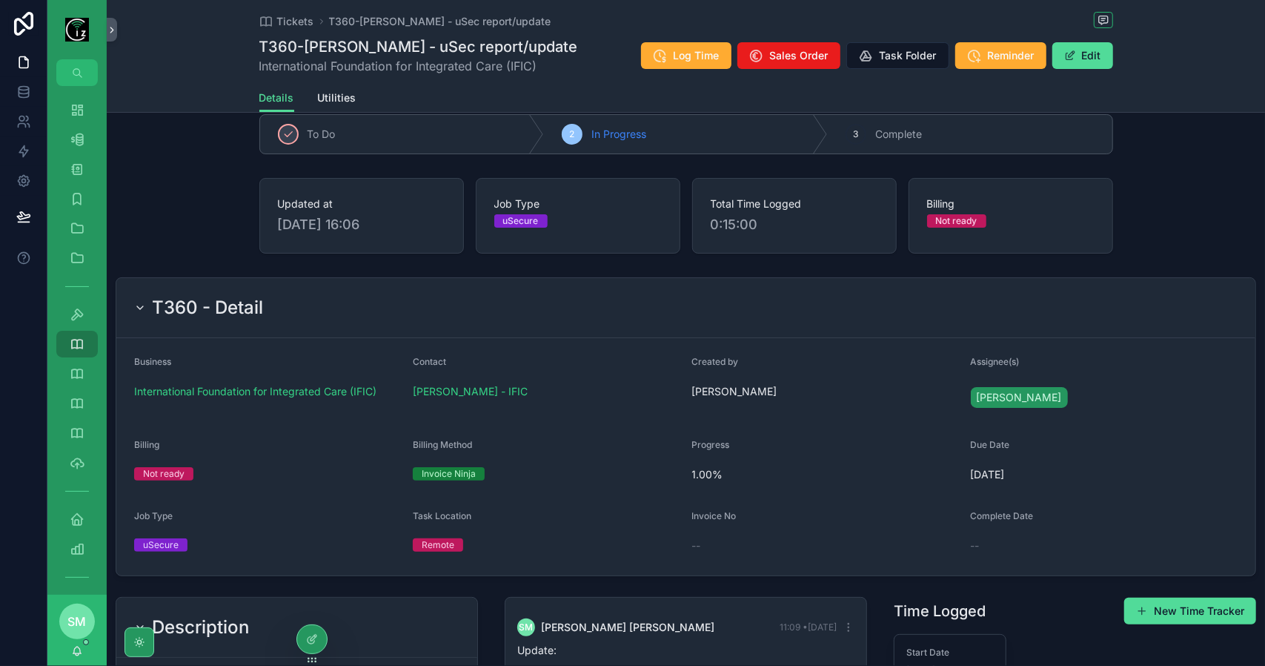
scroll to position [0, 0]
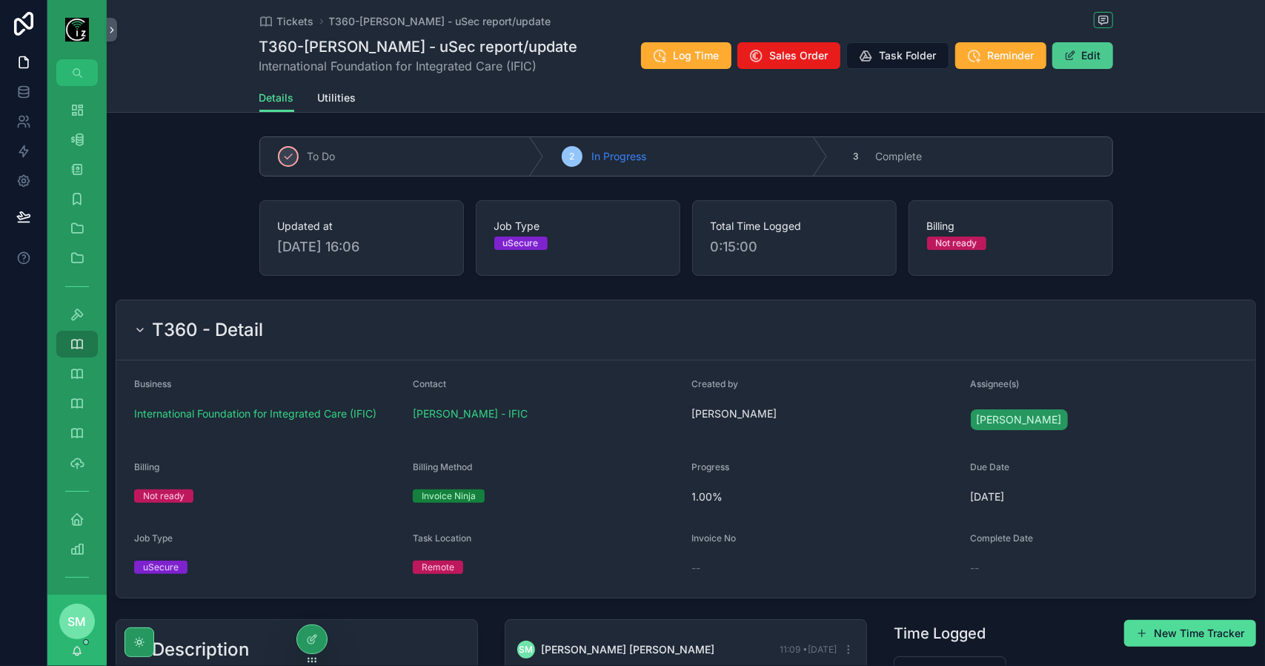
click at [1106, 44] on button "Edit" at bounding box center [1083, 55] width 61 height 27
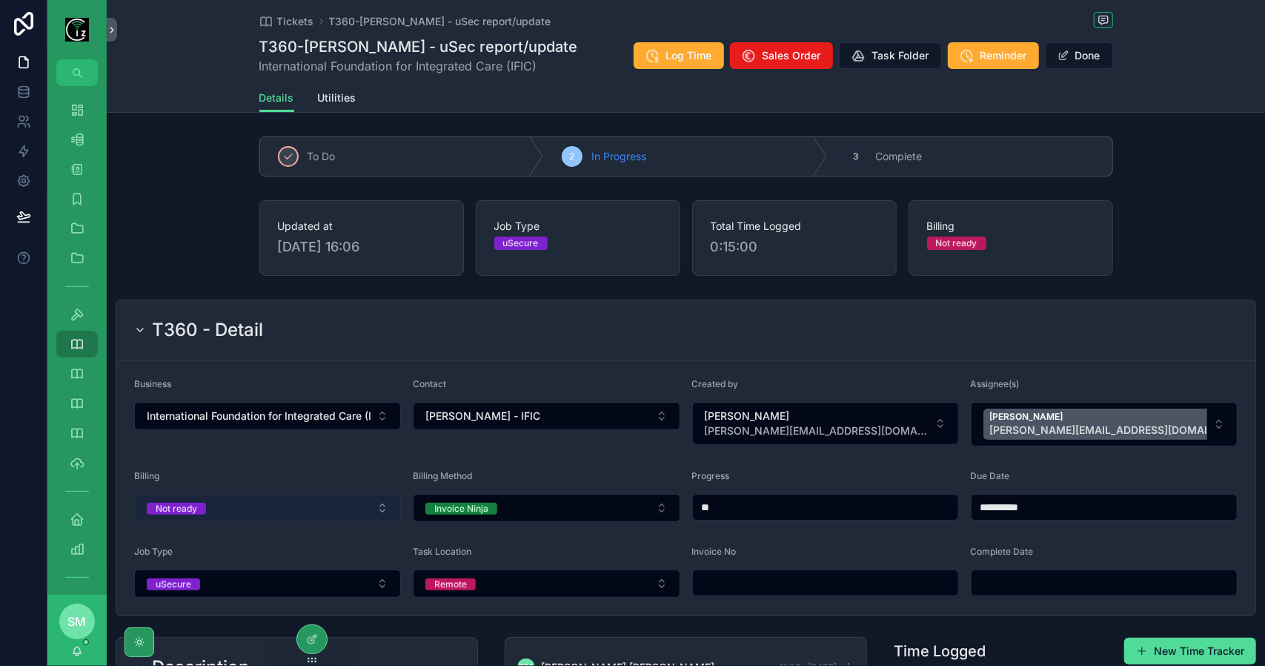
click at [279, 497] on button "Not ready" at bounding box center [267, 508] width 267 height 28
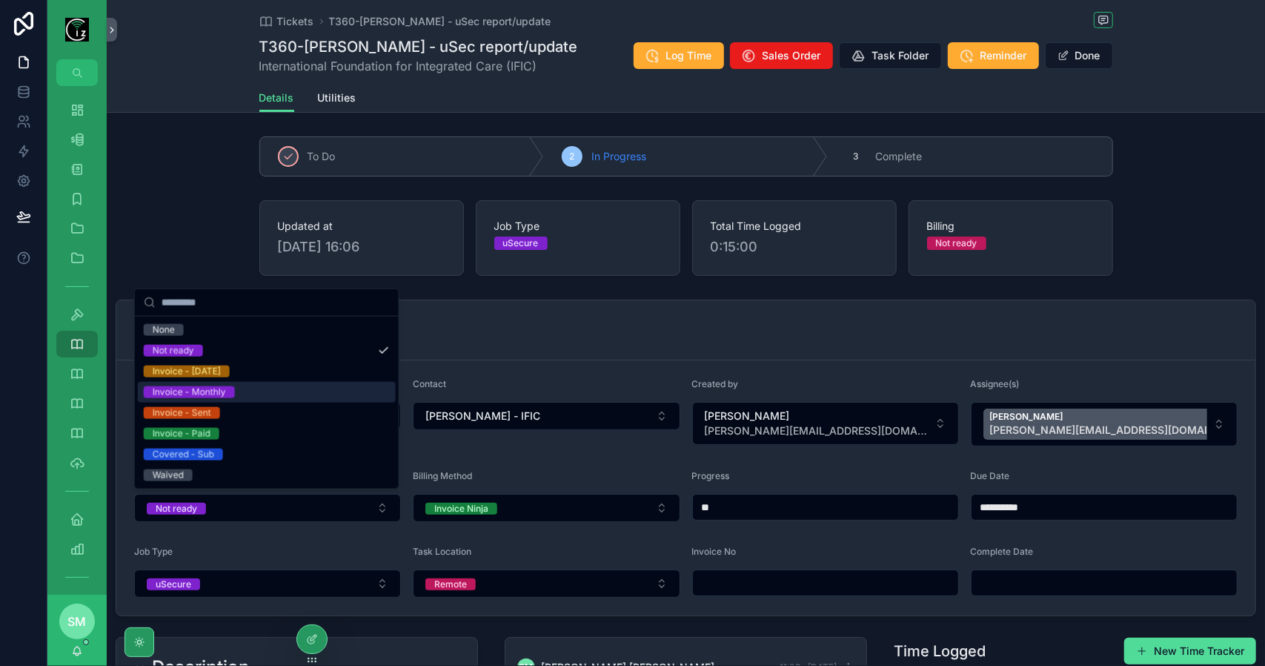
click at [283, 397] on div "Invoice - Monthly" at bounding box center [267, 392] width 258 height 21
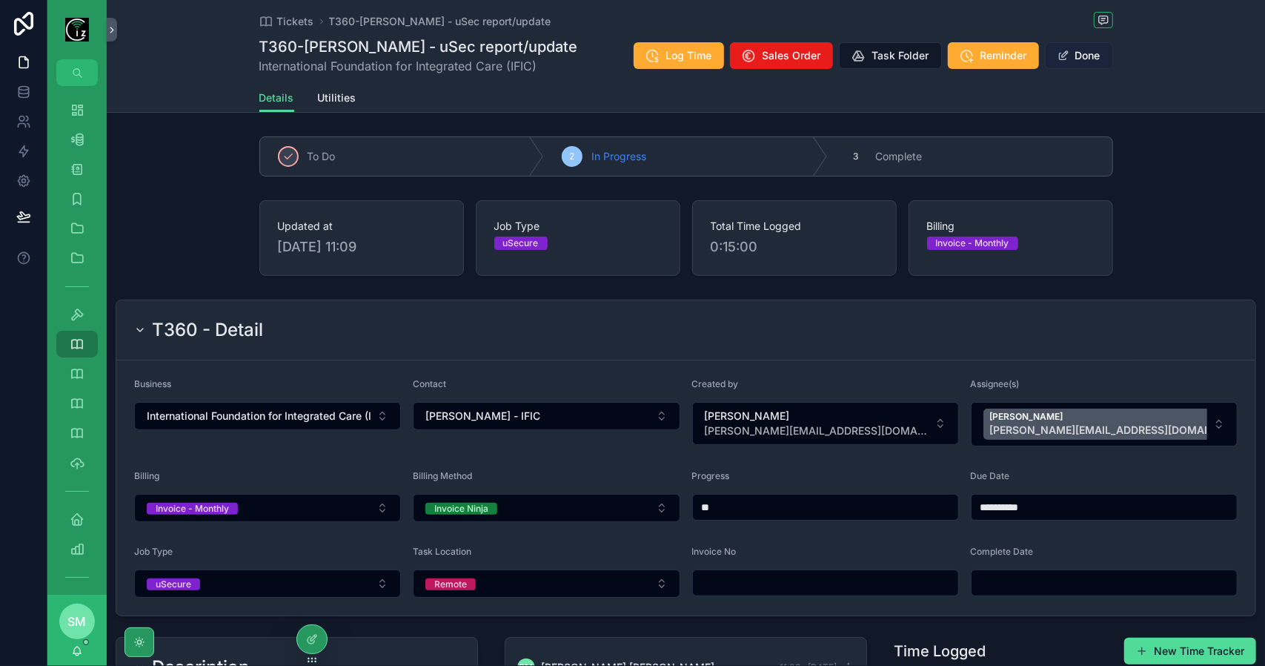
click at [1096, 54] on button "Done" at bounding box center [1079, 55] width 68 height 27
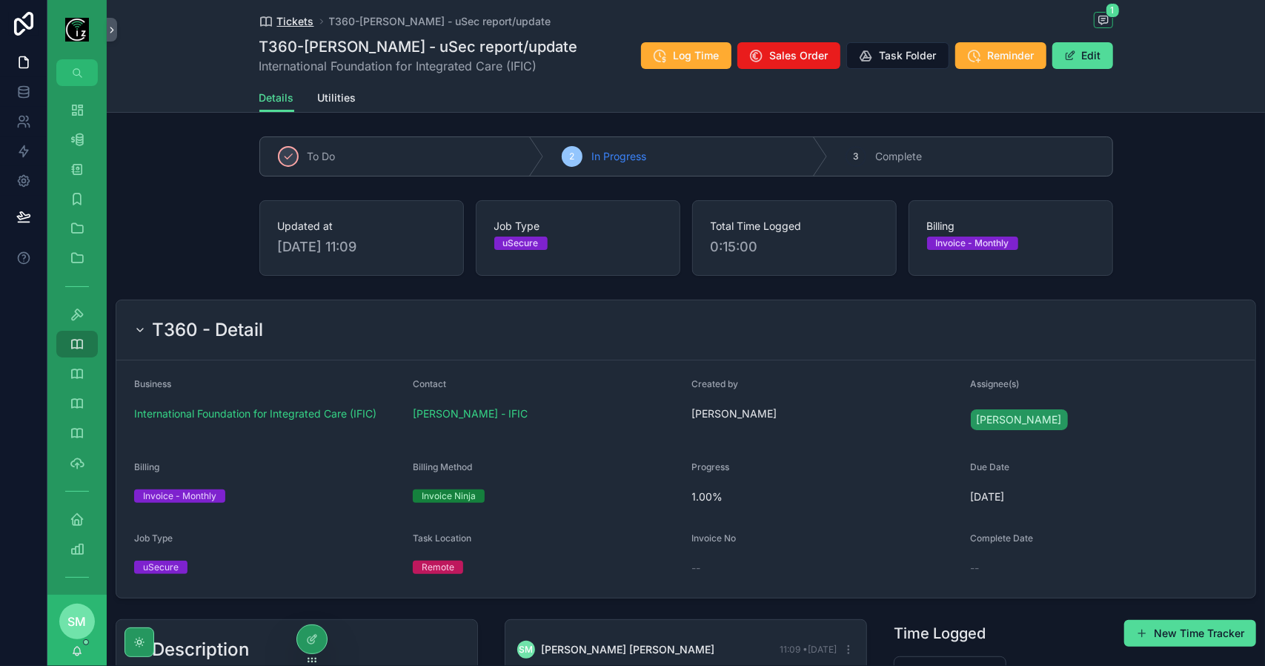
click at [285, 23] on span "Tickets" at bounding box center [295, 21] width 37 height 15
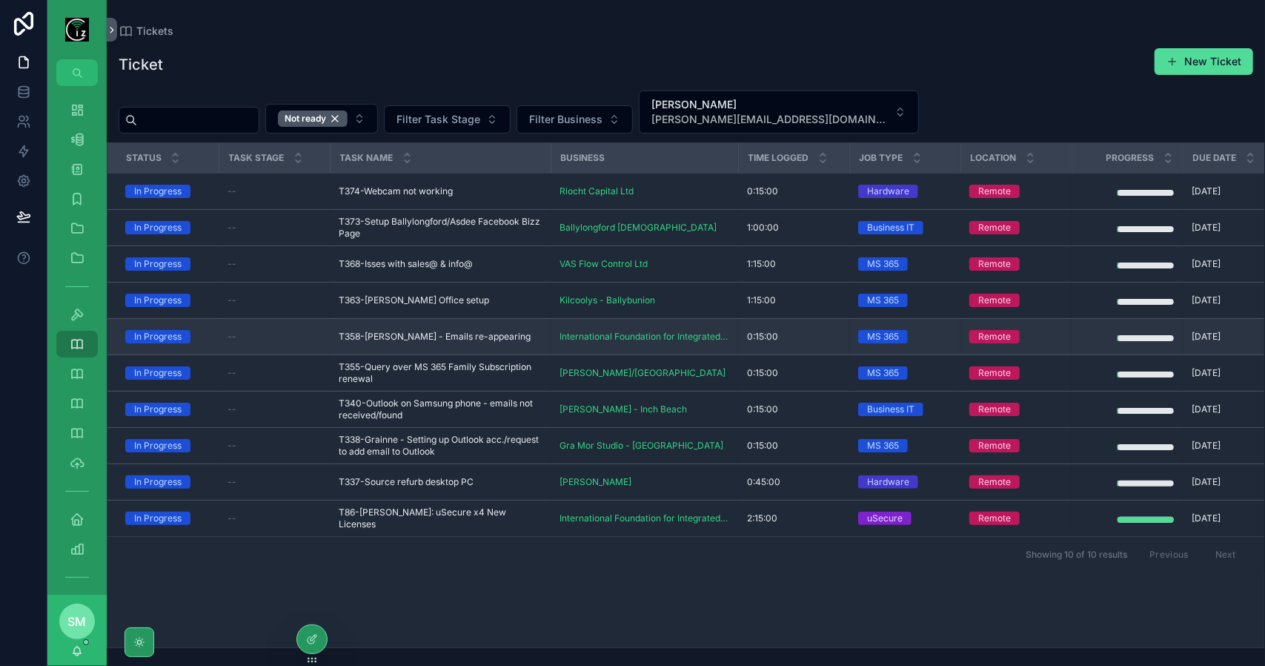
click at [447, 340] on td "T358-Susan Royer - Emails re-appearing T358-Susan Royer - Emails re-appearing" at bounding box center [440, 337] width 221 height 36
click at [457, 341] on td "T358-Susan Royer - Emails re-appearing T358-Susan Royer - Emails re-appearing" at bounding box center [440, 337] width 221 height 36
click at [457, 331] on span "T358-Susan Royer - Emails re-appearing" at bounding box center [435, 337] width 192 height 12
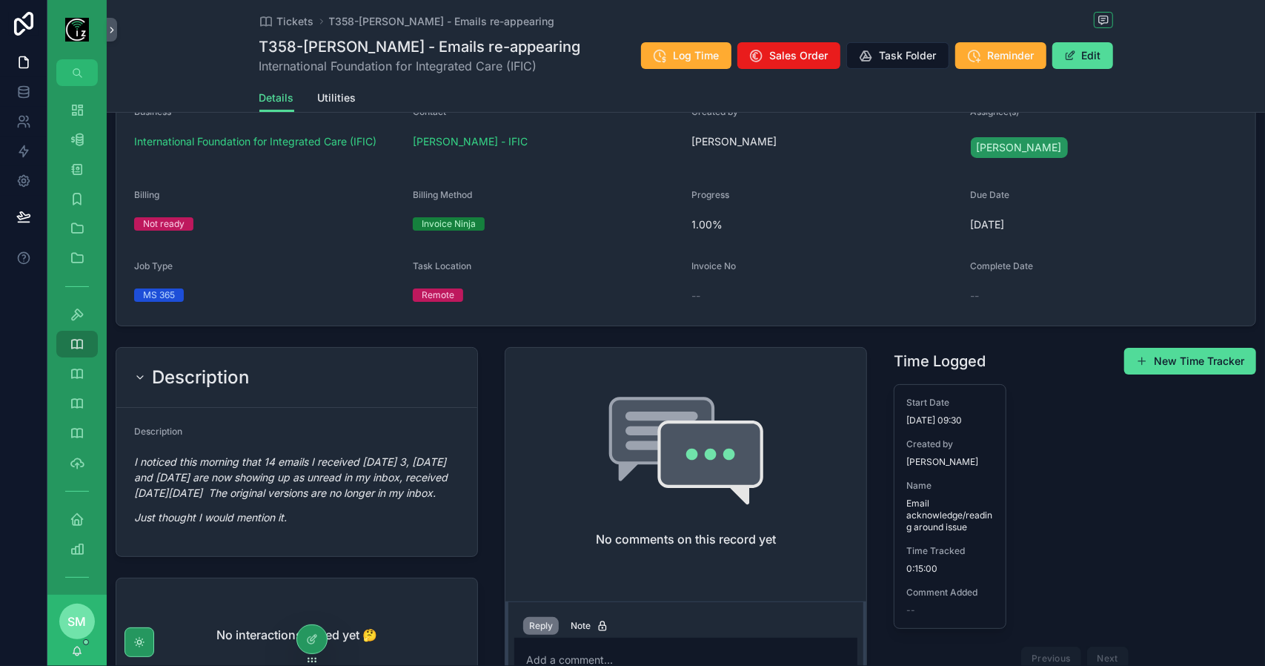
scroll to position [420, 0]
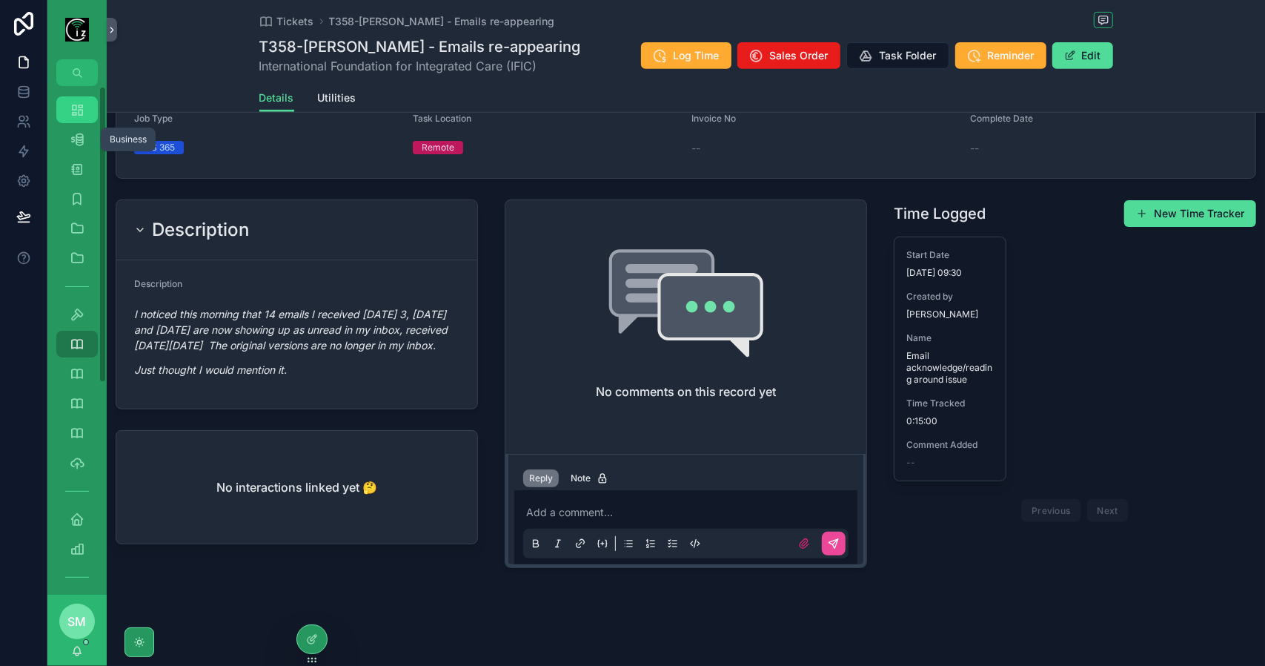
click at [84, 113] on div "Dashboard" at bounding box center [77, 110] width 24 height 24
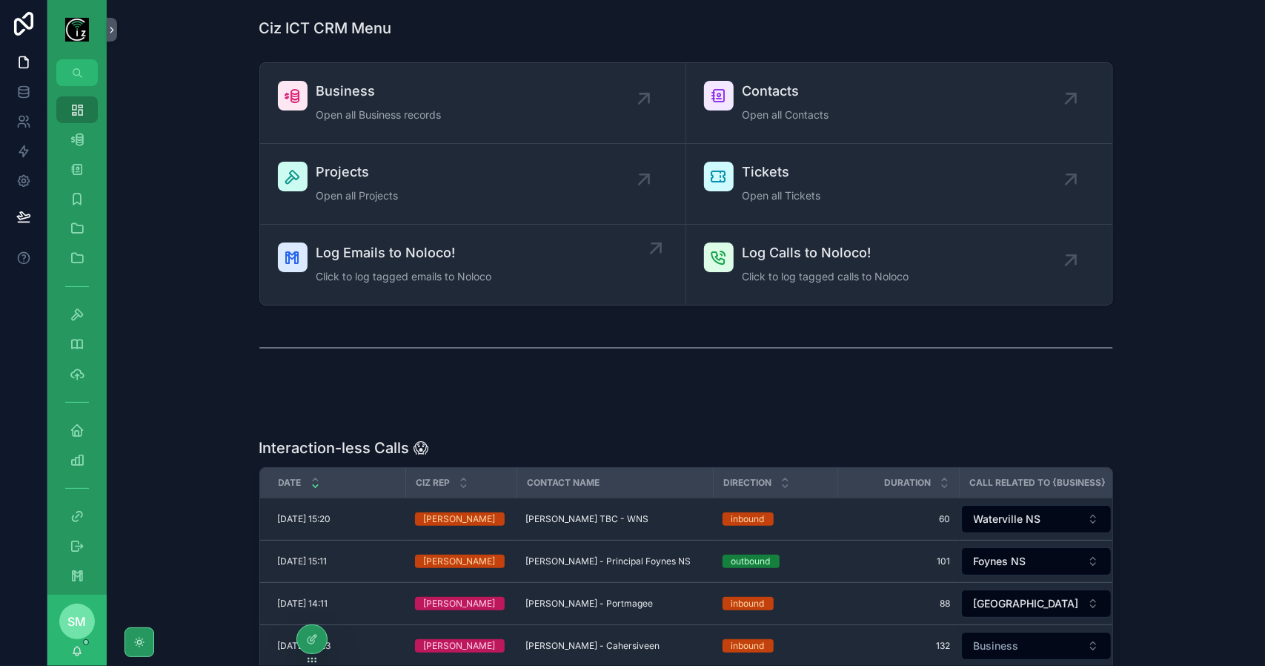
click at [475, 269] on span "Click to log tagged emails to Noloco" at bounding box center [404, 276] width 176 height 15
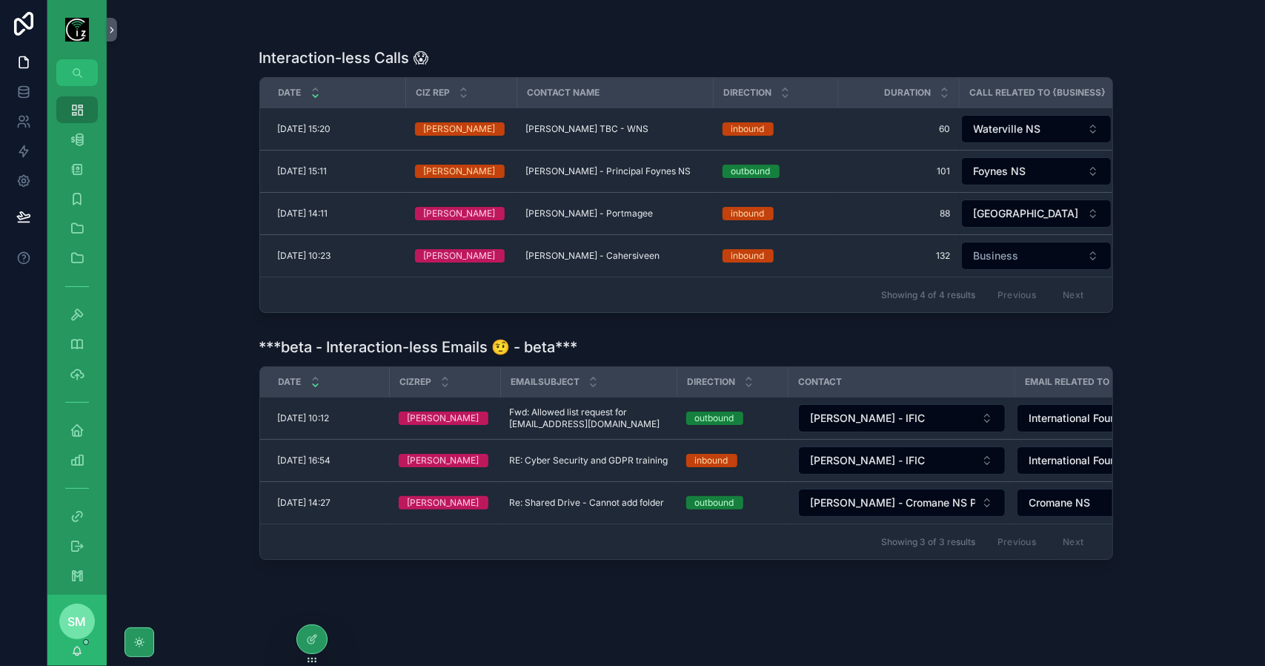
scroll to position [422, 0]
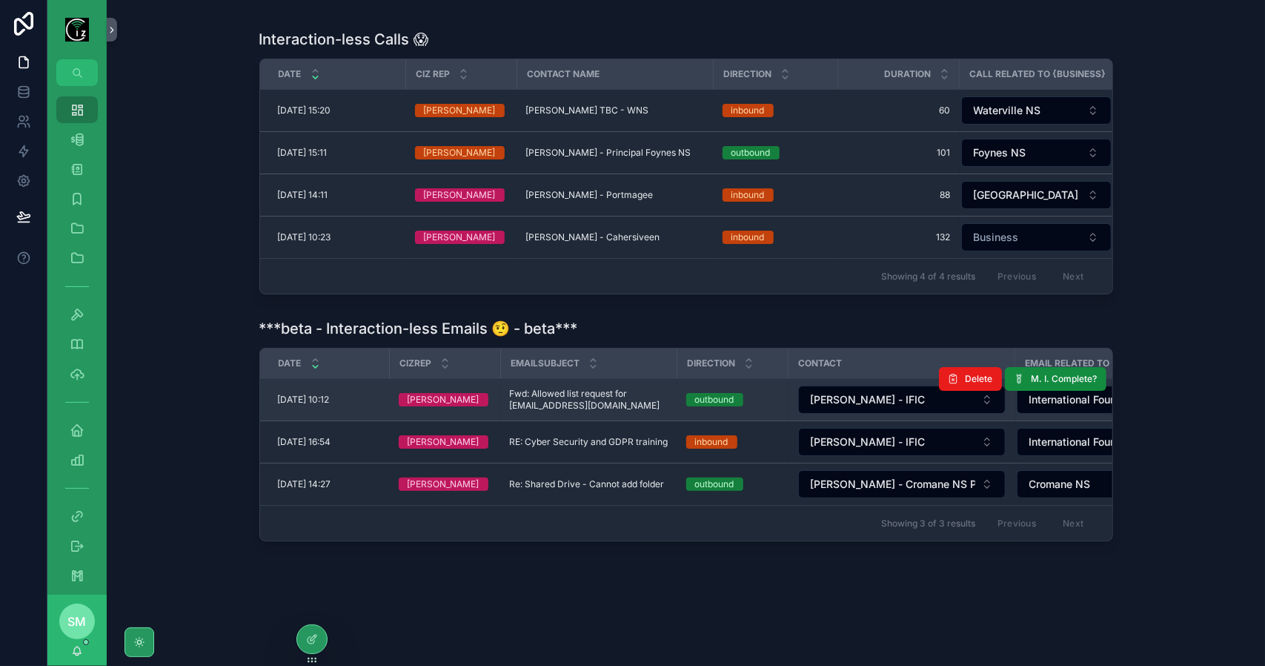
click at [611, 388] on span "Fwd: Allowed list request for [EMAIL_ADDRESS][DOMAIN_NAME]" at bounding box center [589, 400] width 159 height 24
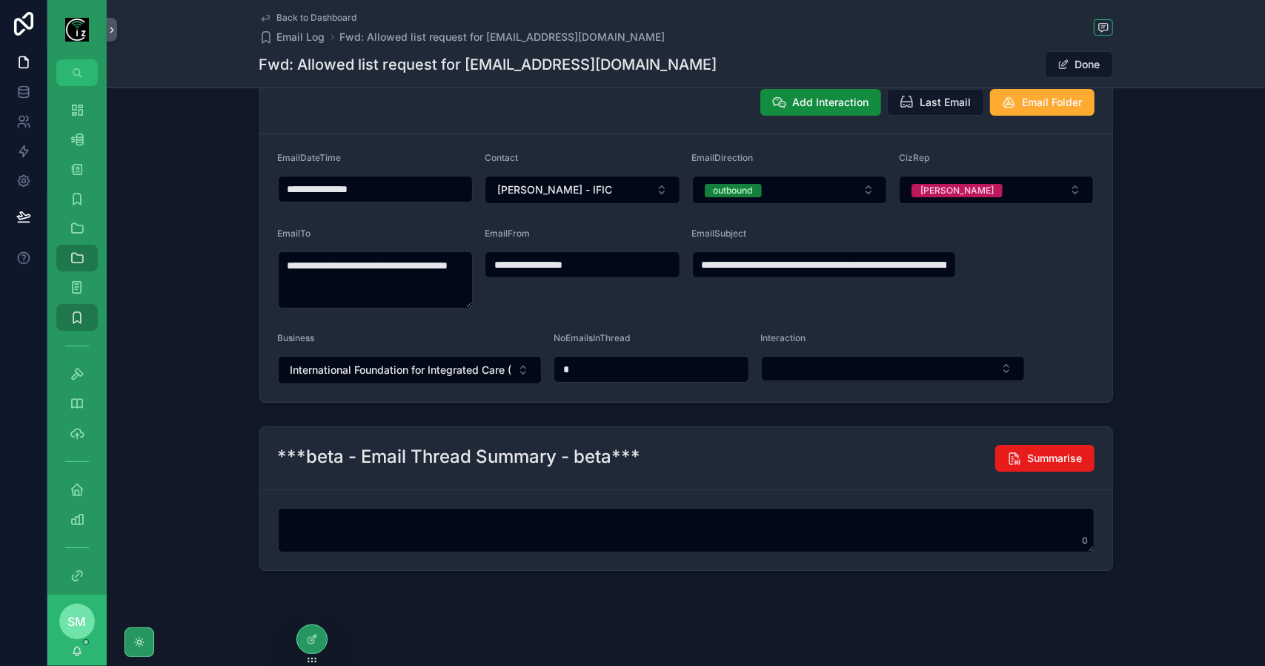
scroll to position [144, 0]
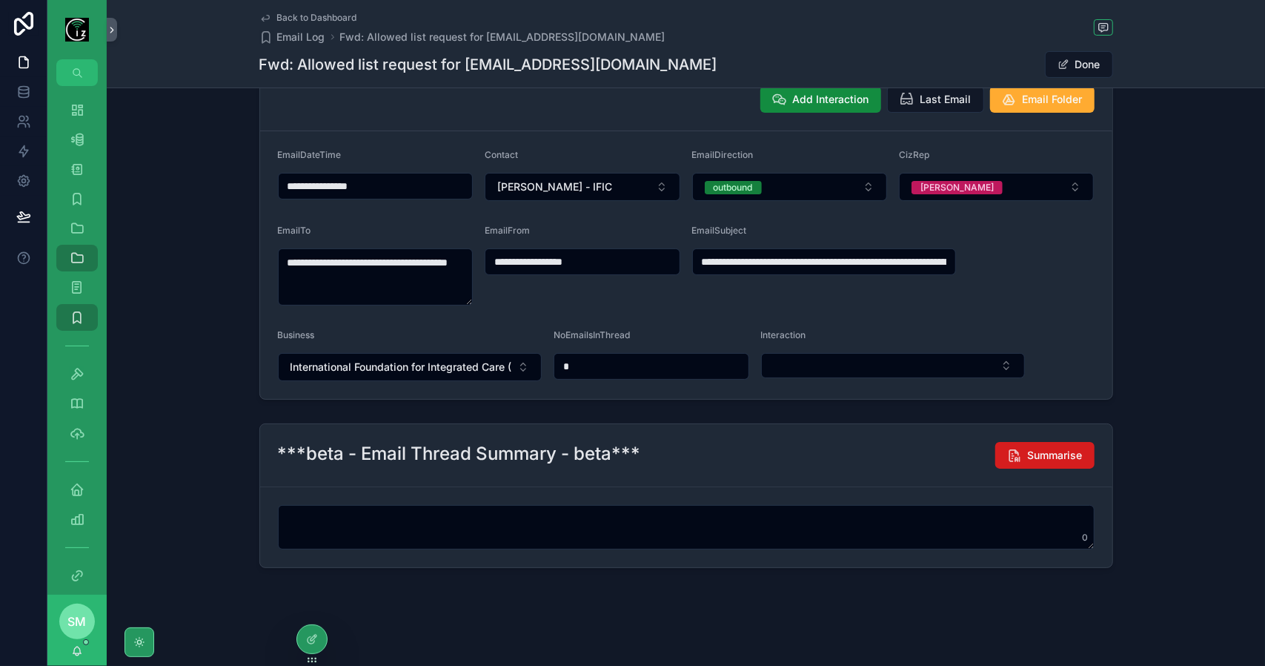
click at [1058, 460] on button "Summarise" at bounding box center [1044, 455] width 99 height 27
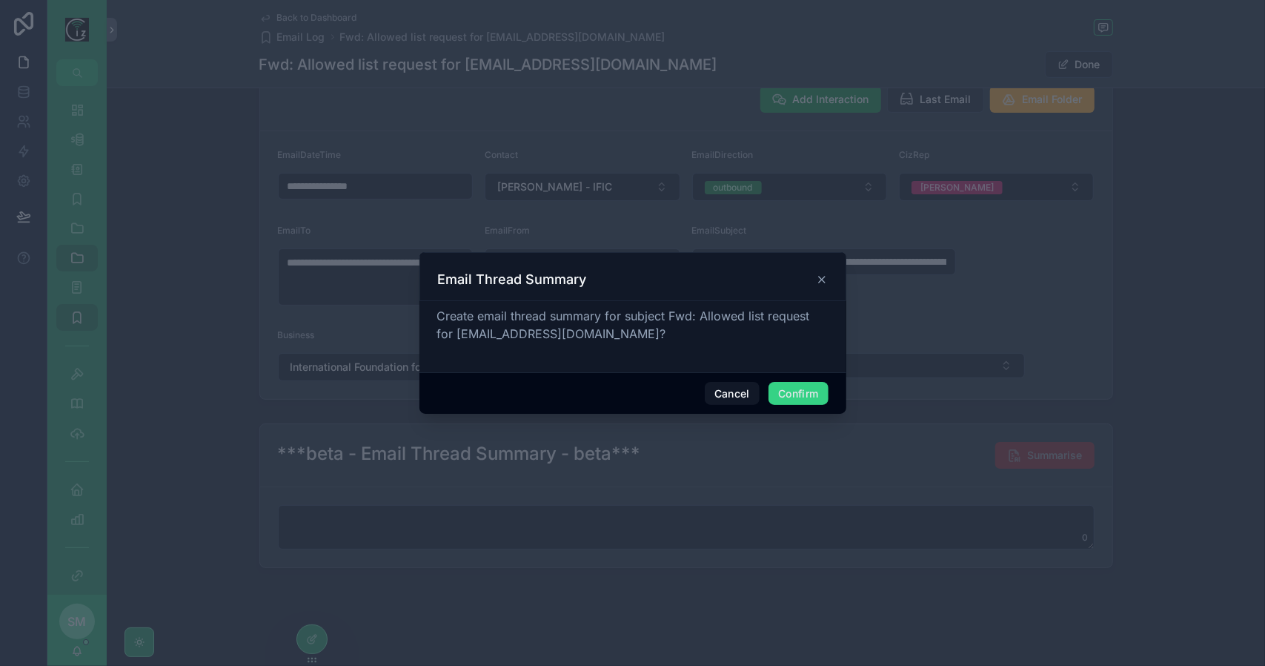
click at [808, 391] on button "Confirm" at bounding box center [798, 394] width 59 height 24
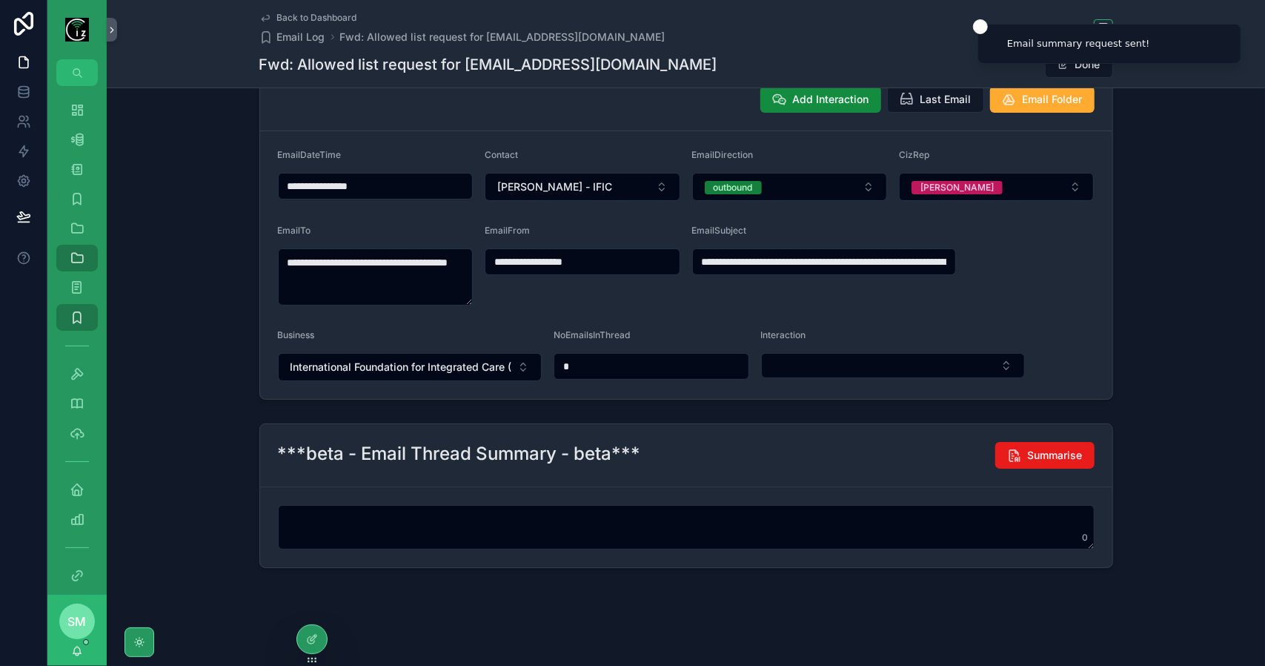
click at [320, 13] on span "Back to Dashboard" at bounding box center [317, 18] width 80 height 12
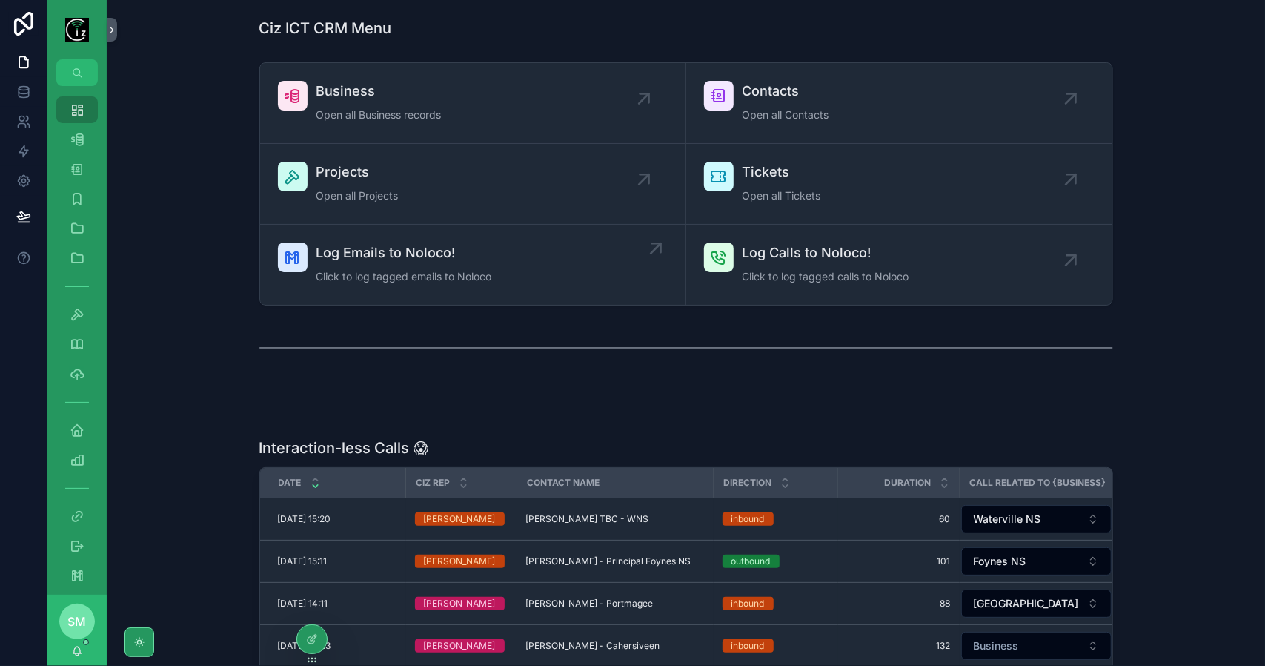
click at [420, 250] on span "Log Emails to Noloco!" at bounding box center [404, 252] width 176 height 21
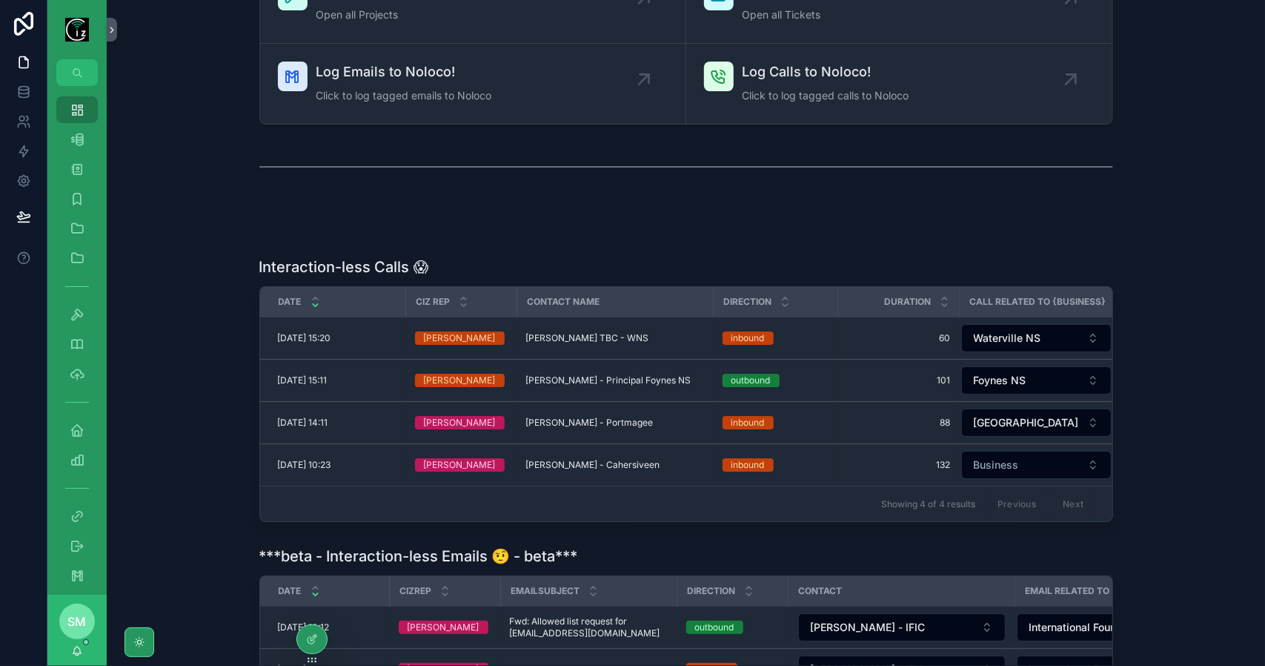
scroll to position [422, 0]
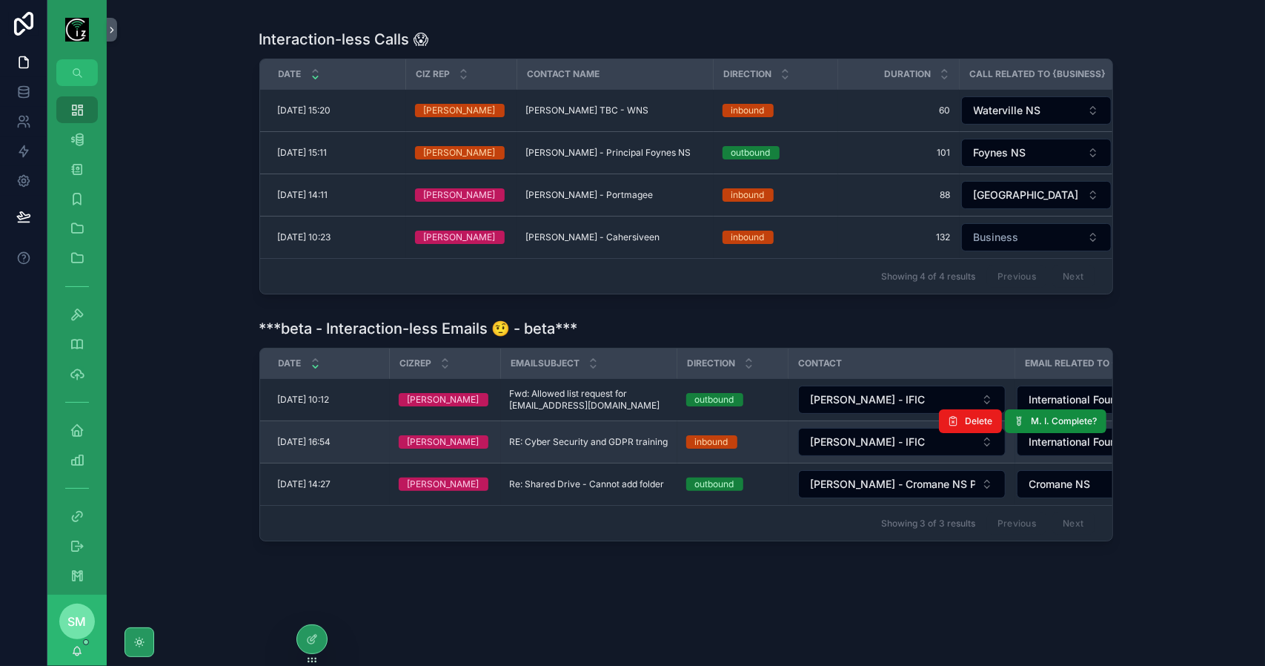
click at [586, 436] on span "RE: Cyber Security and GDPR training" at bounding box center [589, 442] width 159 height 12
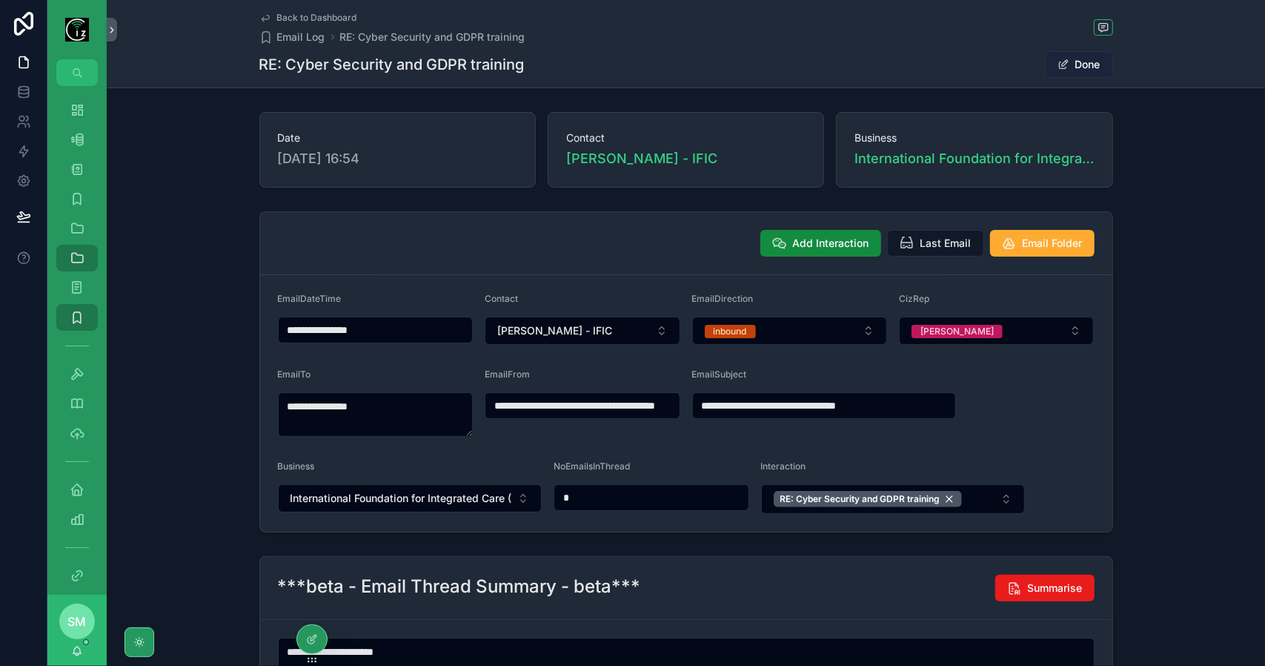
click at [1090, 66] on button "Done" at bounding box center [1079, 64] width 68 height 27
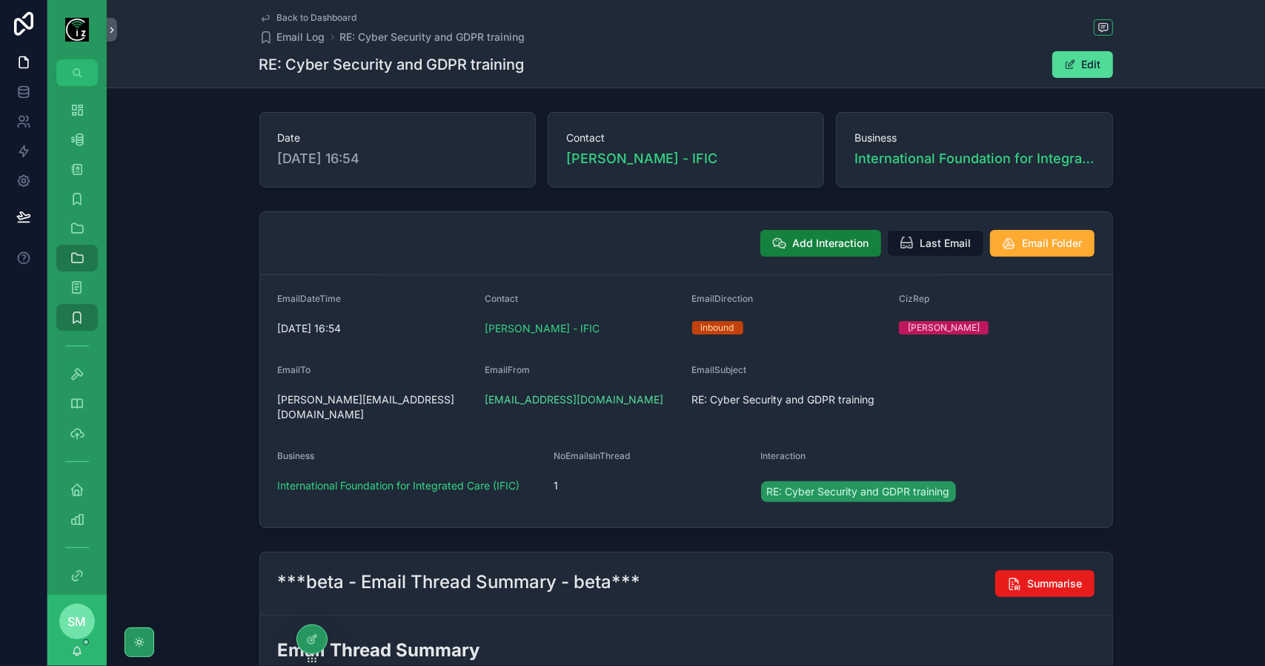
click at [826, 241] on span "Add Interaction" at bounding box center [831, 243] width 76 height 15
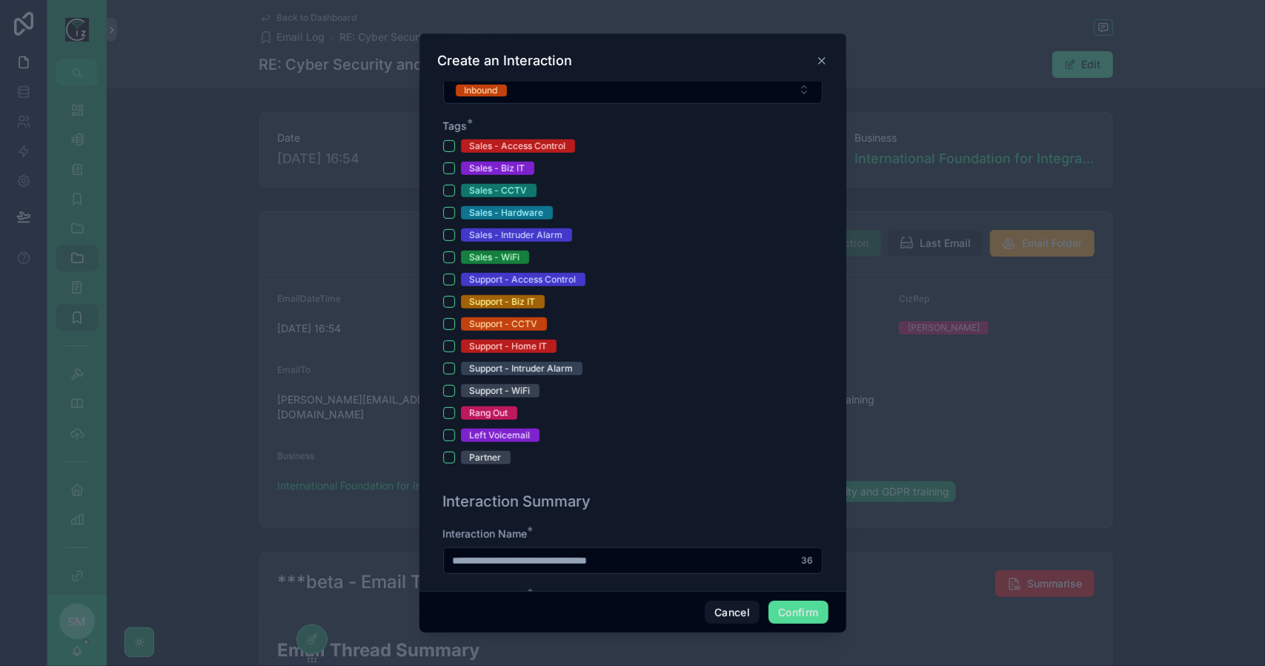
scroll to position [445, 0]
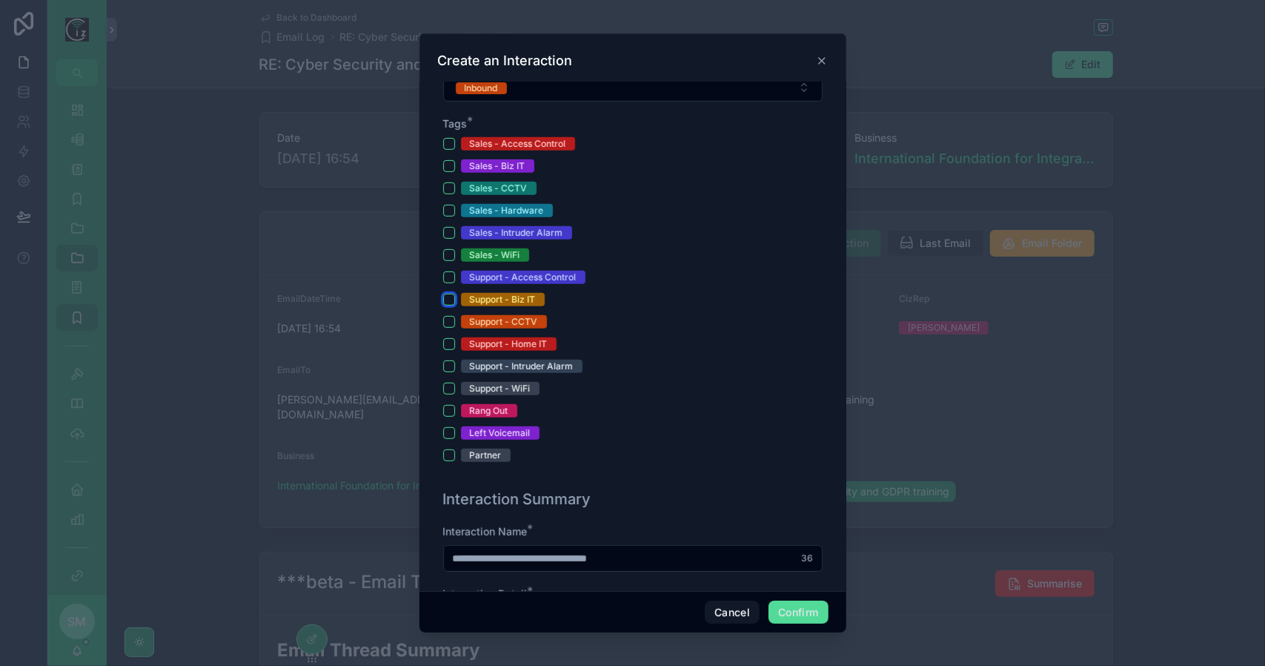
click at [450, 298] on button "Support - Biz IT" at bounding box center [449, 300] width 12 height 12
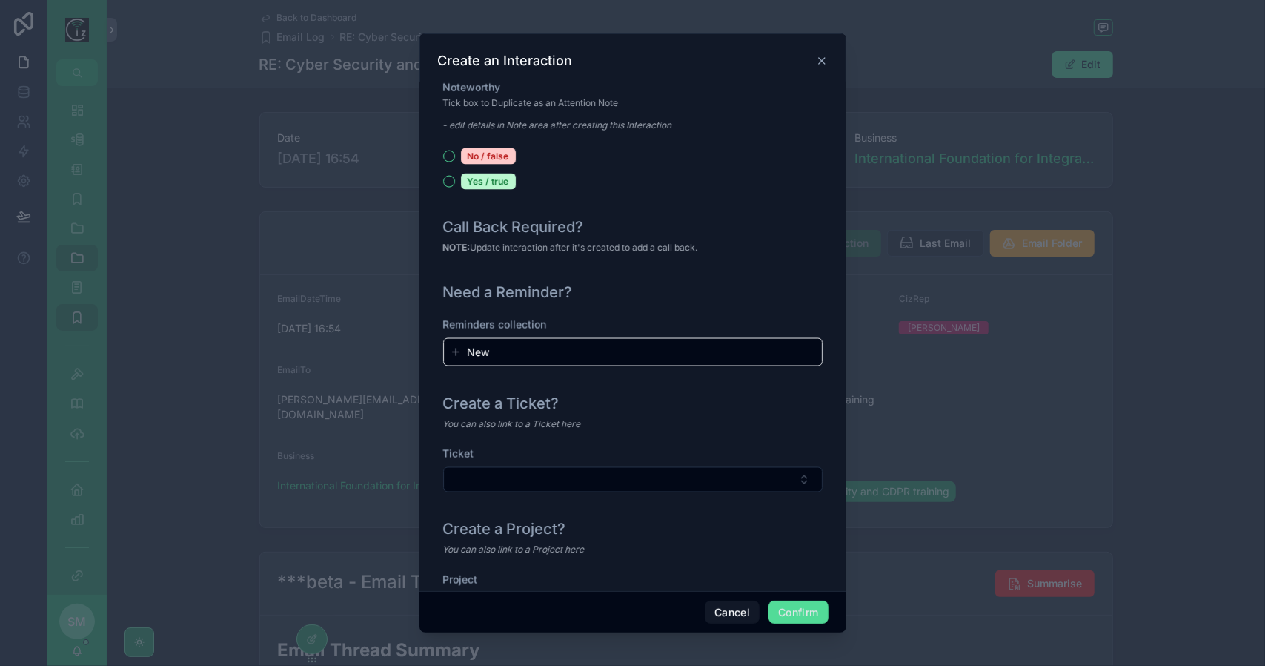
scroll to position [1593, 0]
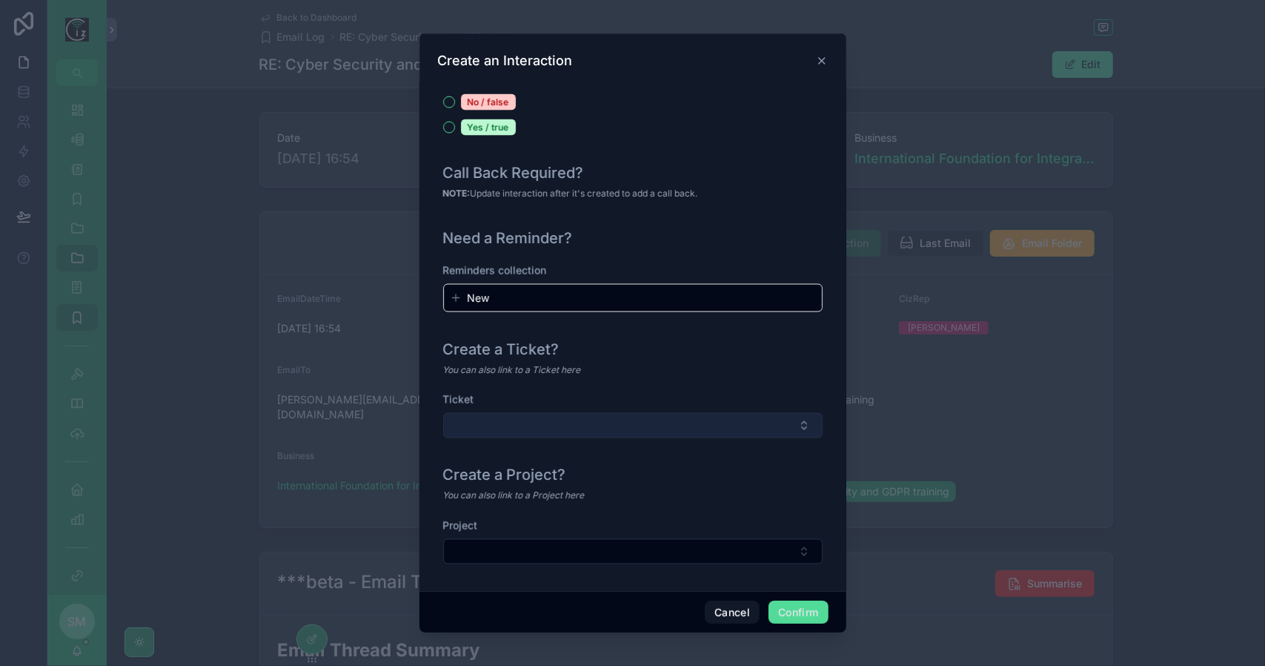
click at [626, 423] on button "Select Button" at bounding box center [632, 425] width 379 height 25
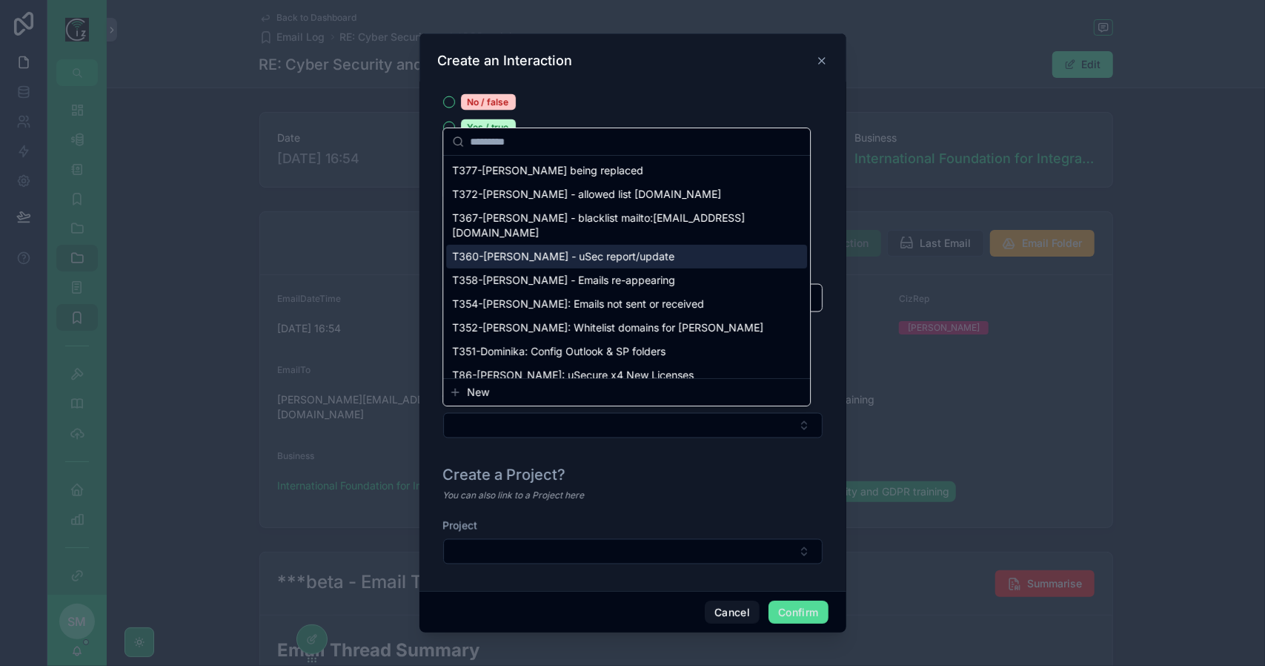
click at [632, 260] on span "T360-Georgina - uSec report/update" at bounding box center [563, 256] width 222 height 15
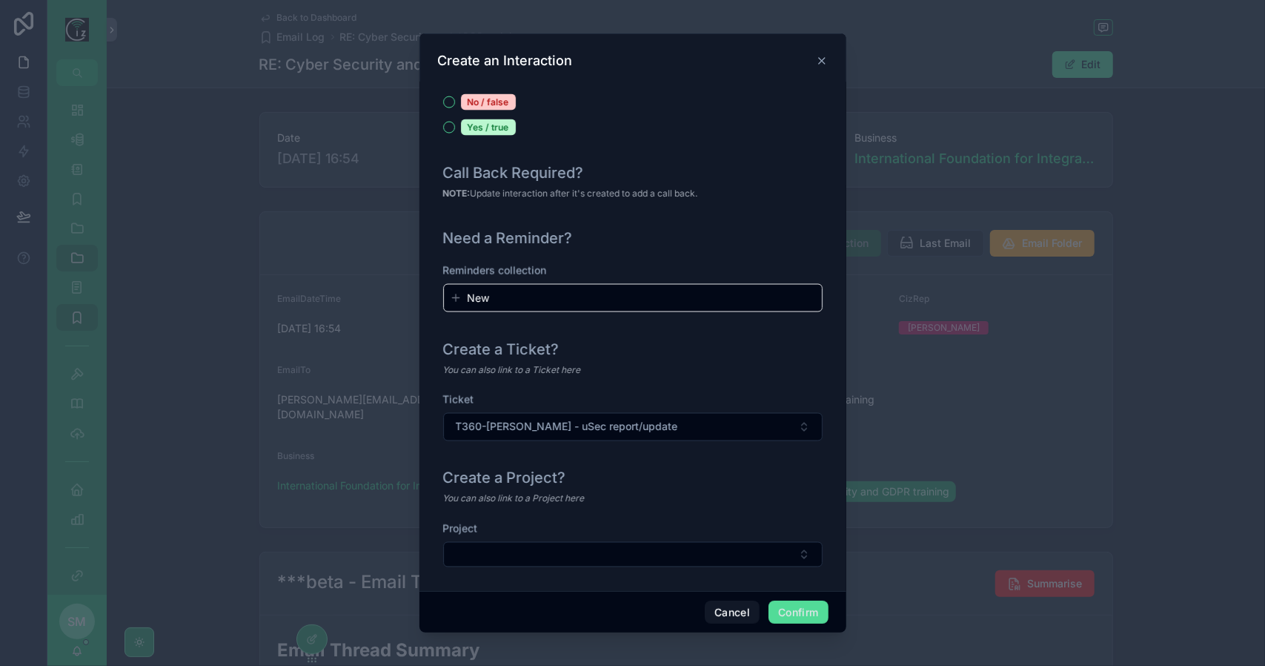
click at [684, 368] on div "You can also link to a Ticket here" at bounding box center [632, 369] width 379 height 15
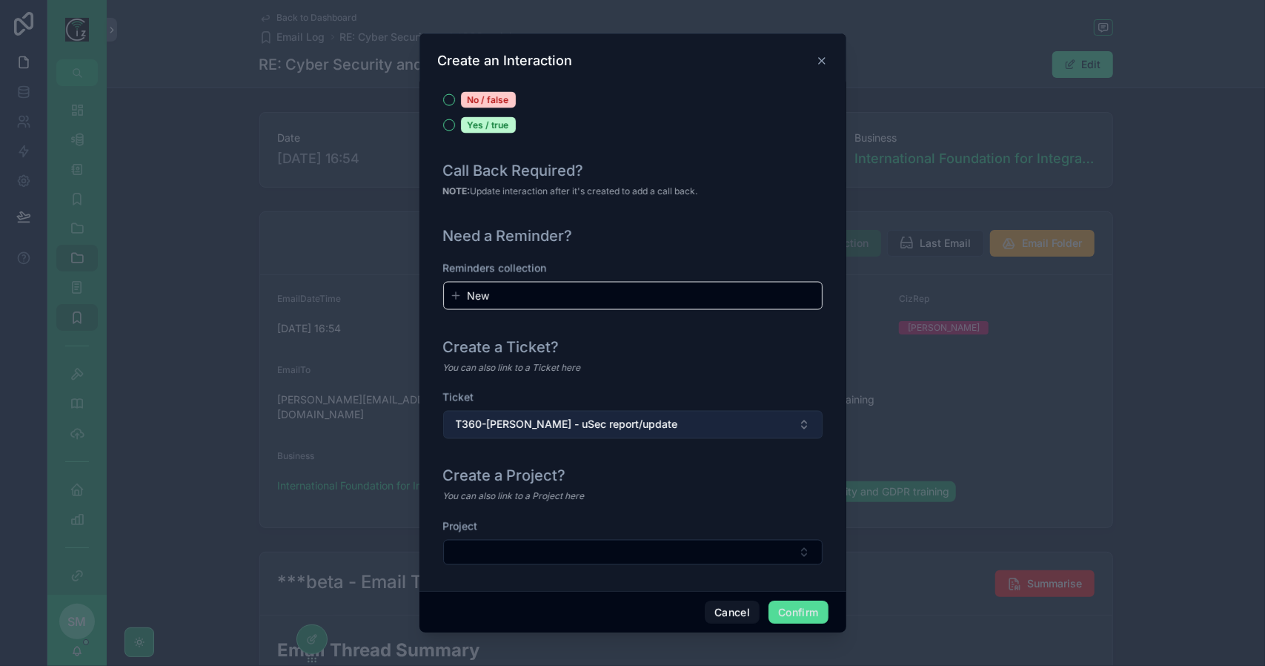
scroll to position [1596, 0]
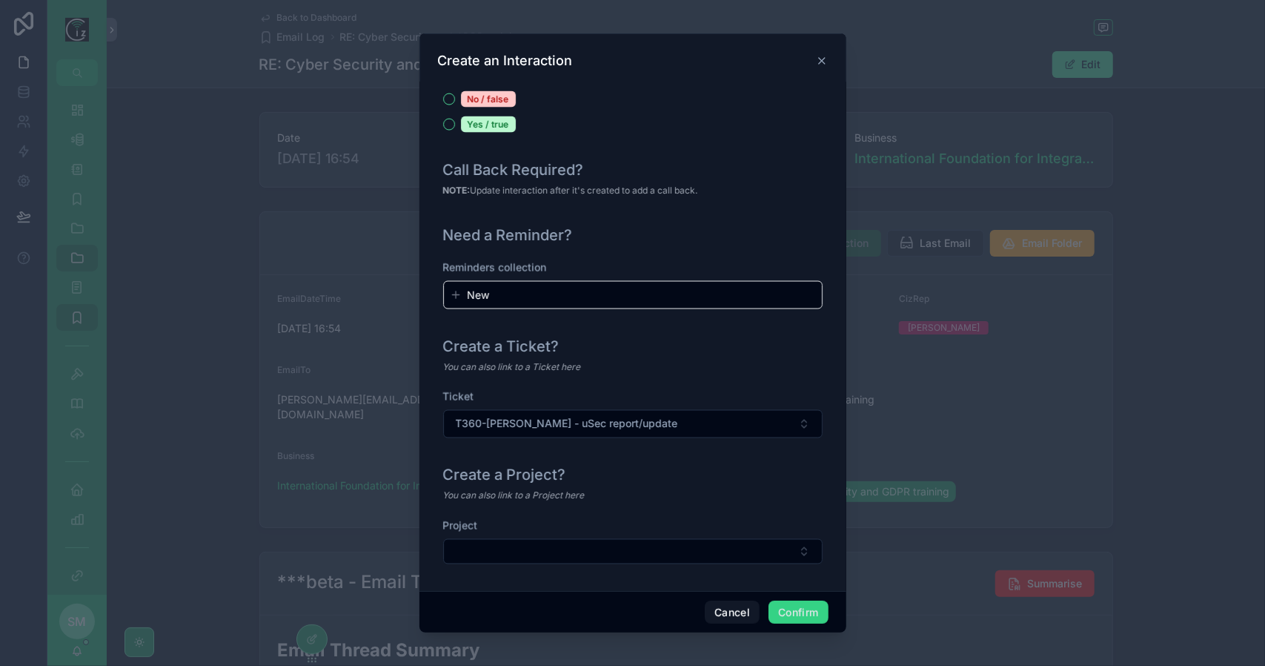
click at [787, 614] on button "Confirm" at bounding box center [798, 612] width 59 height 24
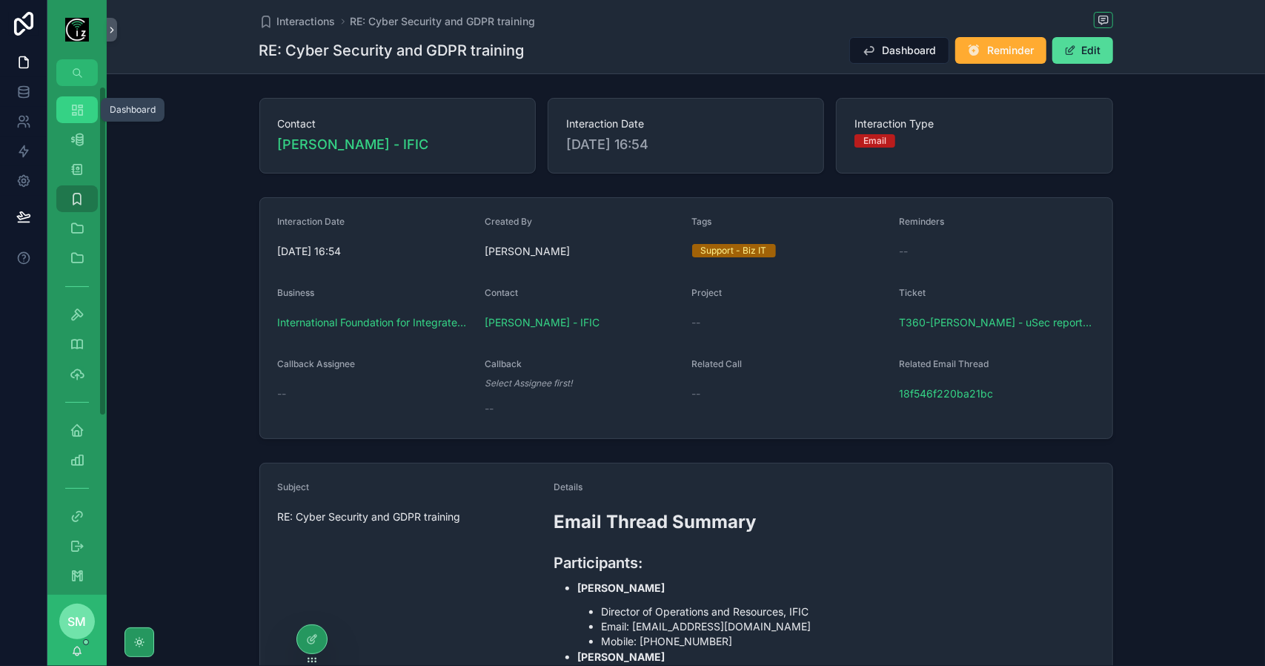
click at [71, 111] on icon "scrollable content" at bounding box center [77, 109] width 15 height 15
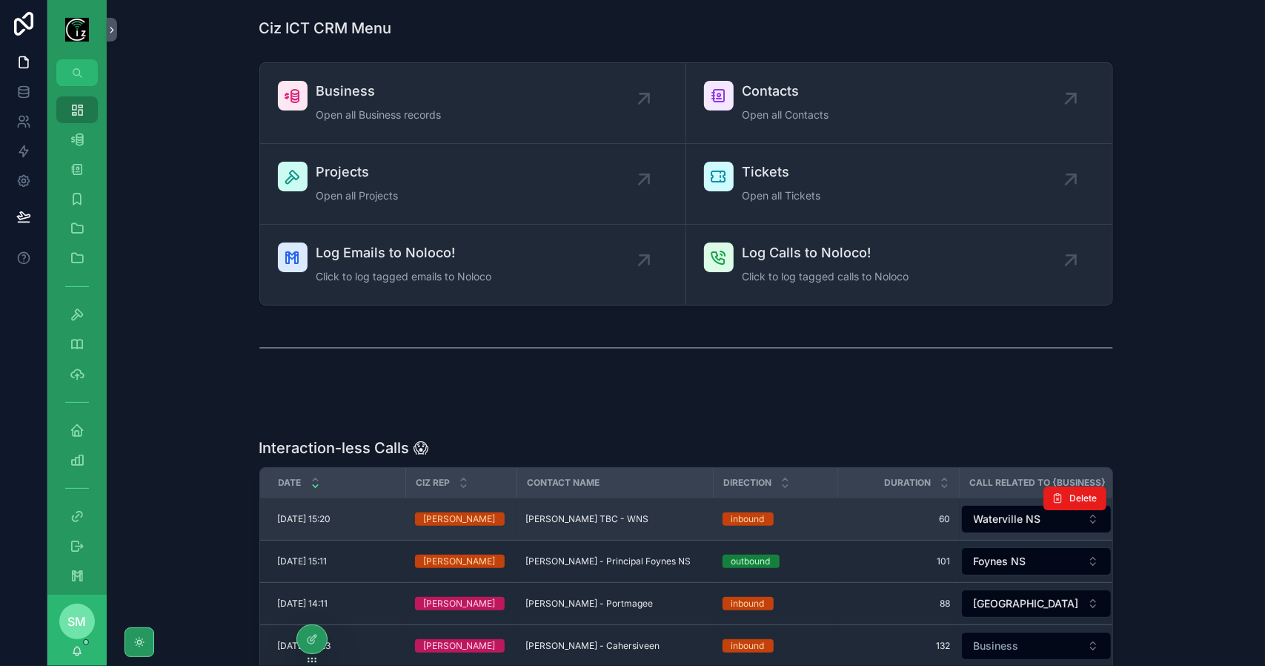
scroll to position [422, 0]
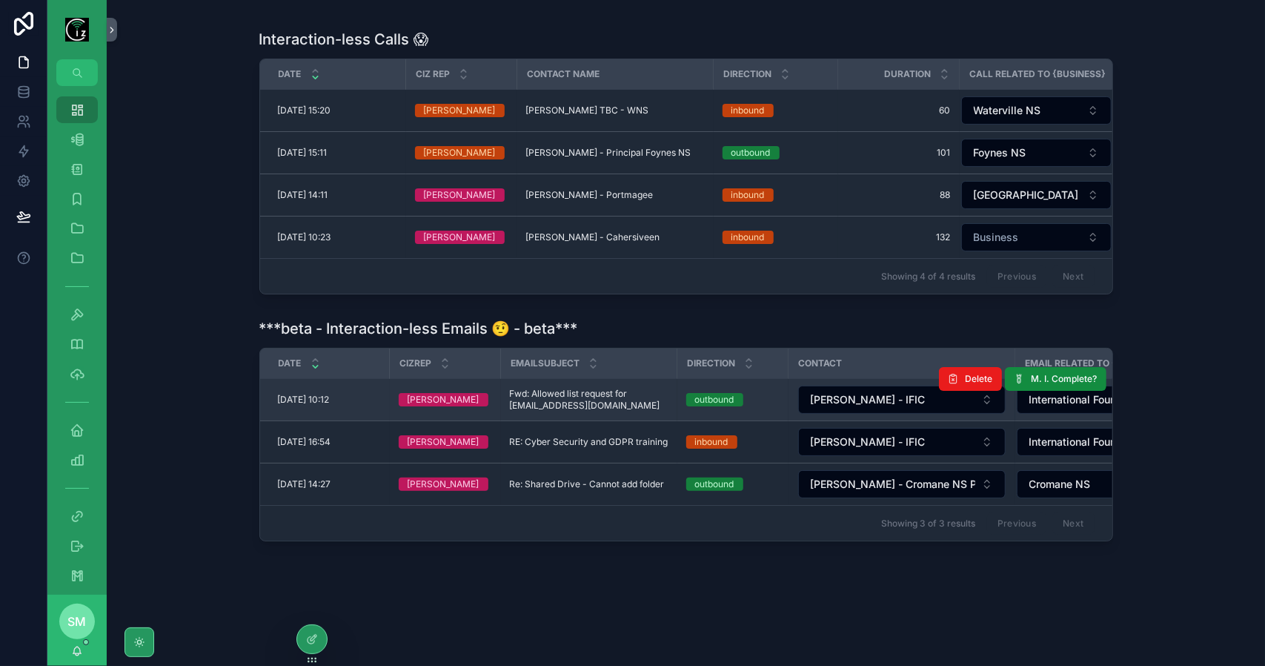
click at [638, 397] on span "Fwd: Allowed list request for [EMAIL_ADDRESS][DOMAIN_NAME]" at bounding box center [589, 400] width 159 height 24
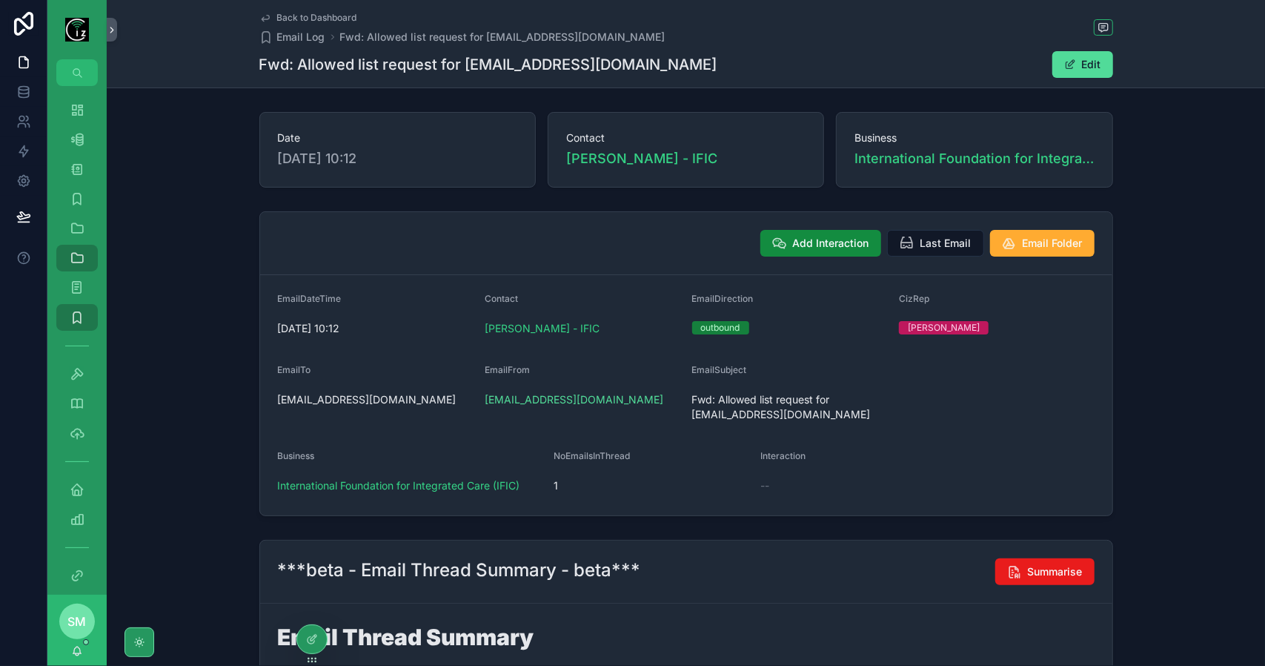
click at [846, 219] on div "Add Interaction Last Email Email Folder" at bounding box center [686, 243] width 852 height 63
click at [838, 241] on span "Add Interaction" at bounding box center [831, 243] width 76 height 15
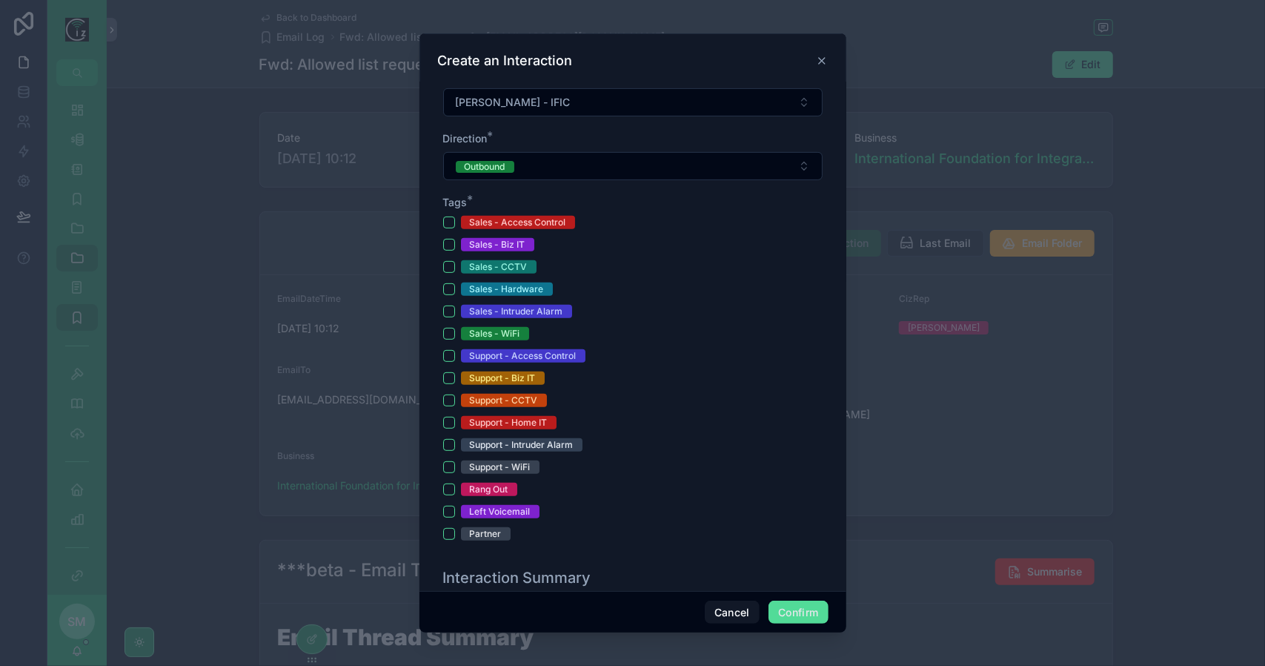
scroll to position [371, 0]
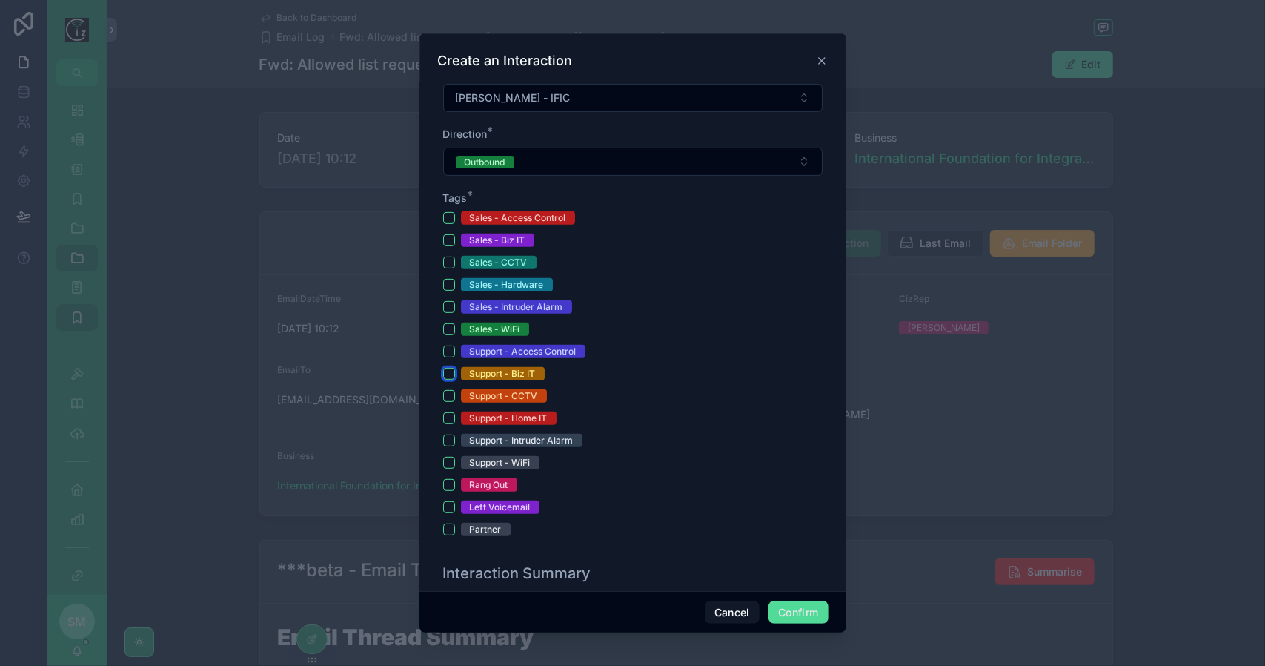
click at [450, 368] on button "Support - Biz IT" at bounding box center [449, 374] width 12 height 12
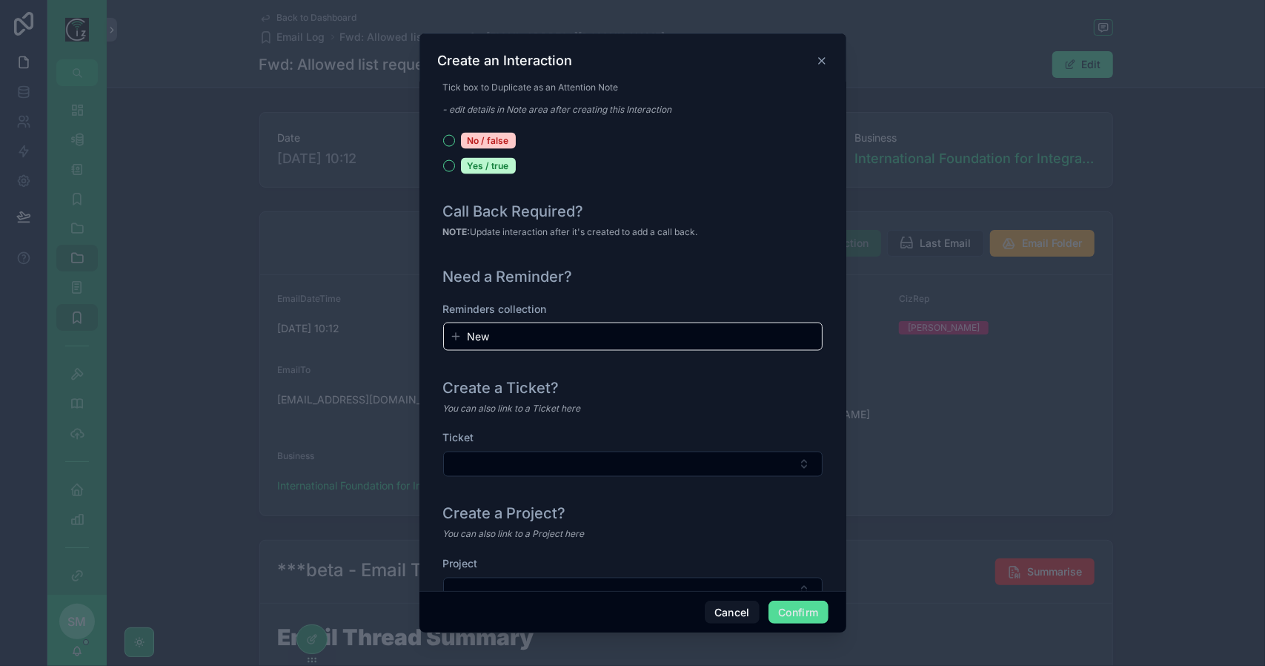
scroll to position [1557, 0]
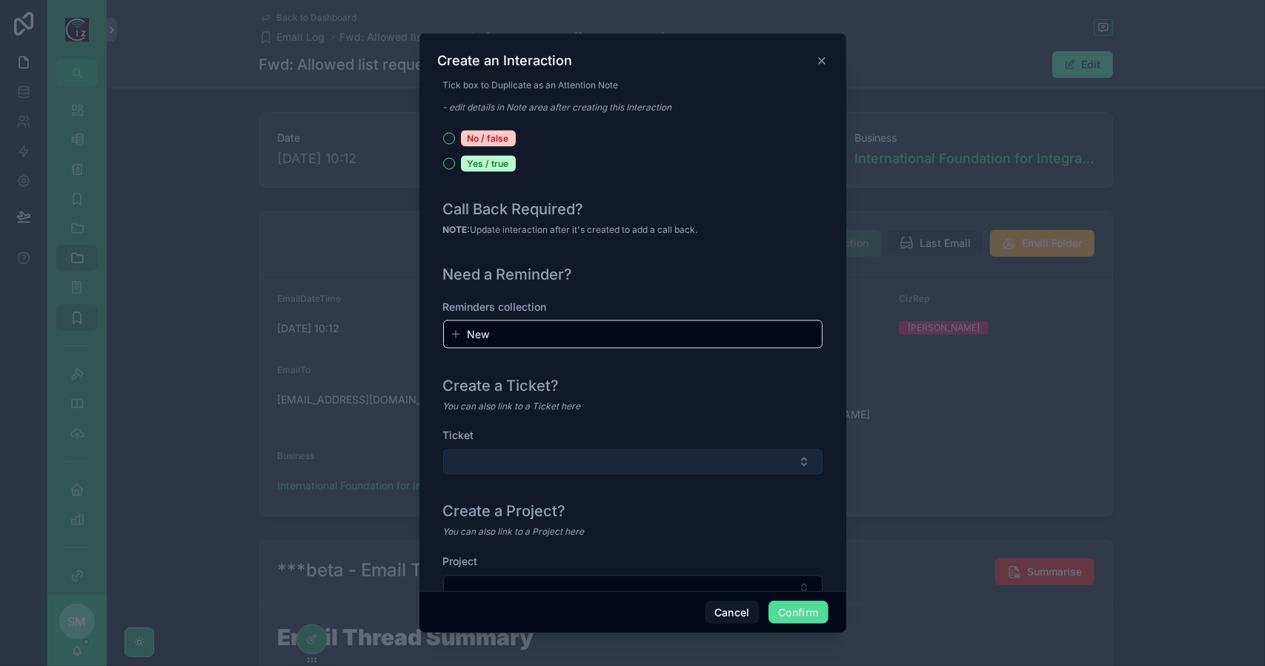
click at [611, 458] on button "Select Button" at bounding box center [632, 461] width 379 height 25
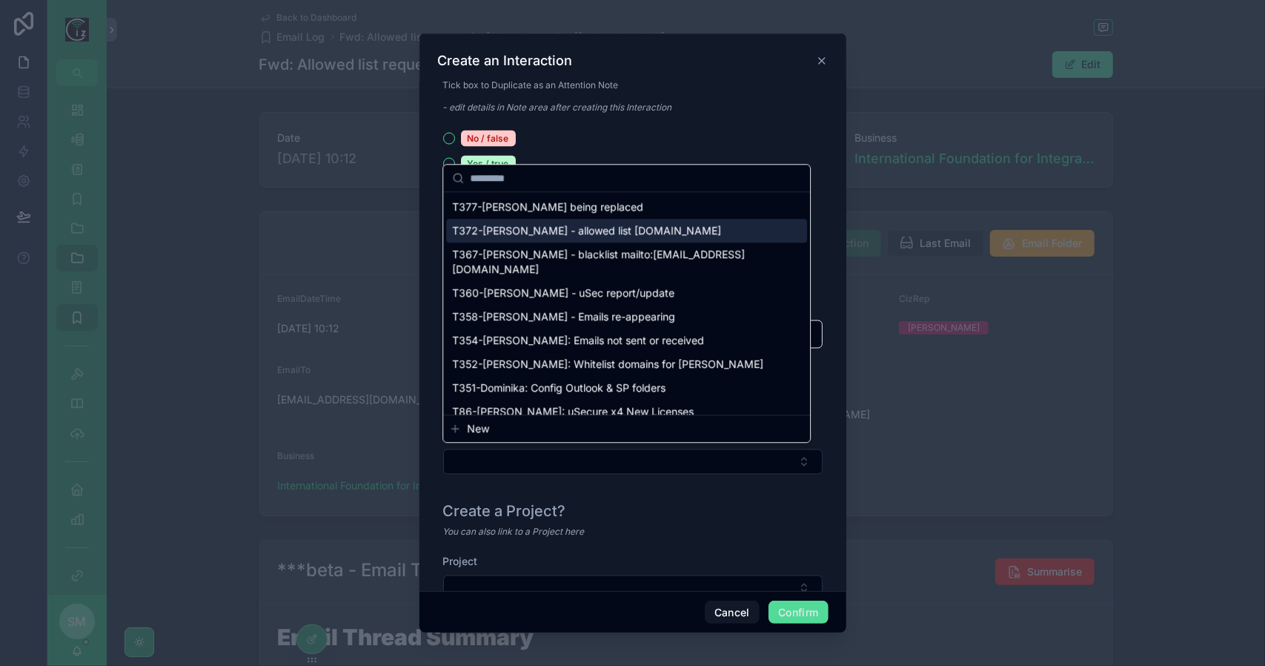
click at [654, 231] on span "T372-Georgina - allowed list oxfordpayrollpartners.co.uk" at bounding box center [586, 230] width 269 height 15
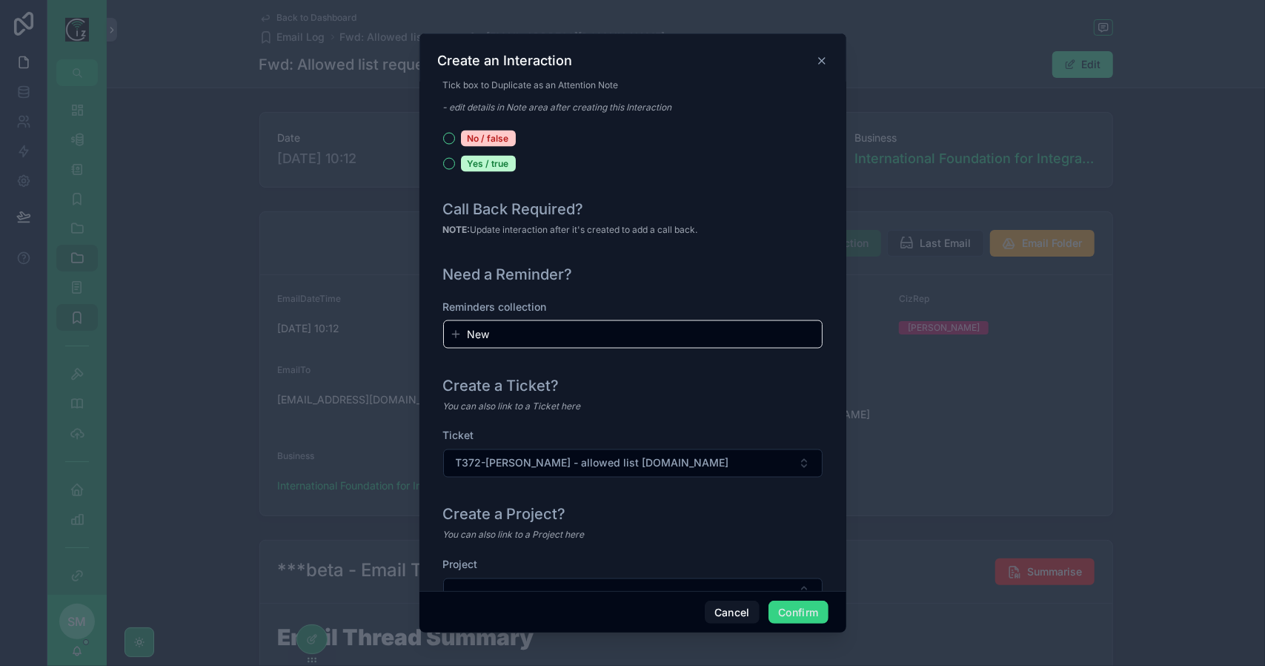
click at [799, 613] on button "Confirm" at bounding box center [798, 612] width 59 height 24
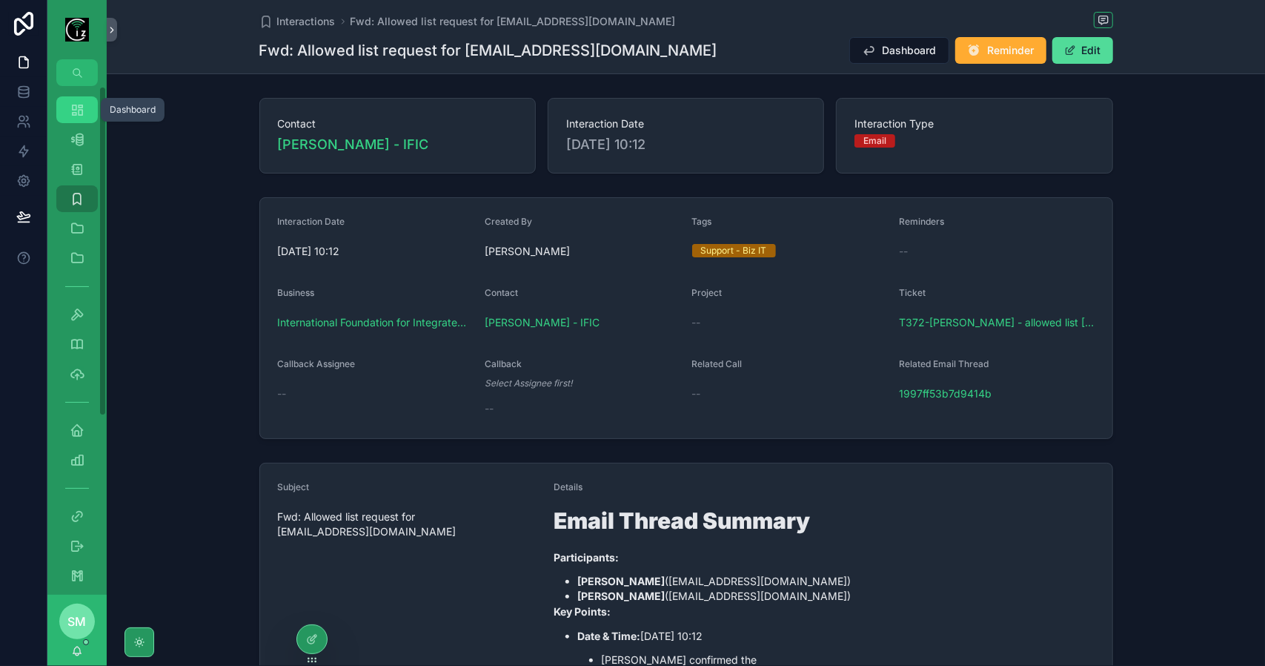
click at [96, 113] on link "Dashboard" at bounding box center [77, 109] width 42 height 27
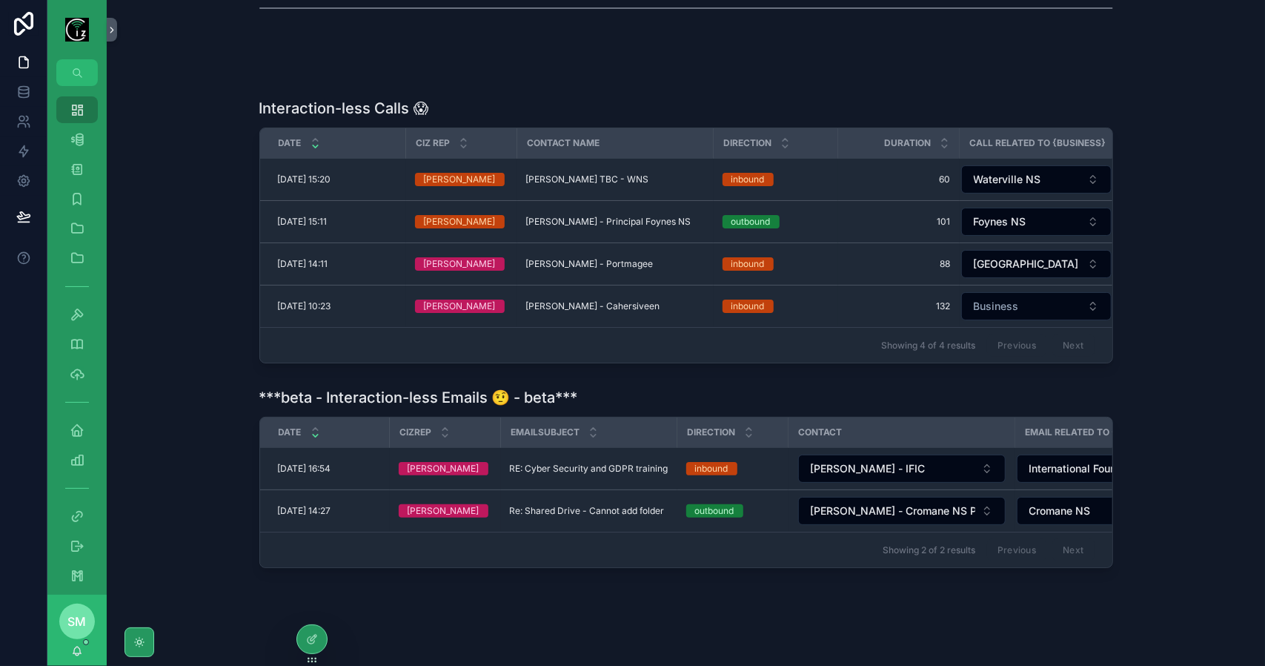
scroll to position [371, 0]
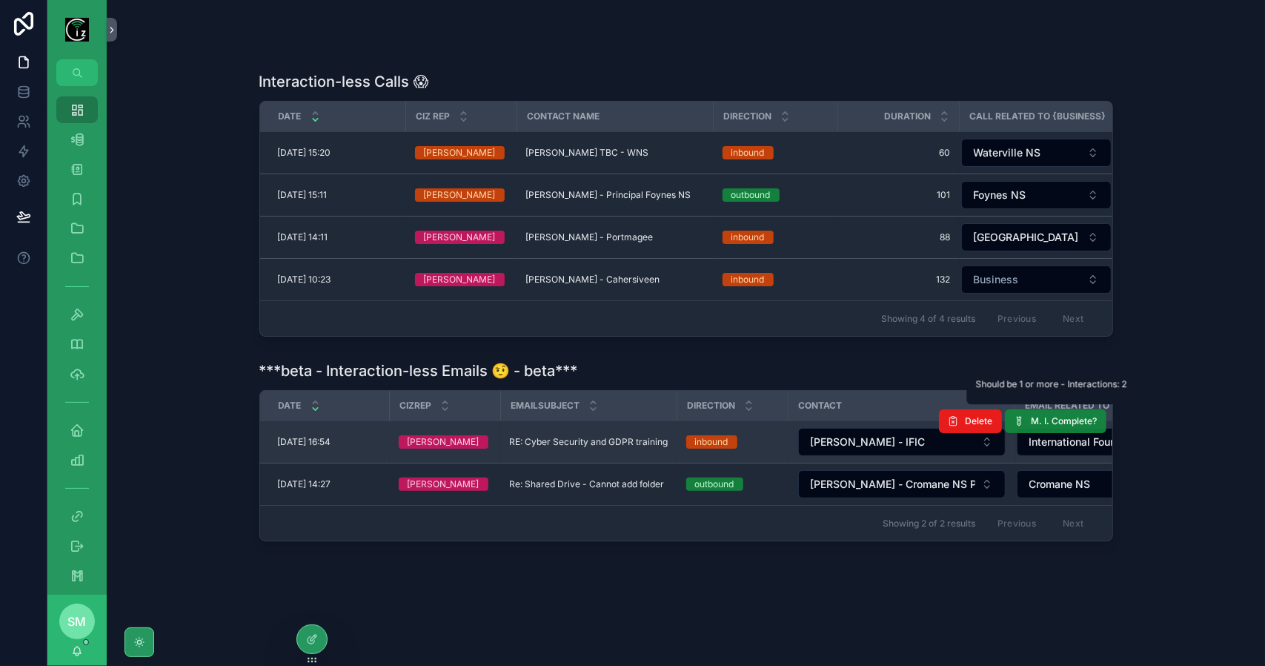
click at [1042, 422] on span "M. I. Complete?" at bounding box center [1065, 421] width 66 height 12
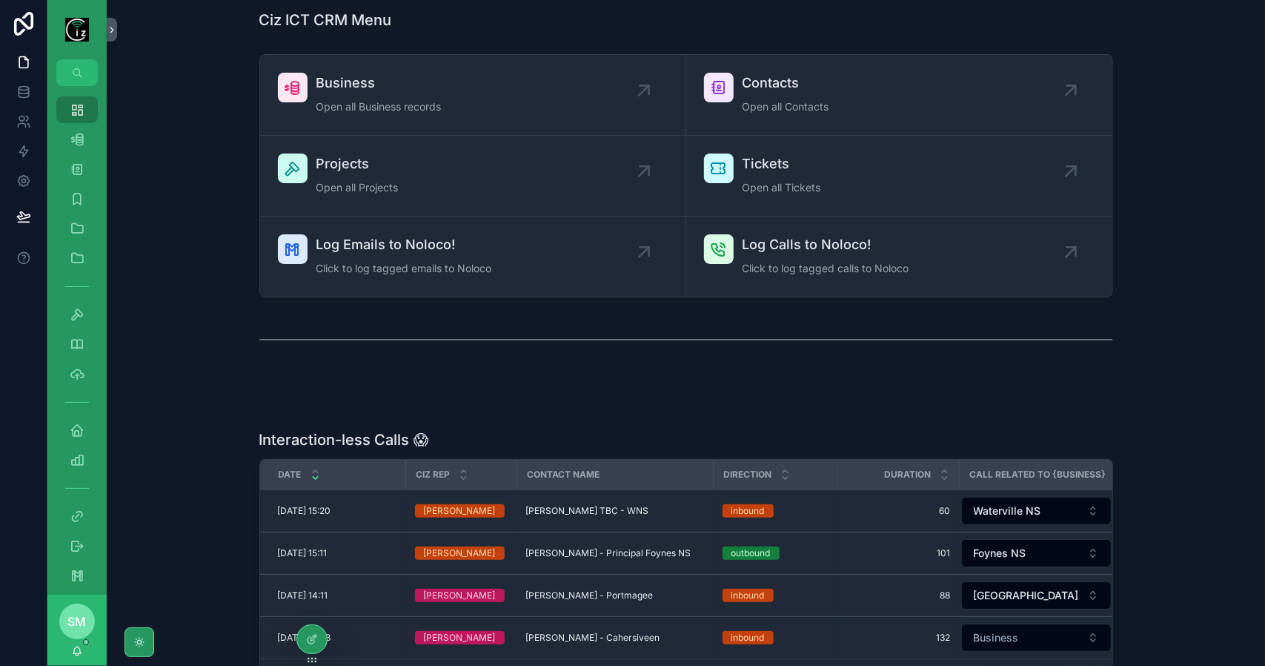
scroll to position [0, 0]
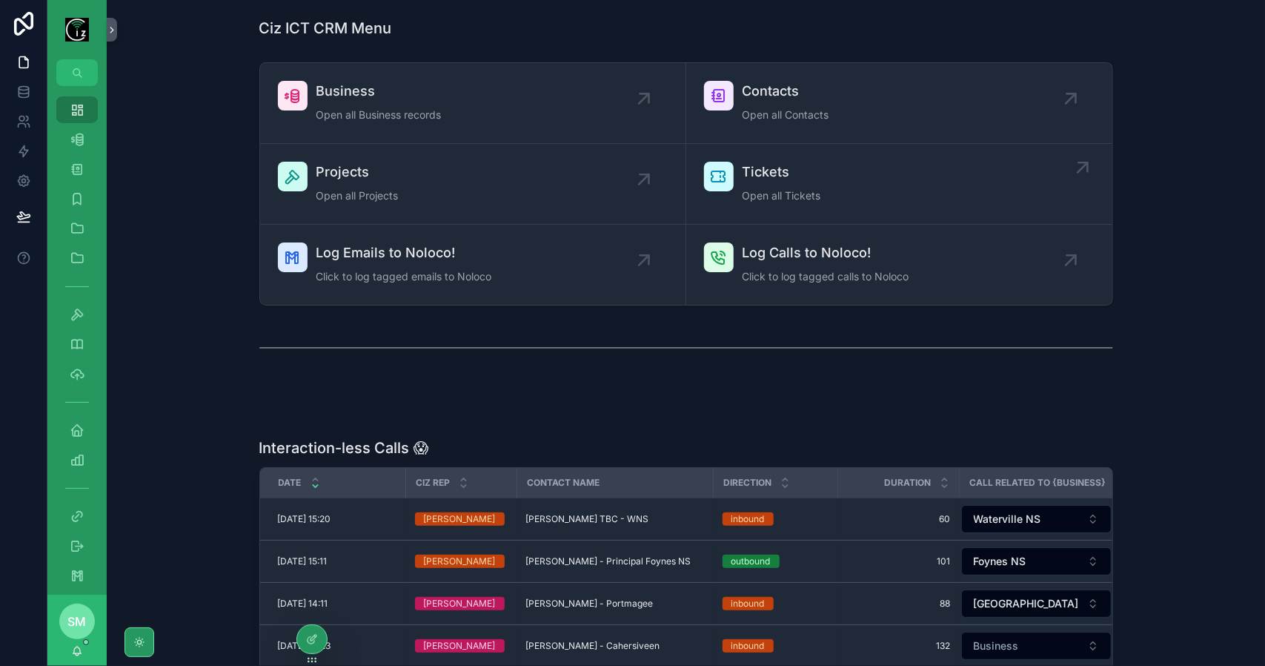
click at [803, 193] on span "Open all Tickets" at bounding box center [782, 195] width 79 height 15
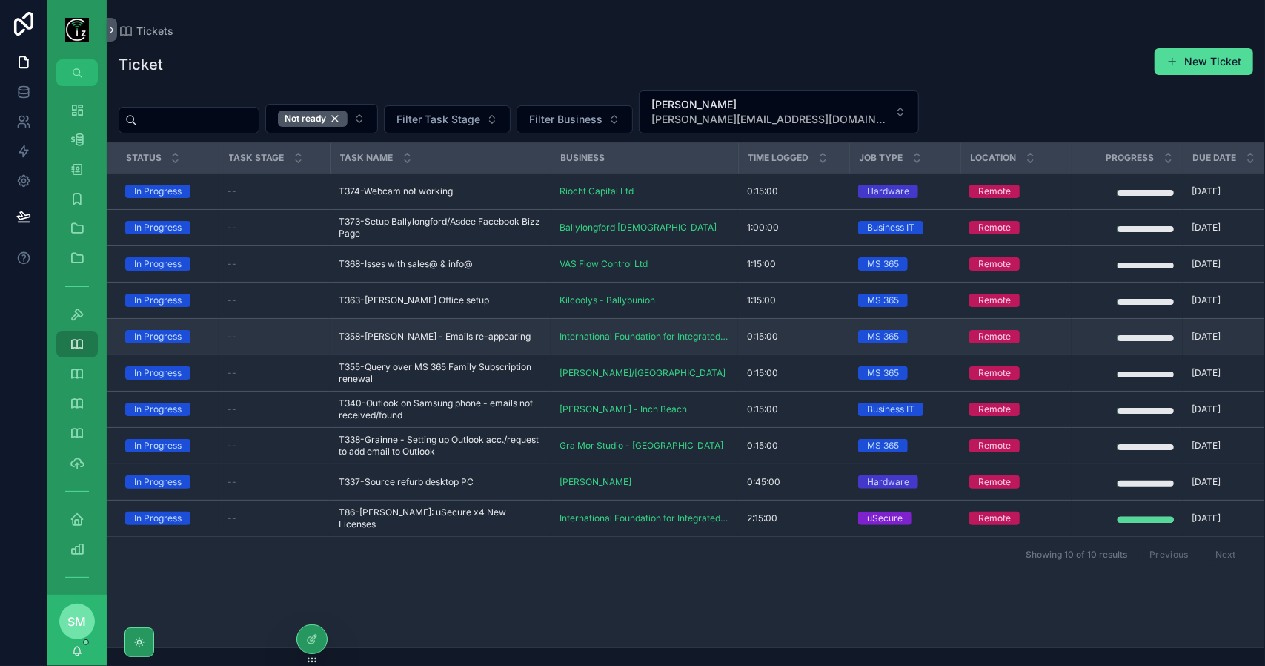
click at [410, 336] on span "T358-Susan Royer - Emails re-appearing" at bounding box center [435, 337] width 192 height 12
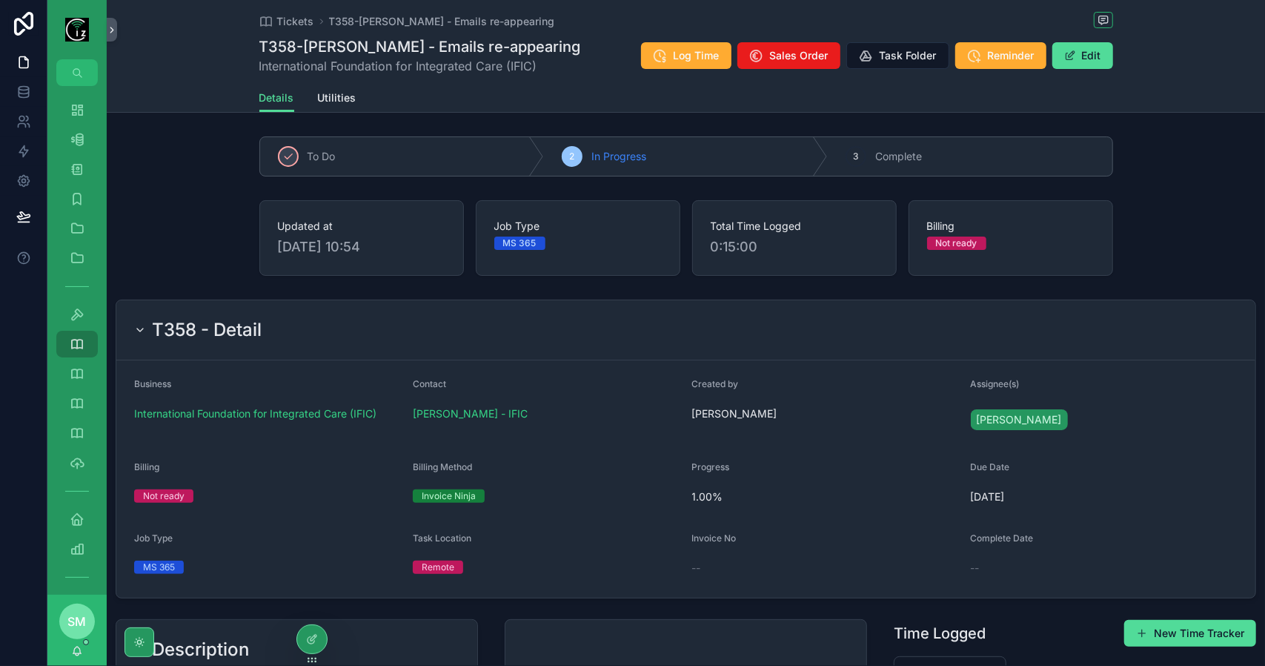
click at [596, 303] on div "T358 - Detail" at bounding box center [685, 330] width 1139 height 60
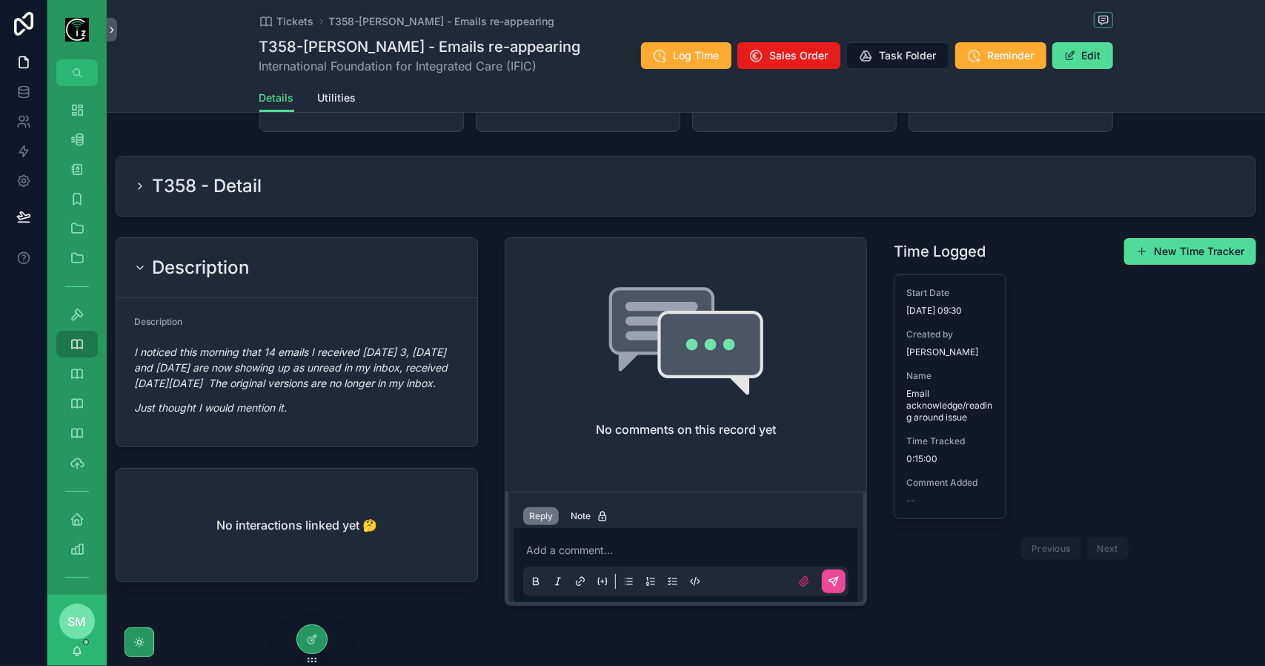
scroll to position [182, 0]
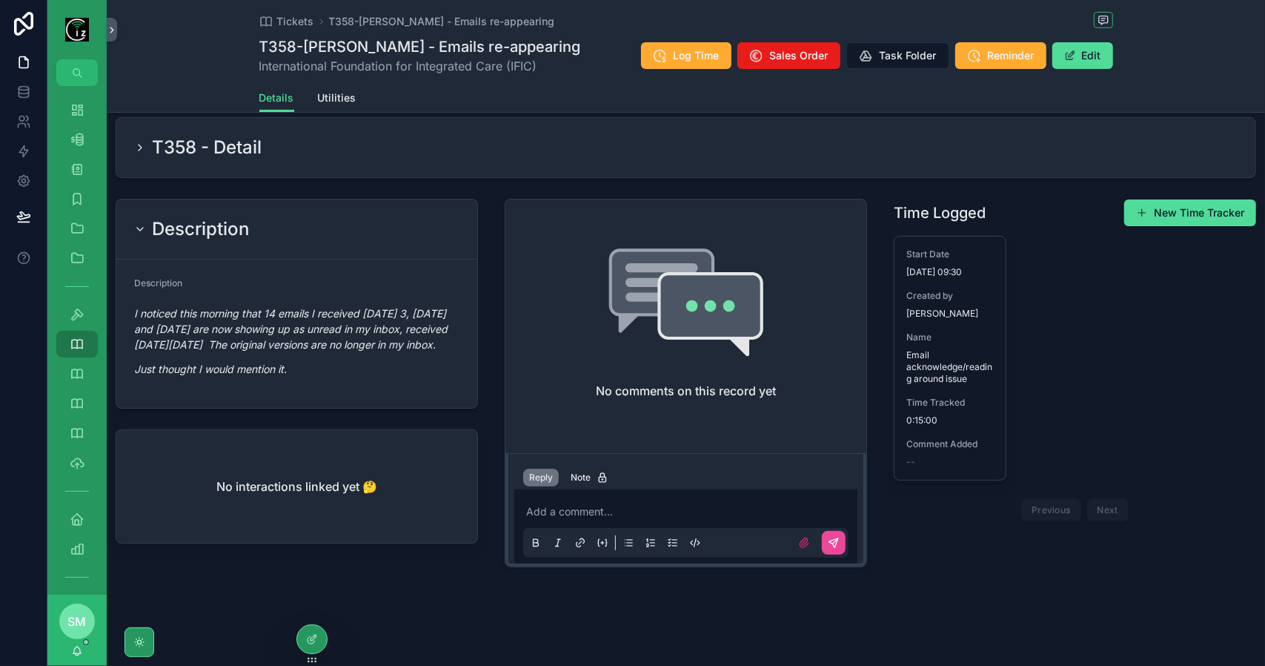
click at [618, 510] on p "scrollable content" at bounding box center [688, 511] width 325 height 15
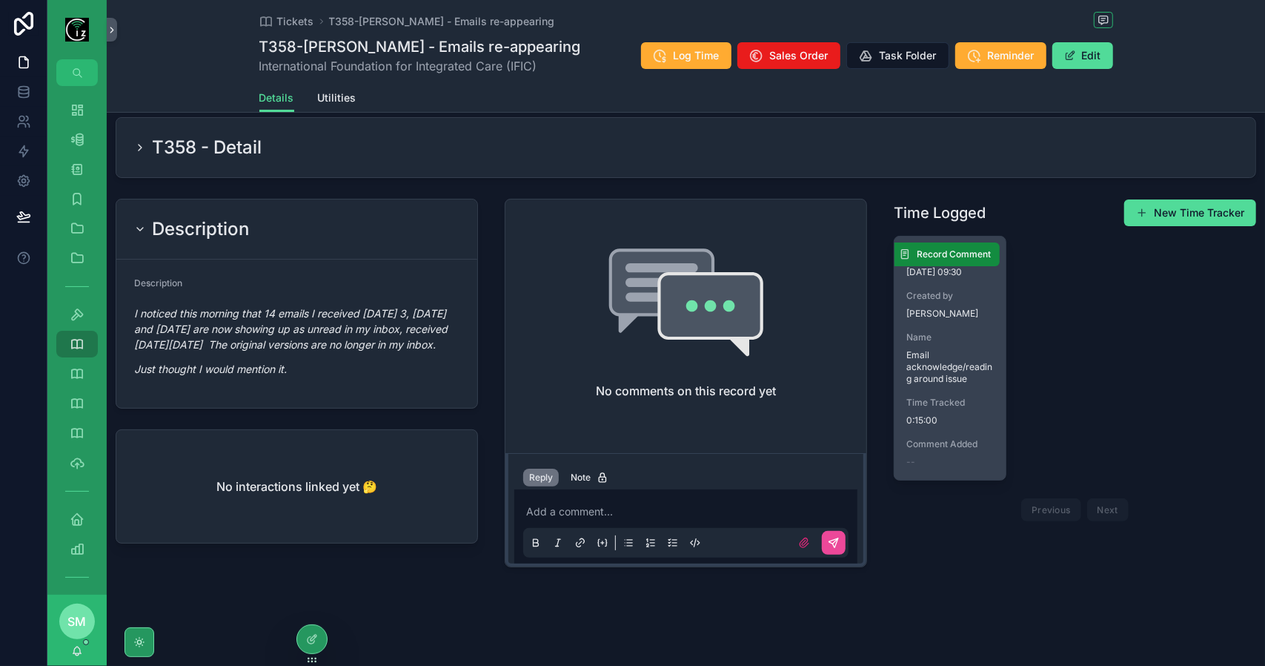
click at [950, 324] on div "Start Date 09/09/2025 09:30 Created by Simon Murphy Name Email acknowledge/read…" at bounding box center [950, 357] width 111 height 243
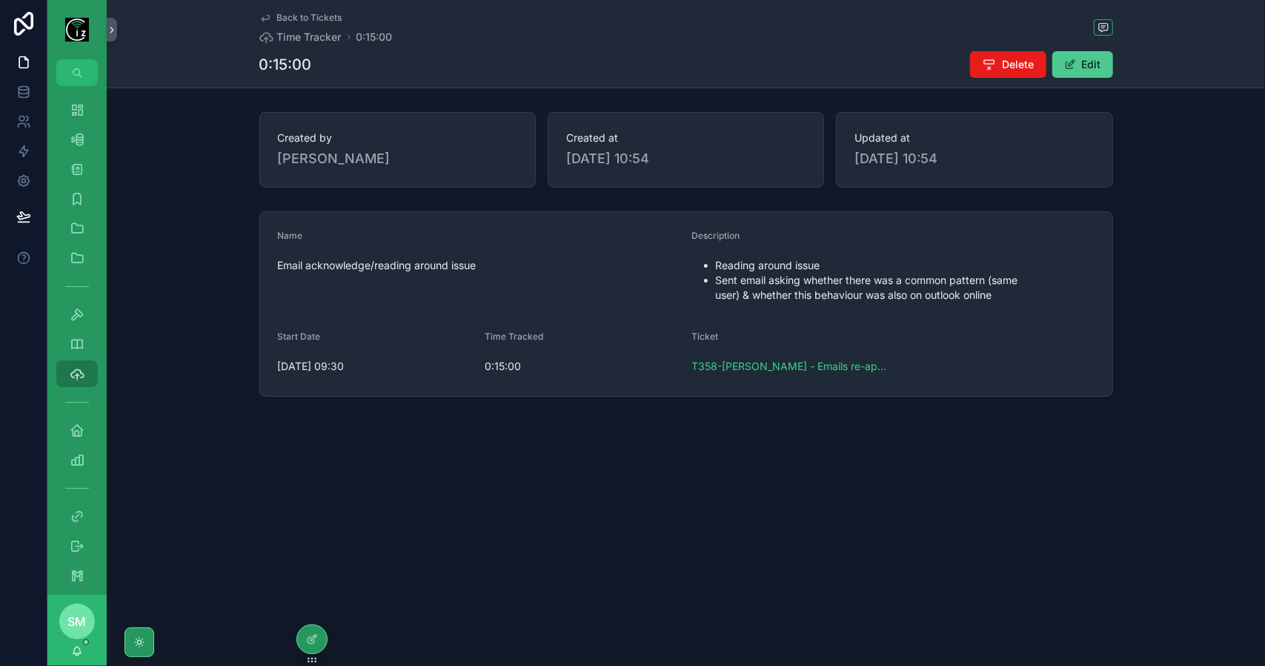
click at [1106, 73] on button "Edit" at bounding box center [1083, 64] width 61 height 27
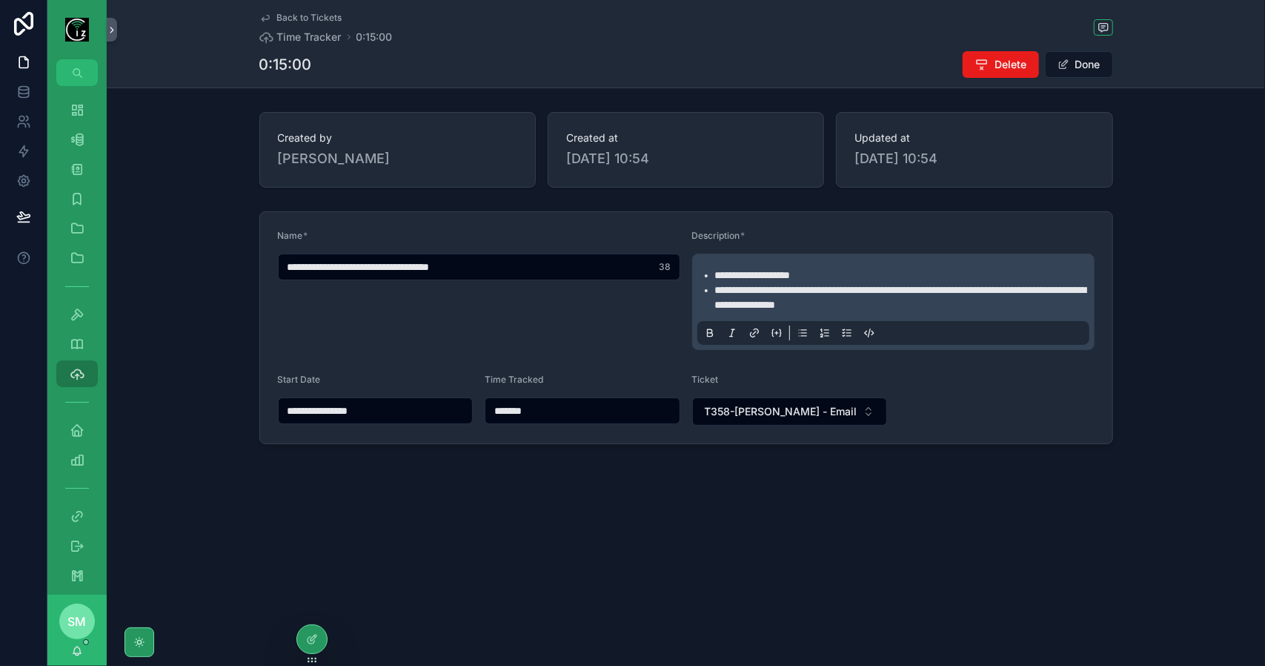
click at [980, 306] on li "**********" at bounding box center [903, 297] width 377 height 30
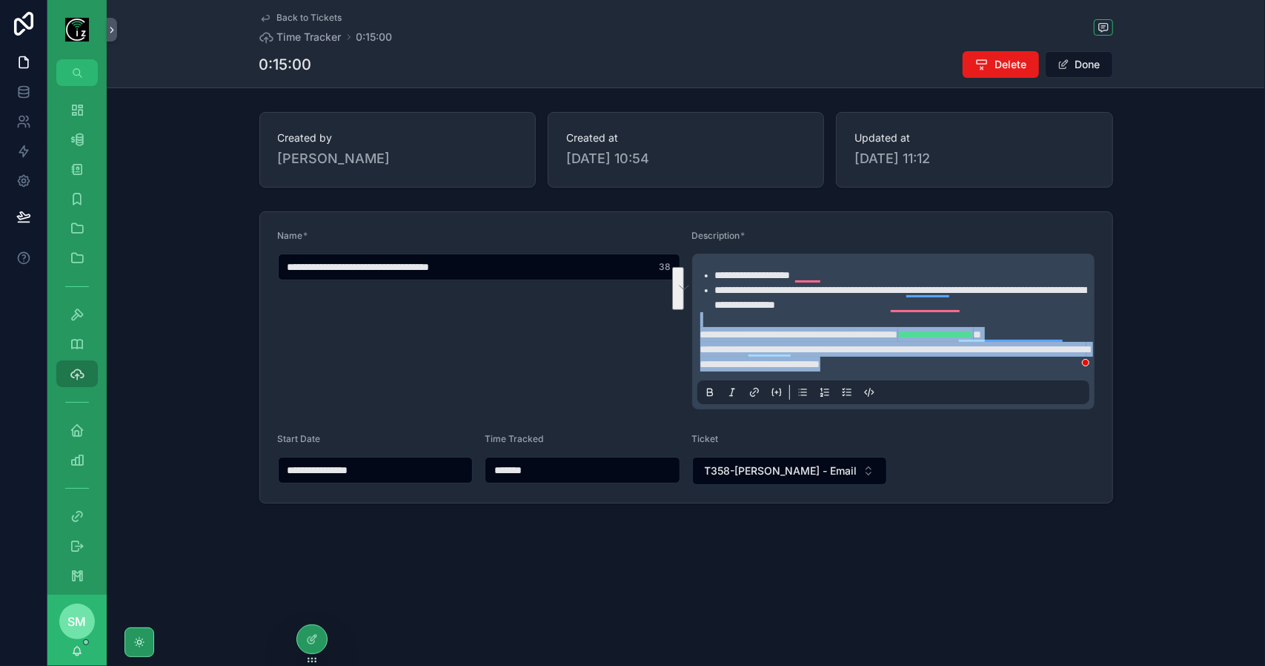
drag, startPoint x: 999, startPoint y: 362, endPoint x: 677, endPoint y: 320, distance: 325.2
click at [677, 320] on form "**********" at bounding box center [686, 357] width 852 height 291
click at [735, 386] on icon "scrollable content" at bounding box center [732, 392] width 12 height 12
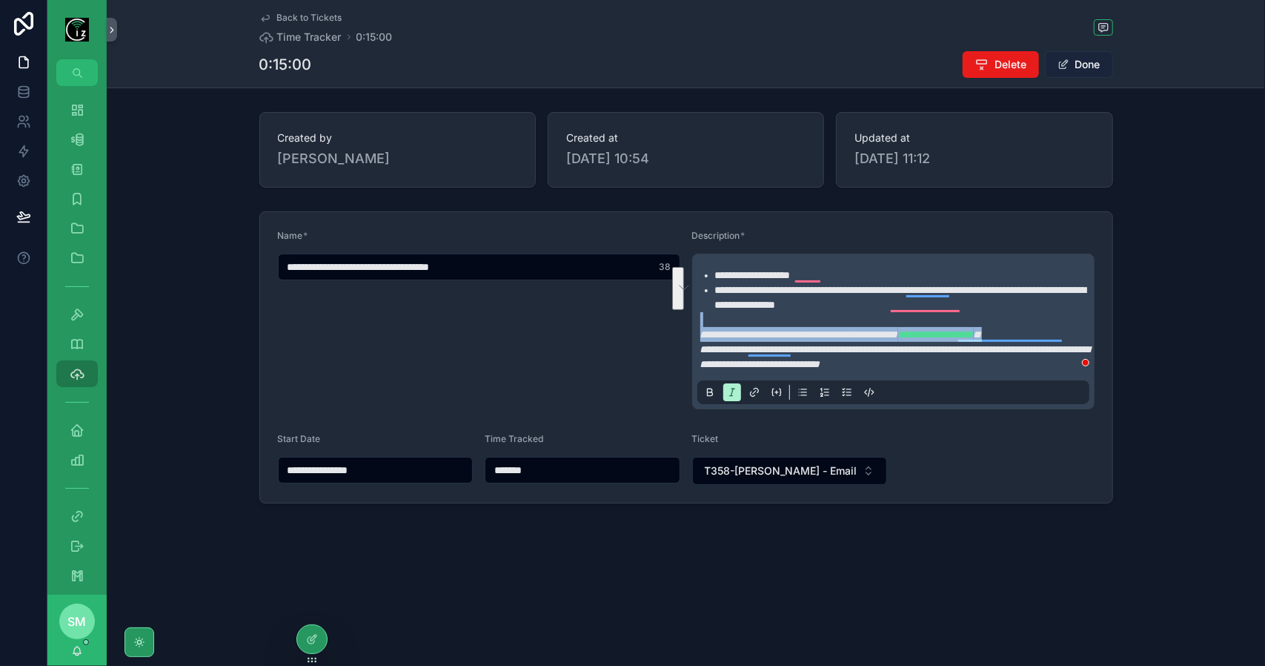
click at [1086, 63] on button "Done" at bounding box center [1079, 64] width 68 height 27
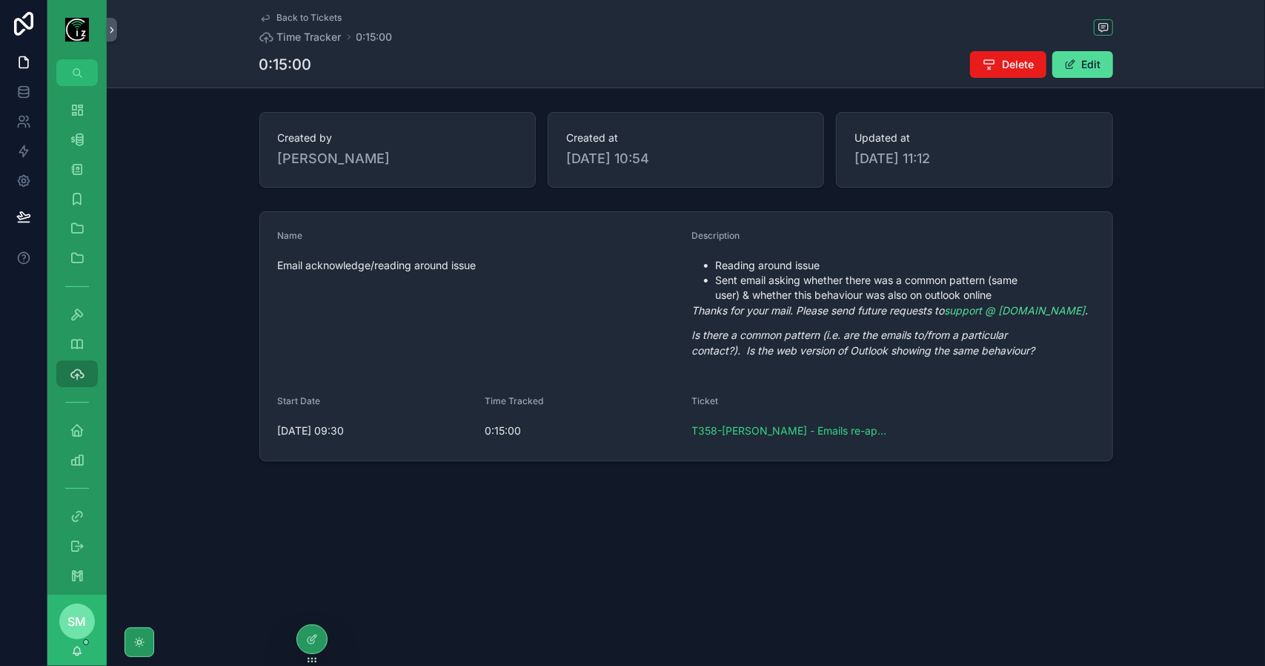
click at [310, 15] on span "Back to Tickets" at bounding box center [309, 18] width 65 height 12
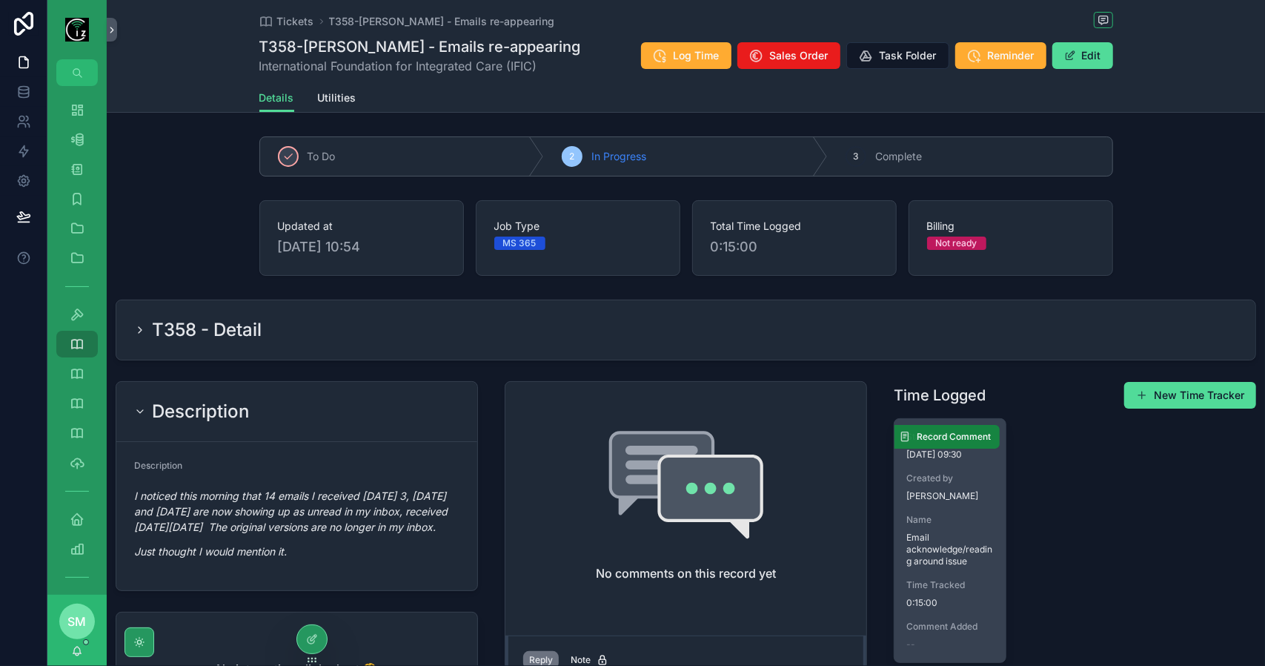
click at [940, 439] on span "Record Comment" at bounding box center [954, 437] width 74 height 12
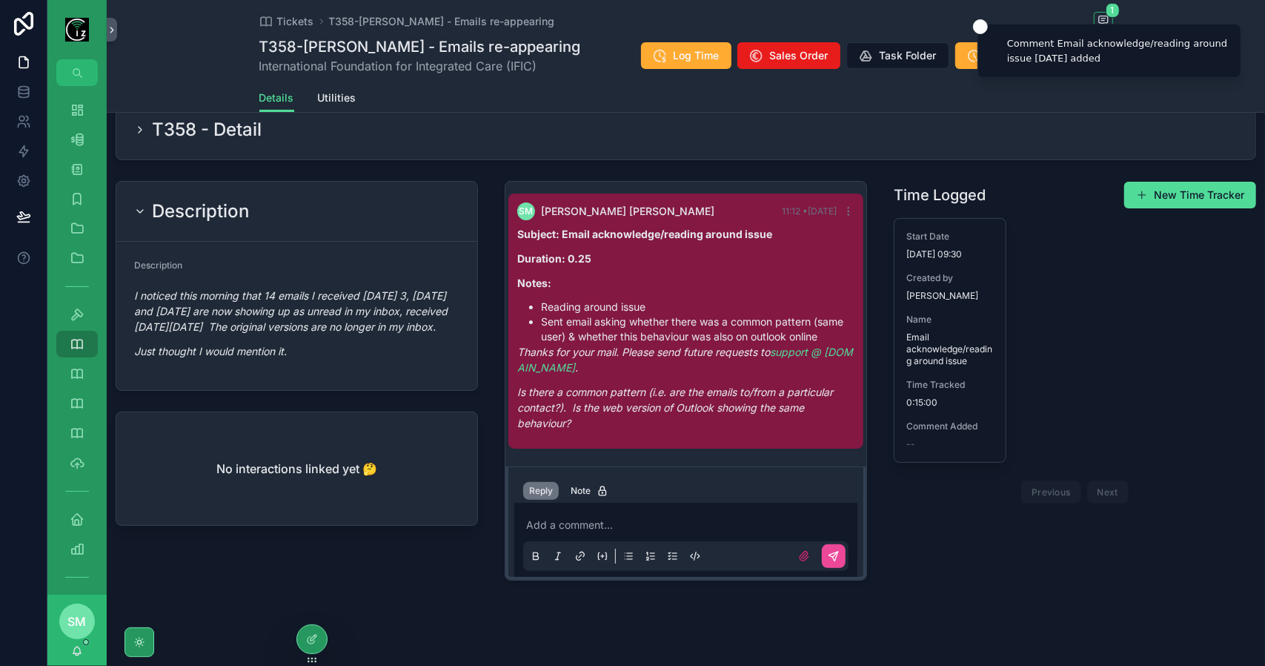
scroll to position [213, 0]
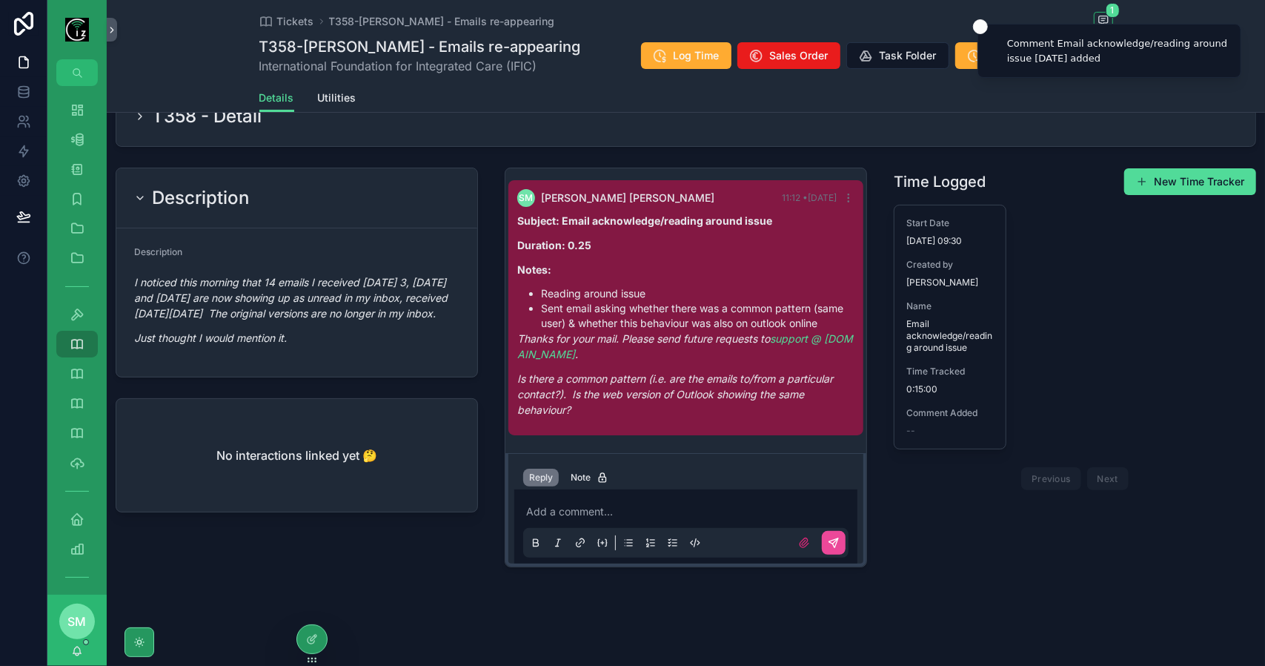
click at [624, 504] on p "scrollable content" at bounding box center [688, 511] width 325 height 15
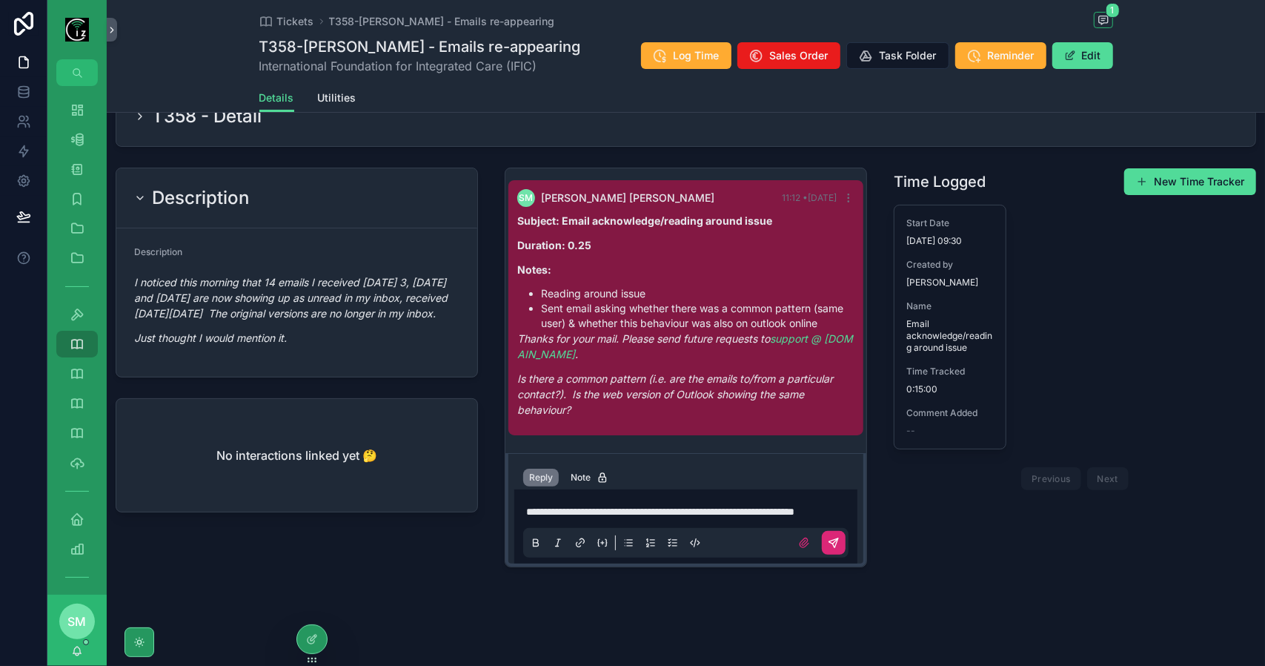
click at [828, 548] on icon "scrollable content" at bounding box center [834, 543] width 12 height 12
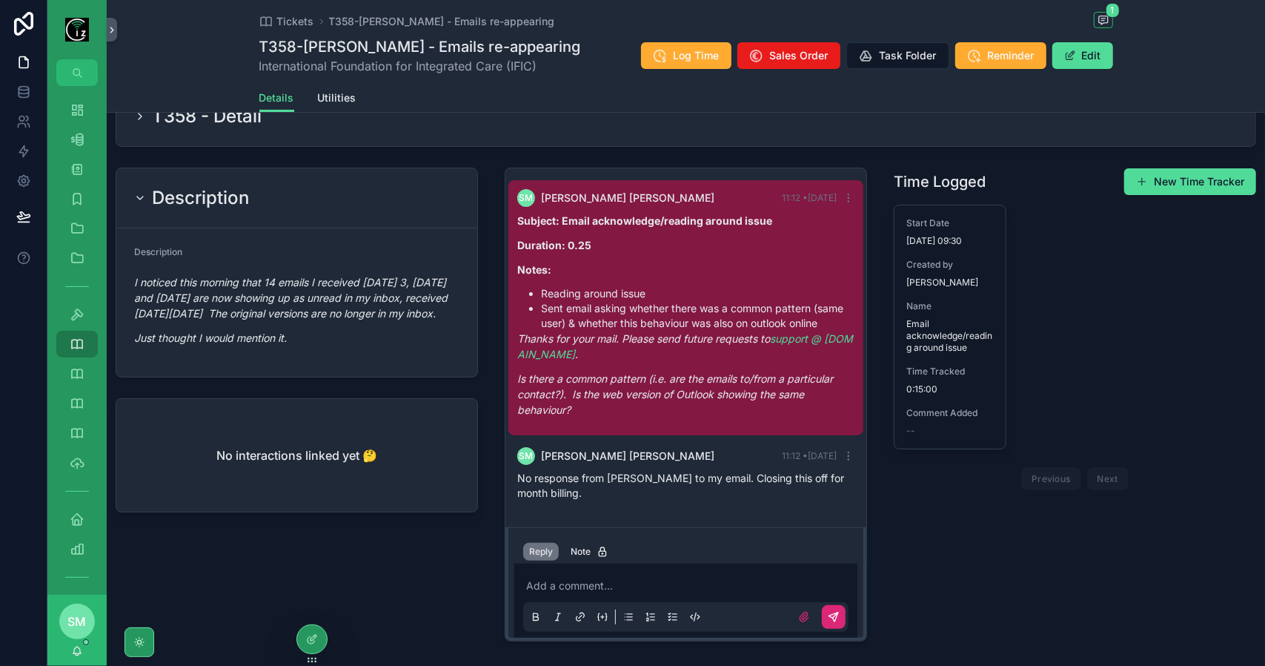
scroll to position [0, 0]
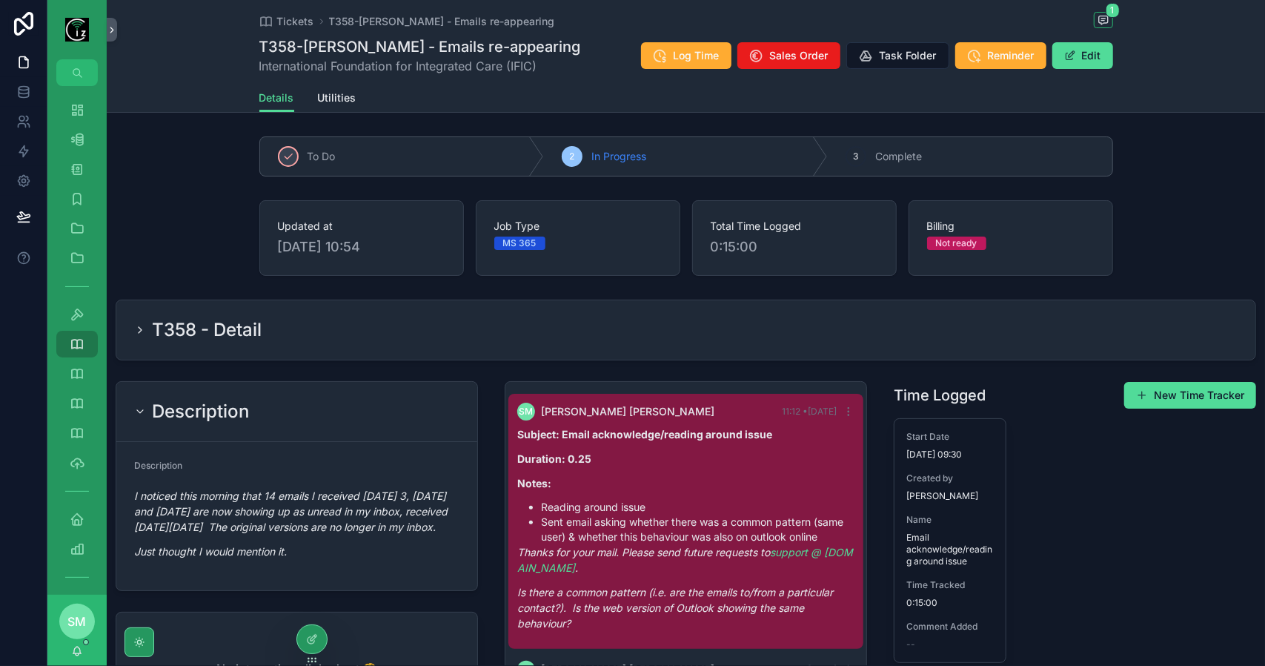
click at [538, 340] on div "T358 - Detail" at bounding box center [686, 330] width 1104 height 24
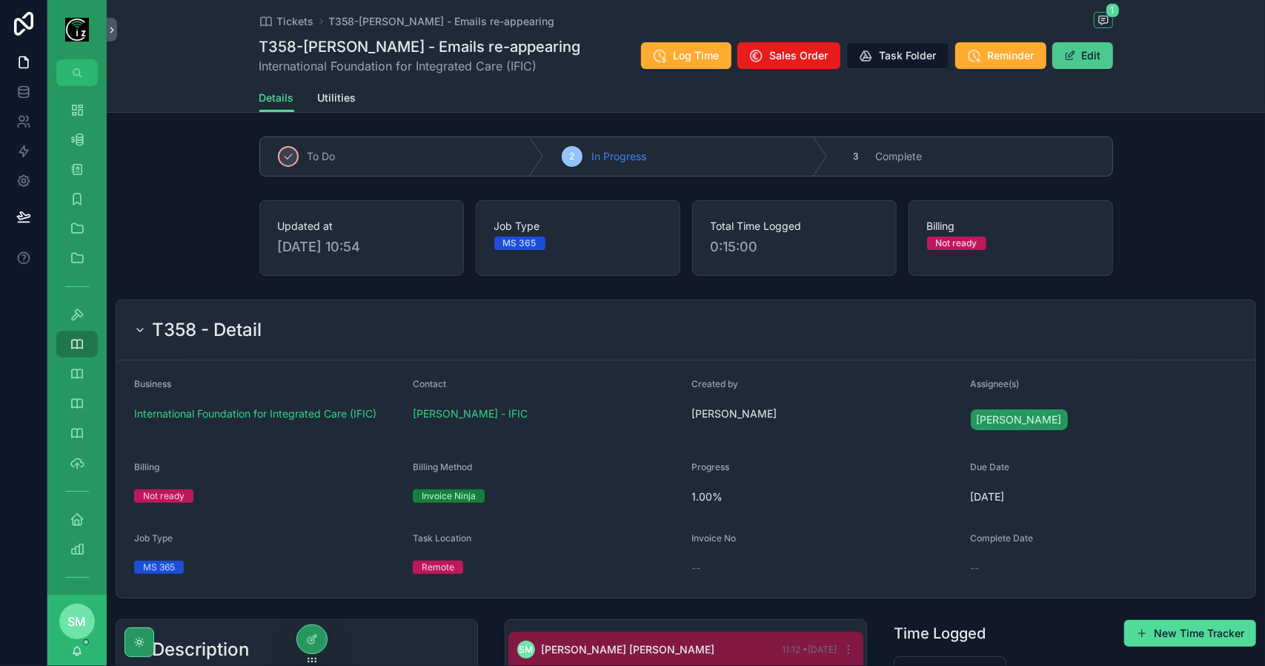
click at [1088, 55] on button "Edit" at bounding box center [1083, 55] width 61 height 27
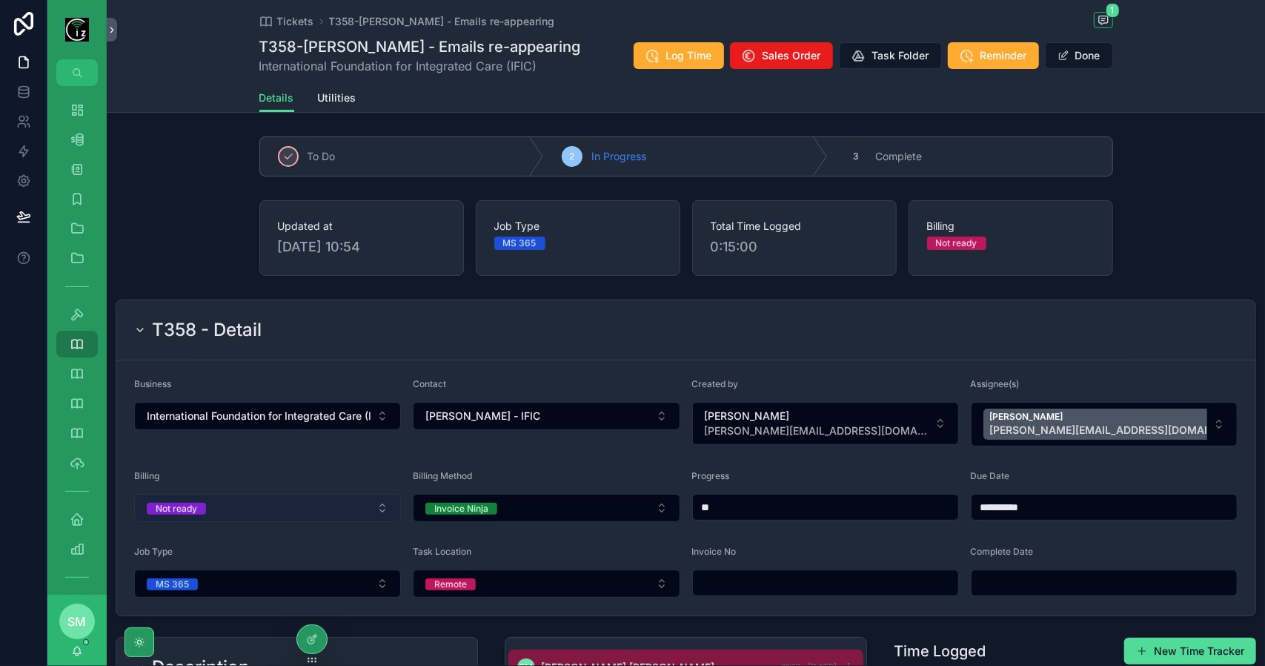
click at [316, 494] on button "Not ready" at bounding box center [267, 508] width 267 height 28
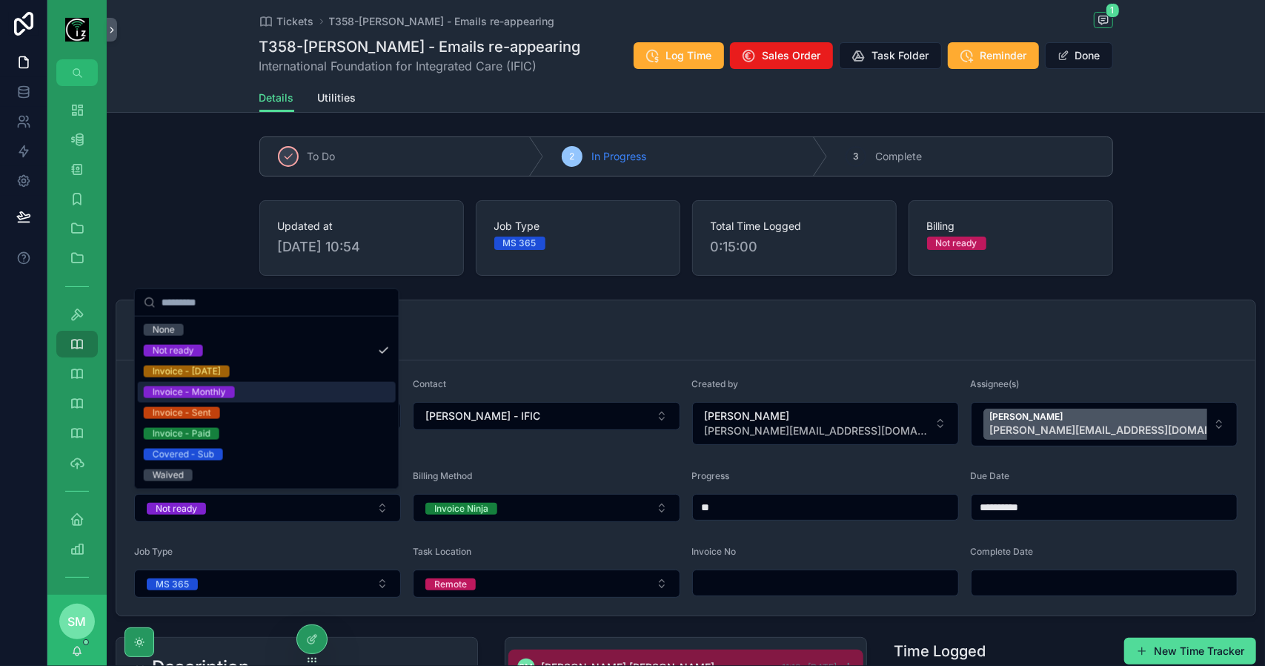
click at [295, 391] on div "Invoice - Monthly" at bounding box center [267, 392] width 258 height 21
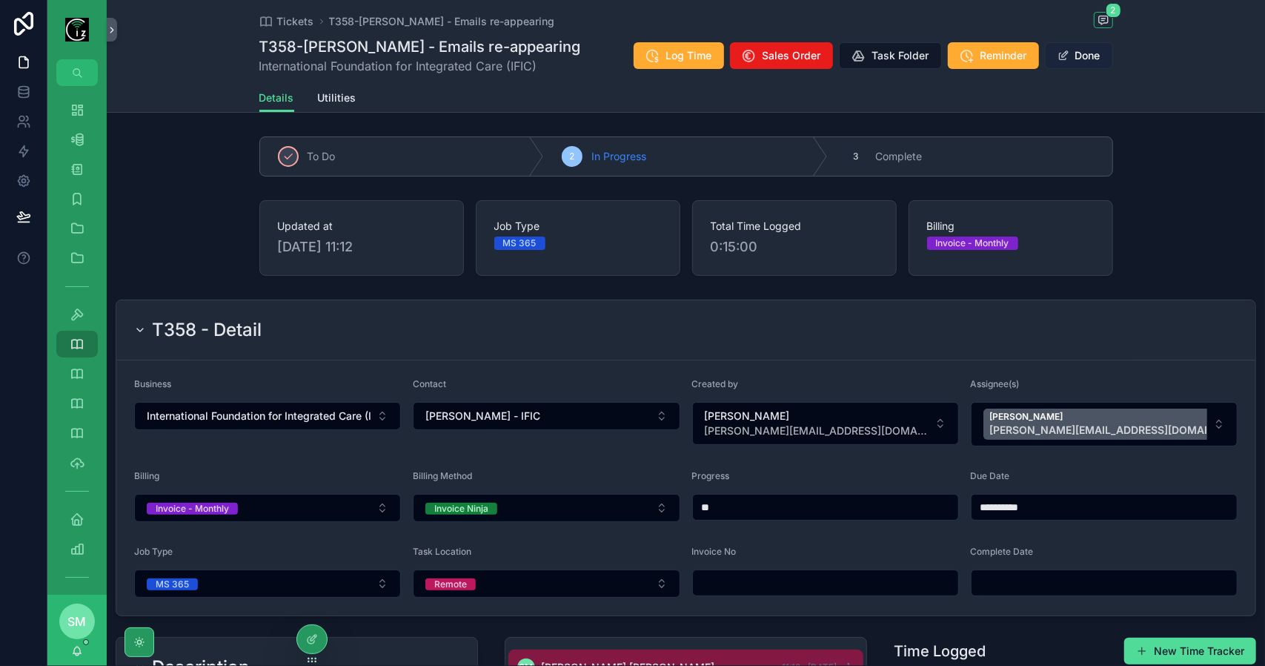
click at [1094, 52] on button "Done" at bounding box center [1079, 55] width 68 height 27
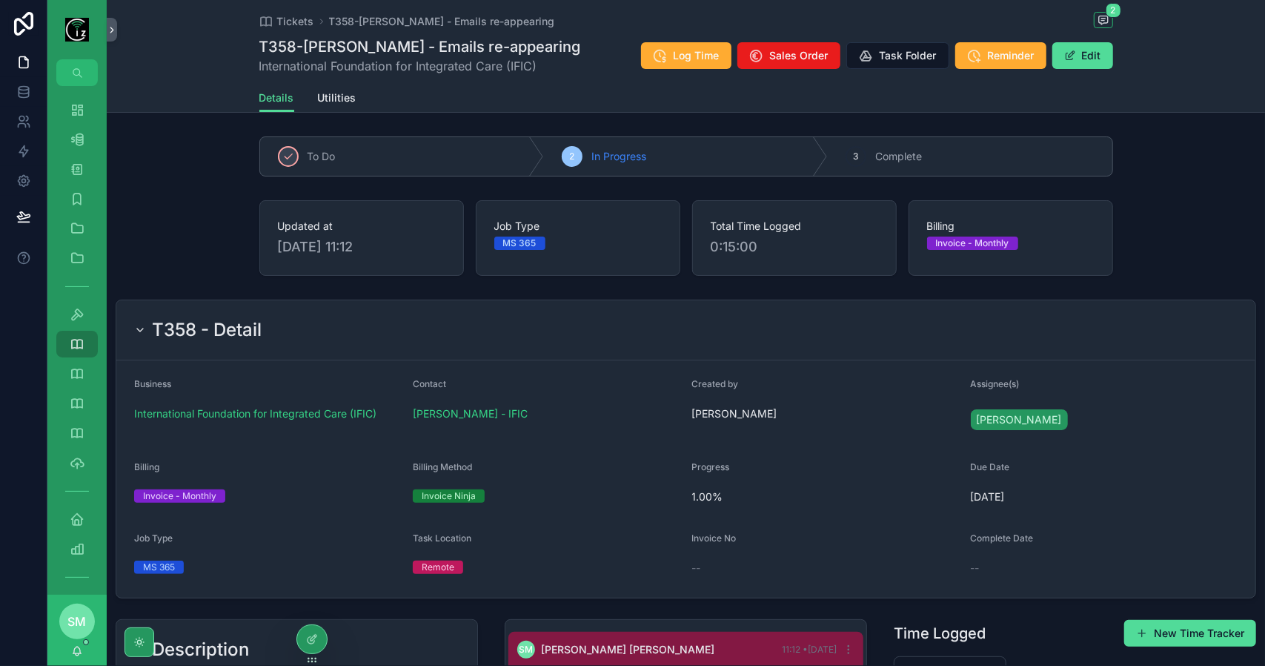
click at [283, 13] on div "Tickets T358-Susan Royer - Emails re-appearing 2" at bounding box center [686, 21] width 854 height 19
click at [289, 22] on span "Tickets" at bounding box center [295, 21] width 37 height 15
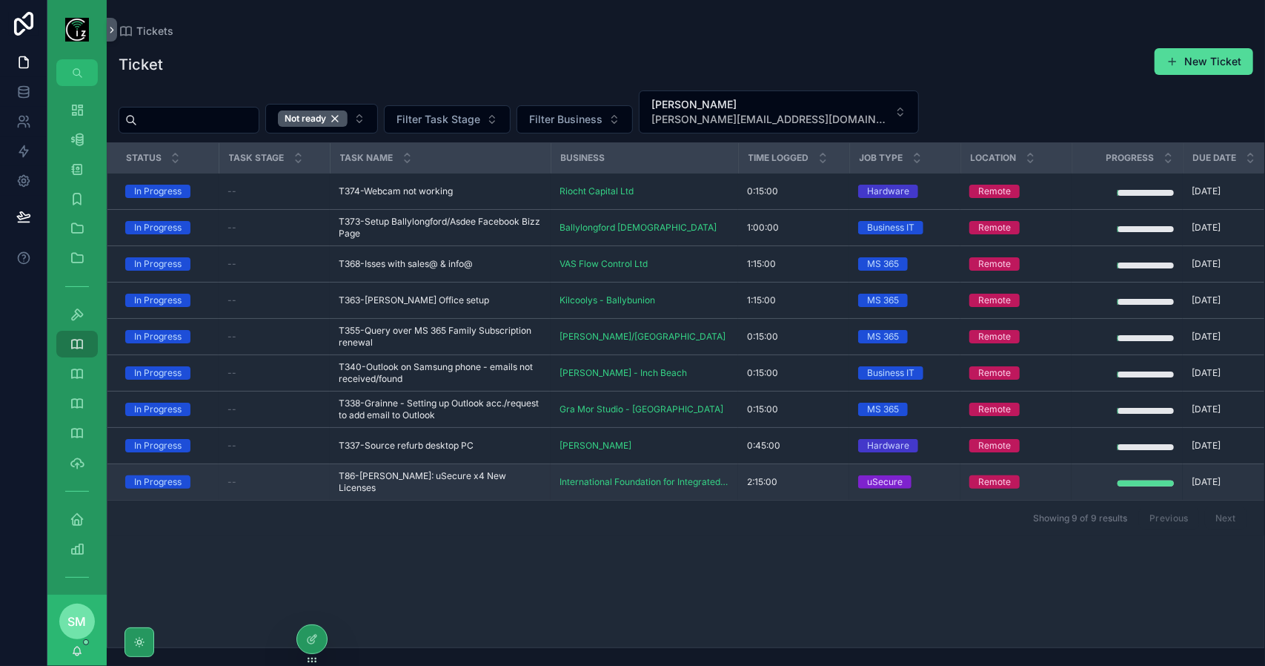
click at [485, 480] on span "T86-Georgina: uSecure x4 New Licenses" at bounding box center [440, 482] width 203 height 24
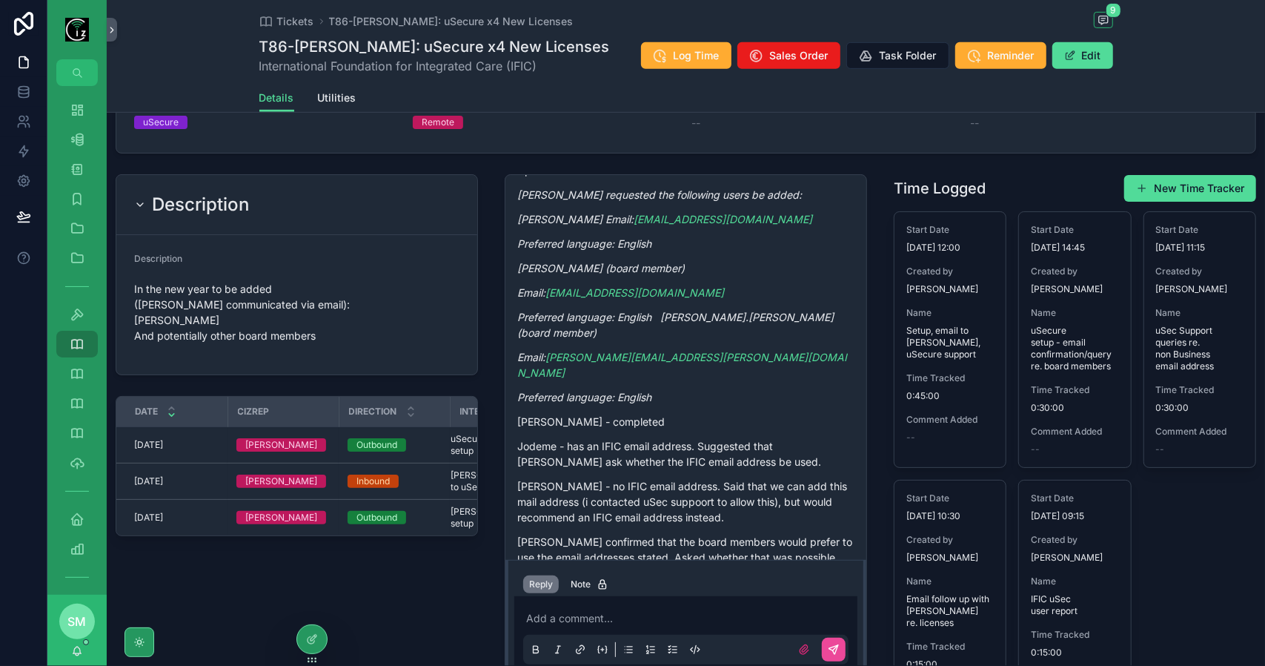
scroll to position [538, 0]
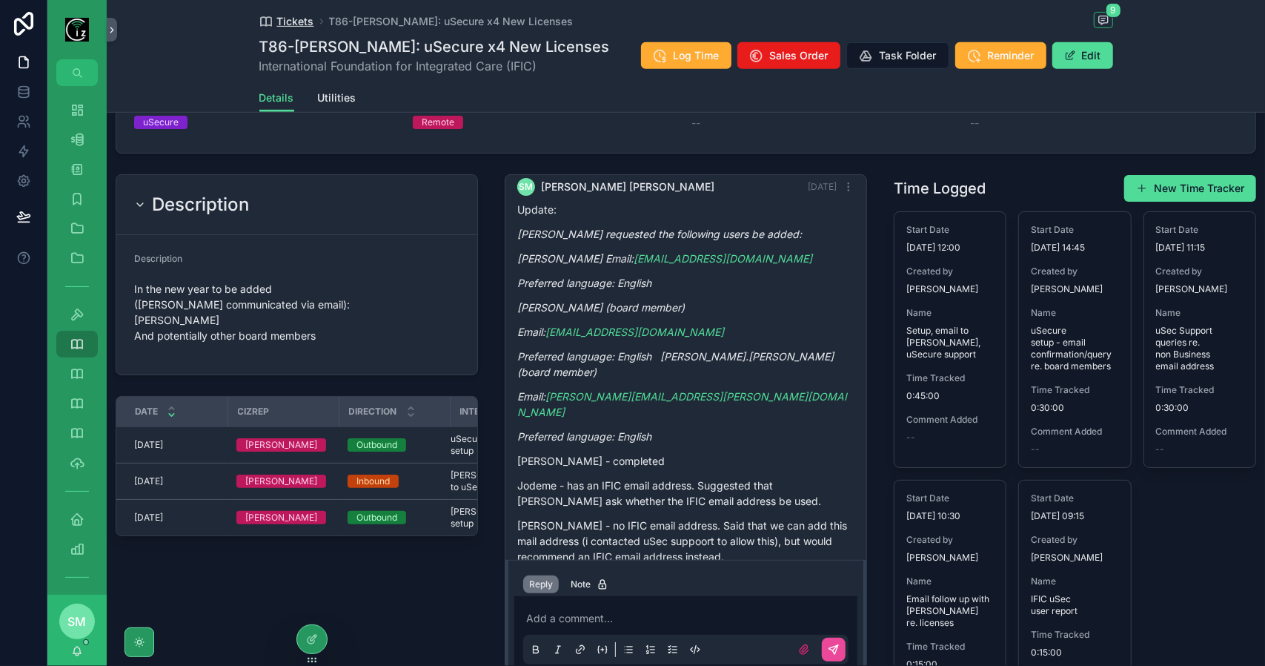
click at [299, 24] on span "Tickets" at bounding box center [295, 21] width 37 height 15
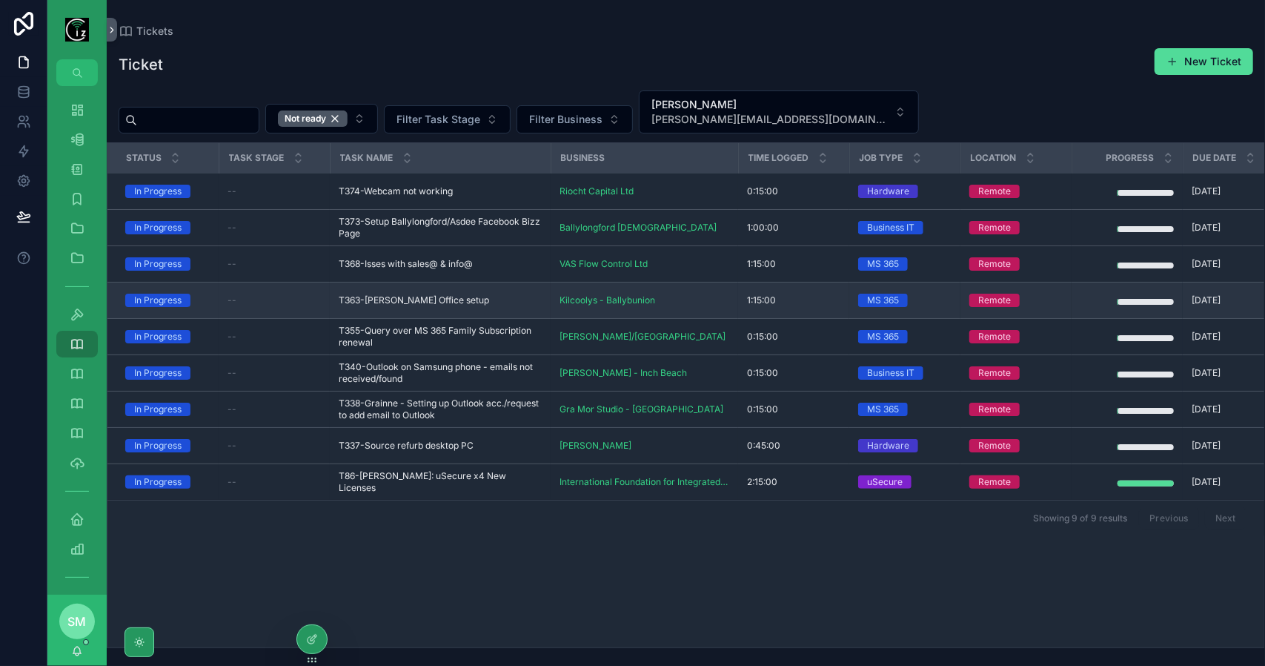
click at [429, 303] on span "T363-John Kilcooly Office setup" at bounding box center [414, 300] width 150 height 12
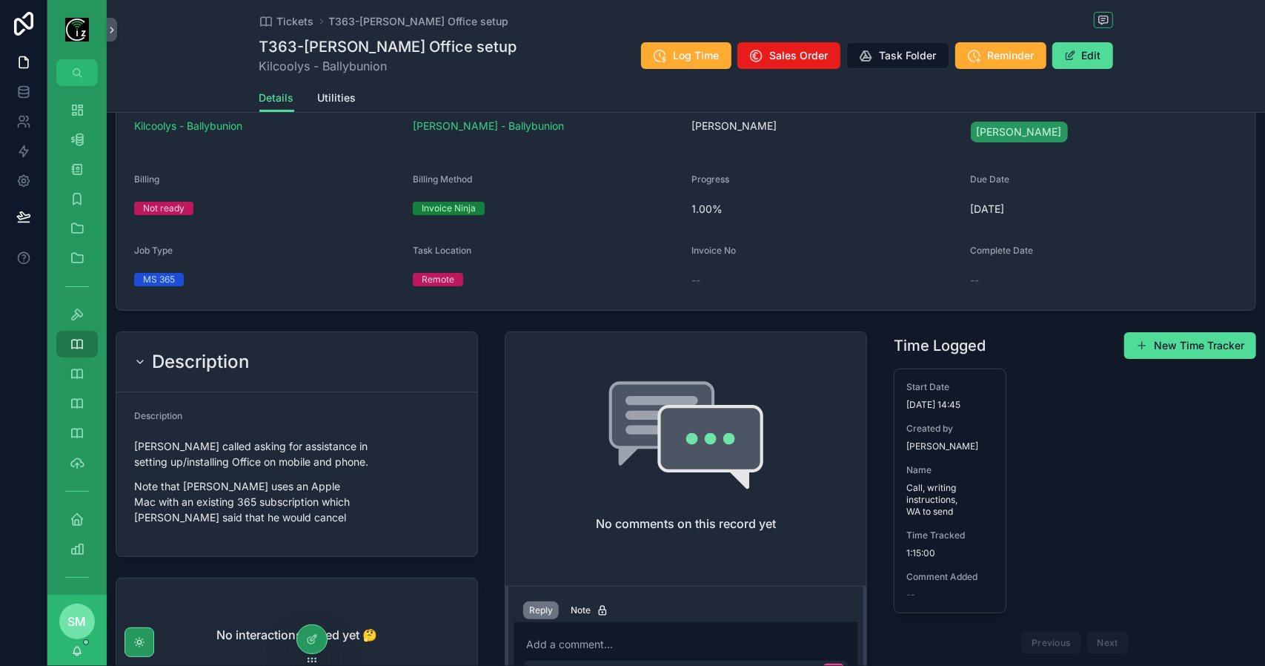
scroll to position [371, 0]
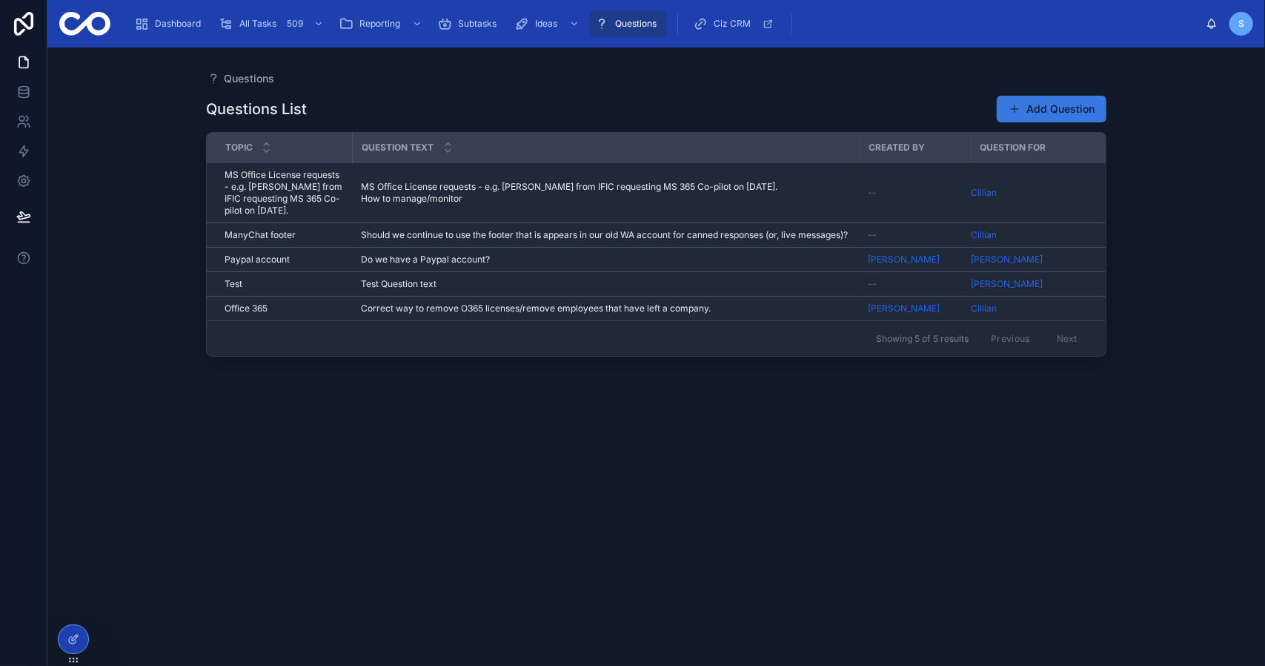
click at [1057, 109] on button "Add Question" at bounding box center [1052, 109] width 110 height 27
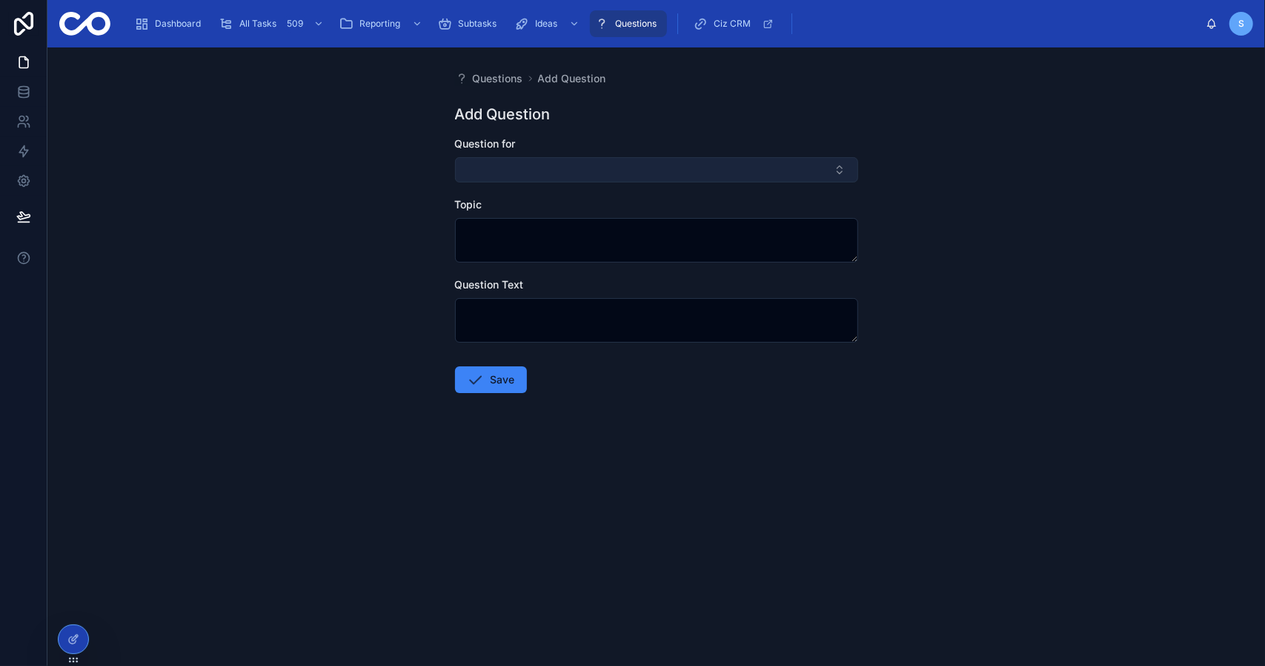
click at [537, 173] on button "Select Button" at bounding box center [656, 169] width 403 height 25
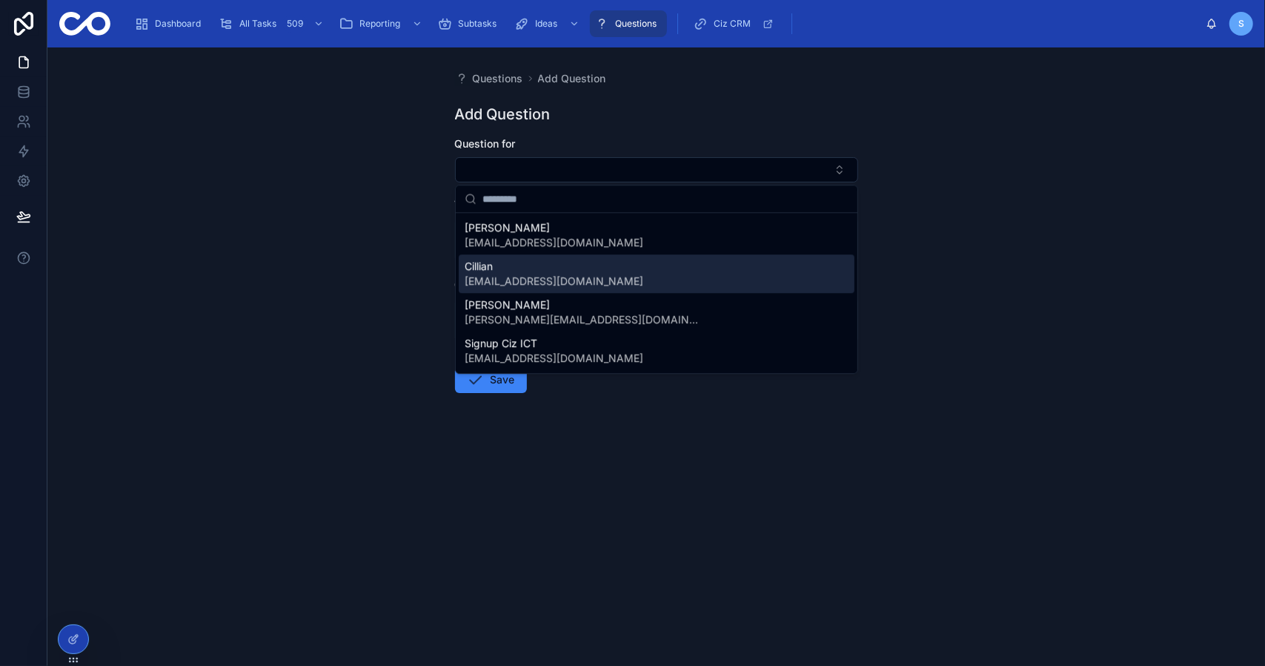
click at [537, 282] on span "[EMAIL_ADDRESS][DOMAIN_NAME]" at bounding box center [554, 281] width 179 height 15
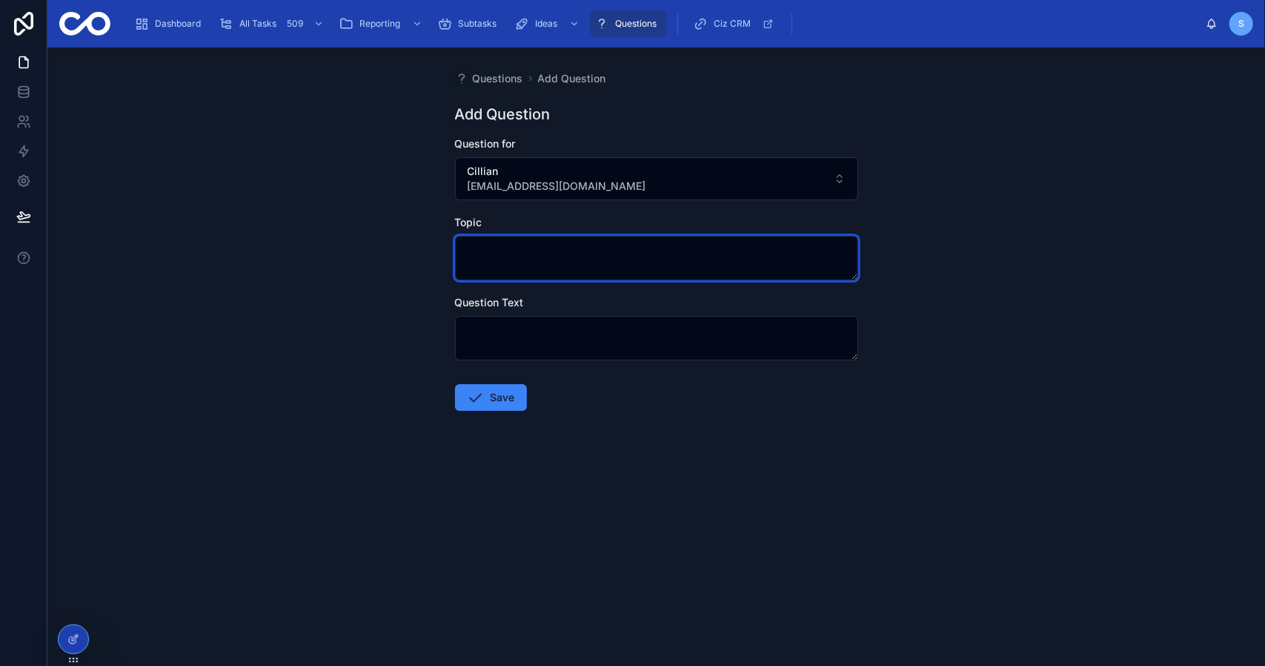
click at [534, 246] on textarea at bounding box center [656, 258] width 403 height 44
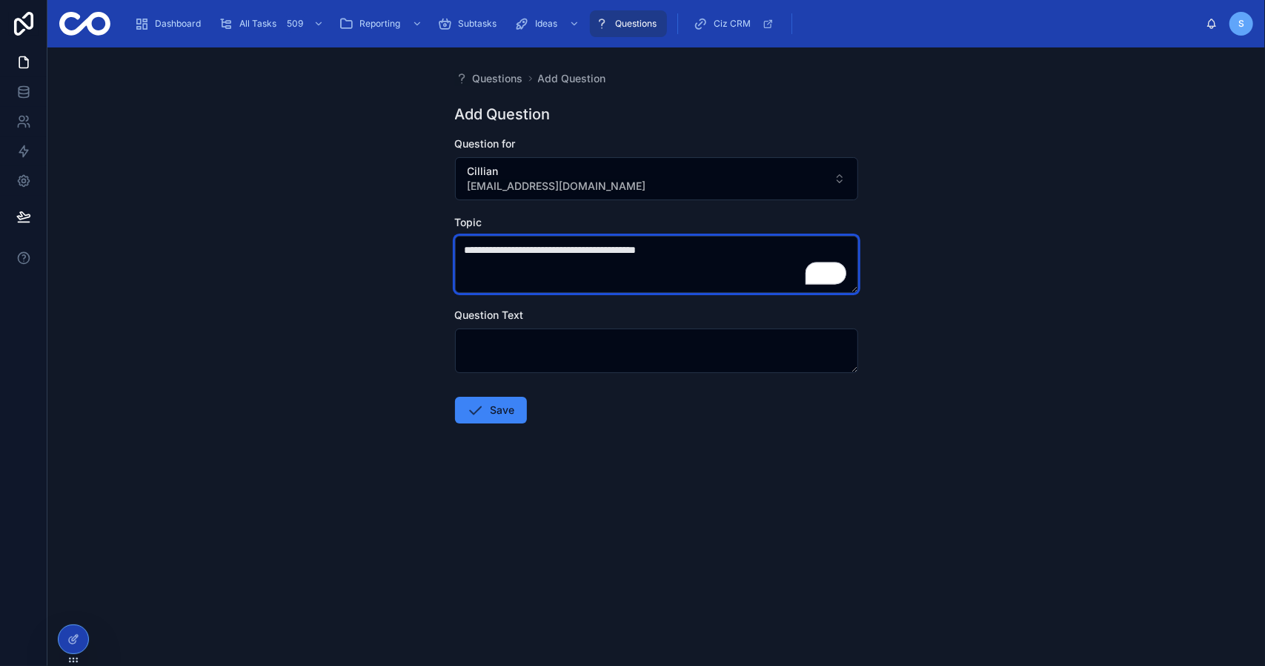
type textarea "**********"
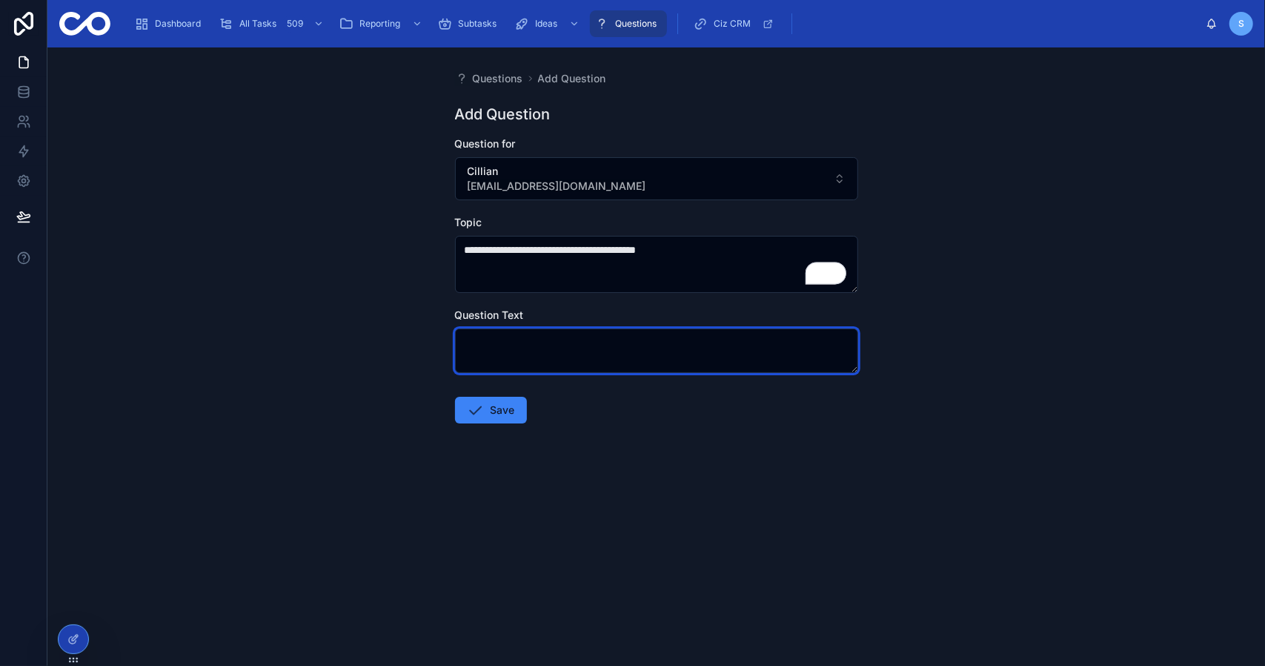
drag, startPoint x: 535, startPoint y: 342, endPoint x: 563, endPoint y: 322, distance: 34.6
click at [536, 342] on textarea at bounding box center [656, 350] width 403 height 44
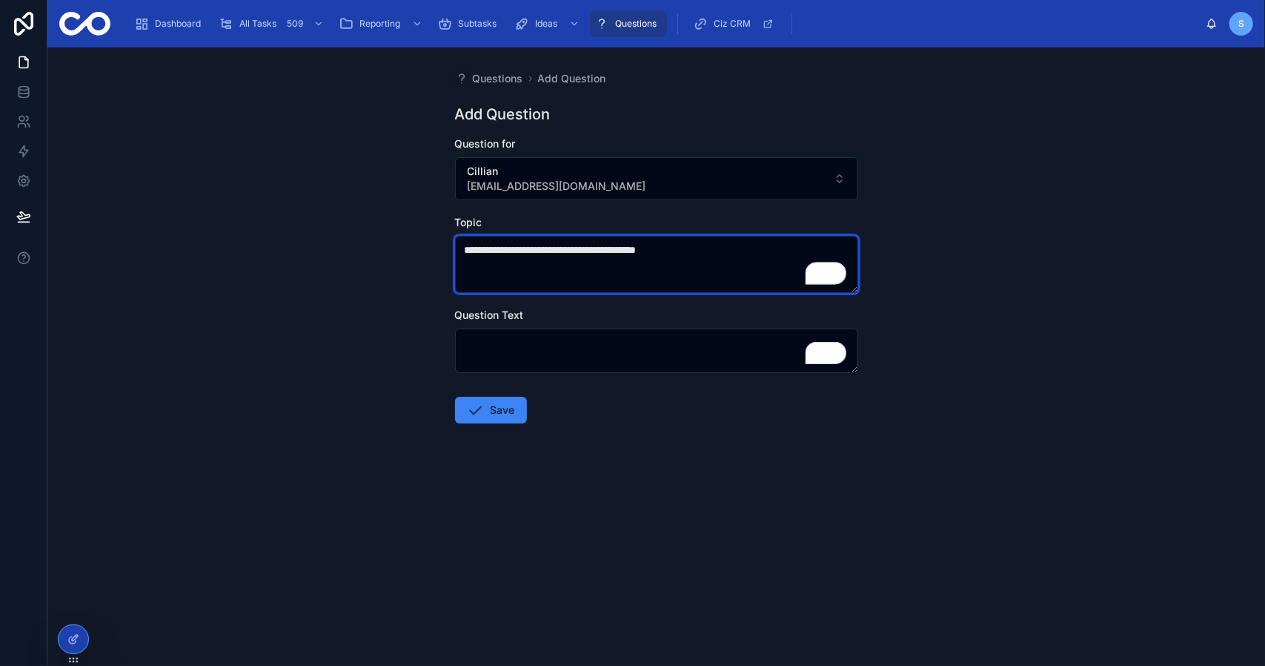
drag, startPoint x: 706, startPoint y: 250, endPoint x: 504, endPoint y: 315, distance: 211.9
click at [430, 242] on div "**********" at bounding box center [656, 356] width 1218 height 618
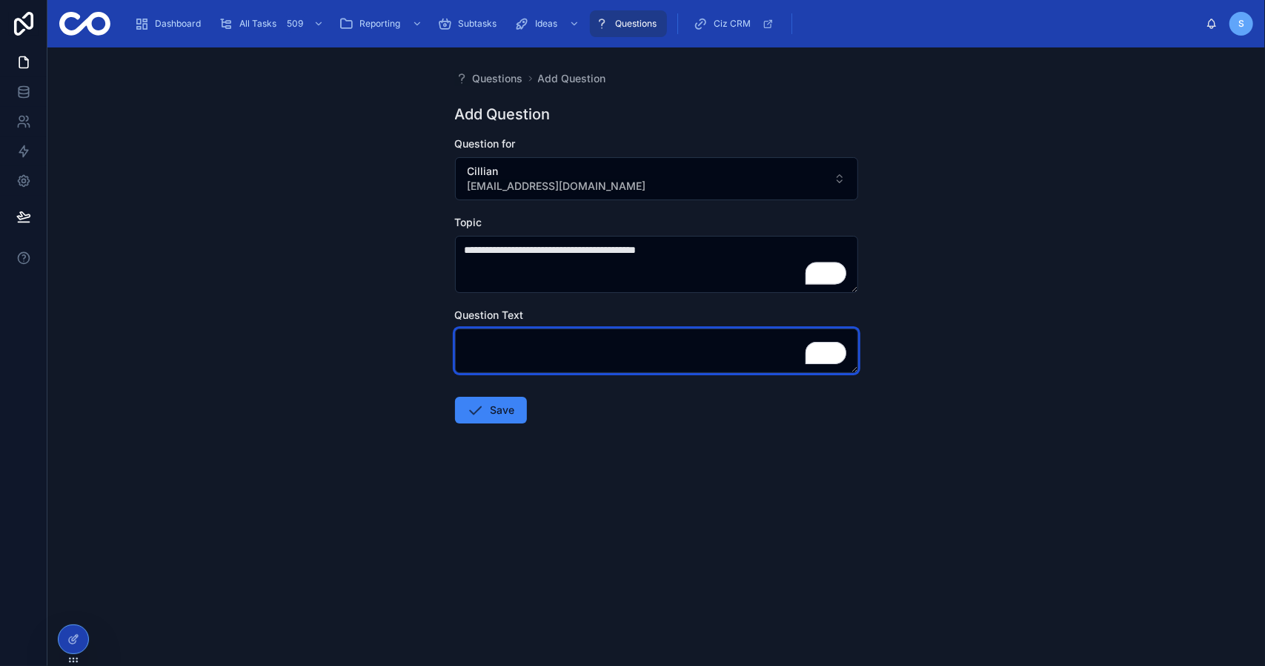
click at [518, 346] on textarea "To enrich screen reader interactions, please activate Accessibility in Grammarl…" at bounding box center [656, 350] width 403 height 44
paste textarea "**********"
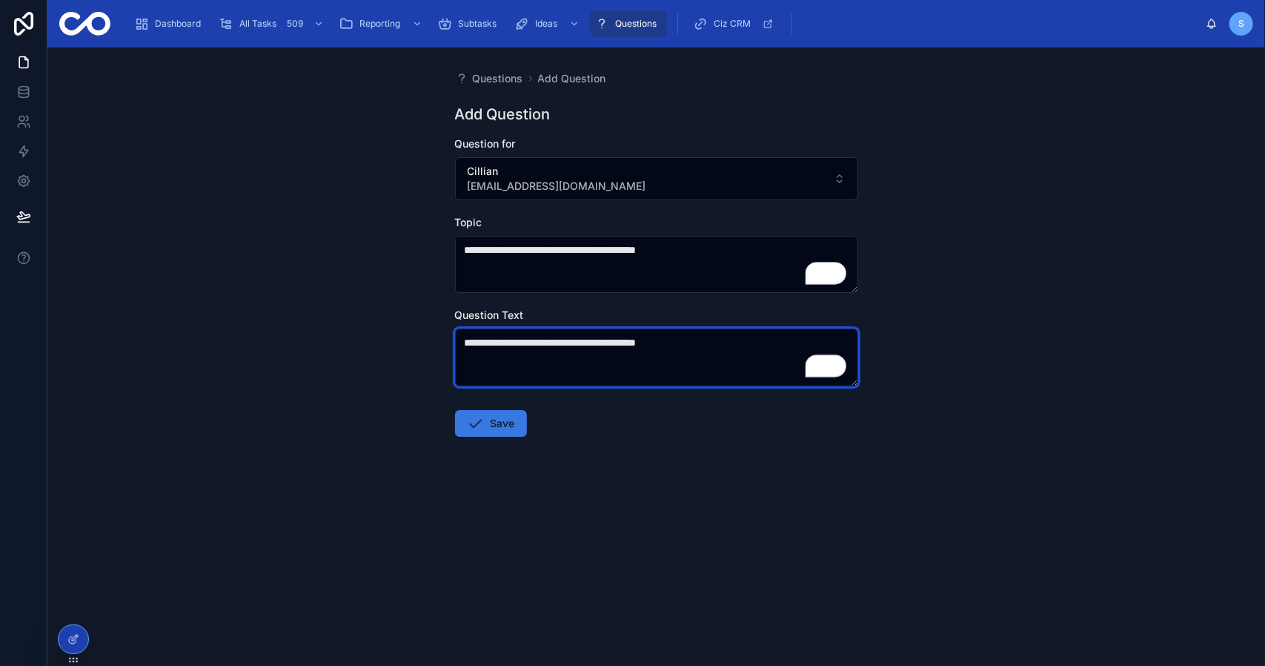
type textarea "**********"
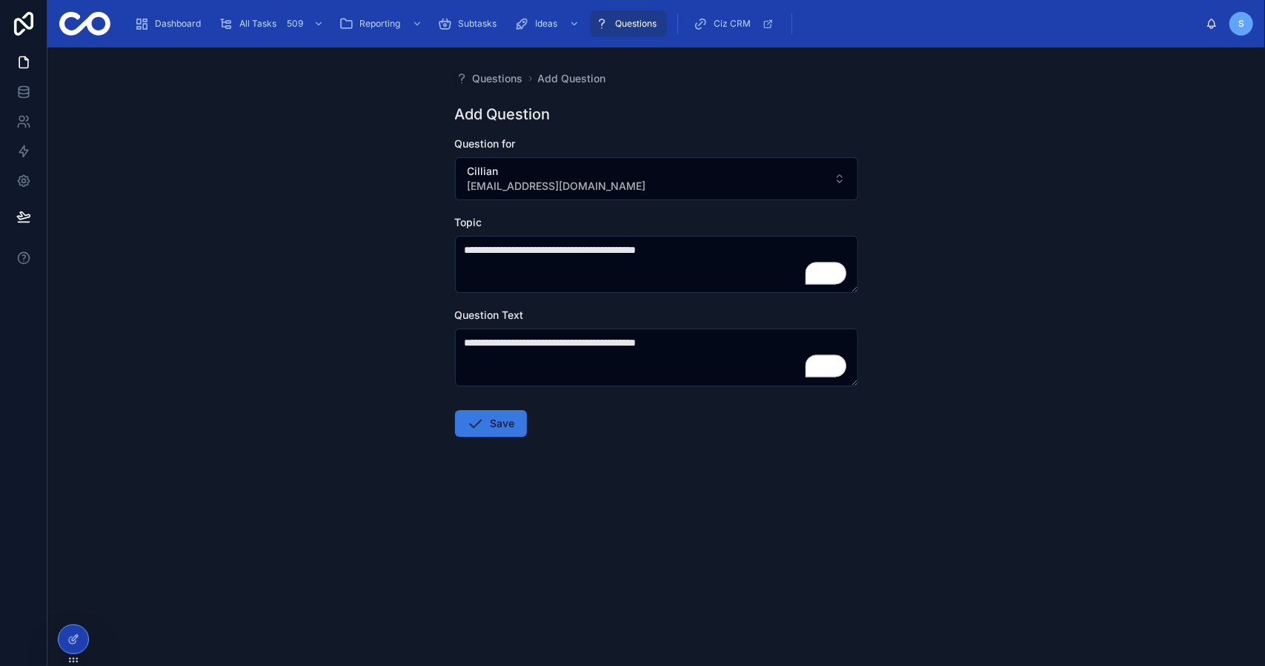
click at [497, 422] on button "Save" at bounding box center [491, 423] width 72 height 27
